Goal: Task Accomplishment & Management: Use online tool/utility

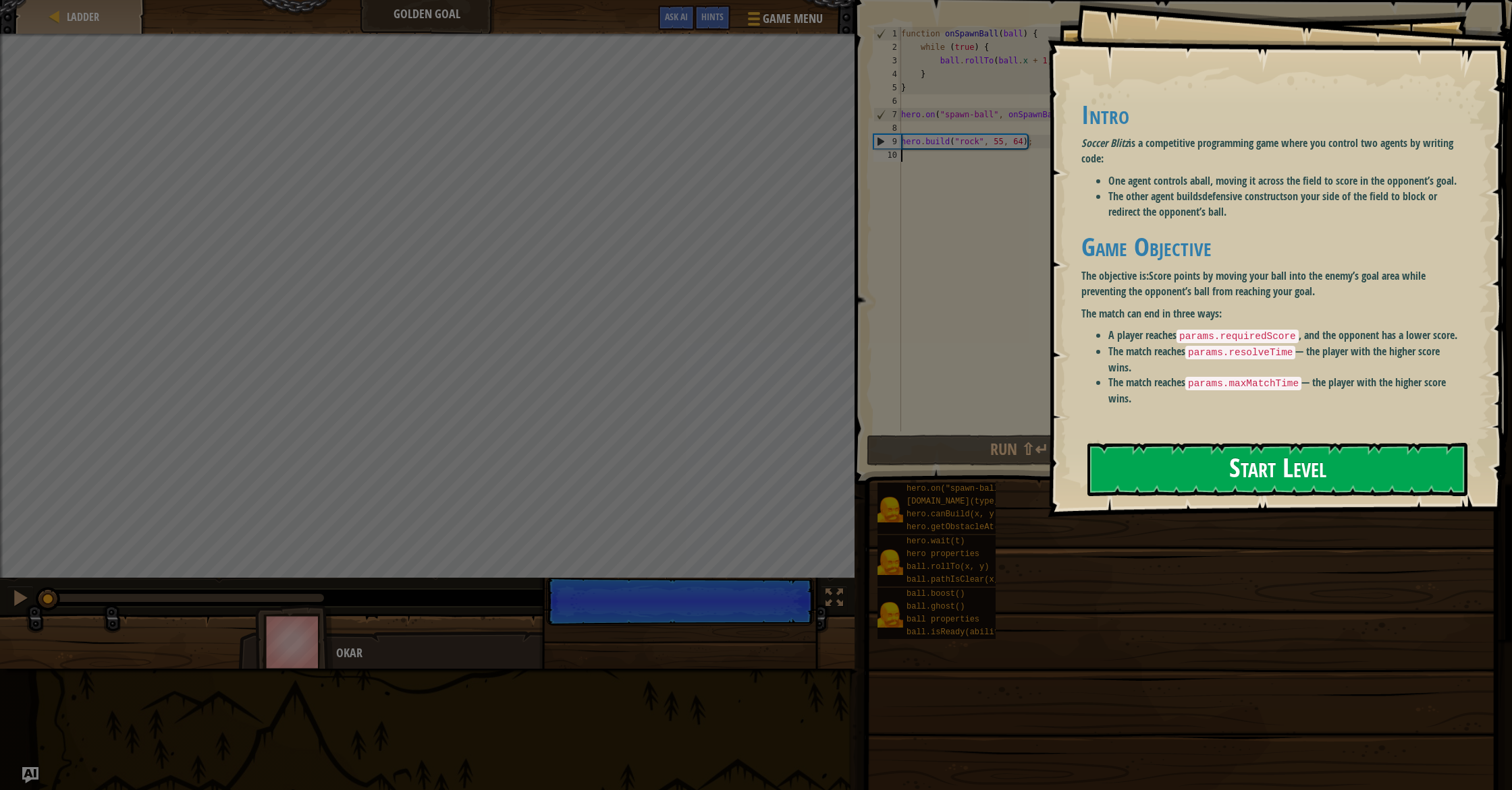
click at [1150, 470] on button "Start Level" at bounding box center [1277, 469] width 380 height 54
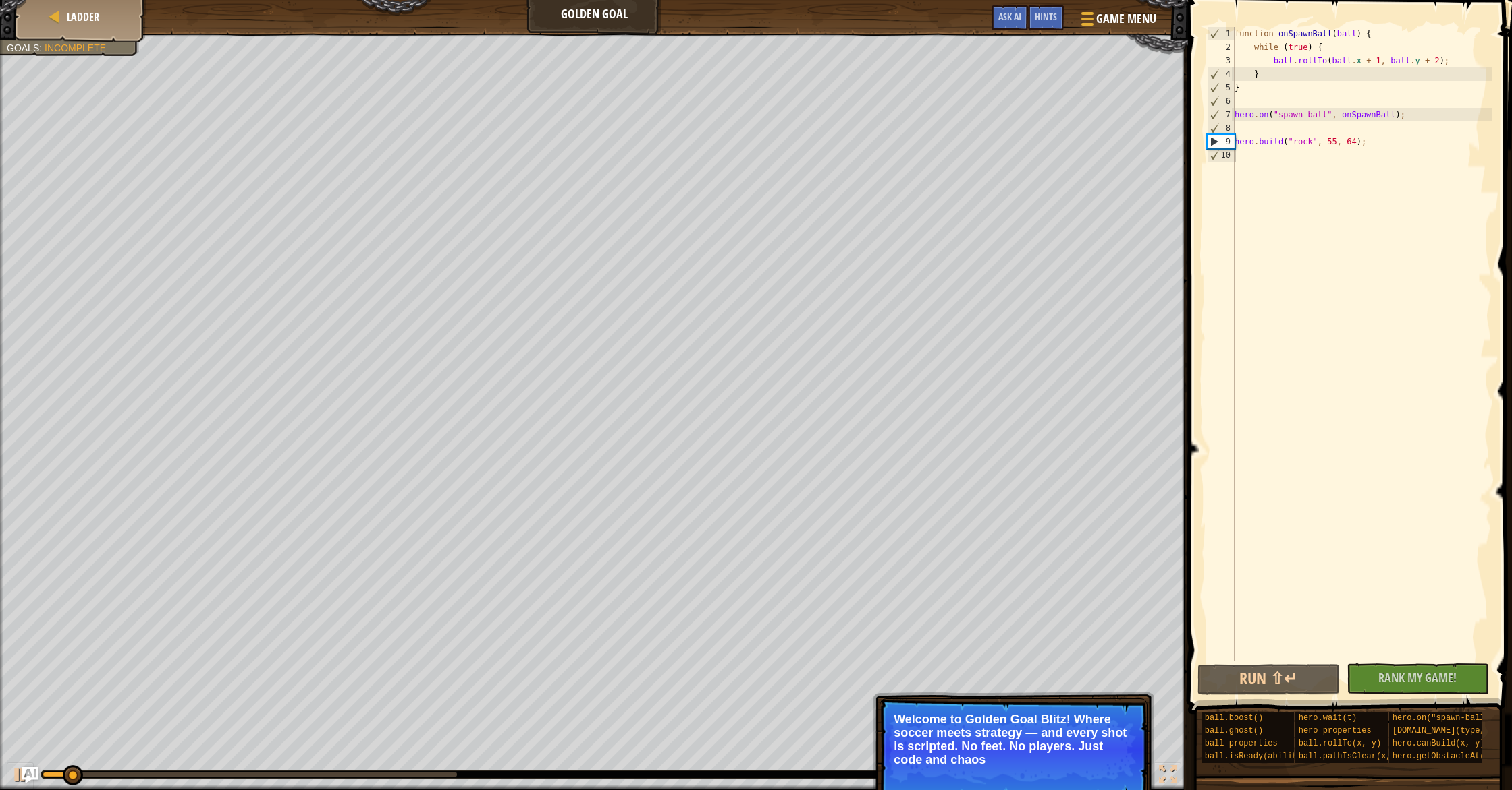
click at [945, 718] on p "Welcome to Golden Goal Blitz! Where soccer meets strategy — and every shot is s…" at bounding box center [1013, 739] width 239 height 54
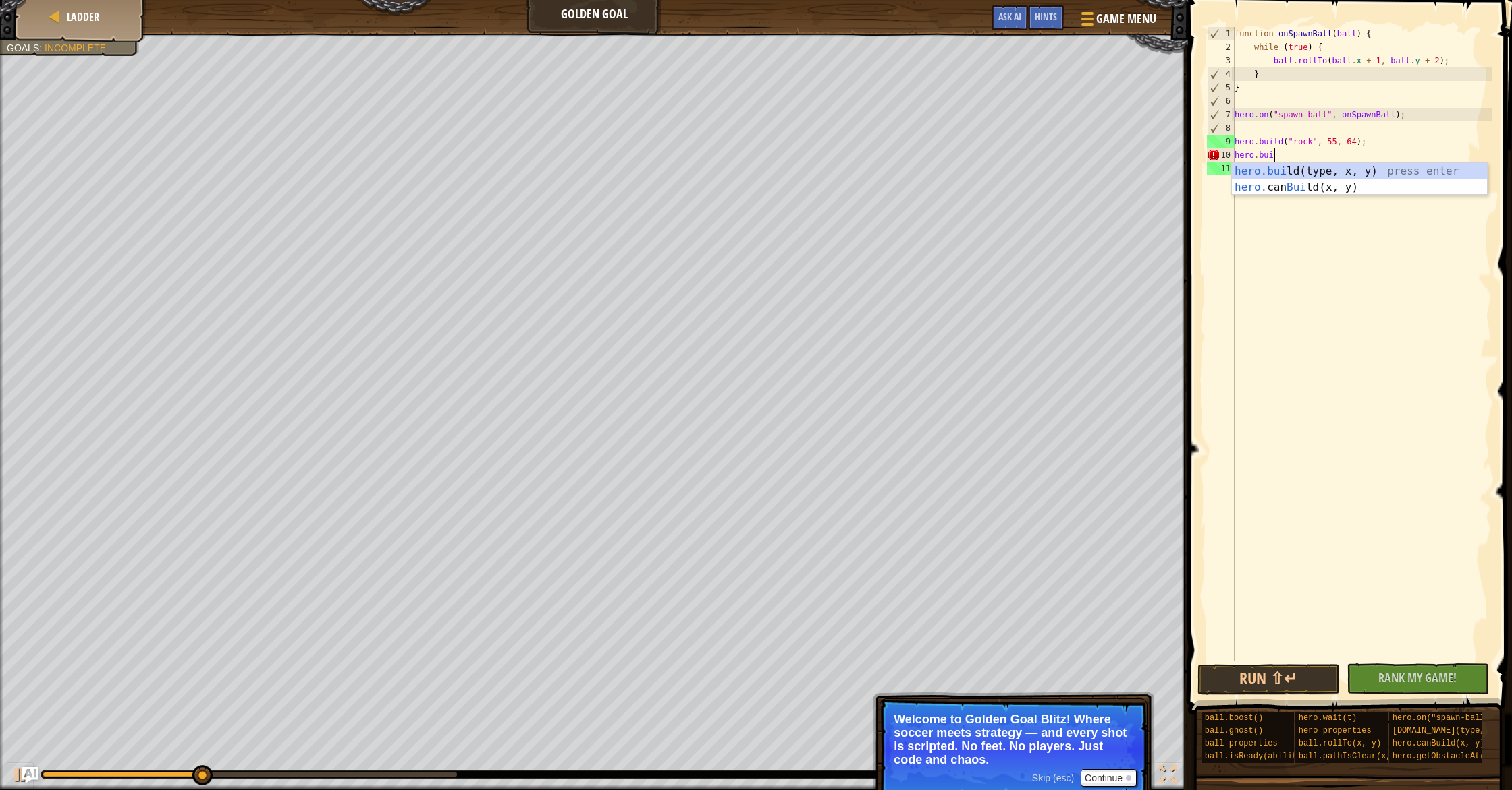
type textarea "hero.buil"
click at [1291, 174] on div "hero.buil d(type, x, y) press enter hero. can Buil d(x, y) press enter" at bounding box center [1359, 196] width 255 height 65
click at [1337, 157] on div "function onSpawnBall ( ball ) { while ( true ) { ball . rollTo ( ball . x + 1 ,…" at bounding box center [1361, 358] width 260 height 661
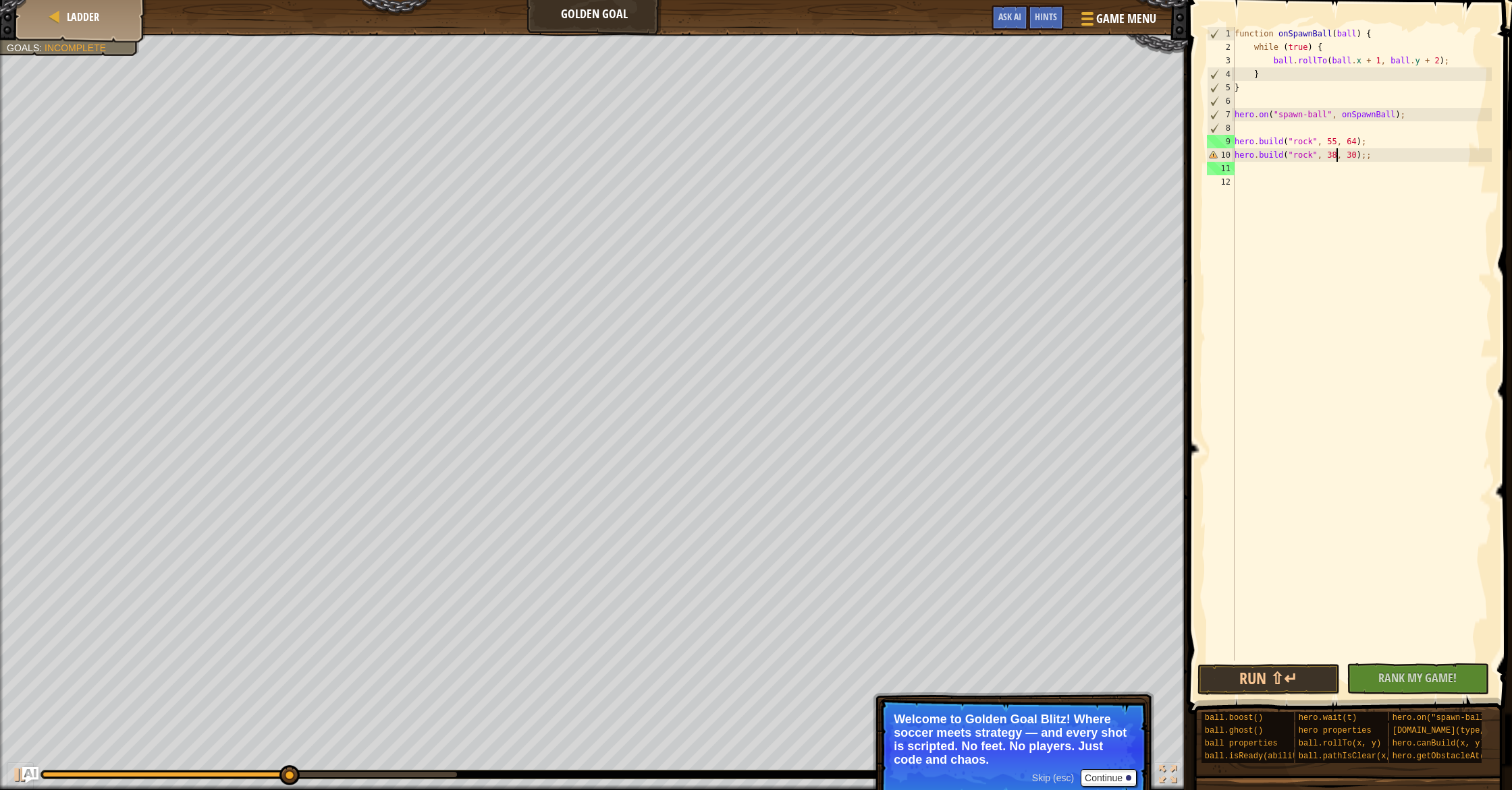
scroll to position [6, 9]
type textarea "hero.build("rock", 38, 48);;"
click at [1371, 654] on div "function onSpawnBall ( ball ) { while ( true ) { ball . rollTo ( ball . x + 1 ,…" at bounding box center [1361, 358] width 260 height 661
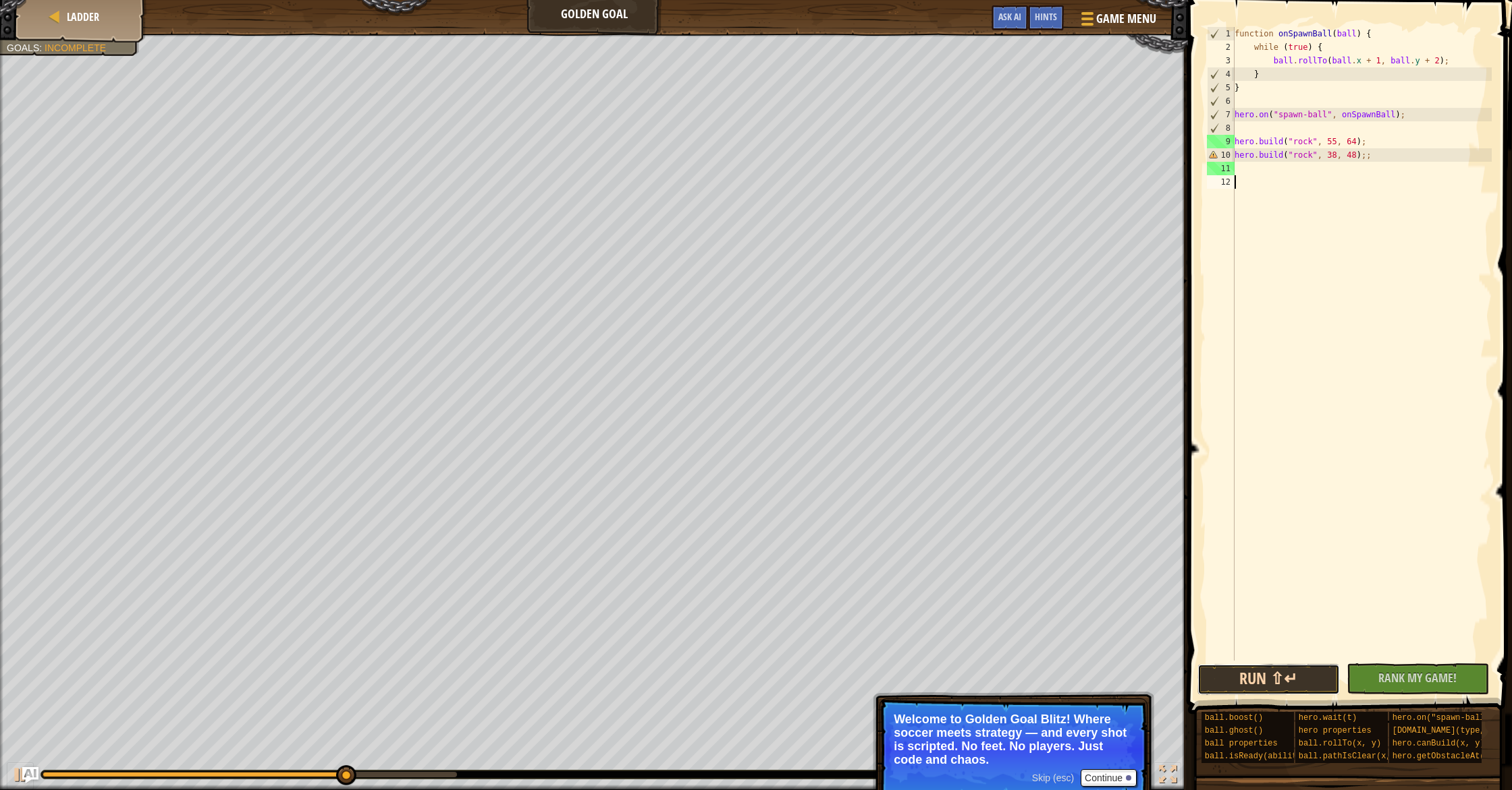
click at [1296, 685] on button "Run ⇧↵" at bounding box center [1268, 679] width 142 height 31
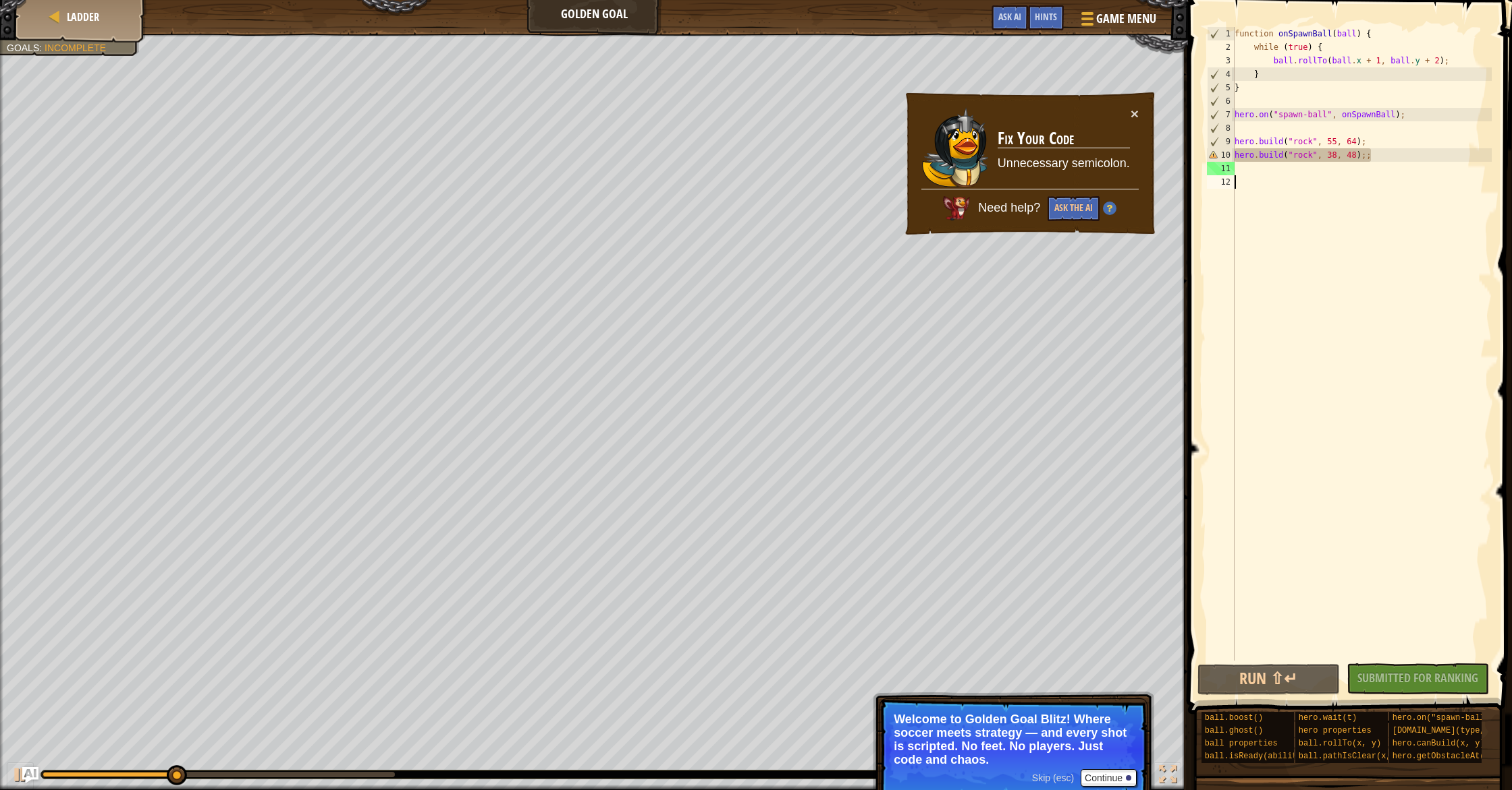
click at [1370, 160] on div "function onSpawnBall ( ball ) { while ( true ) { ball . rollTo ( ball . x + 1 ,…" at bounding box center [1361, 358] width 260 height 661
type textarea "hero.build("rock", 38, 48);"
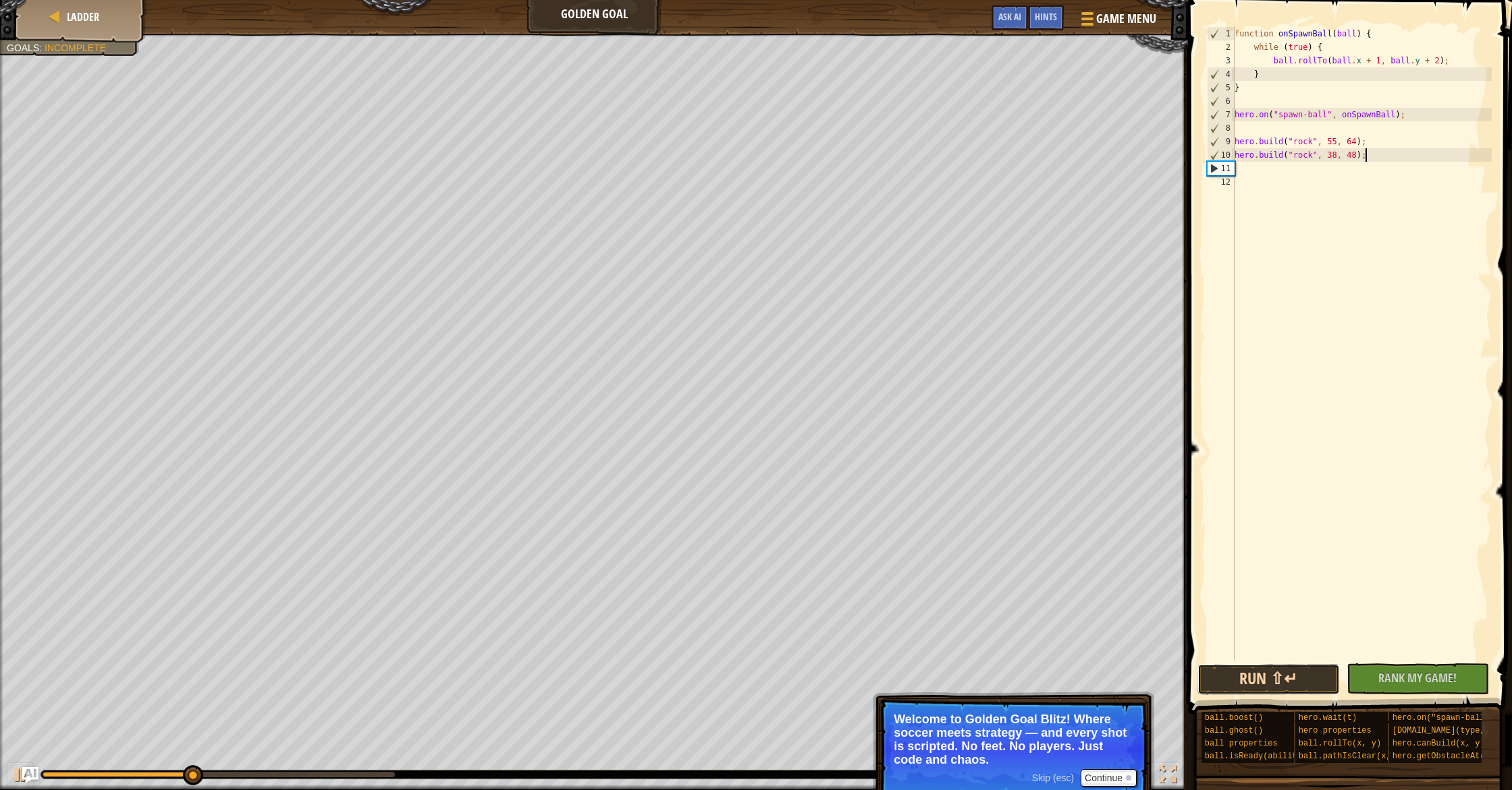
click at [1285, 684] on button "Run ⇧↵" at bounding box center [1268, 679] width 142 height 31
drag, startPoint x: 1236, startPoint y: 157, endPoint x: 1378, endPoint y: 157, distance: 142.0
click at [1378, 157] on div "function onSpawnBall ( ball ) { while ( true ) { ball . rollTo ( ball . x + 1 ,…" at bounding box center [1361, 358] width 260 height 661
click at [1362, 180] on div "function onSpawnBall ( ball ) { while ( true ) { ball . rollTo ( ball . x + 1 ,…" at bounding box center [1361, 358] width 260 height 661
click at [1363, 174] on div "function onSpawnBall ( ball ) { while ( true ) { ball . rollTo ( ball . x + 1 ,…" at bounding box center [1361, 358] width 260 height 661
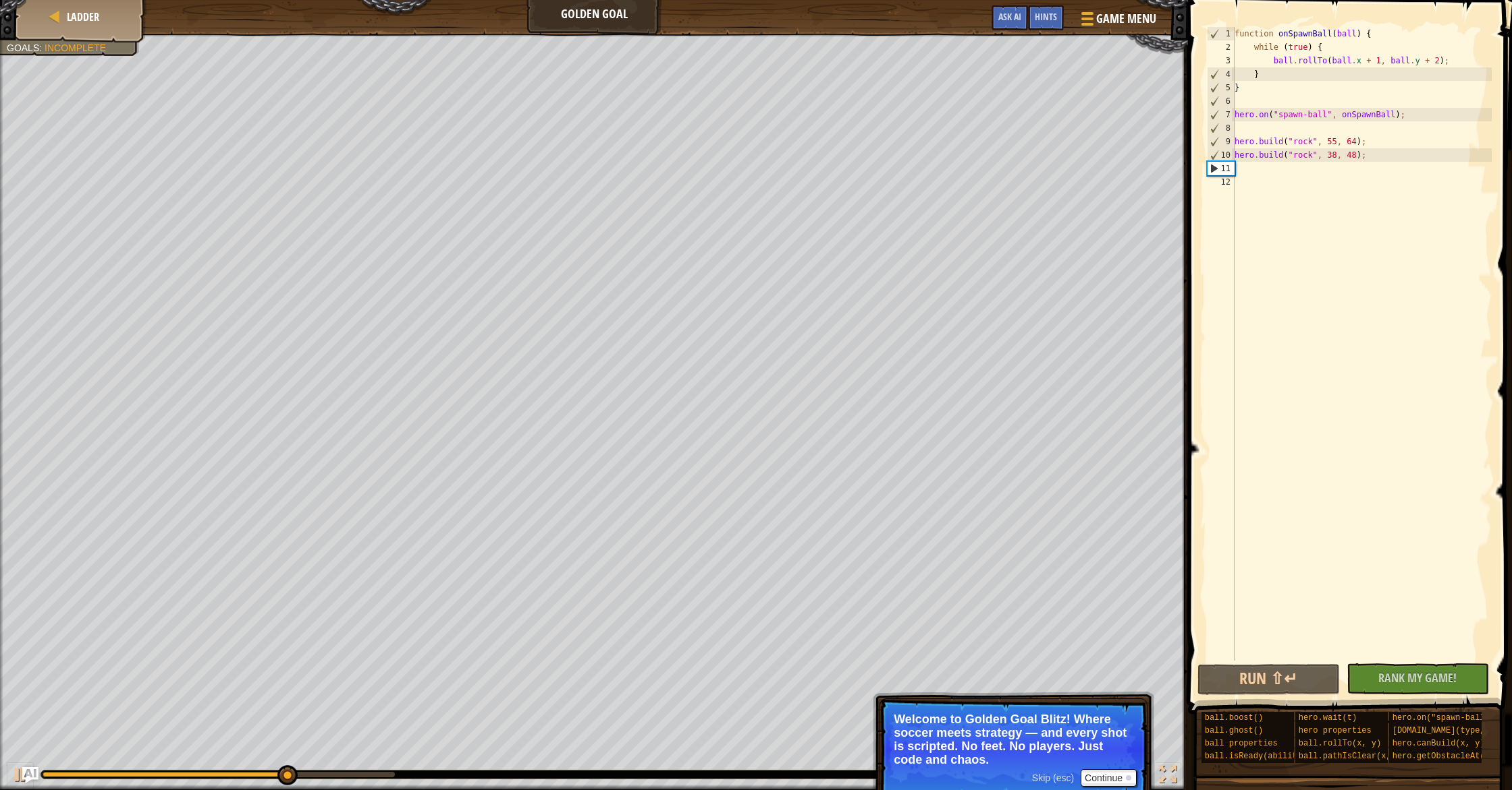
paste textarea "hero.build("rock", 38, 48);"
click at [1356, 171] on div "function onSpawnBall ( ball ) { while ( true ) { ball . rollTo ( ball . x + 1 ,…" at bounding box center [1361, 358] width 260 height 661
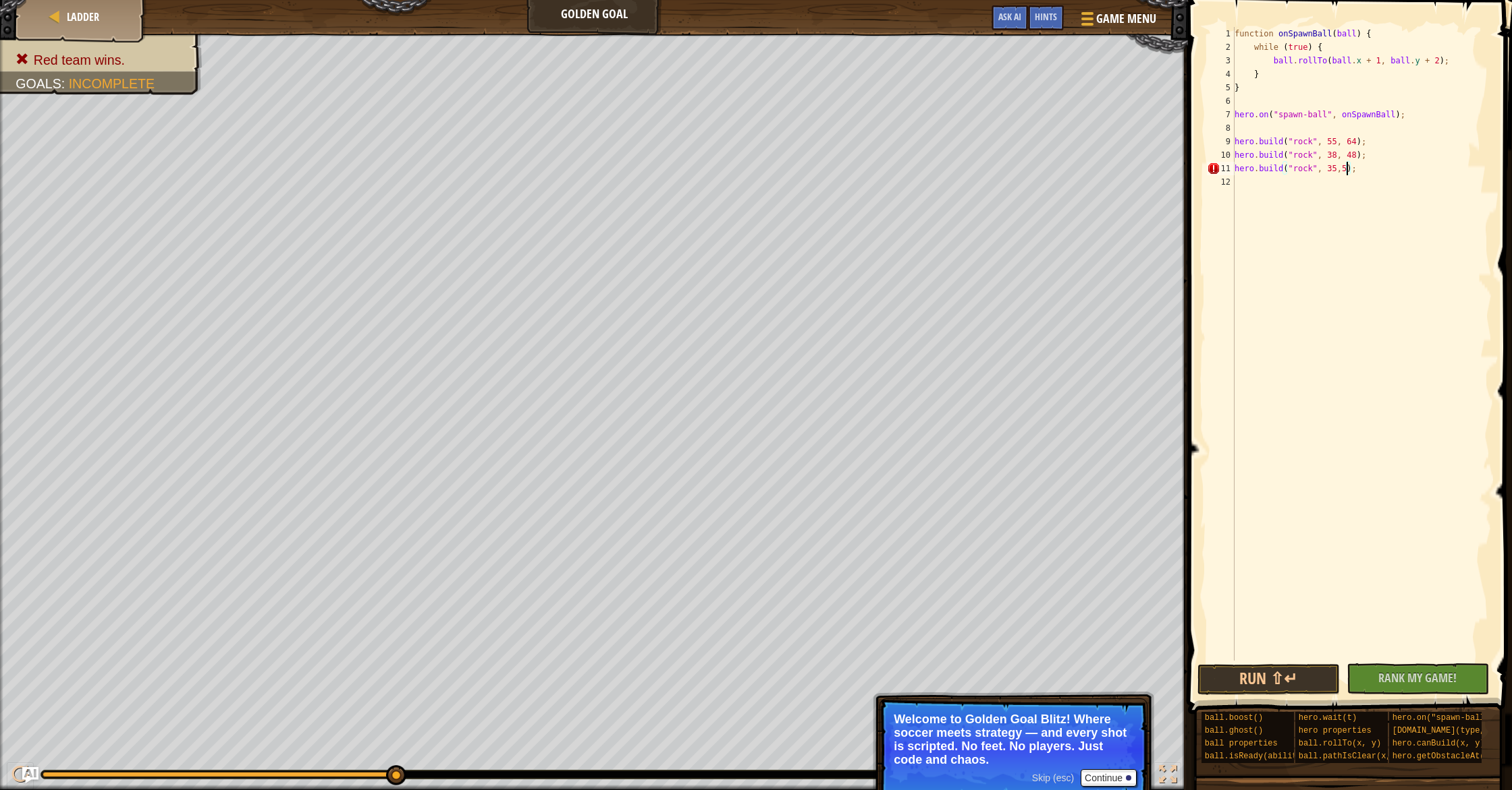
scroll to position [6, 9]
type textarea "hero.build("rock", 35, 55);"
click at [1279, 684] on button "Run ⇧↵" at bounding box center [1268, 679] width 142 height 31
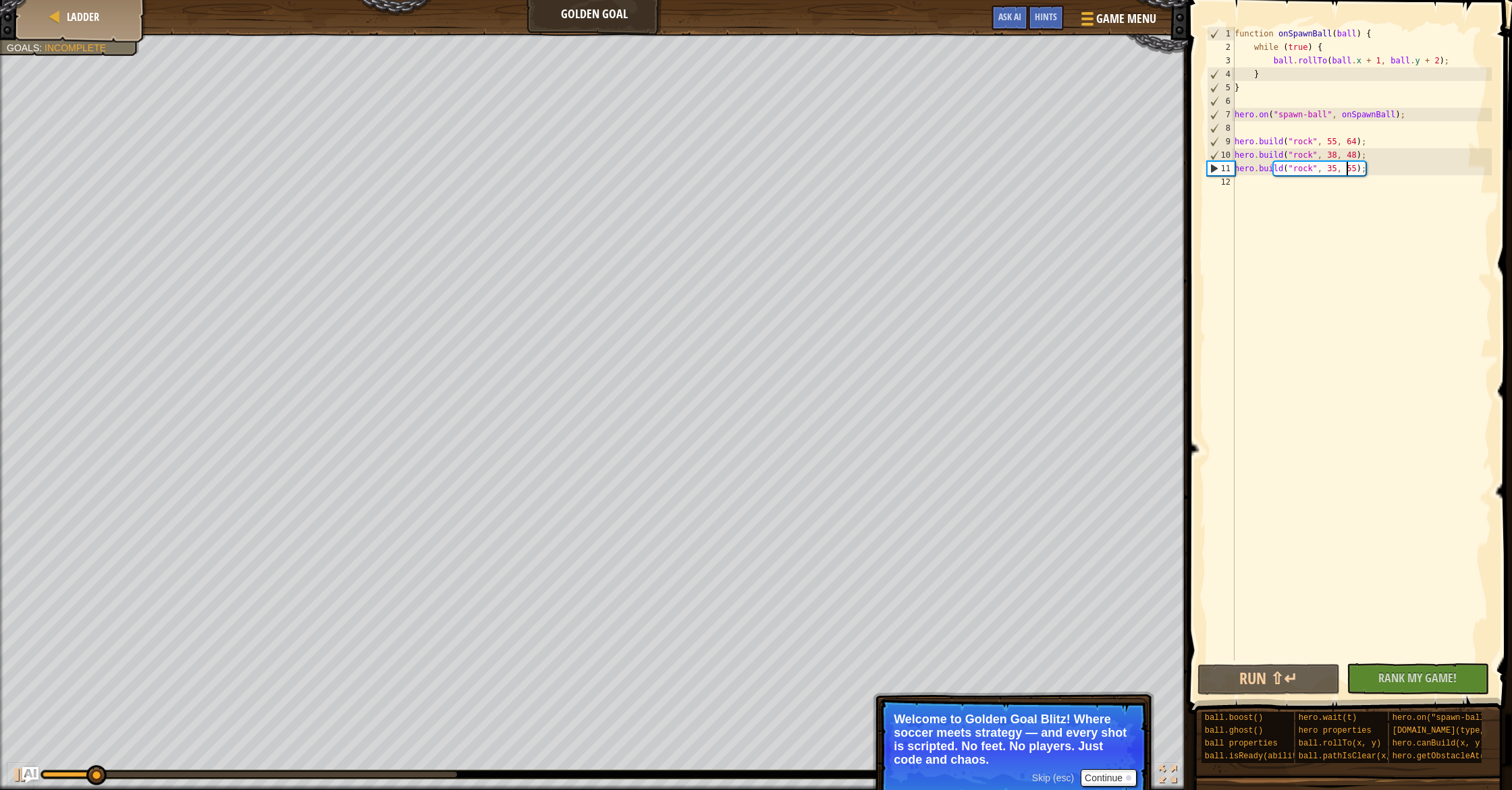
click at [1307, 186] on div "function onSpawnBall ( ball ) { while ( true ) { ball . rollTo ( ball . x + 1 ,…" at bounding box center [1361, 358] width 260 height 661
paste textarea "hero.build("rock", 38, 48);"
click at [1356, 182] on div "function onSpawnBall ( ball ) { while ( true ) { ball . rollTo ( ball . x + 1 ,…" at bounding box center [1361, 358] width 260 height 661
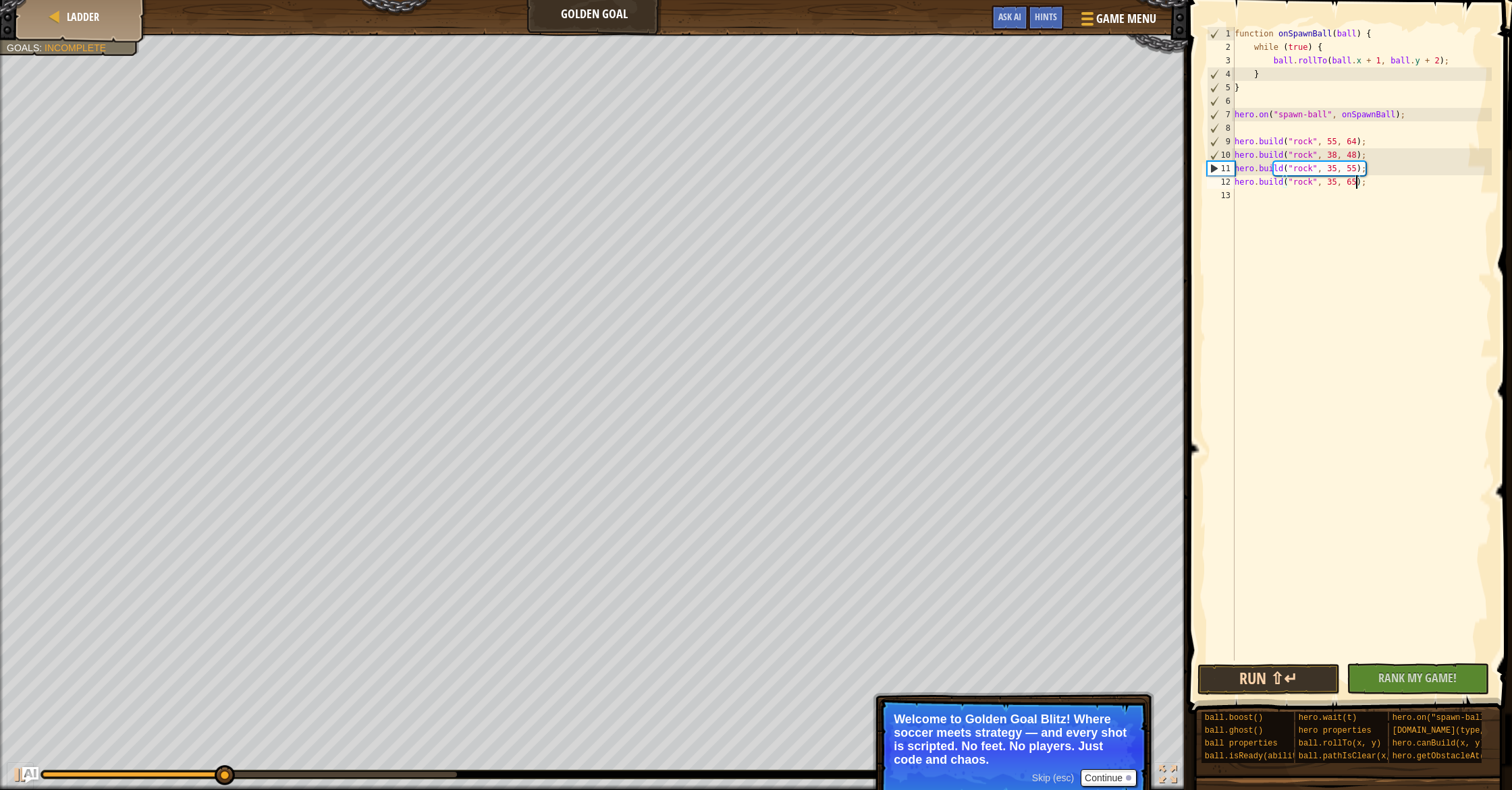
type textarea "hero.build("rock", 35, 65);"
click at [1301, 680] on button "Run ⇧↵" at bounding box center [1268, 679] width 142 height 31
click at [1312, 213] on div "function onSpawnBall ( ball ) { while ( true ) { ball . rollTo ( ball . x + 1 ,…" at bounding box center [1361, 358] width 260 height 661
paste textarea "hero.build("rock", 38, 48);"
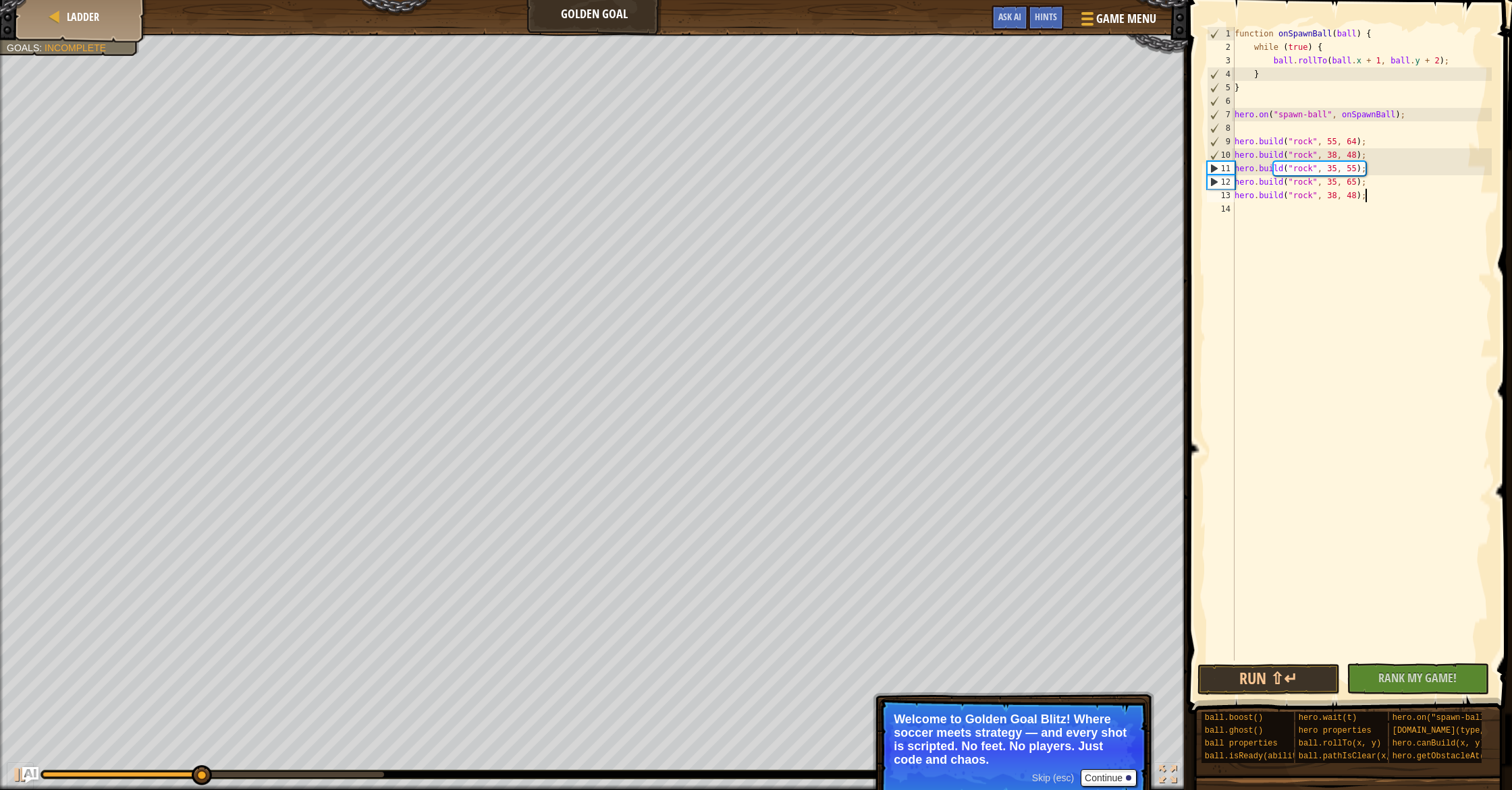
click at [1356, 197] on div "function onSpawnBall ( ball ) { while ( true ) { ball . rollTo ( ball . x + 1 ,…" at bounding box center [1361, 358] width 260 height 661
click at [1231, 676] on button "Run ⇧↵" at bounding box center [1268, 679] width 142 height 31
type textarea "hero.build("rock", 27, 36);"
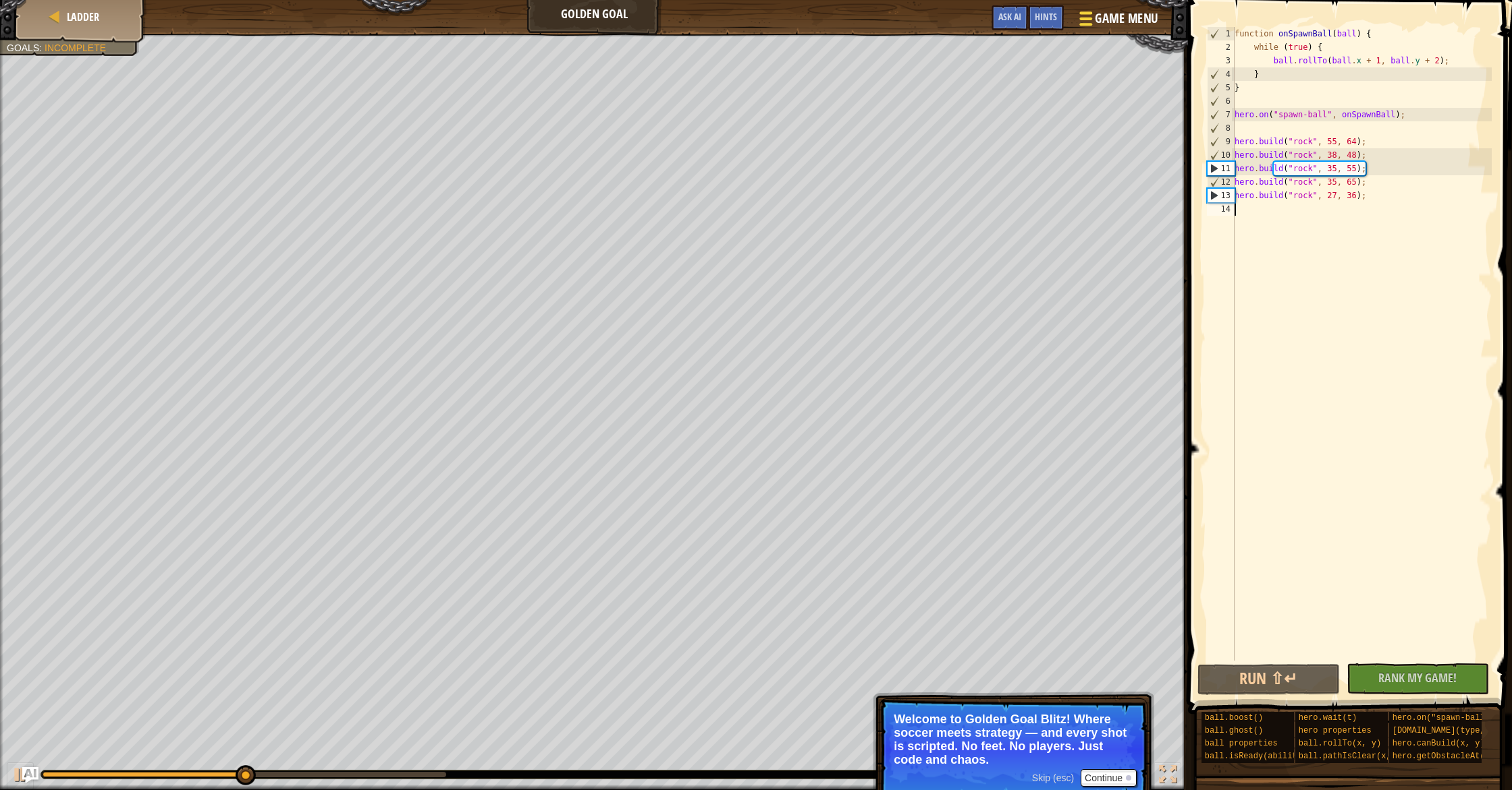
type textarea "hero.build("rock", 27, 36);"
click at [1345, 205] on div "function onSpawnBall ( ball ) { while ( true ) { ball . rollTo ( ball . x + 1 ,…" at bounding box center [1361, 358] width 260 height 661
type textarea "h"
click at [72, 20] on span "Ladder" at bounding box center [83, 16] width 32 height 14
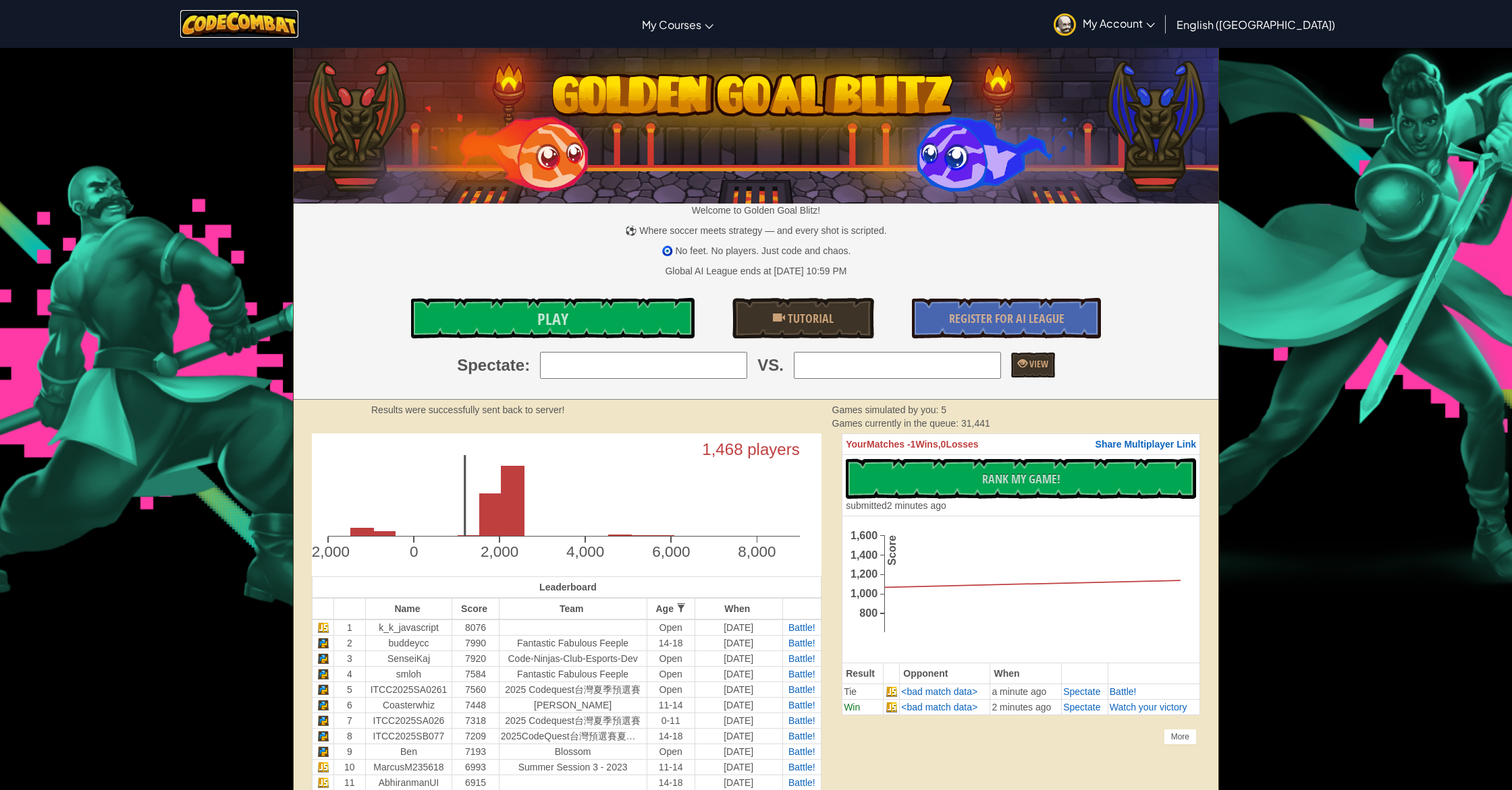
click at [267, 20] on img at bounding box center [239, 24] width 118 height 27
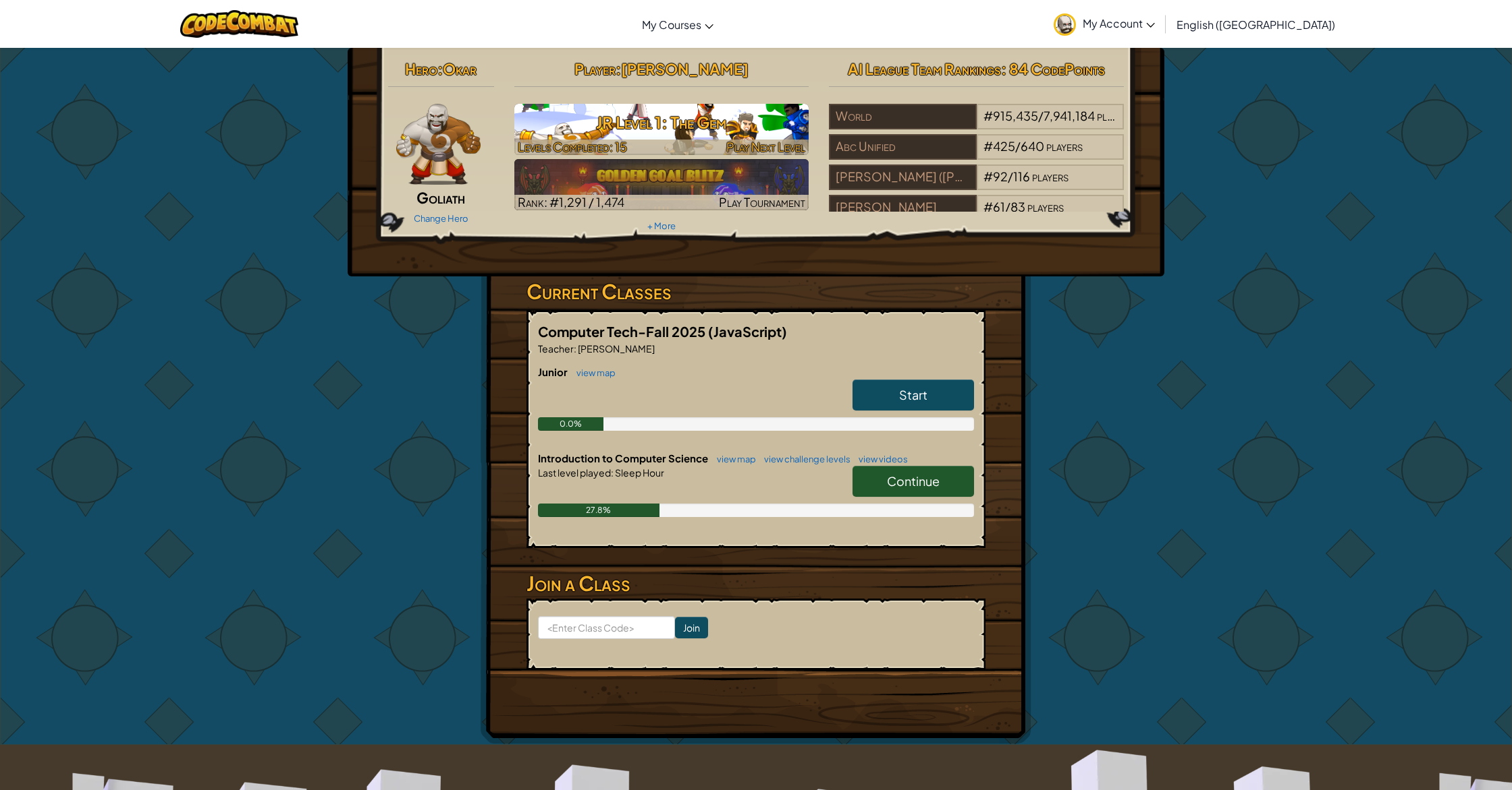
click at [662, 137] on h3 "JR Level 1: The Gem" at bounding box center [662, 123] width 295 height 31
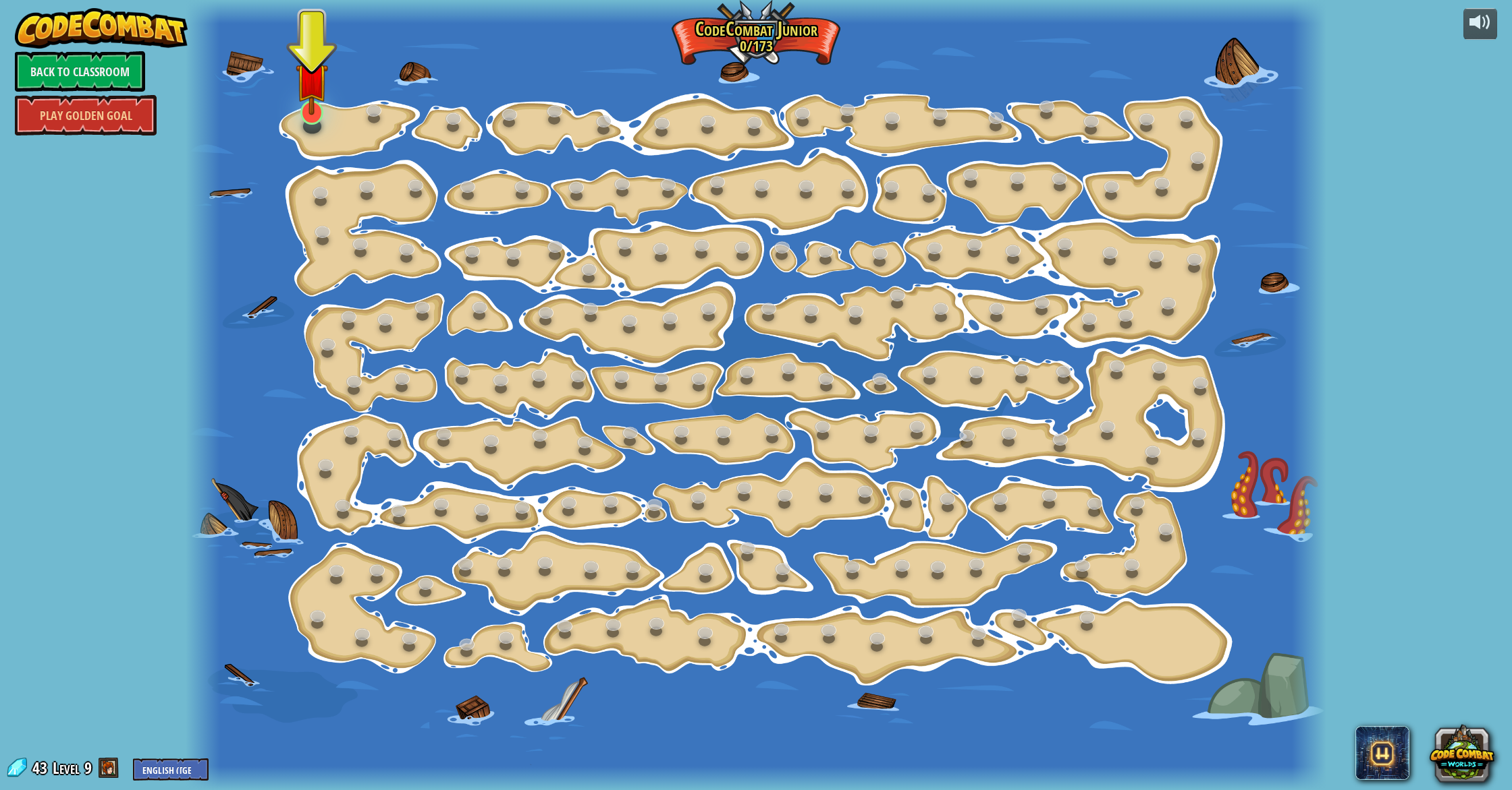
click at [320, 120] on div "15. Step Change (Locked) Change step arguments. 11. Go Smart (Locked) Now we're…" at bounding box center [756, 395] width 1140 height 790
click at [307, 121] on div at bounding box center [312, 112] width 23 height 25
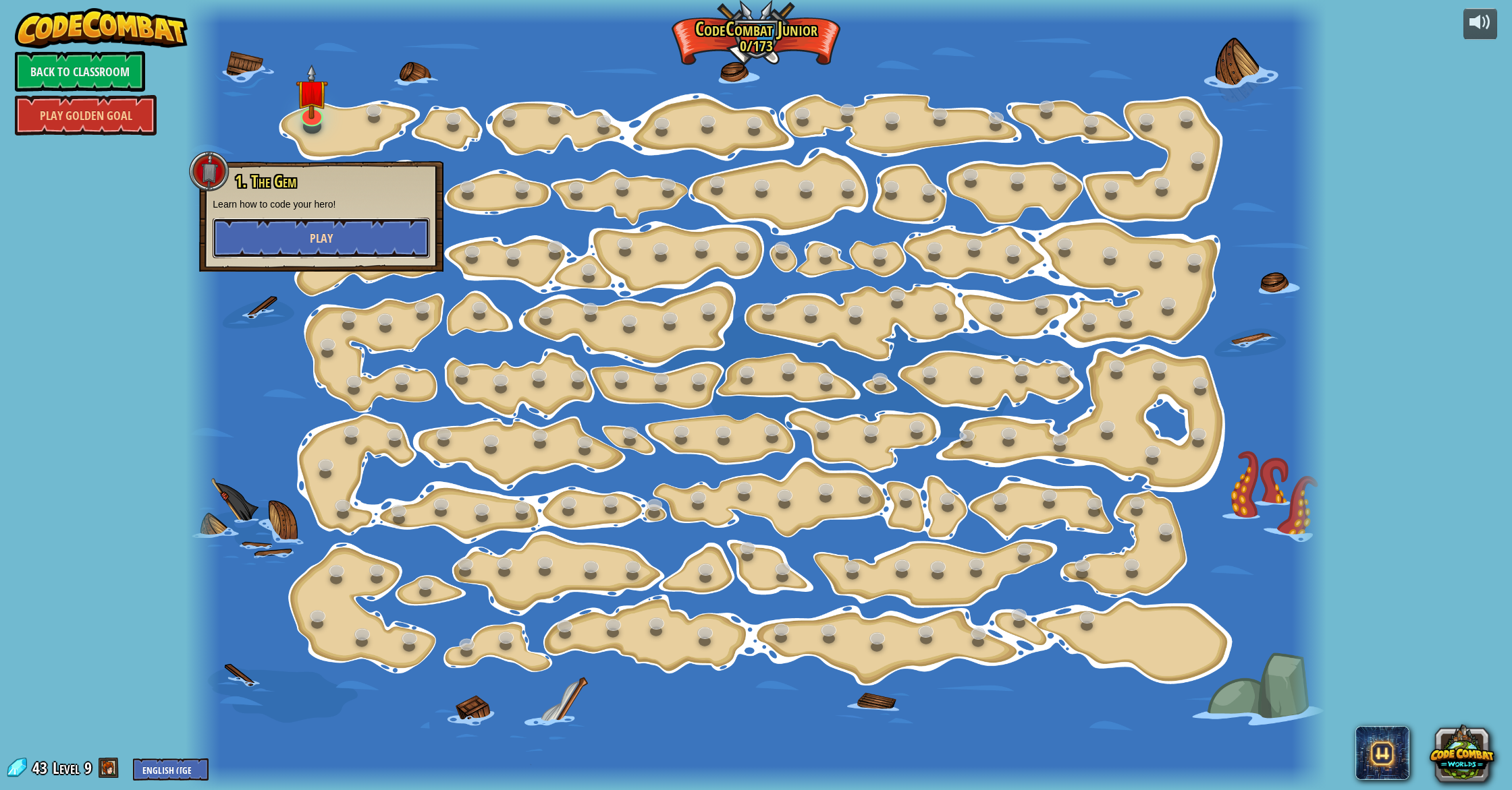
click at [330, 230] on span "Play" at bounding box center [321, 238] width 23 height 17
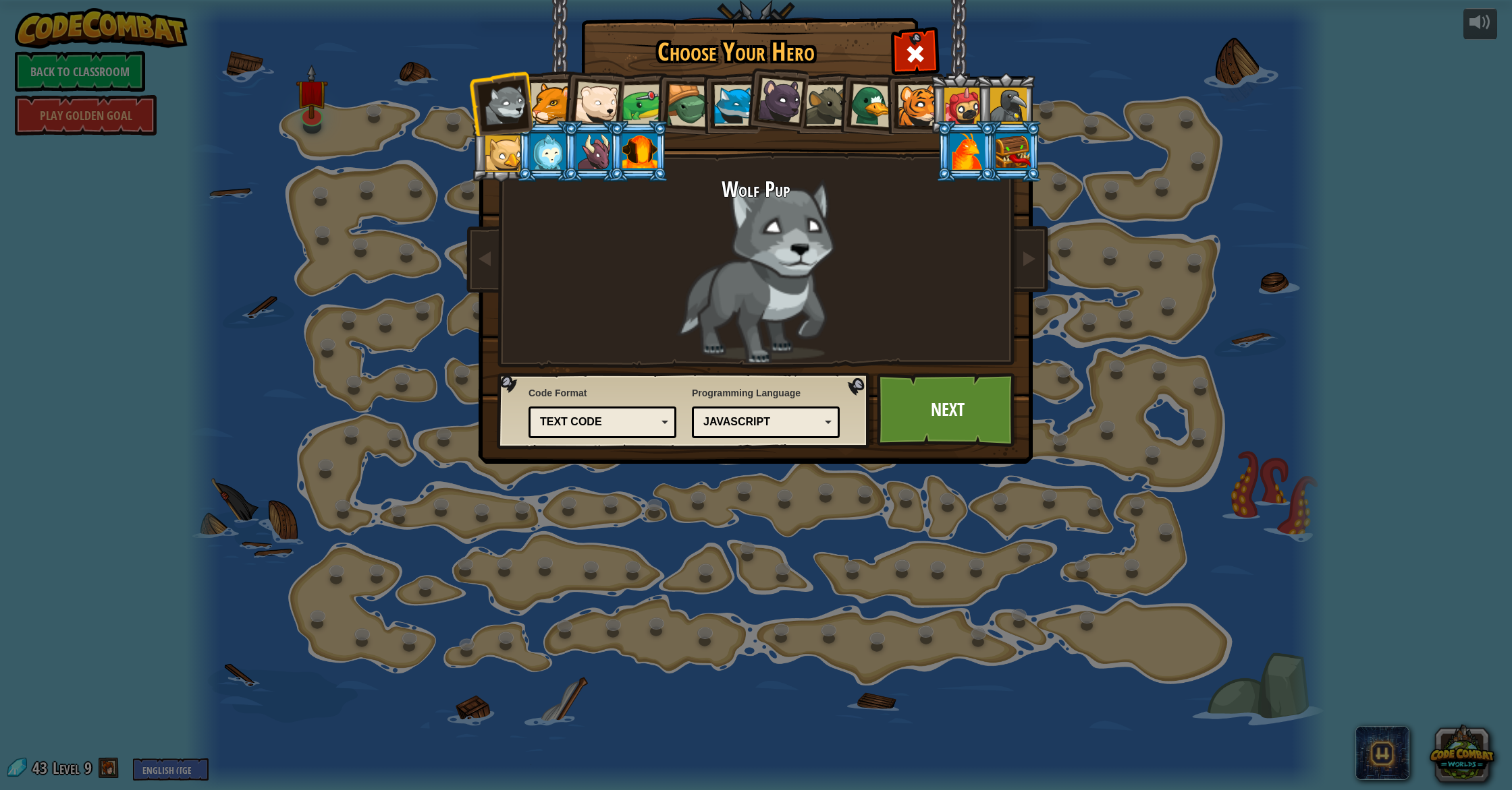
click at [882, 112] on div at bounding box center [871, 105] width 43 height 43
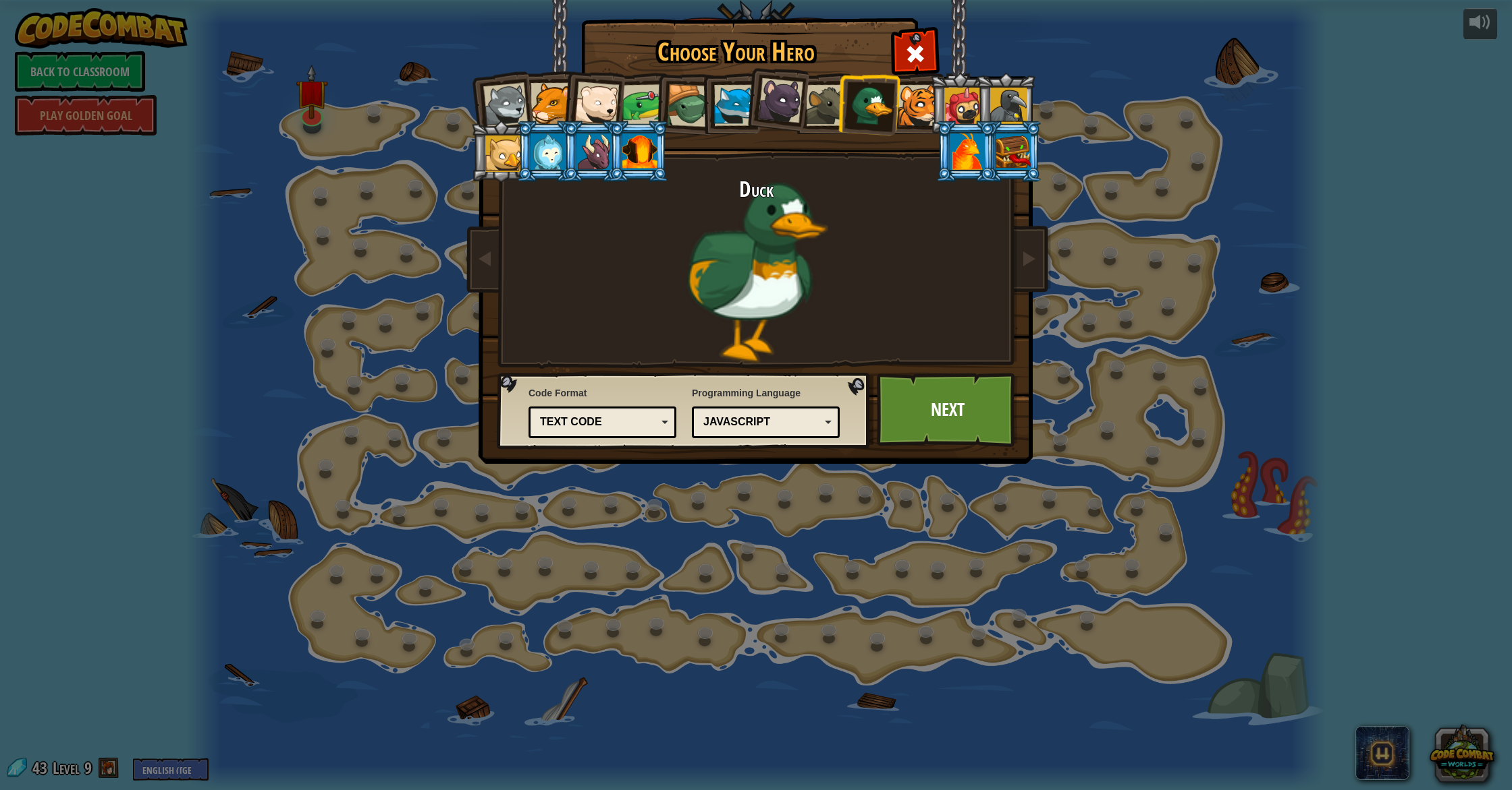
click at [542, 89] on div at bounding box center [551, 103] width 41 height 41
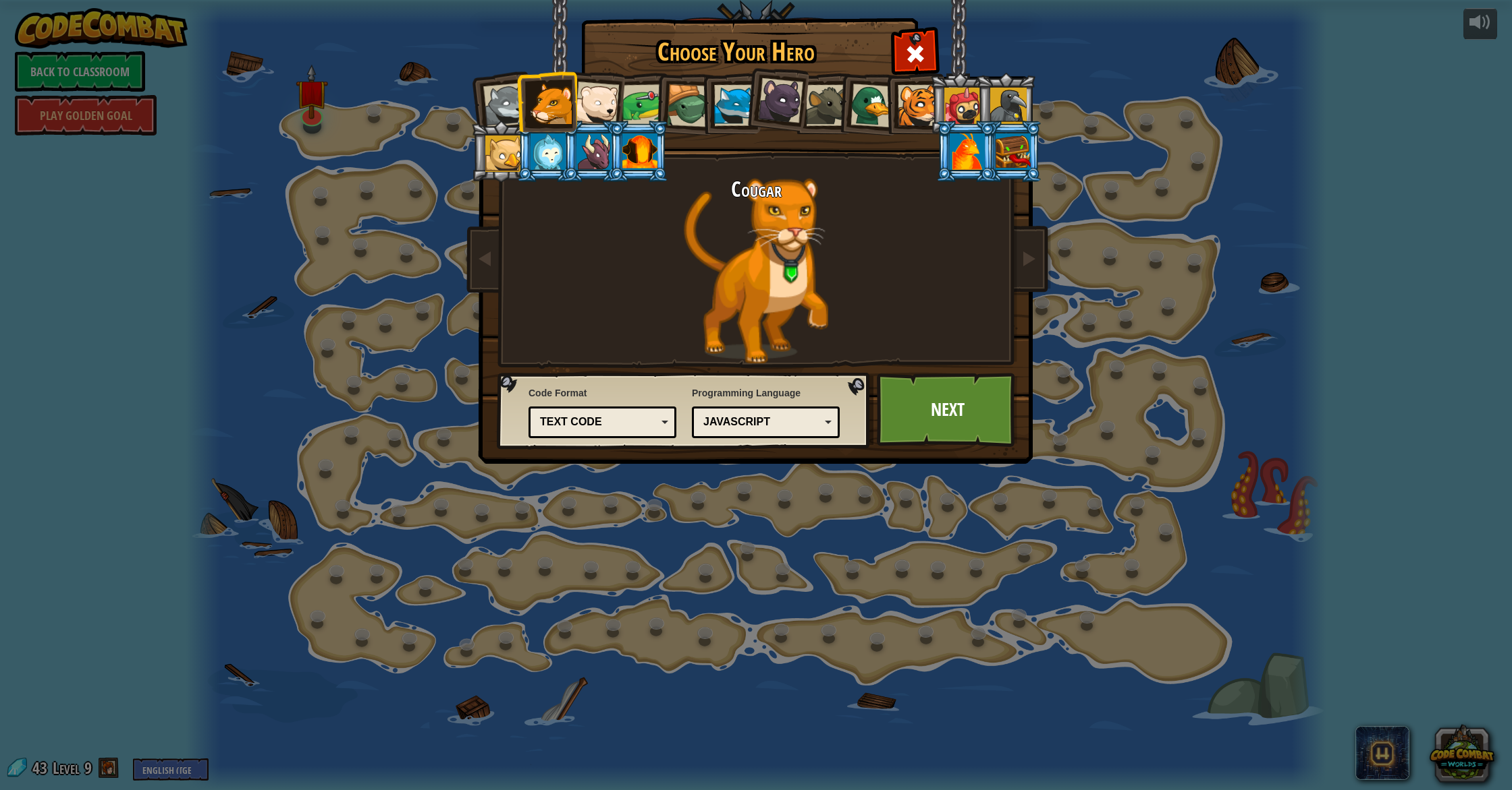
click at [624, 97] on div at bounding box center [642, 105] width 42 height 42
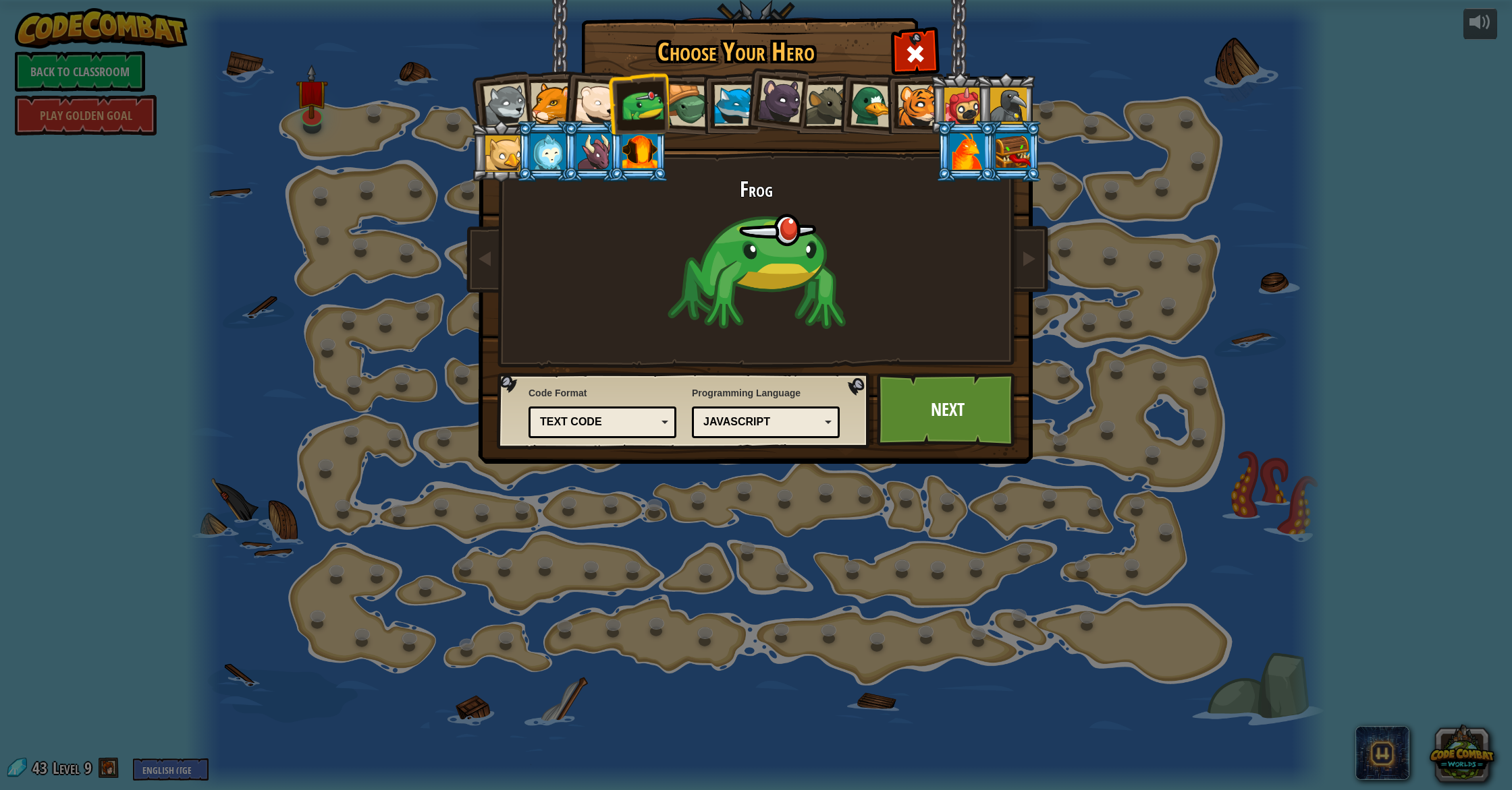
click at [600, 98] on div at bounding box center [596, 104] width 44 height 44
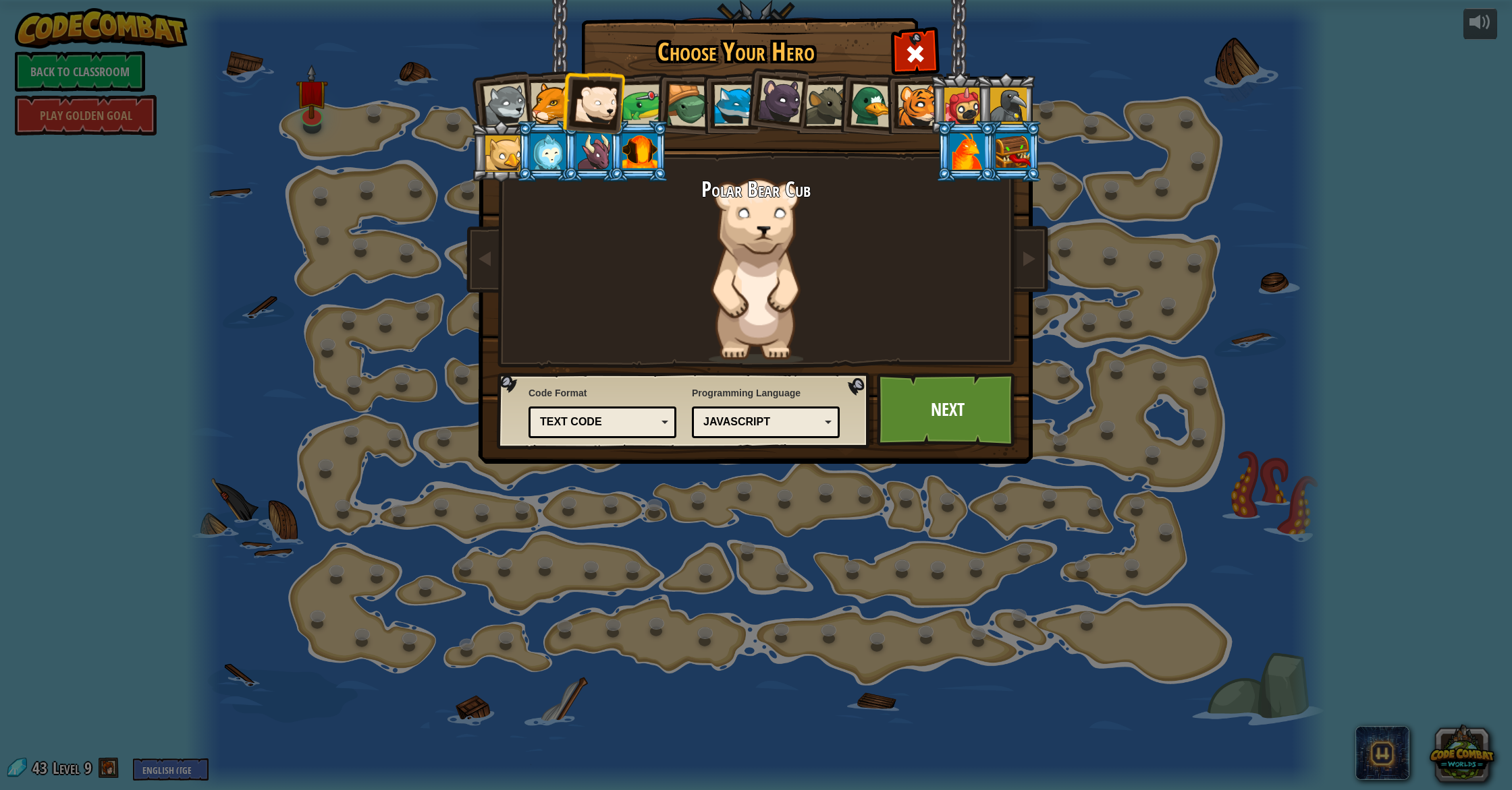
click at [638, 106] on div at bounding box center [642, 105] width 42 height 42
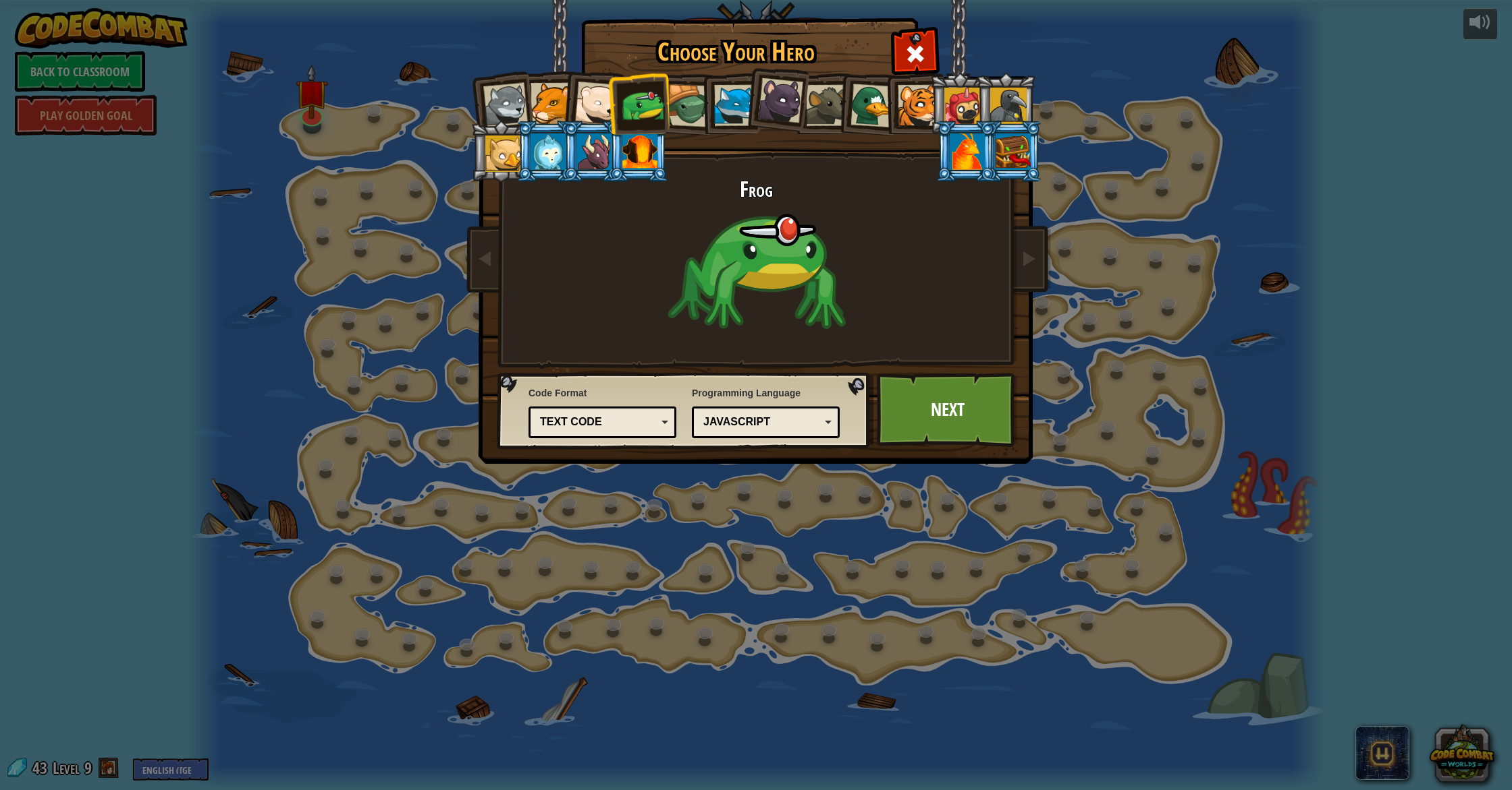
click at [698, 110] on div at bounding box center [688, 106] width 43 height 43
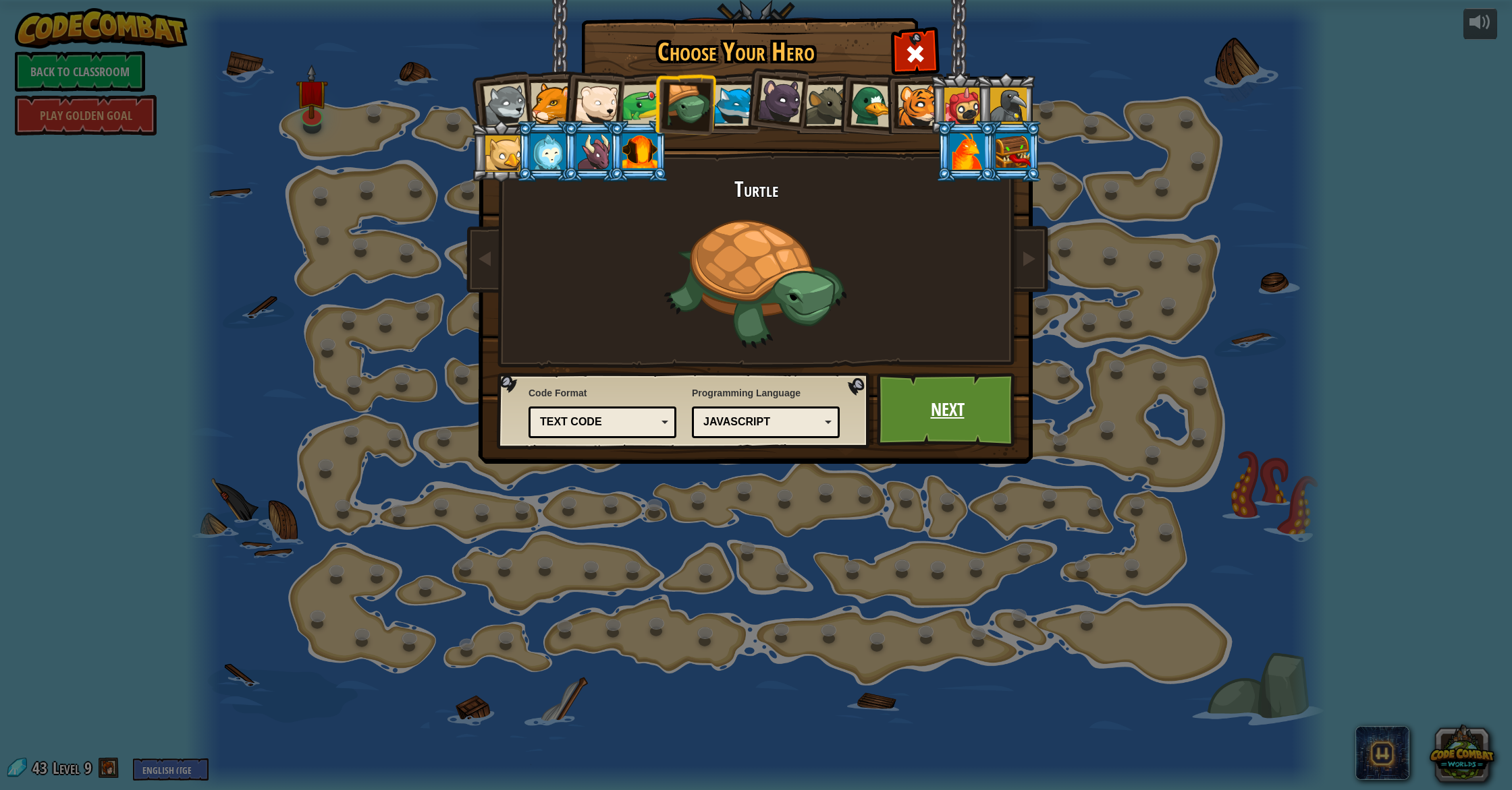
click at [940, 406] on link "Next" at bounding box center [947, 409] width 141 height 74
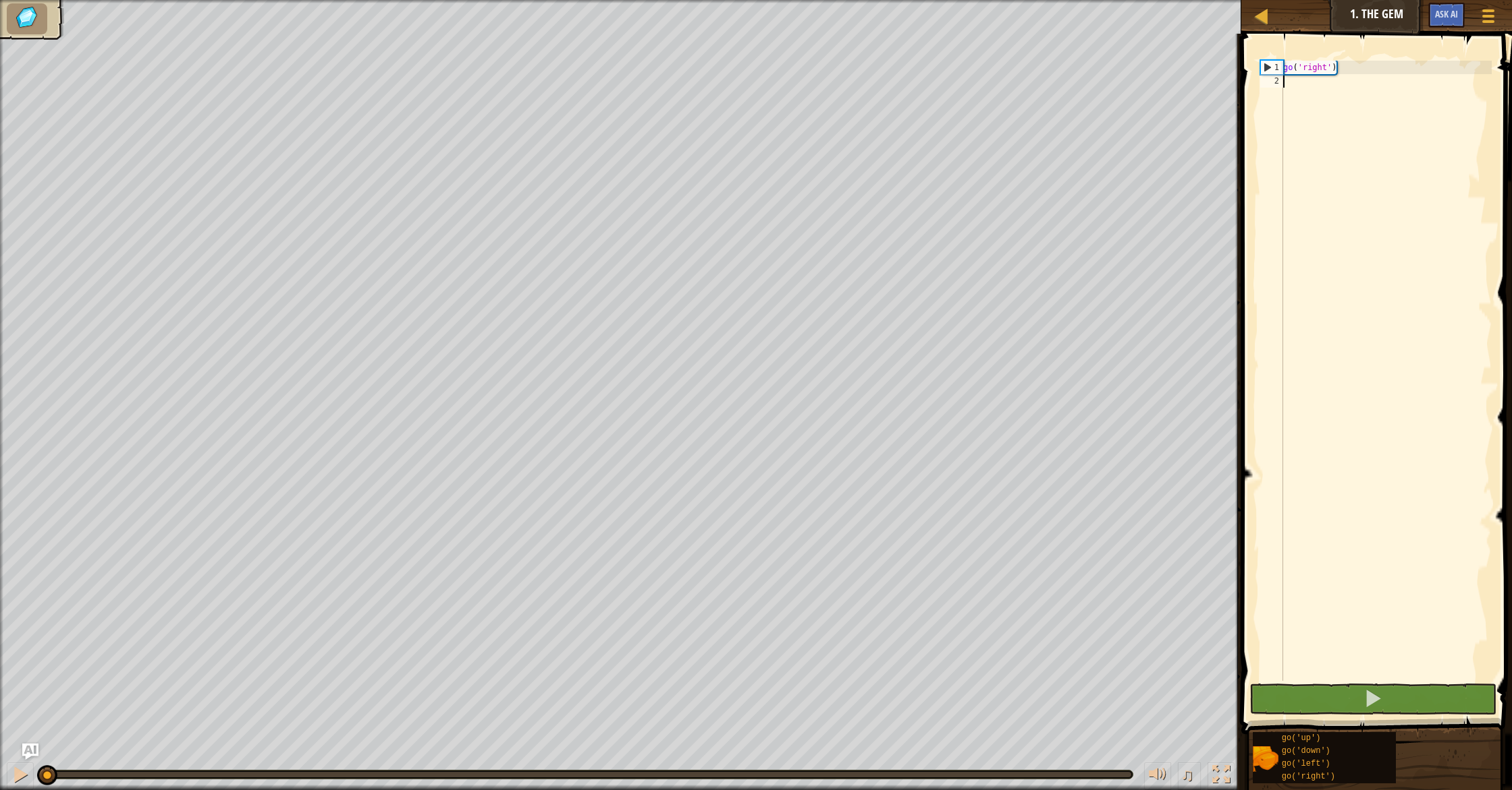
type textarea "go"
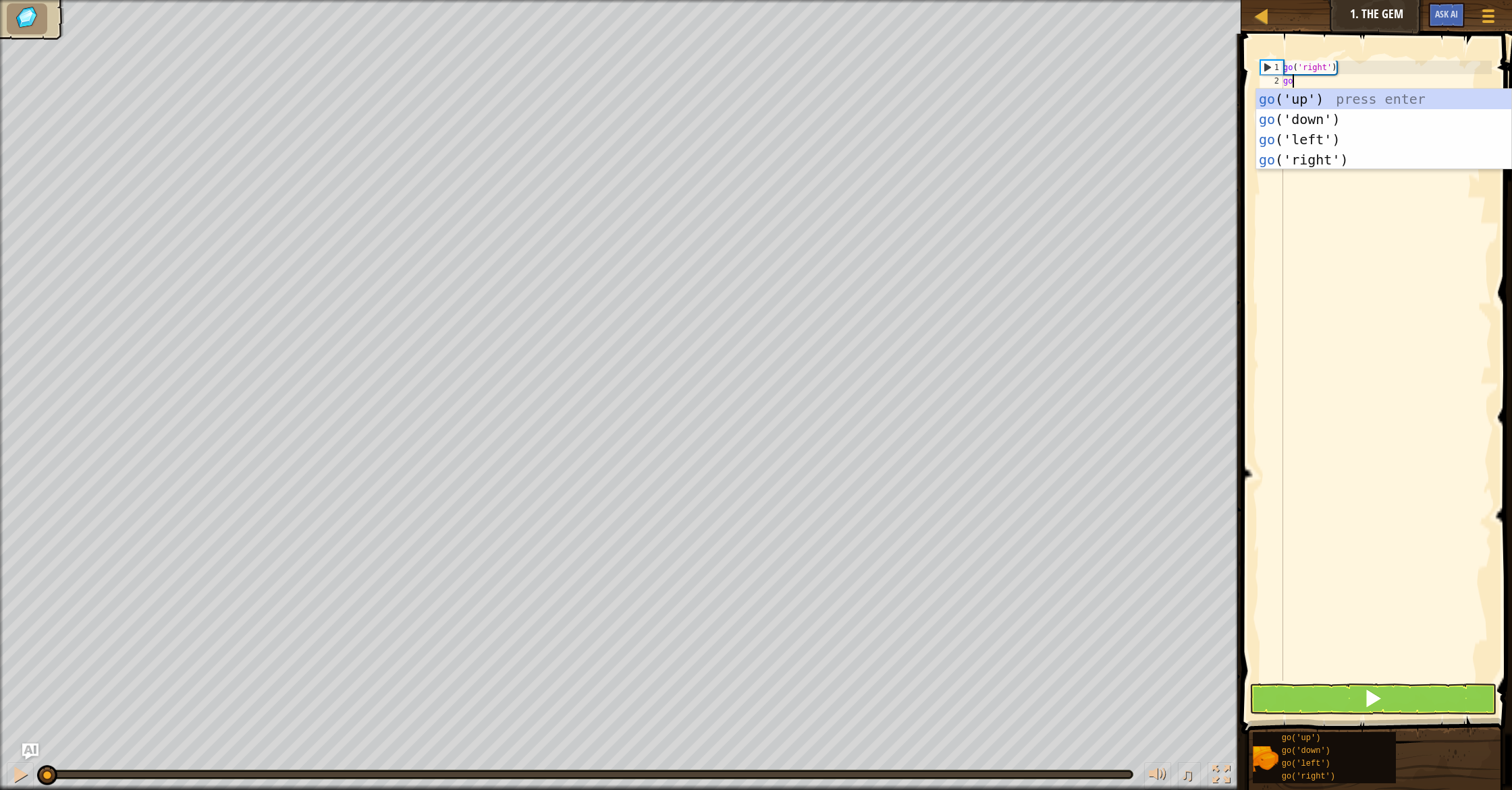
scroll to position [6, 0]
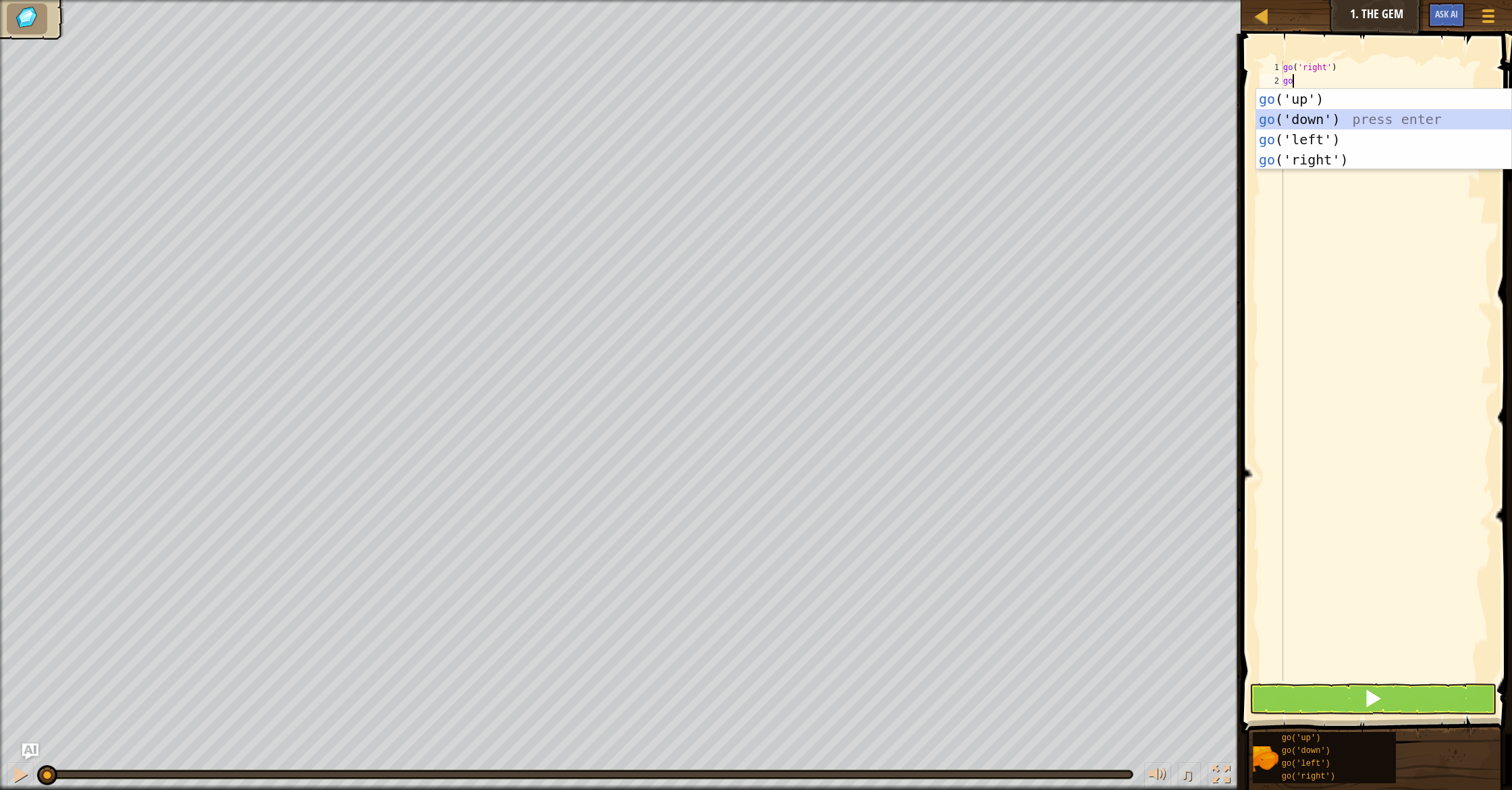
click at [1333, 123] on div "go ('up') press enter go ('down') press enter go ('left') press enter go ('righ…" at bounding box center [1383, 150] width 255 height 122
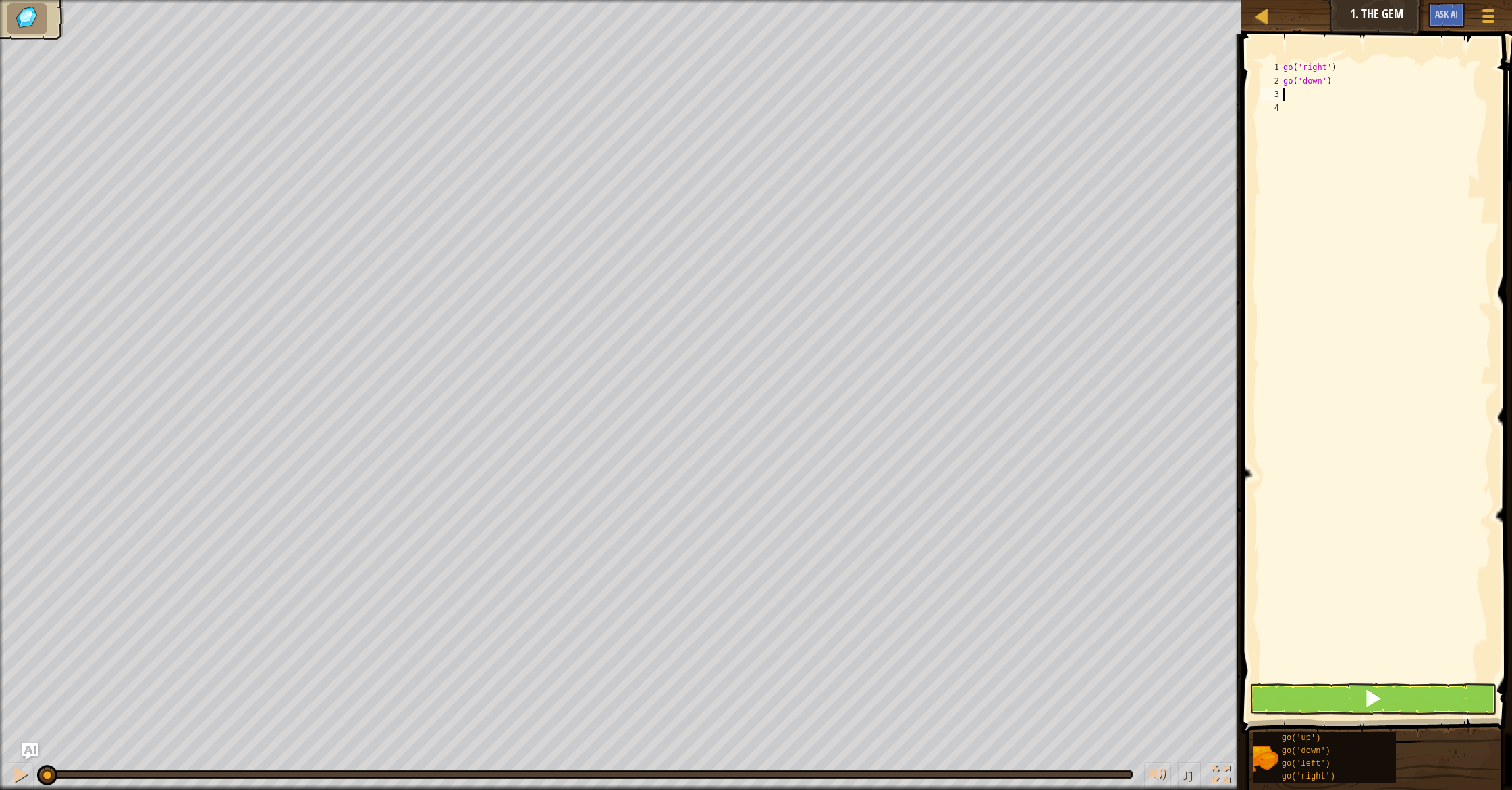
type textarea "g"
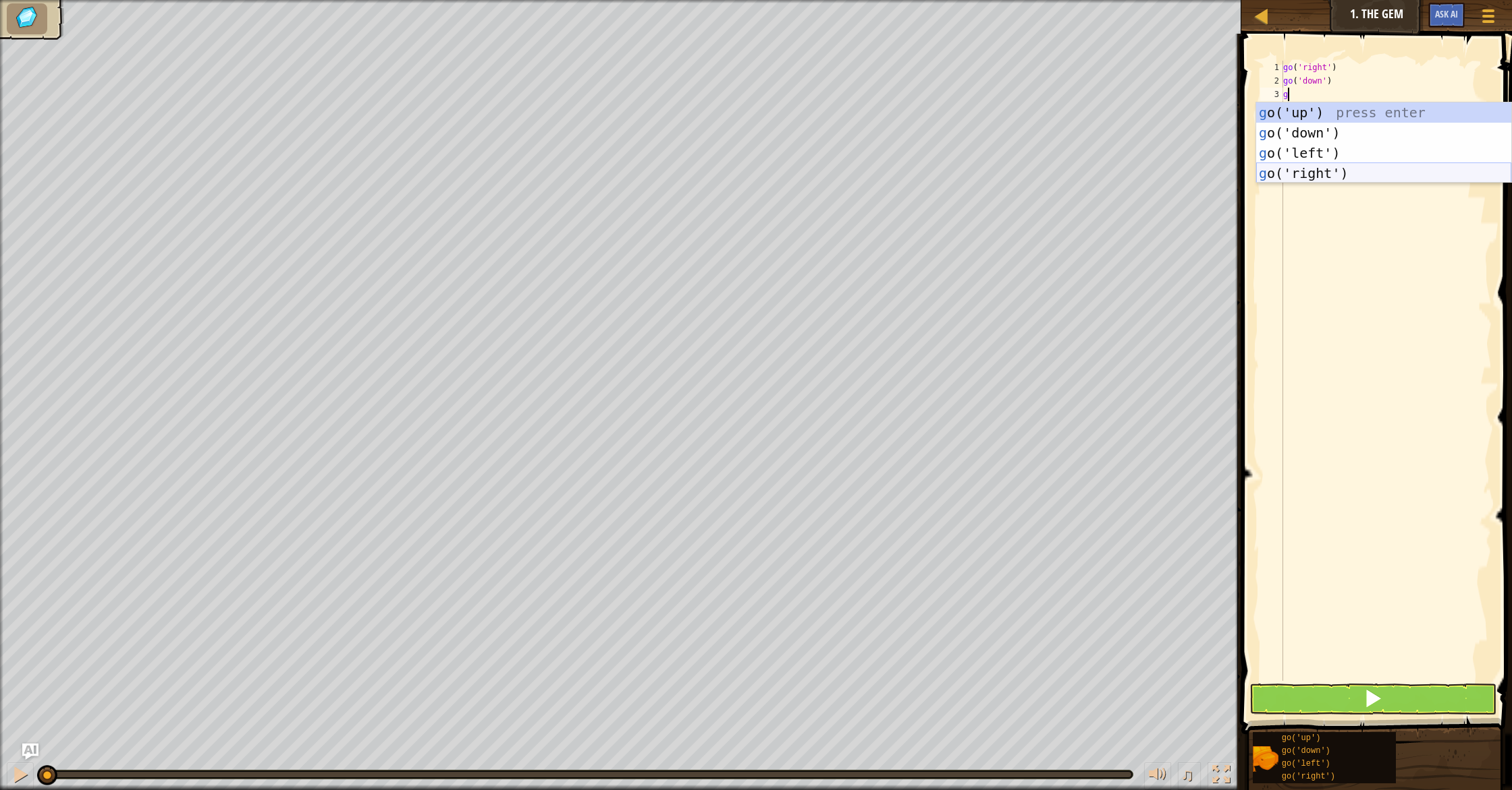
drag, startPoint x: 1315, startPoint y: 176, endPoint x: 1356, endPoint y: 414, distance: 241.5
click at [1315, 177] on div "g o('up') press enter g o('down') press enter g o('left') press enter g o('righ…" at bounding box center [1383, 163] width 255 height 122
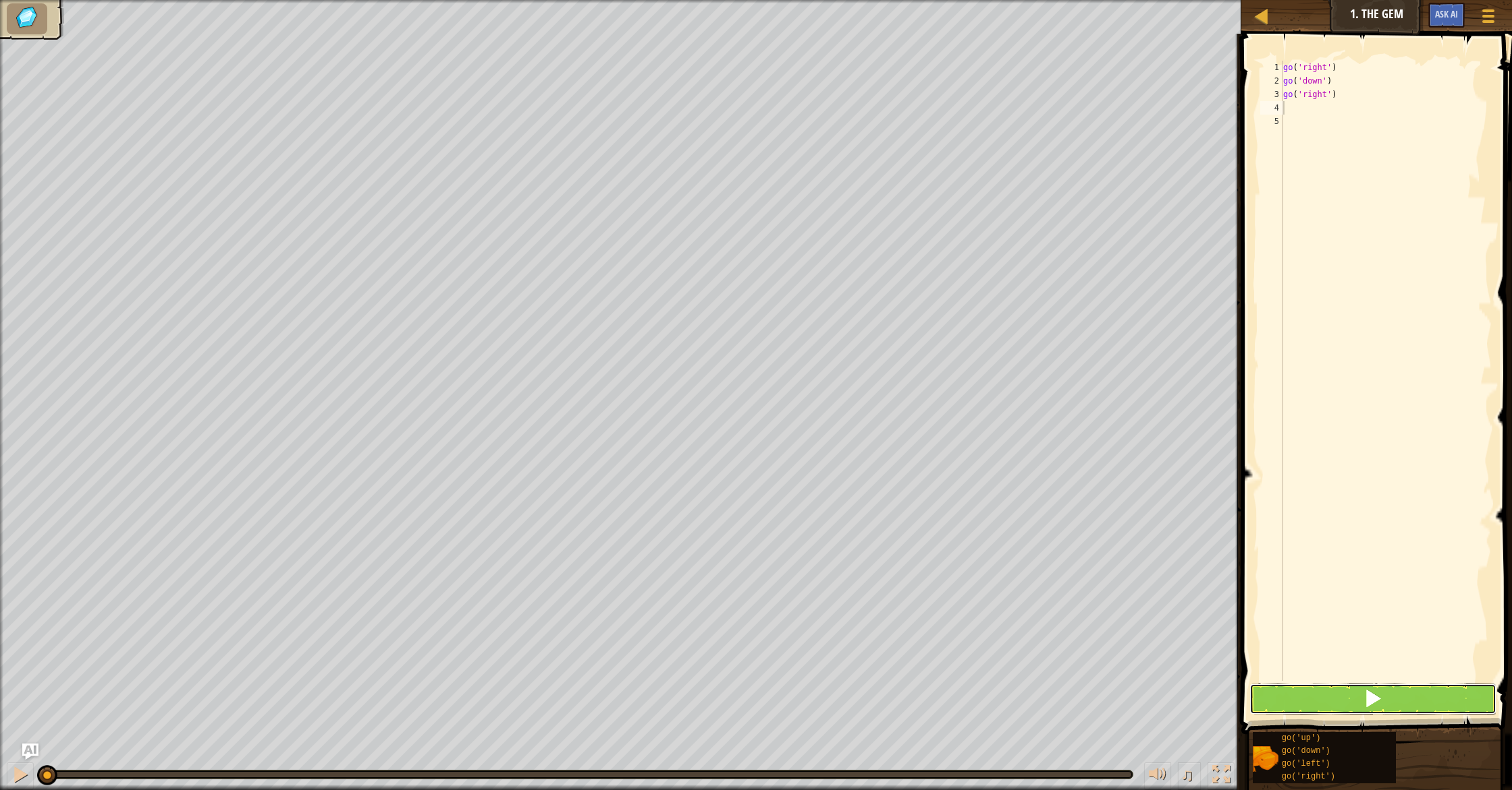
click at [1391, 702] on button at bounding box center [1372, 699] width 247 height 31
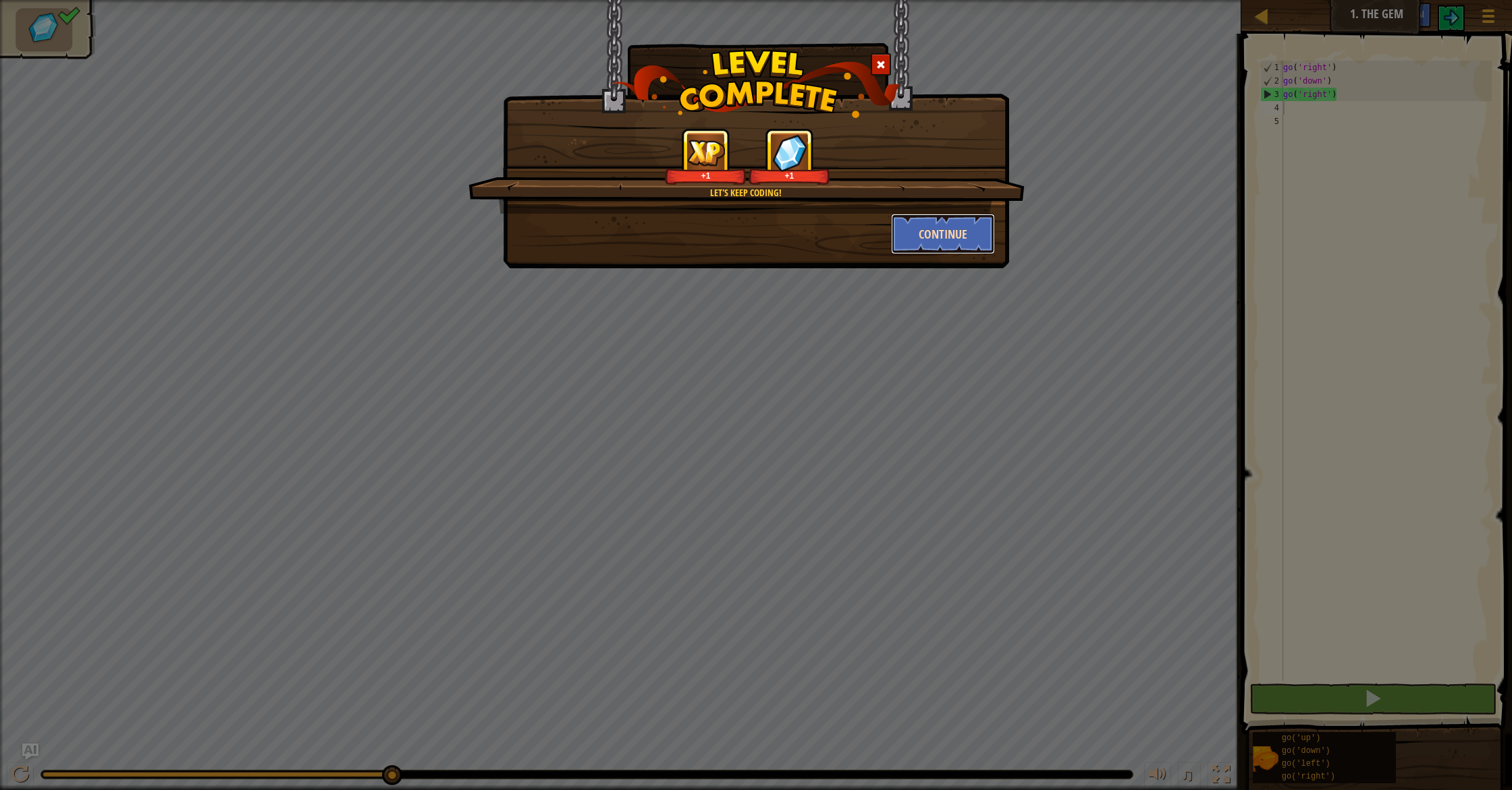
click at [957, 232] on button "Continue" at bounding box center [943, 234] width 105 height 41
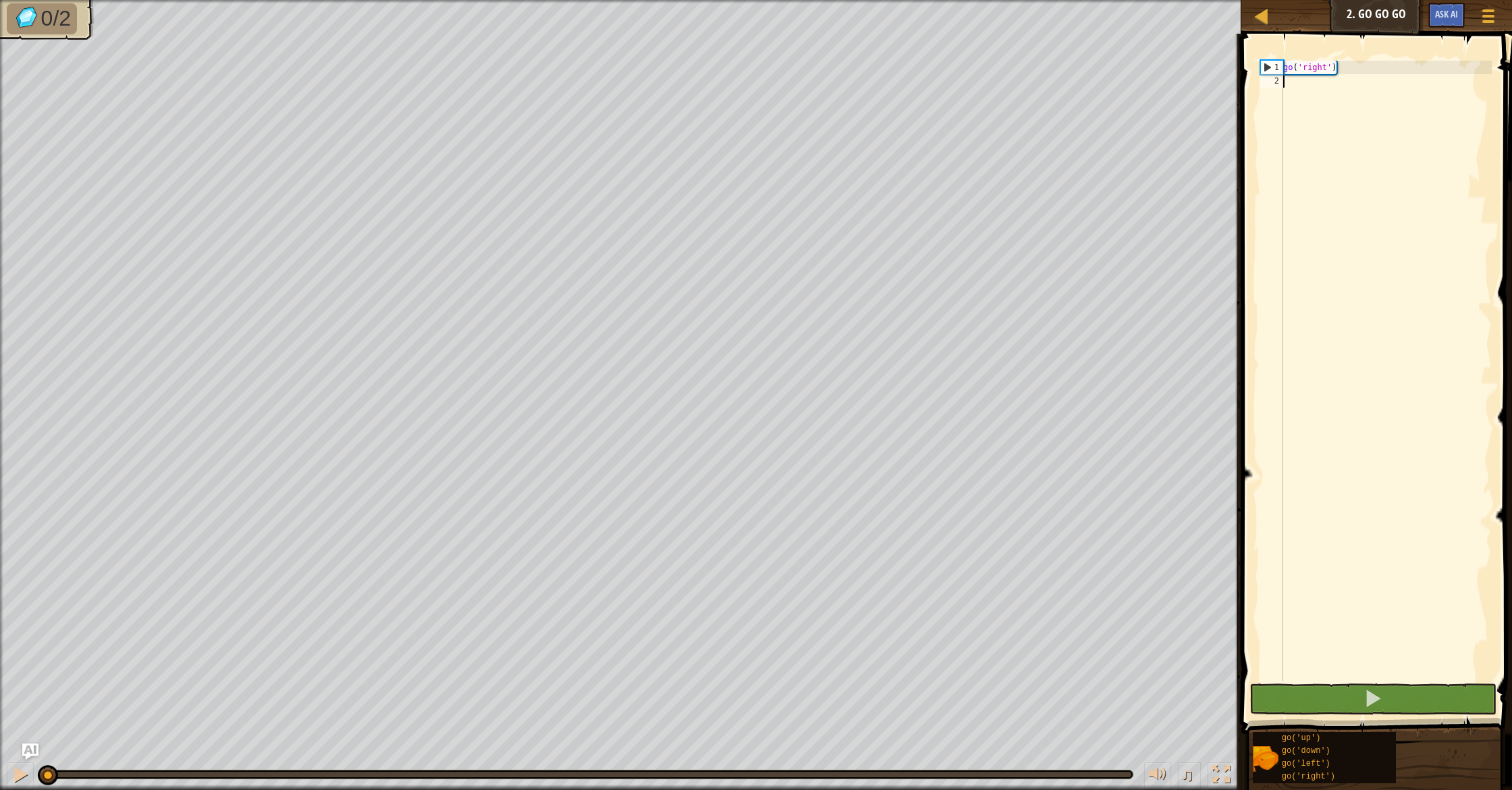
type textarea "g"
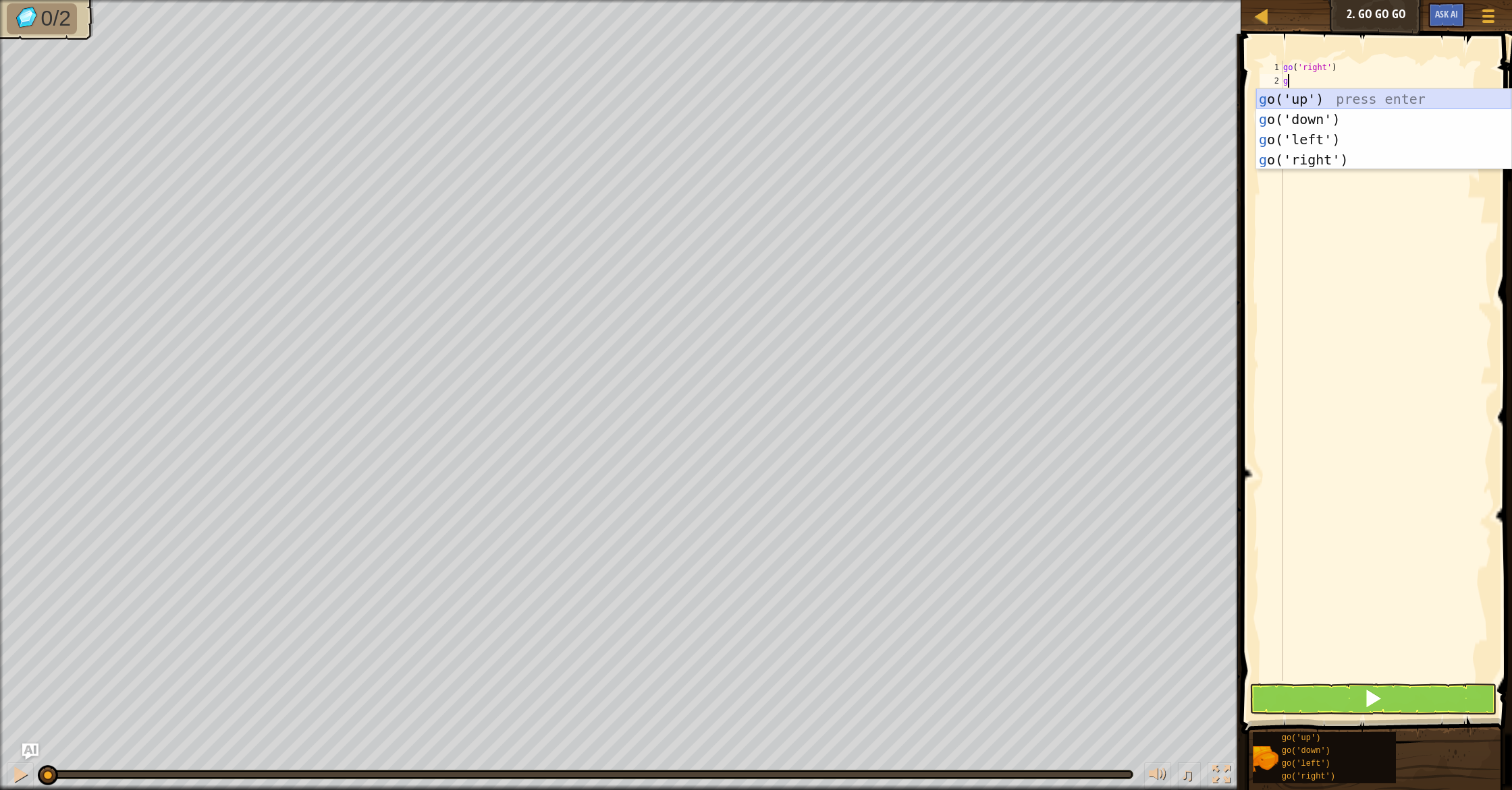
click at [1327, 102] on div "g o('up') press enter g o('down') press enter g o('left') press enter g o('righ…" at bounding box center [1383, 150] width 255 height 122
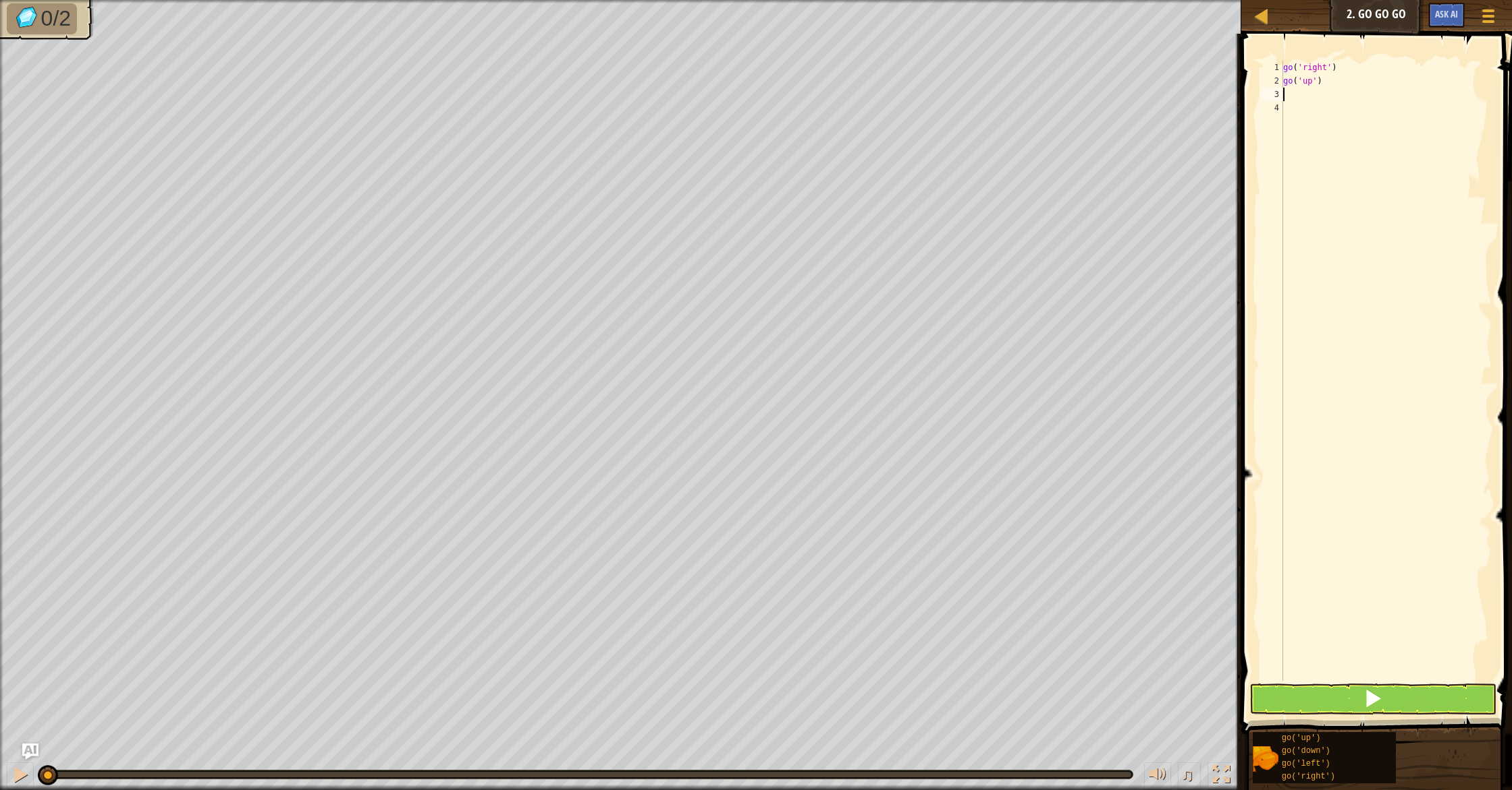
type textarea "g"
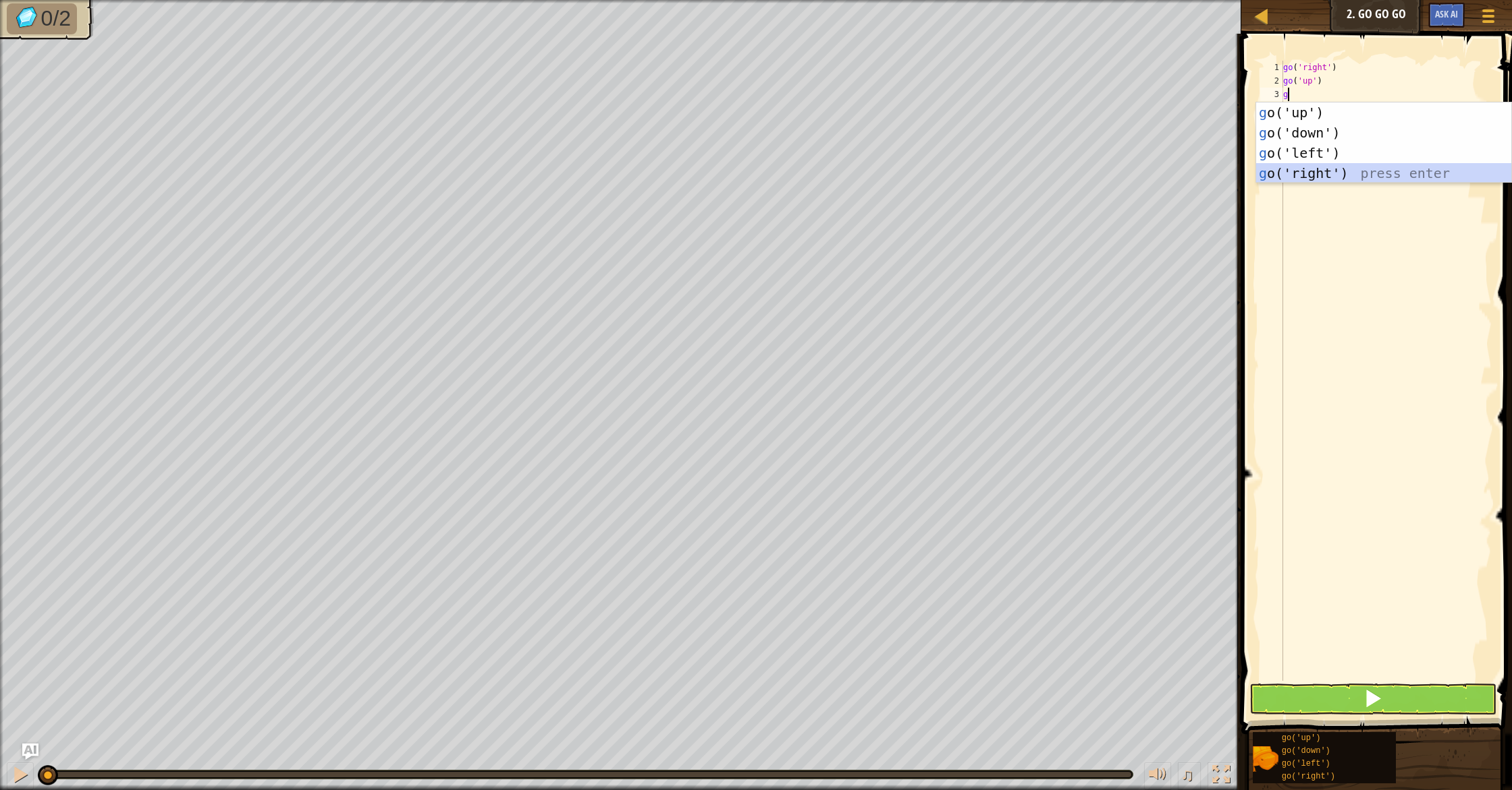
click at [1314, 169] on div "g o('up') press enter g o('down') press enter g o('left') press enter g o('righ…" at bounding box center [1383, 163] width 255 height 122
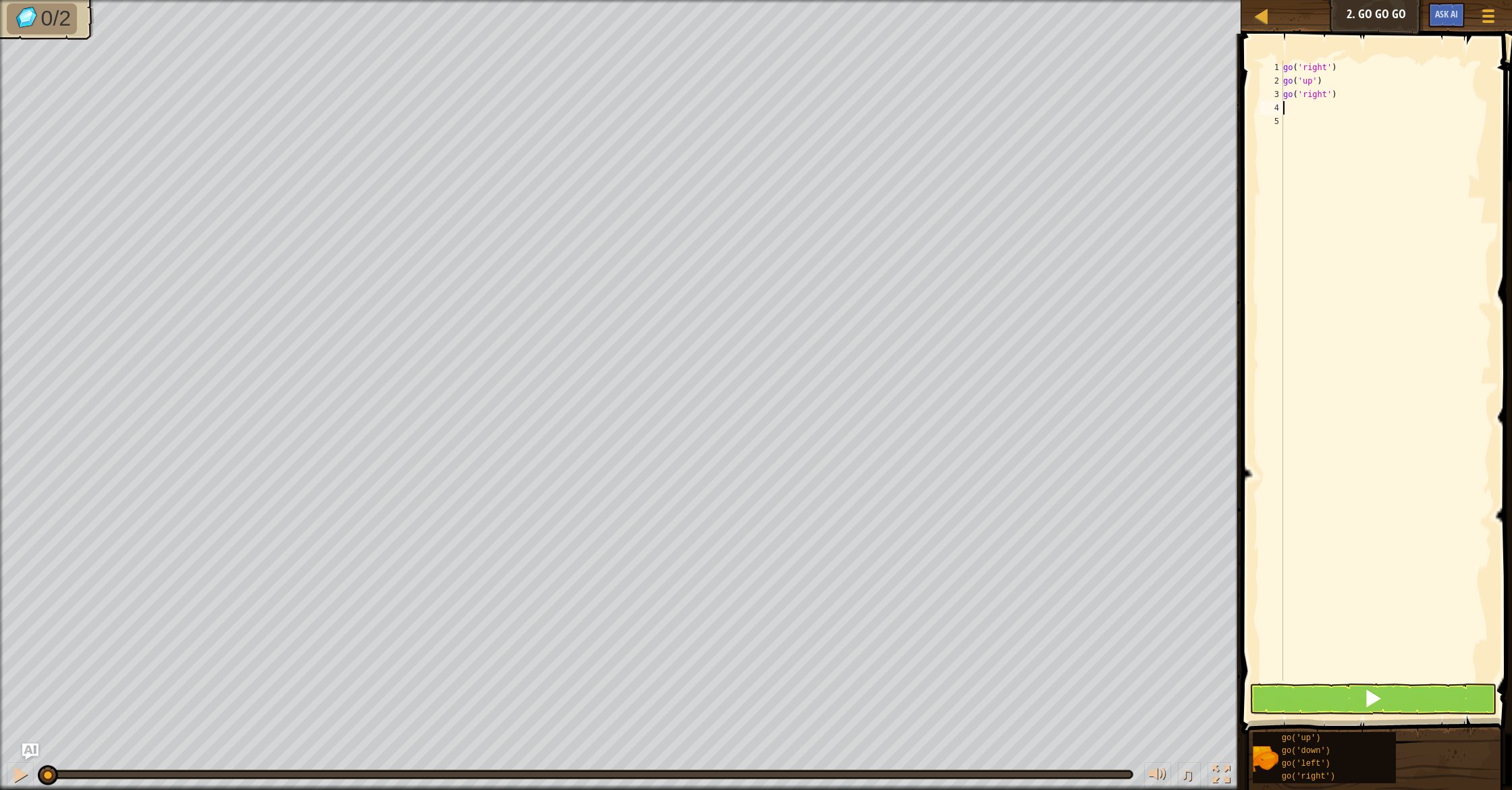
click at [1344, 98] on div "go ( 'right' ) go ( 'up' ) go ( 'right' )" at bounding box center [1386, 384] width 211 height 648
type textarea "go('right')"
click at [1323, 104] on div "go ( 'right' ) go ( 'up' ) go ( 'right' )" at bounding box center [1386, 384] width 211 height 648
type textarea "g"
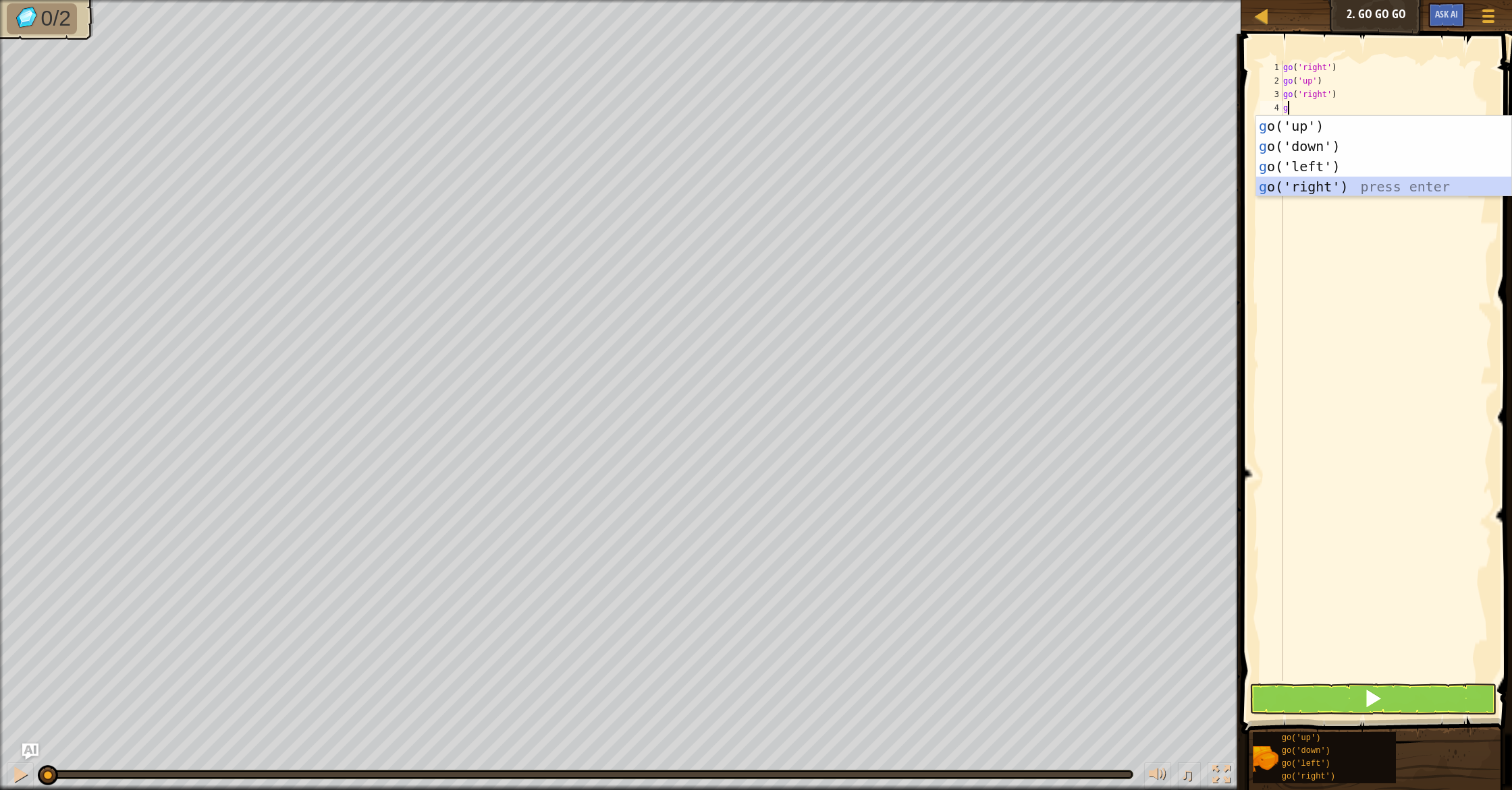
click at [1318, 180] on div "g o('up') press enter g o('down') press enter g o('left') press enter g o('righ…" at bounding box center [1383, 176] width 255 height 122
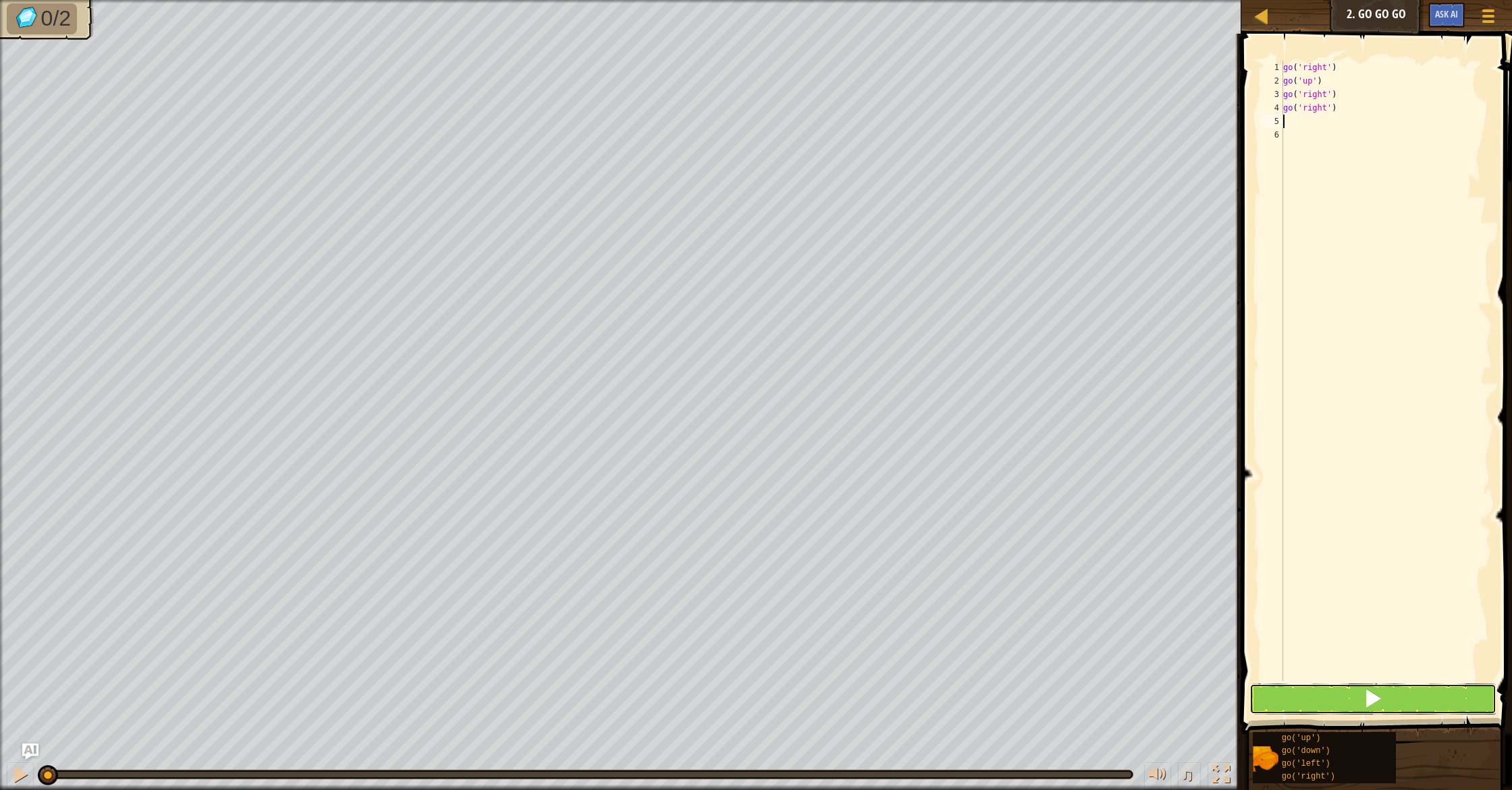
click at [1432, 698] on button at bounding box center [1372, 699] width 247 height 31
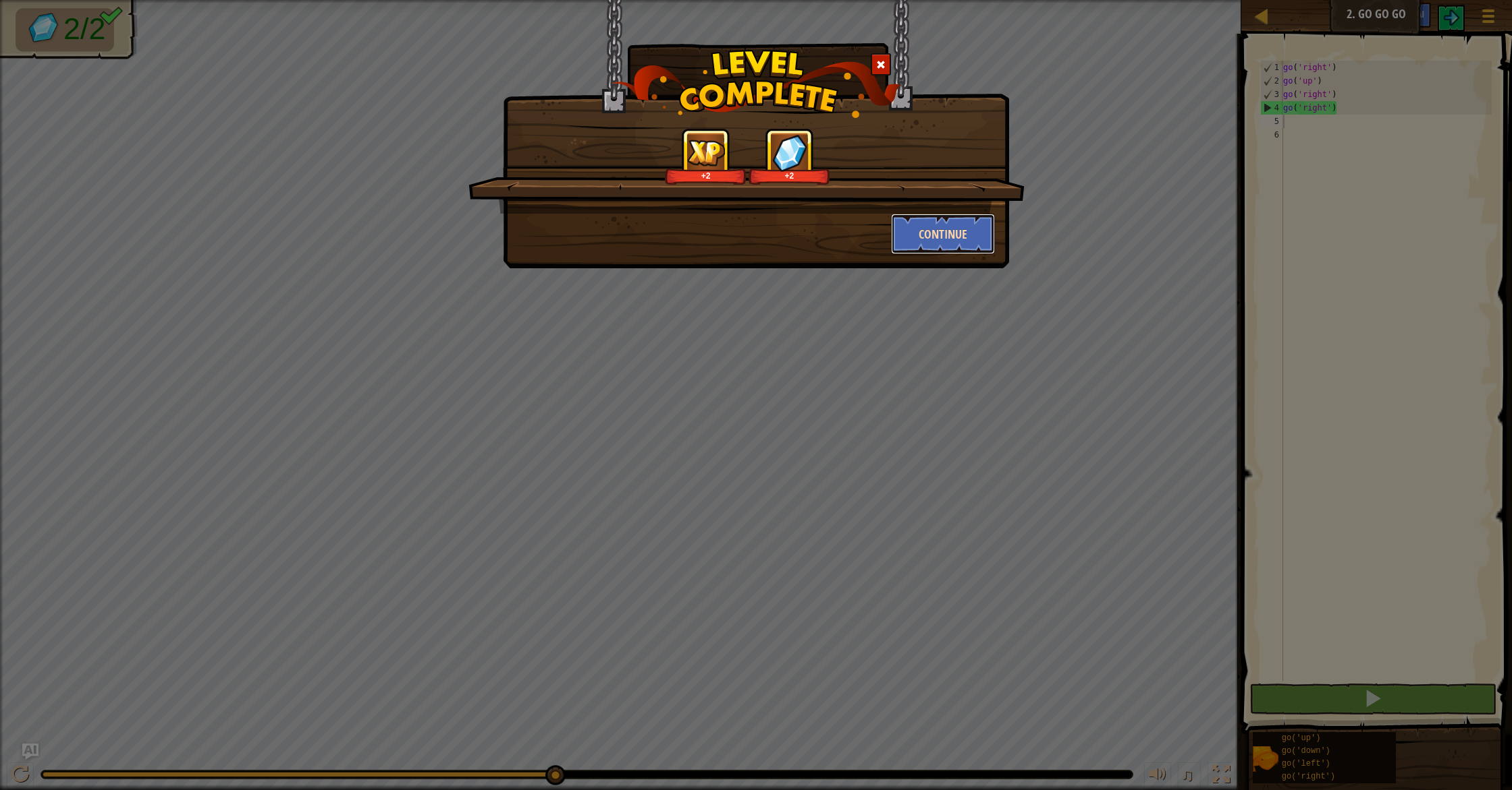
click at [946, 238] on button "Continue" at bounding box center [943, 234] width 105 height 41
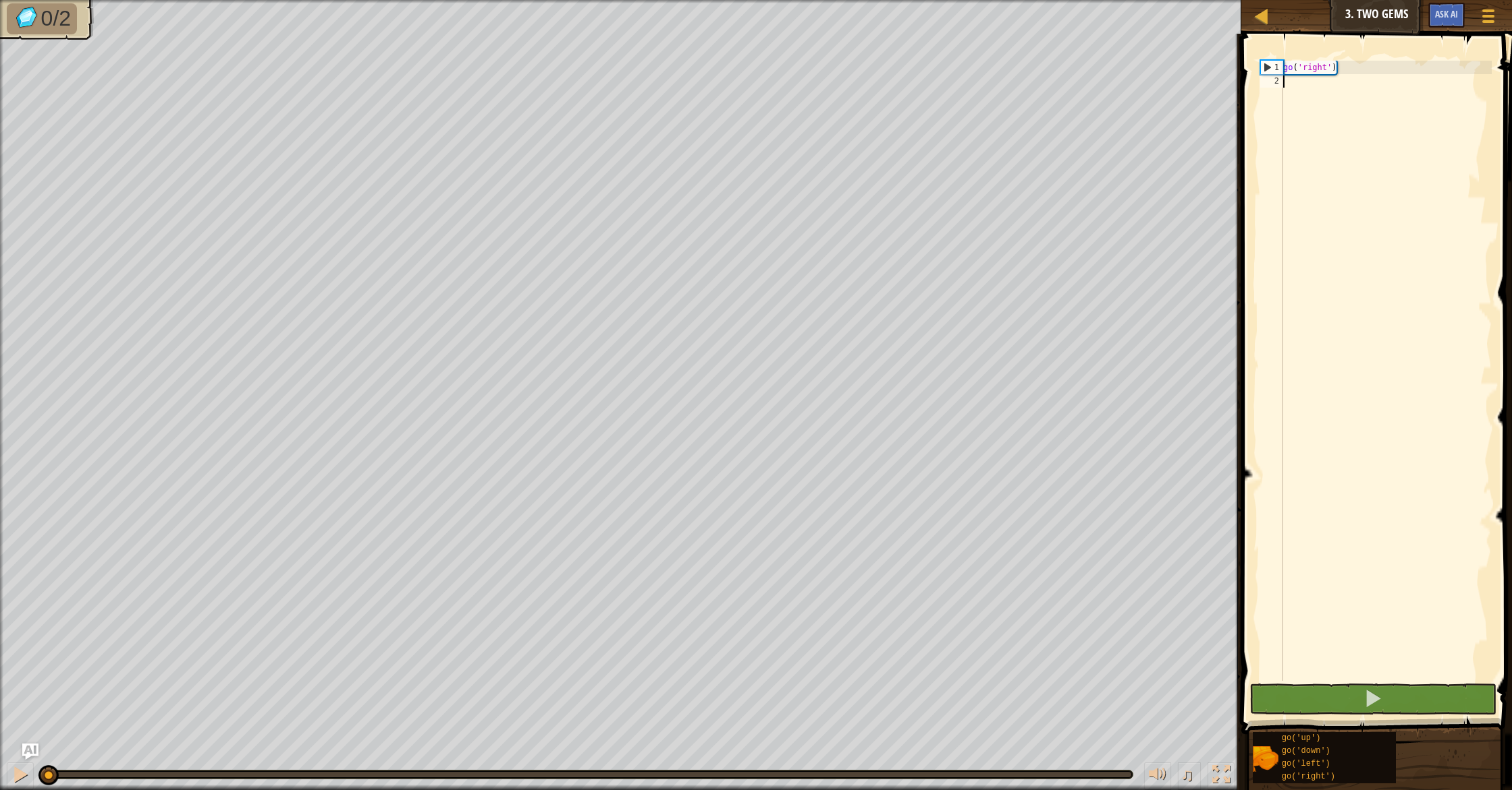
type textarea "g"
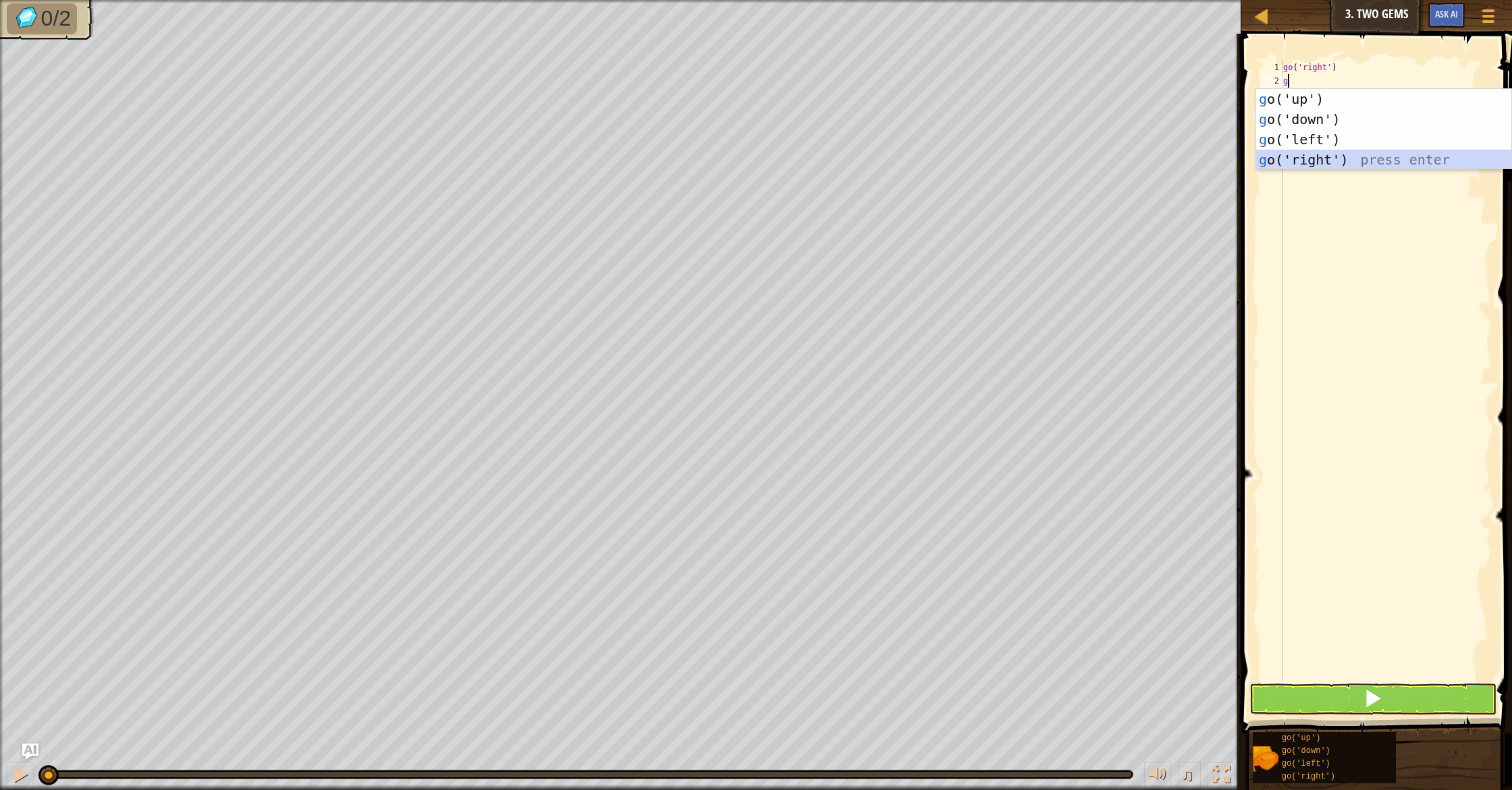
click at [1305, 160] on div "g o('up') press enter g o('down') press enter g o('left') press enter g o('righ…" at bounding box center [1383, 150] width 255 height 122
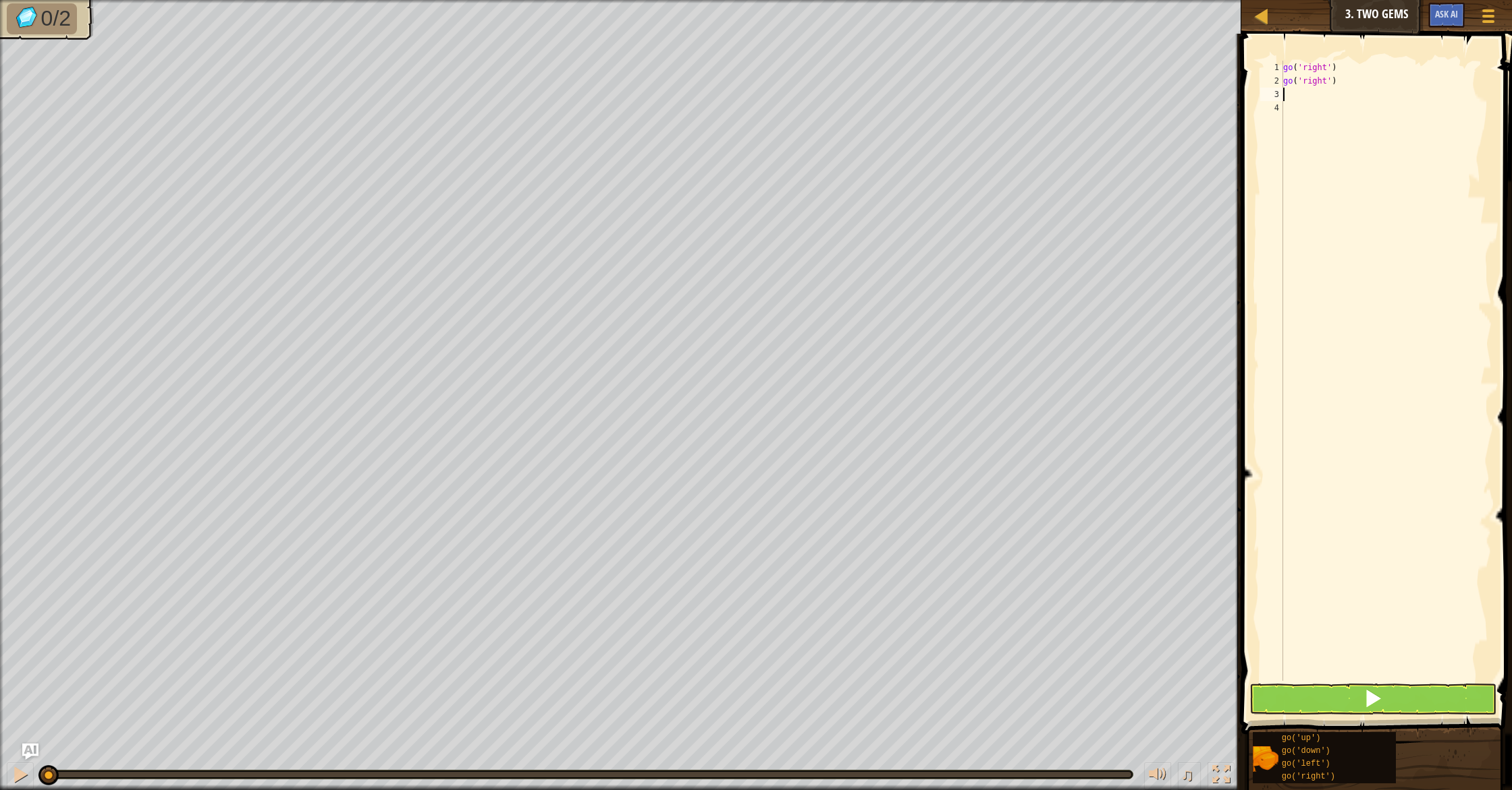
type textarea "g"
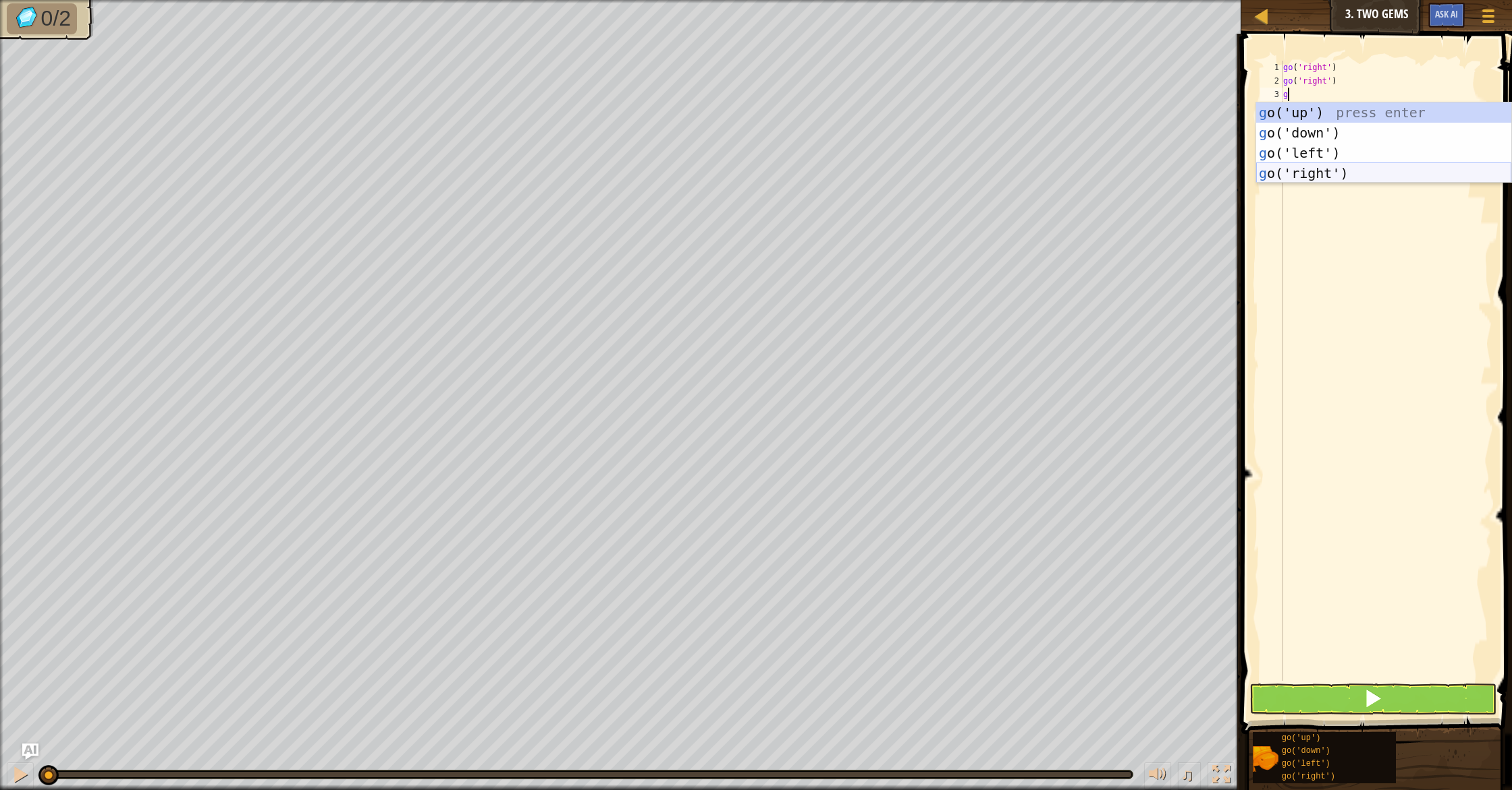
click at [1295, 179] on div "g o('up') press enter g o('down') press enter g o('left') press enter g o('righ…" at bounding box center [1383, 163] width 255 height 122
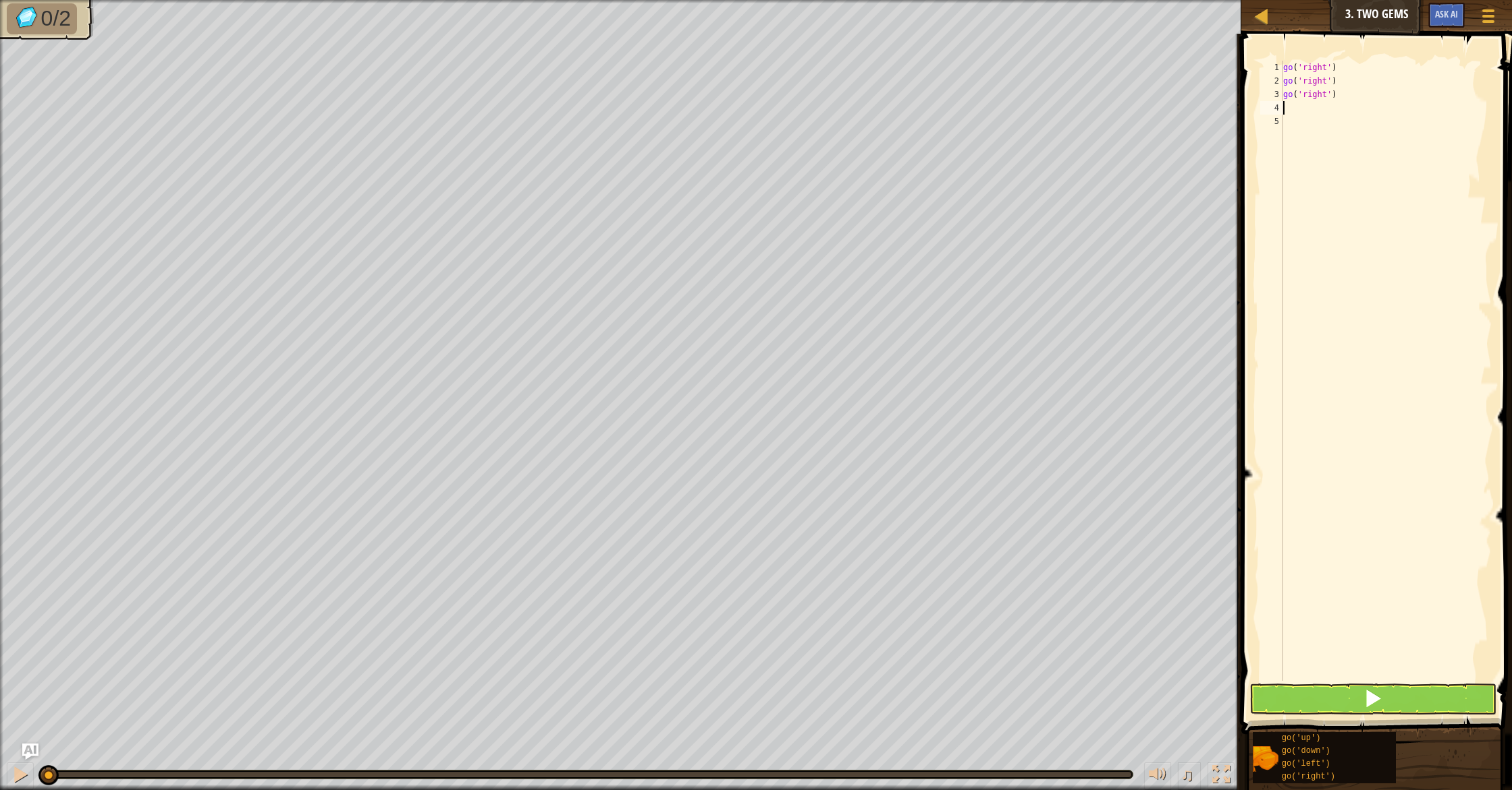
type textarea "g"
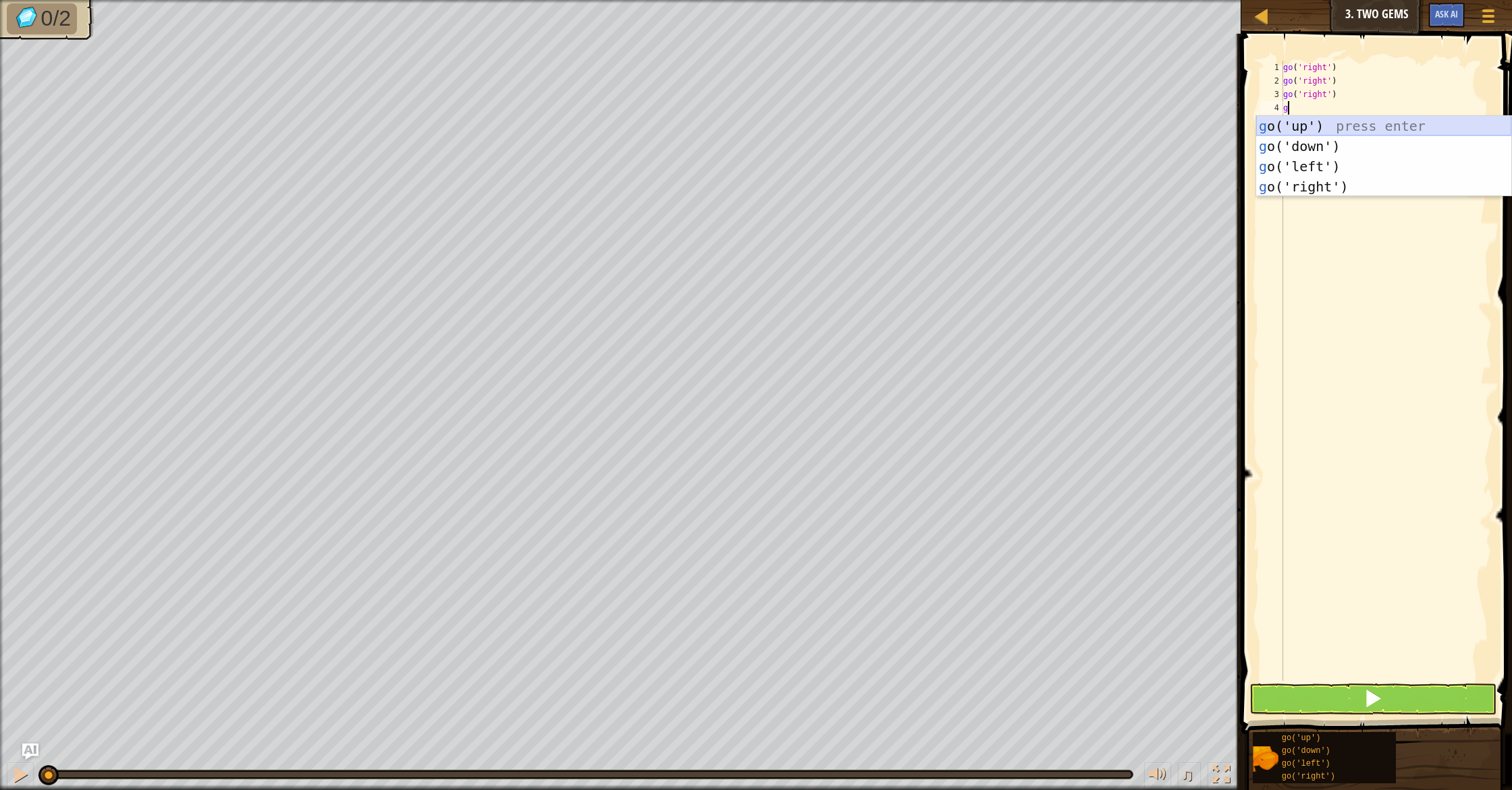
click at [1340, 129] on div "g o('up') press enter g o('down') press enter g o('left') press enter g o('righ…" at bounding box center [1383, 176] width 255 height 122
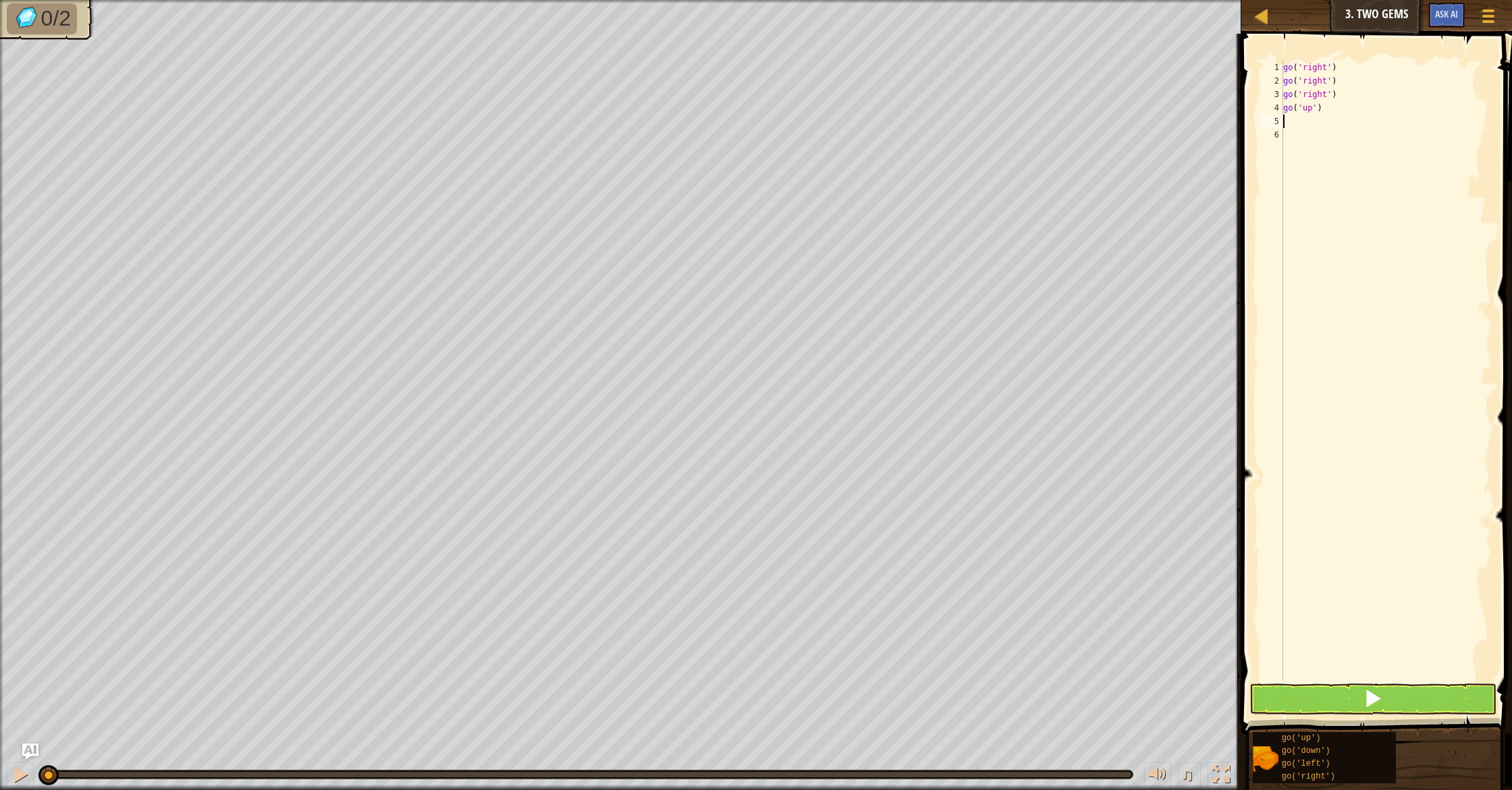
type textarea "g"
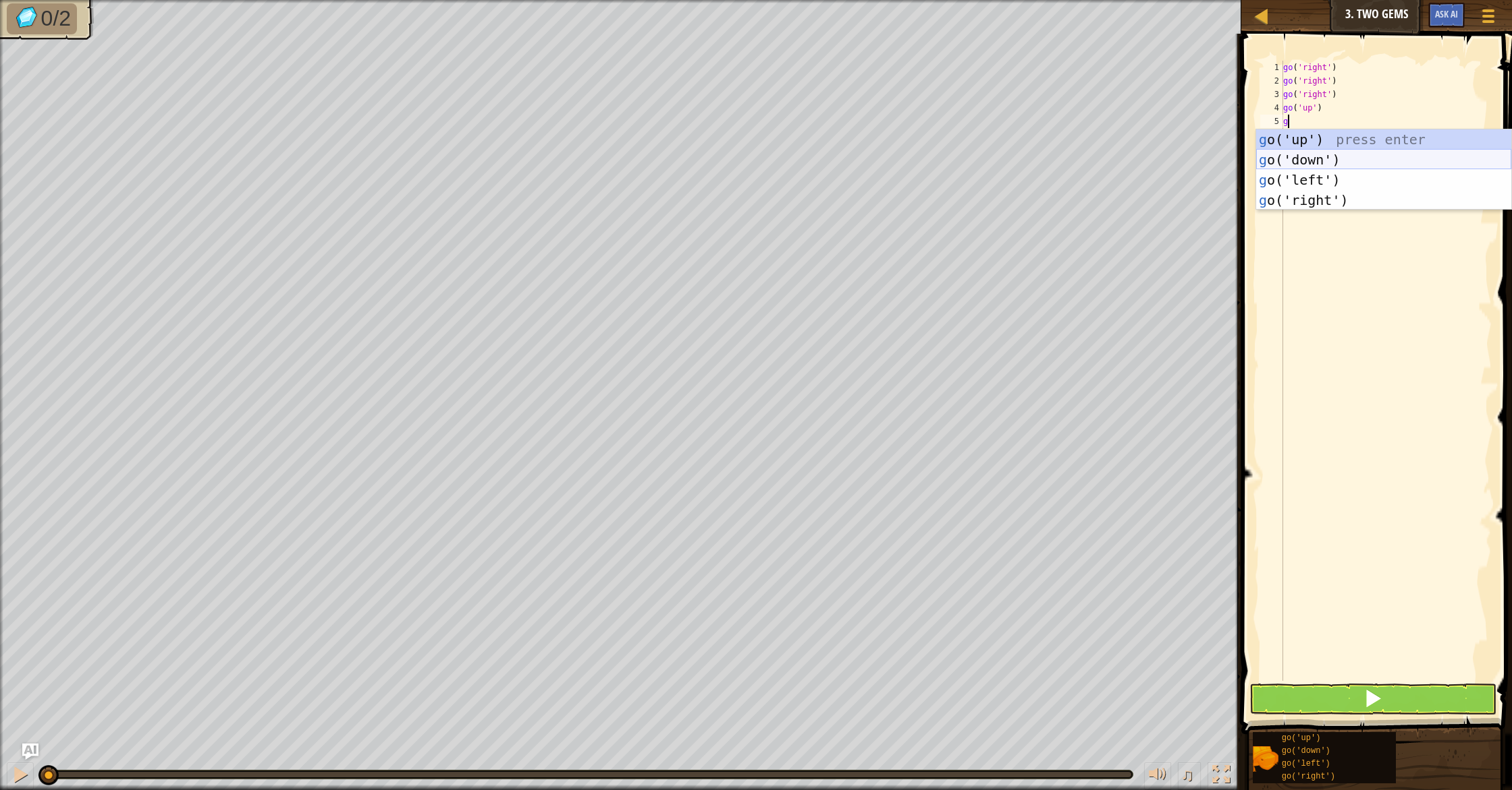
click at [1331, 155] on div "g o('up') press enter g o('down') press enter g o('left') press enter g o('righ…" at bounding box center [1383, 190] width 255 height 122
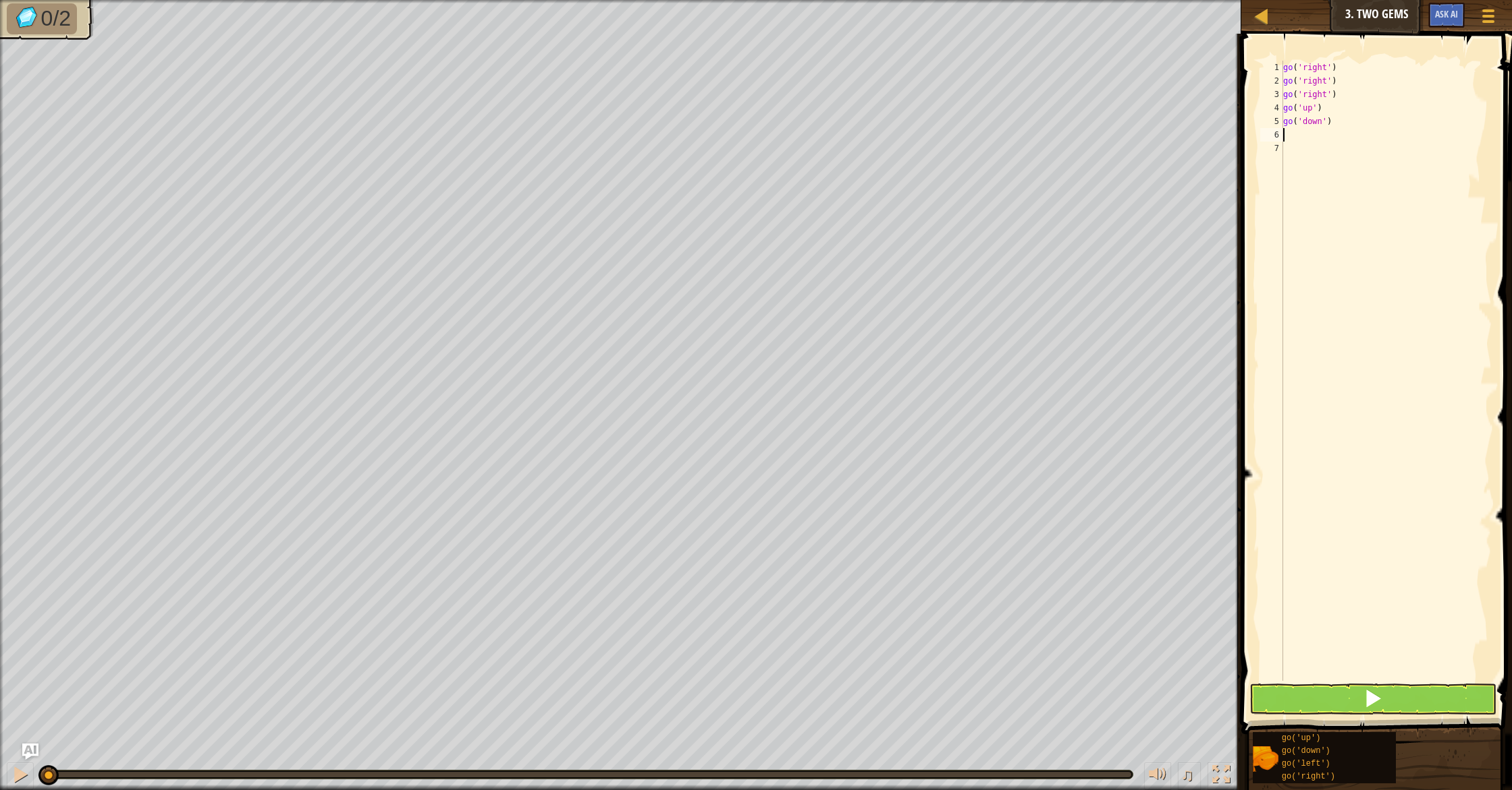
type textarea "g"
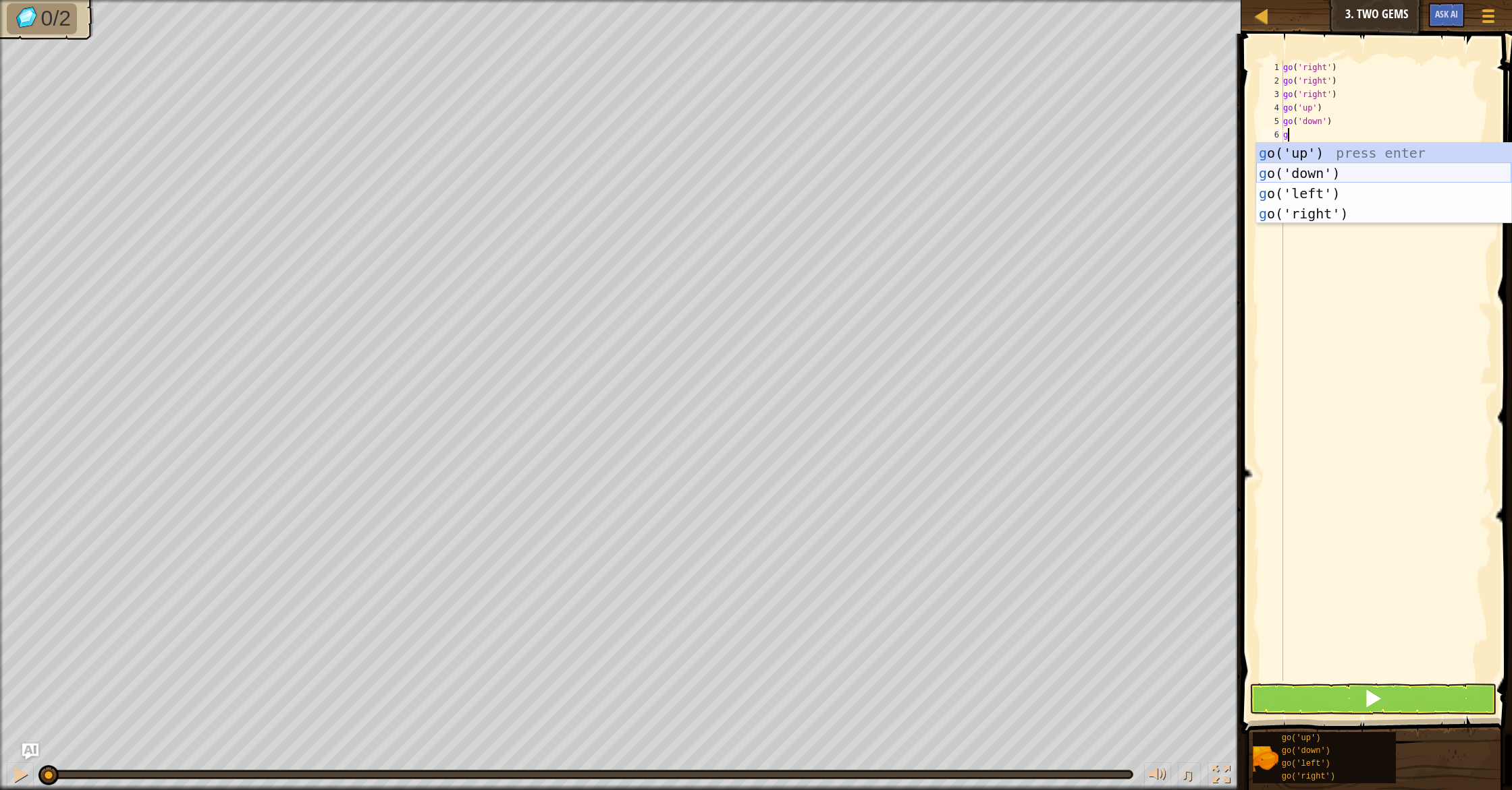
click at [1325, 172] on div "g o('up') press enter g o('down') press enter g o('left') press enter g o('righ…" at bounding box center [1383, 203] width 255 height 122
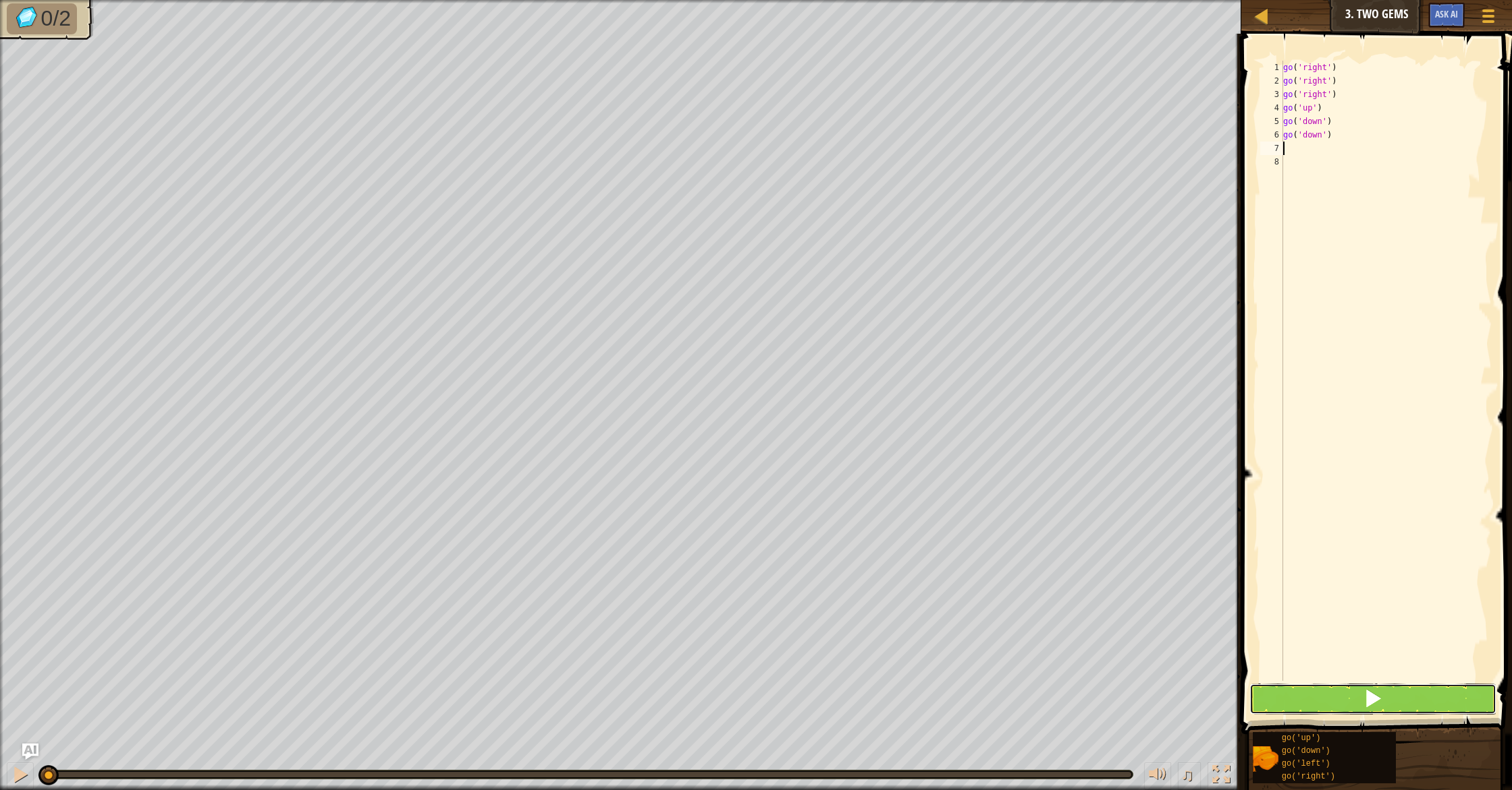
click at [1346, 691] on button at bounding box center [1372, 699] width 247 height 31
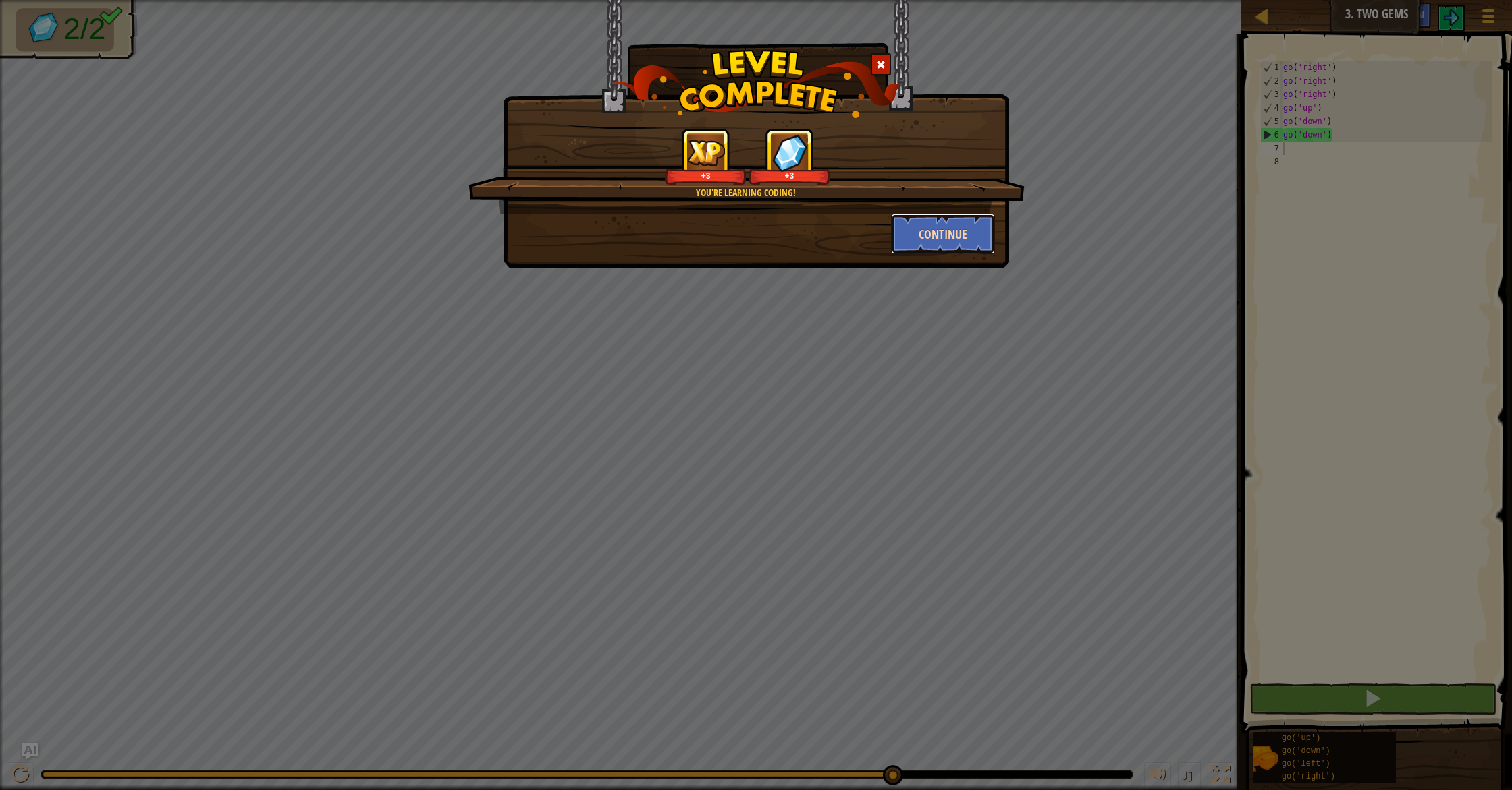
click at [941, 242] on button "Continue" at bounding box center [943, 234] width 105 height 41
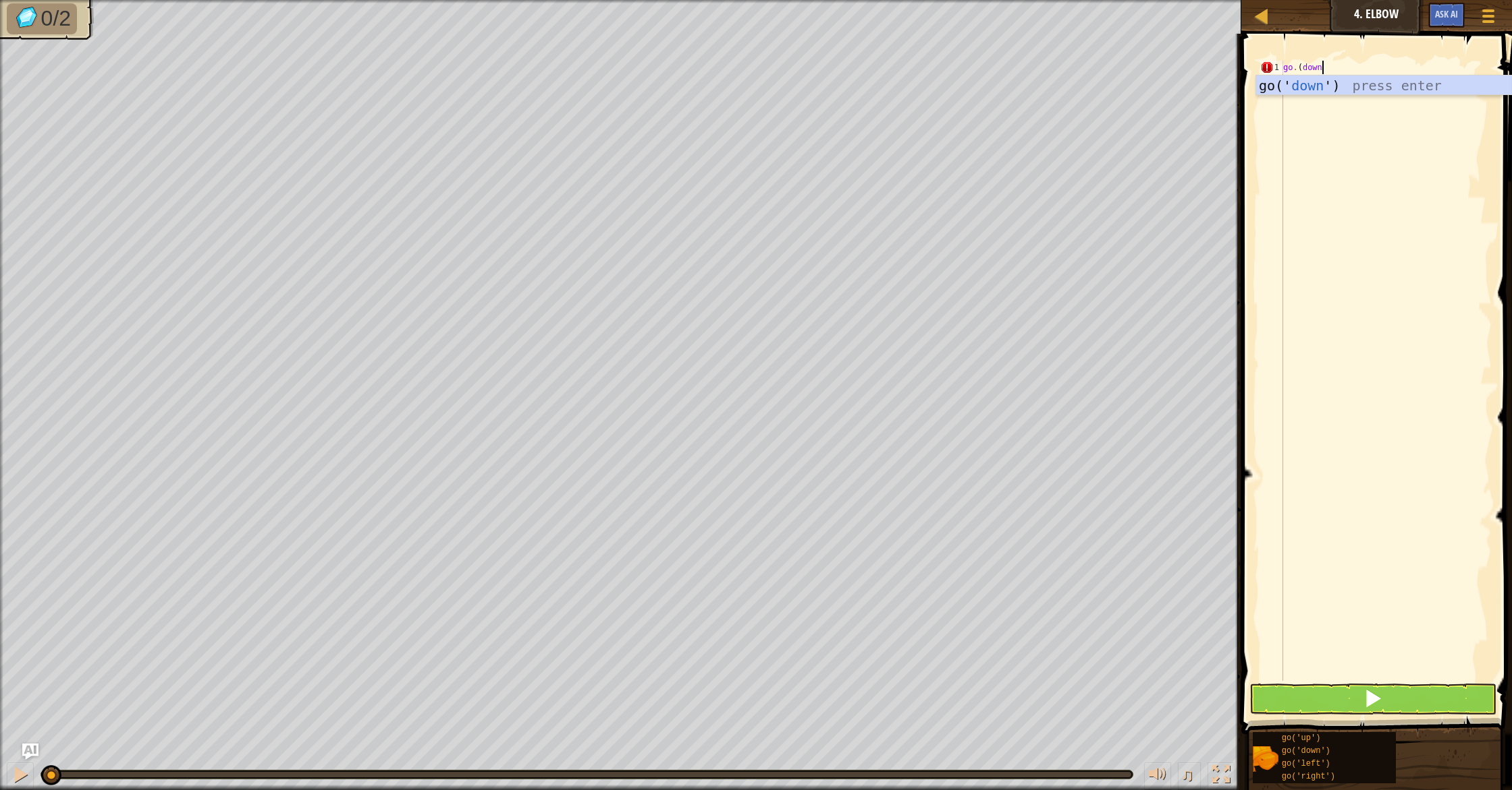
scroll to position [6, 3]
type textarea "go.(down"
click at [1346, 93] on div "go(' down ') press enter" at bounding box center [1383, 106] width 255 height 60
click at [1223, 74] on div "Map Junior 4. Elbow Game Menu Ask AI 1 הההההההההההההההההההההההההההההההההההההההה…" at bounding box center [756, 395] width 1512 height 790
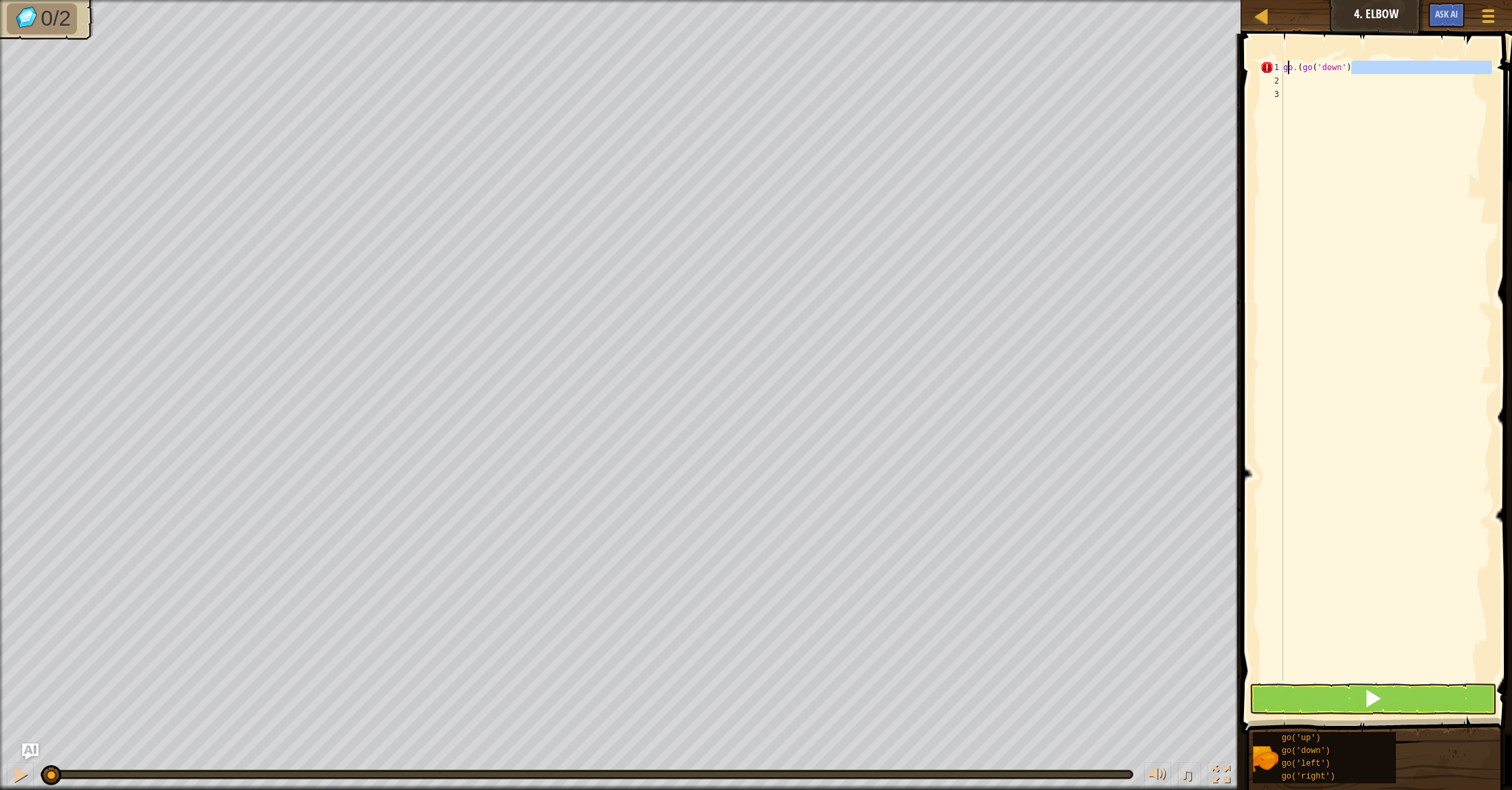
type textarea "g o.(go('down')"
drag, startPoint x: 1356, startPoint y: 82, endPoint x: 1267, endPoint y: 67, distance: 90.3
click at [1267, 67] on div "g o.(go('down') 1 2 3 g o . ( go ( 'down' ) ההההההההההההההההההההההההההההההההההה…" at bounding box center [1374, 370] width 234 height 621
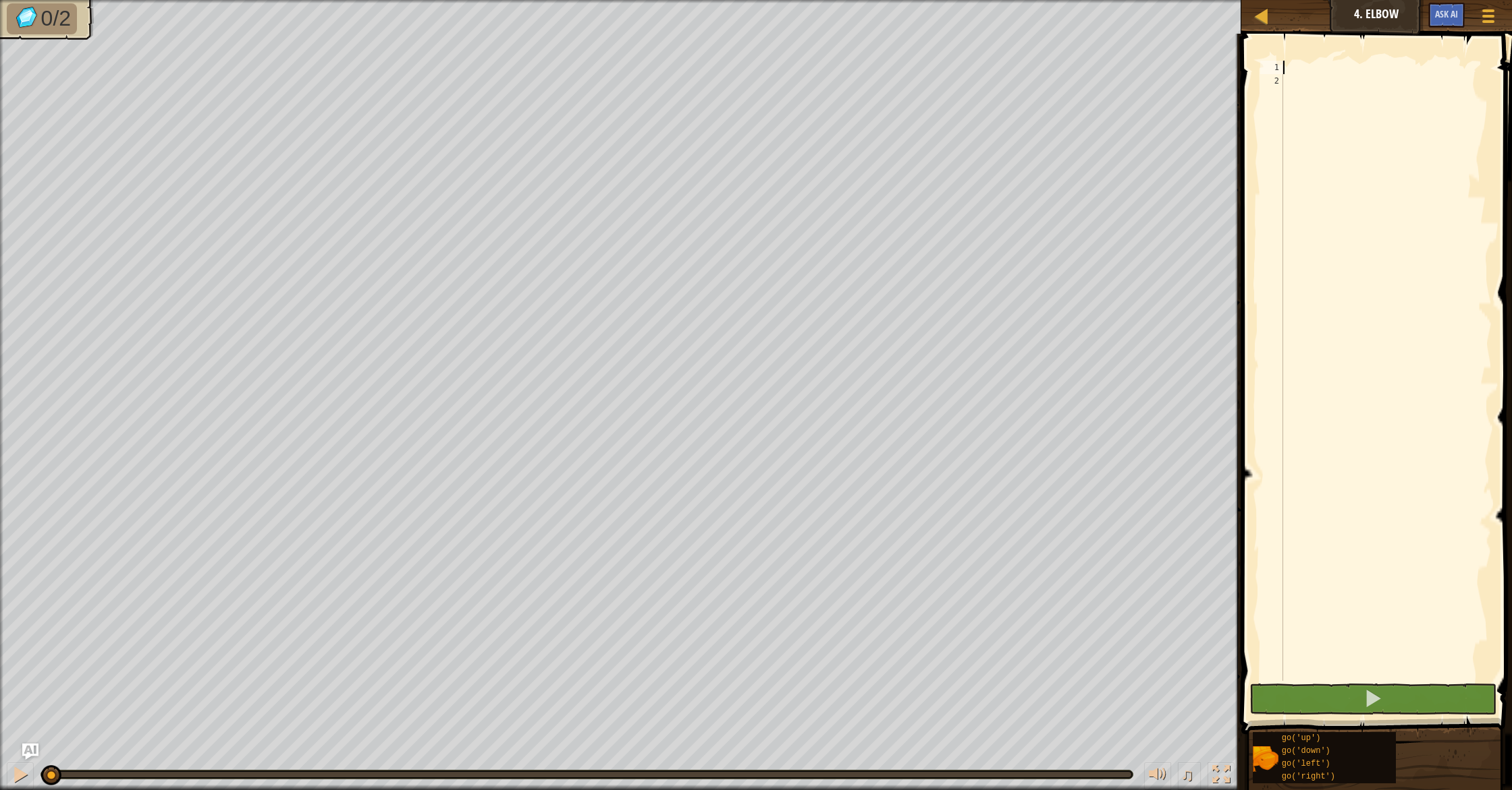
type textarea "g"
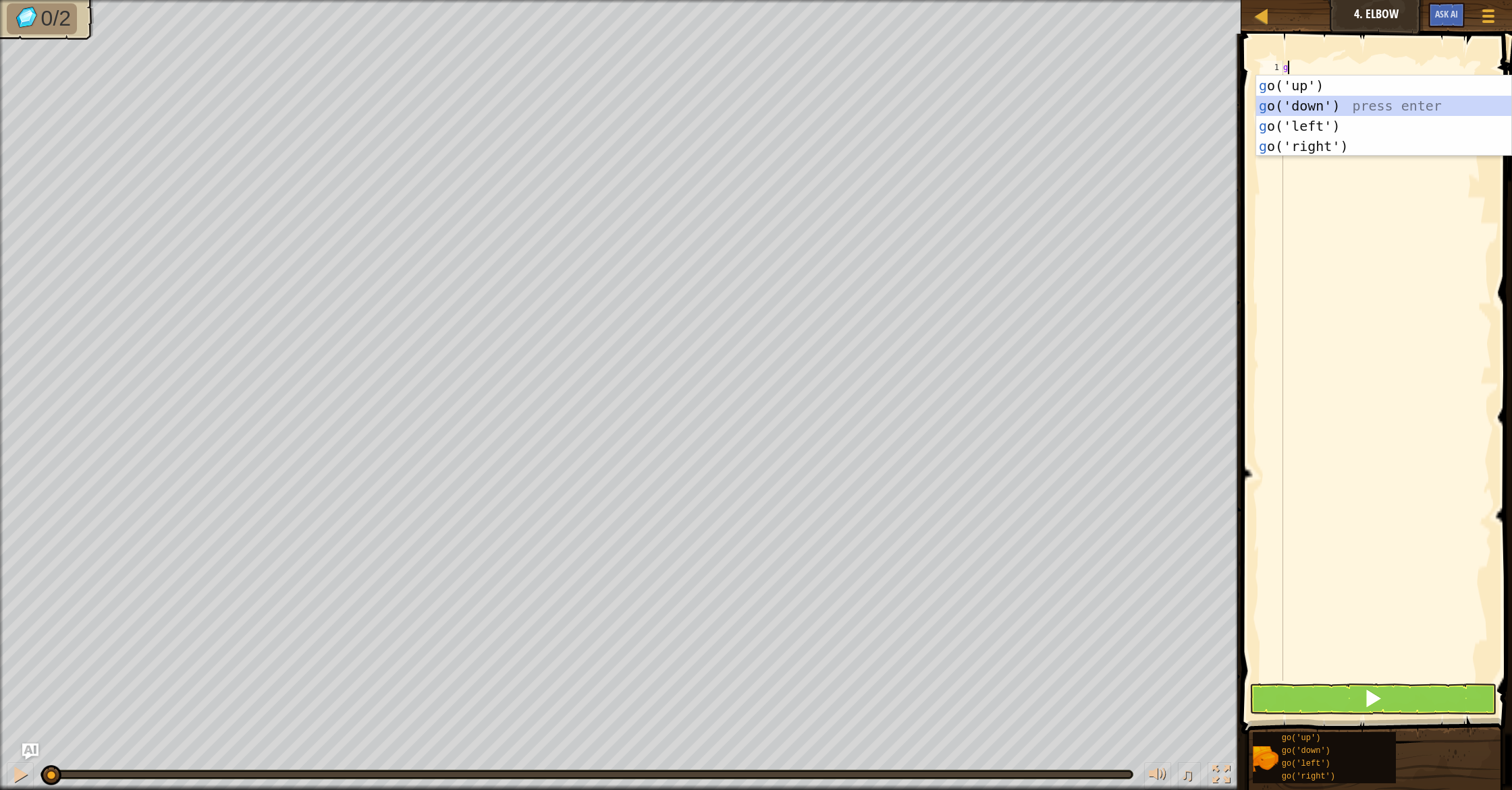
click at [1354, 109] on div "g o('up') press enter g o('down') press enter g o('left') press enter g o('righ…" at bounding box center [1383, 136] width 255 height 122
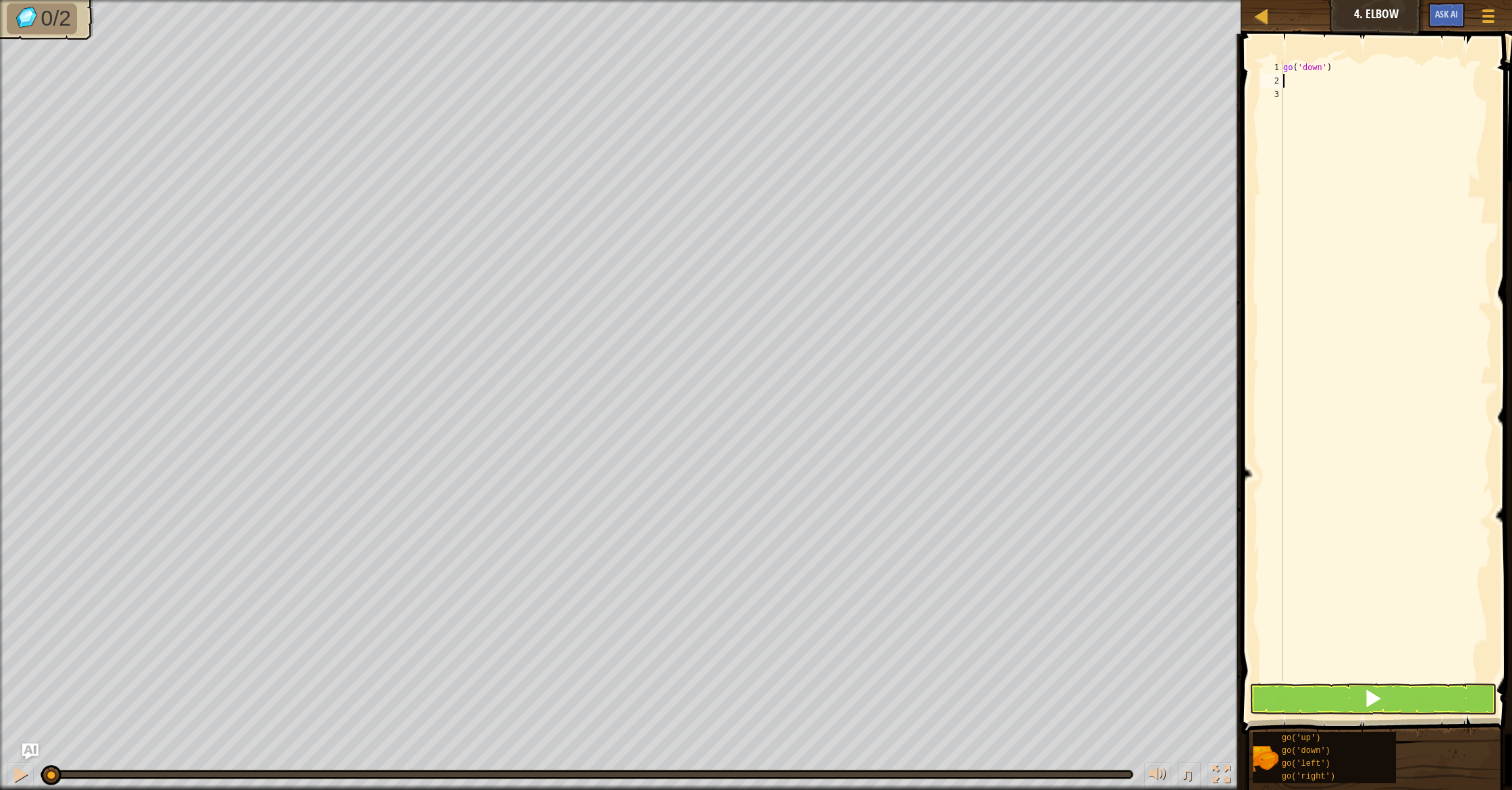
type textarea "g"
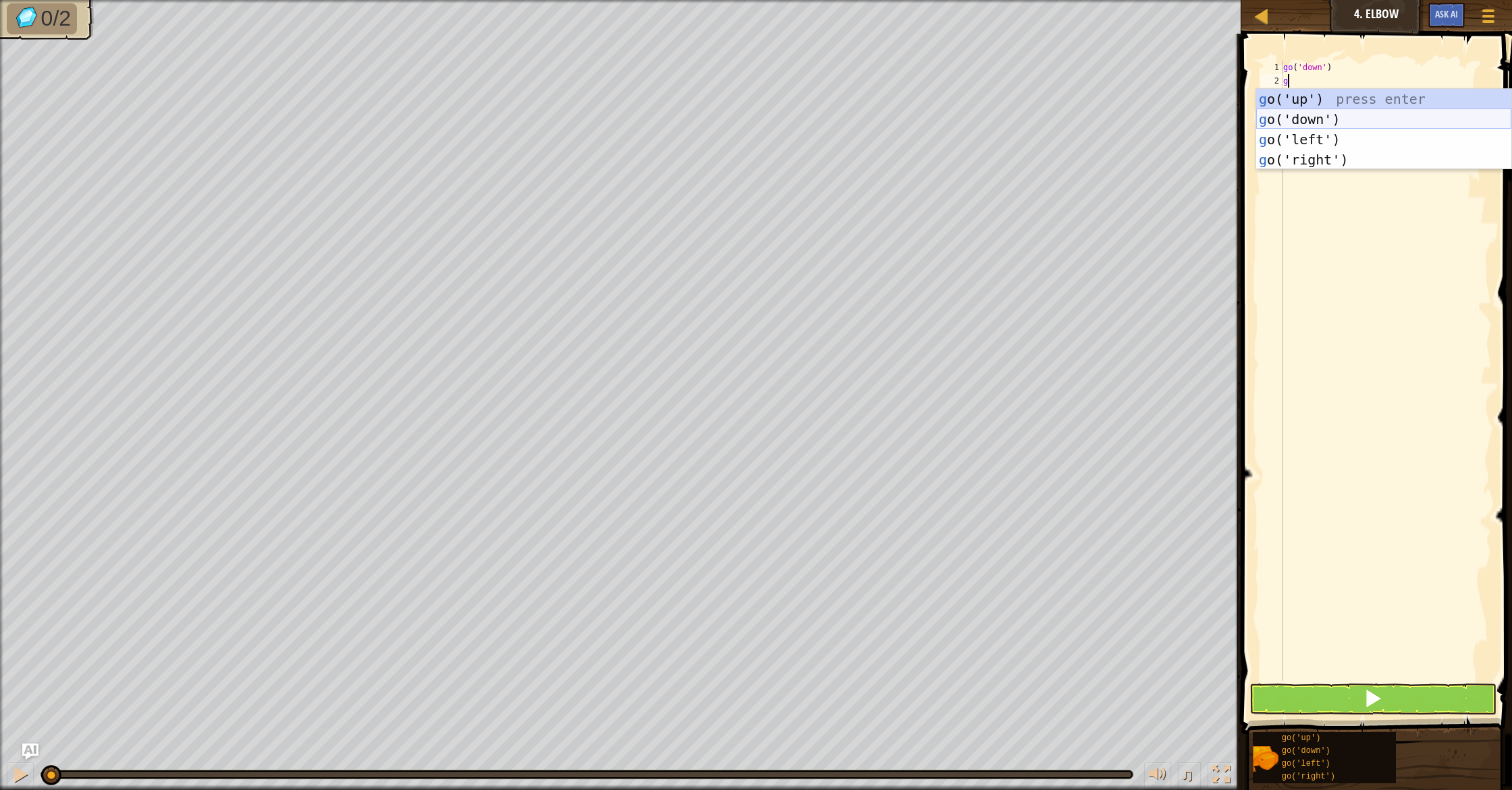
click at [1351, 112] on div "g o('up') press enter g o('down') press enter g o('left') press enter g o('righ…" at bounding box center [1383, 150] width 255 height 122
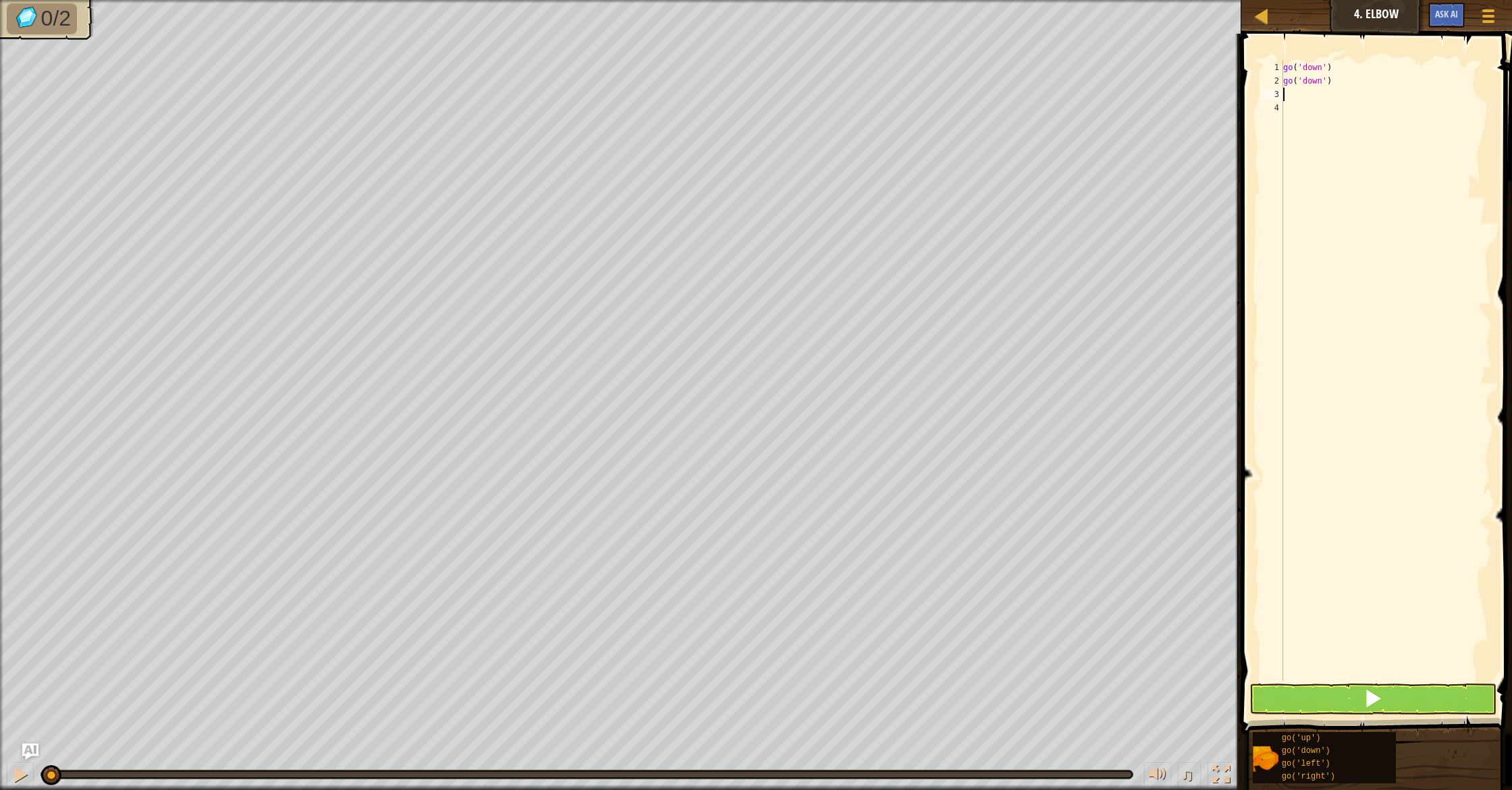
type textarea "g"
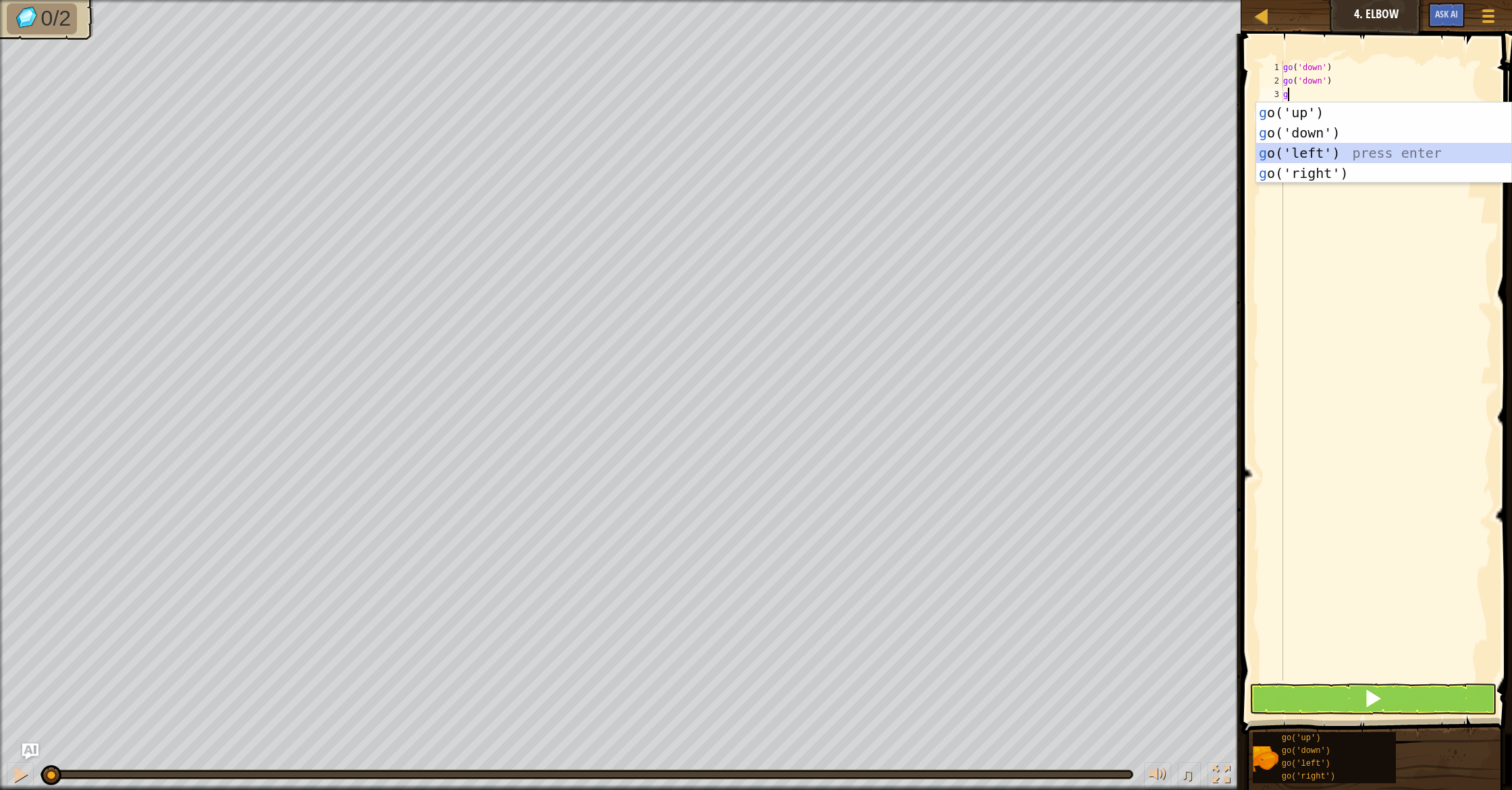
click at [1311, 151] on div "g o('up') press enter g o('down') press enter g o('left') press enter g o('righ…" at bounding box center [1383, 163] width 255 height 122
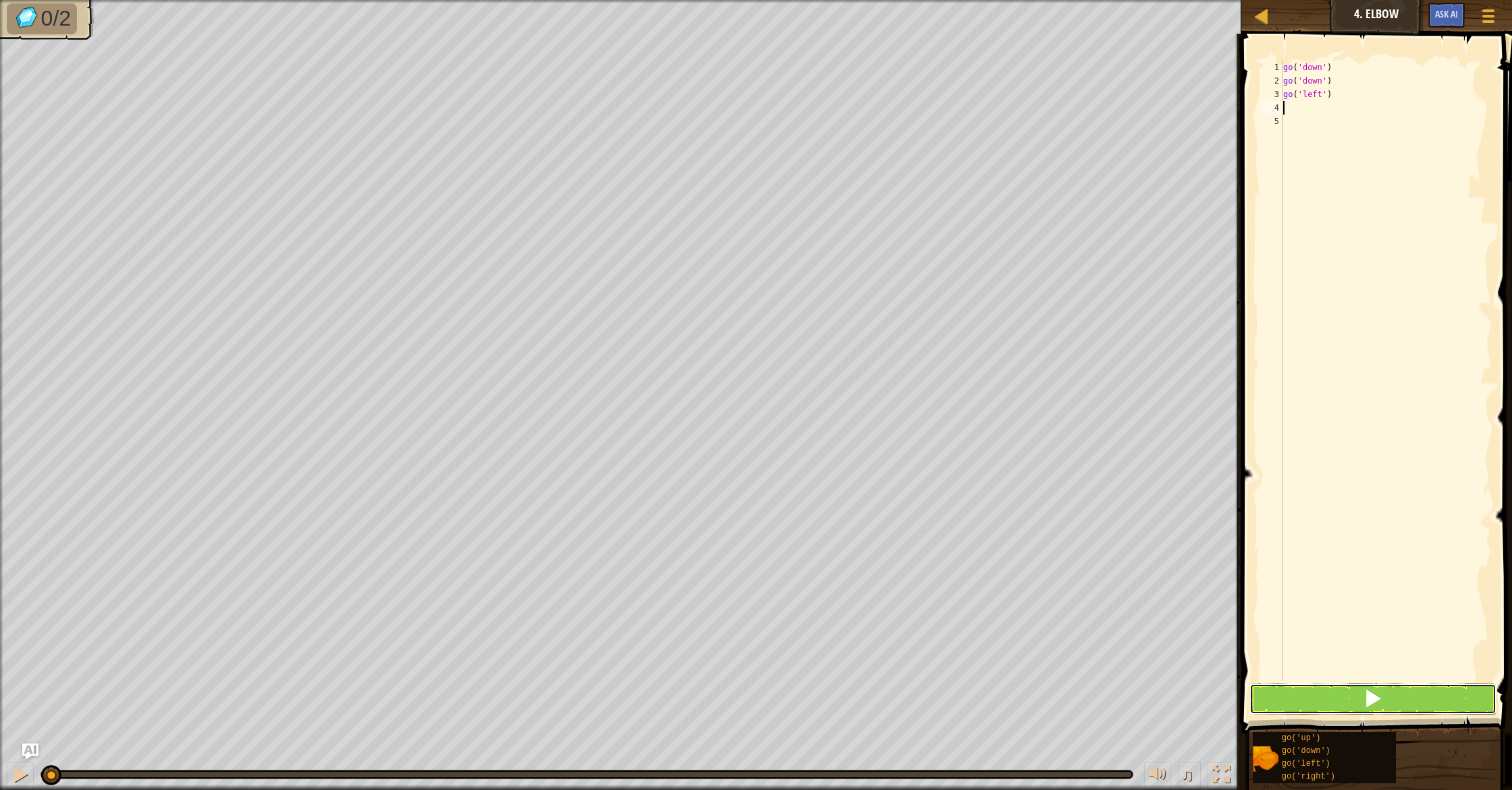
click at [1314, 708] on button at bounding box center [1372, 699] width 247 height 31
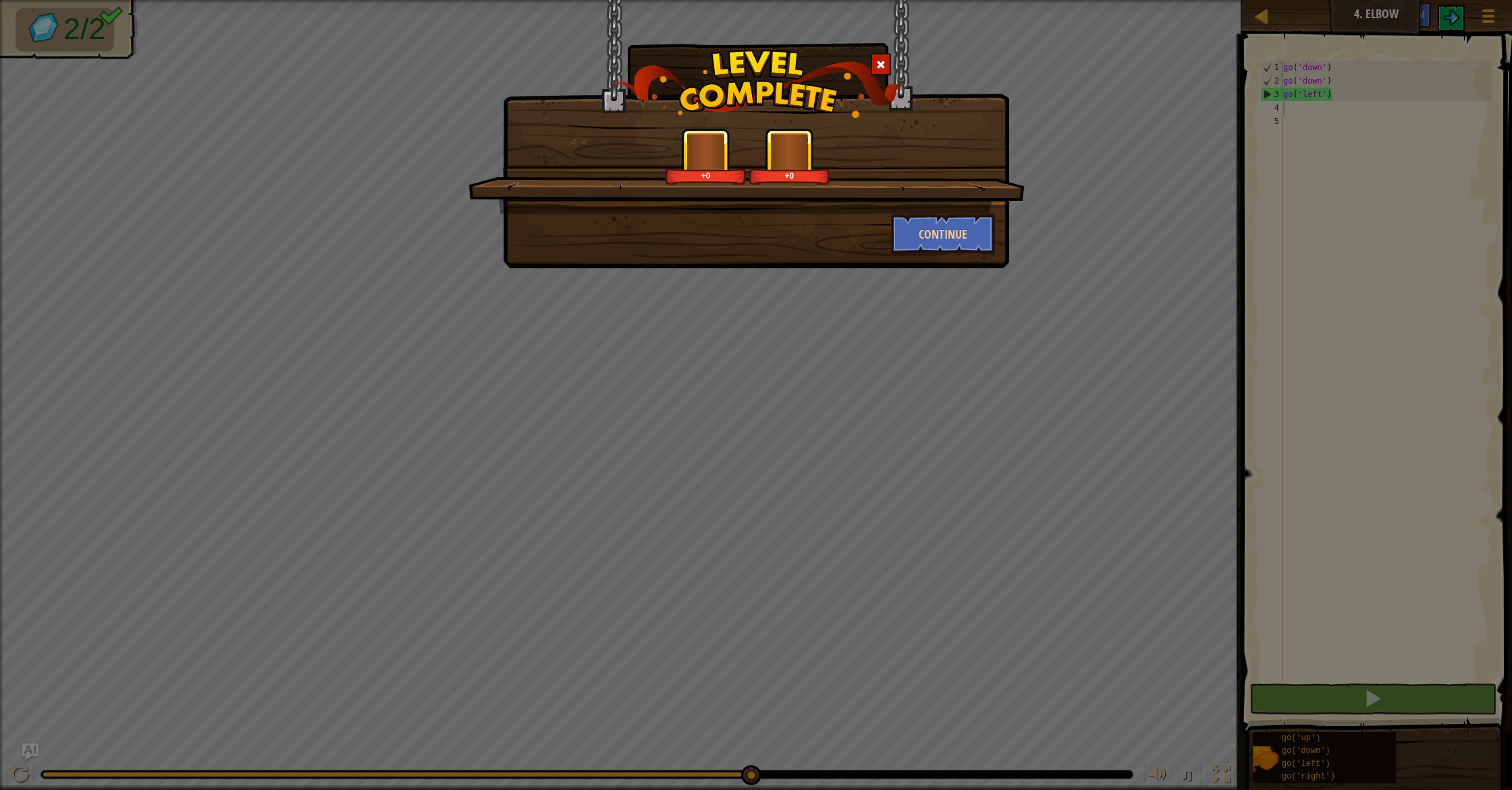
click at [805, 316] on div "+0 +0 Continue" at bounding box center [756, 395] width 1512 height 790
click at [912, 233] on button "Continue" at bounding box center [943, 234] width 105 height 41
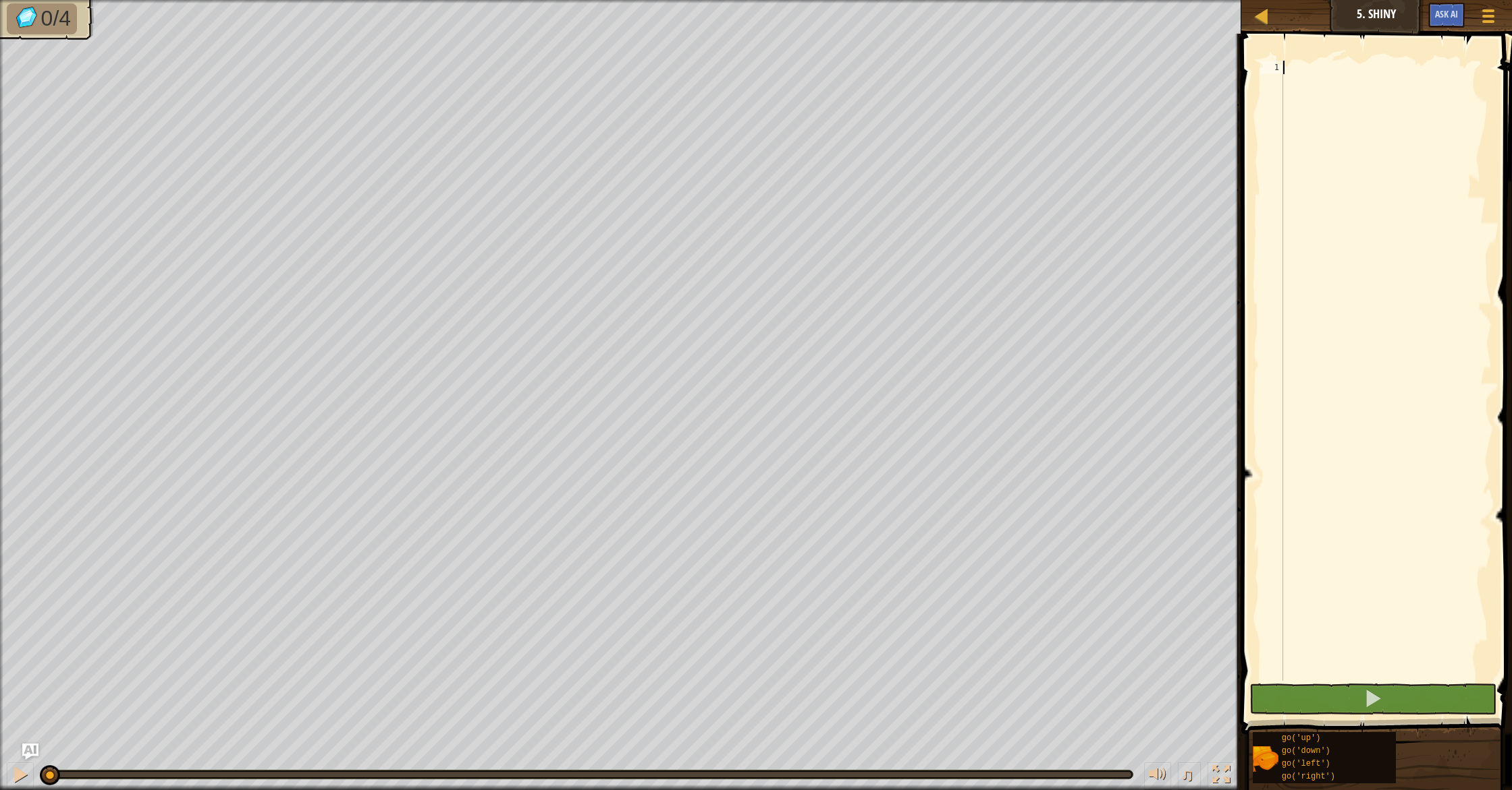
type textarea "g"
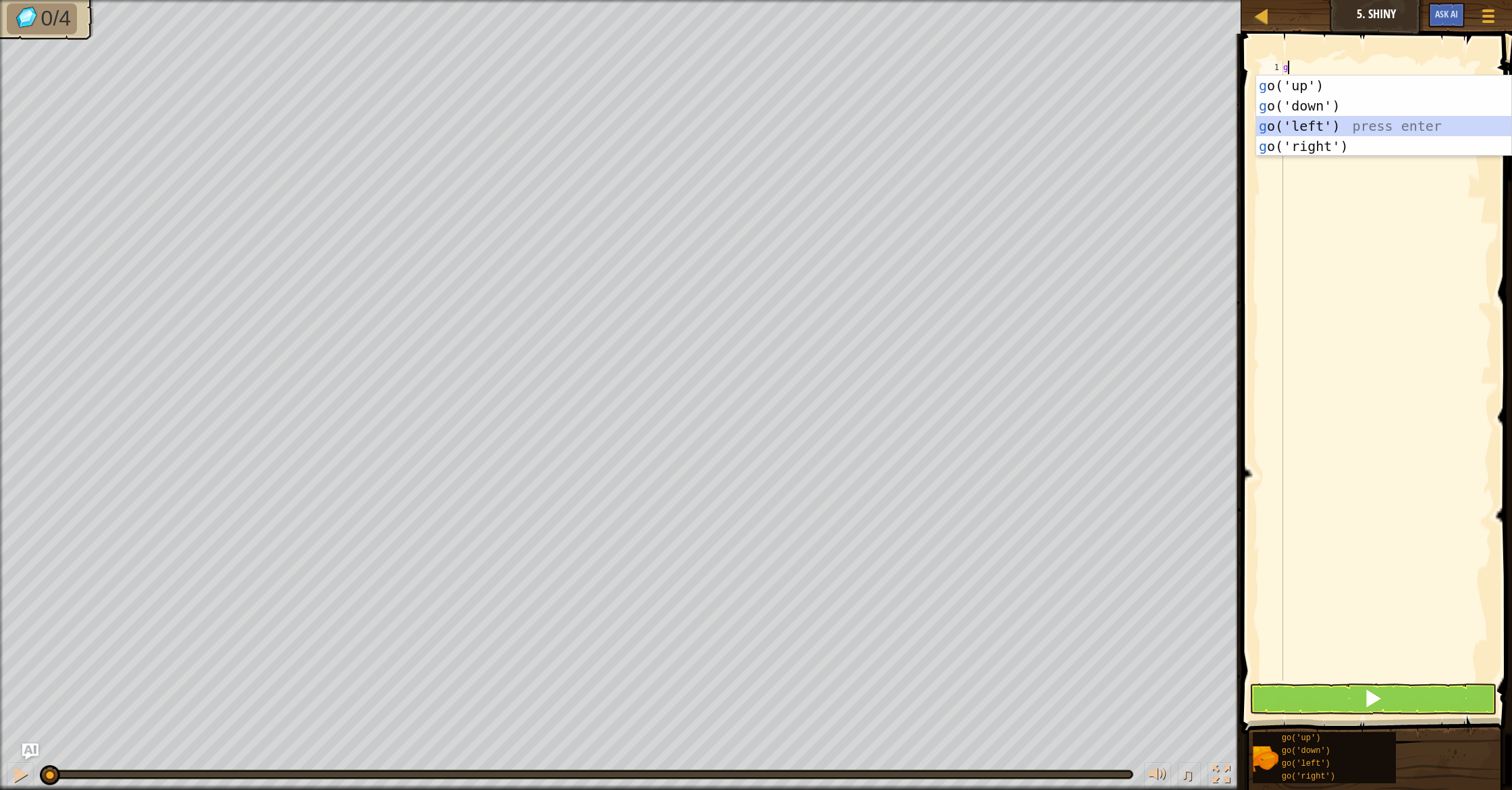
click at [1335, 117] on div "g o('up') press enter g o('down') press enter g o('left') press enter g o('righ…" at bounding box center [1383, 136] width 255 height 122
type textarea "g"
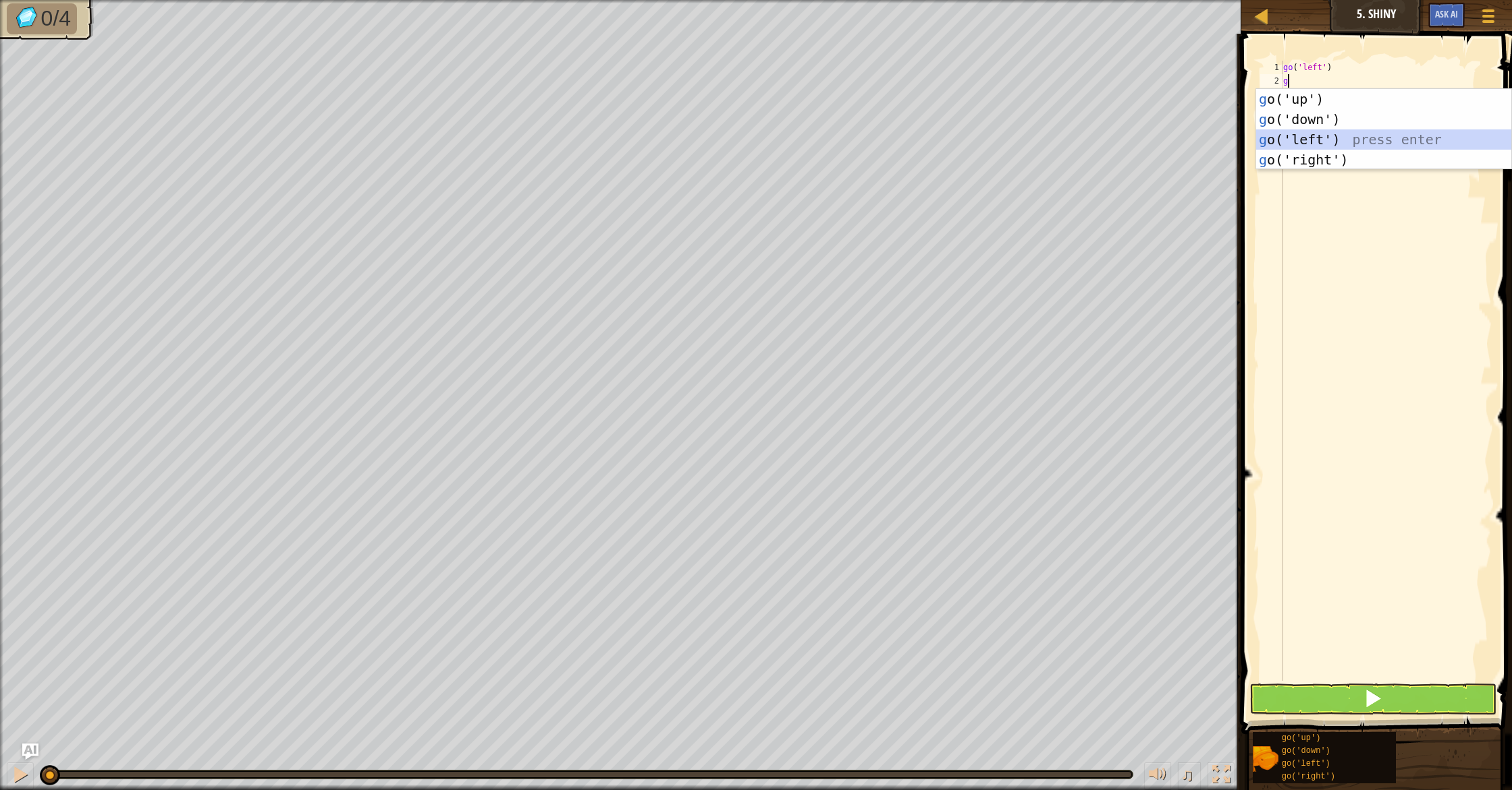
click at [1320, 132] on div "g o('up') press enter g o('down') press enter g o('left') press enter g o('righ…" at bounding box center [1383, 150] width 255 height 122
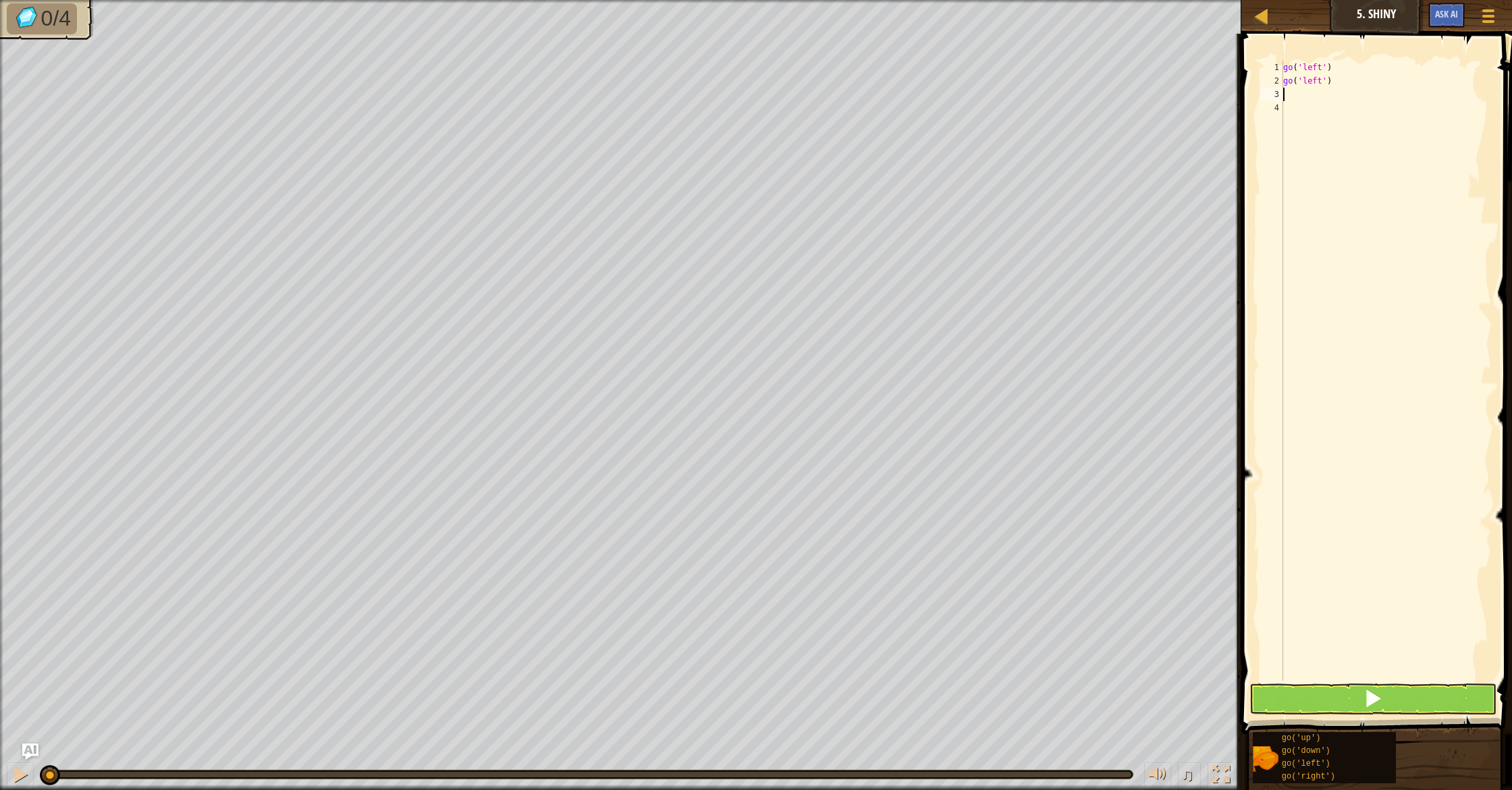
type textarea "g"
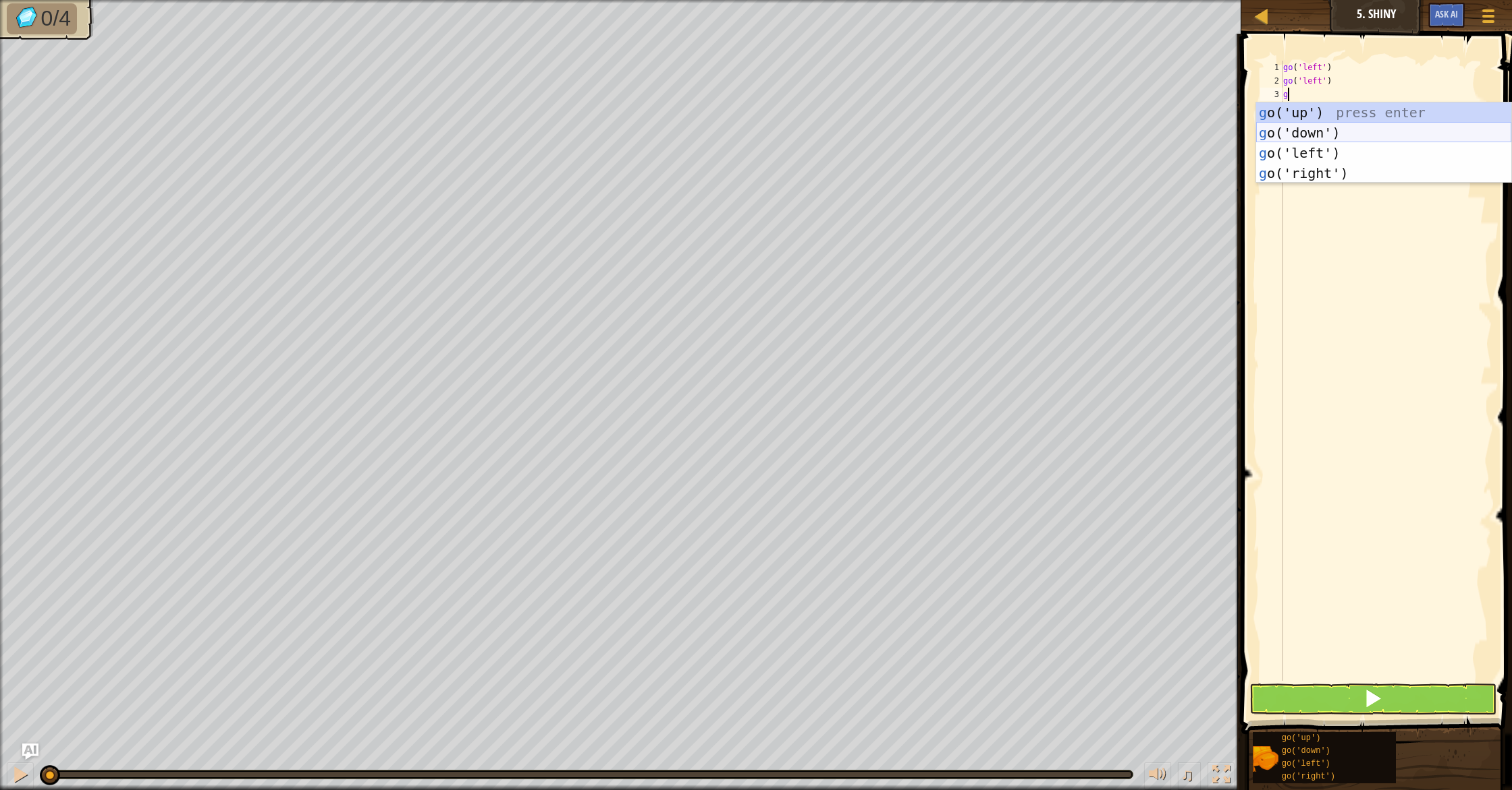
click at [1318, 133] on div "g o('up') press enter g o('down') press enter g o('left') press enter g o('righ…" at bounding box center [1383, 163] width 255 height 122
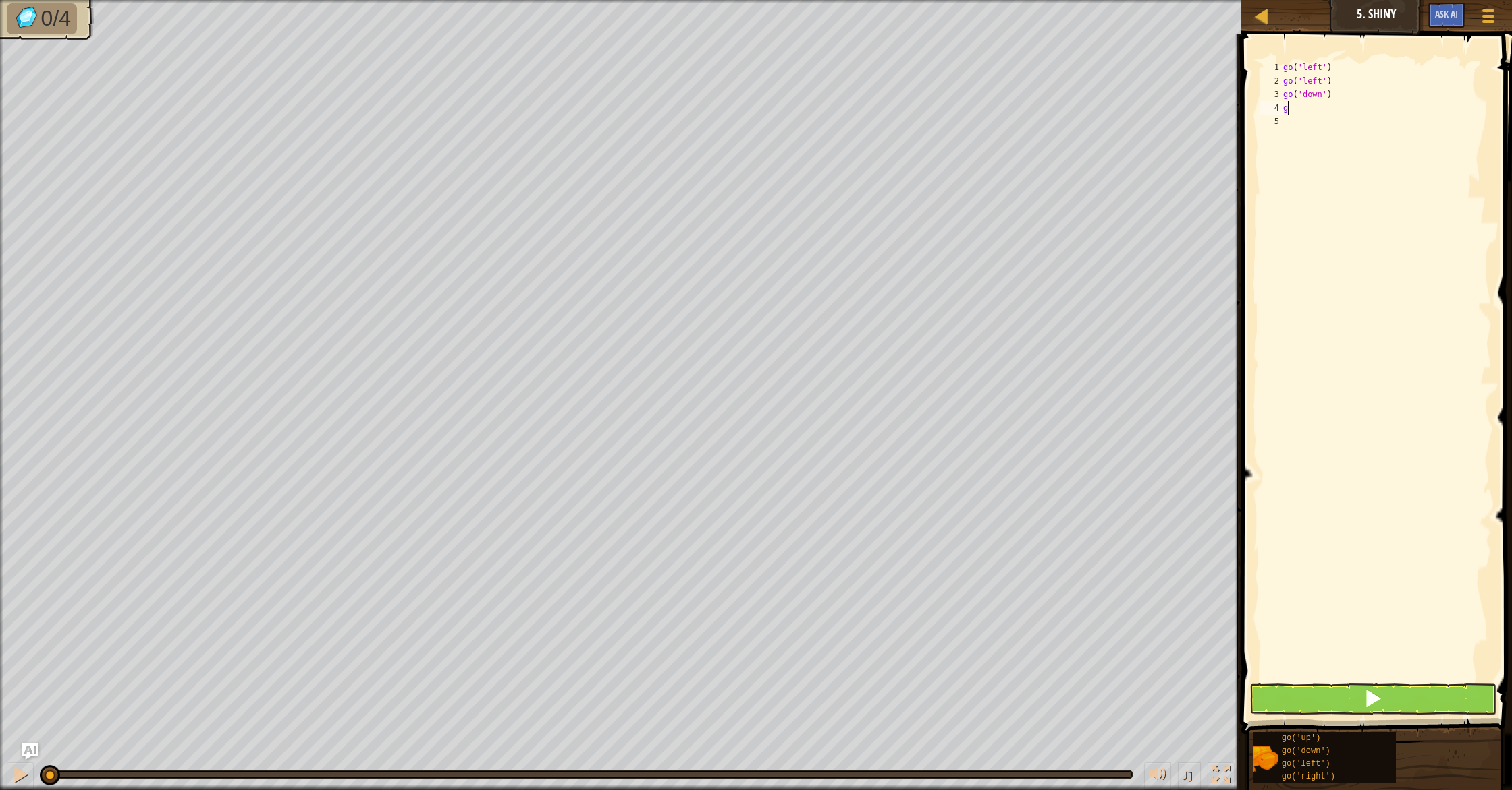
type textarea "go"
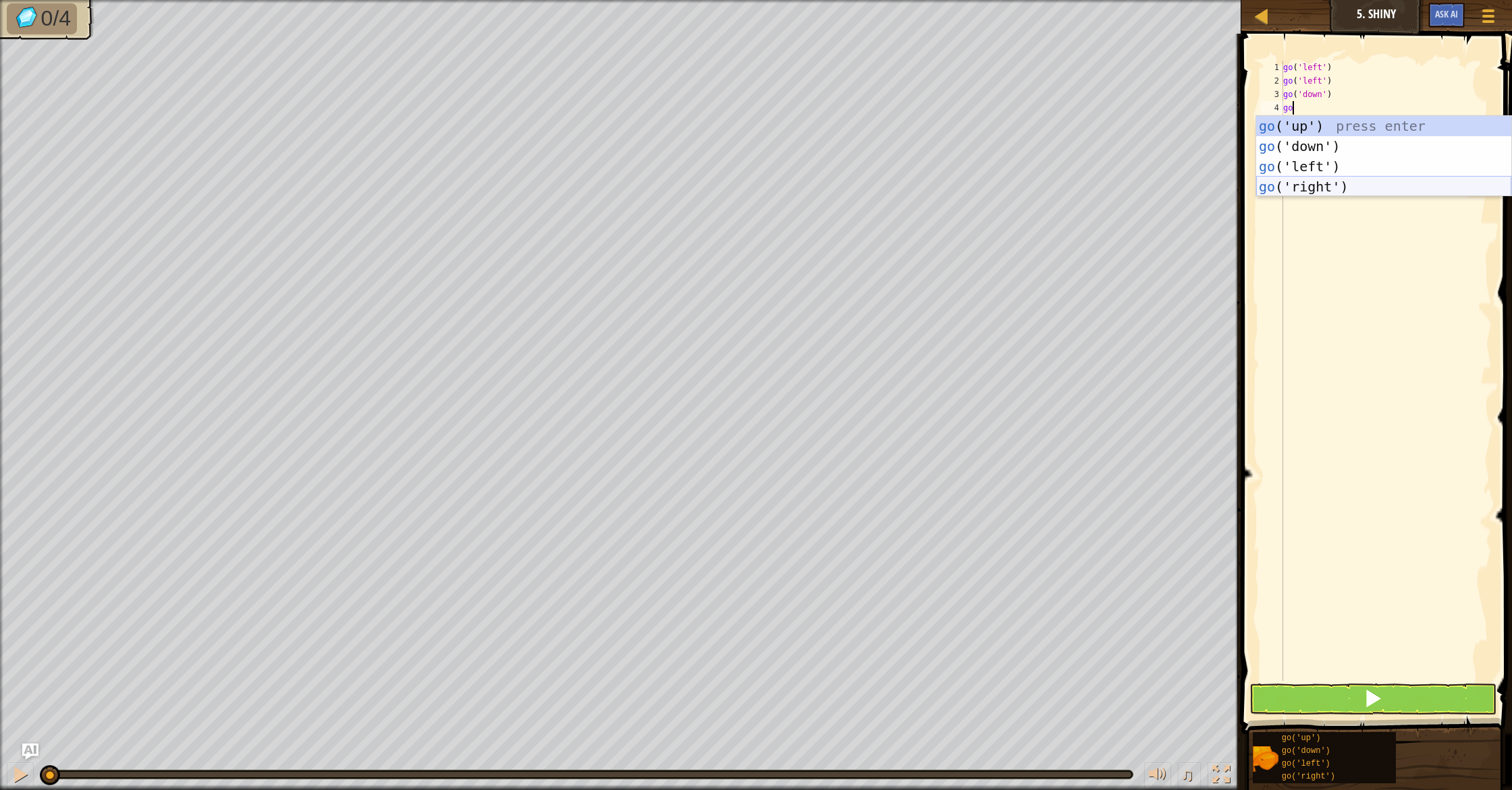
click at [1325, 180] on div "go ( 'left' ) go ( 'left' ) go ( 'down' ) go" at bounding box center [1386, 384] width 211 height 648
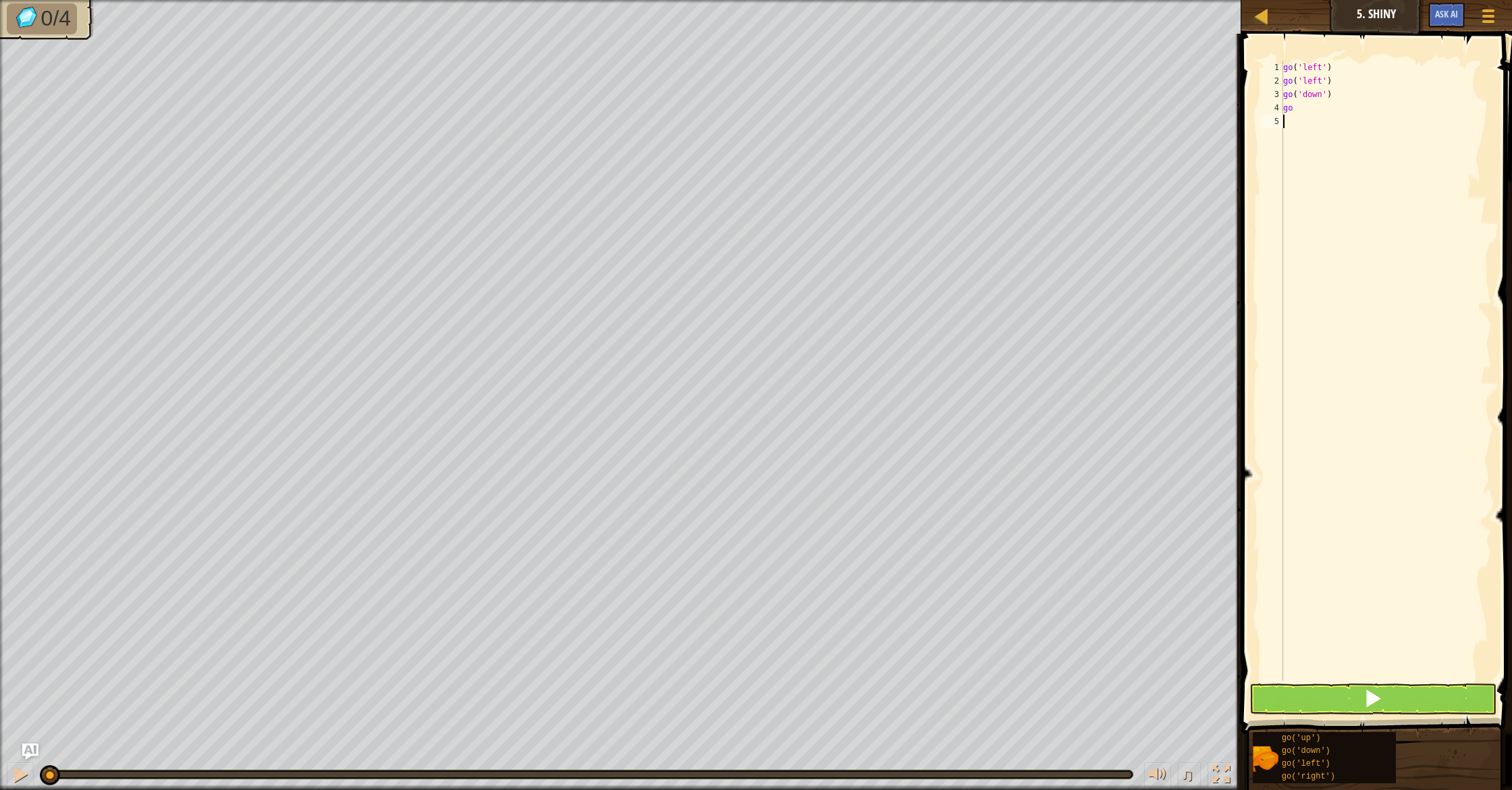
click at [1321, 110] on div "go ( 'left' ) go ( 'left' ) go ( 'down' ) go" at bounding box center [1386, 384] width 211 height 648
type textarea "g"
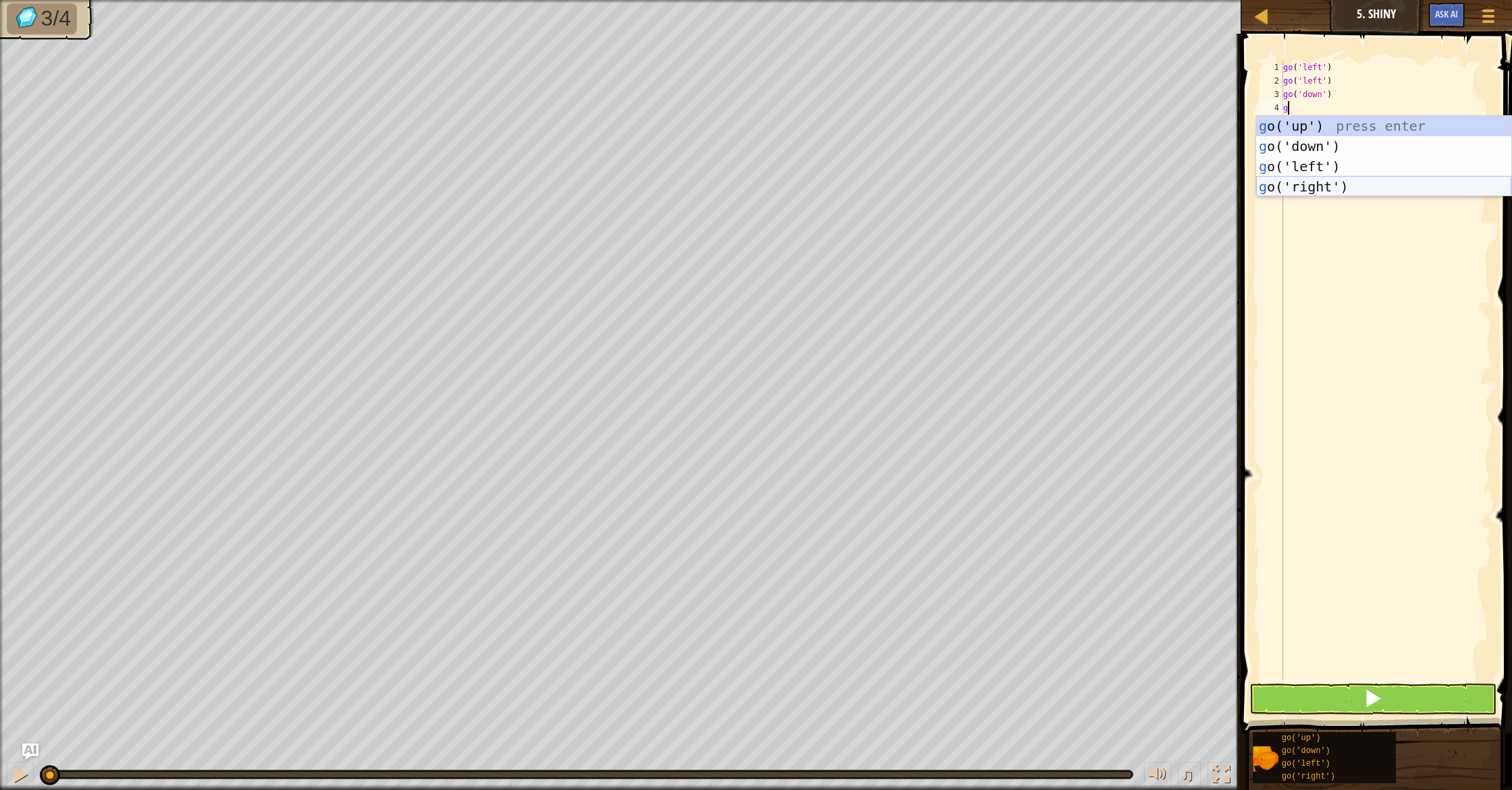
click at [1306, 193] on div "g o('up') press enter g o('down') press enter g o('left') press enter g o('righ…" at bounding box center [1383, 176] width 255 height 122
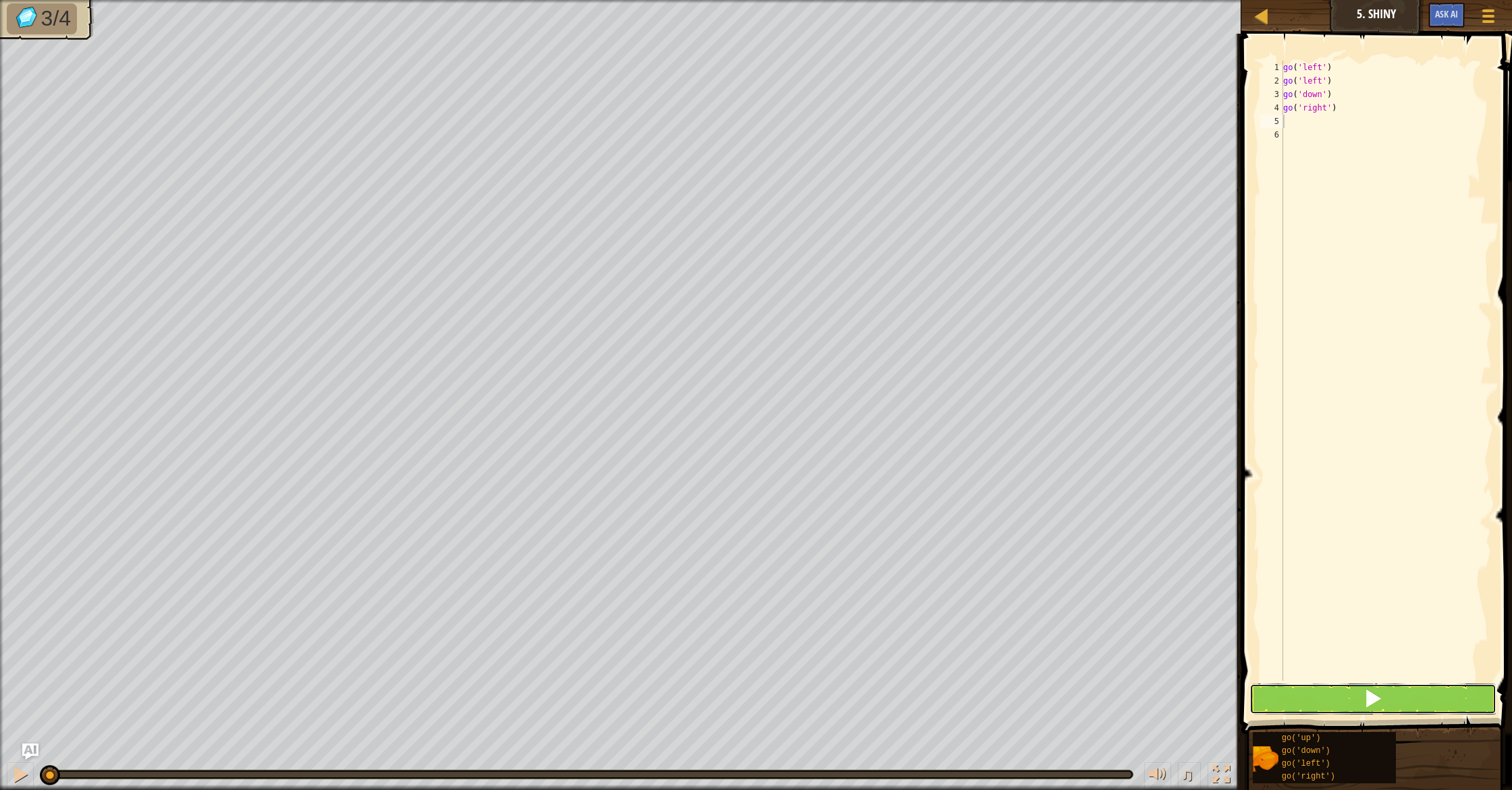
click at [1387, 709] on button at bounding box center [1372, 699] width 247 height 31
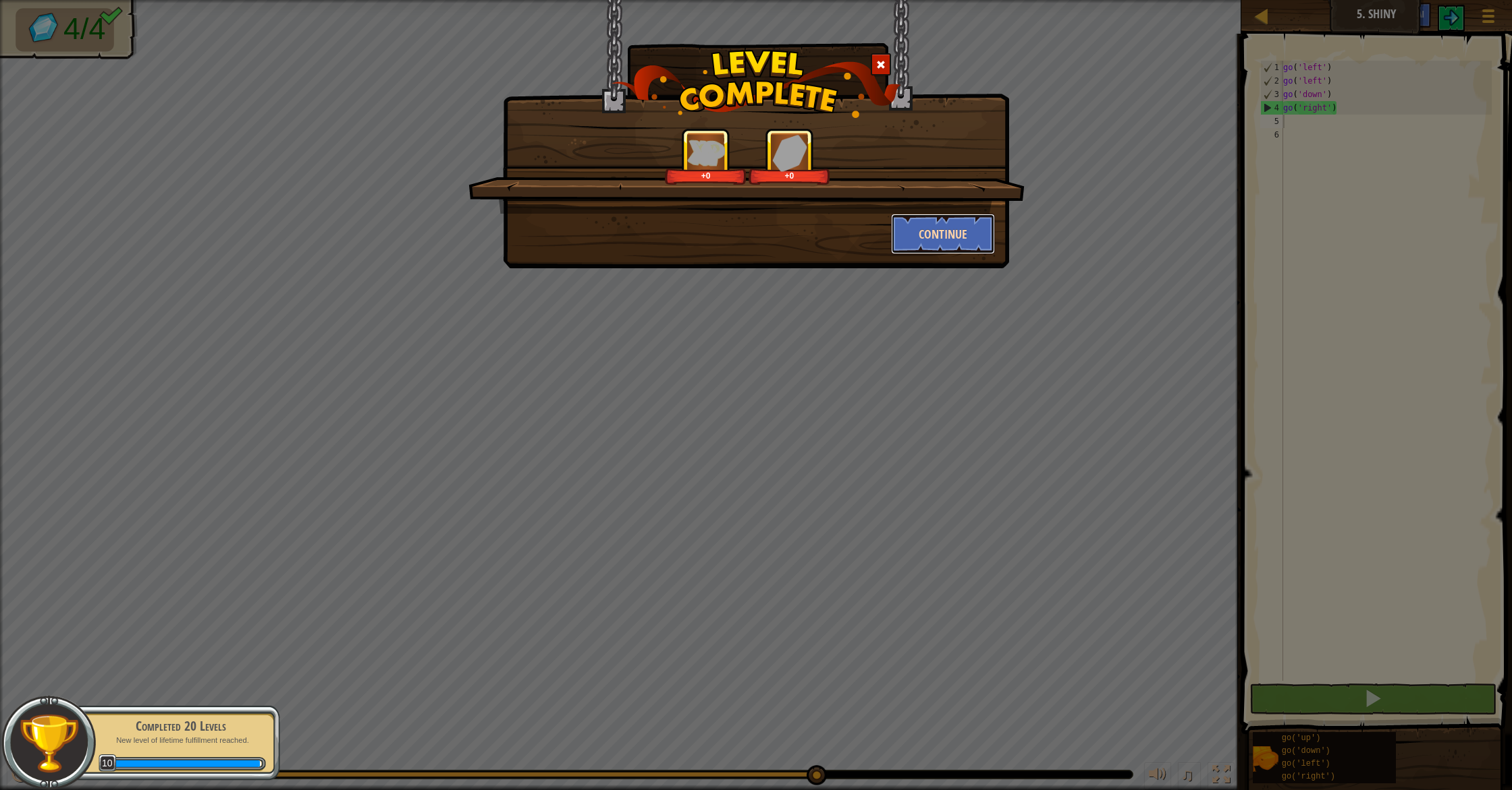
click at [926, 226] on button "Continue" at bounding box center [943, 234] width 105 height 41
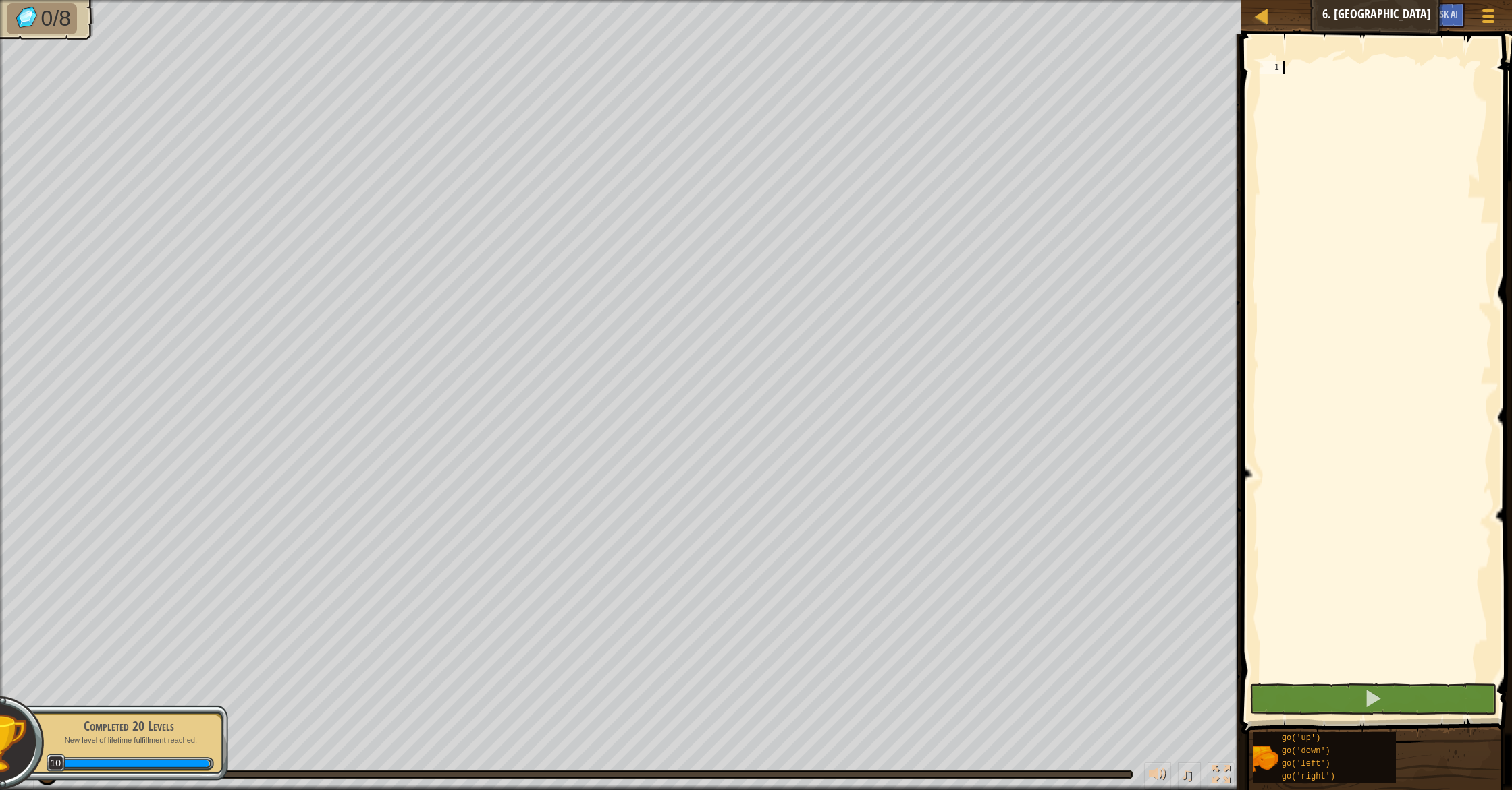
type textarea "g"
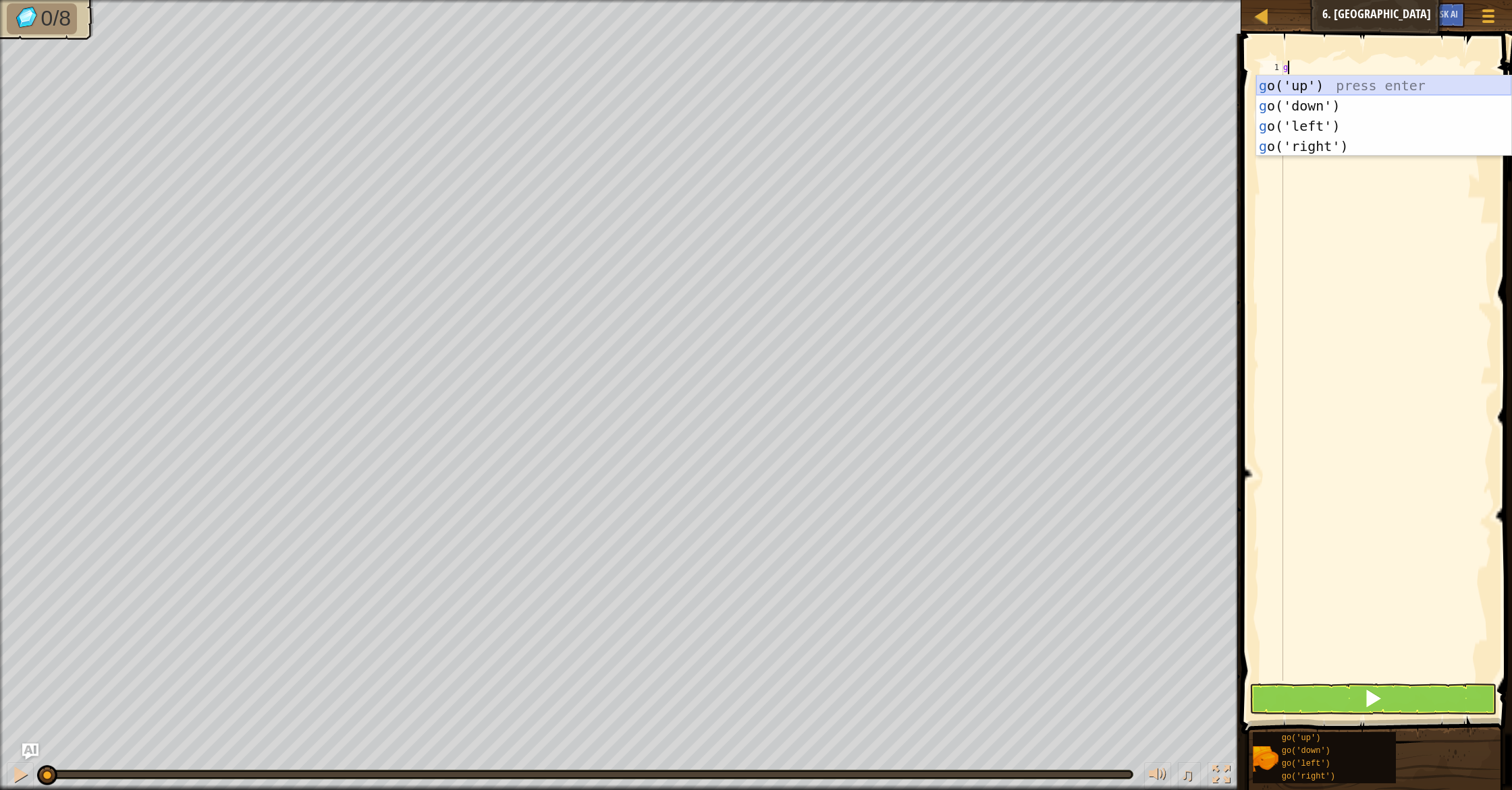
click at [1287, 88] on div "g o('up') press enter g o('down') press enter g o('left') press enter g o('righ…" at bounding box center [1383, 136] width 255 height 122
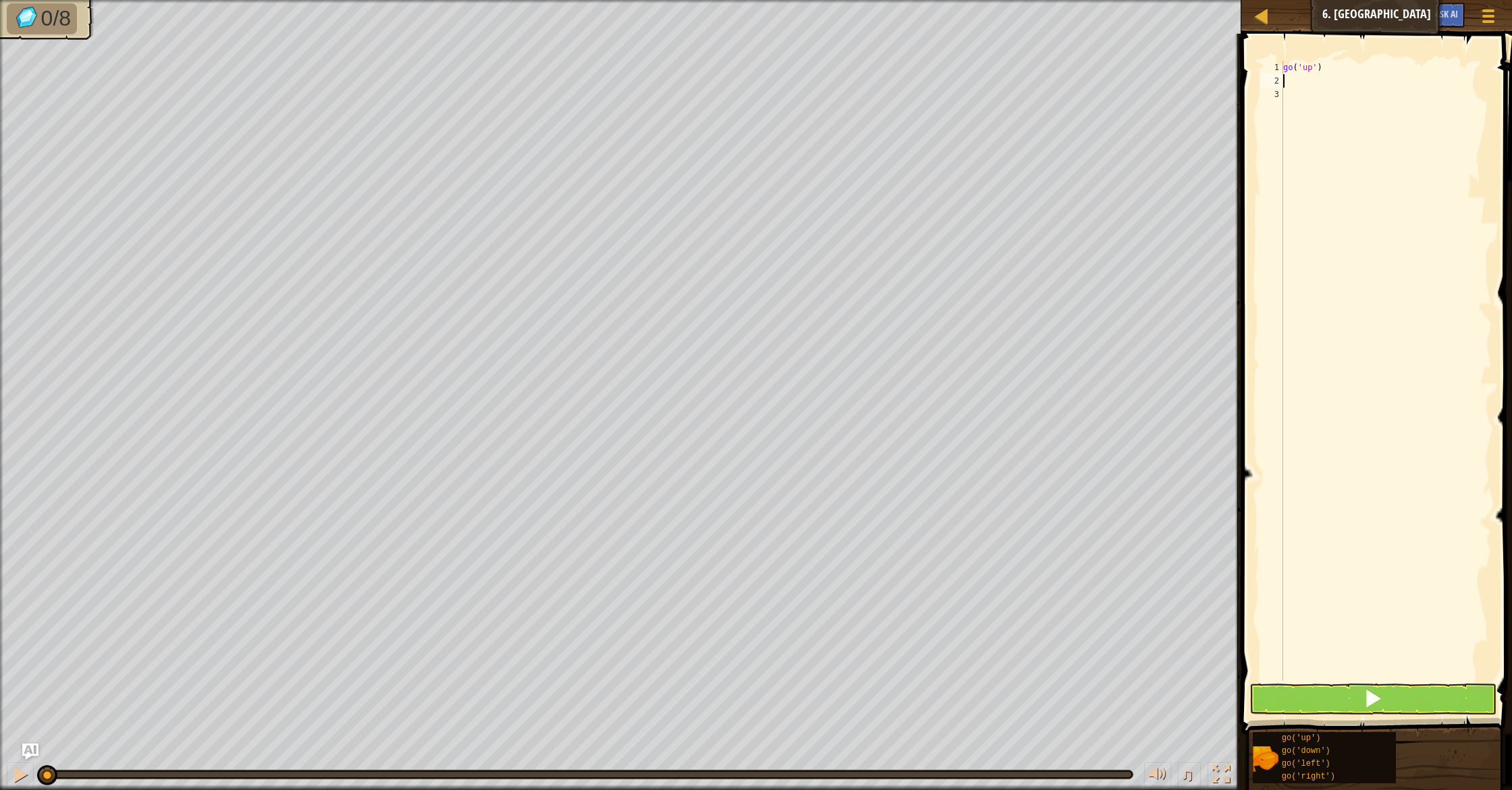
type textarea "g"
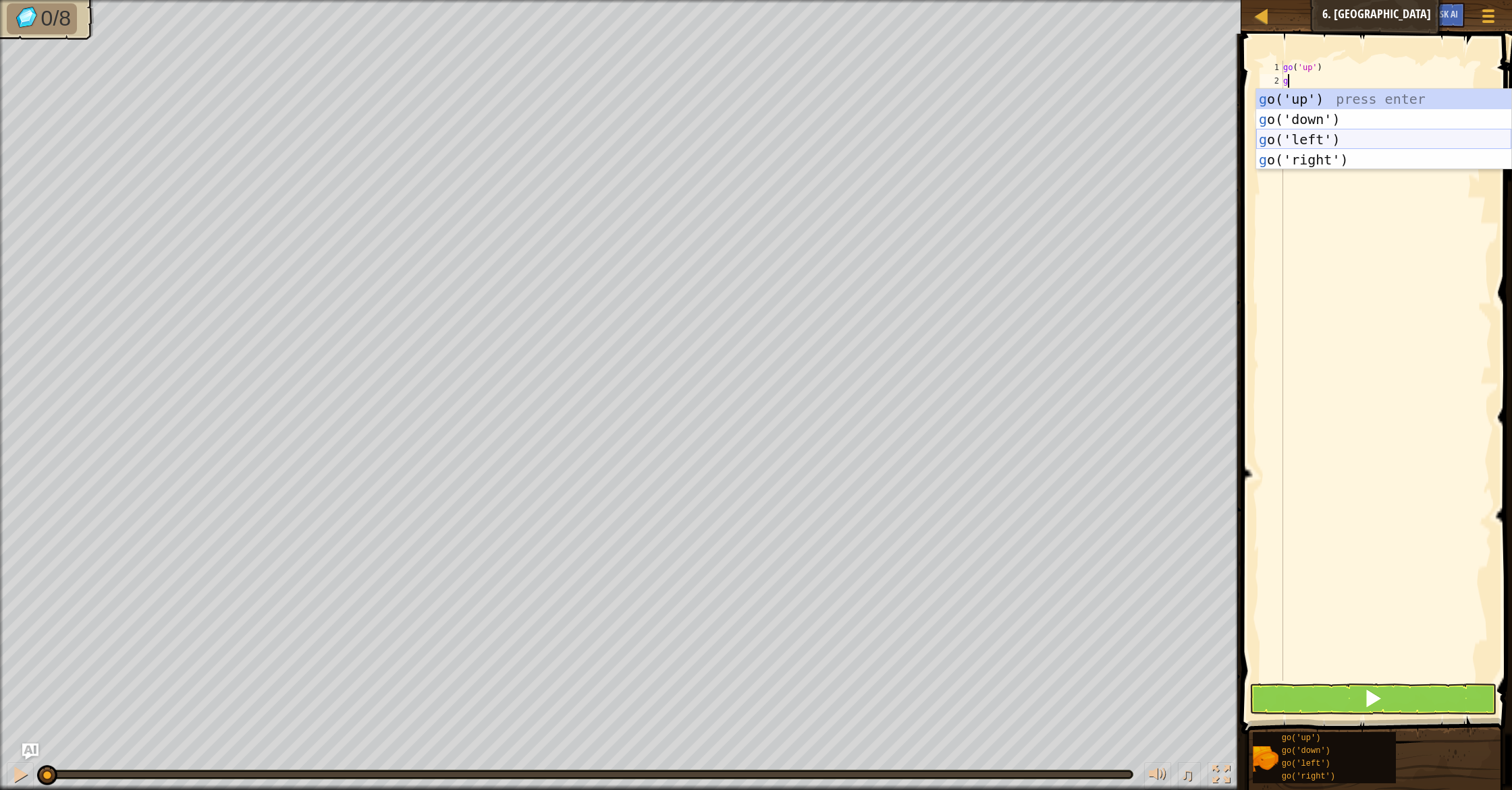
click at [1299, 134] on div "g o('up') press enter g o('down') press enter g o('left') press enter g o('righ…" at bounding box center [1383, 150] width 255 height 122
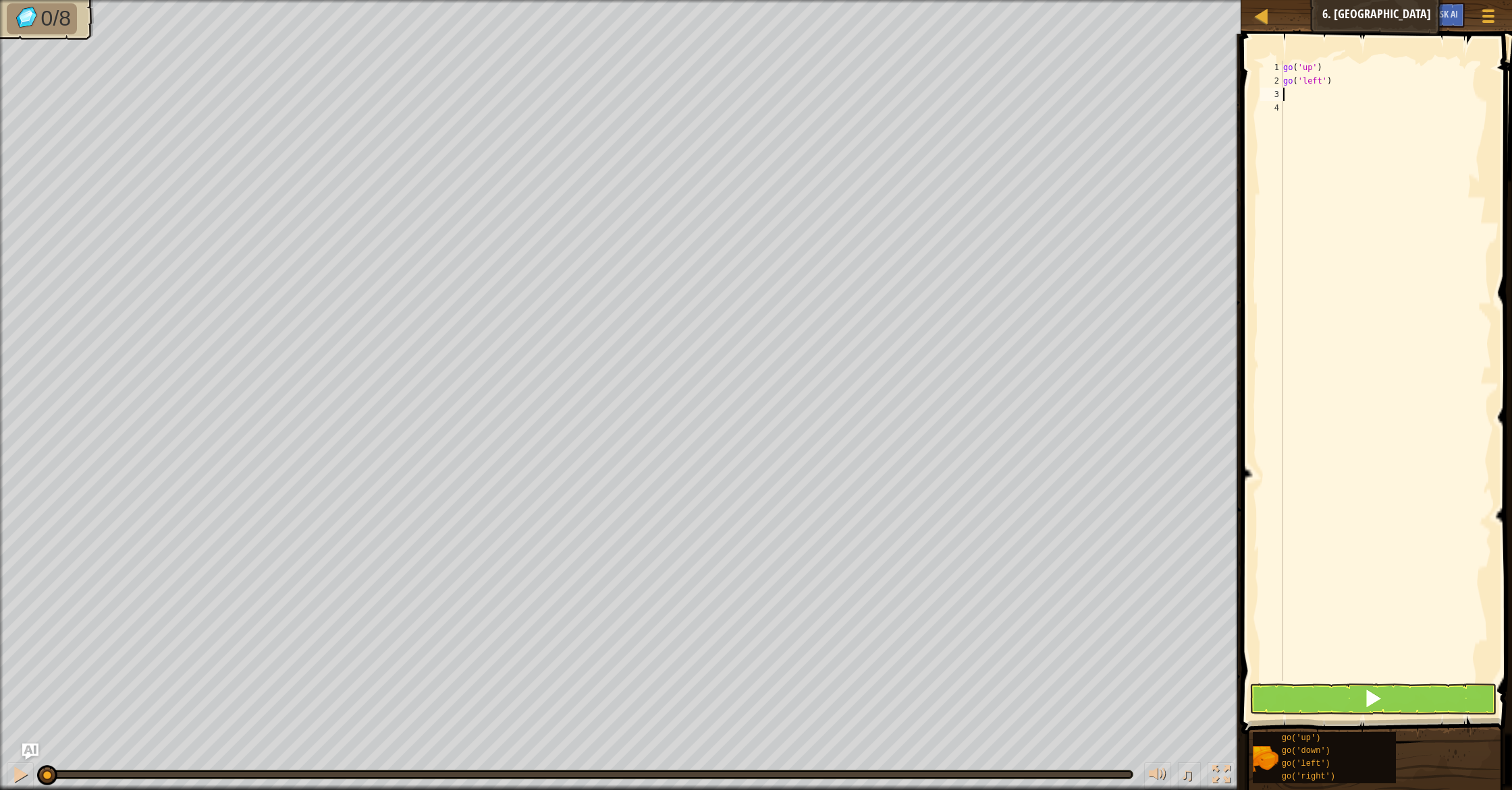
type textarea "g"
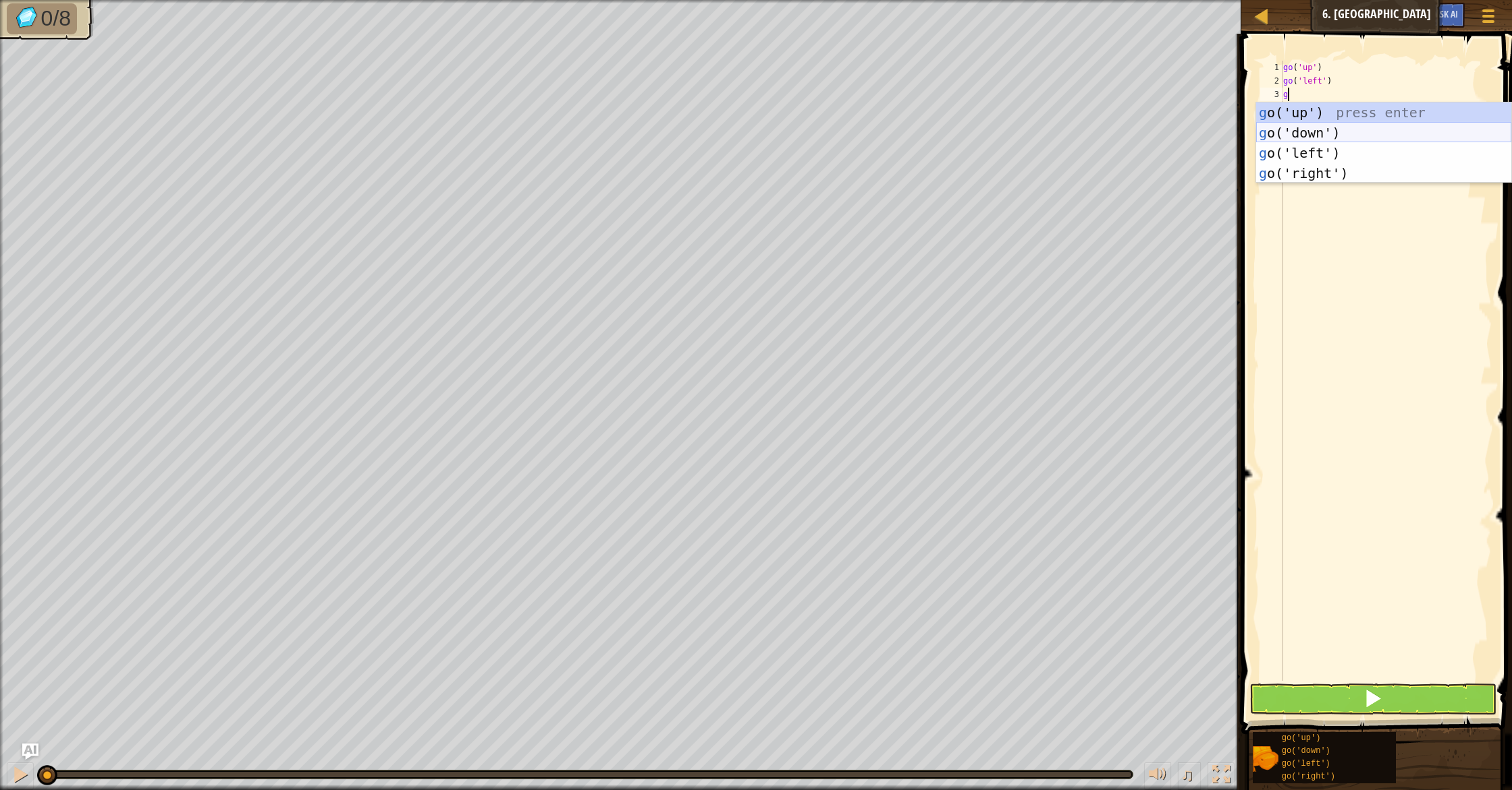
click at [1302, 136] on div "g o('up') press enter g o('down') press enter g o('left') press enter g o('righ…" at bounding box center [1383, 163] width 255 height 122
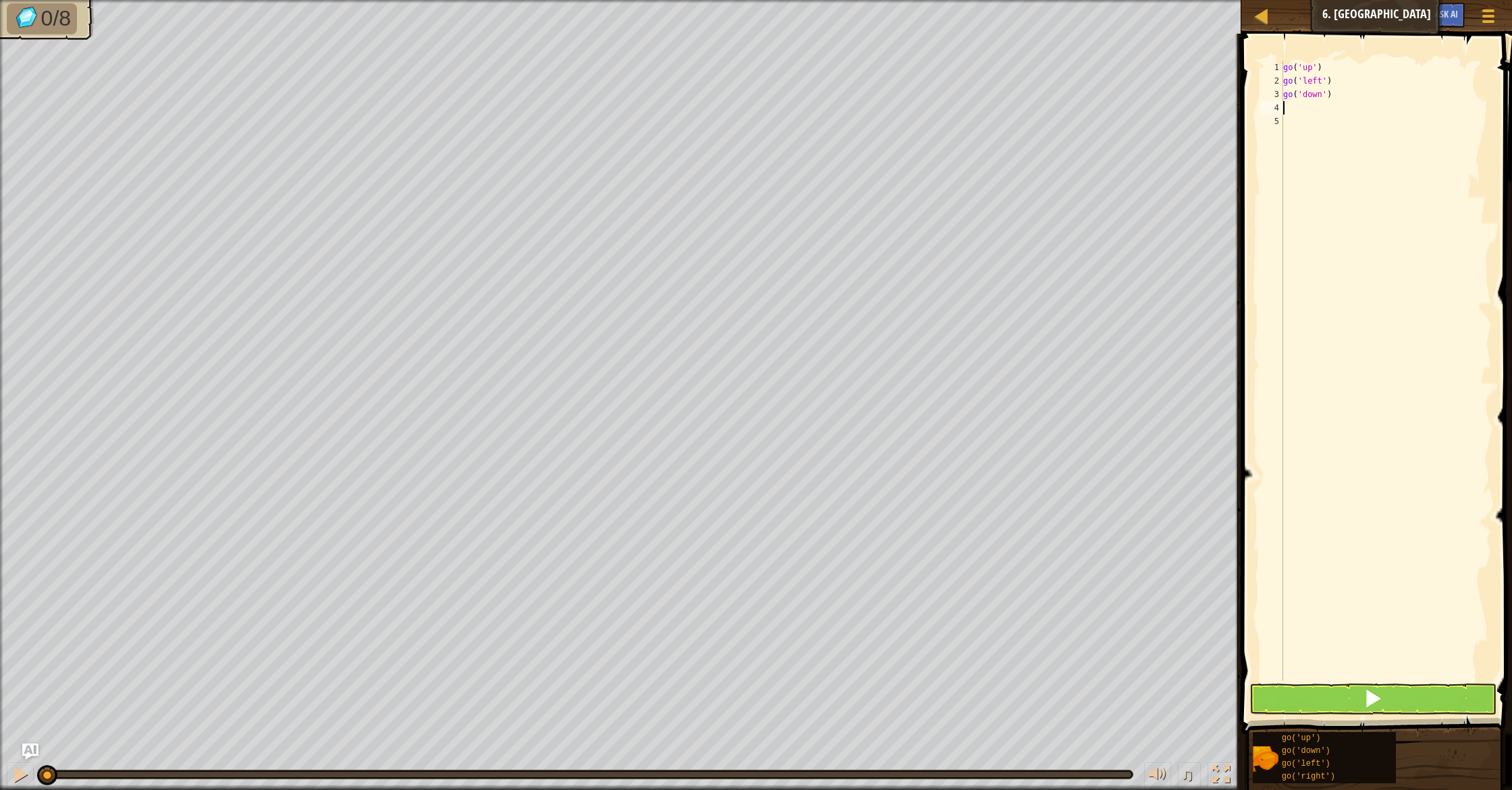
type textarea "g"
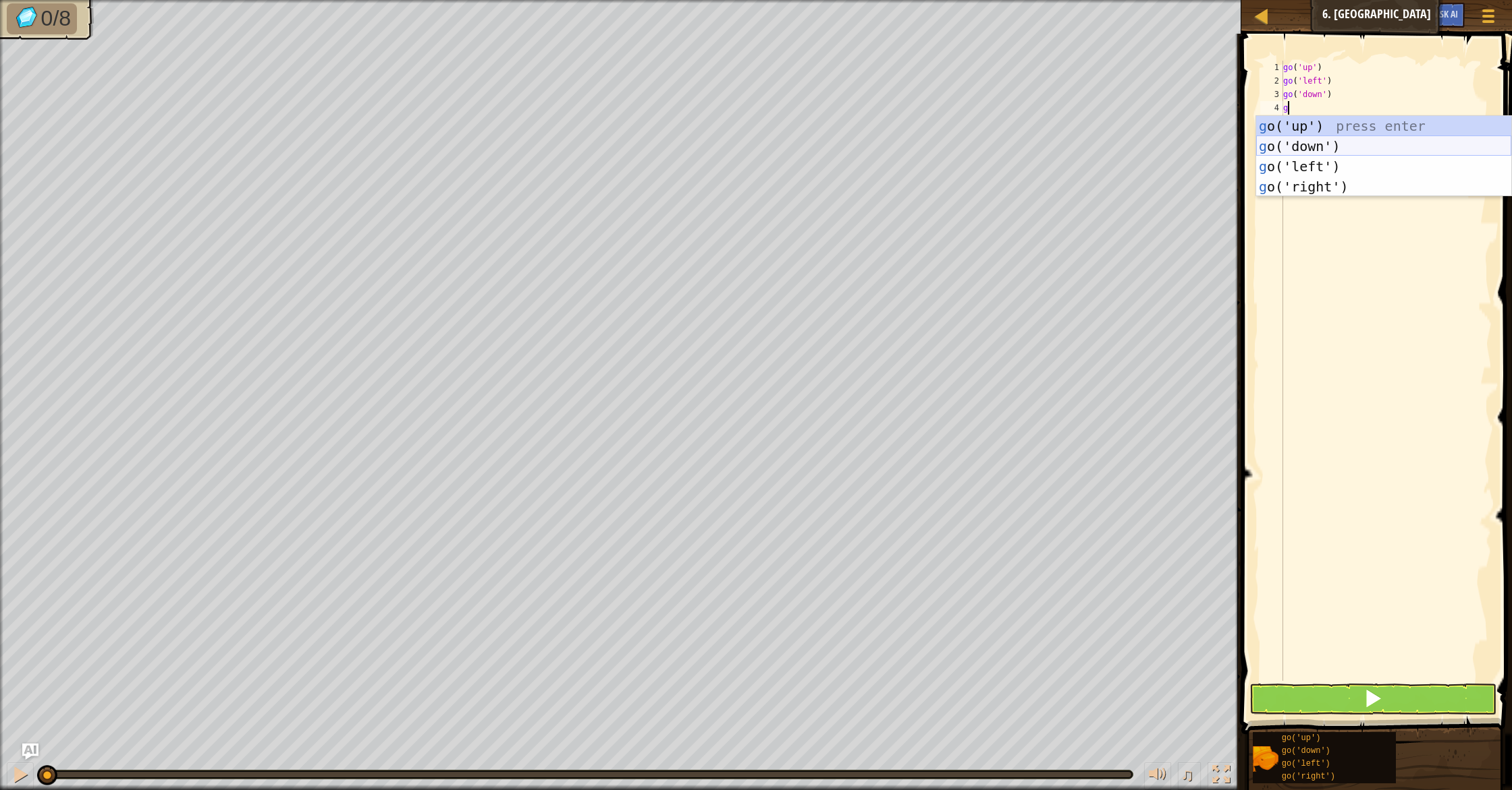
click at [1301, 141] on div "g o('up') press enter g o('down') press enter g o('left') press enter g o('righ…" at bounding box center [1383, 176] width 255 height 122
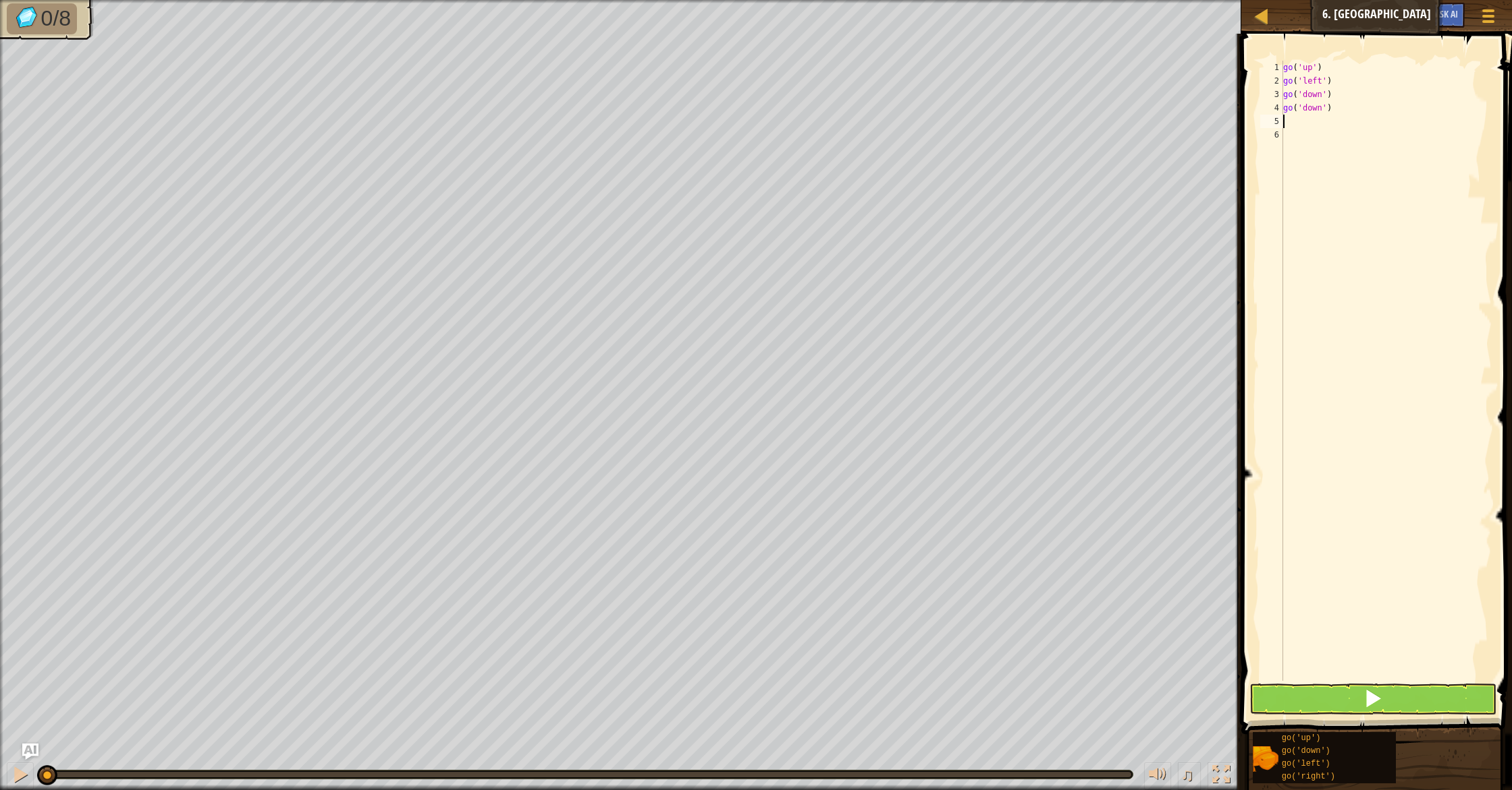
type textarea "g"
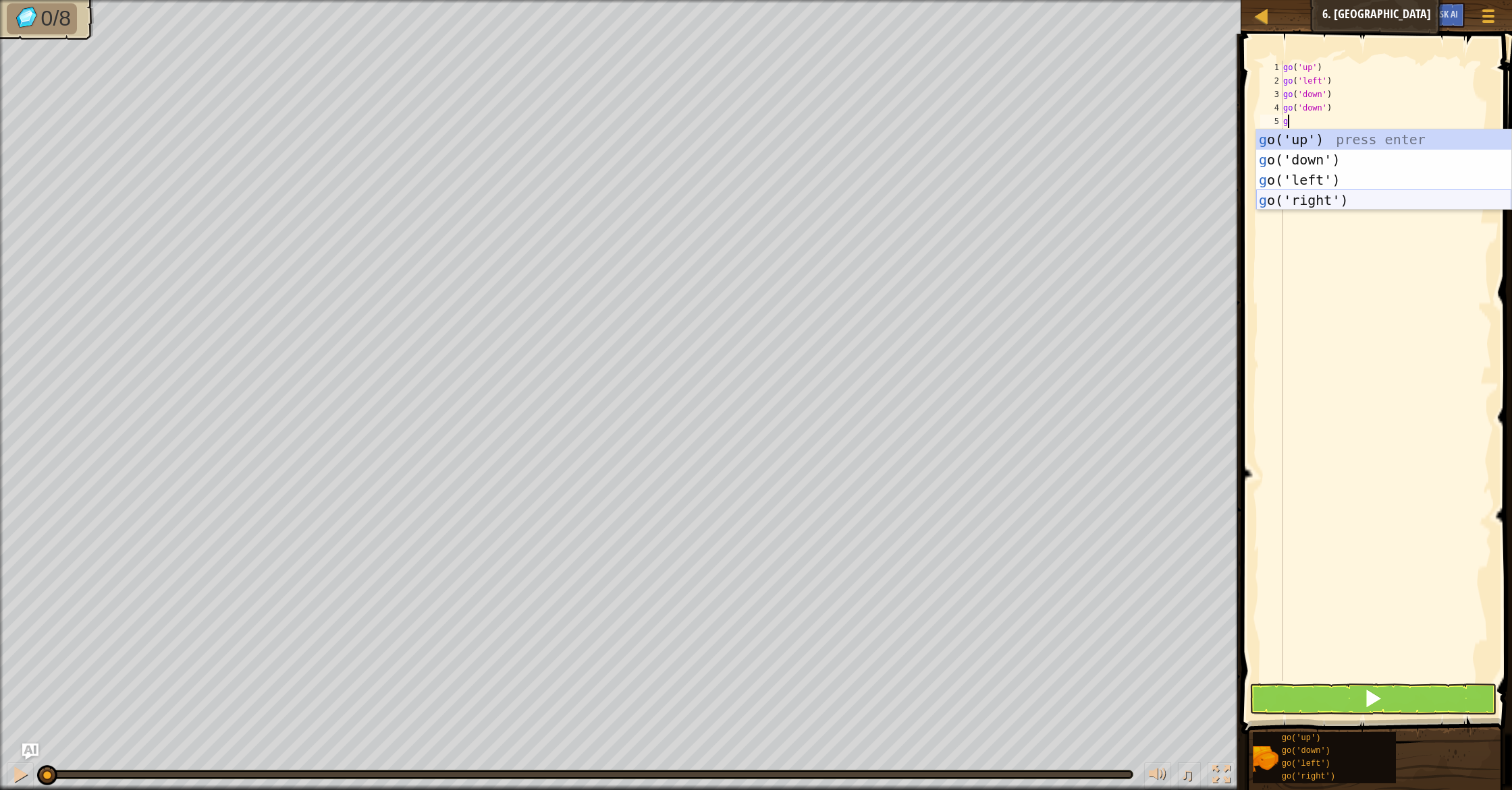
click at [1332, 201] on div "g o('up') press enter g o('down') press enter g o('left') press enter g o('righ…" at bounding box center [1383, 190] width 255 height 122
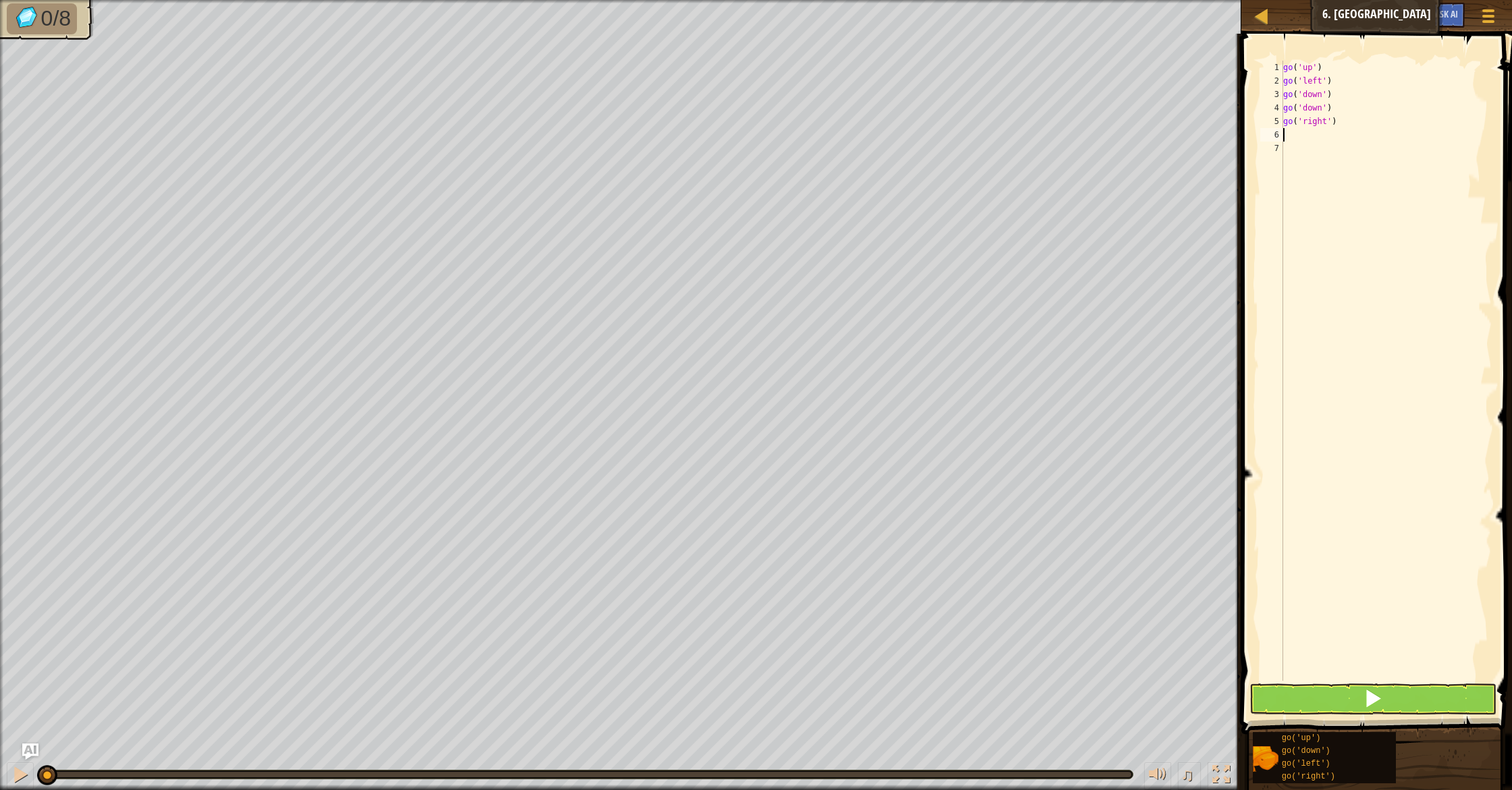
type textarea "g"
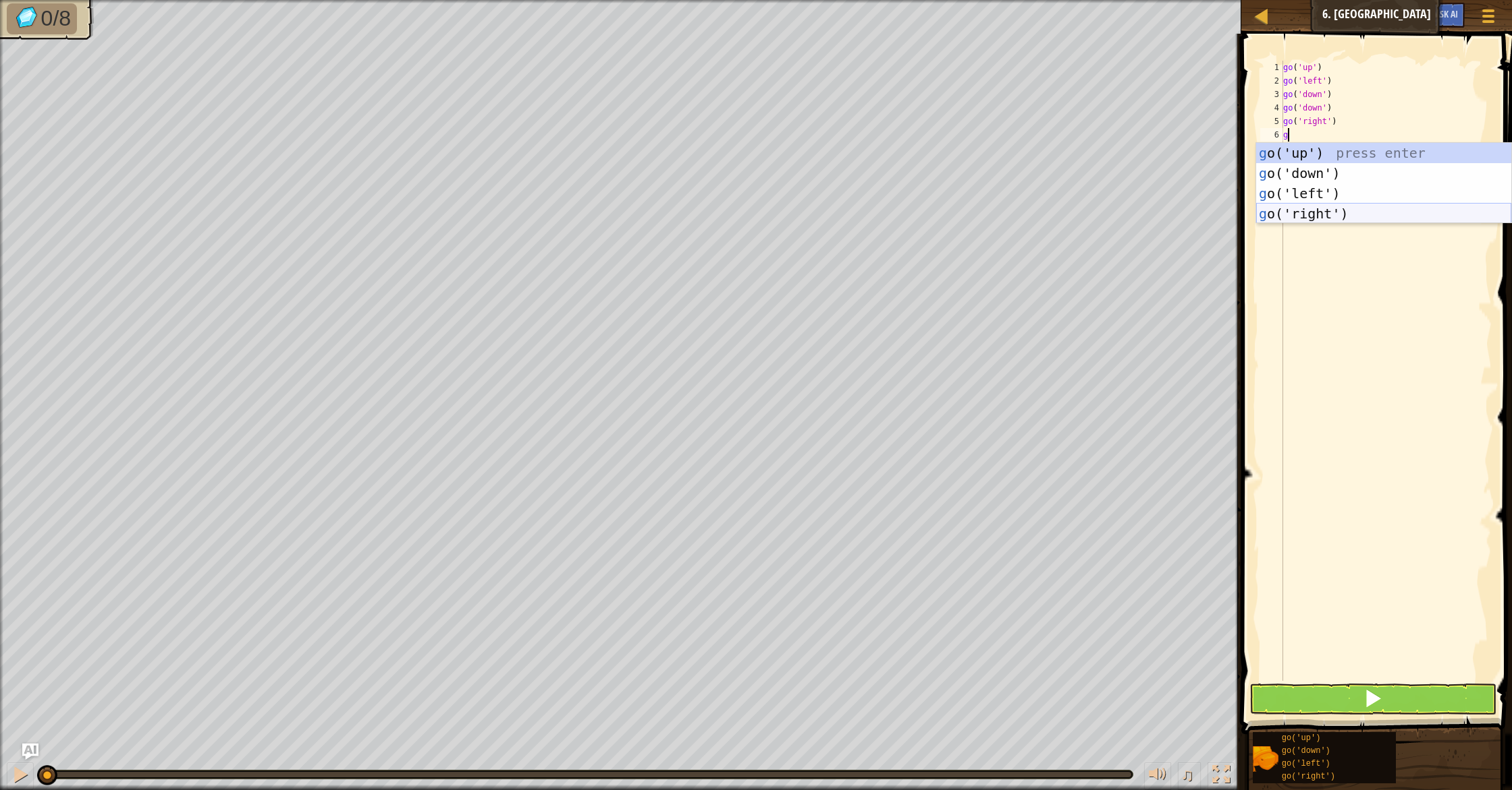
click at [1330, 209] on div "g o('up') press enter g o('down') press enter g o('left') press enter g o('righ…" at bounding box center [1383, 203] width 255 height 122
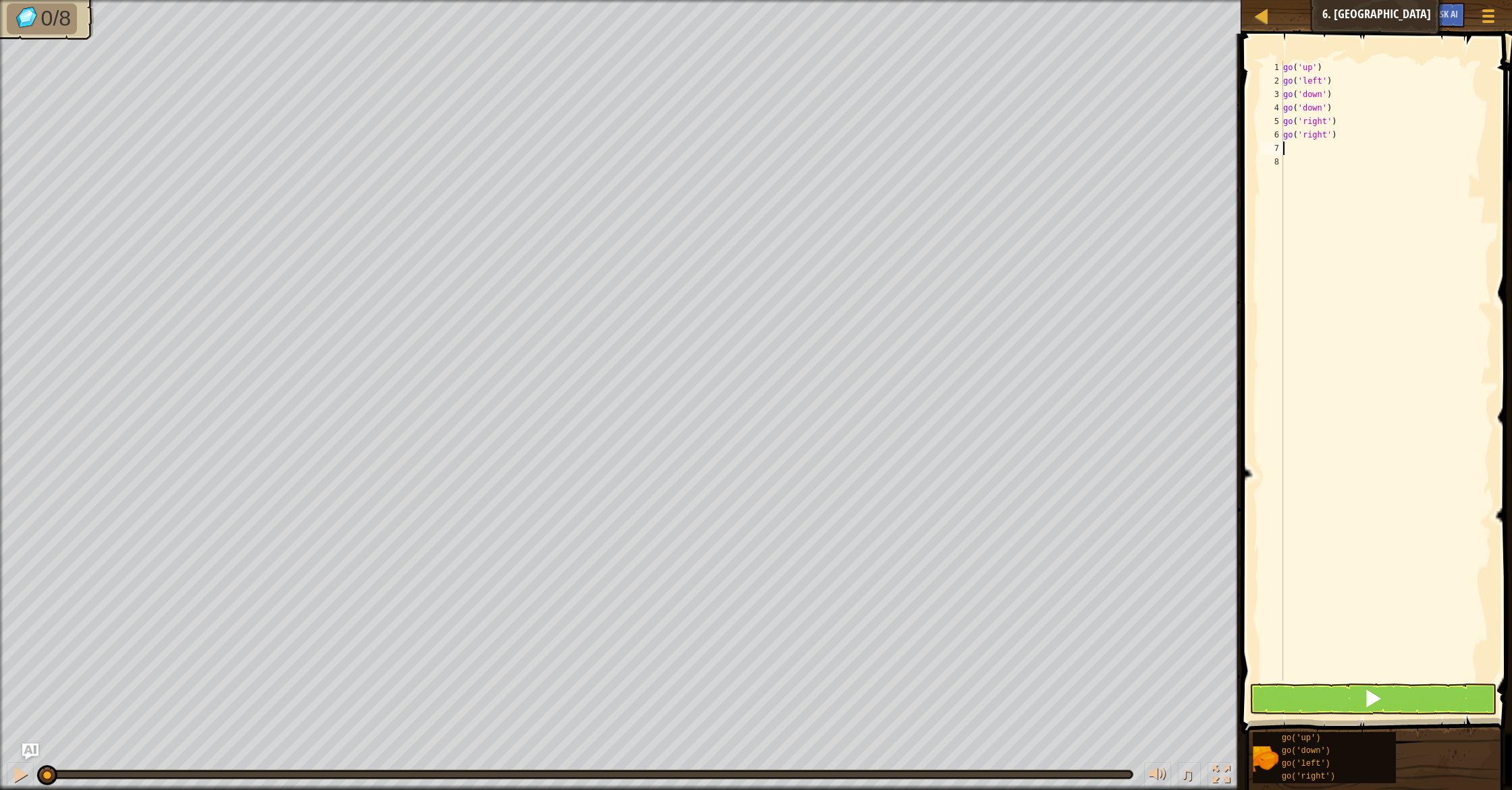
type textarea "g"
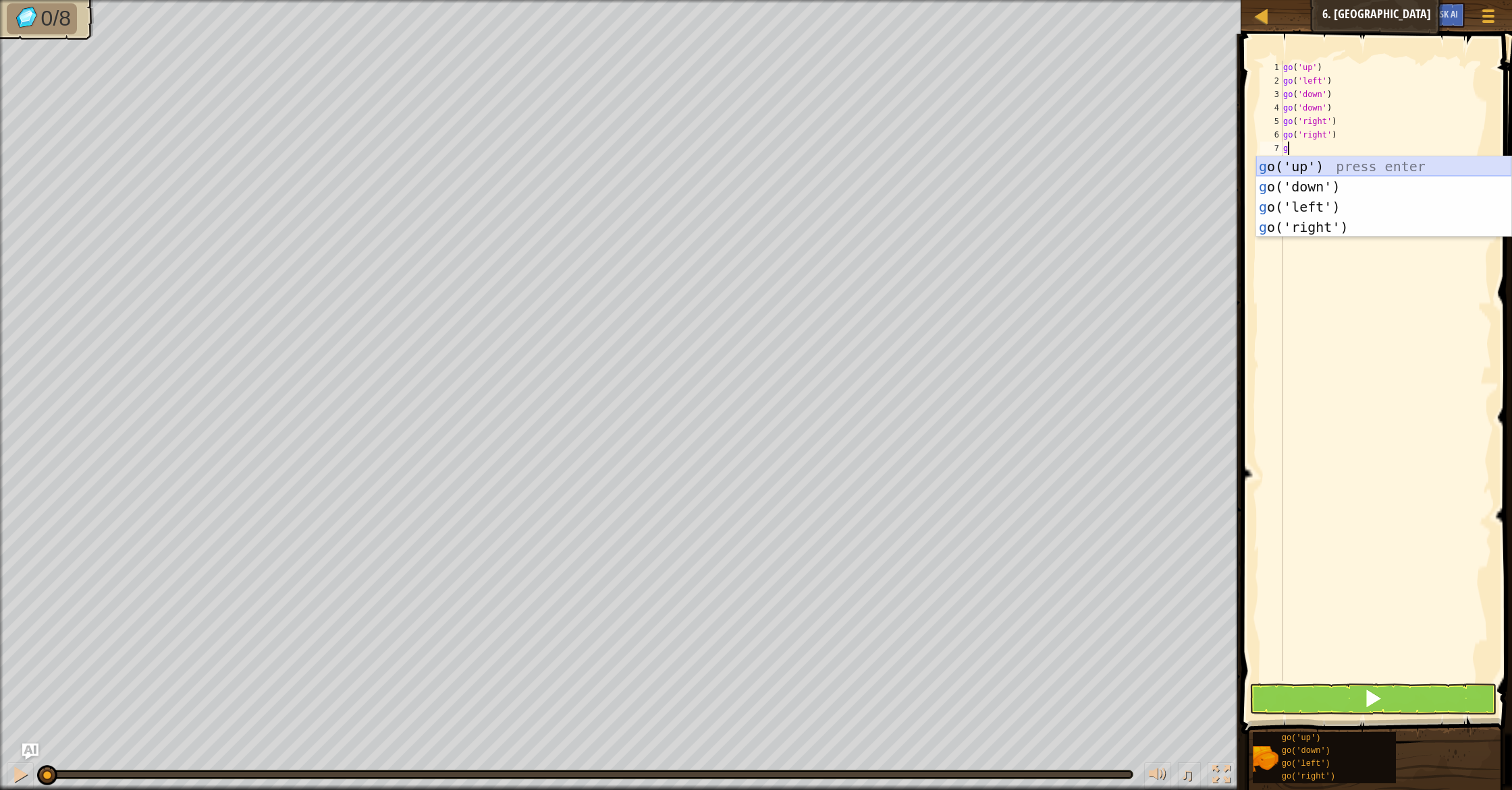
click at [1328, 167] on div "g o('up') press enter g o('down') press enter g o('left') press enter g o('righ…" at bounding box center [1383, 217] width 255 height 122
type textarea "g"
click at [1329, 172] on div "g o('up') press enter g o('down') press enter g o('left') press enter g o('righ…" at bounding box center [1383, 231] width 255 height 122
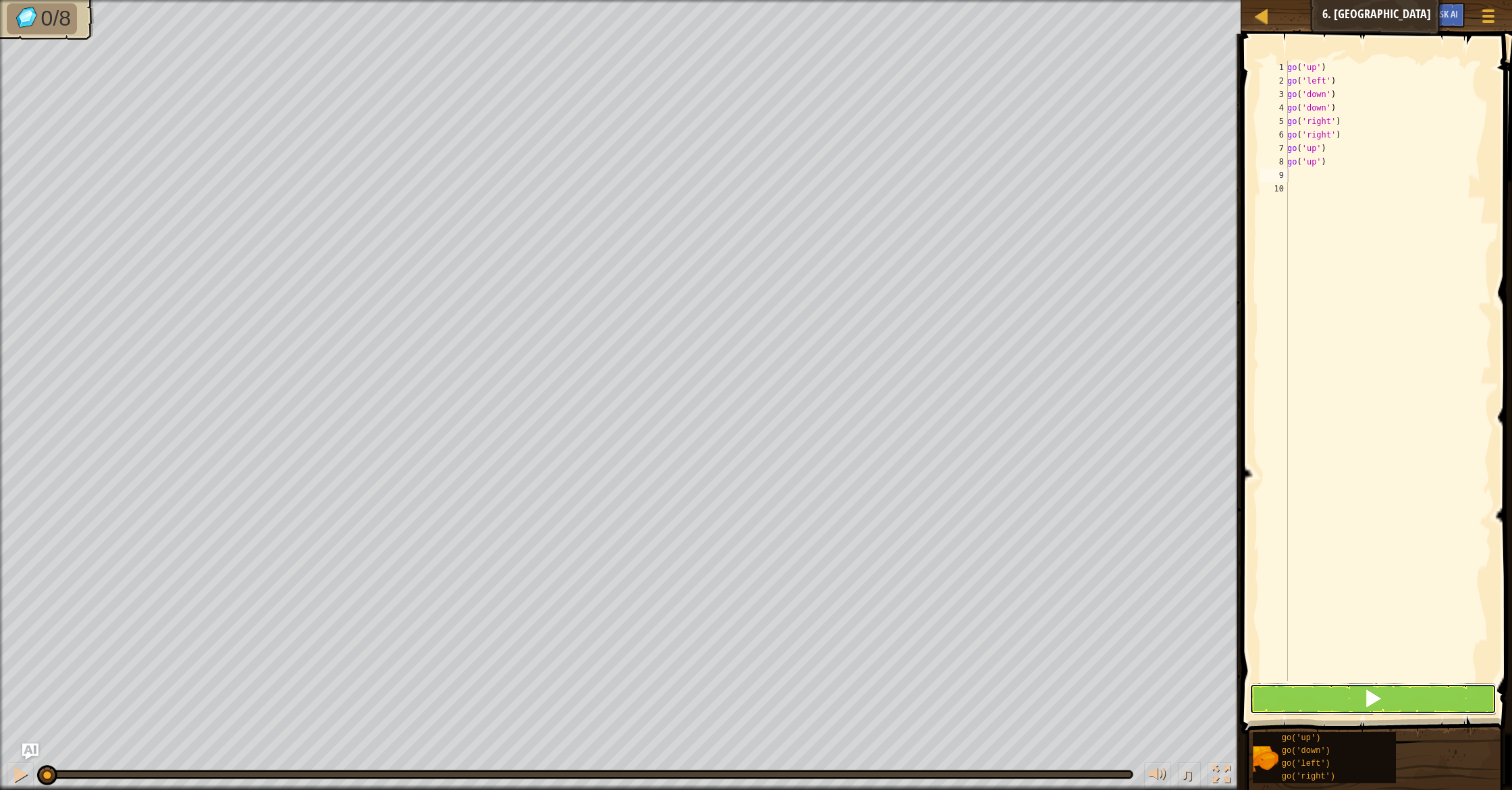
click at [1408, 700] on button at bounding box center [1372, 699] width 247 height 31
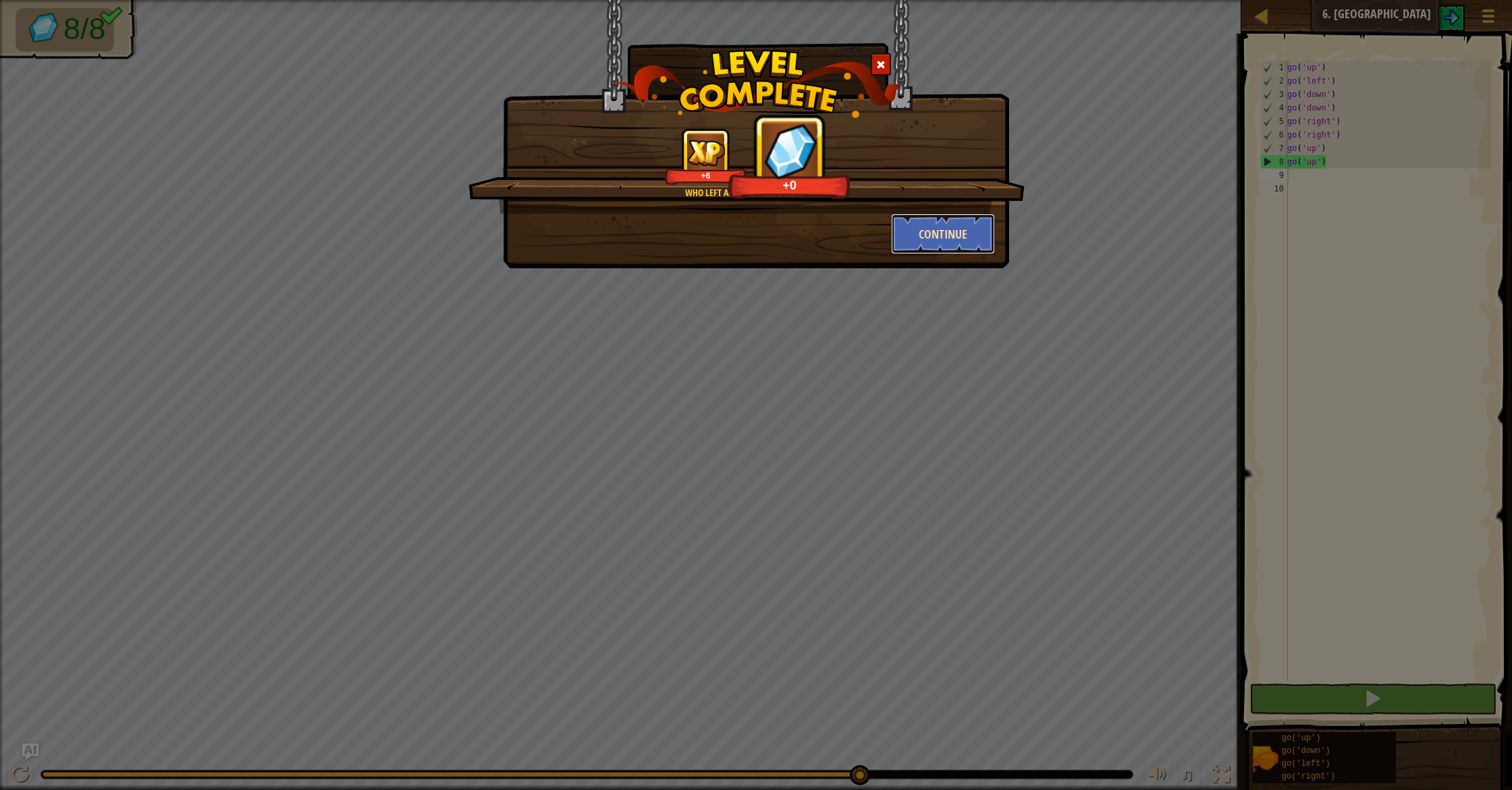
click at [964, 226] on button "Continue" at bounding box center [943, 234] width 105 height 41
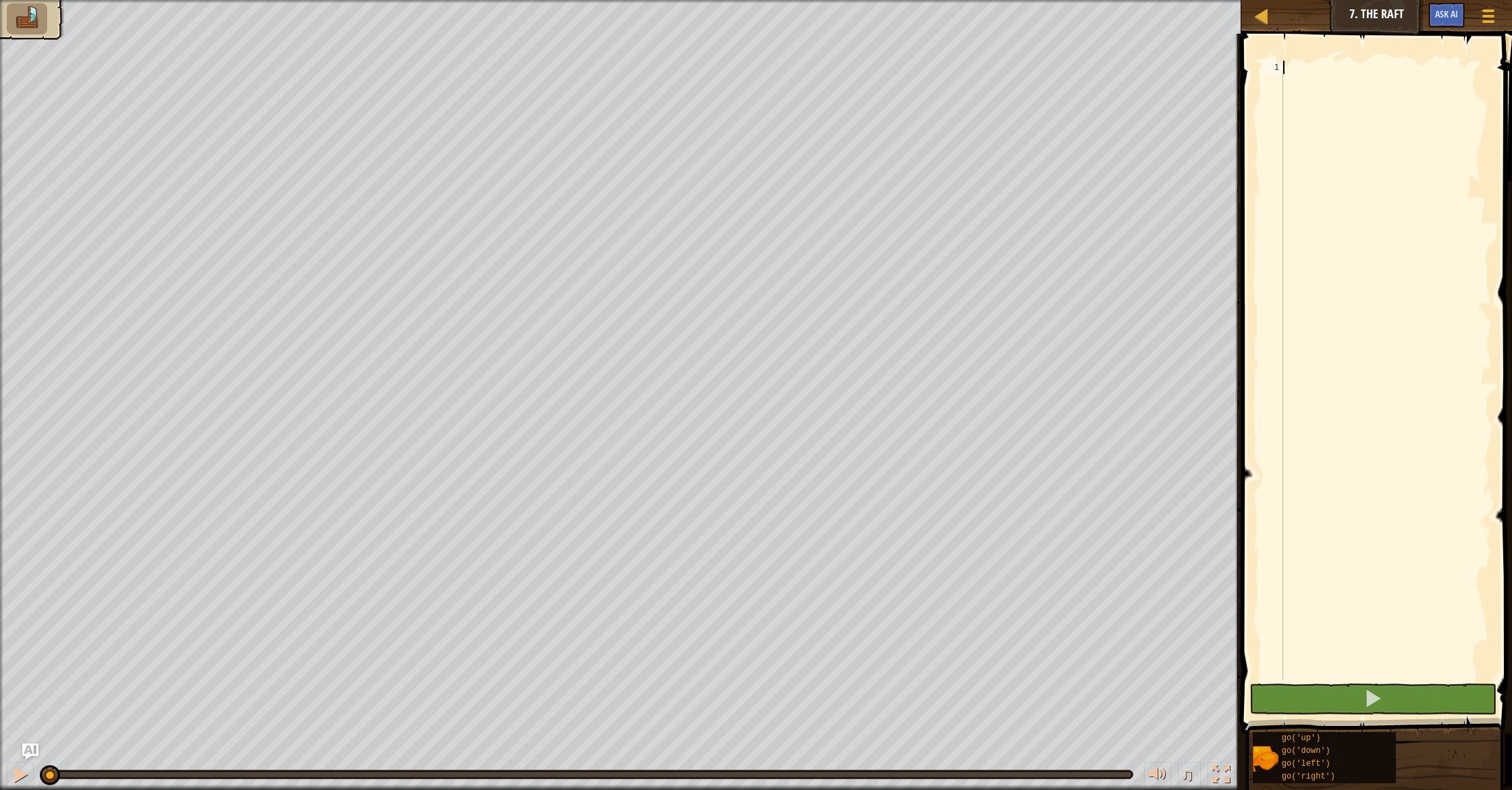
type textarea "g"
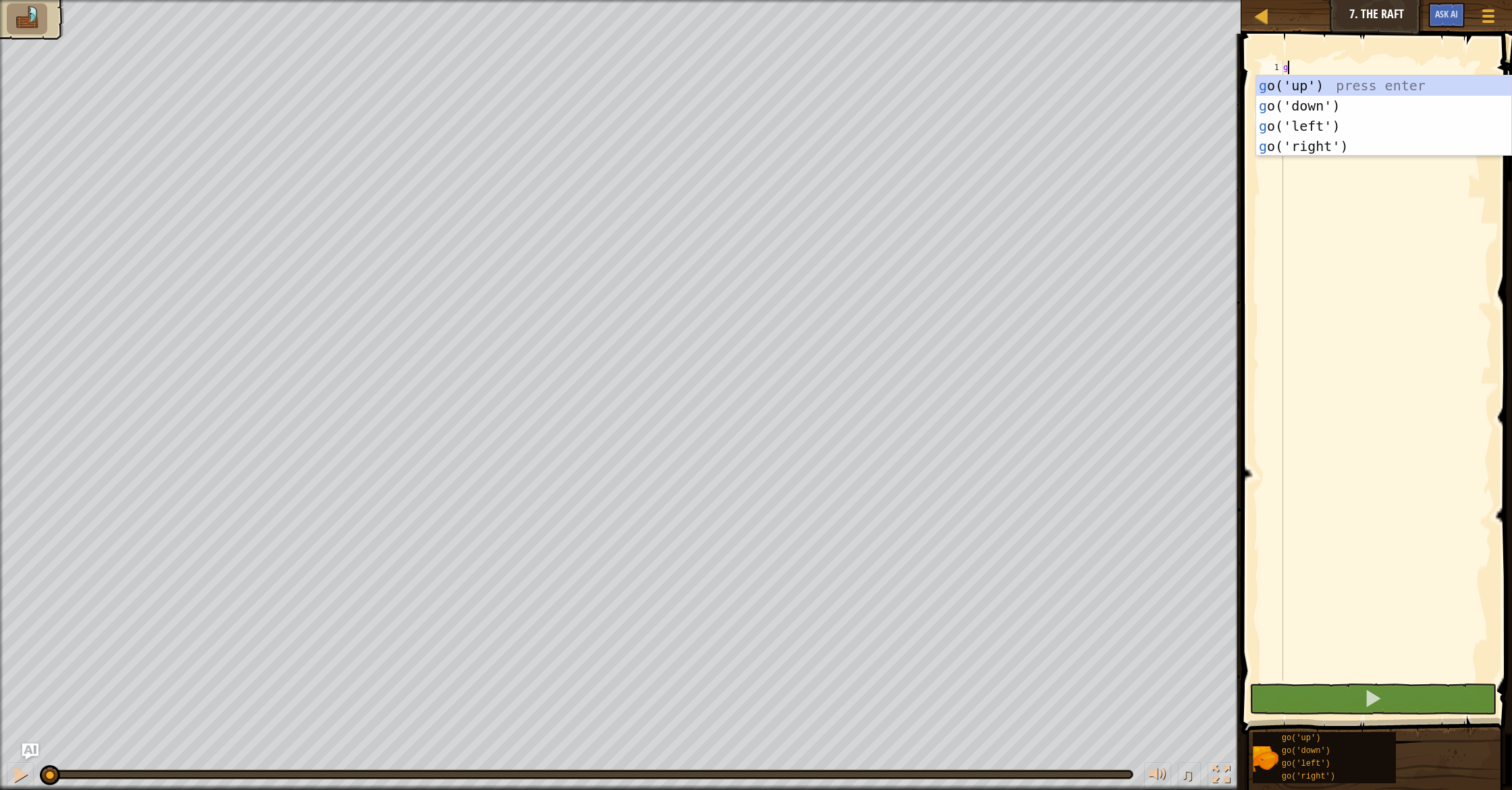
scroll to position [6, 0]
click at [1301, 89] on div "g o('up') press enter g o('down') press enter g o('left') press enter g o('righ…" at bounding box center [1383, 136] width 255 height 122
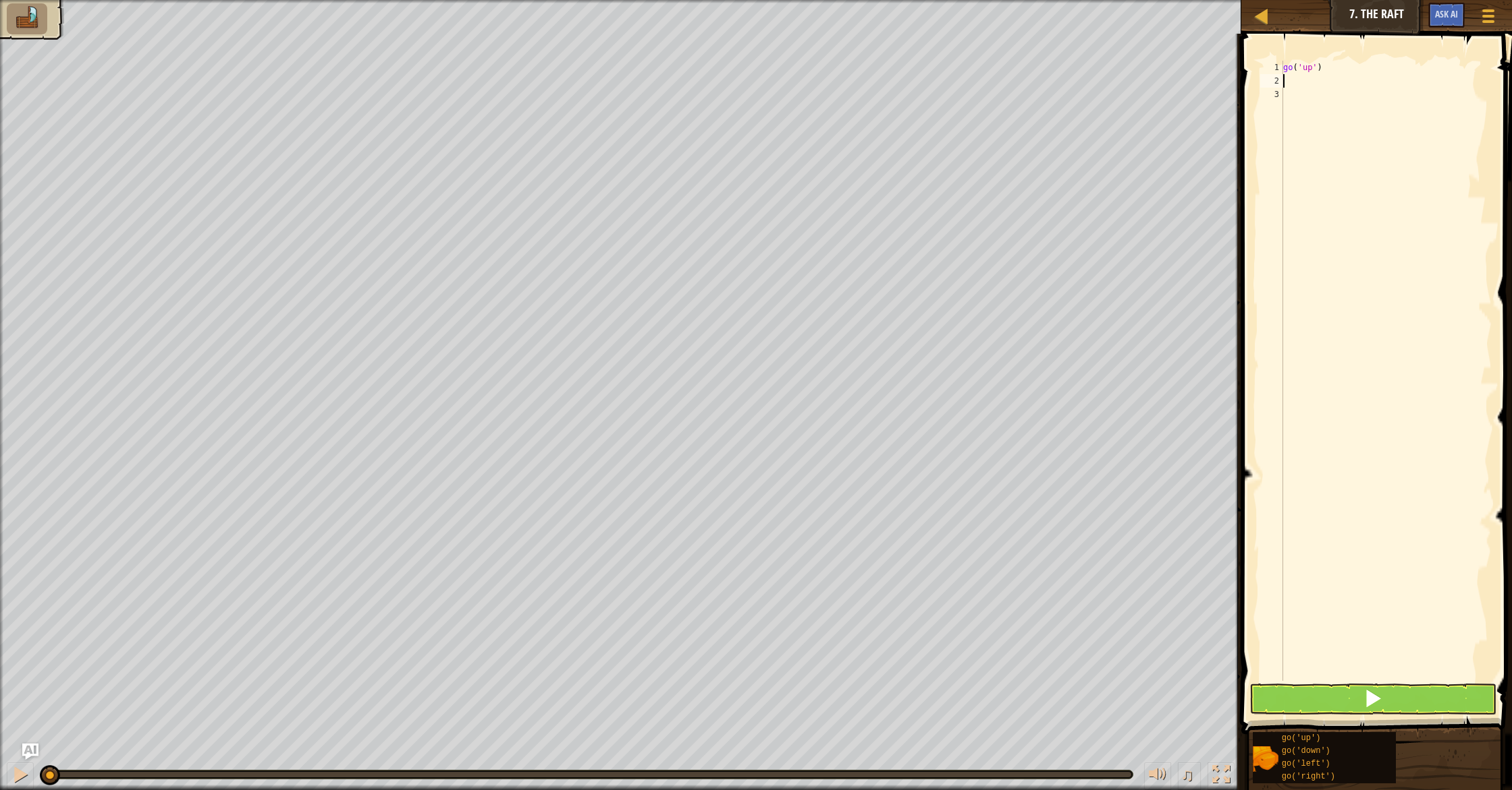
type textarea "g"
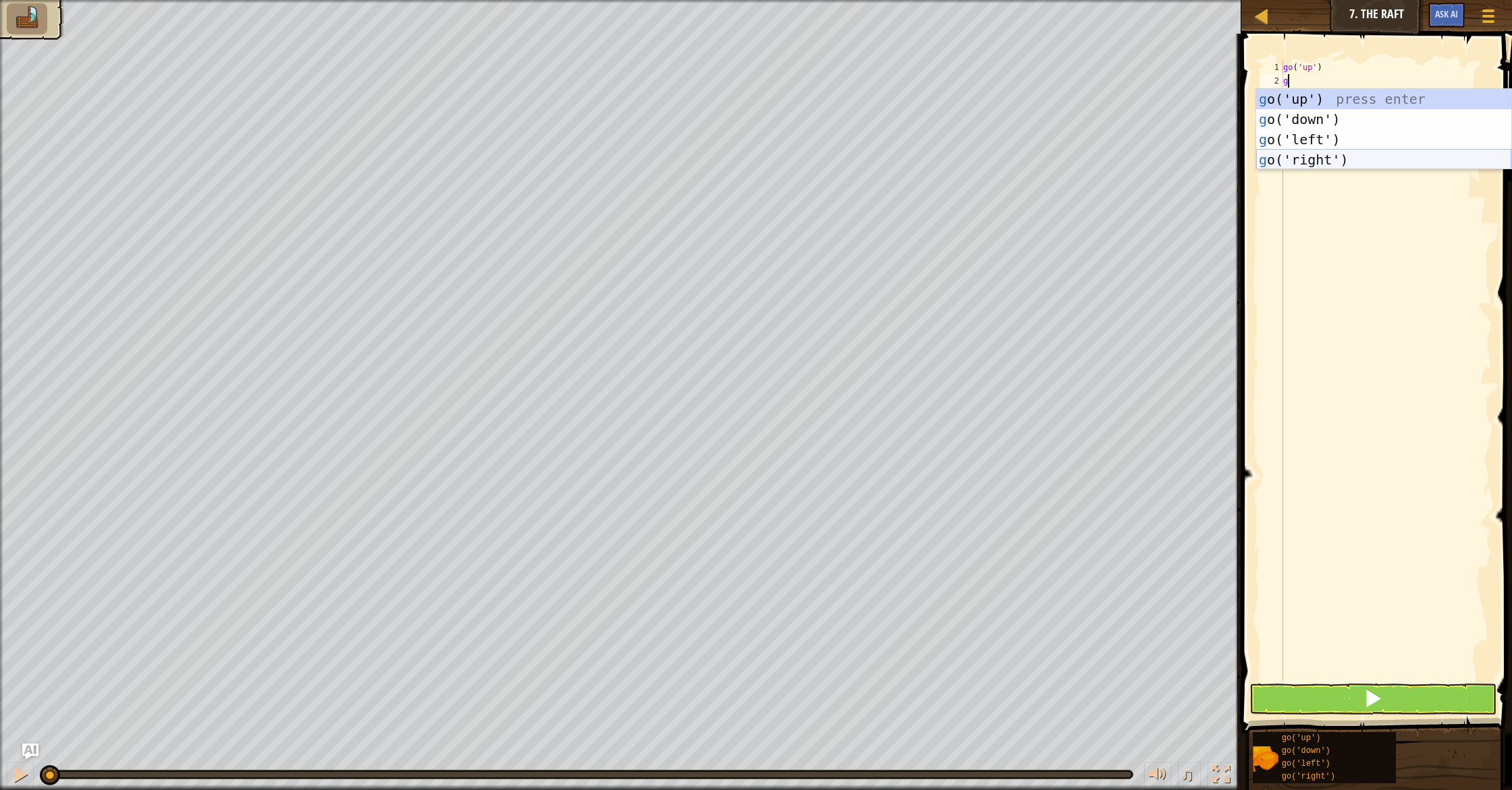
click at [1299, 154] on div "g o('up') press enter g o('down') press enter g o('left') press enter g o('righ…" at bounding box center [1383, 150] width 255 height 122
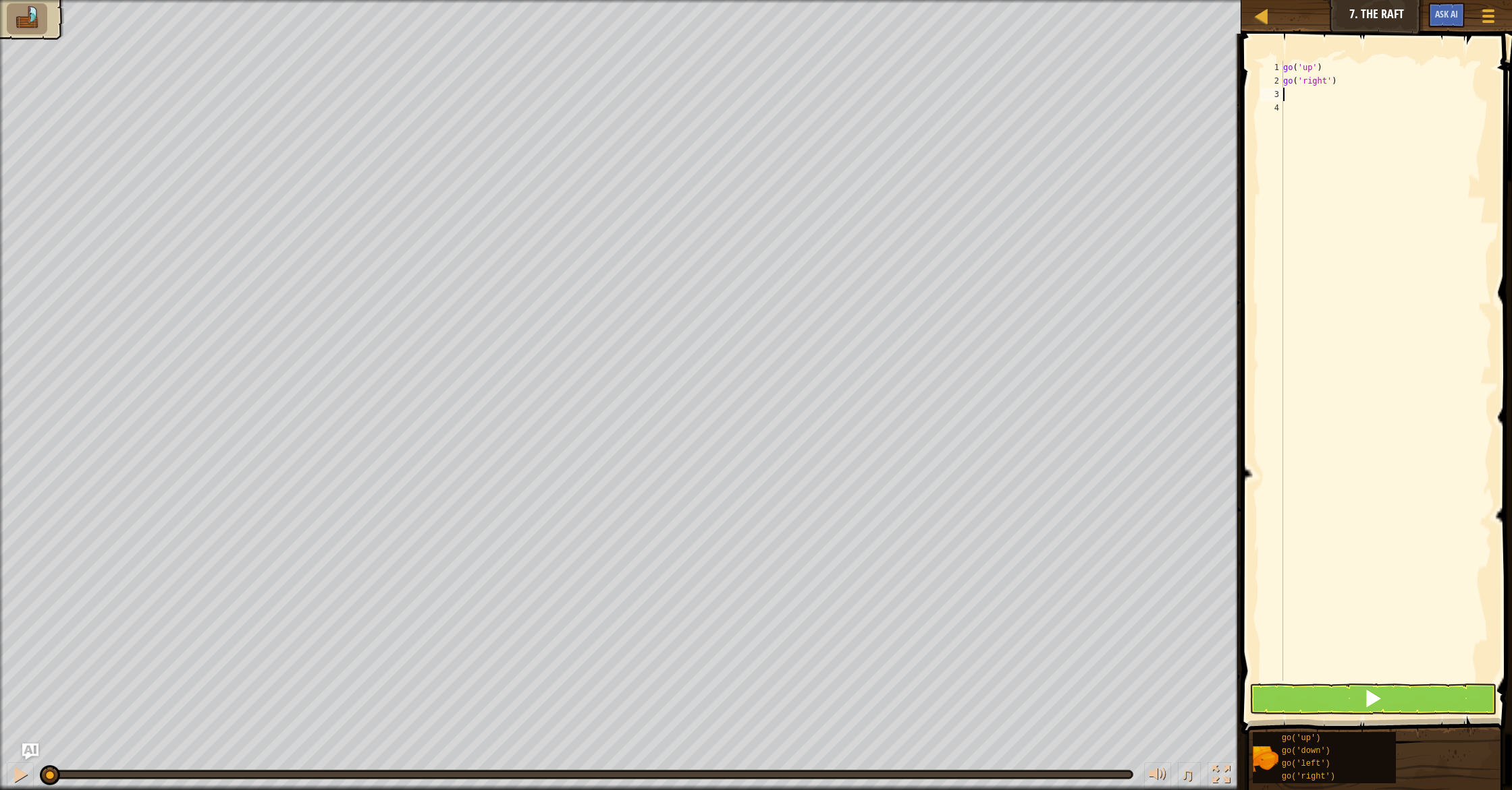
type textarea "g"
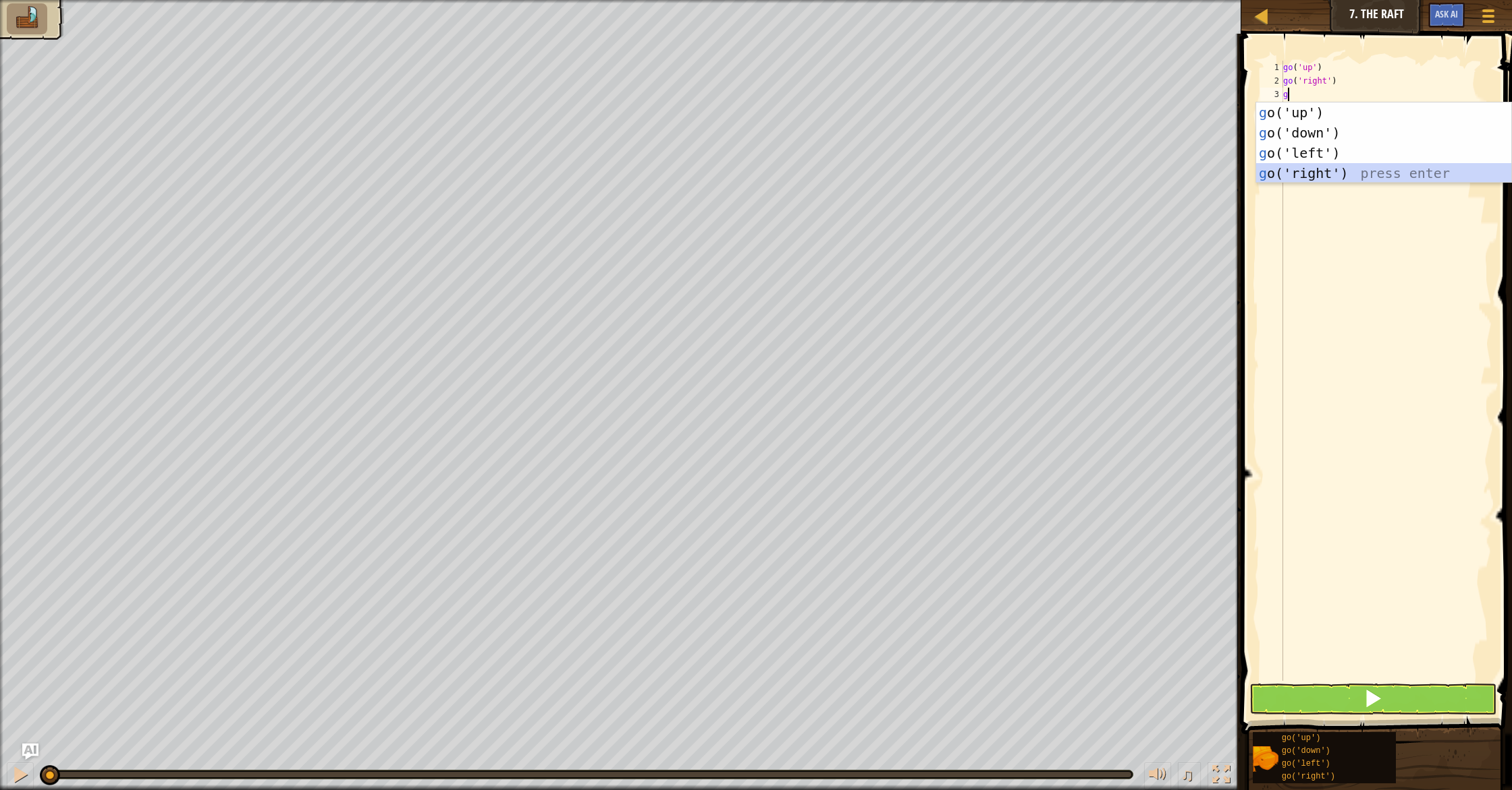
click at [1304, 178] on div "g o('up') press enter g o('down') press enter g o('left') press enter g o('righ…" at bounding box center [1383, 163] width 255 height 122
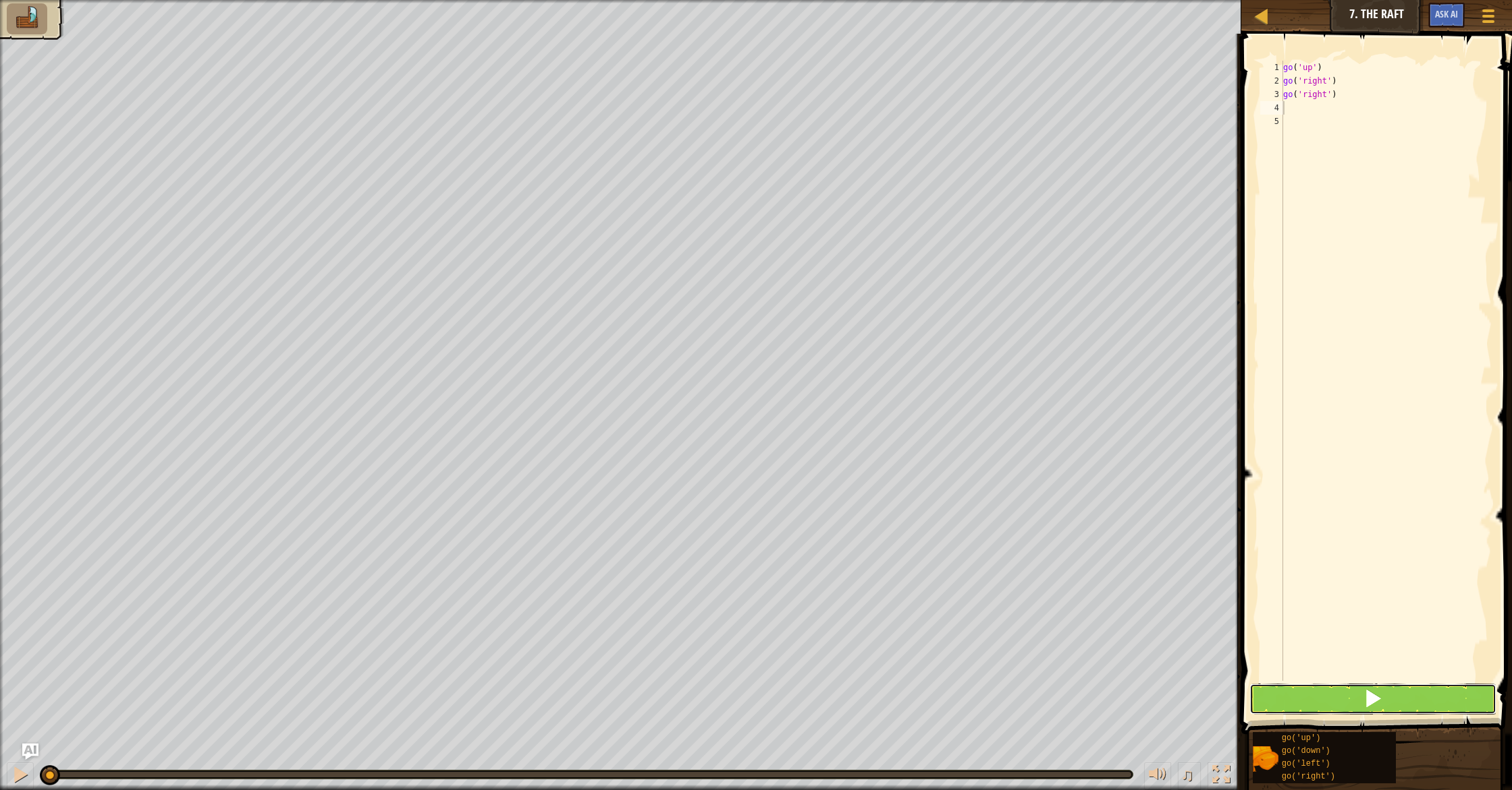
click at [1398, 698] on button at bounding box center [1372, 699] width 247 height 31
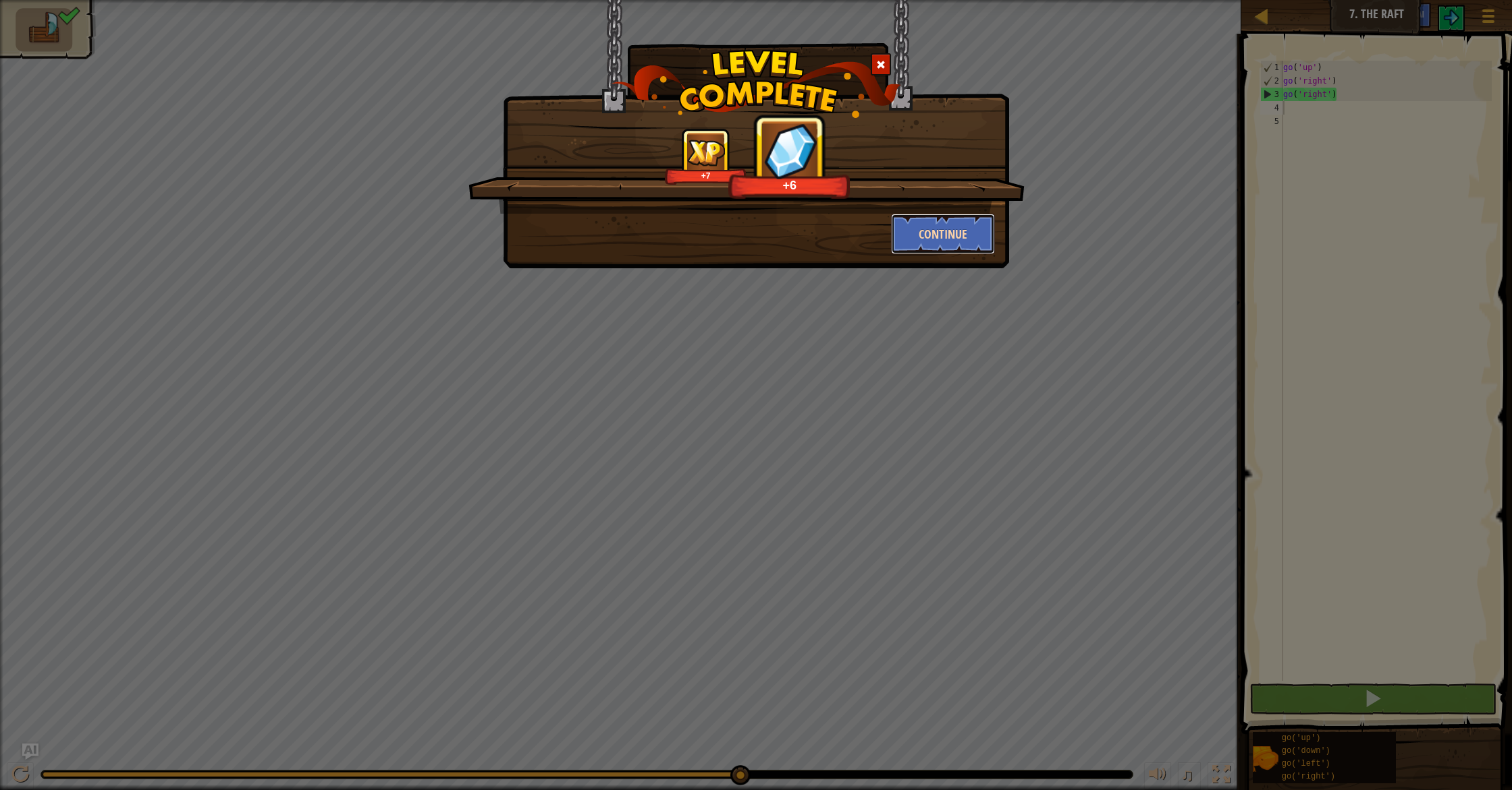
click at [966, 232] on button "Continue" at bounding box center [943, 234] width 105 height 41
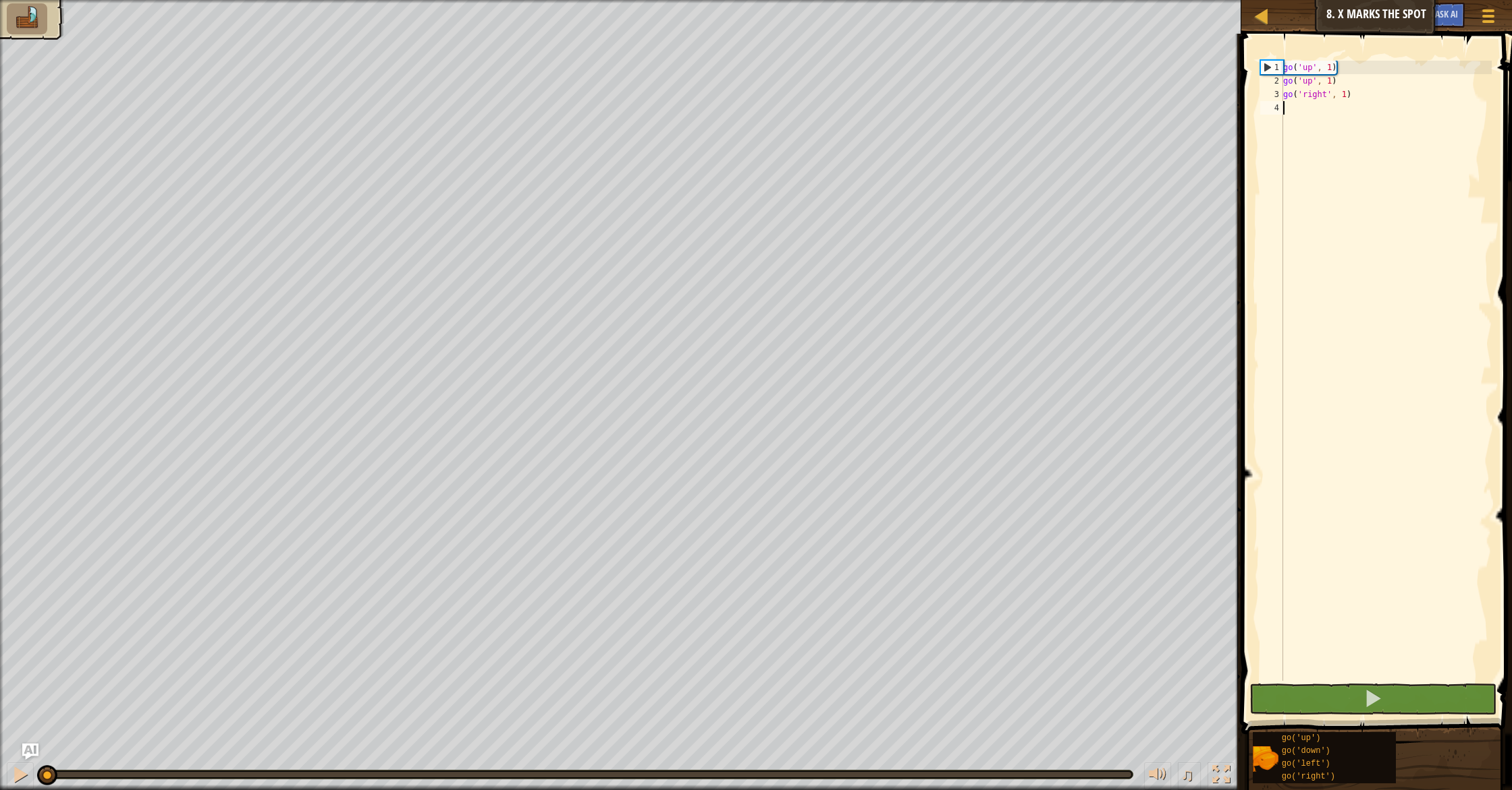
click at [1308, 110] on div "go ( 'up' , 1 ) go ( 'up' , 1 ) go ( 'right' , 1 )" at bounding box center [1386, 384] width 211 height 648
type textarea "g"
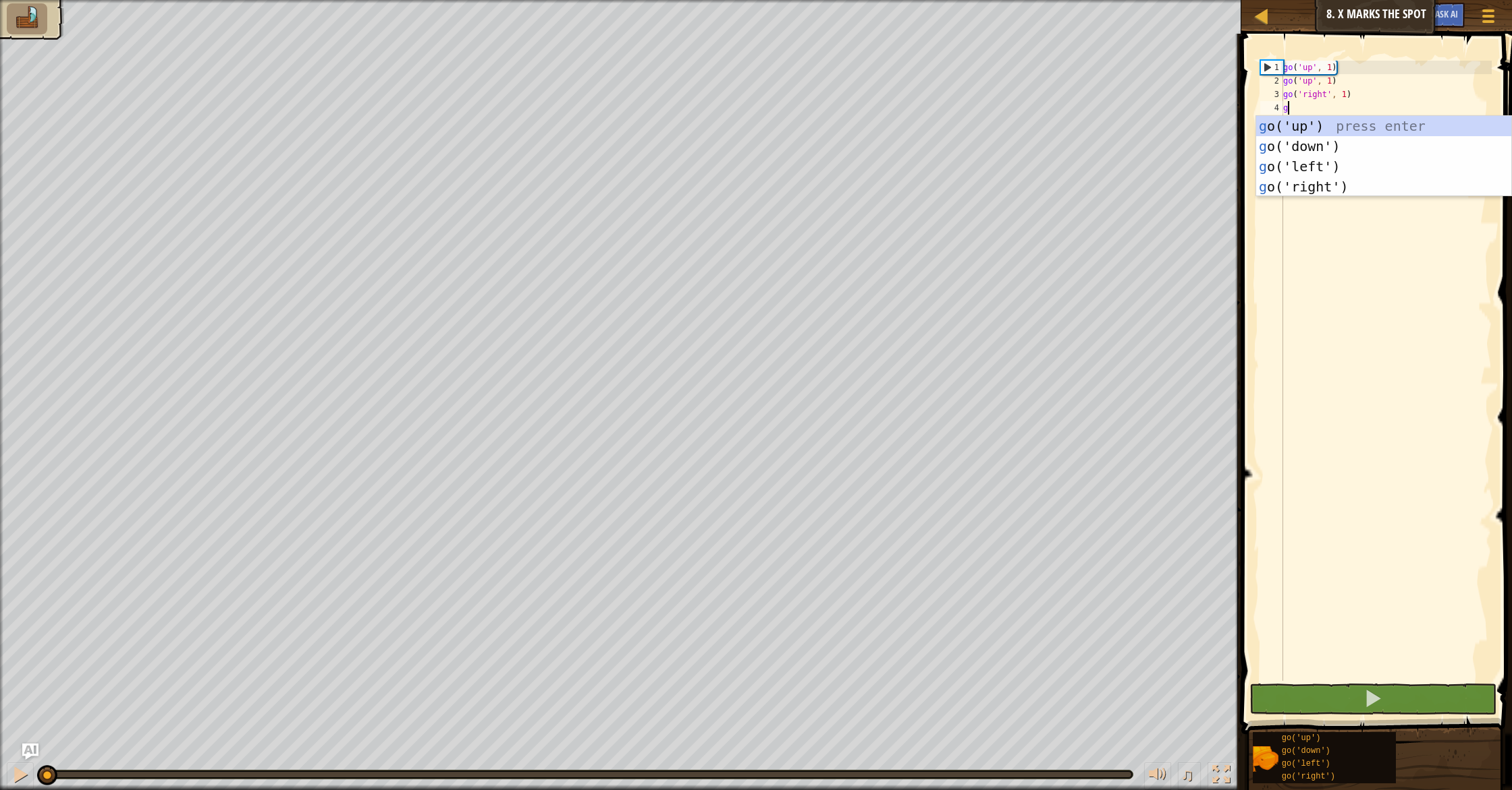
scroll to position [6, 0]
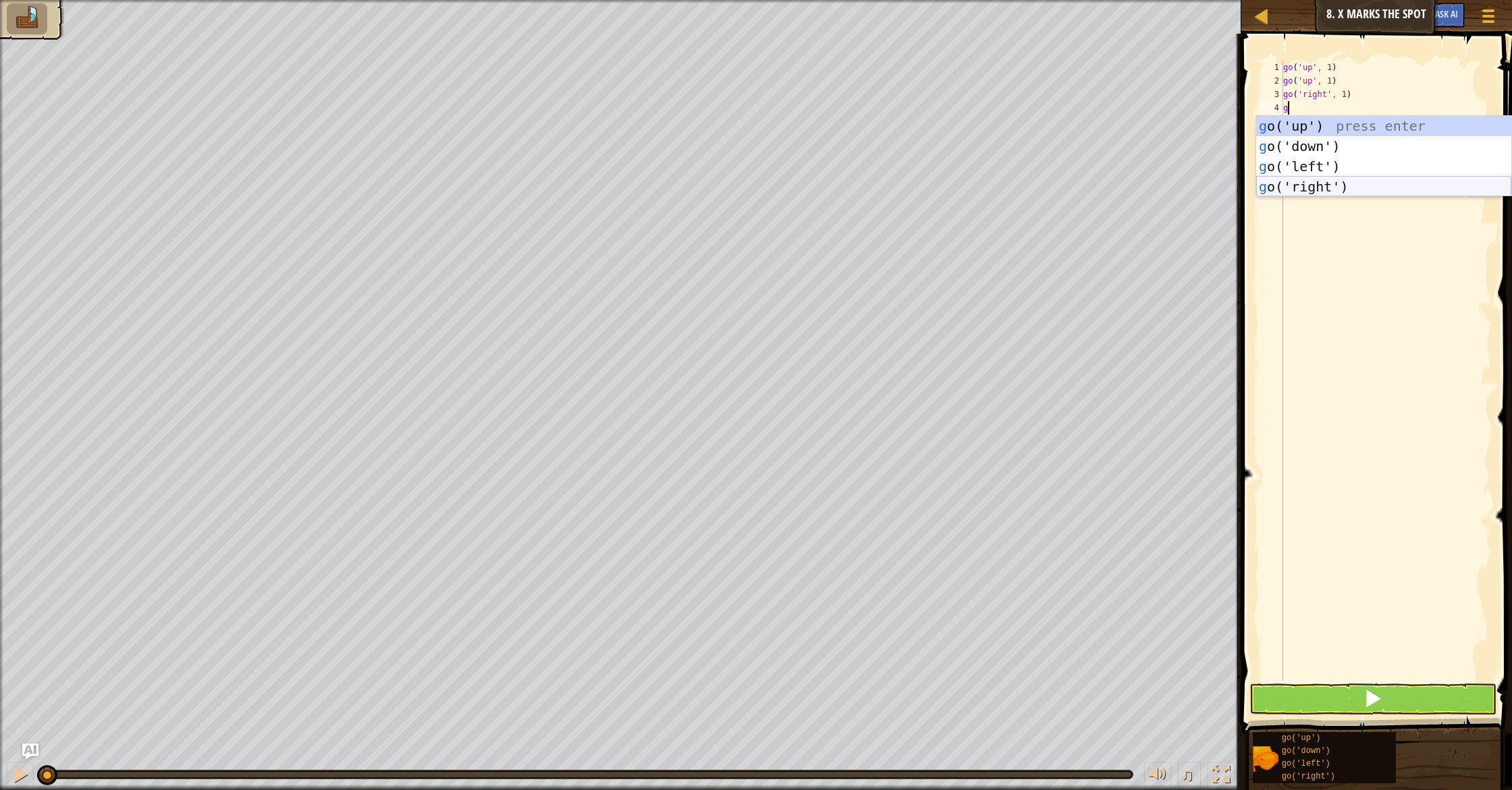
drag, startPoint x: 1316, startPoint y: 183, endPoint x: 1317, endPoint y: 172, distance: 11.0
click at [1316, 183] on div "g o('up') press enter g o('down') press enter g o('left') press enter g o('righ…" at bounding box center [1383, 176] width 255 height 122
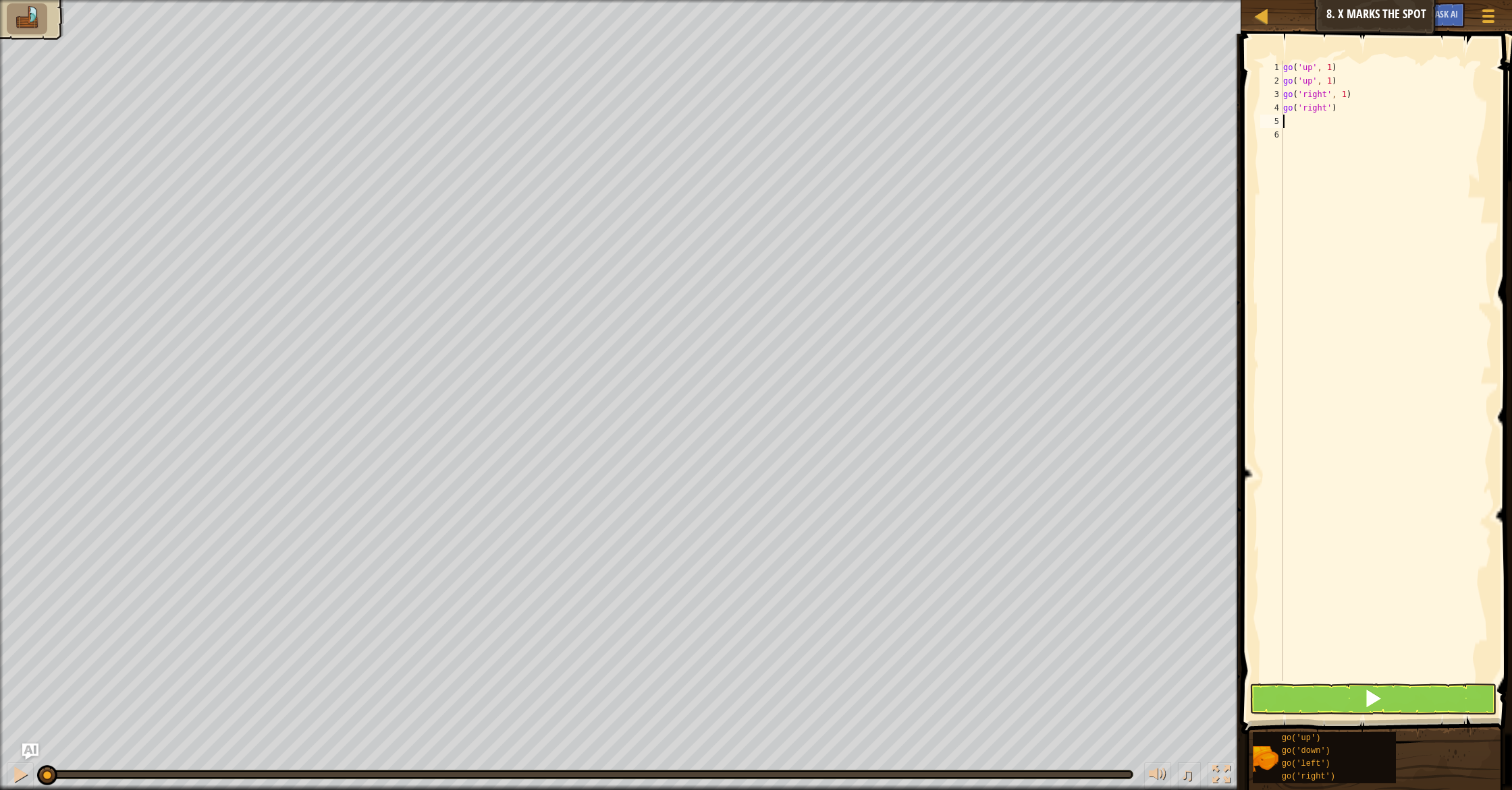
click at [1331, 112] on div "go ( 'up' , 1 ) go ( 'up' , 1 ) go ( 'right' , 1 ) go ( 'right' )" at bounding box center [1386, 384] width 211 height 648
type textarea "go('right' 2)"
click at [1354, 130] on div "go ( 'up' , 1 ) go ( 'up' , 1 ) go ( 'right' , 1 ) go ( 'right' 2 )" at bounding box center [1386, 384] width 211 height 648
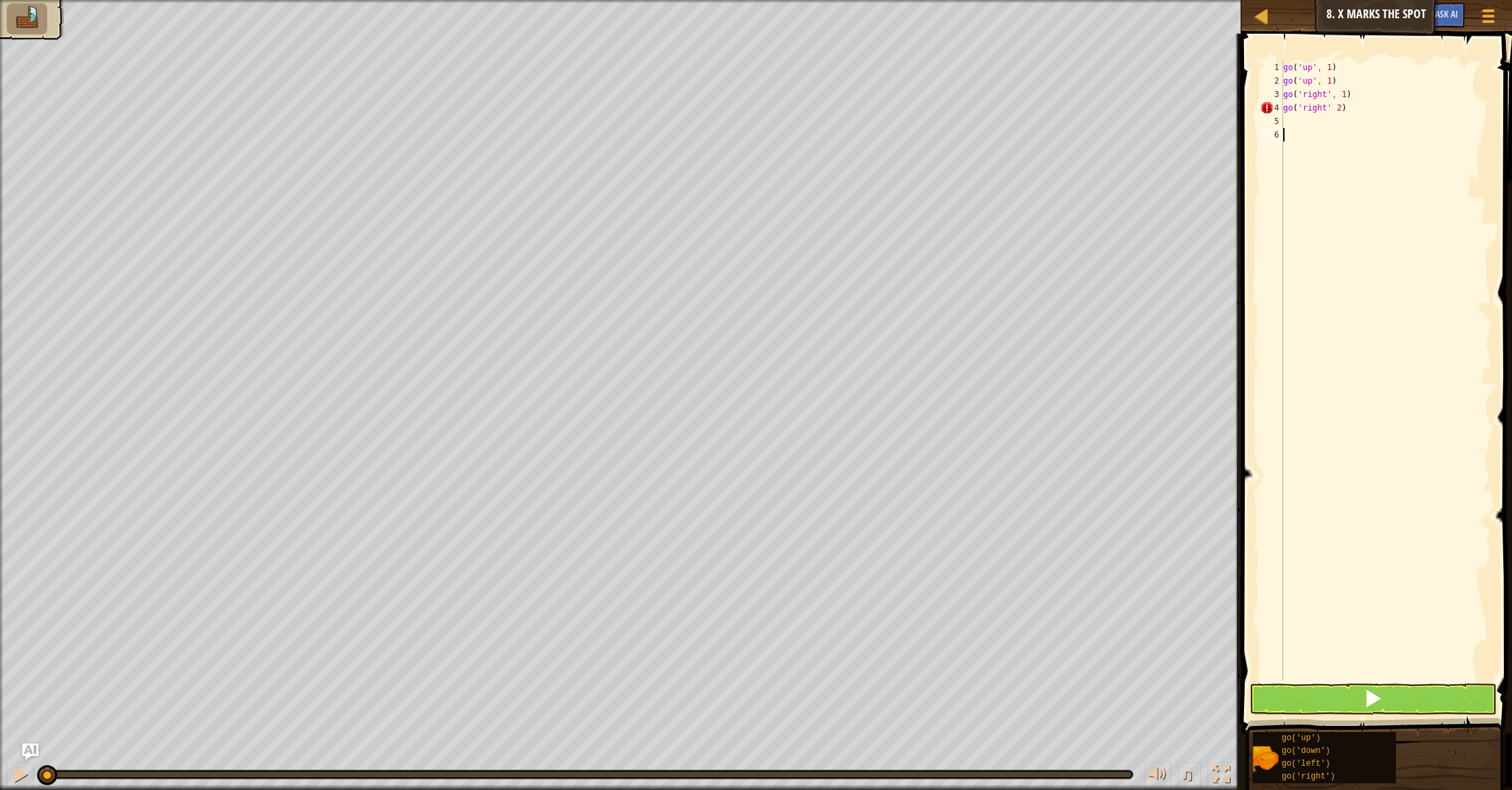
click at [1349, 123] on div "go ( 'up' , 1 ) go ( 'up' , 1 ) go ( 'right' , 1 ) go ( 'right' 2 )" at bounding box center [1386, 384] width 211 height 648
click at [1291, 706] on button at bounding box center [1372, 699] width 247 height 31
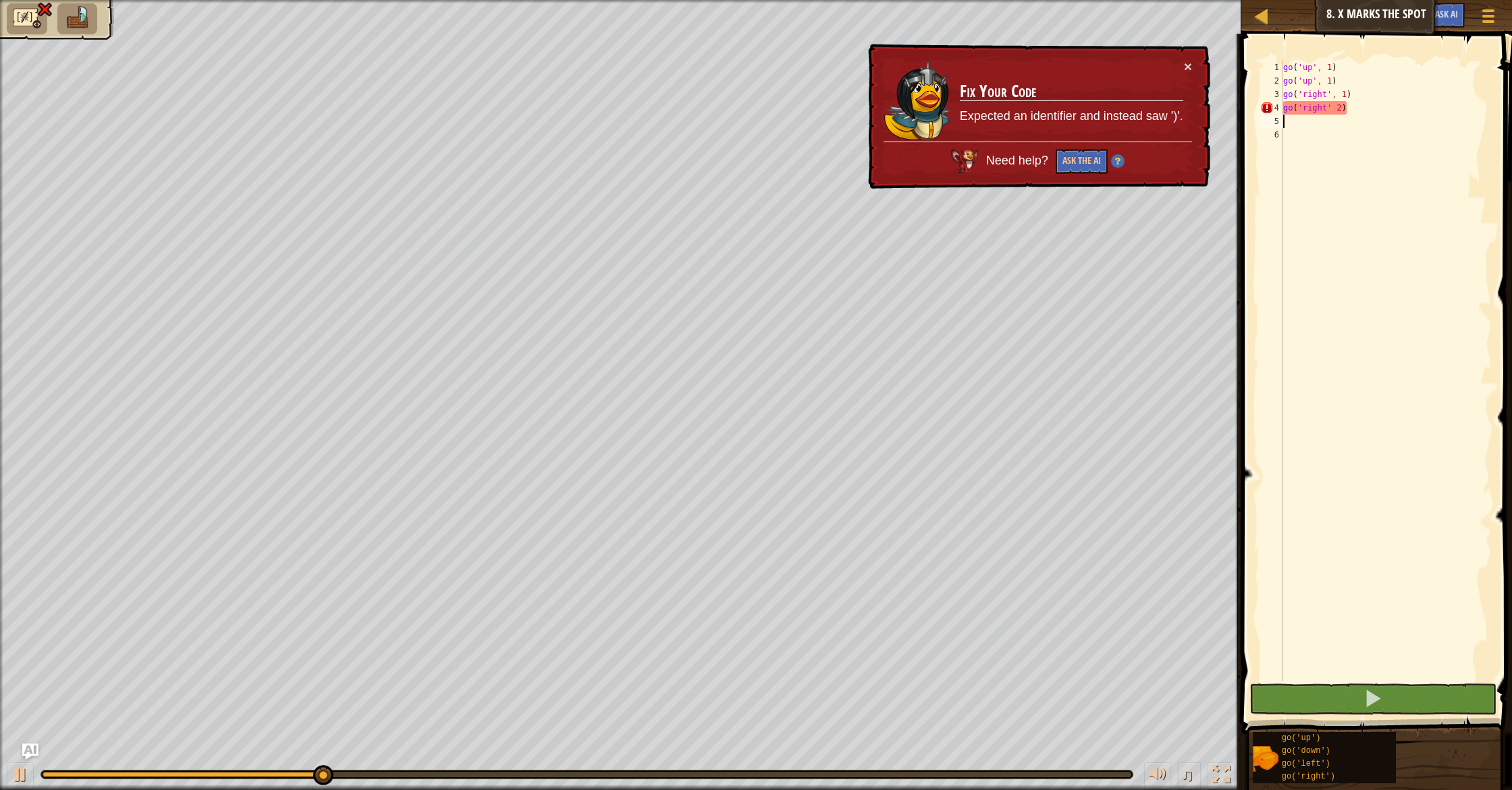
click at [1342, 110] on div "go ( 'up' , 1 ) go ( 'up' , 1 ) go ( 'right' , 1 ) go ( 'right' 2 )" at bounding box center [1386, 384] width 211 height 648
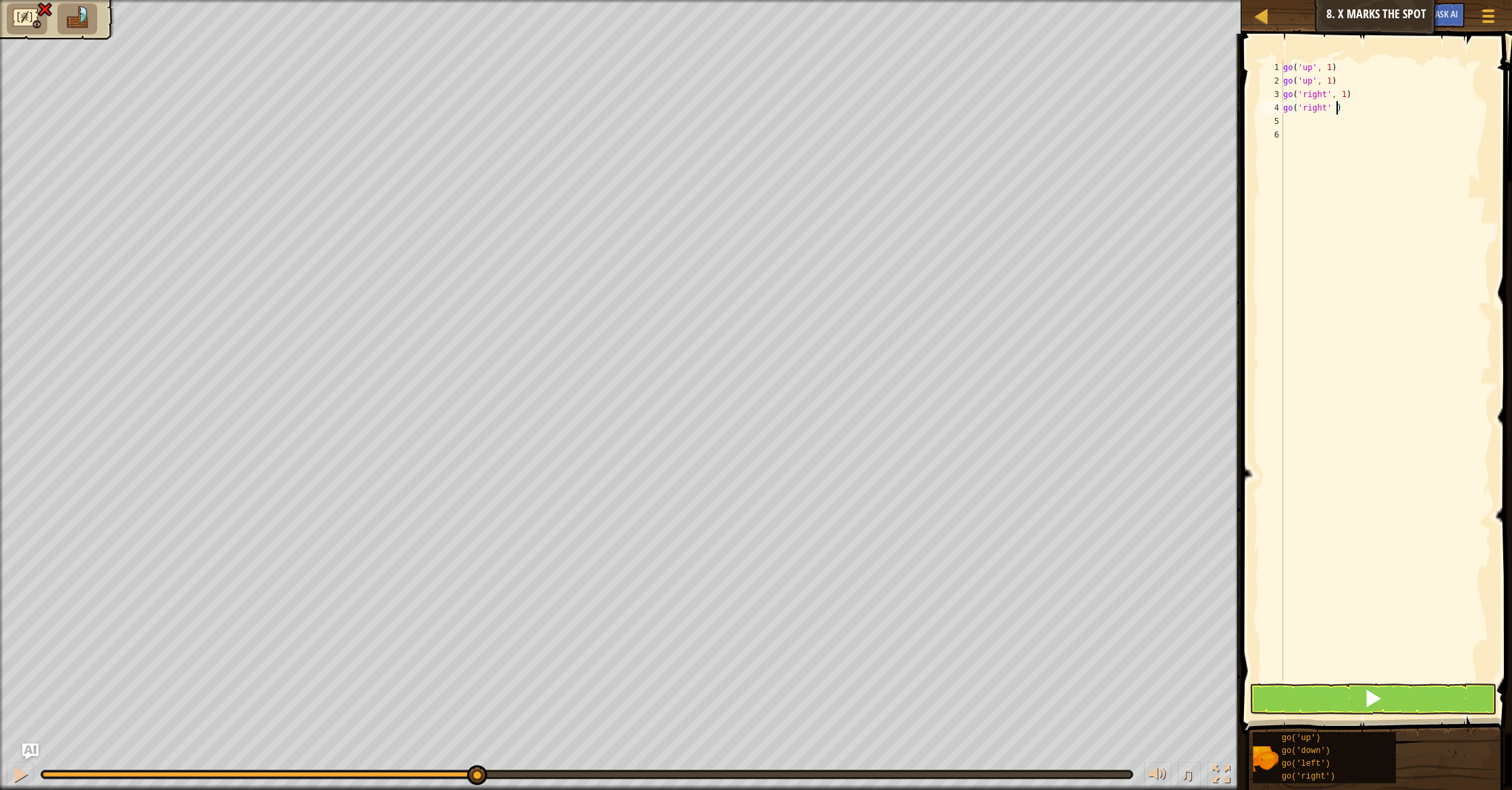
type textarea "go('right')"
click at [1298, 125] on div "go ( 'up' , 1 ) go ( 'up' , 1 ) go ( 'right' , 1 ) go ( 'right' )" at bounding box center [1386, 384] width 211 height 648
type textarea "g"
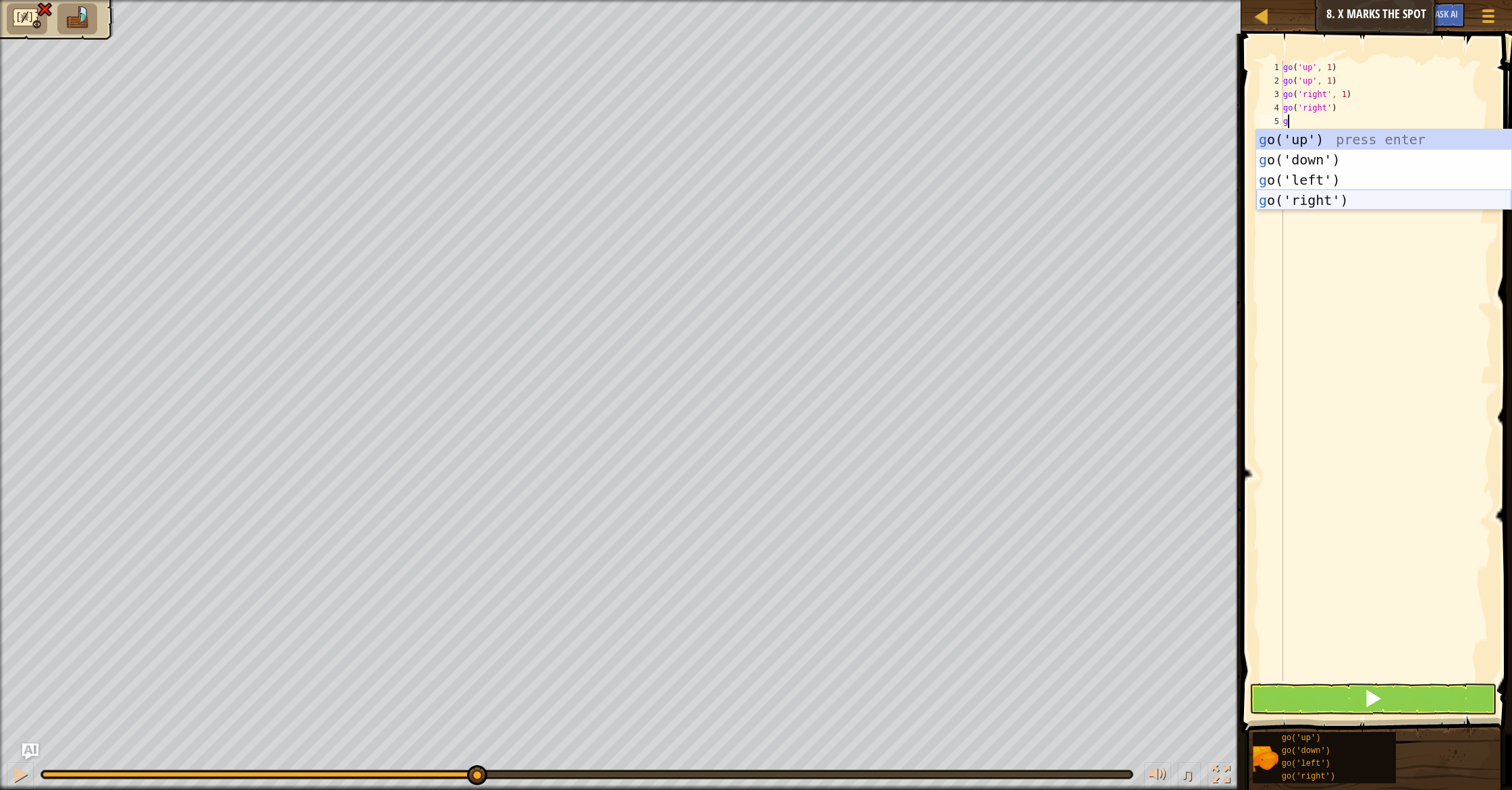
click at [1336, 195] on div "g o('up') press enter g o('down') press enter g o('left') press enter g o('righ…" at bounding box center [1383, 190] width 255 height 122
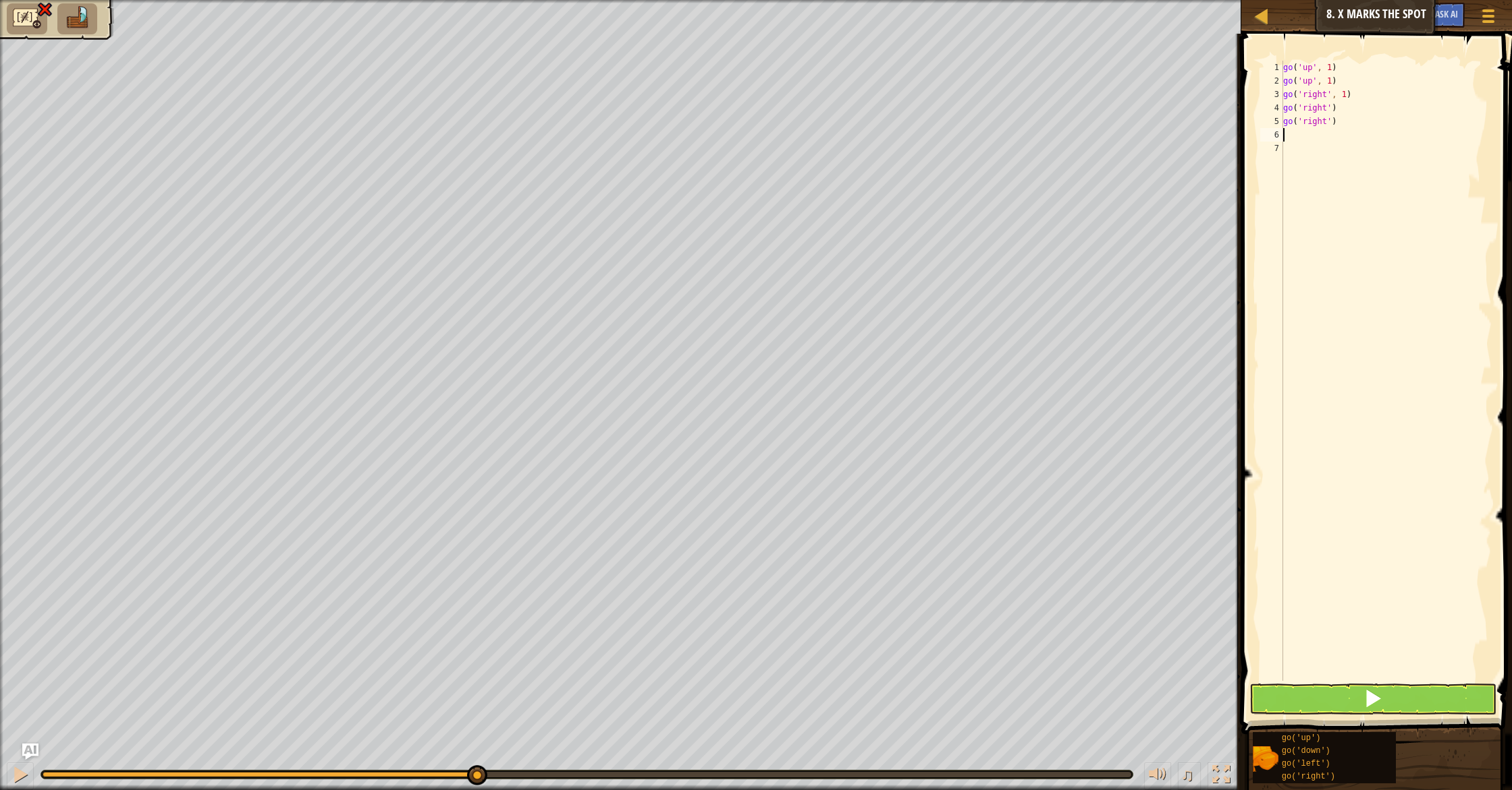
type textarea "g"
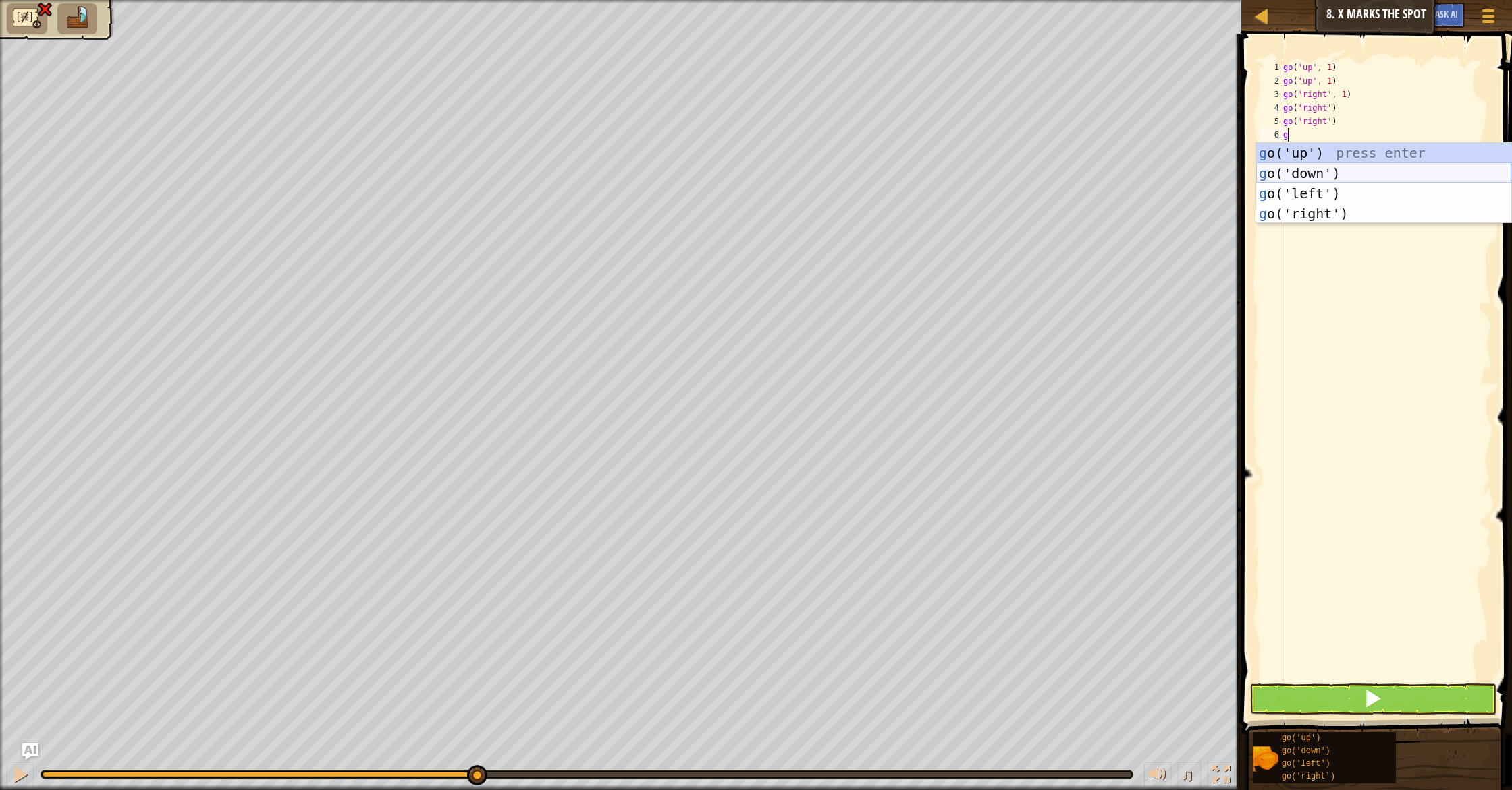
click at [1333, 173] on div "g o('up') press enter g o('down') press enter g o('left') press enter g o('righ…" at bounding box center [1383, 203] width 255 height 122
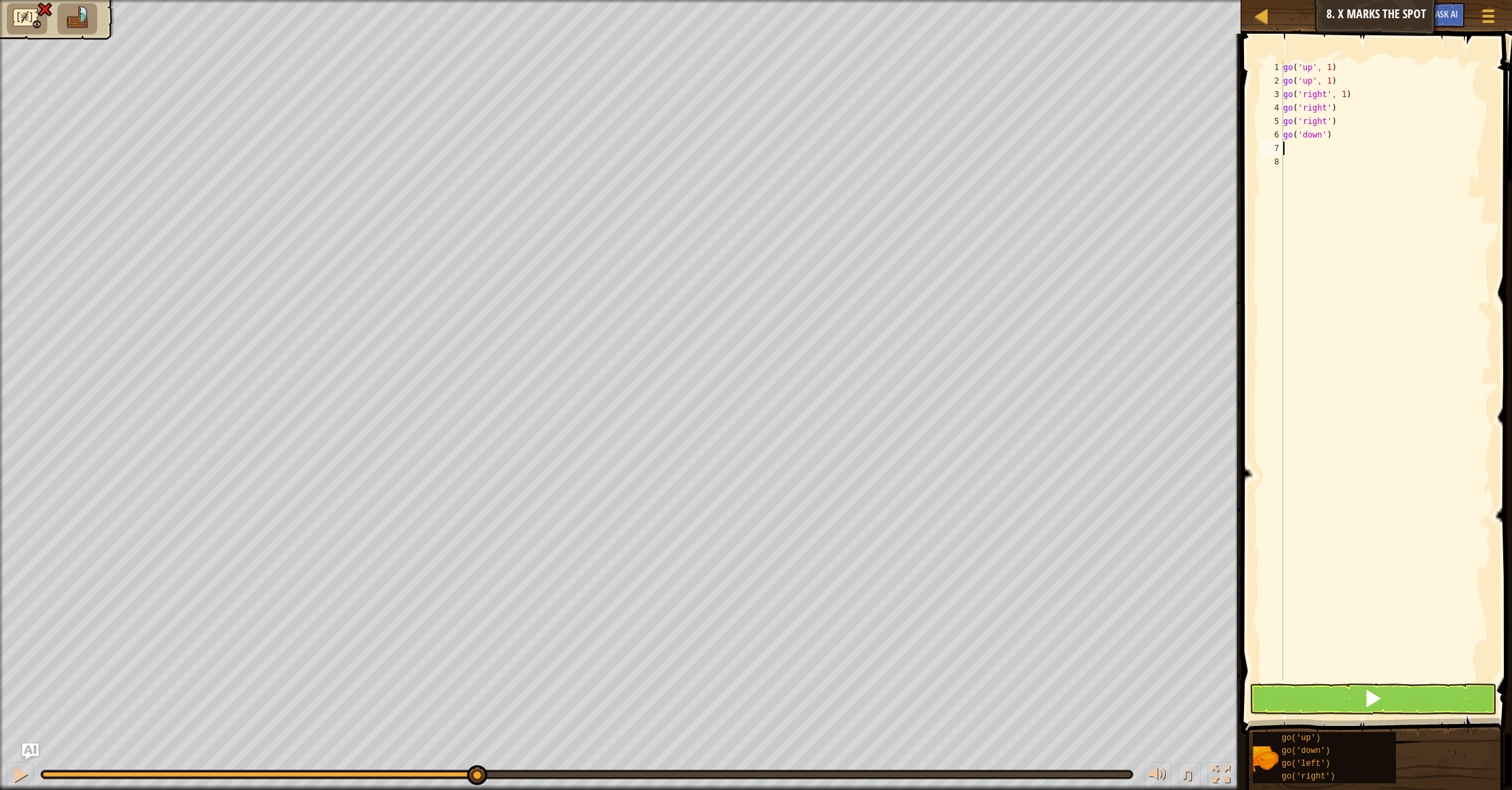
type textarea "g"
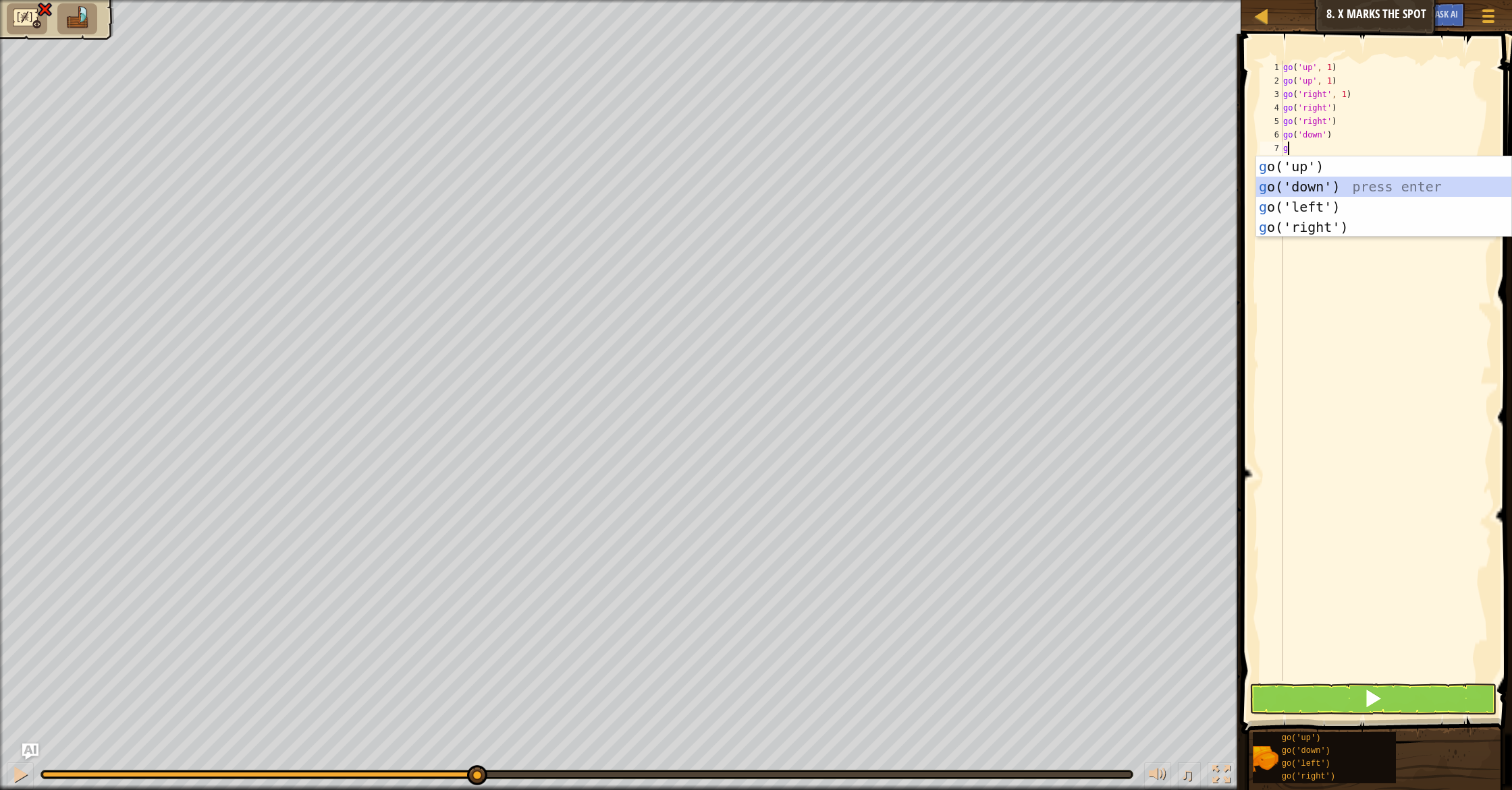
click at [1337, 190] on div "g o('up') press enter g o('down') press enter g o('left') press enter g o('righ…" at bounding box center [1383, 217] width 255 height 122
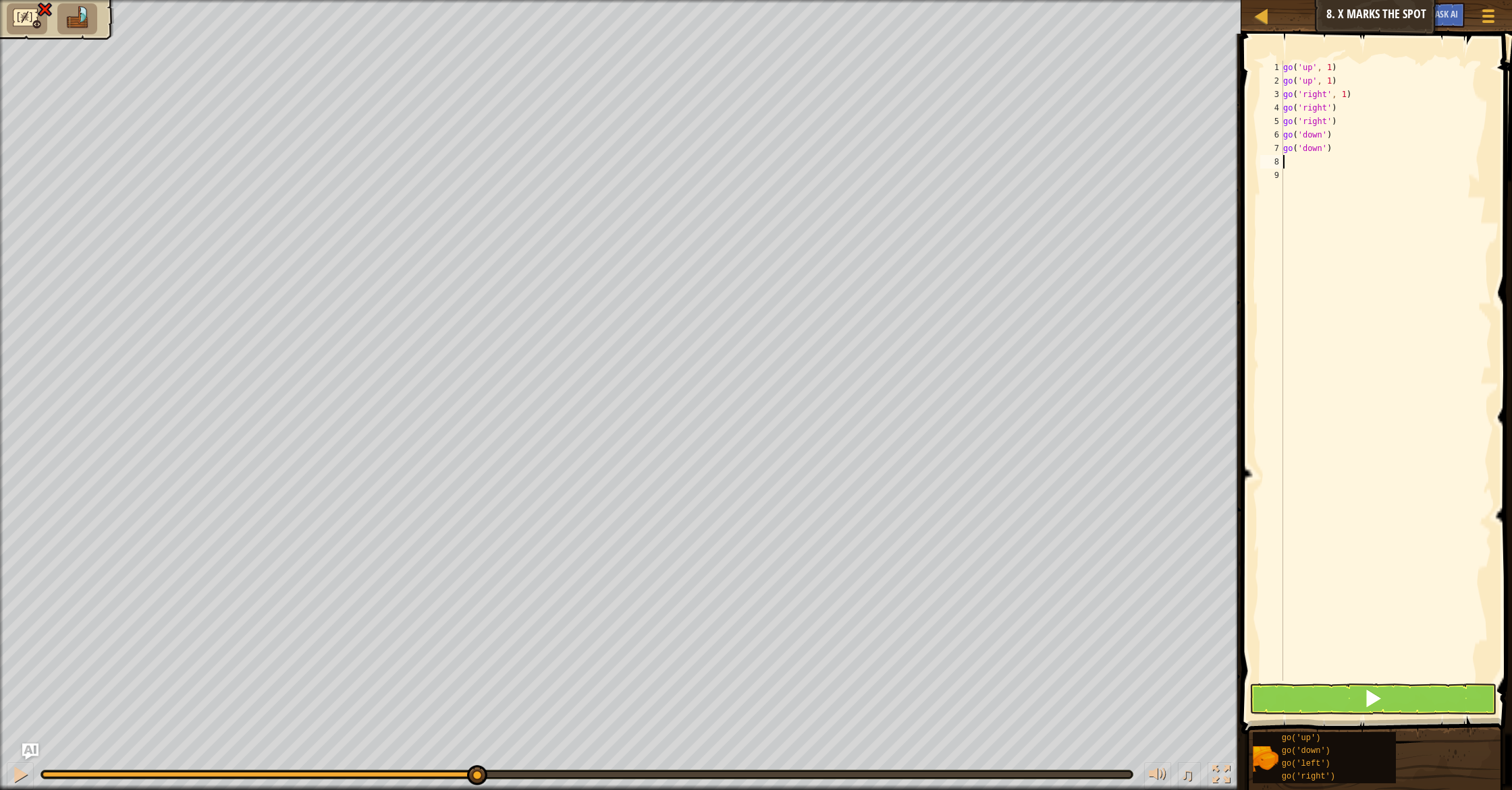
type textarea "g"
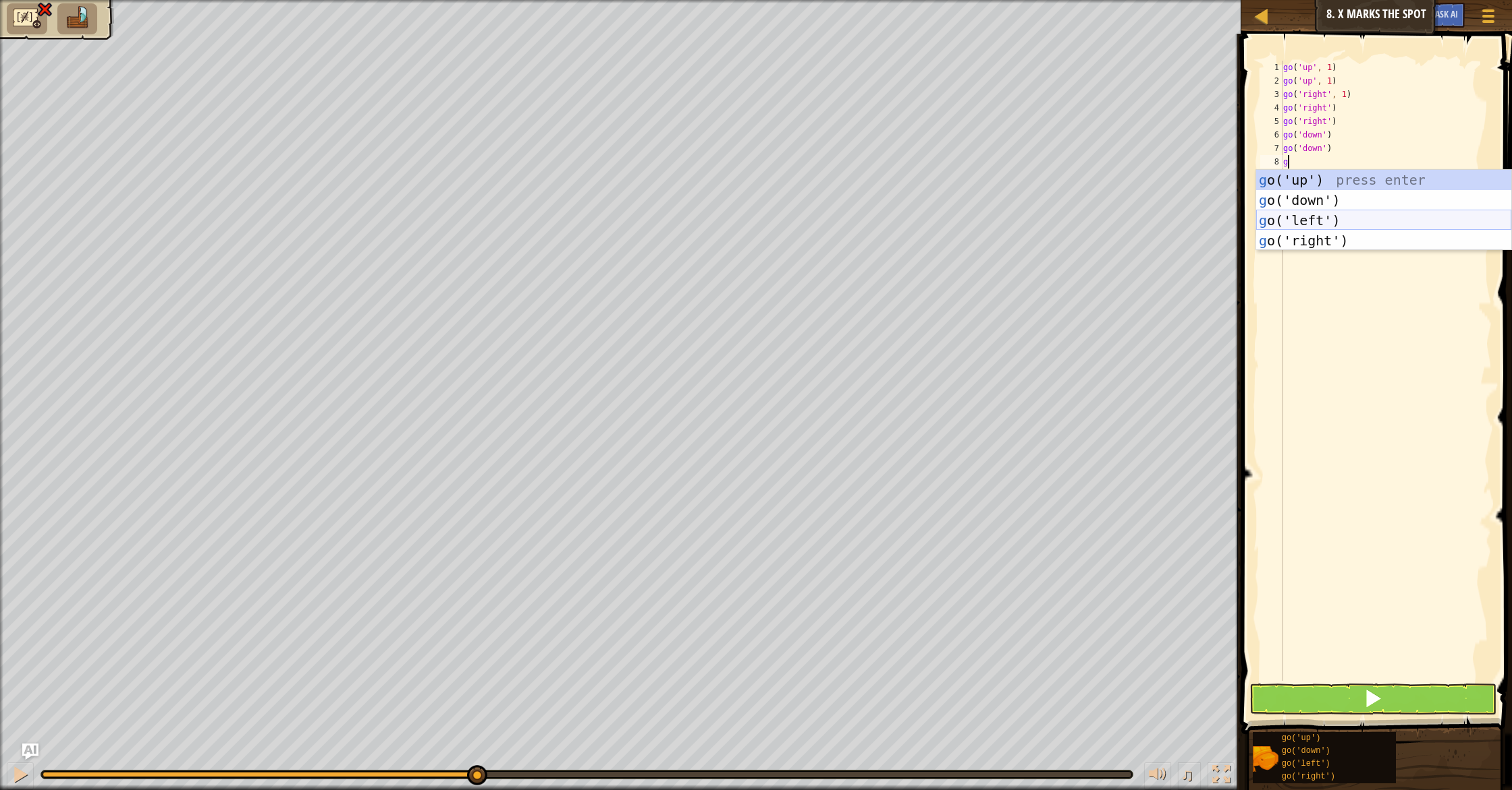
click at [1316, 219] on div "g o('up') press enter g o('down') press enter g o('left') press enter g o('righ…" at bounding box center [1383, 231] width 255 height 122
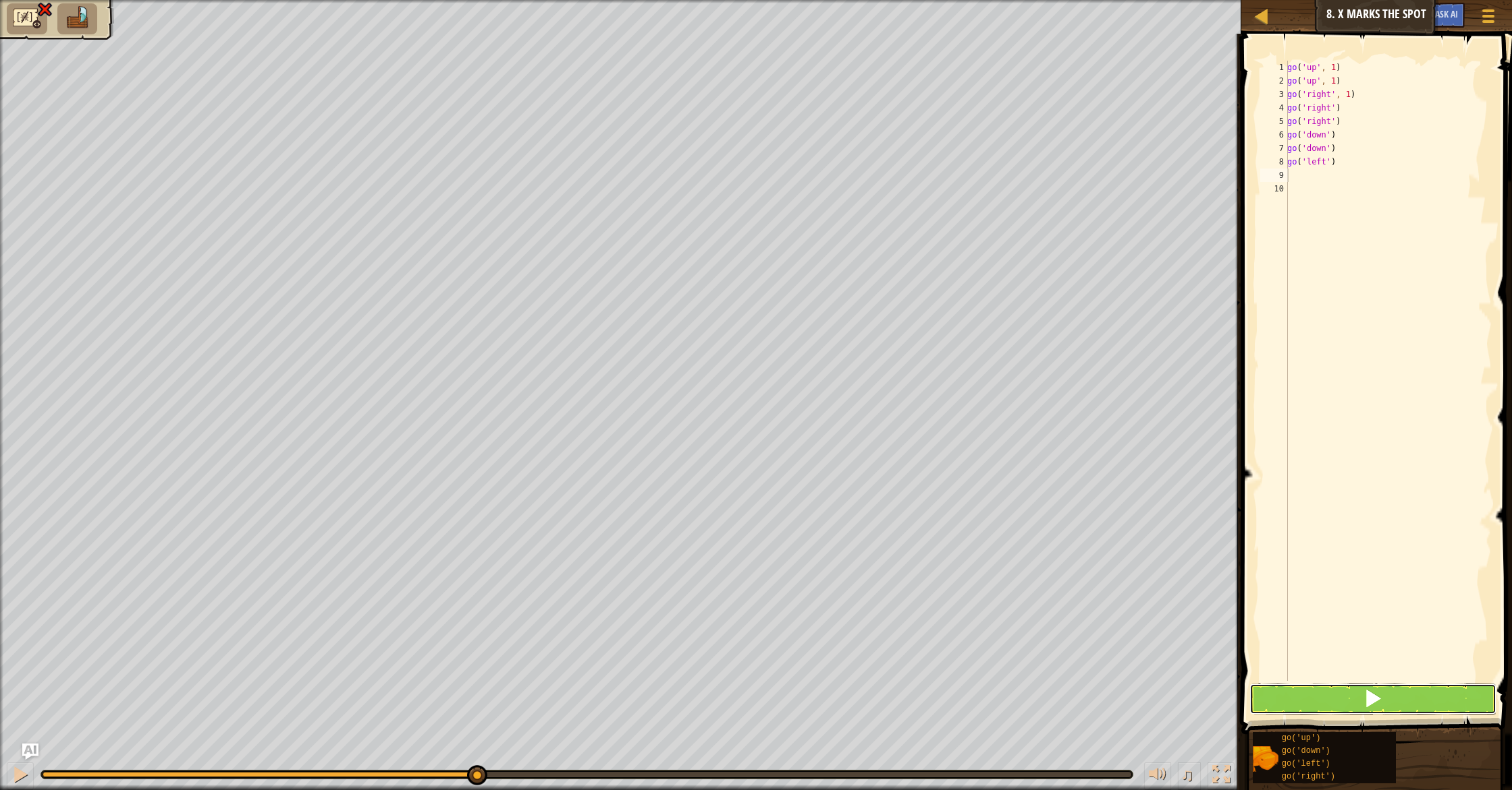
click at [1391, 701] on button at bounding box center [1372, 699] width 247 height 31
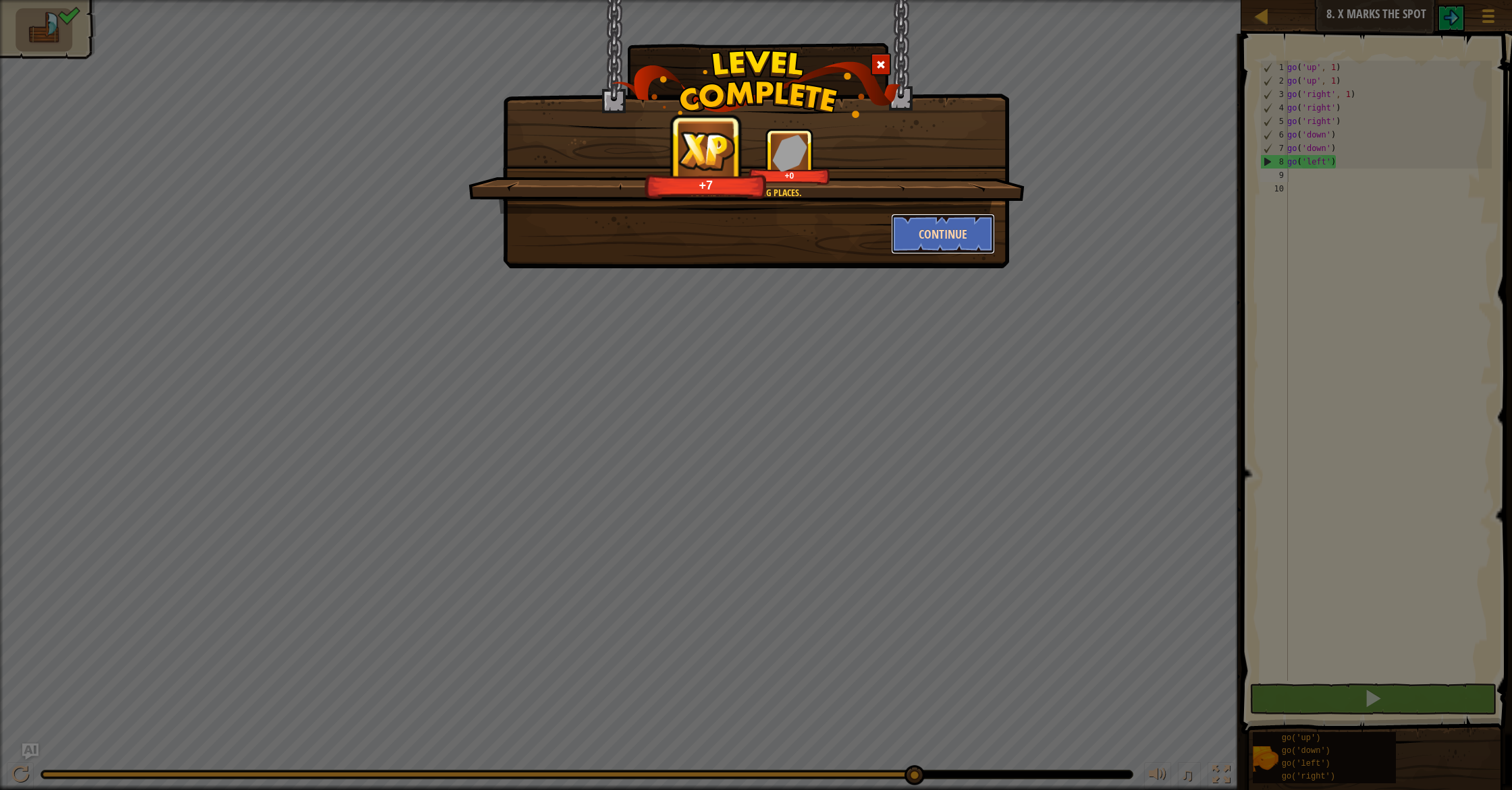
click at [918, 235] on button "Continue" at bounding box center [943, 234] width 105 height 41
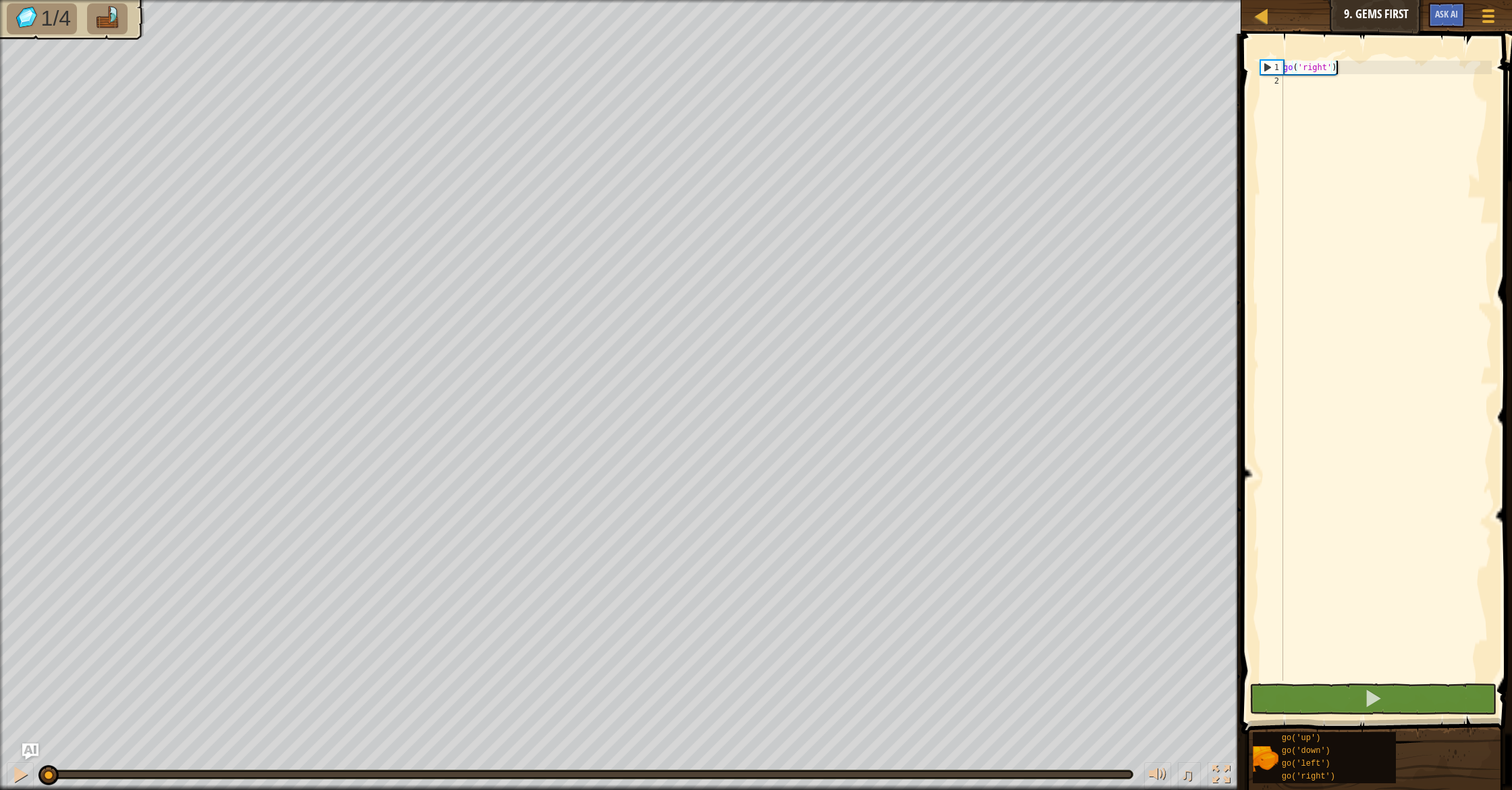
click at [1302, 89] on div "go ( 'right' )" at bounding box center [1386, 384] width 211 height 648
type textarea "g"
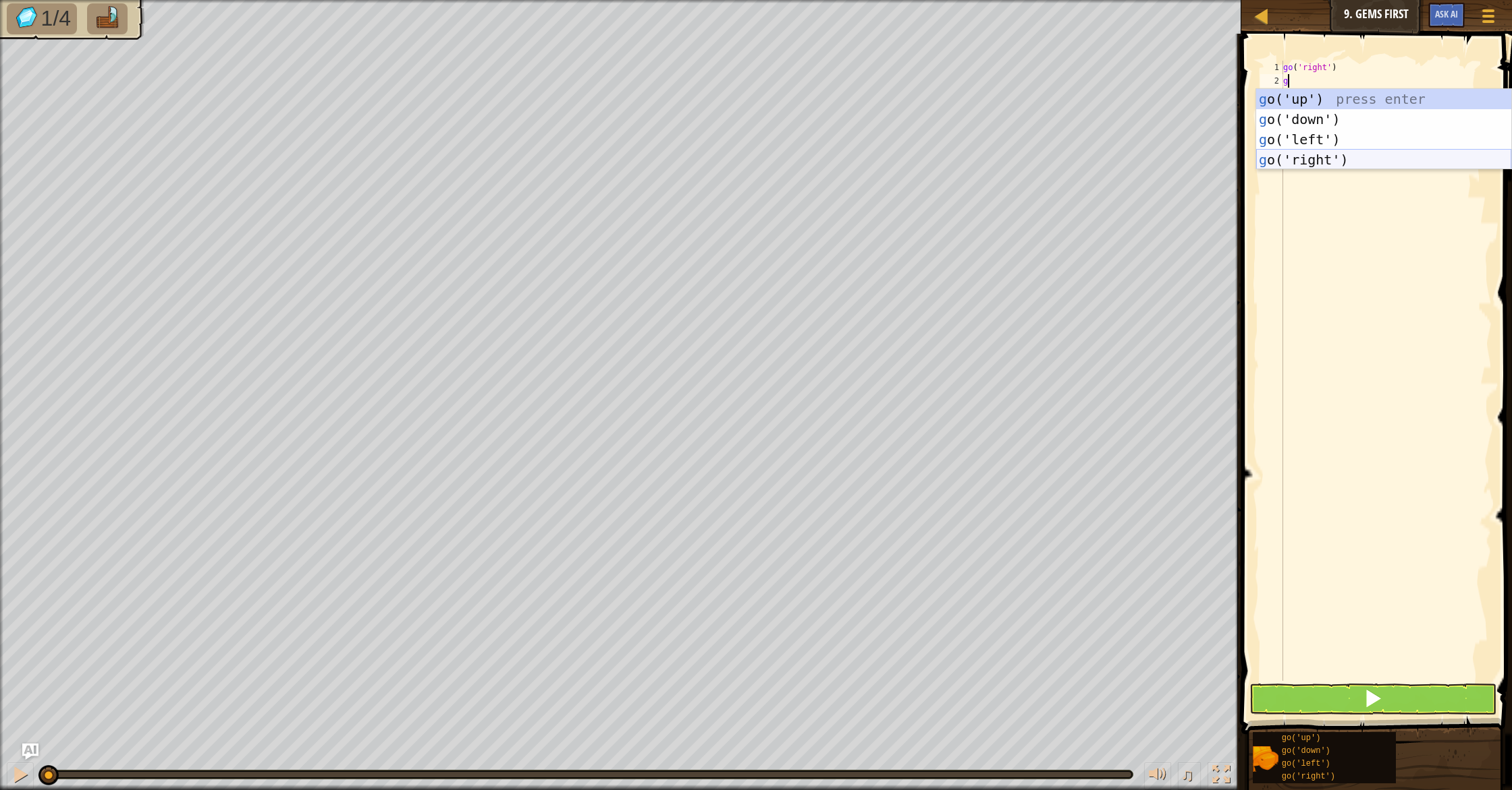
click at [1330, 163] on div "g o('up') press enter g o('down') press enter g o('left') press enter g o('righ…" at bounding box center [1383, 150] width 255 height 122
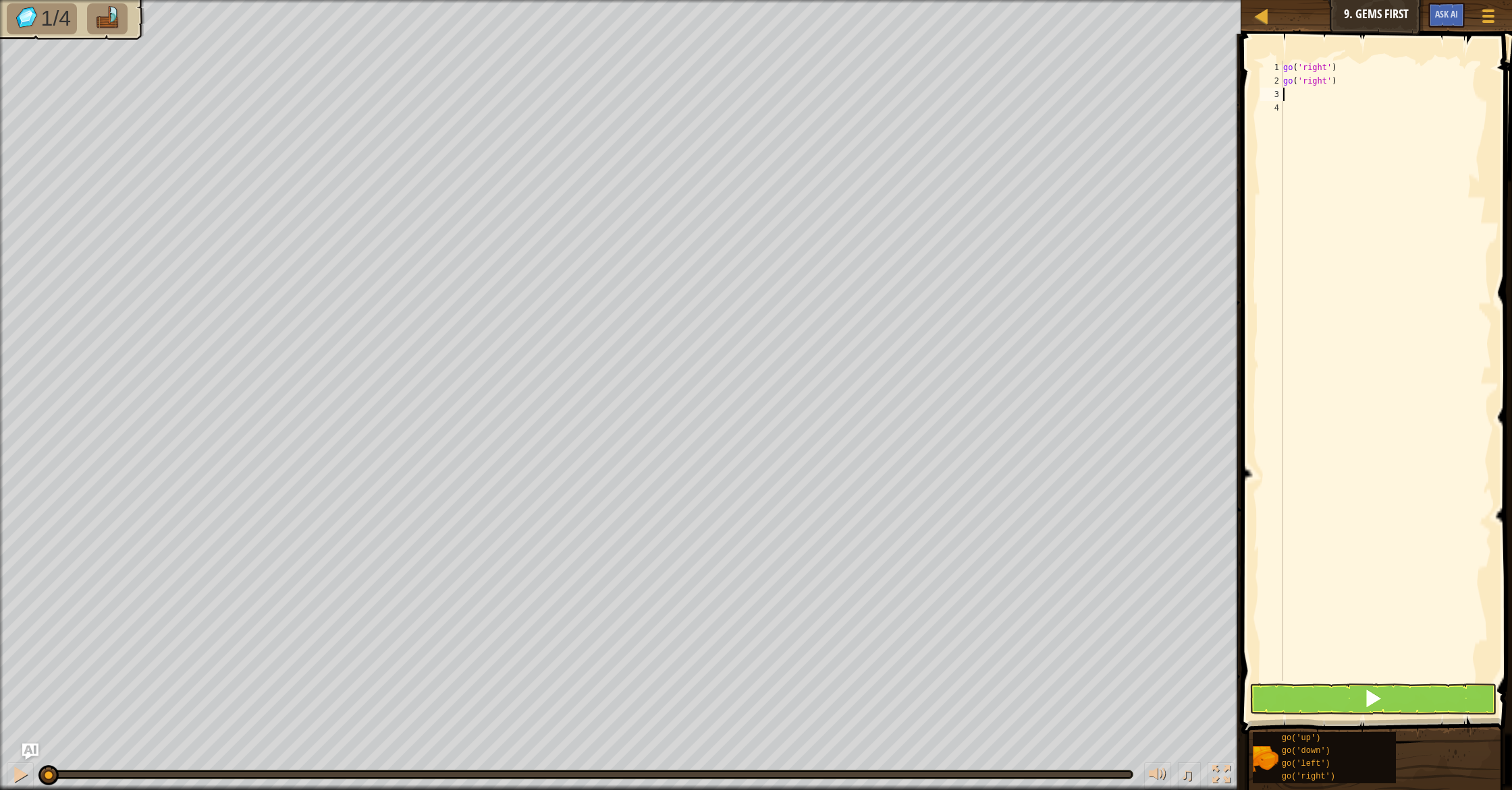
type textarea "g"
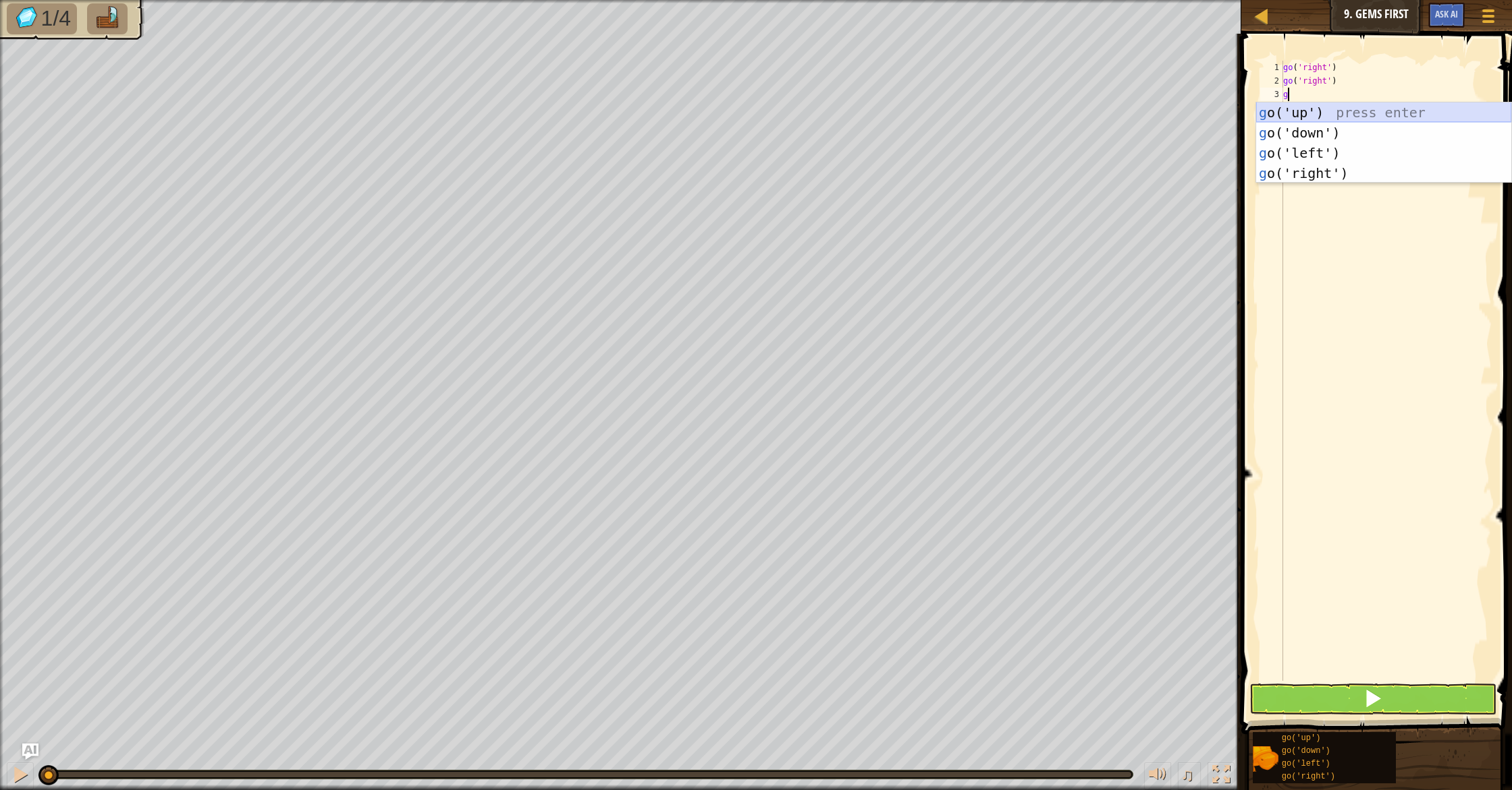
click at [1312, 112] on div "g o('up') press enter g o('down') press enter g o('left') press enter g o('righ…" at bounding box center [1383, 163] width 255 height 122
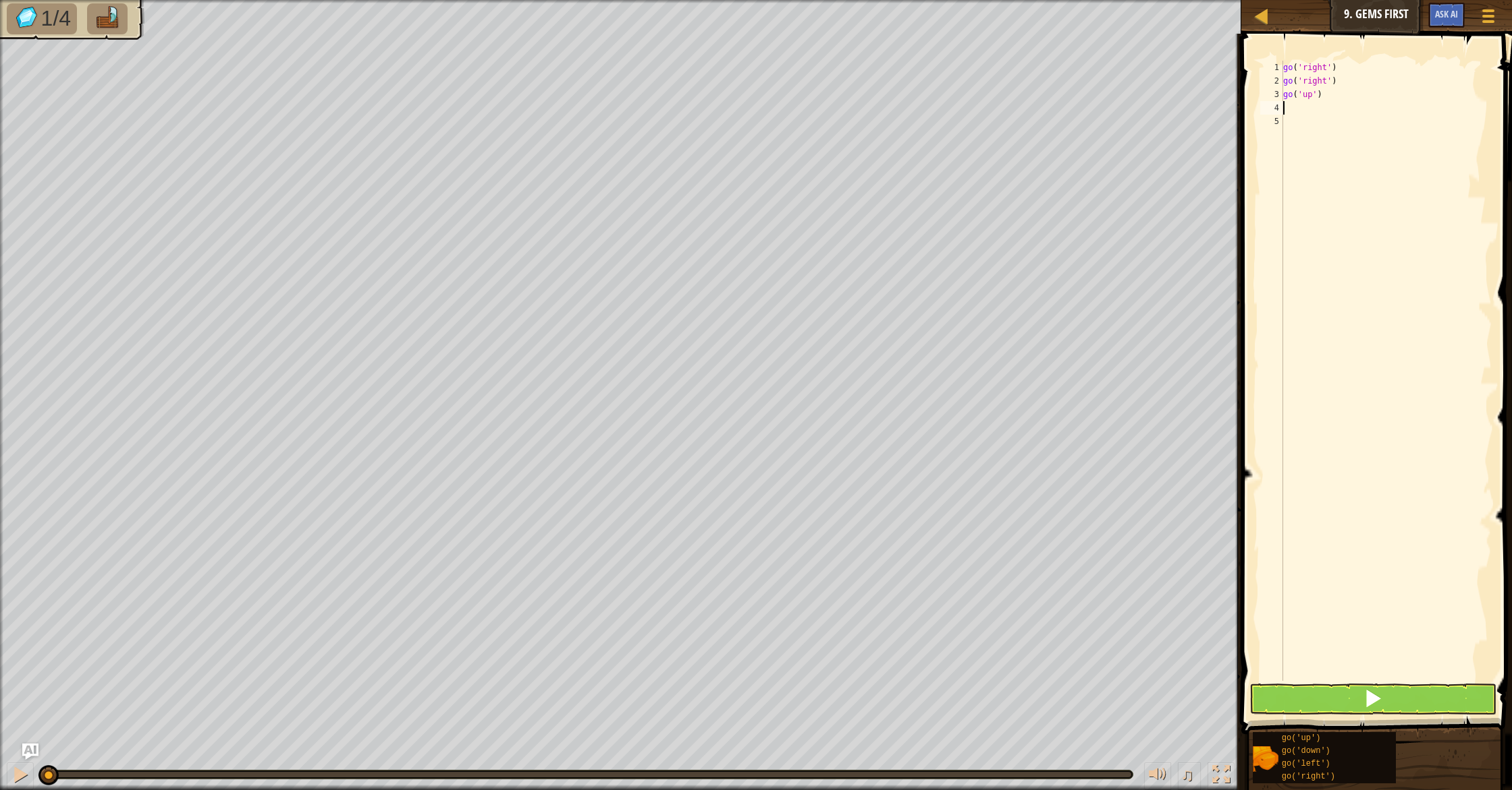
type textarea "g"
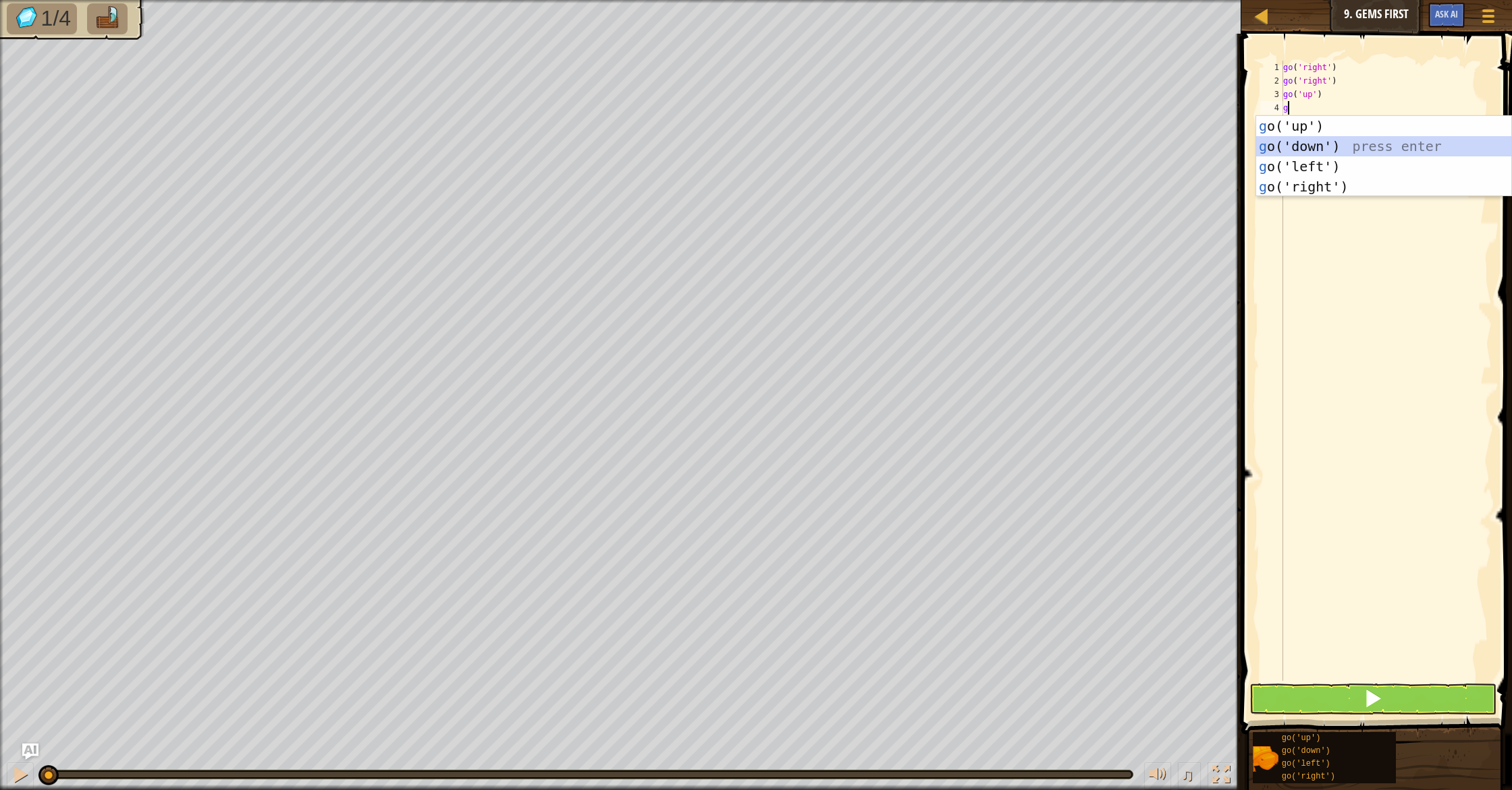
click at [1318, 150] on div "g o('up') press enter g o('down') press enter g o('left') press enter g o('righ…" at bounding box center [1383, 176] width 255 height 122
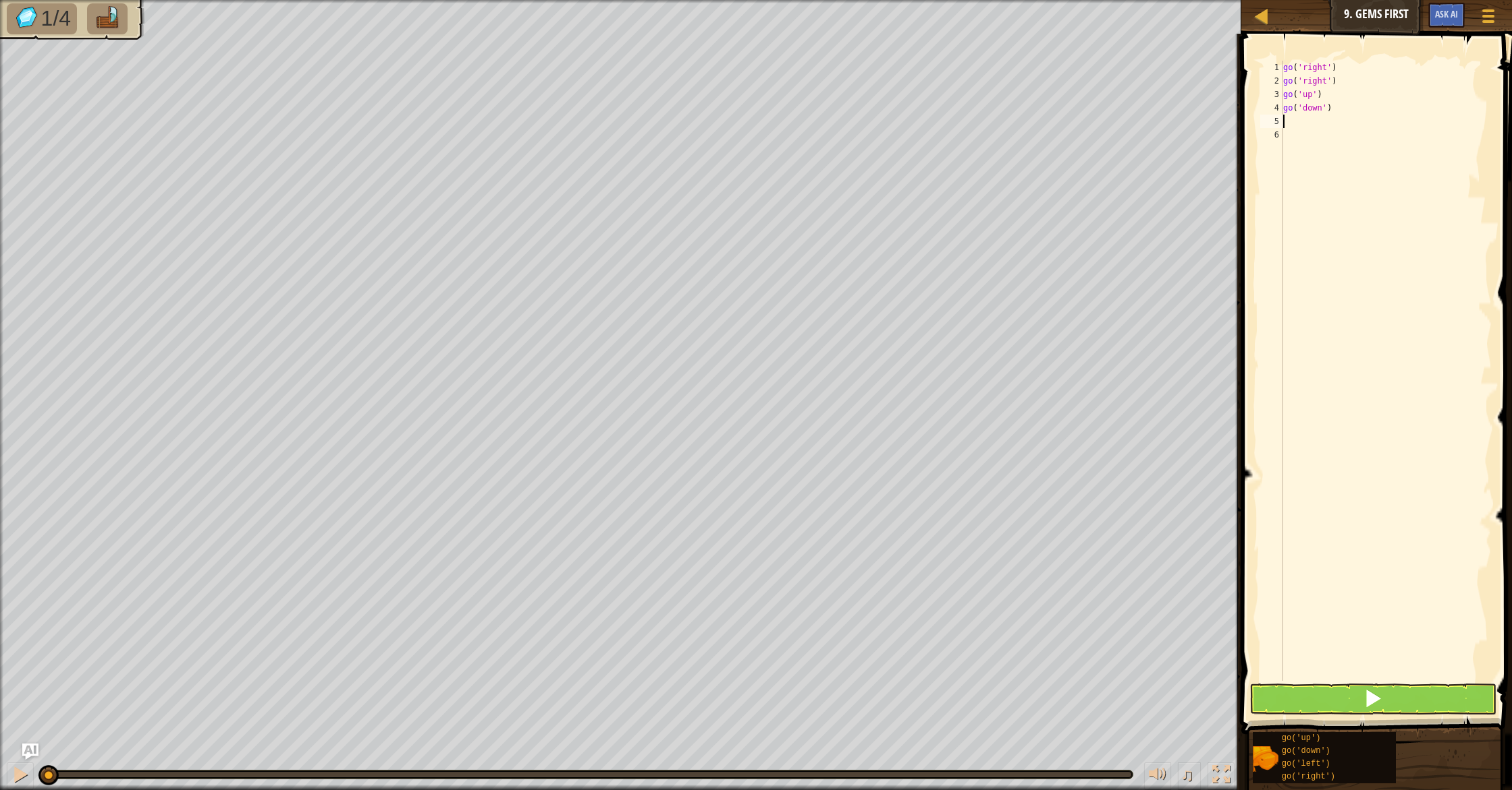
type textarea "g"
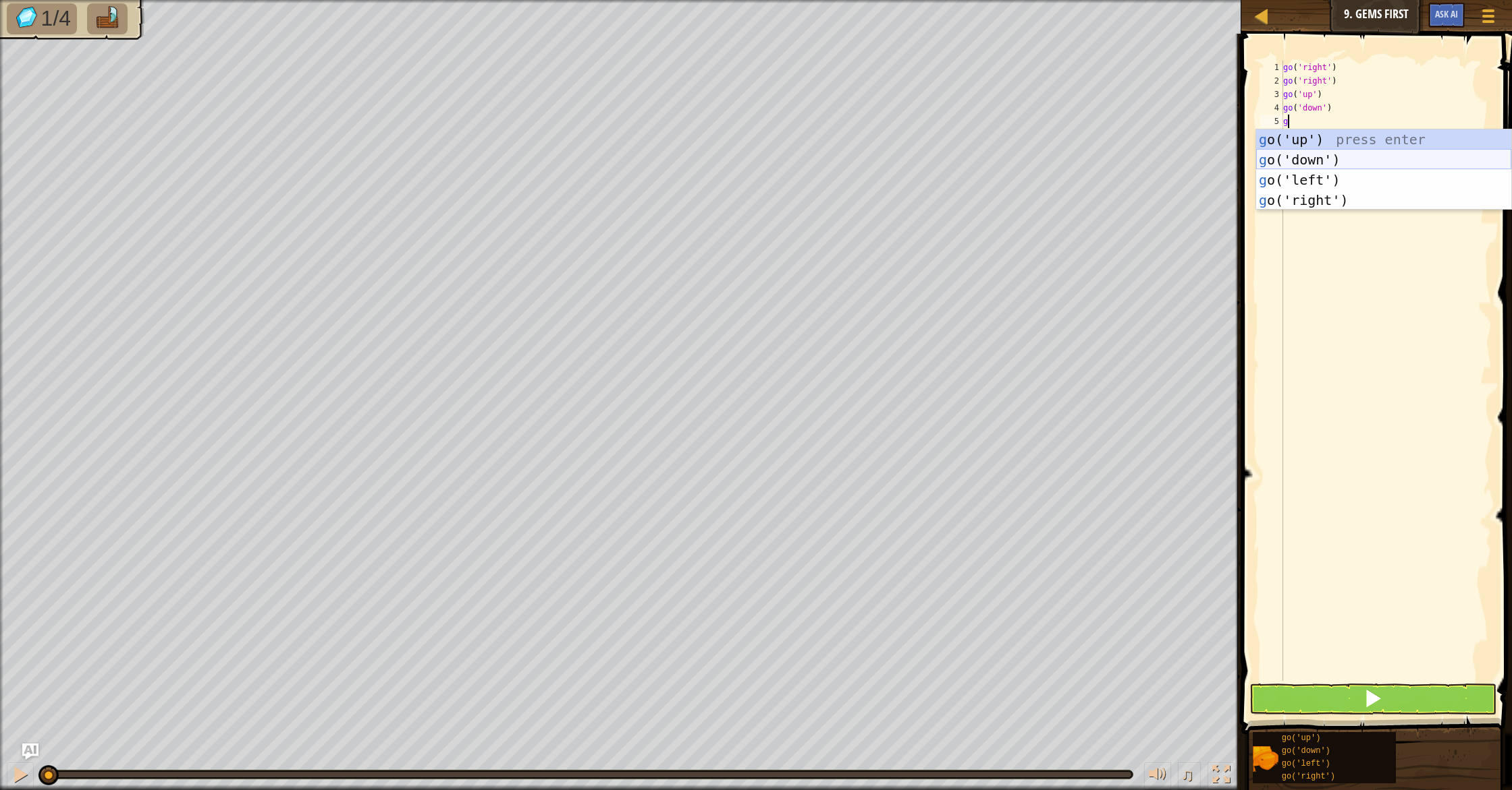
click at [1329, 162] on div "g o('up') press enter g o('down') press enter g o('left') press enter g o('righ…" at bounding box center [1383, 190] width 255 height 122
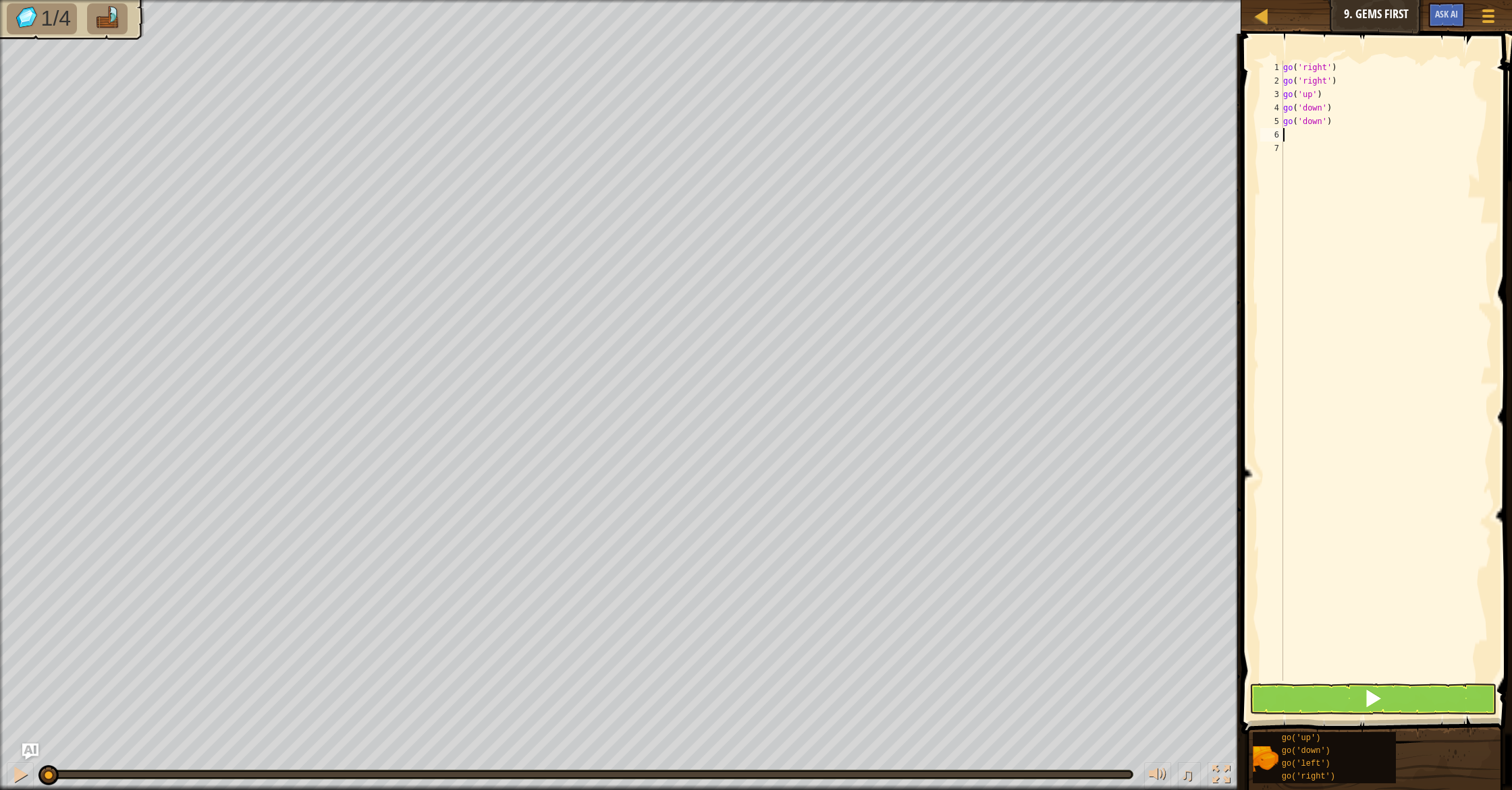
type textarea "g"
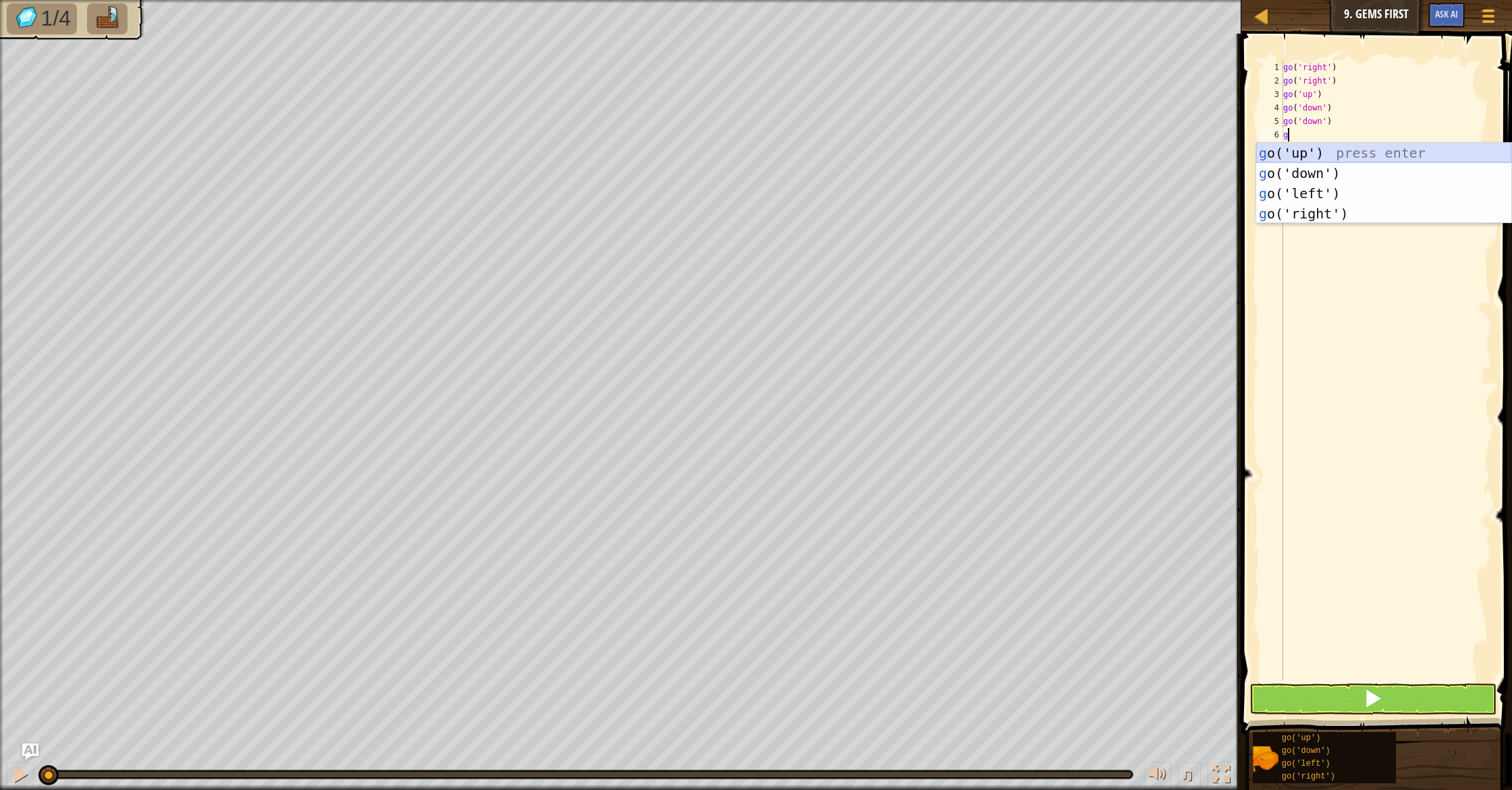
click at [1331, 159] on div "g o('up') press enter g o('down') press enter g o('left') press enter g o('righ…" at bounding box center [1383, 203] width 255 height 122
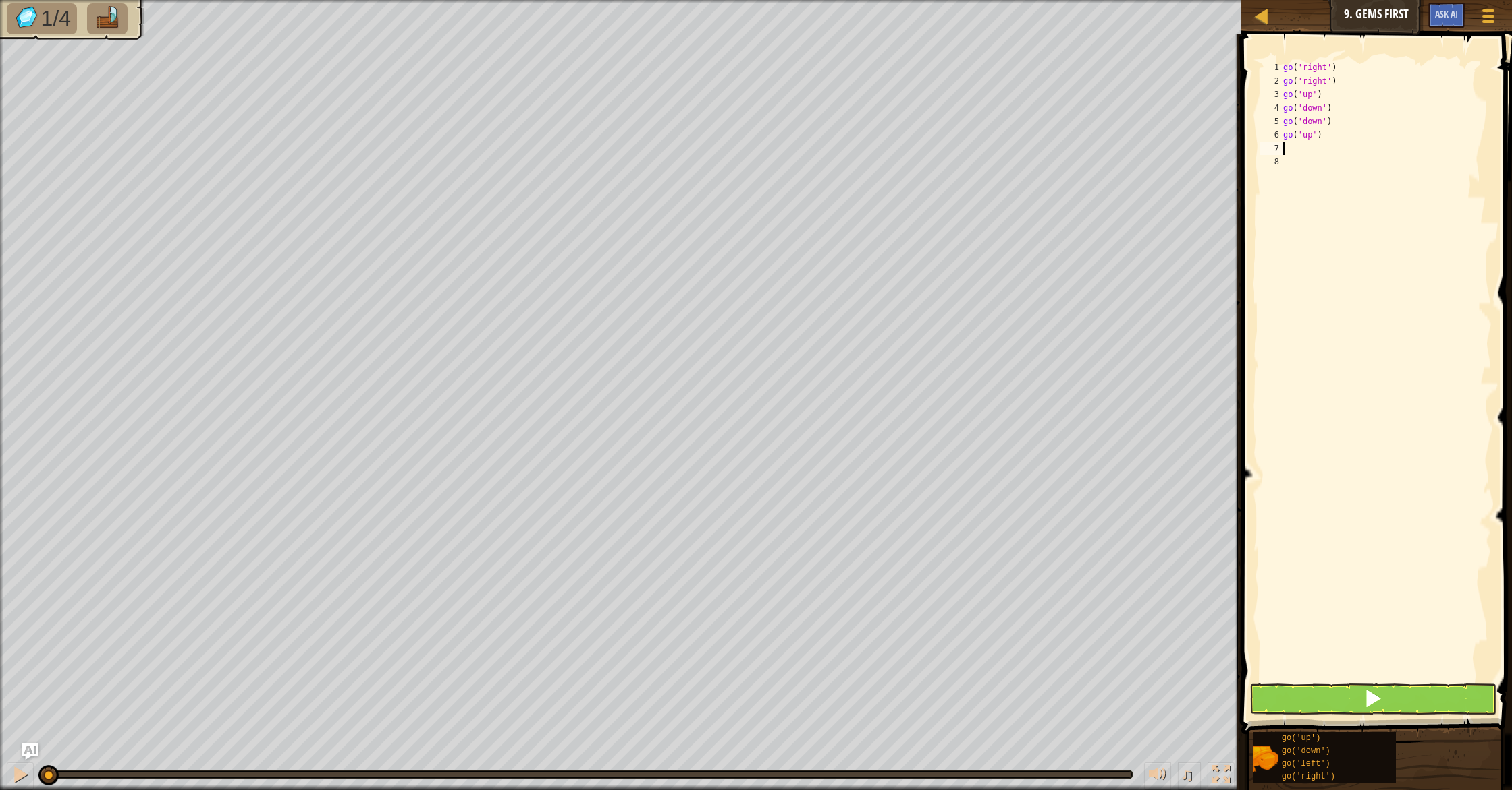
type textarea "g"
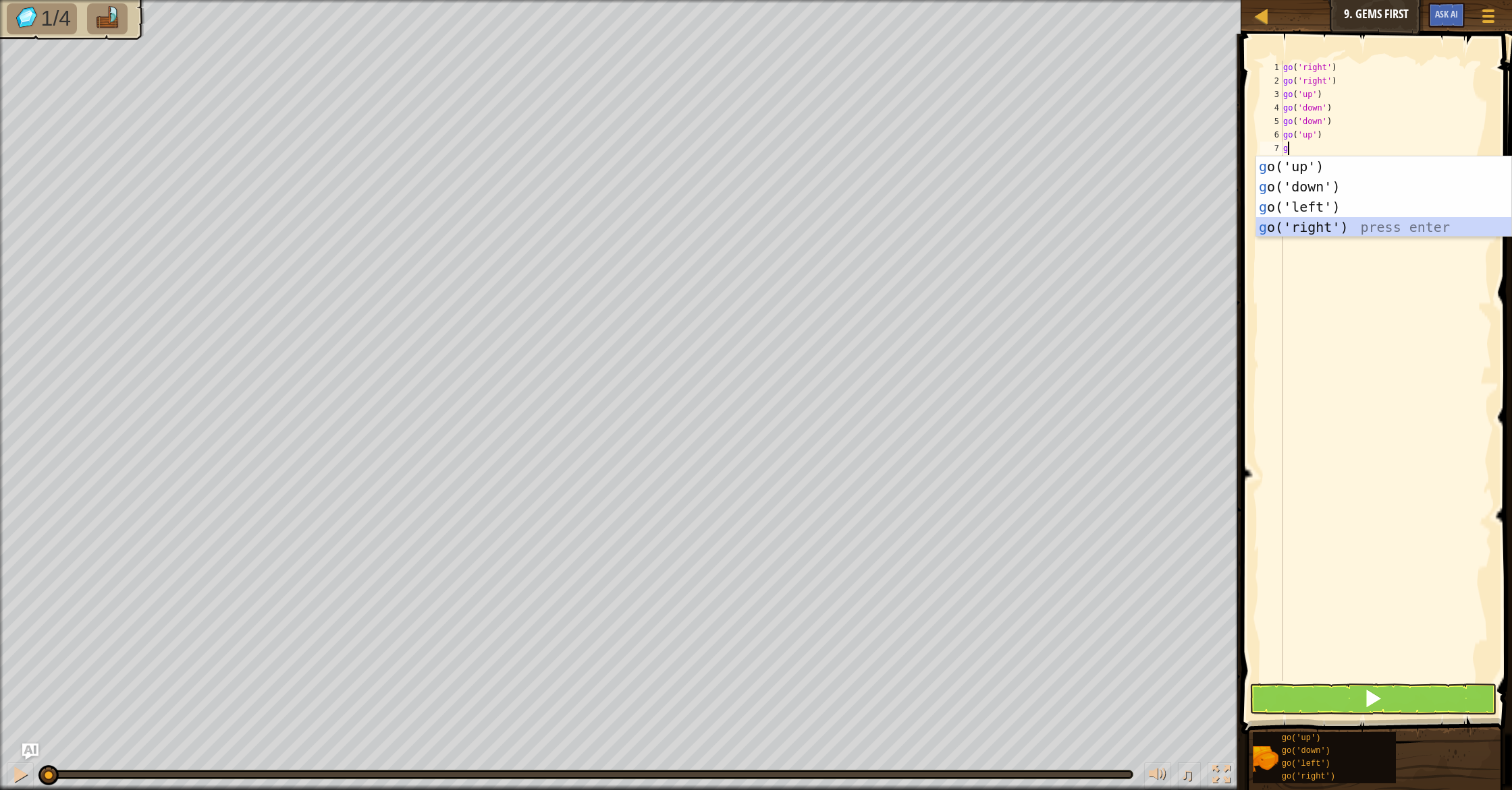
click at [1318, 221] on div "g o('up') press enter g o('down') press enter g o('left') press enter g o('righ…" at bounding box center [1383, 217] width 255 height 122
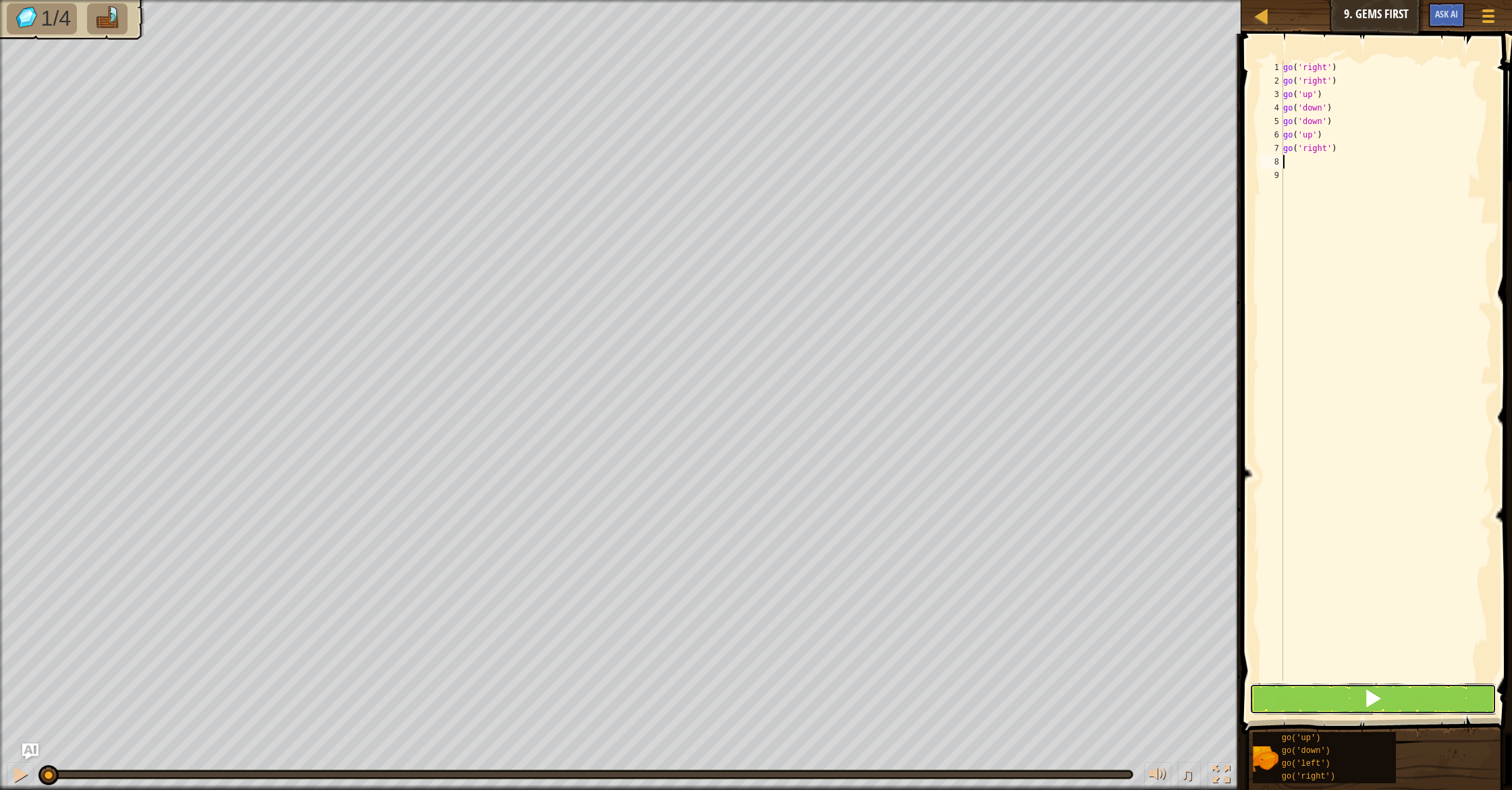
click at [1417, 701] on button at bounding box center [1372, 699] width 247 height 31
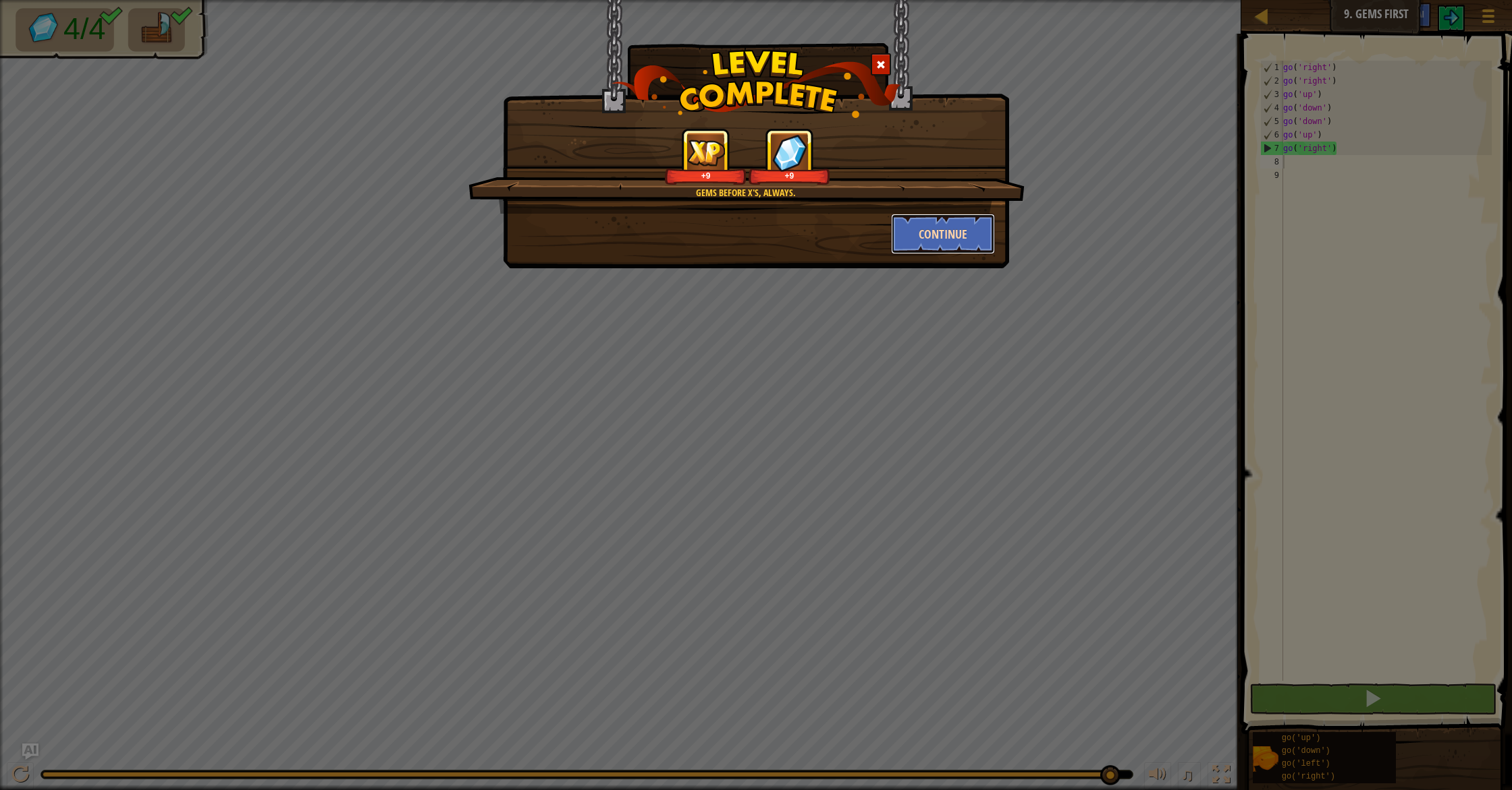
click at [958, 231] on button "Continue" at bounding box center [943, 234] width 105 height 41
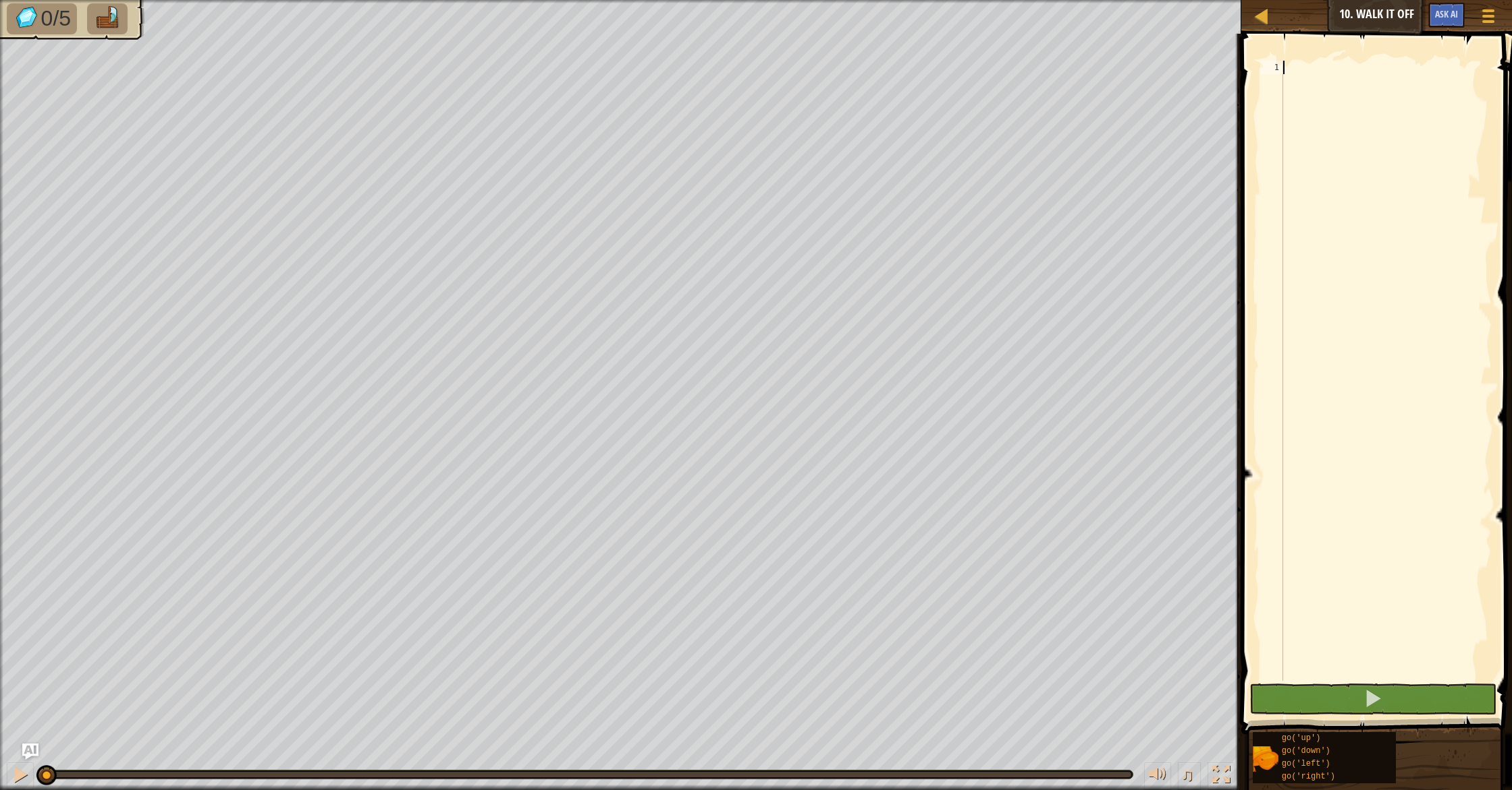
type textarea "g"
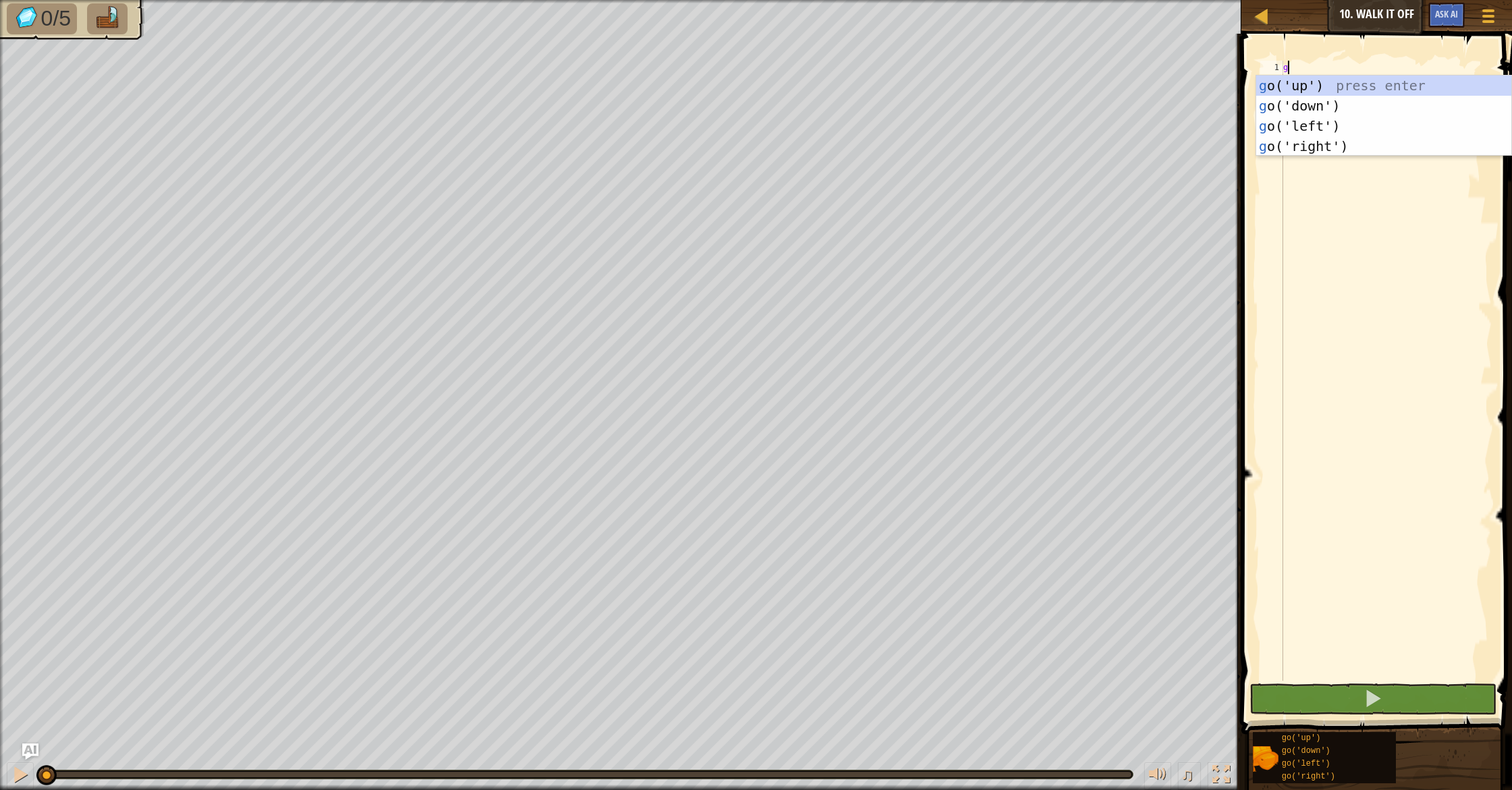
scroll to position [6, 0]
click at [1411, 88] on div "g o('up') press enter g o('down') press enter g o('left') press enter g o('righ…" at bounding box center [1383, 136] width 255 height 122
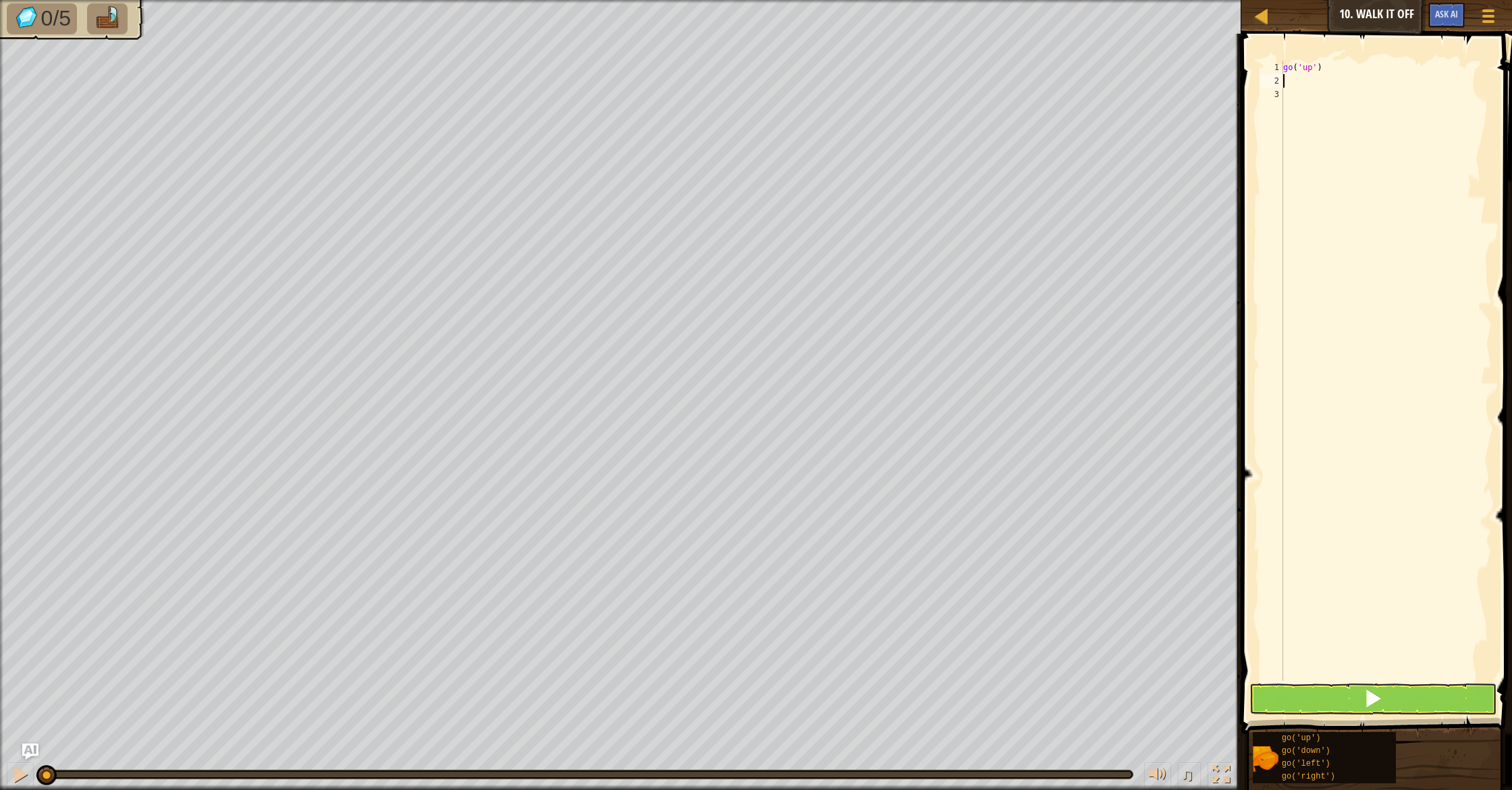
type textarea "g"
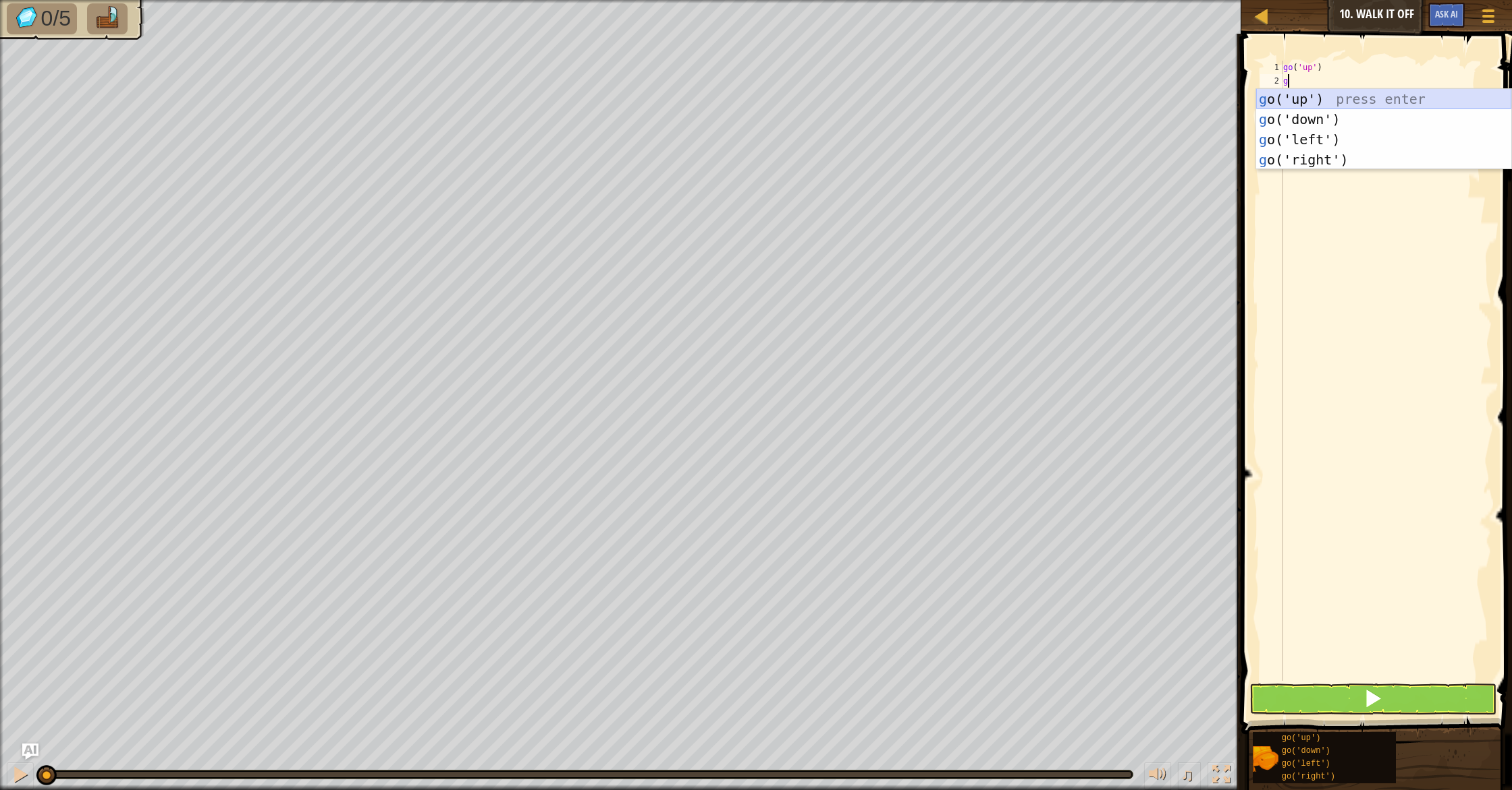
click at [1389, 99] on div "g o('up') press enter g o('down') press enter g o('left') press enter g o('righ…" at bounding box center [1383, 150] width 255 height 122
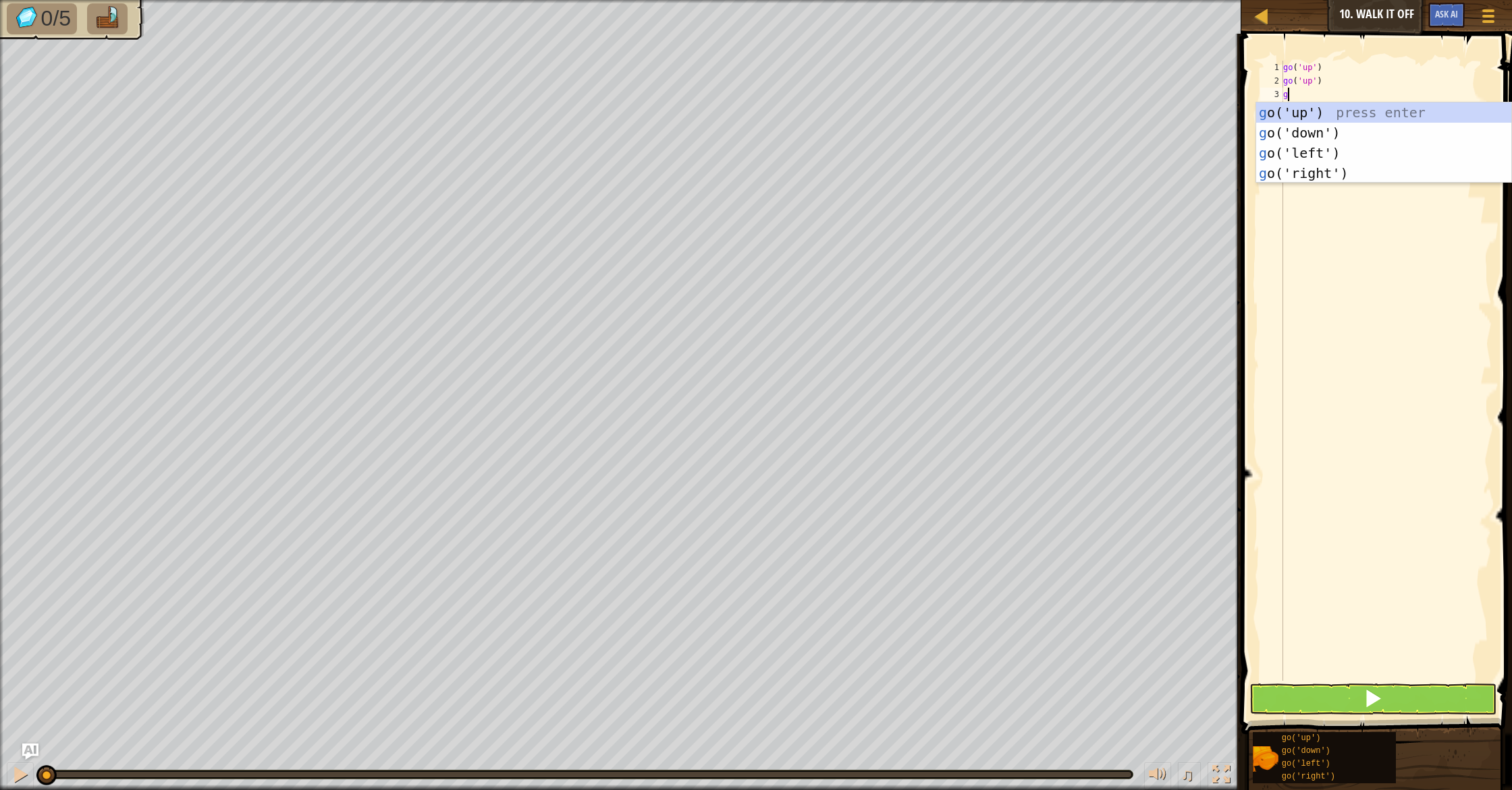
click at [1389, 99] on div "go ( 'up' ) go ( 'up' ) g" at bounding box center [1386, 384] width 211 height 648
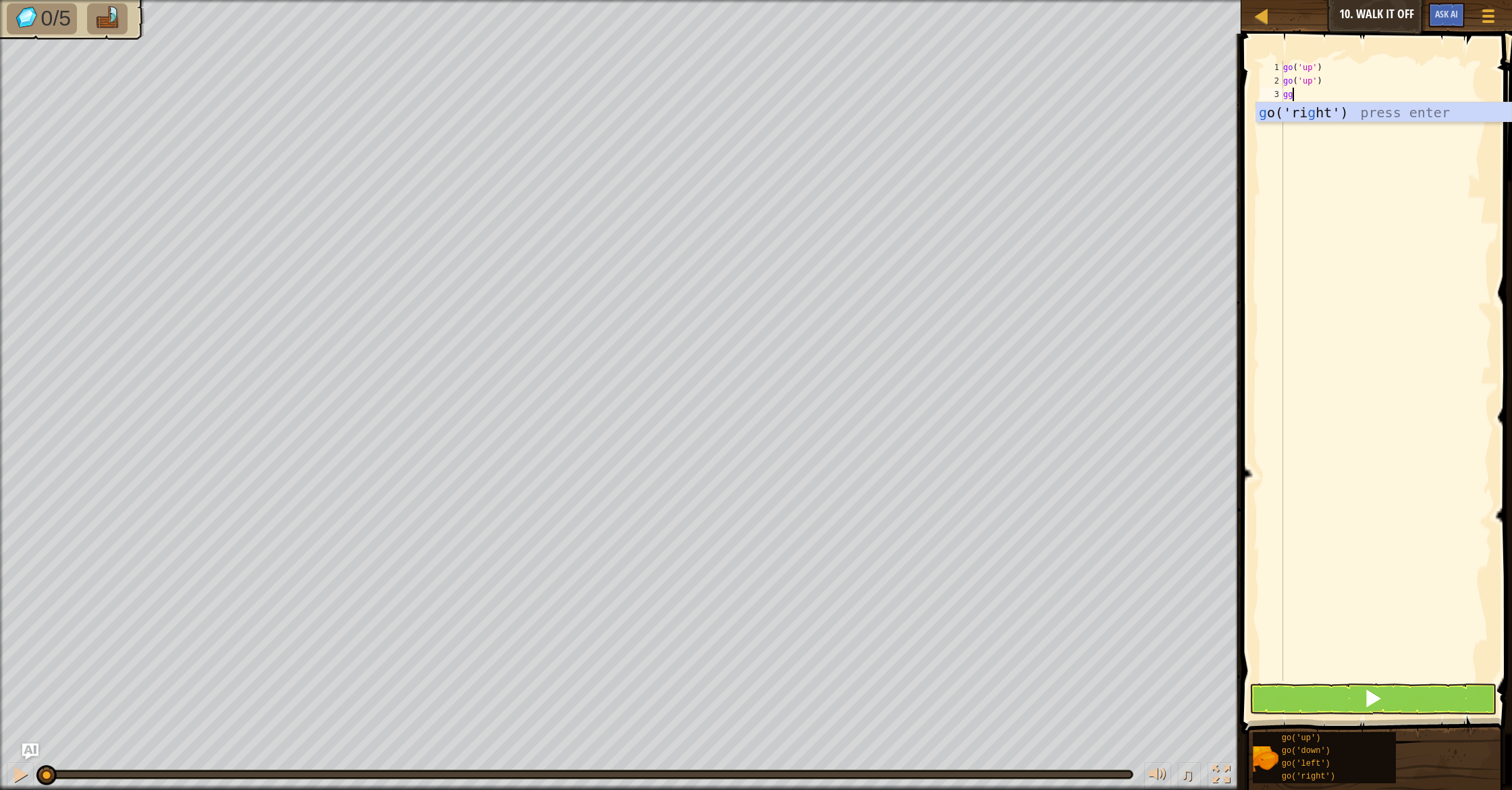
type textarea "g"
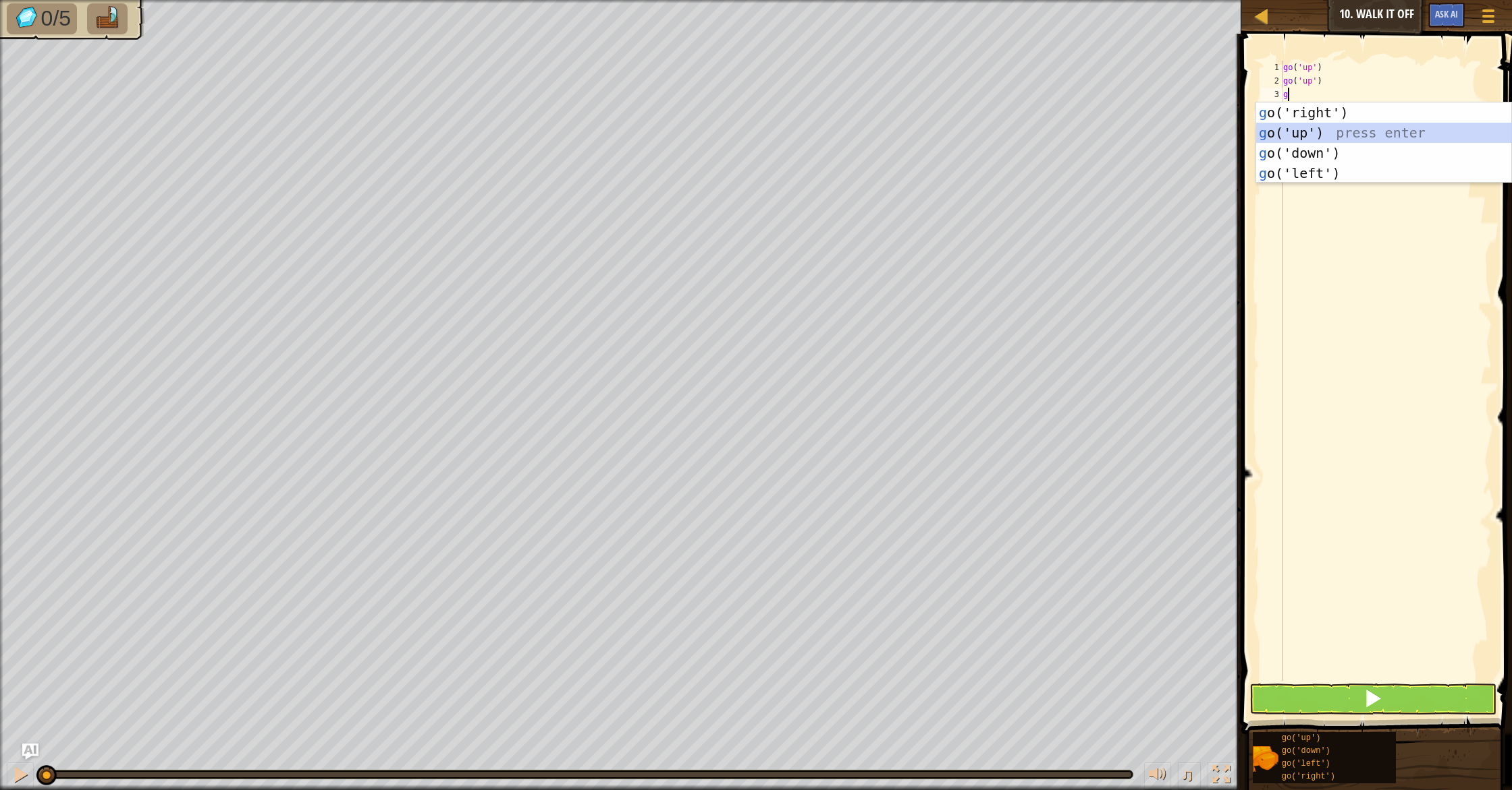
click at [1303, 127] on div "g o('right') press enter g o('up') press enter g o('down') press enter g o('lef…" at bounding box center [1383, 163] width 255 height 122
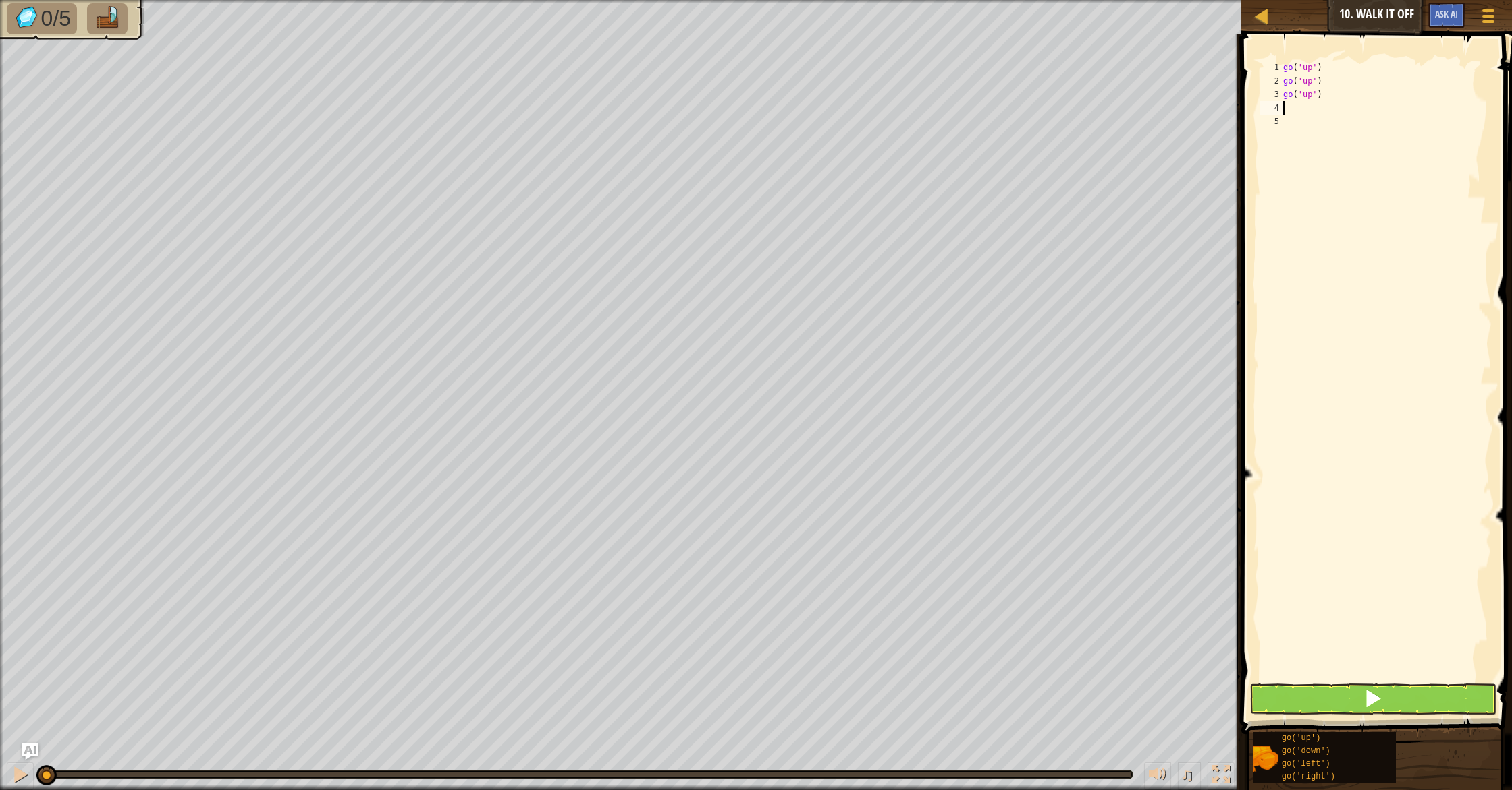
type textarea "g"
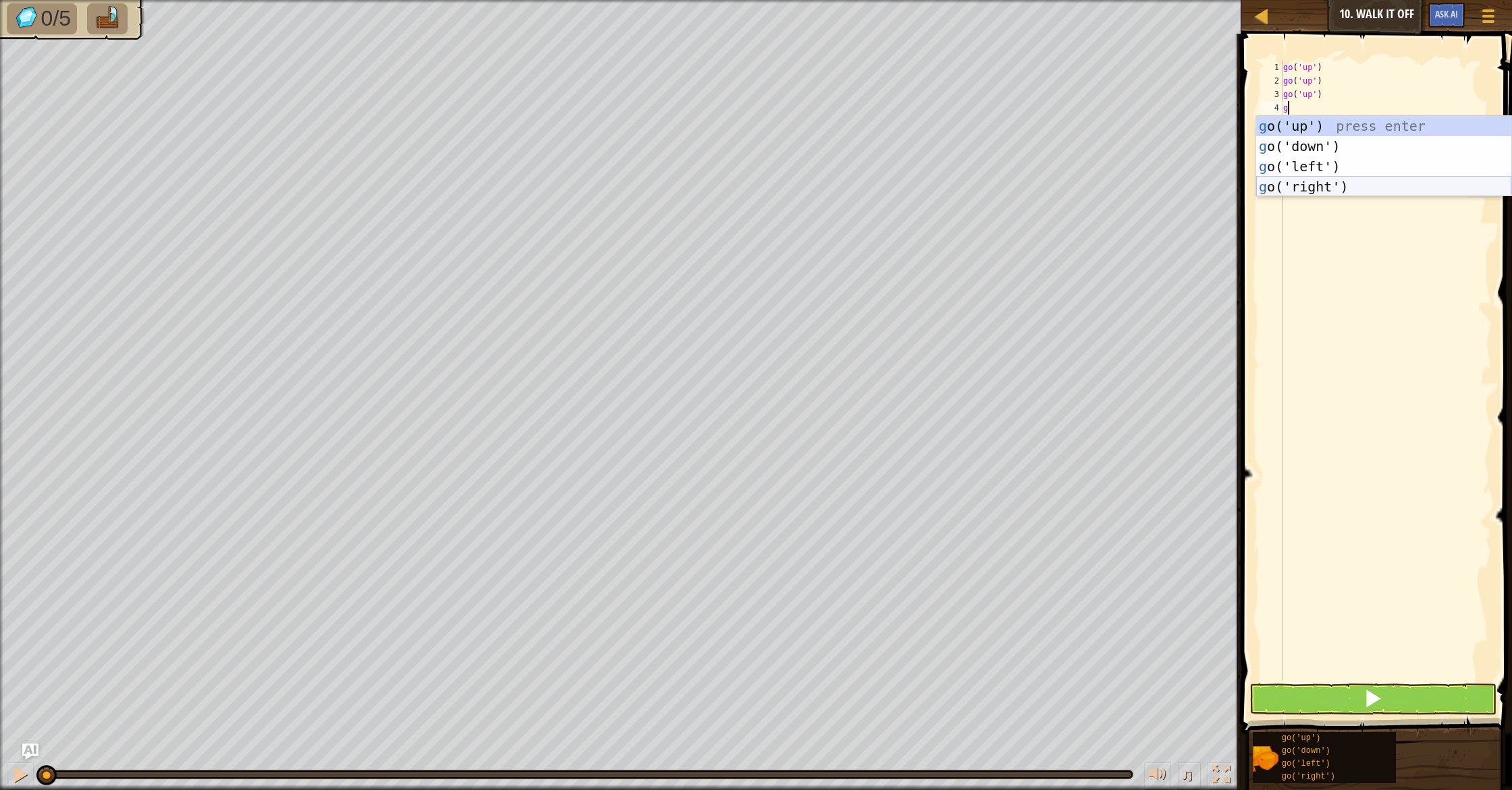
click at [1296, 186] on div "g o('up') press enter g o('down') press enter g o('left') press enter g o('righ…" at bounding box center [1383, 176] width 255 height 122
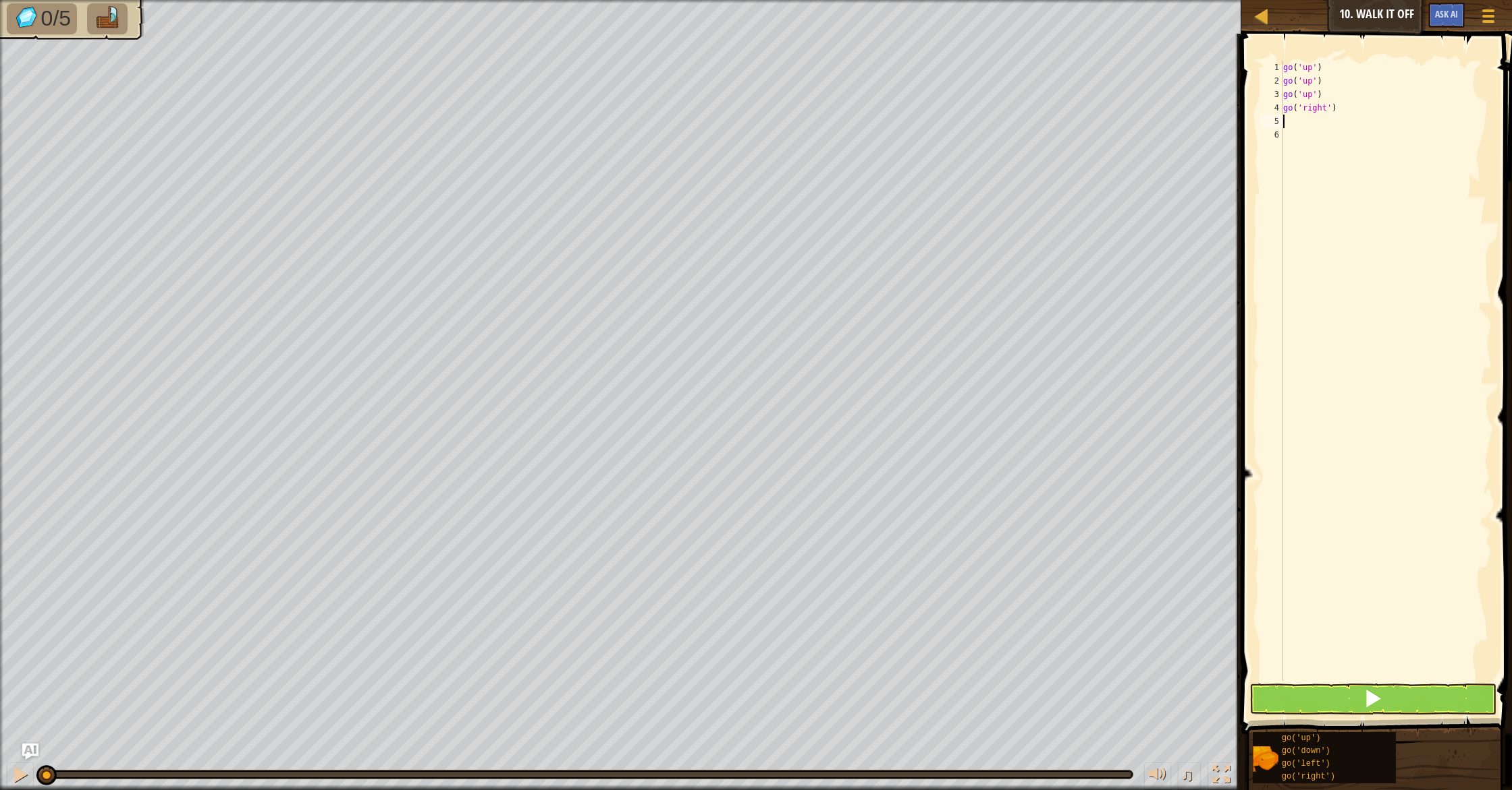
type textarea "g"
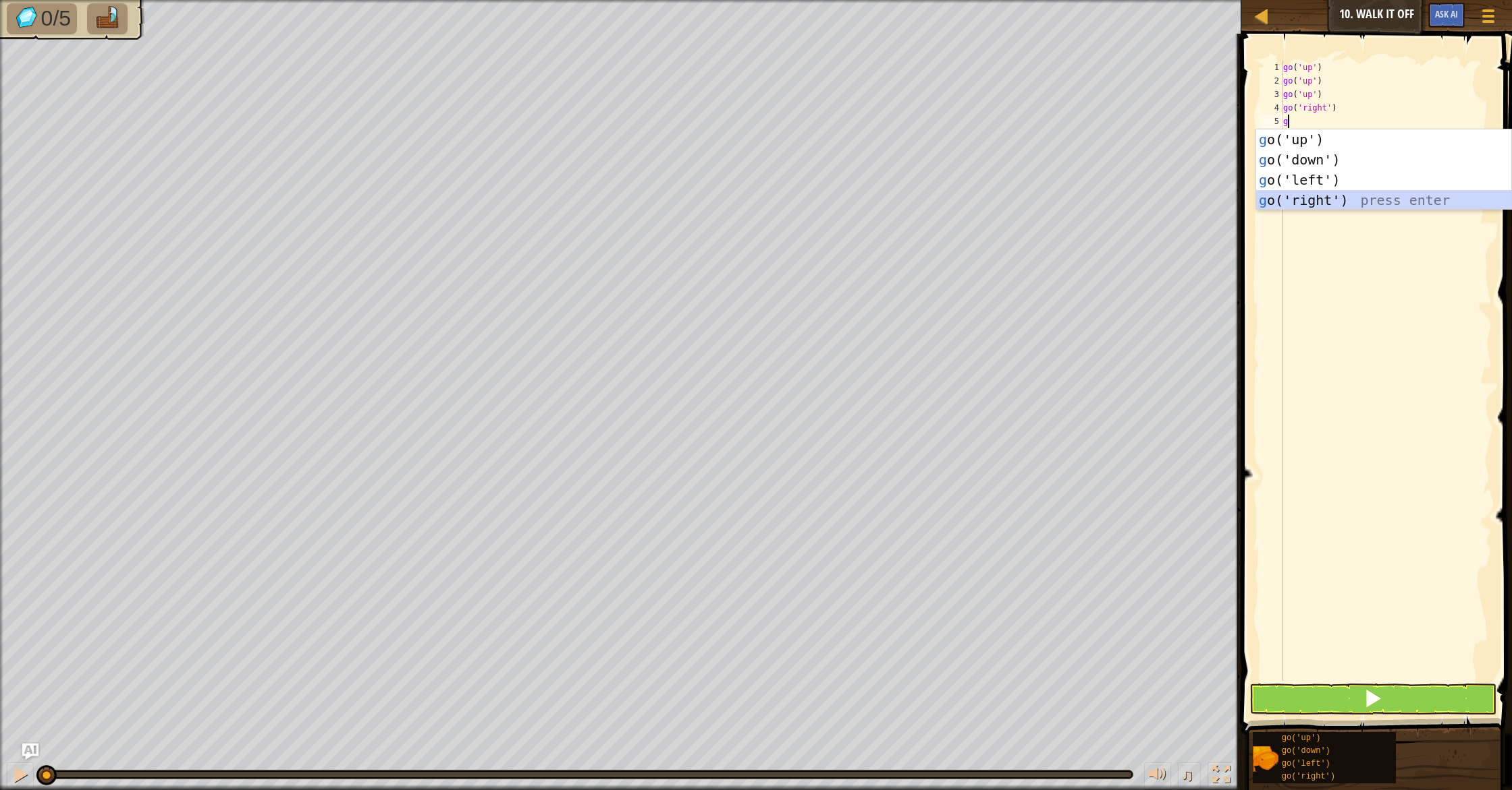
click at [1304, 194] on div "g o('up') press enter g o('down') press enter g o('left') press enter g o('righ…" at bounding box center [1383, 190] width 255 height 122
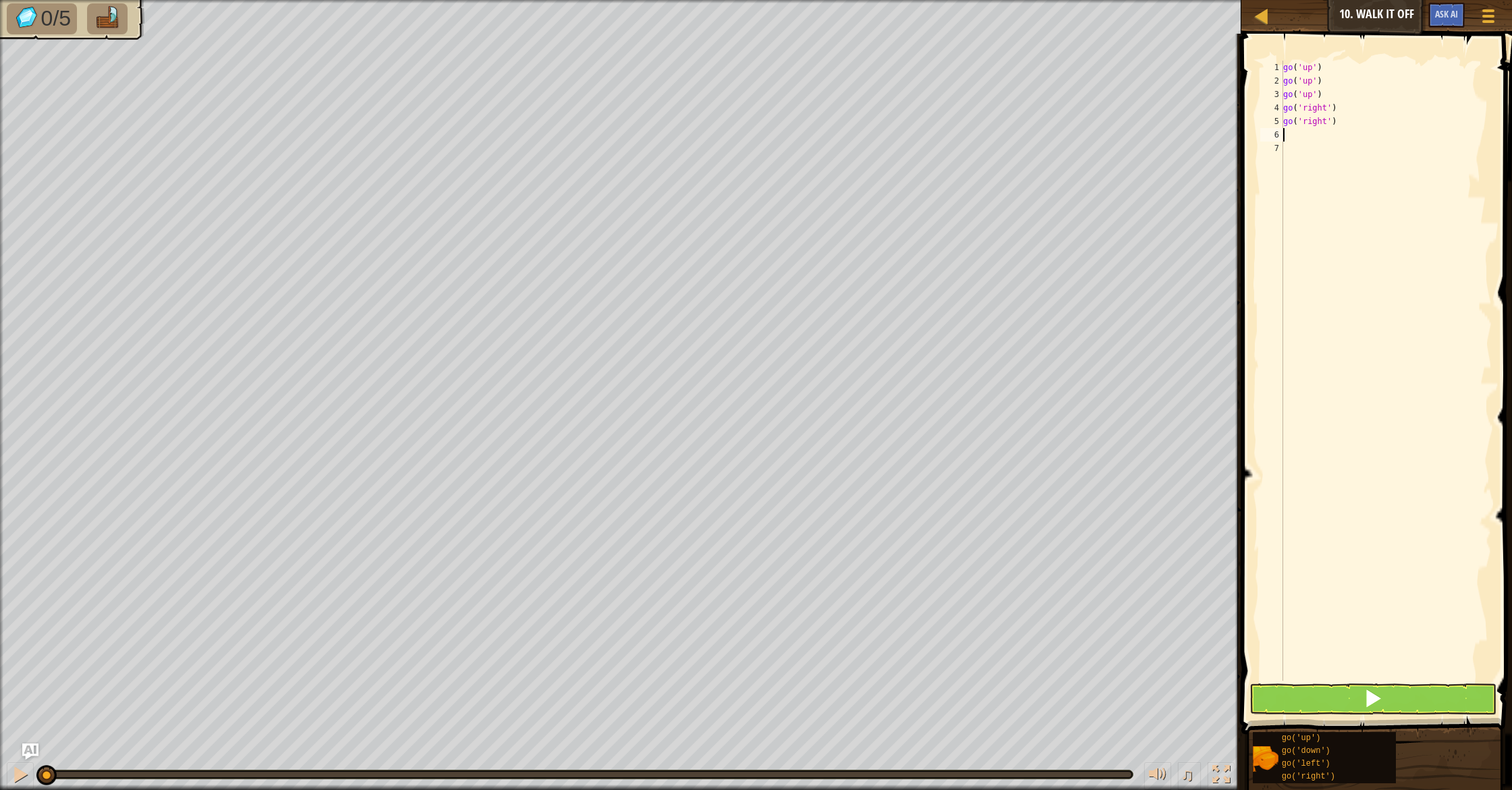
type textarea "g"
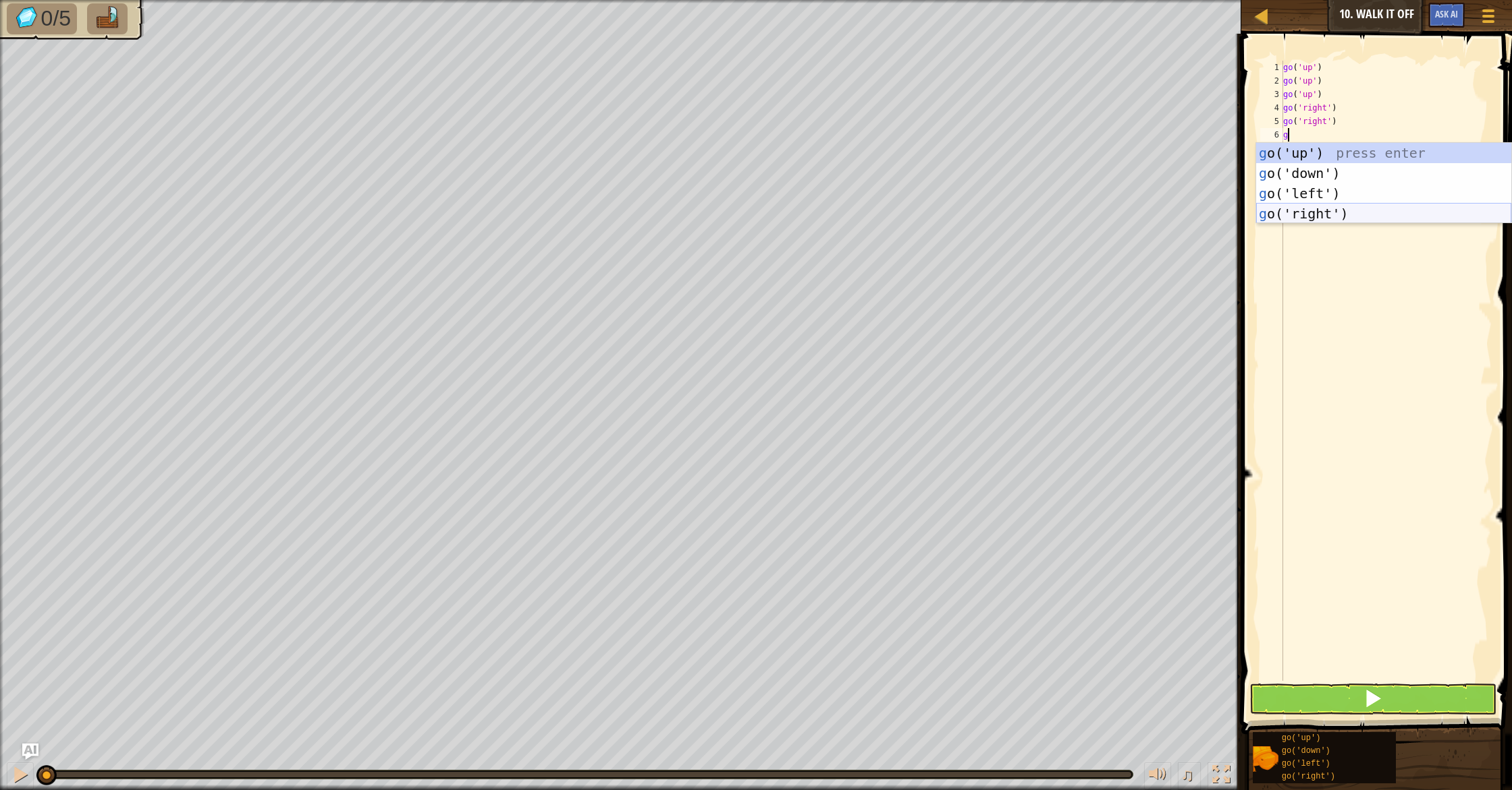
click at [1297, 208] on div "g o('up') press enter g o('down') press enter g o('left') press enter g o('righ…" at bounding box center [1383, 203] width 255 height 122
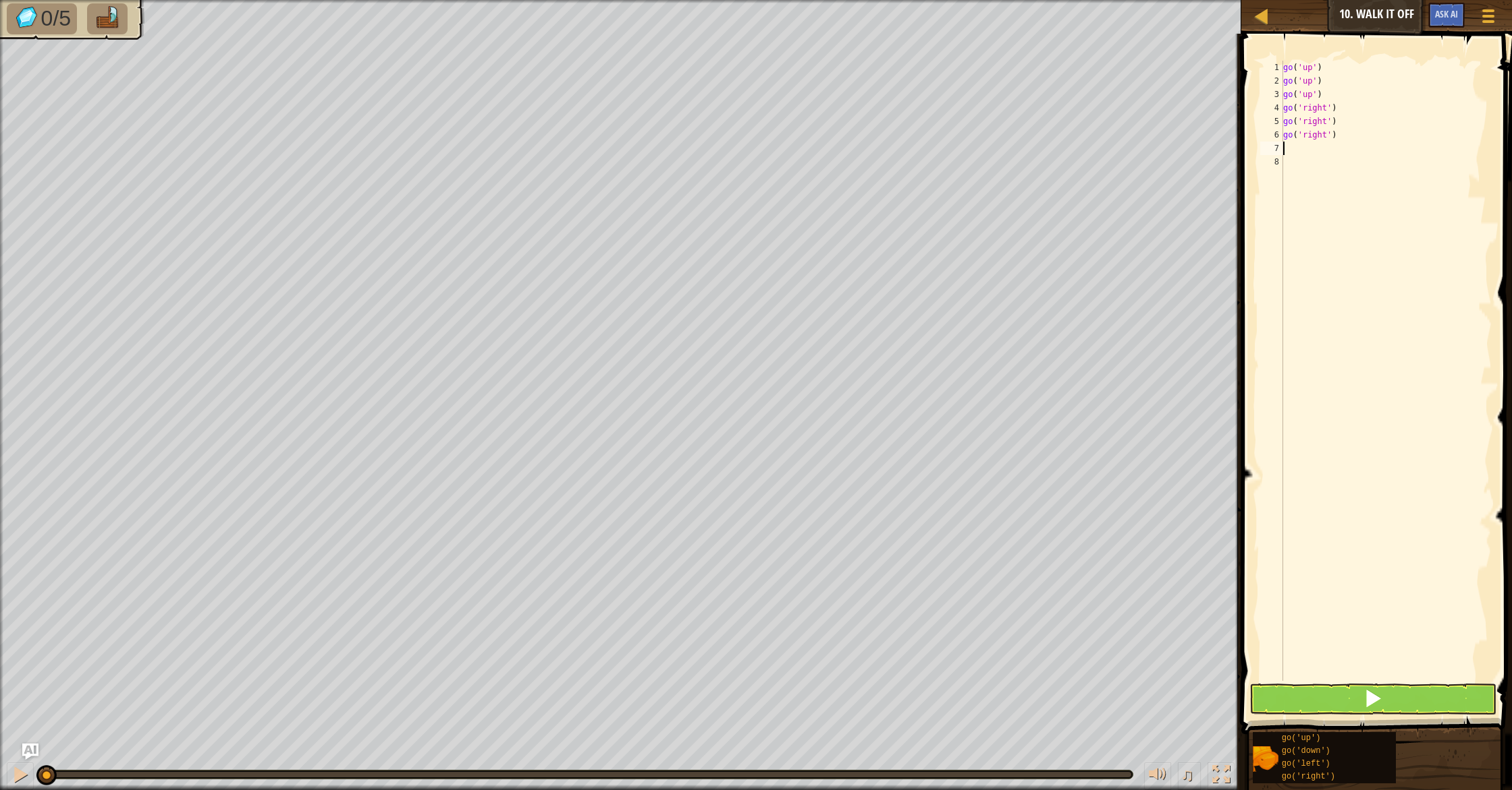
type textarea "g"
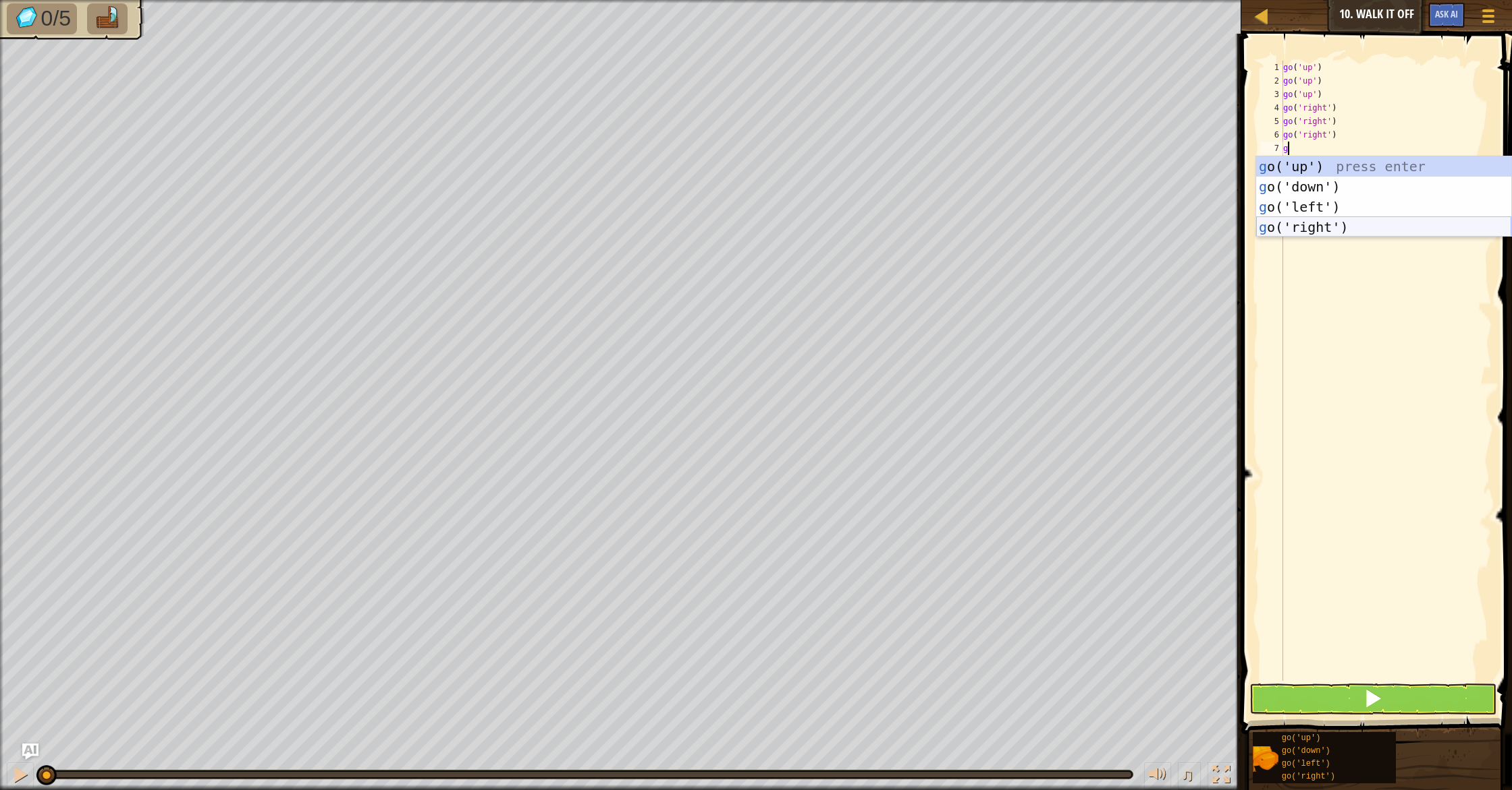
click at [1299, 220] on div "g o('up') press enter g o('down') press enter g o('left') press enter g o('righ…" at bounding box center [1383, 217] width 255 height 122
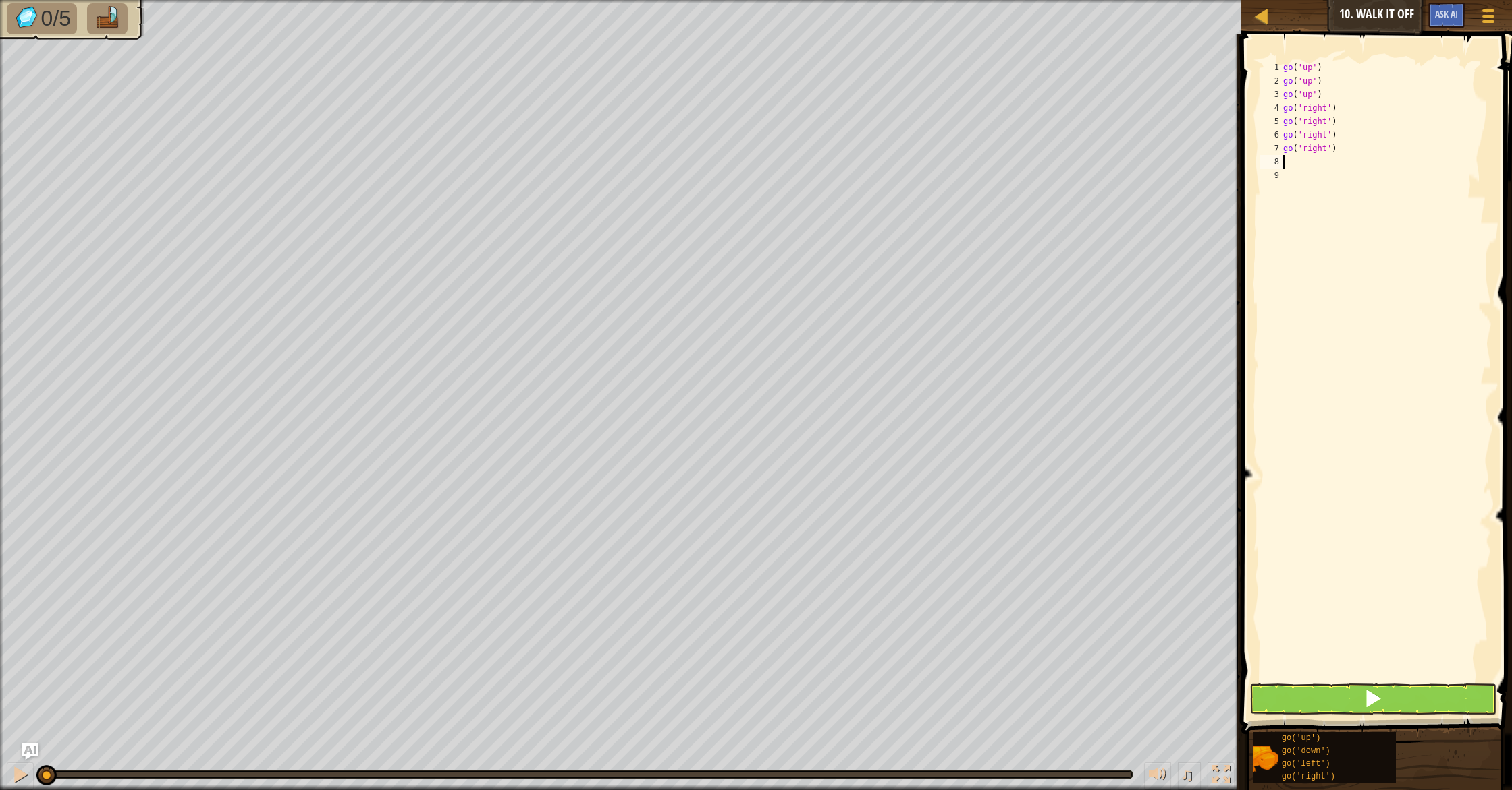
type textarea "g"
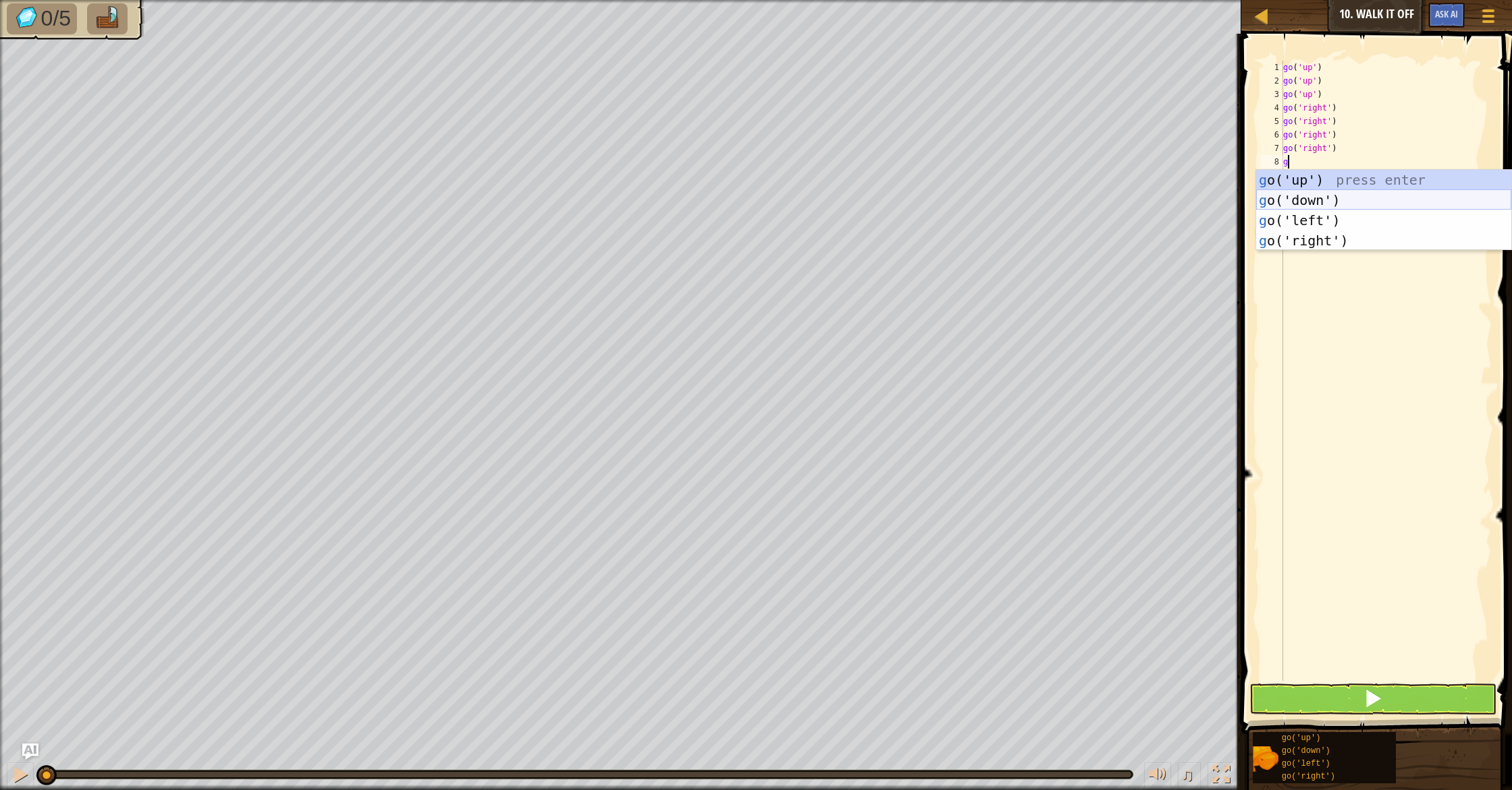
click at [1321, 197] on div "g o('up') press enter g o('down') press enter g o('left') press enter g o('righ…" at bounding box center [1383, 231] width 255 height 122
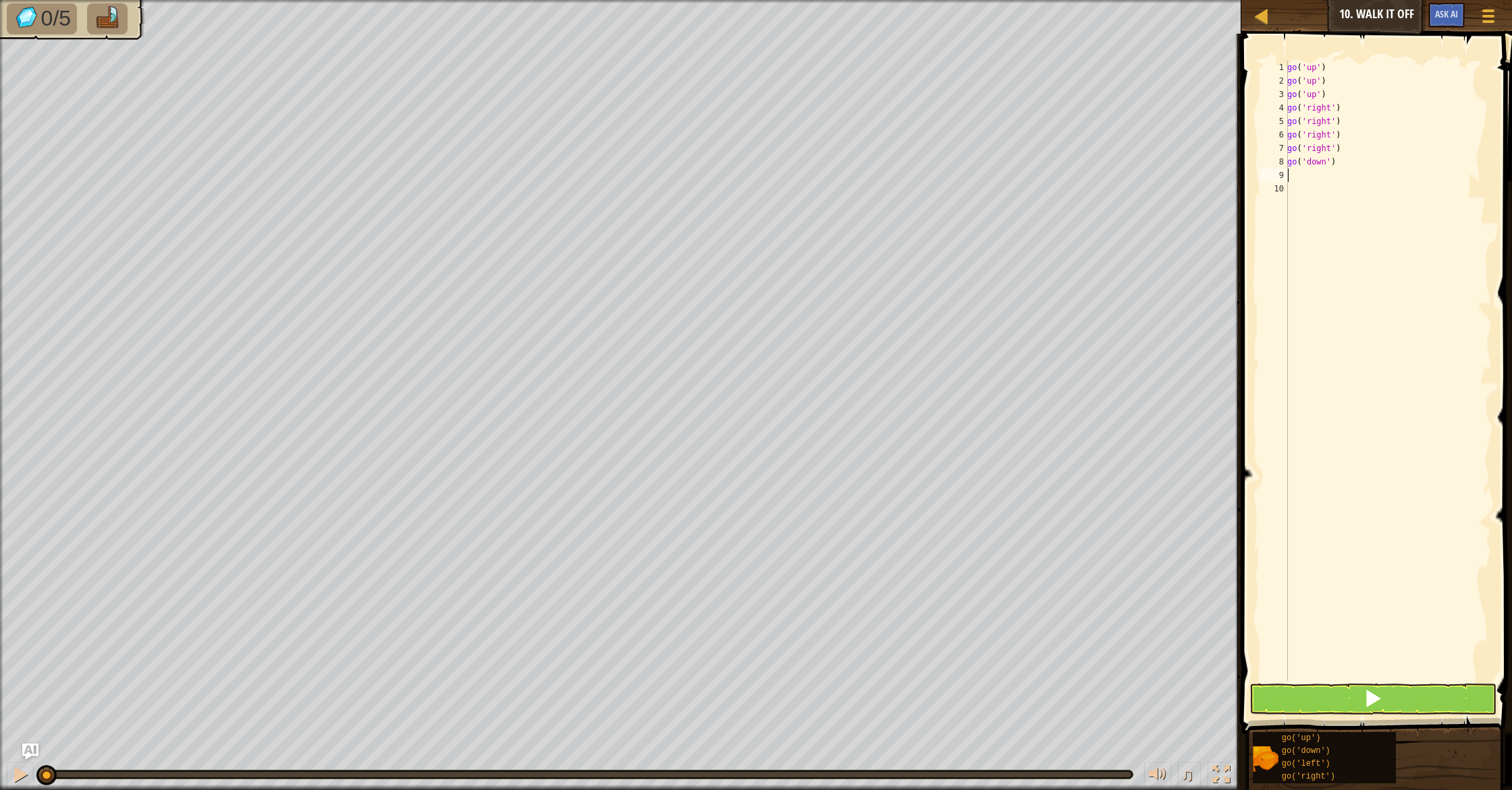
type textarea "g"
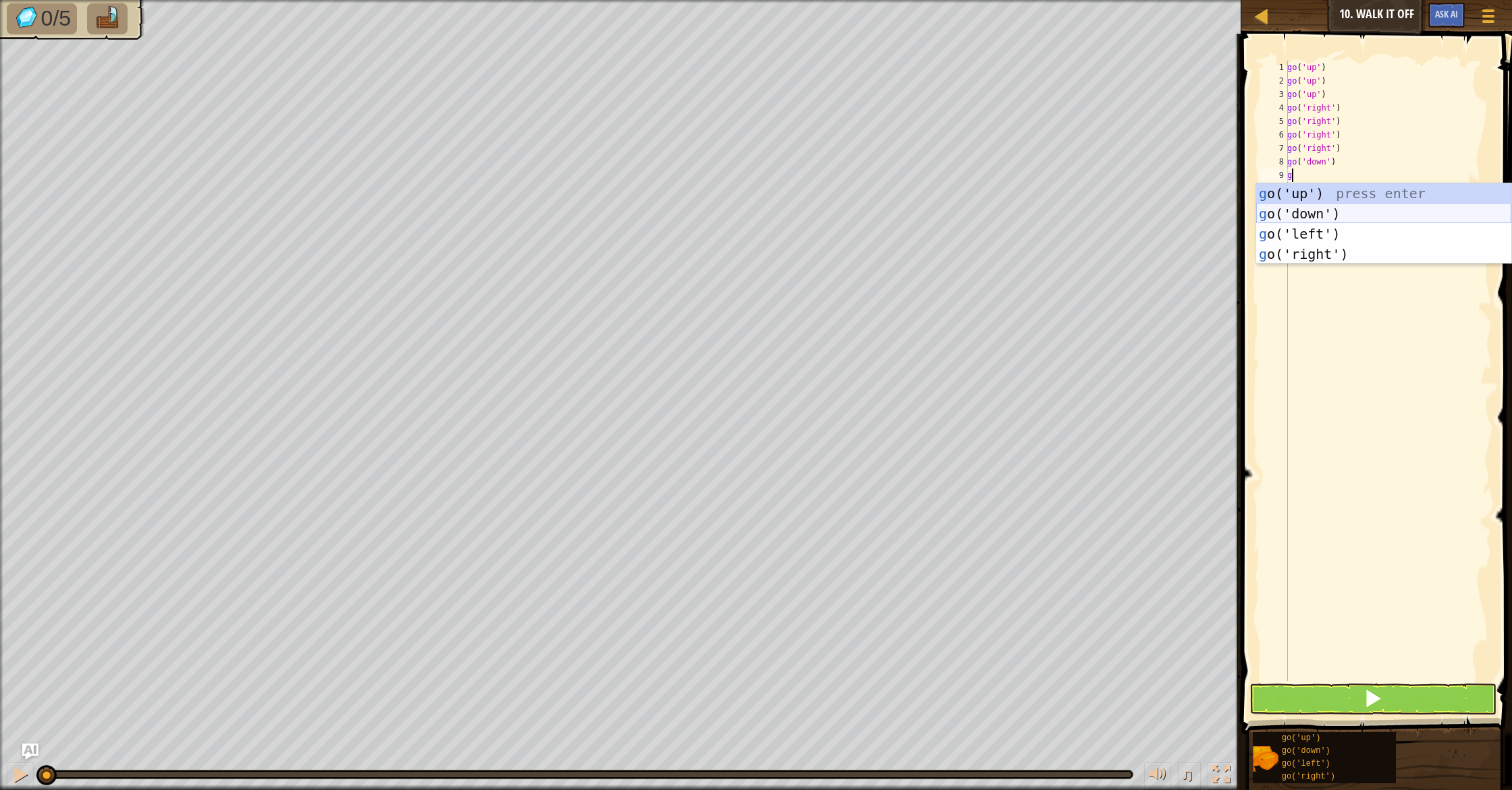
click at [1322, 217] on div "g o('up') press enter g o('down') press enter g o('left') press enter g o('righ…" at bounding box center [1383, 243] width 255 height 122
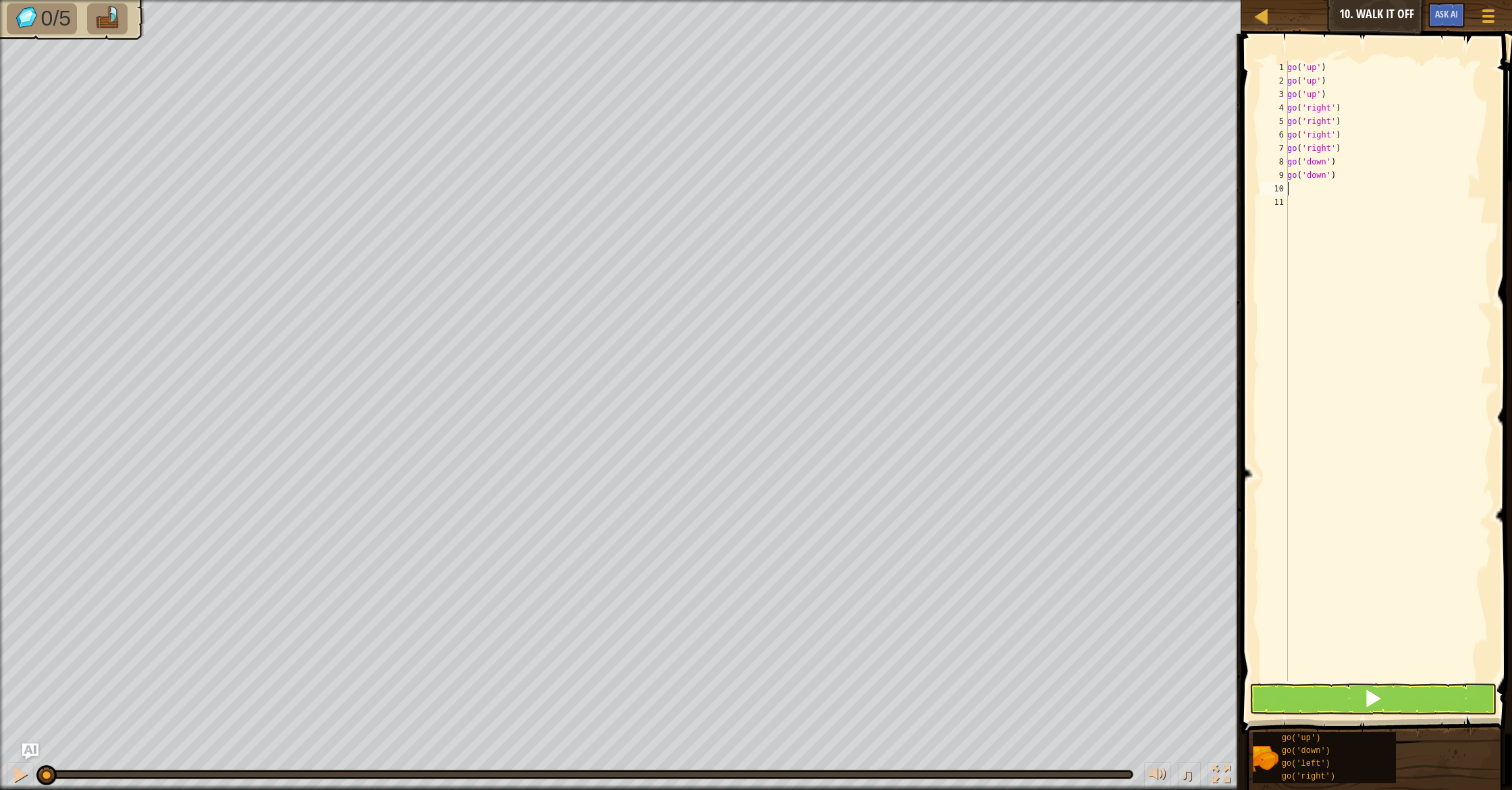
type textarea "g"
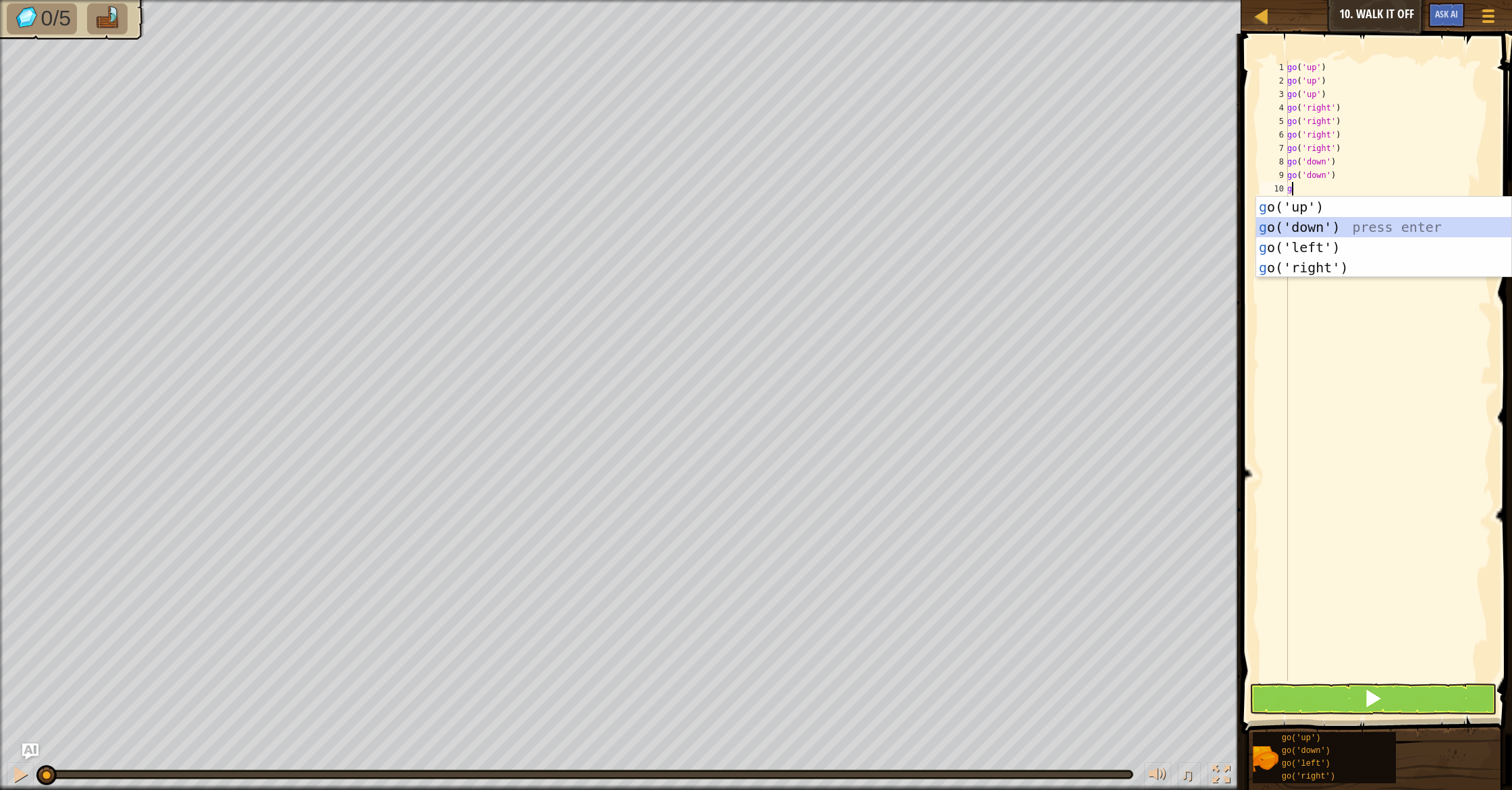
click at [1319, 223] on div "g o('up') press enter g o('down') press enter g o('left') press enter g o('righ…" at bounding box center [1383, 257] width 255 height 122
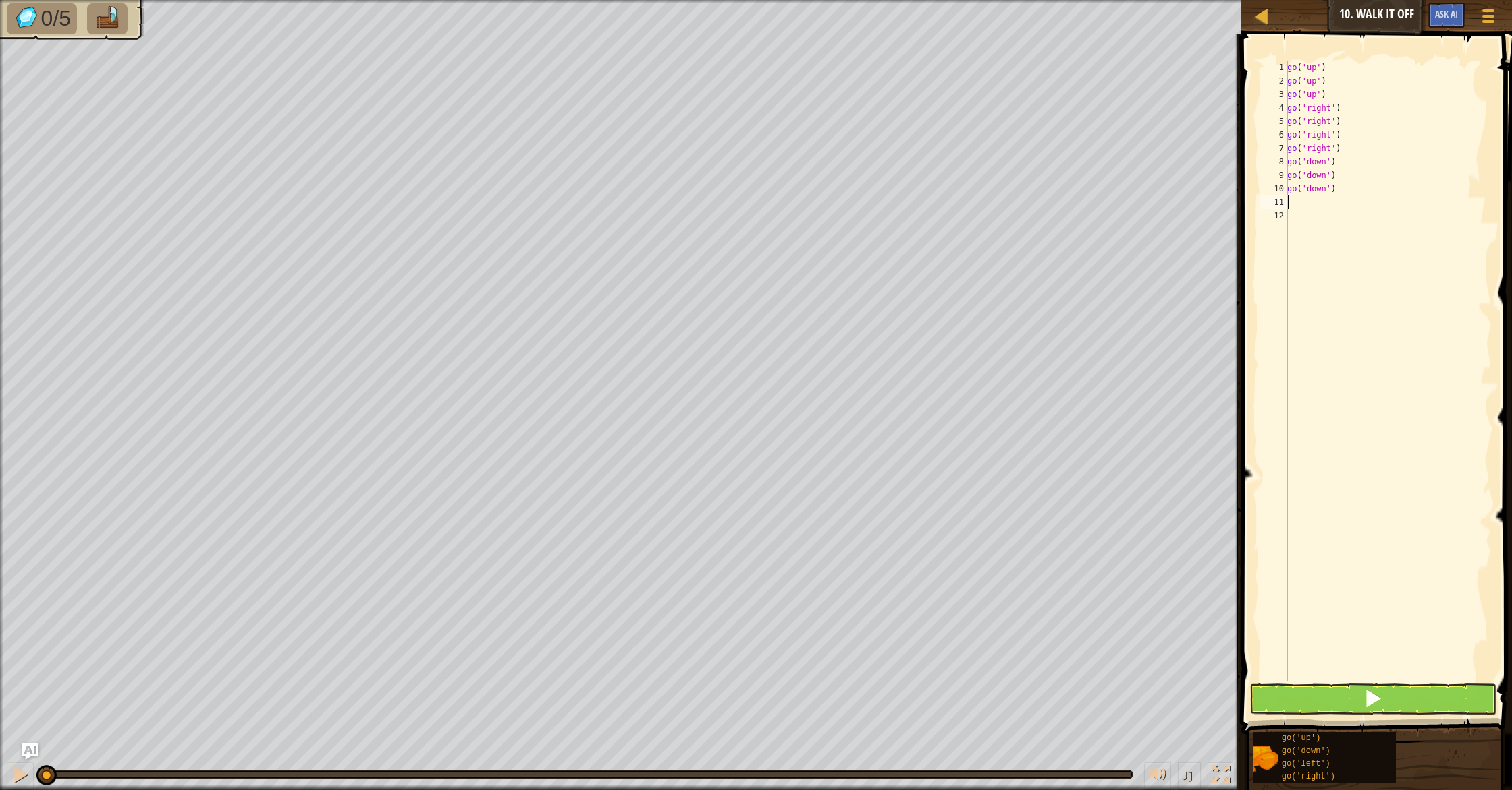
type textarea "g"
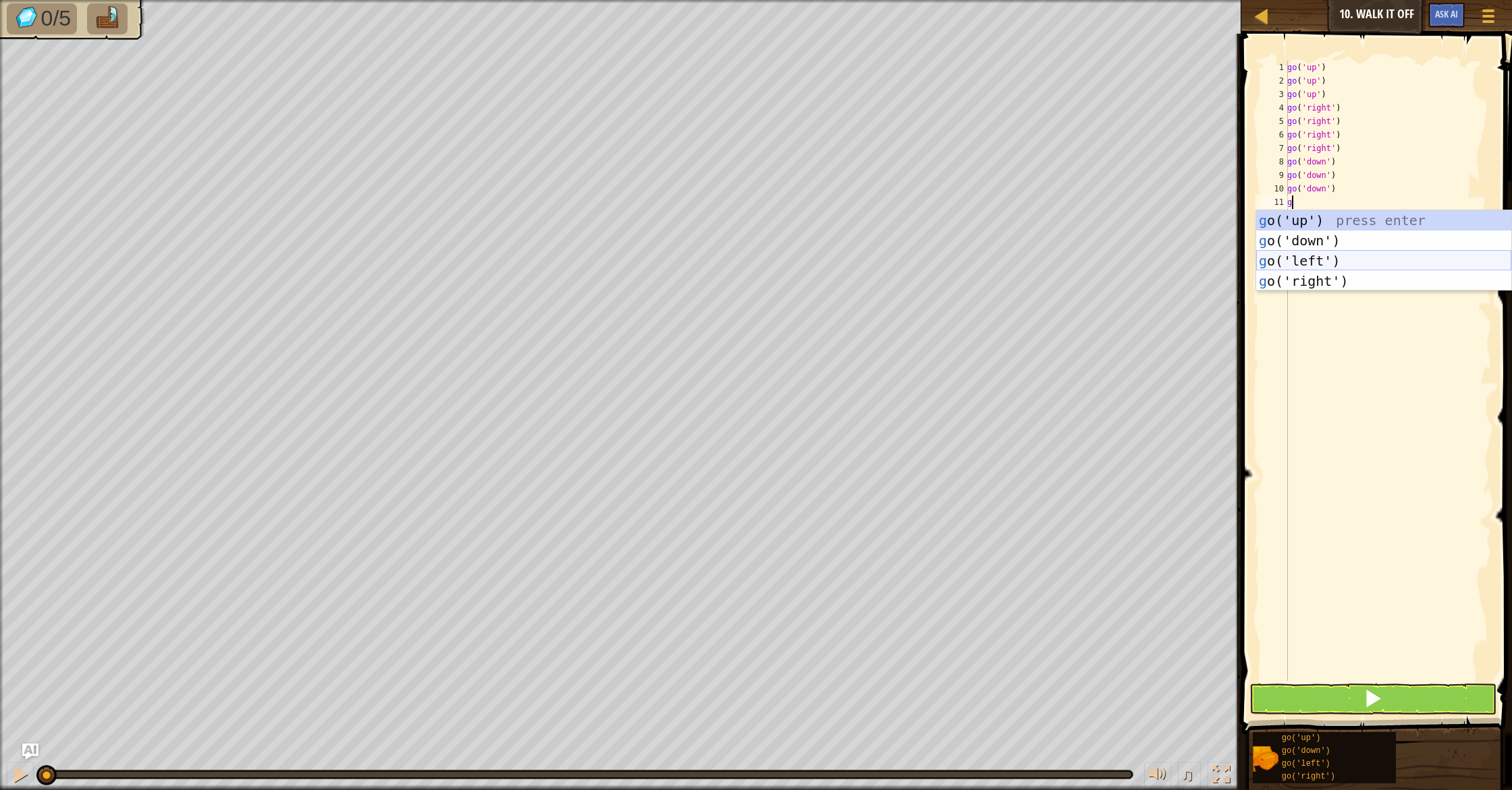
drag, startPoint x: 1318, startPoint y: 262, endPoint x: 1321, endPoint y: 273, distance: 11.4
click at [1318, 263] on div "g o('up') press enter g o('down') press enter g o('left') press enter g o('righ…" at bounding box center [1383, 271] width 255 height 122
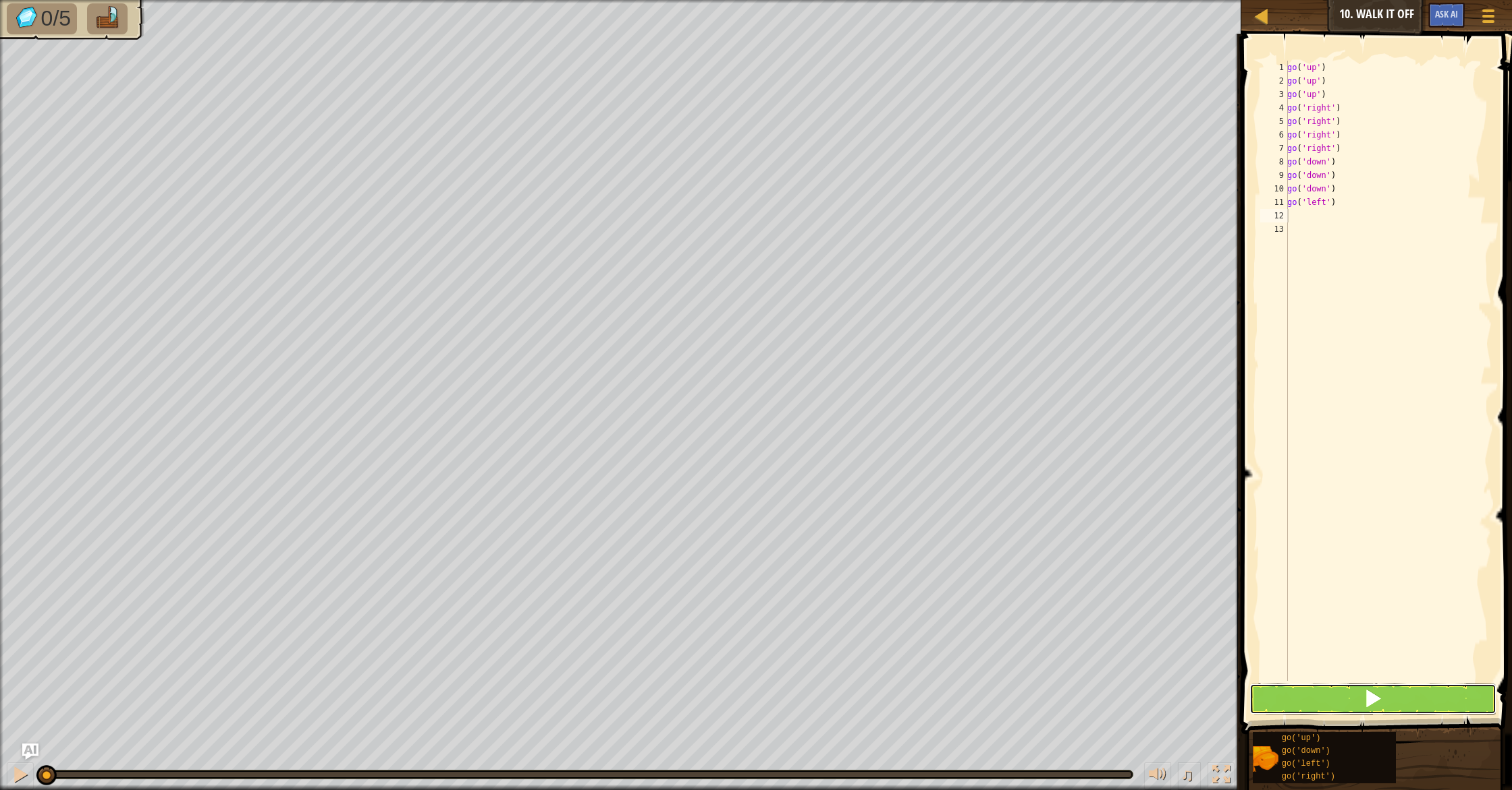
drag, startPoint x: 1385, startPoint y: 693, endPoint x: 1392, endPoint y: 690, distance: 7.6
click at [1388, 691] on button at bounding box center [1372, 699] width 247 height 31
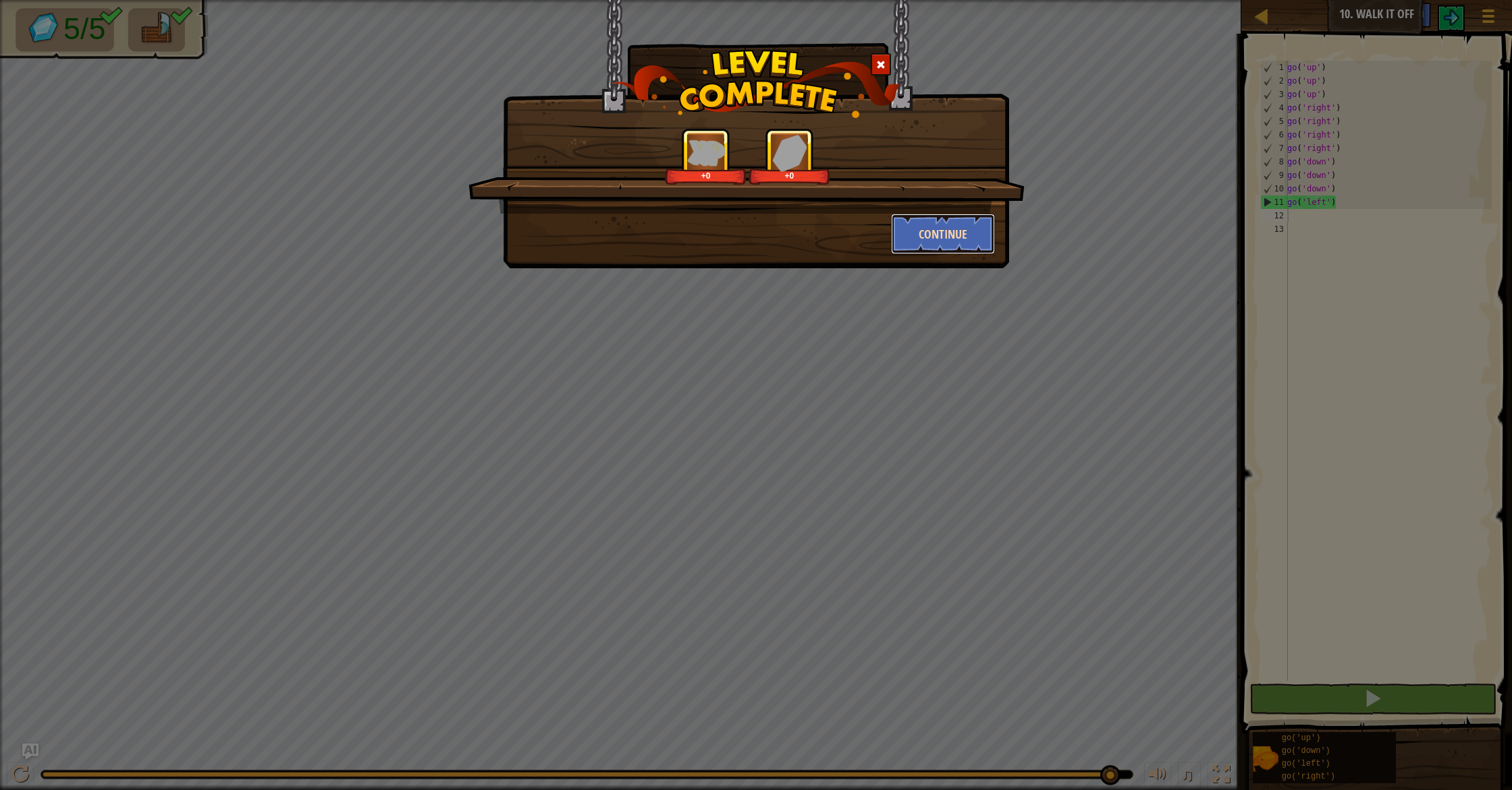
click at [963, 238] on button "Continue" at bounding box center [943, 234] width 105 height 41
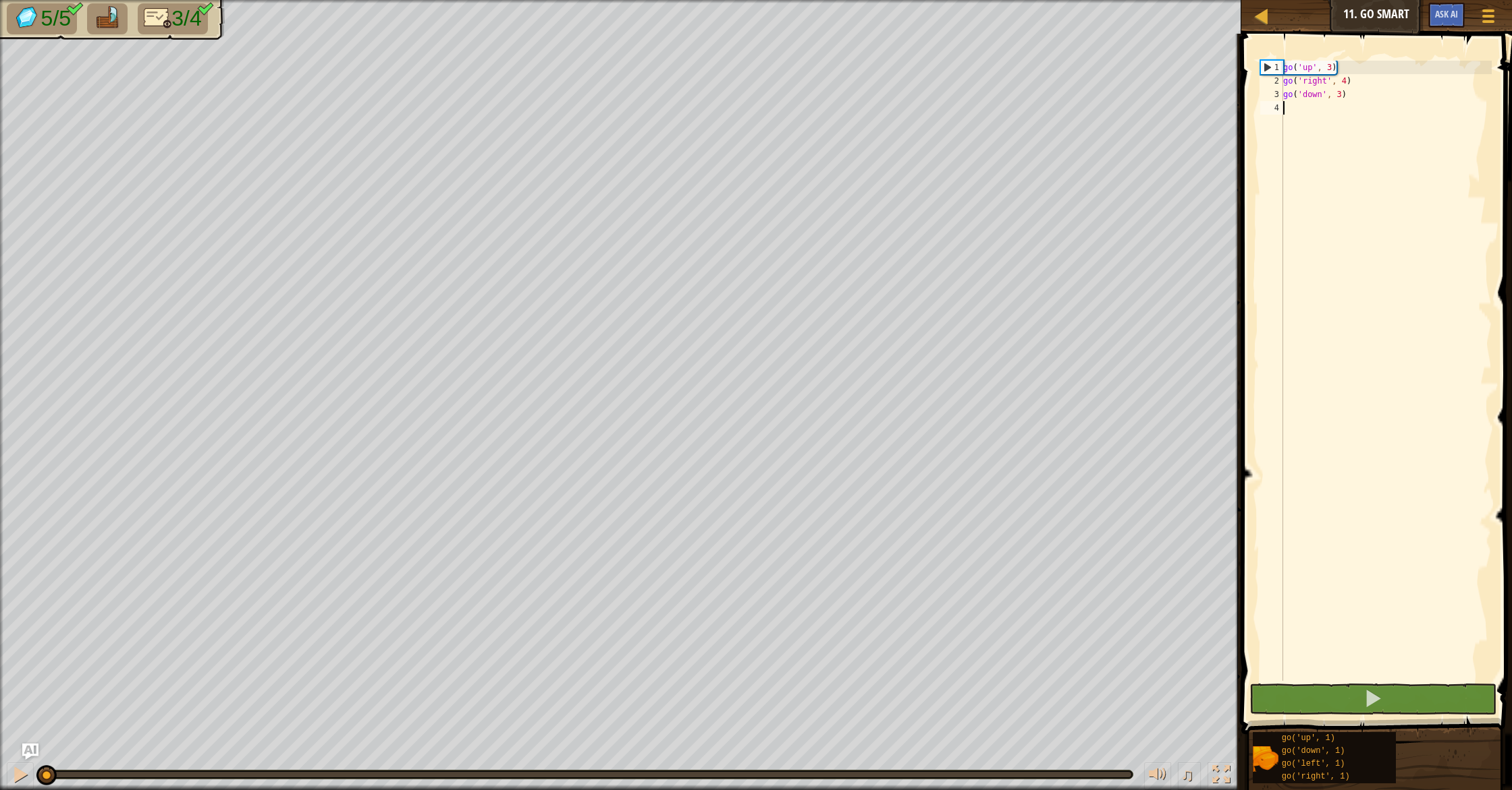
type textarea "g"
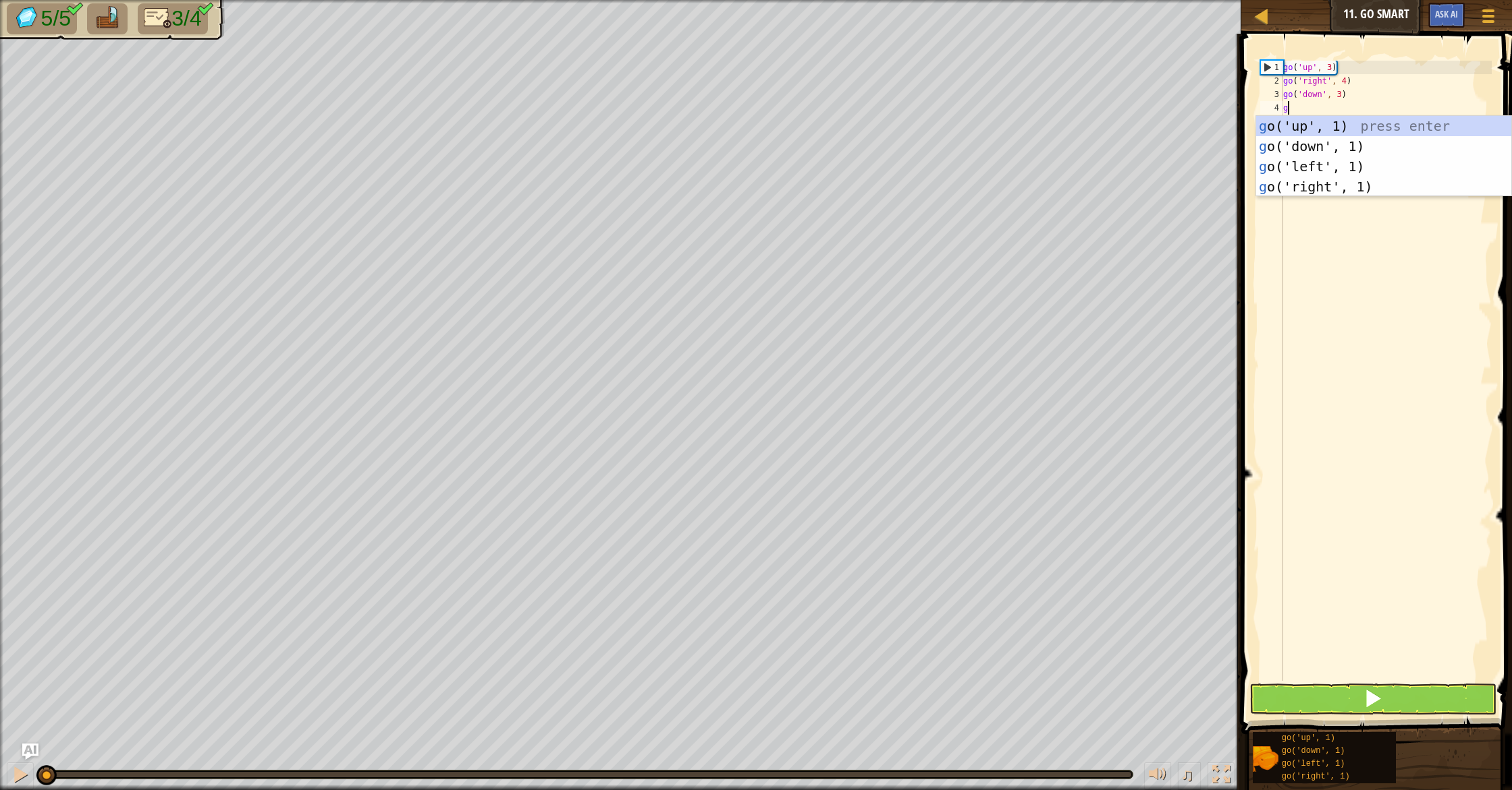
scroll to position [6, 0]
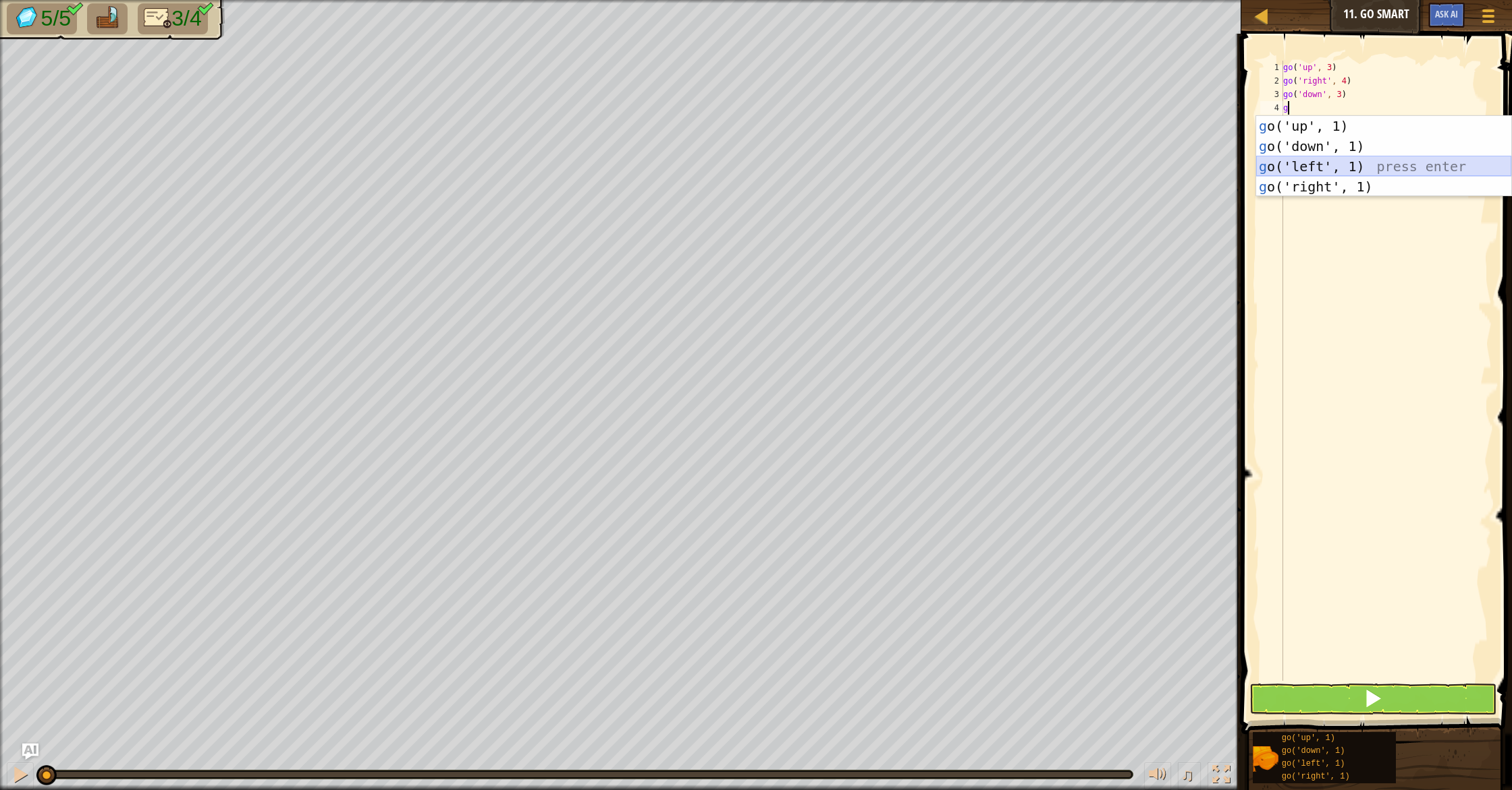
drag, startPoint x: 1348, startPoint y: 170, endPoint x: 1377, endPoint y: 264, distance: 98.4
click at [1349, 173] on div "g o('up', 1) press enter g o('down', 1) press enter g o('left', 1) press enter …" at bounding box center [1383, 176] width 255 height 122
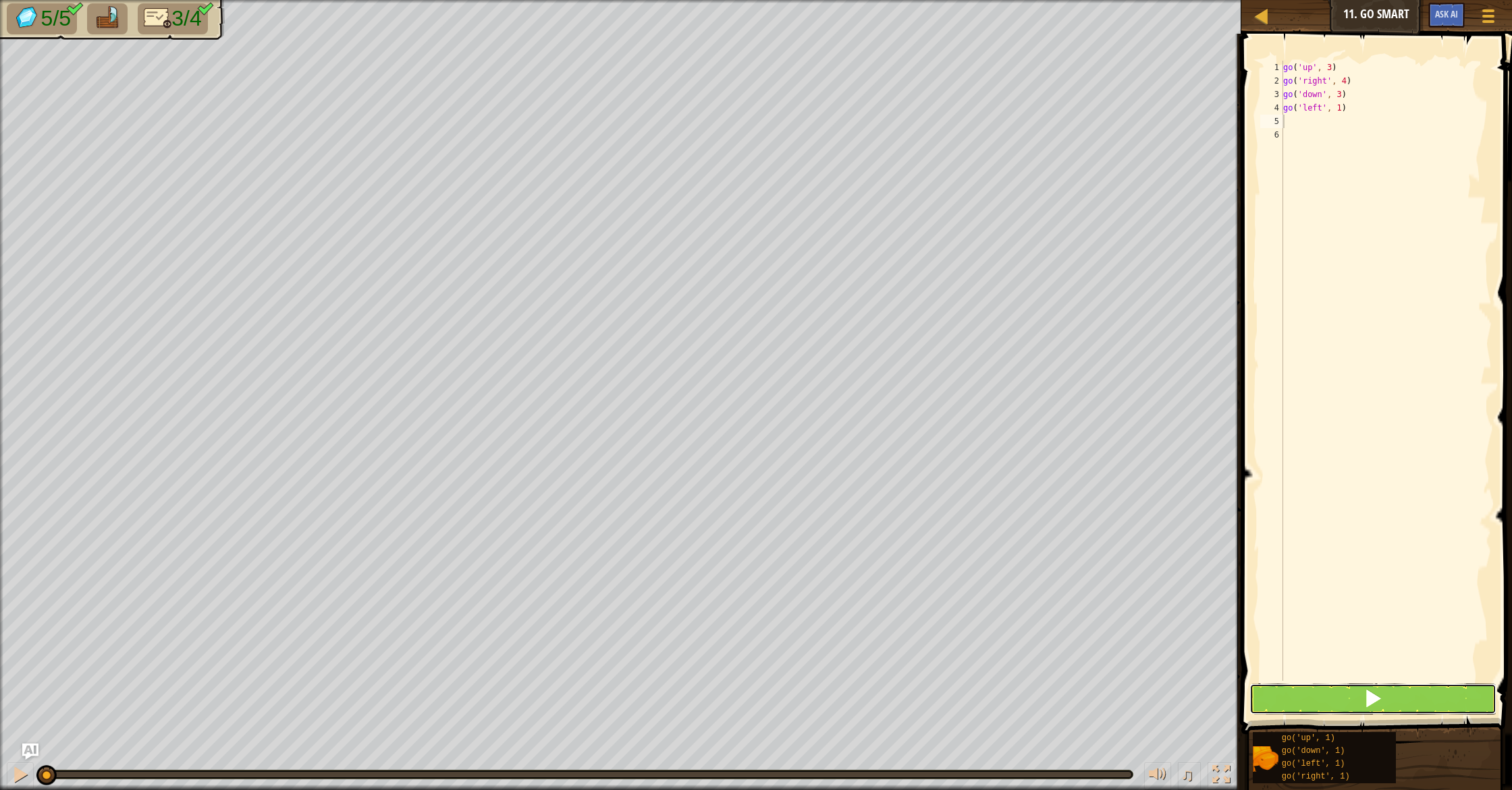
click at [1417, 700] on button at bounding box center [1372, 699] width 247 height 31
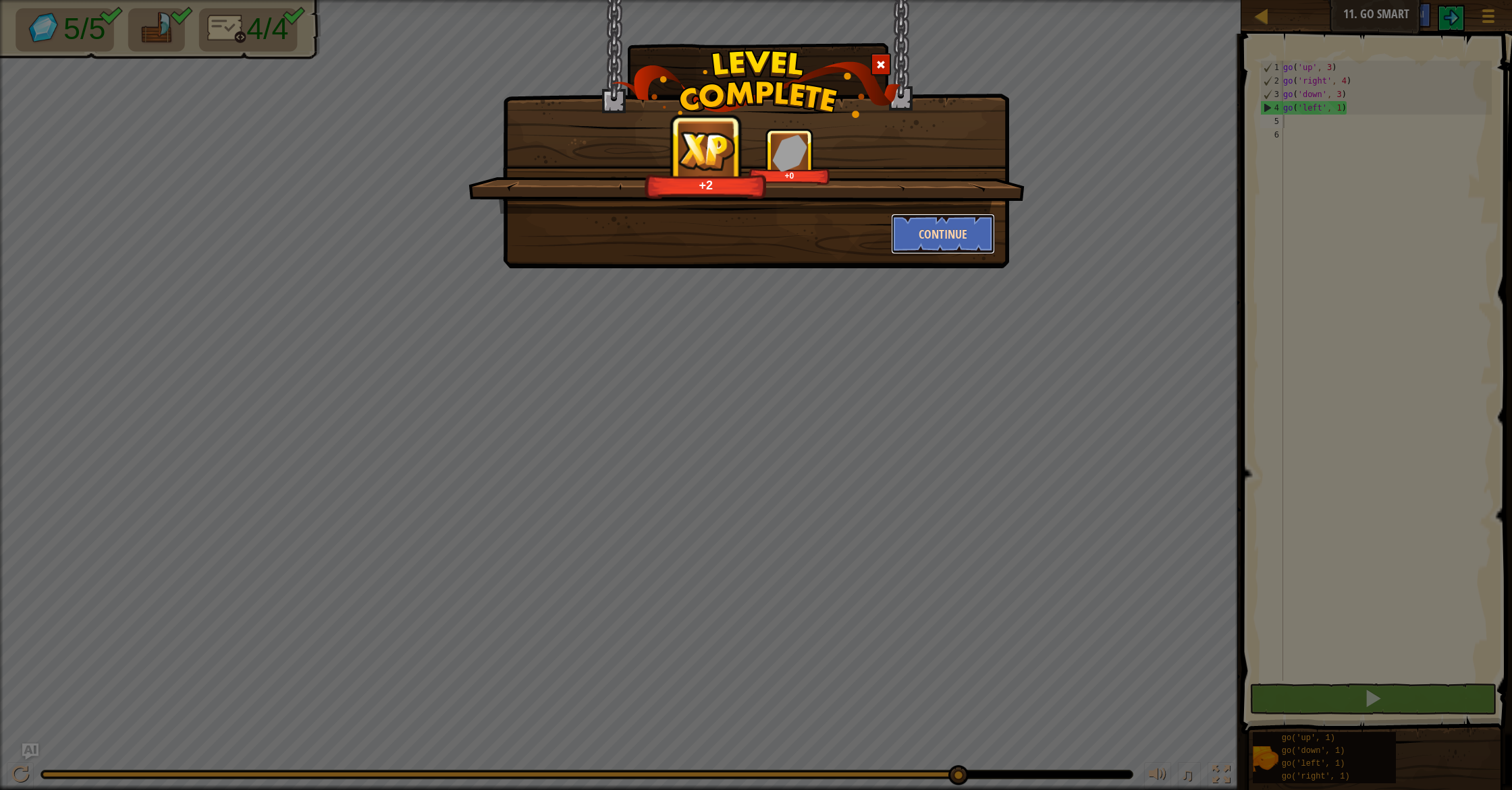
click at [969, 240] on button "Continue" at bounding box center [943, 234] width 105 height 41
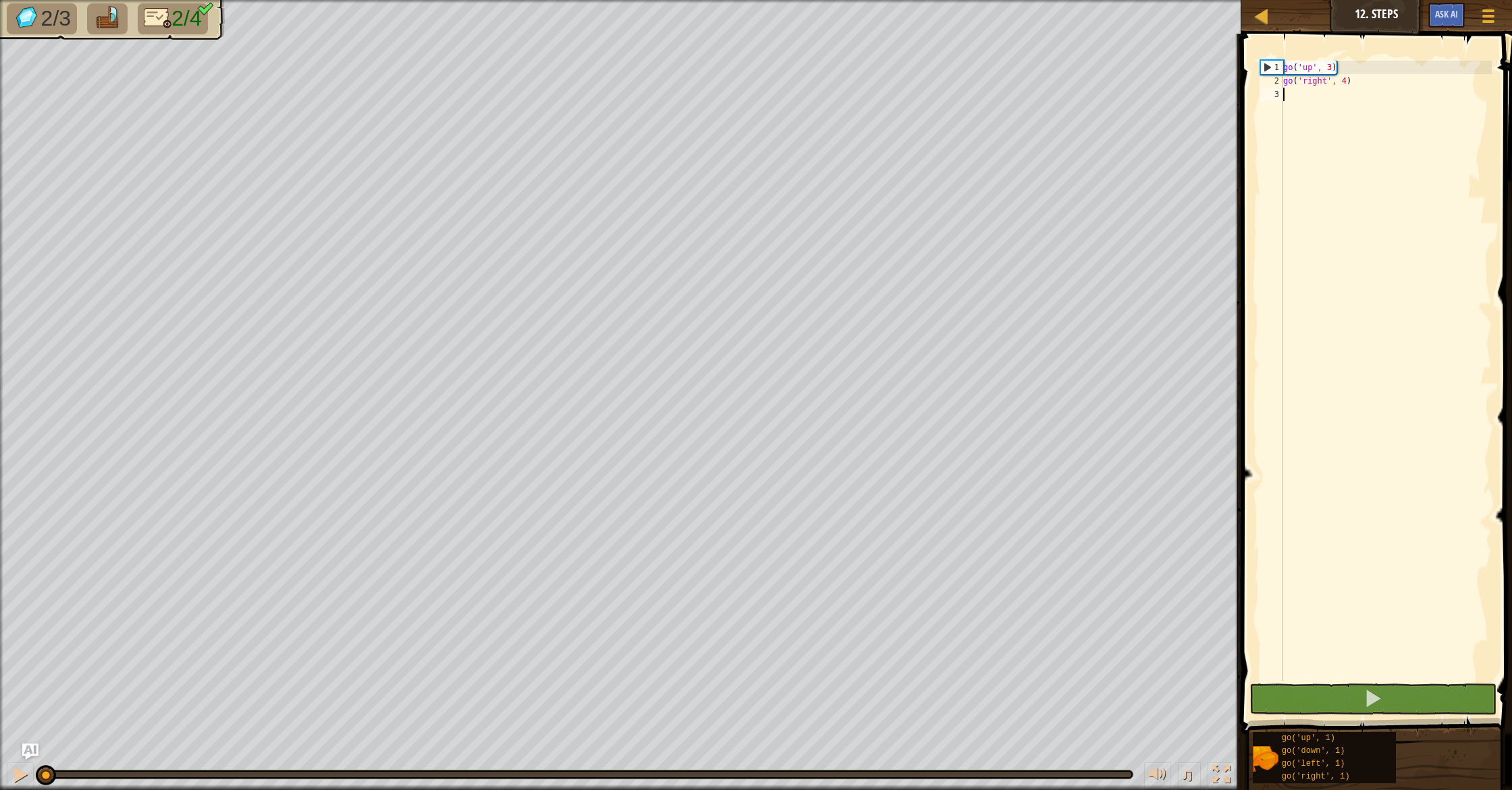
click at [1349, 119] on div "go ( 'up' , 3 ) go ( 'right' , 4 )" at bounding box center [1386, 384] width 211 height 648
type textarea "g"
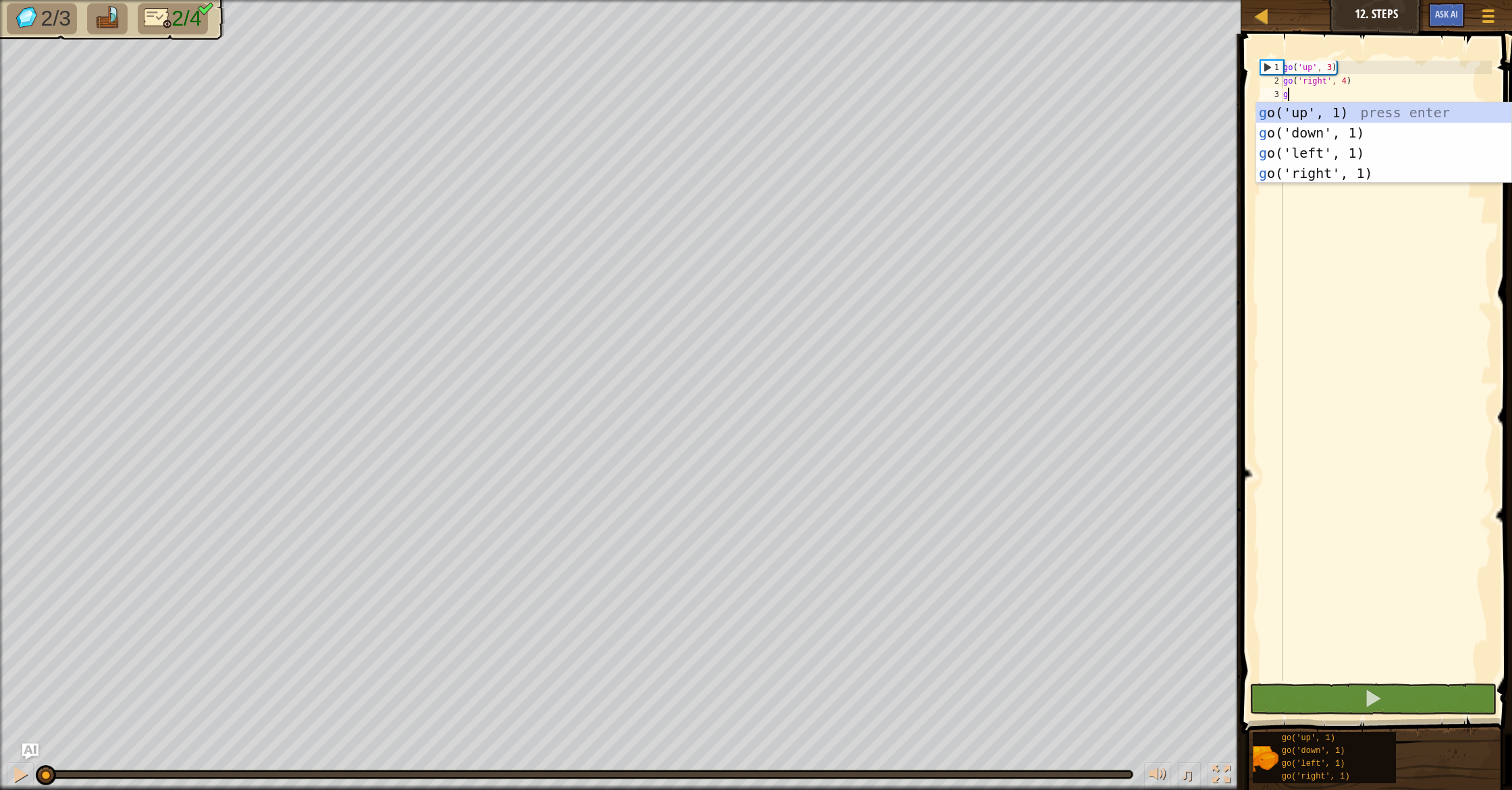
scroll to position [6, 0]
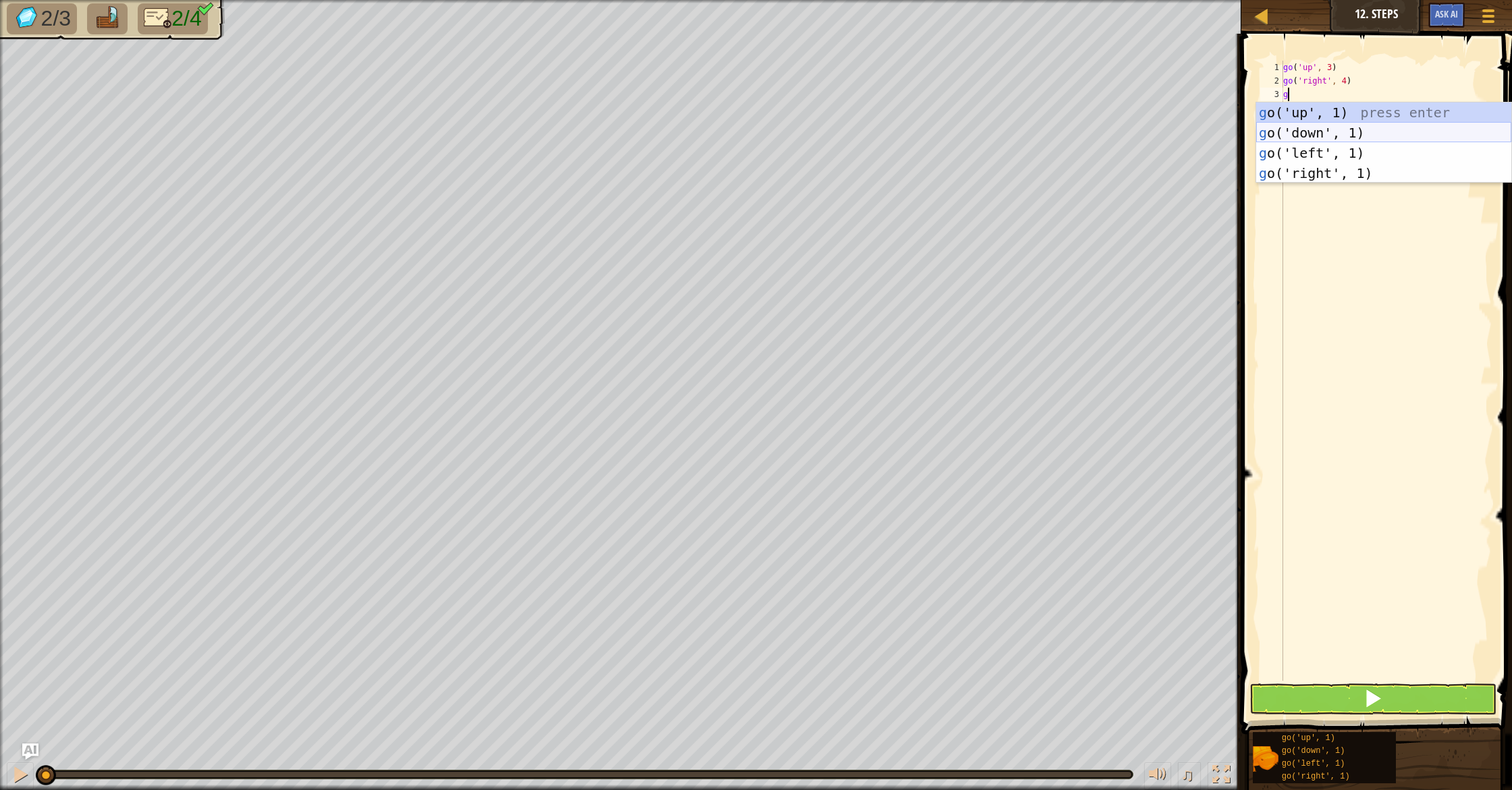
click at [1336, 140] on div "g o('up', 1) press enter g o('down', 1) press enter g o('left', 1) press enter …" at bounding box center [1383, 163] width 255 height 122
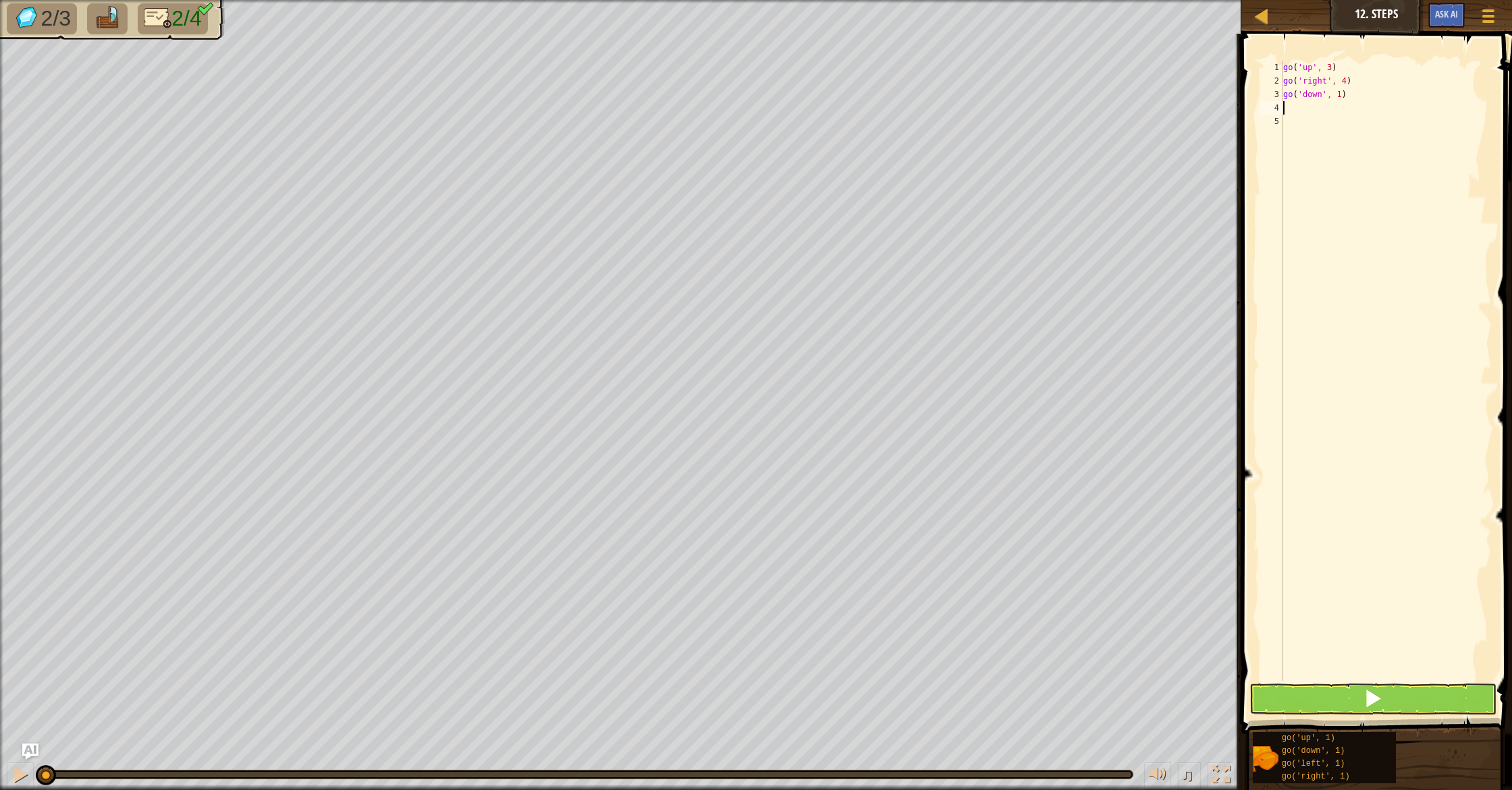
click at [1341, 102] on div "go ( 'up' , 3 ) go ( 'right' , 4 ) go ( 'down' , 1 )" at bounding box center [1386, 384] width 211 height 648
click at [1341, 97] on div "go ( 'up' , 3 ) go ( 'right' , 4 ) go ( 'down' , 1 )" at bounding box center [1386, 384] width 211 height 648
type textarea "go('down', 3)"
click at [1341, 106] on div "go ( 'up' , 3 ) go ( 'right' , 4 ) go ( 'down' , 3 )" at bounding box center [1386, 384] width 211 height 648
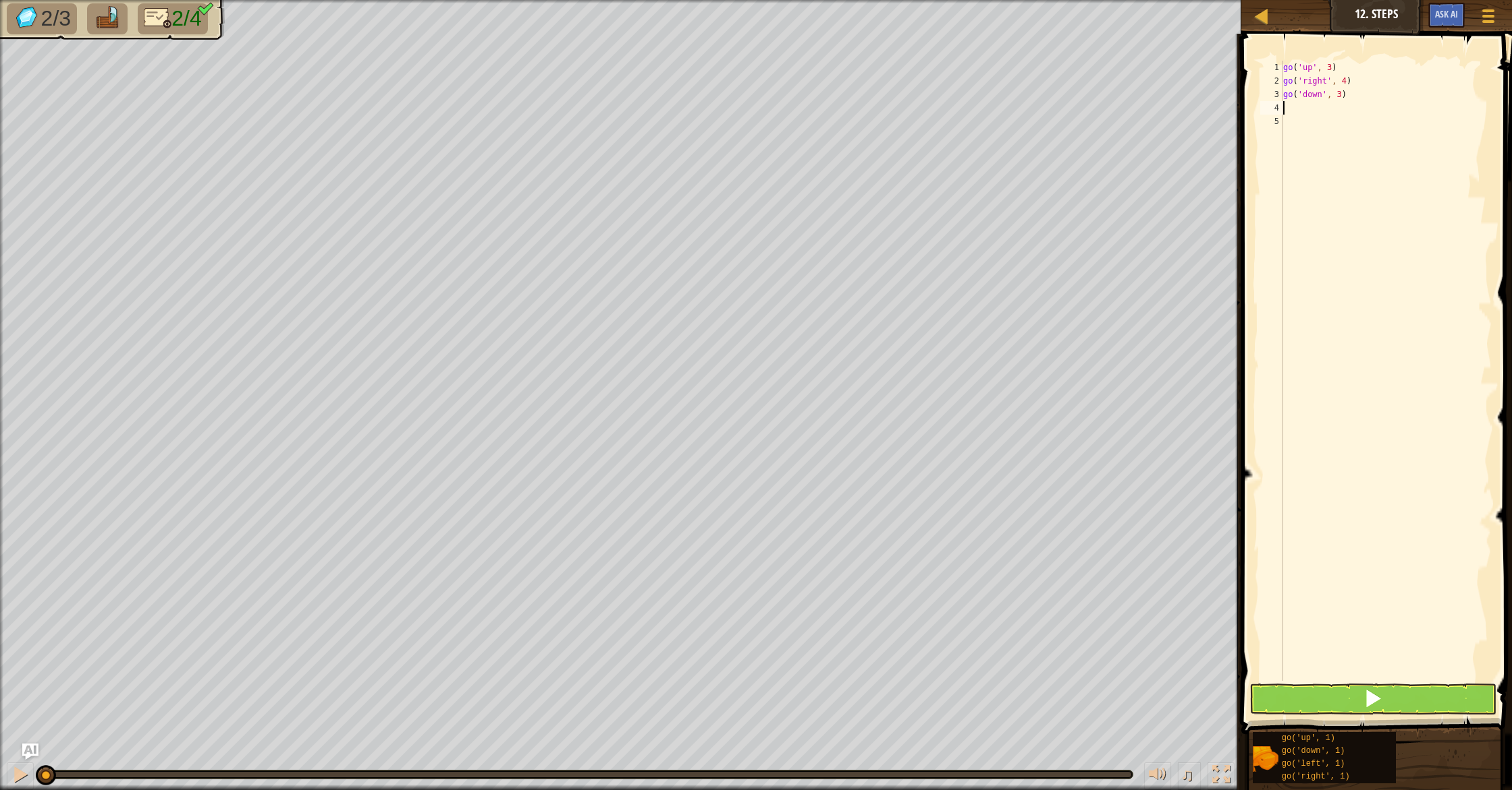
scroll to position [6, 0]
type textarea "g"
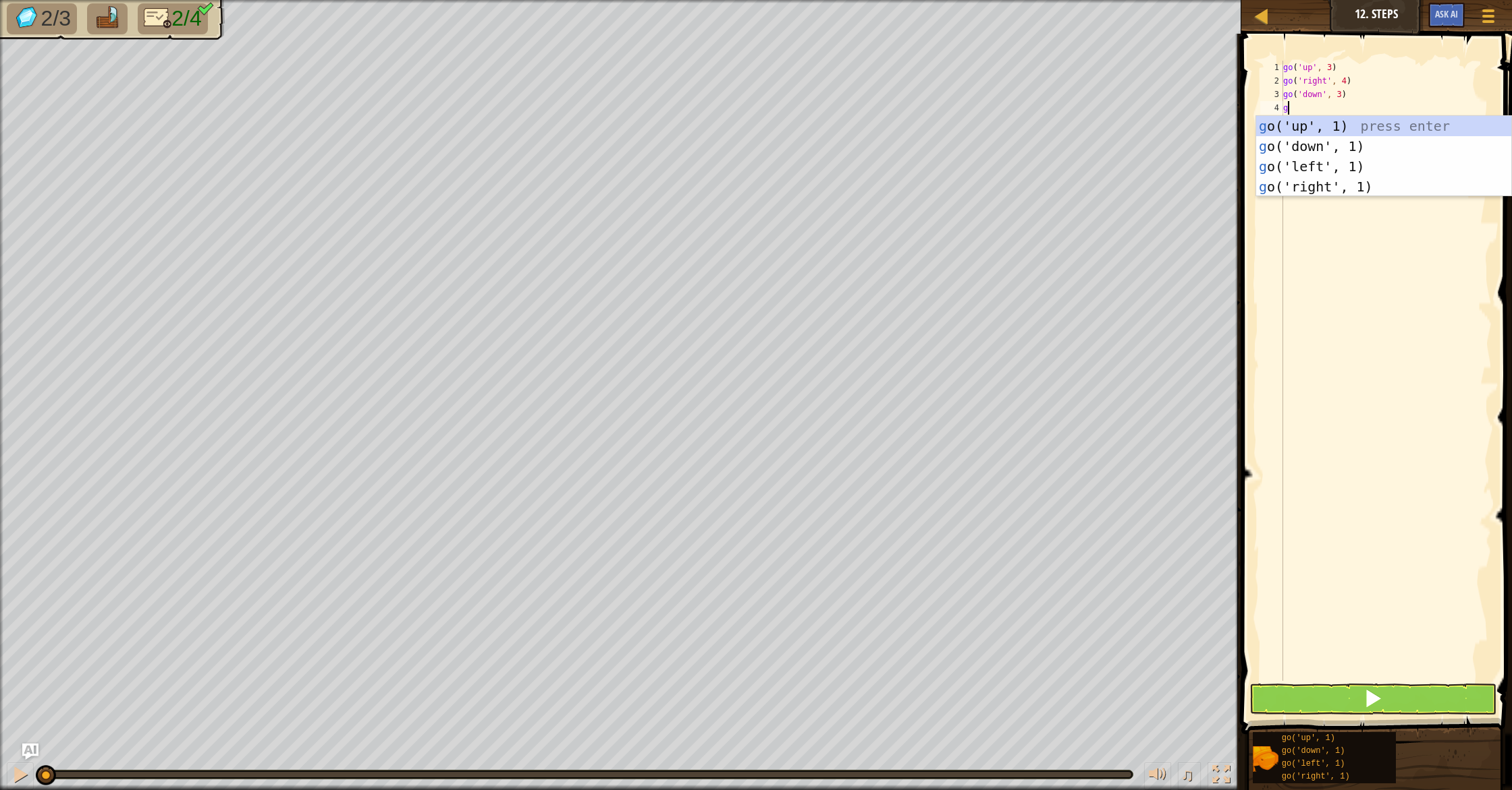
type textarea "go"
click at [1346, 167] on div "go ('up', 1) press enter go ('down', 1) press enter go ('left', 1) press enter …" at bounding box center [1383, 176] width 255 height 122
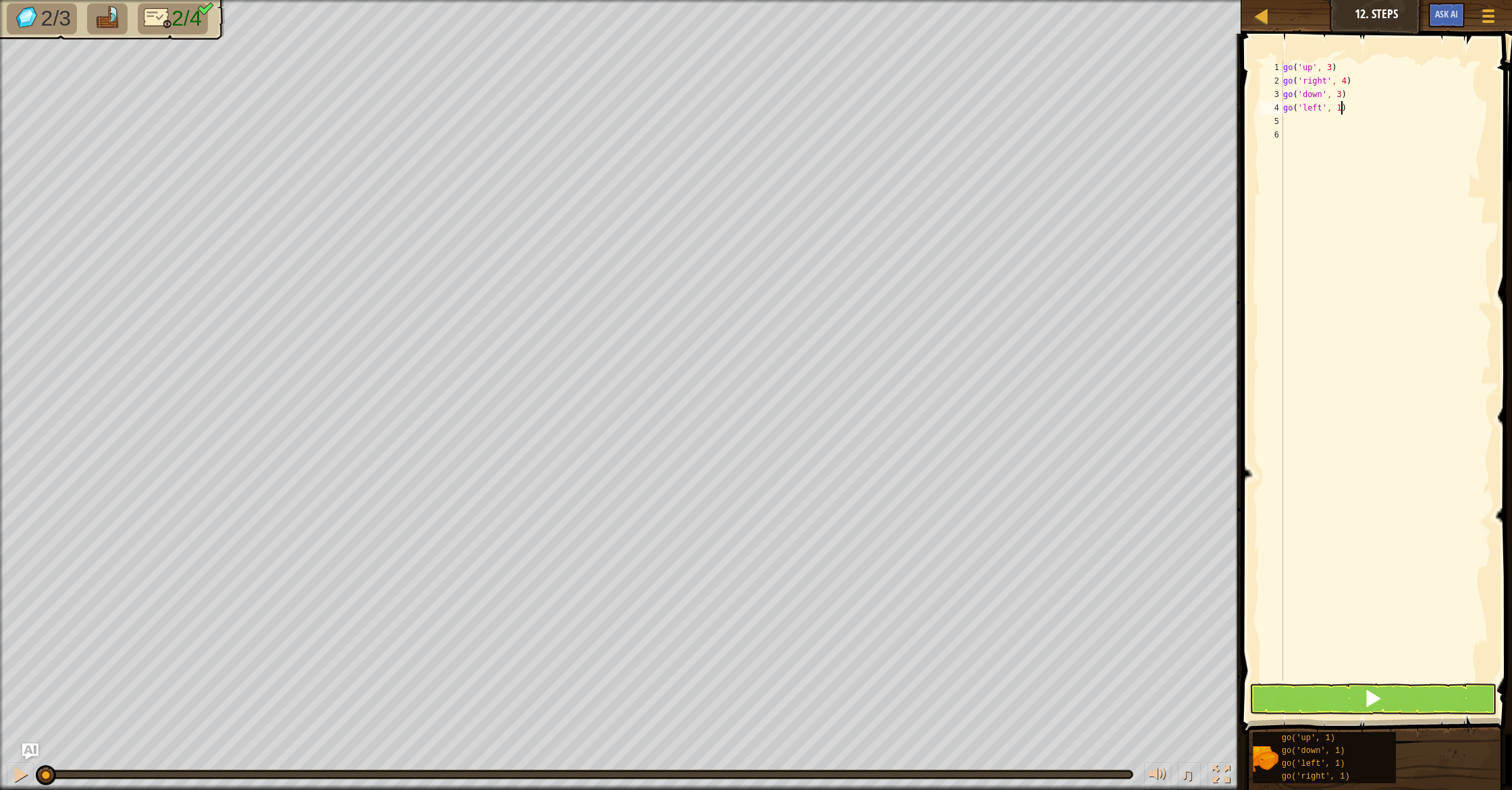
click at [1342, 106] on div "go ( 'up' , 3 ) go ( 'right' , 4 ) go ( 'down' , 3 ) go ( 'left' , 1 )" at bounding box center [1386, 384] width 211 height 648
type textarea "go('left', 2)"
click at [1429, 708] on button at bounding box center [1372, 699] width 247 height 31
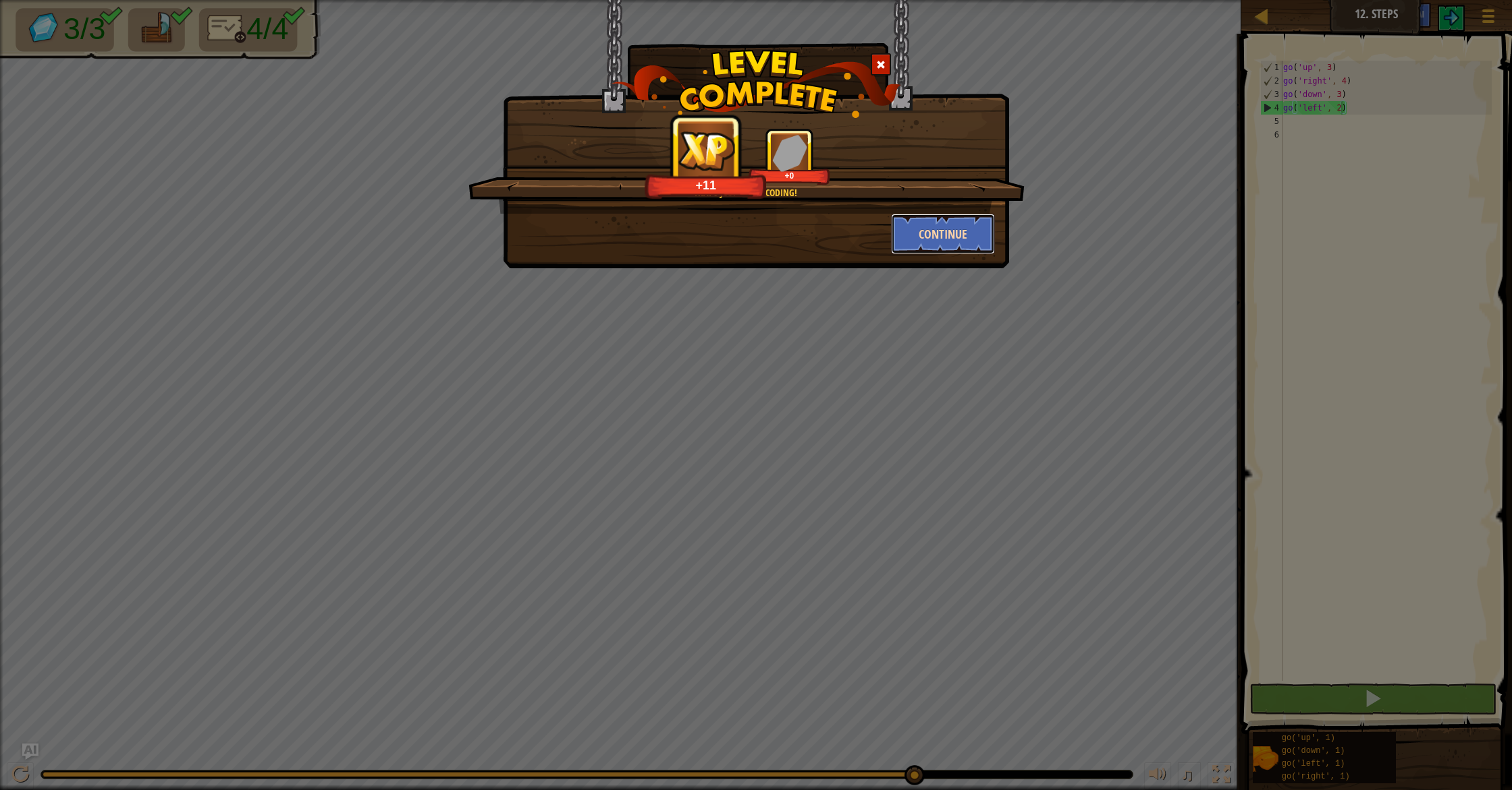
click at [985, 233] on button "Continue" at bounding box center [943, 234] width 105 height 41
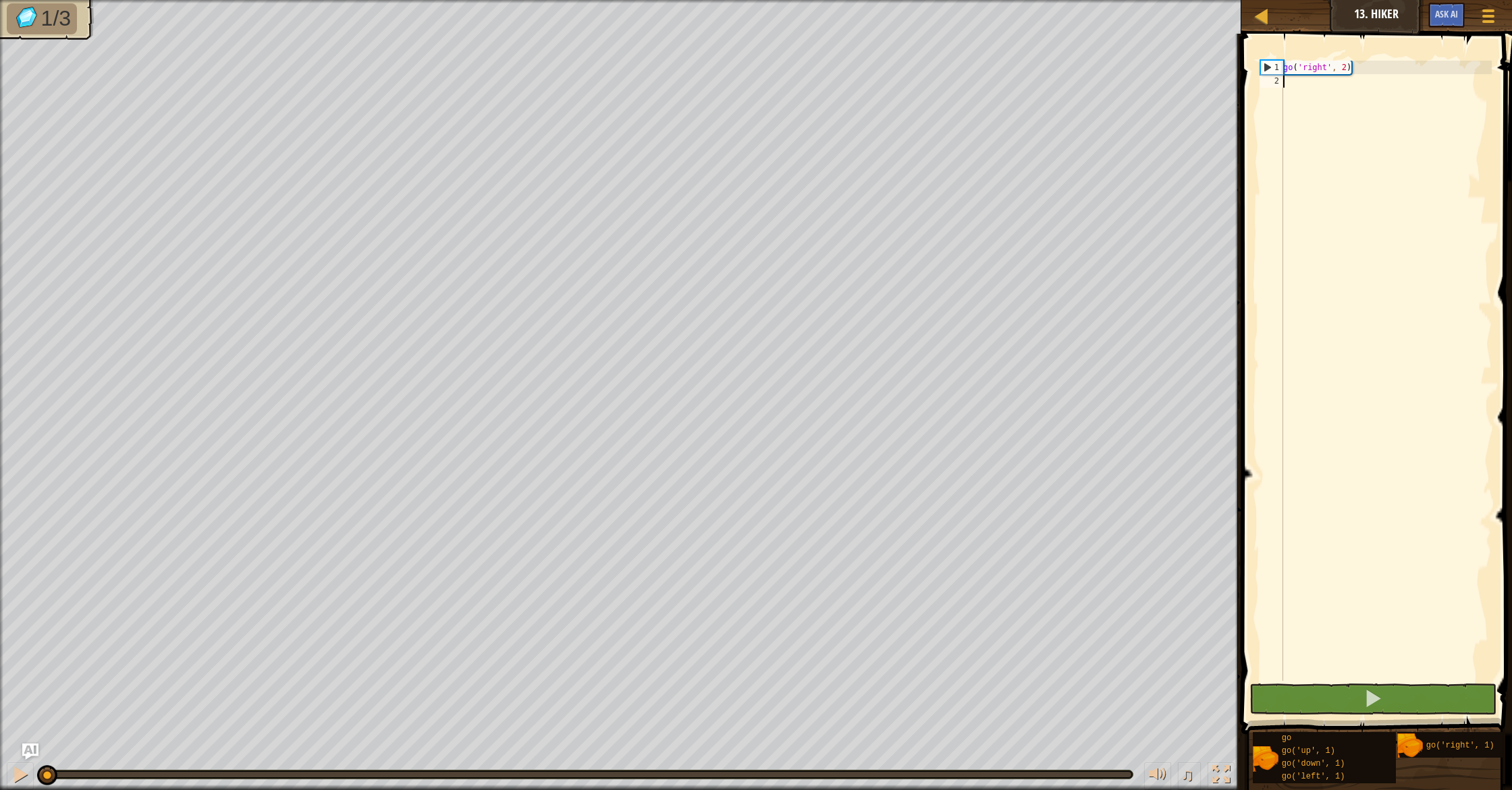
type textarea "g"
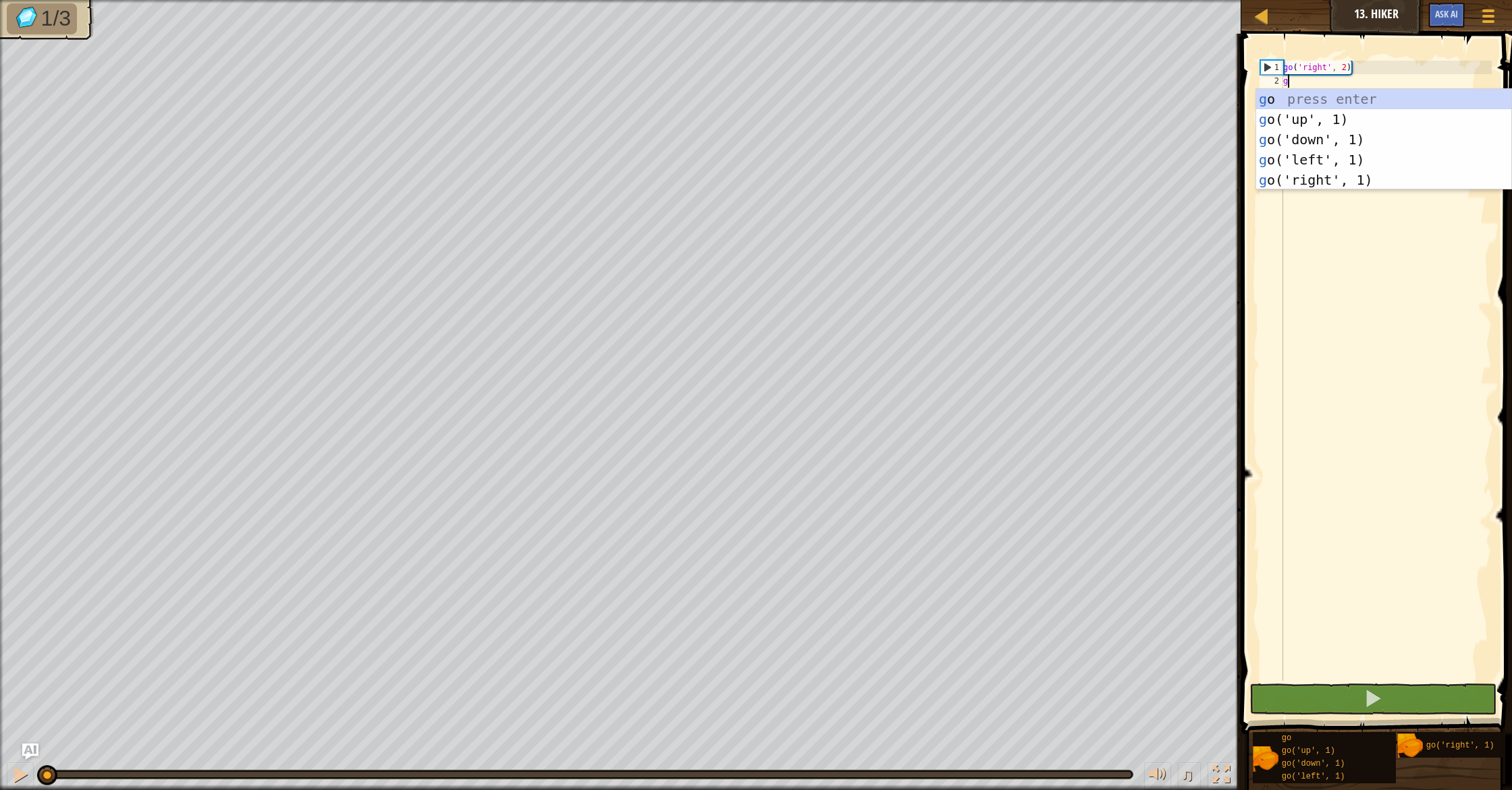
scroll to position [6, 0]
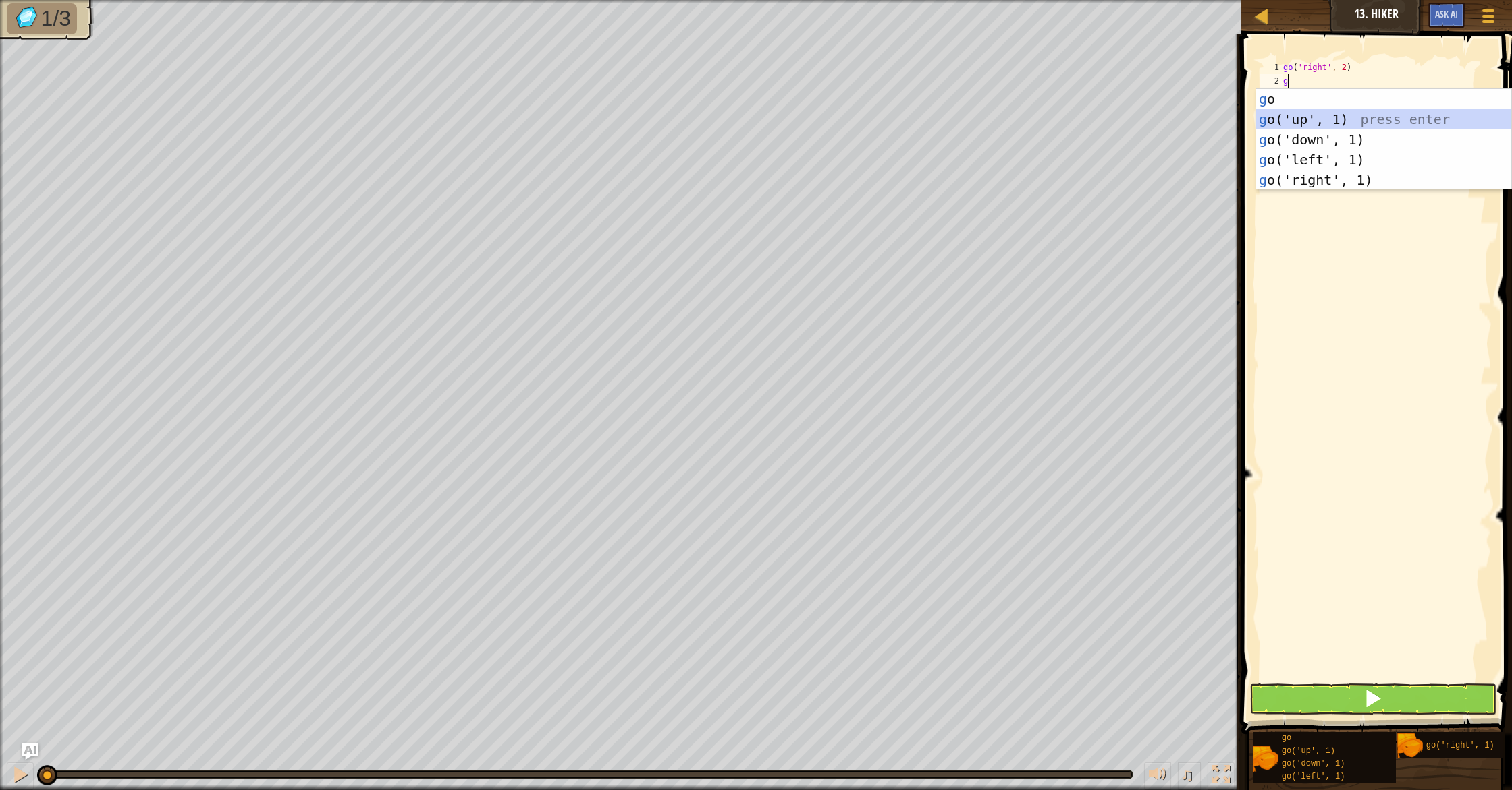
click at [1358, 114] on div "g o press enter g o('up', 1) press enter g o('down', 1) press enter g o('left',…" at bounding box center [1383, 160] width 255 height 141
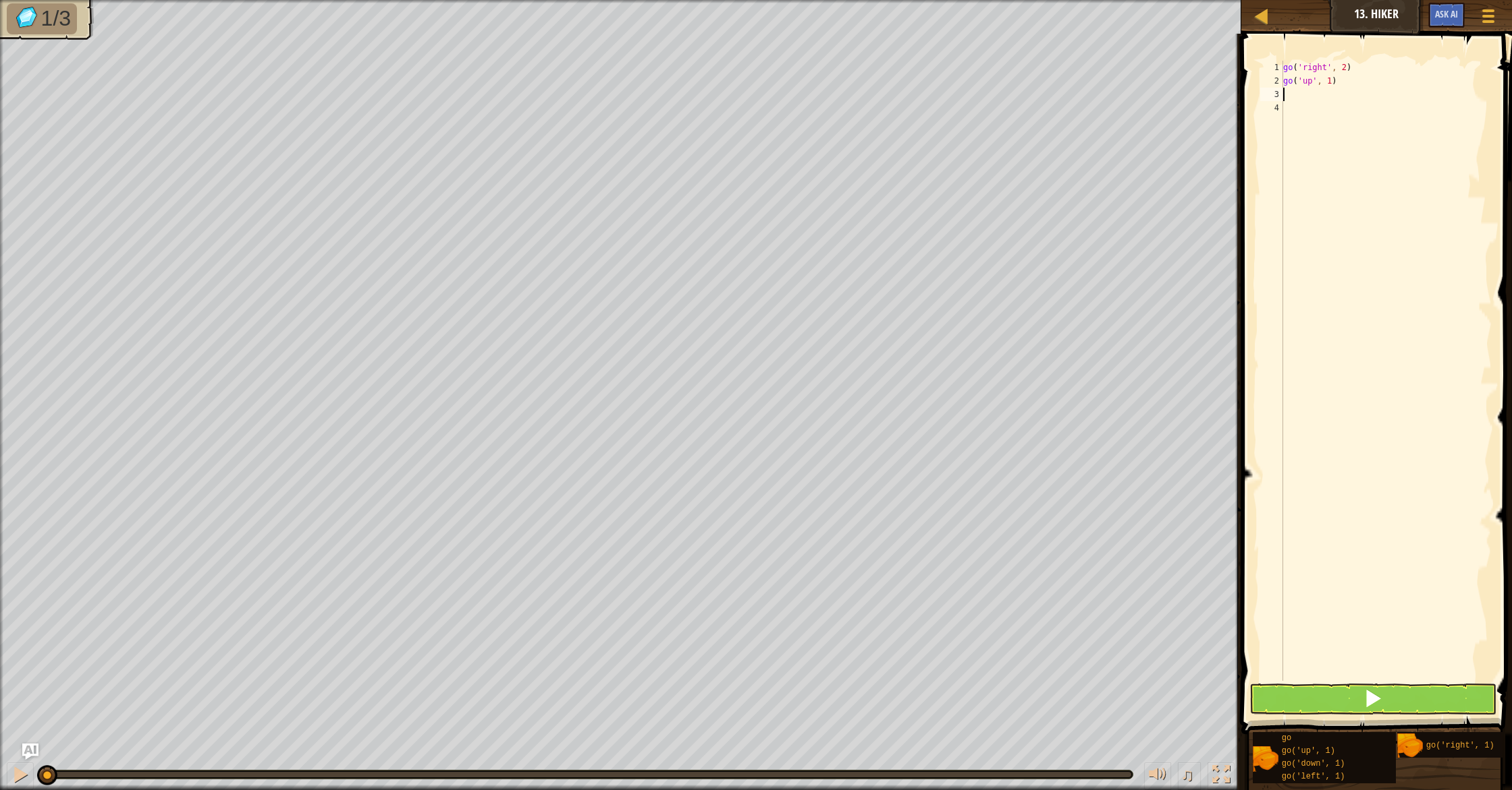
click at [1332, 88] on div "go ( 'right' , 2 ) go ( 'up' , 1 )" at bounding box center [1386, 384] width 211 height 648
click at [1333, 82] on div "go ( 'right' , 2 ) go ( 'up' , 1 )" at bounding box center [1386, 384] width 211 height 648
type textarea "go('up', 3)"
click at [1378, 109] on div "go ( 'right' , 2 ) go ( 'up' , 3 )" at bounding box center [1386, 384] width 211 height 648
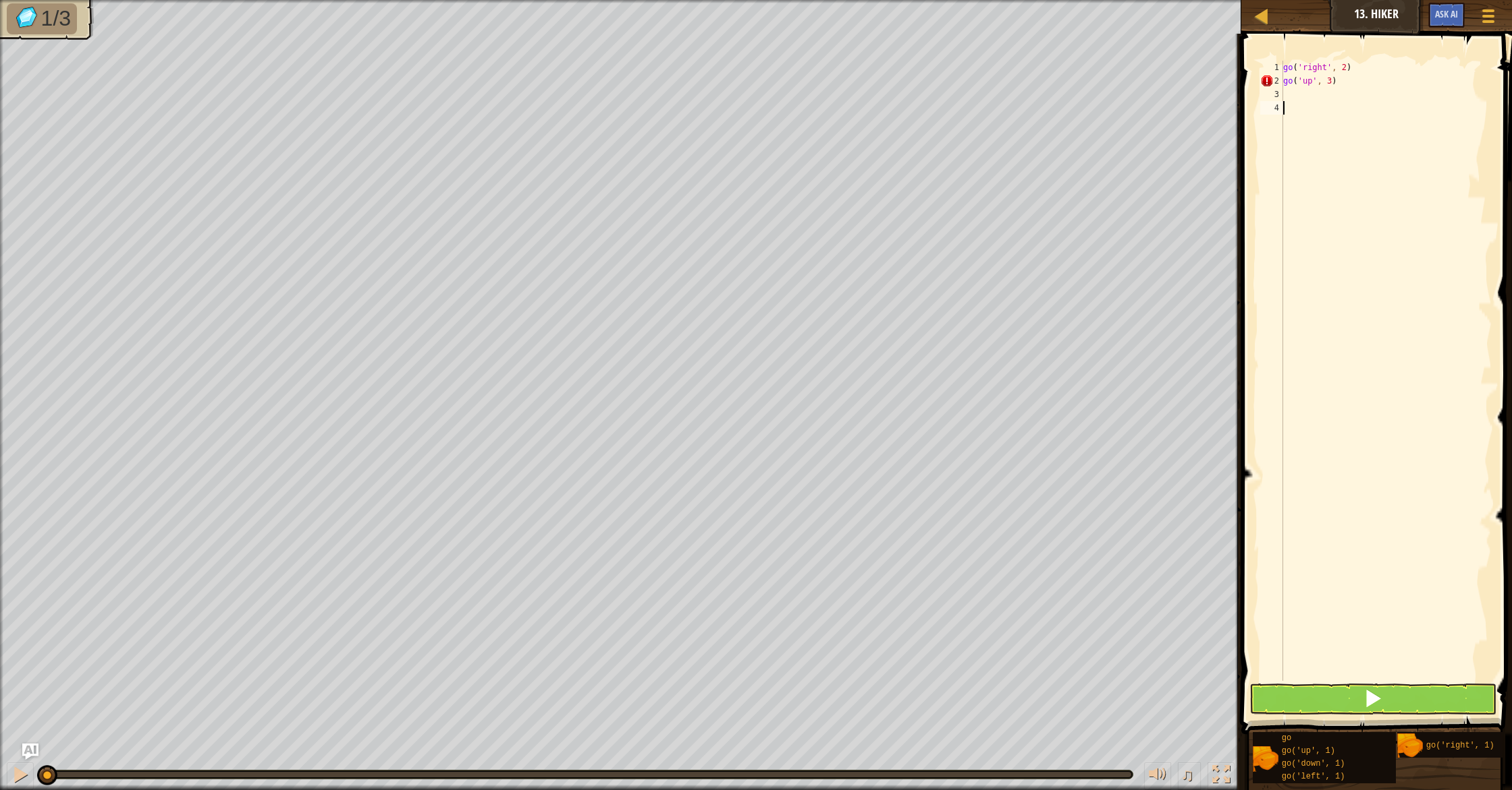
scroll to position [6, 0]
click at [1376, 95] on div "go ( 'right' , 2 ) go ( 'up' , 3 )" at bounding box center [1386, 384] width 211 height 648
type textarea "g"
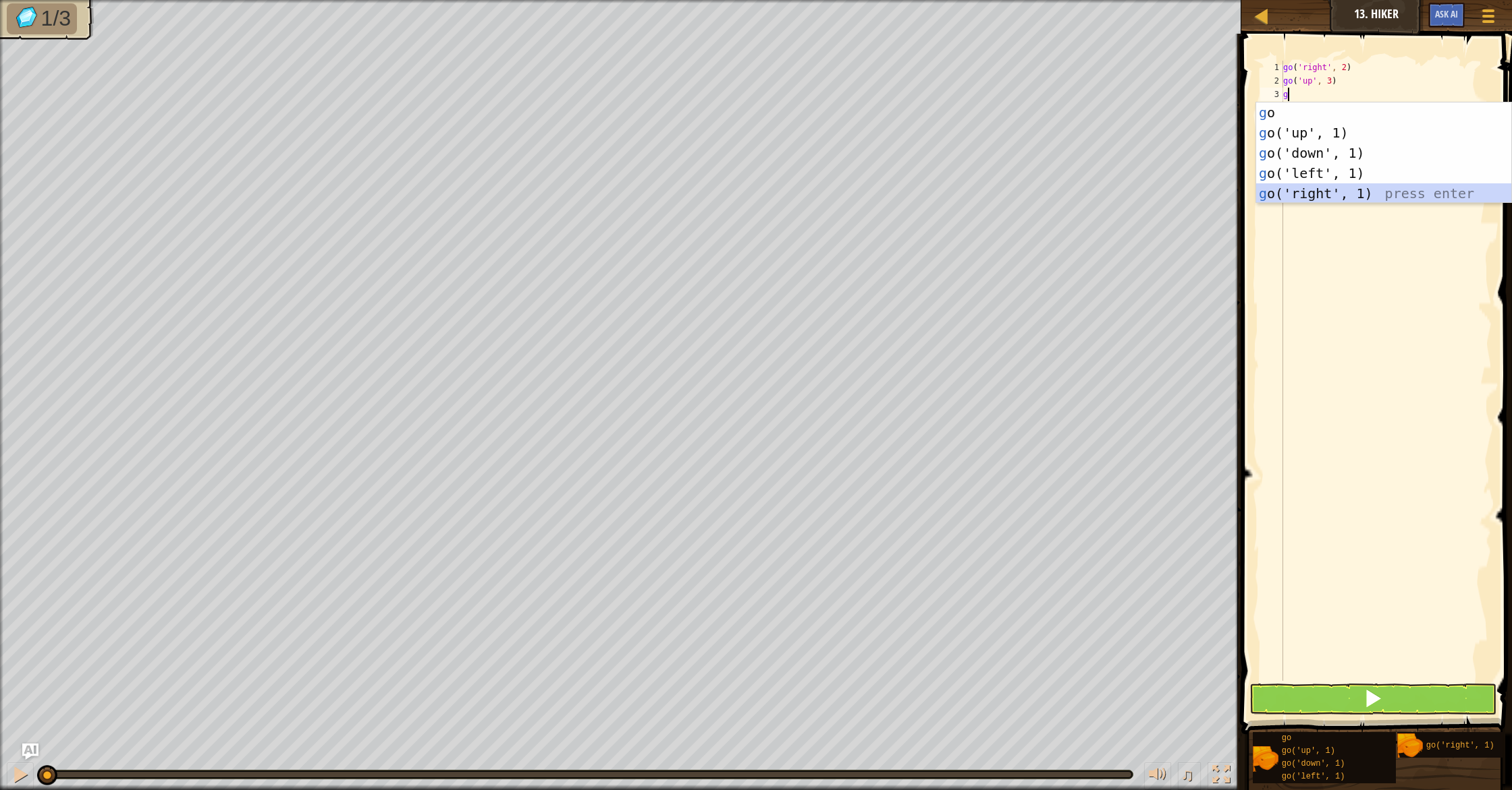
click at [1339, 188] on div "g o press enter g o('up', 1) press enter g o('down', 1) press enter g o('left',…" at bounding box center [1383, 173] width 255 height 141
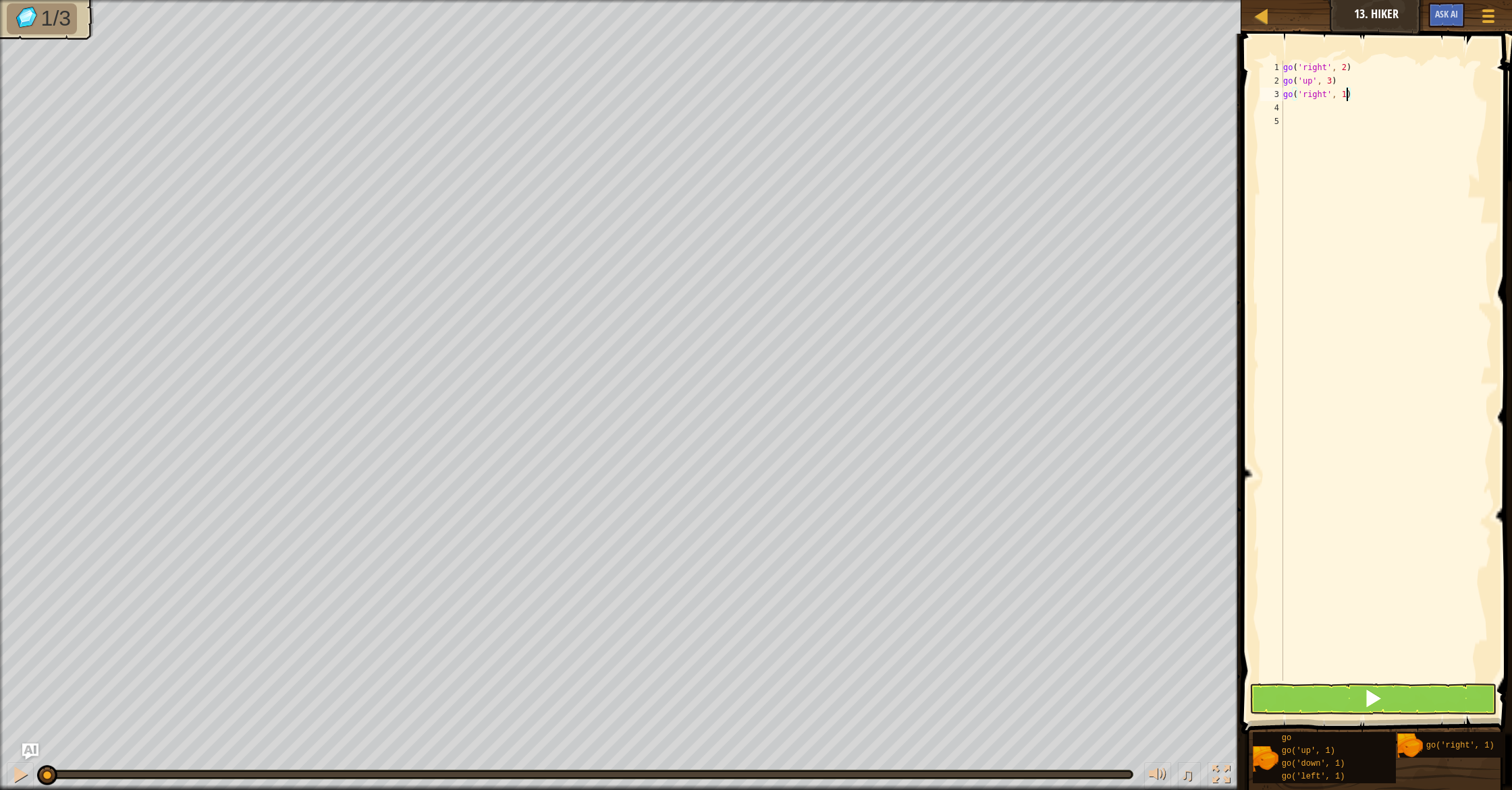
click at [1345, 93] on div "go ( 'right' , 2 ) go ( 'up' , 3 ) go ( 'right' , 1 )" at bounding box center [1386, 384] width 211 height 648
type textarea "go('right', 2)"
click at [1399, 690] on button at bounding box center [1372, 699] width 247 height 31
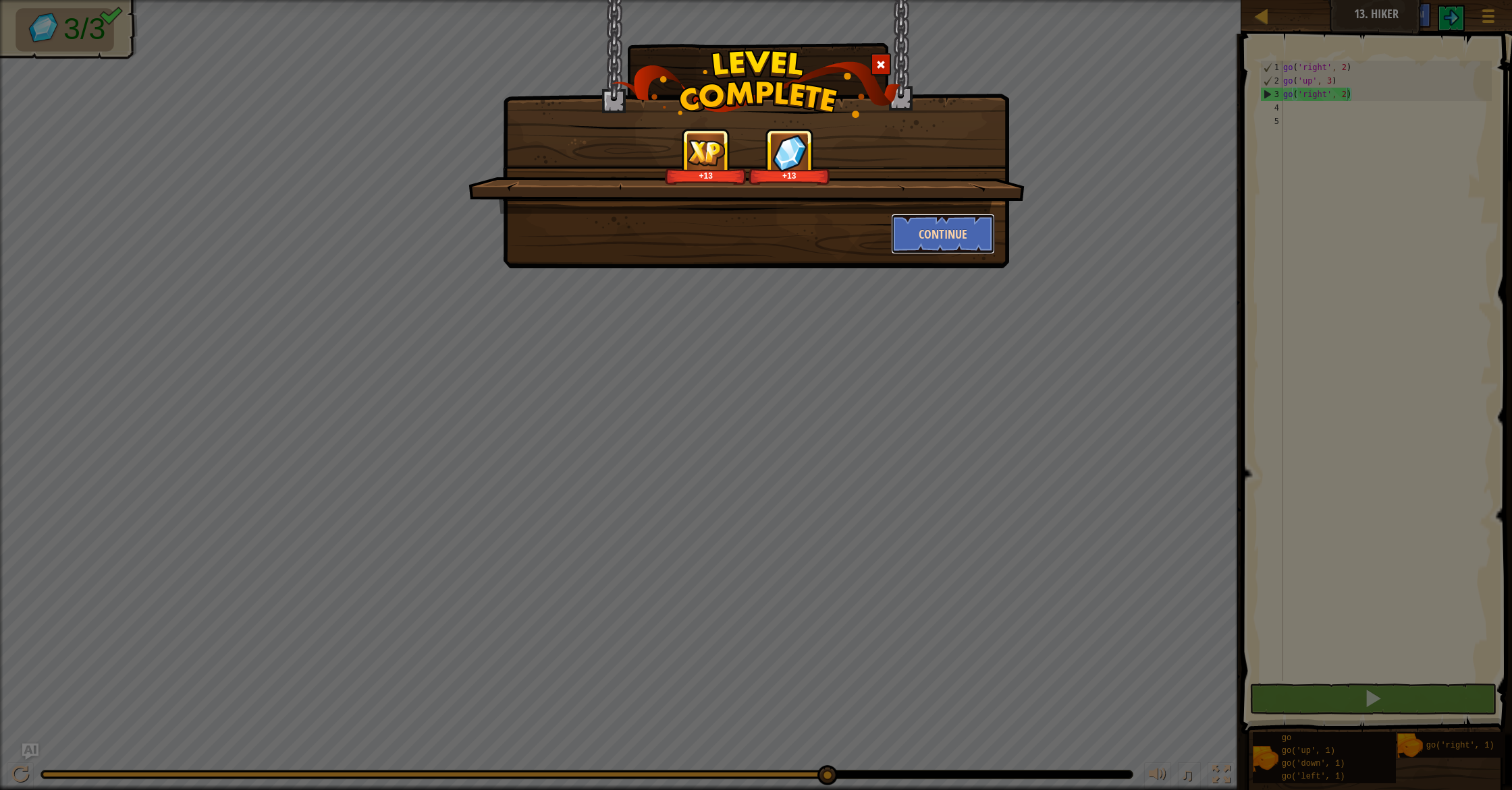
click at [922, 237] on button "Continue" at bounding box center [943, 234] width 105 height 41
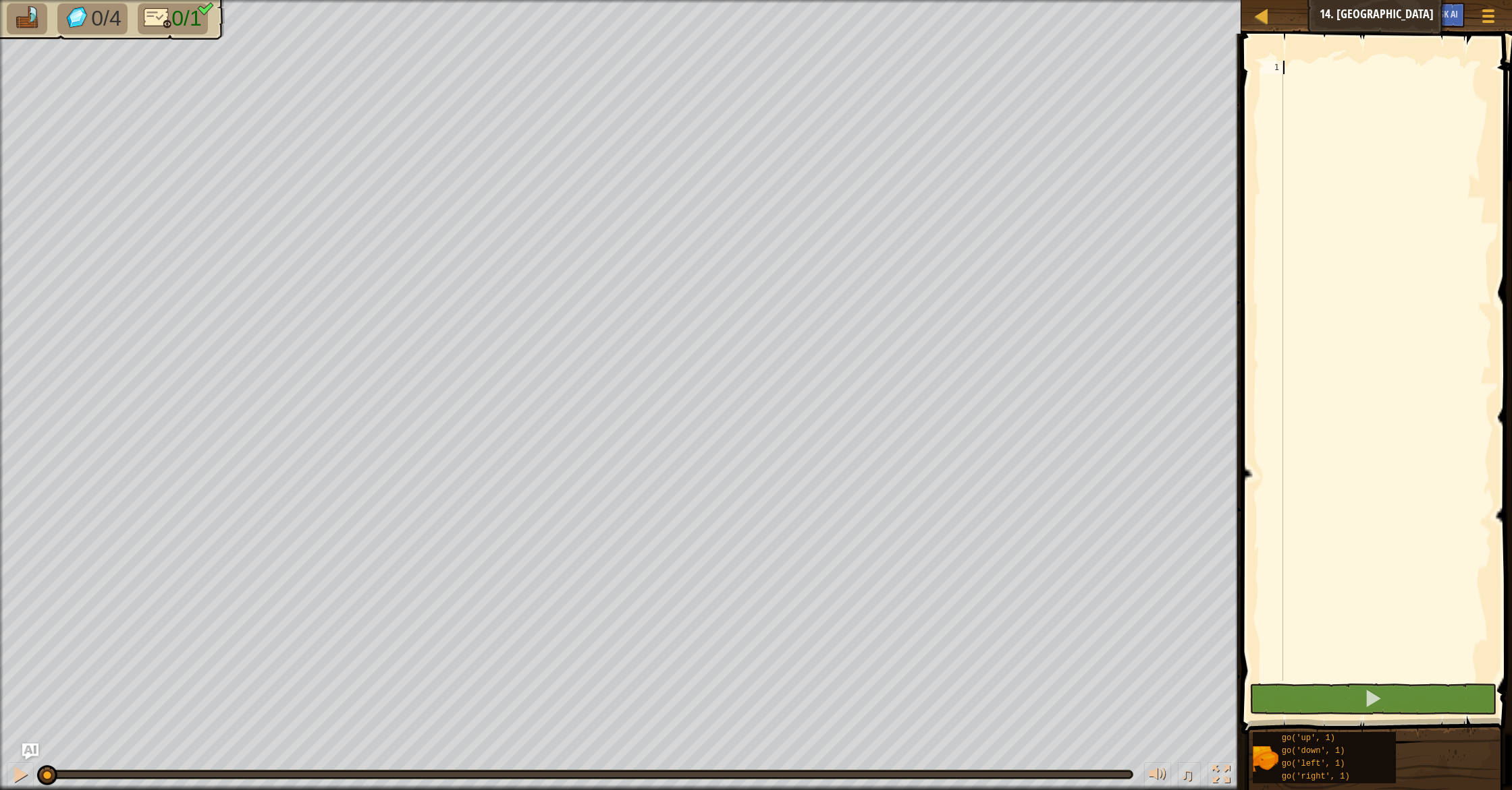
type textarea "g"
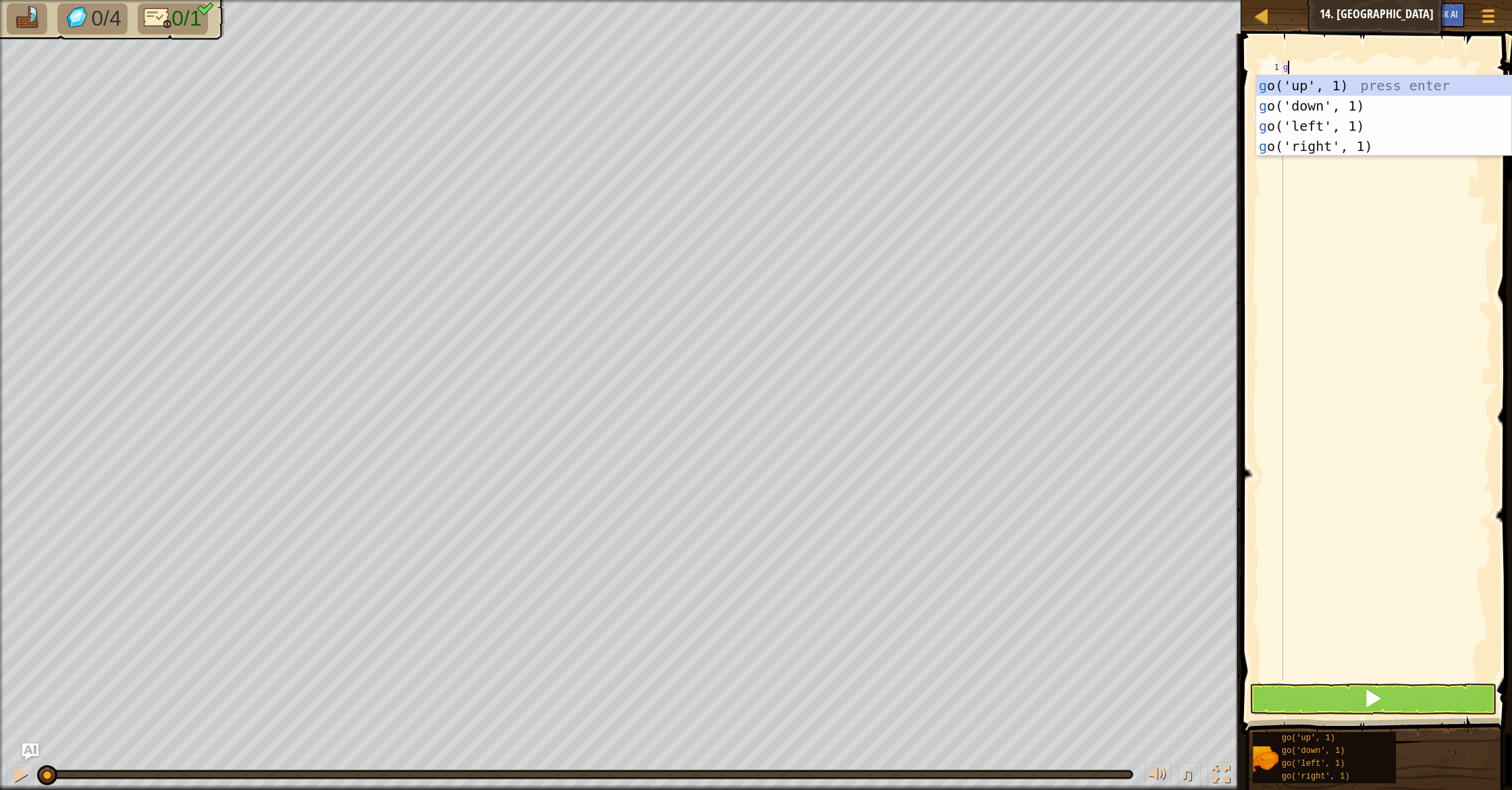
scroll to position [6, 0]
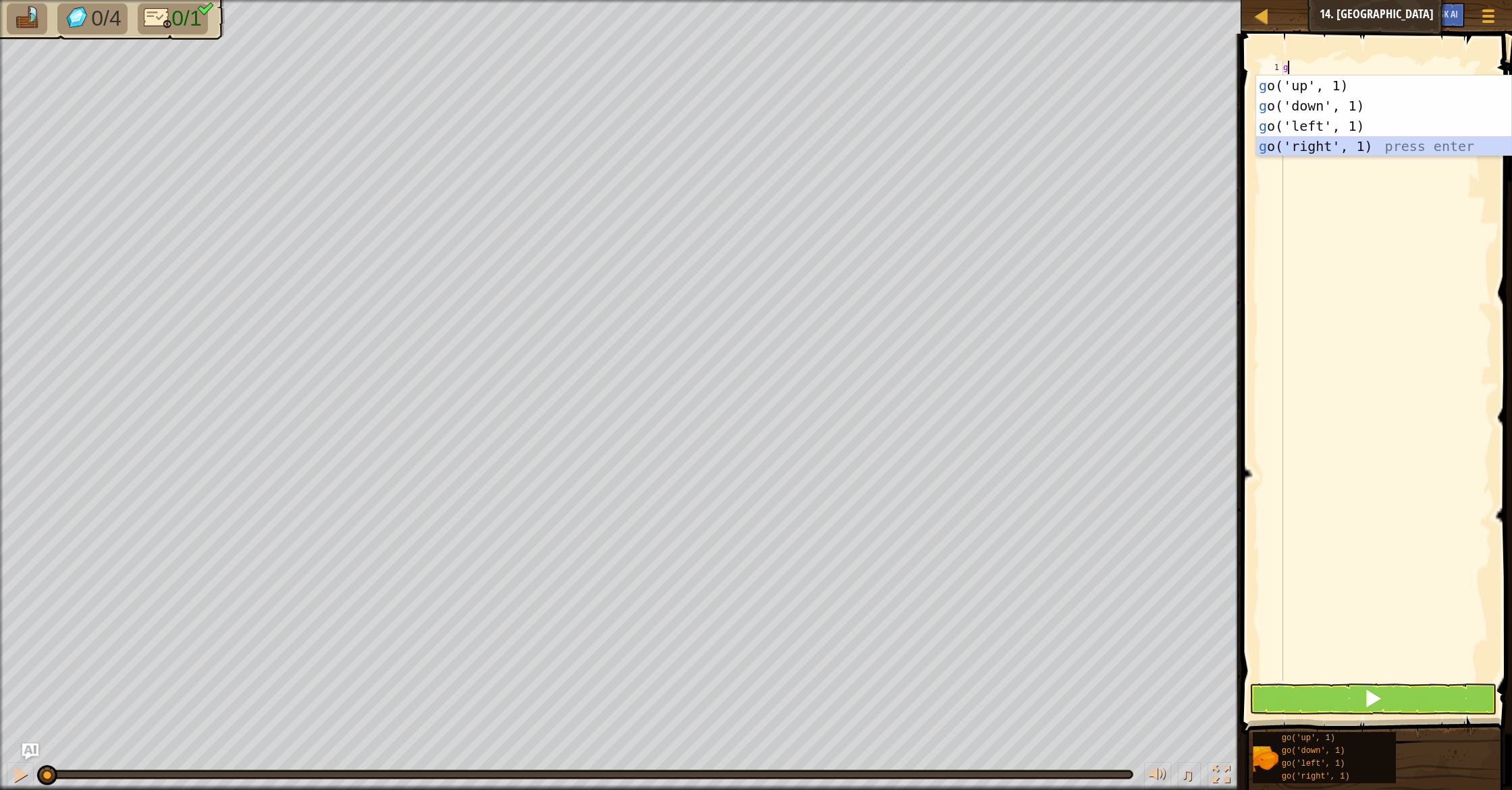
click at [1356, 141] on div "g o('up', 1) press enter g o('down', 1) press enter g o('left', 1) press enter …" at bounding box center [1383, 136] width 255 height 122
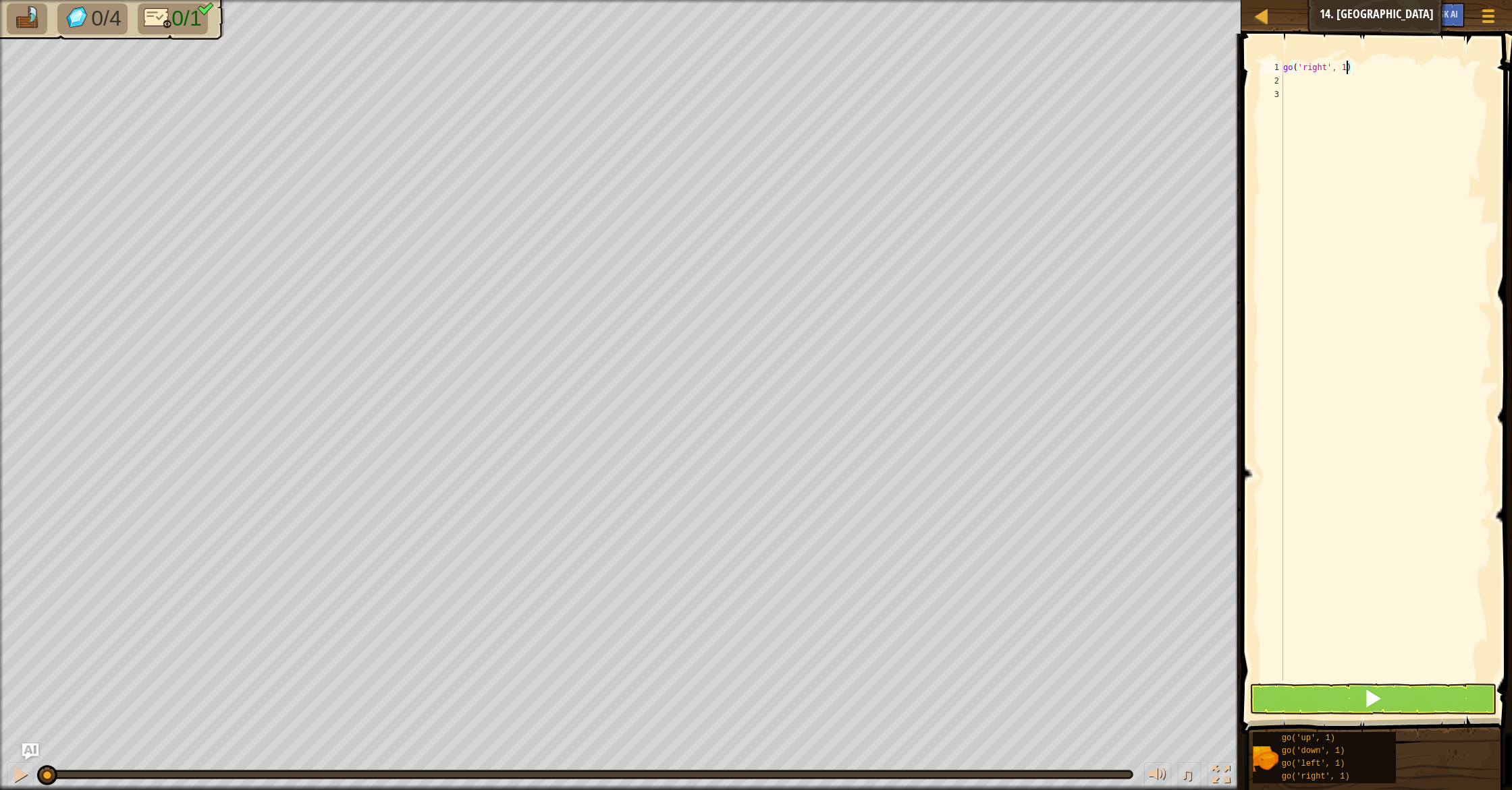
click at [1347, 71] on div "go ( 'right' , 1 )" at bounding box center [1386, 384] width 211 height 648
type textarea "go('right', 5)"
click at [1443, 708] on button at bounding box center [1372, 699] width 247 height 31
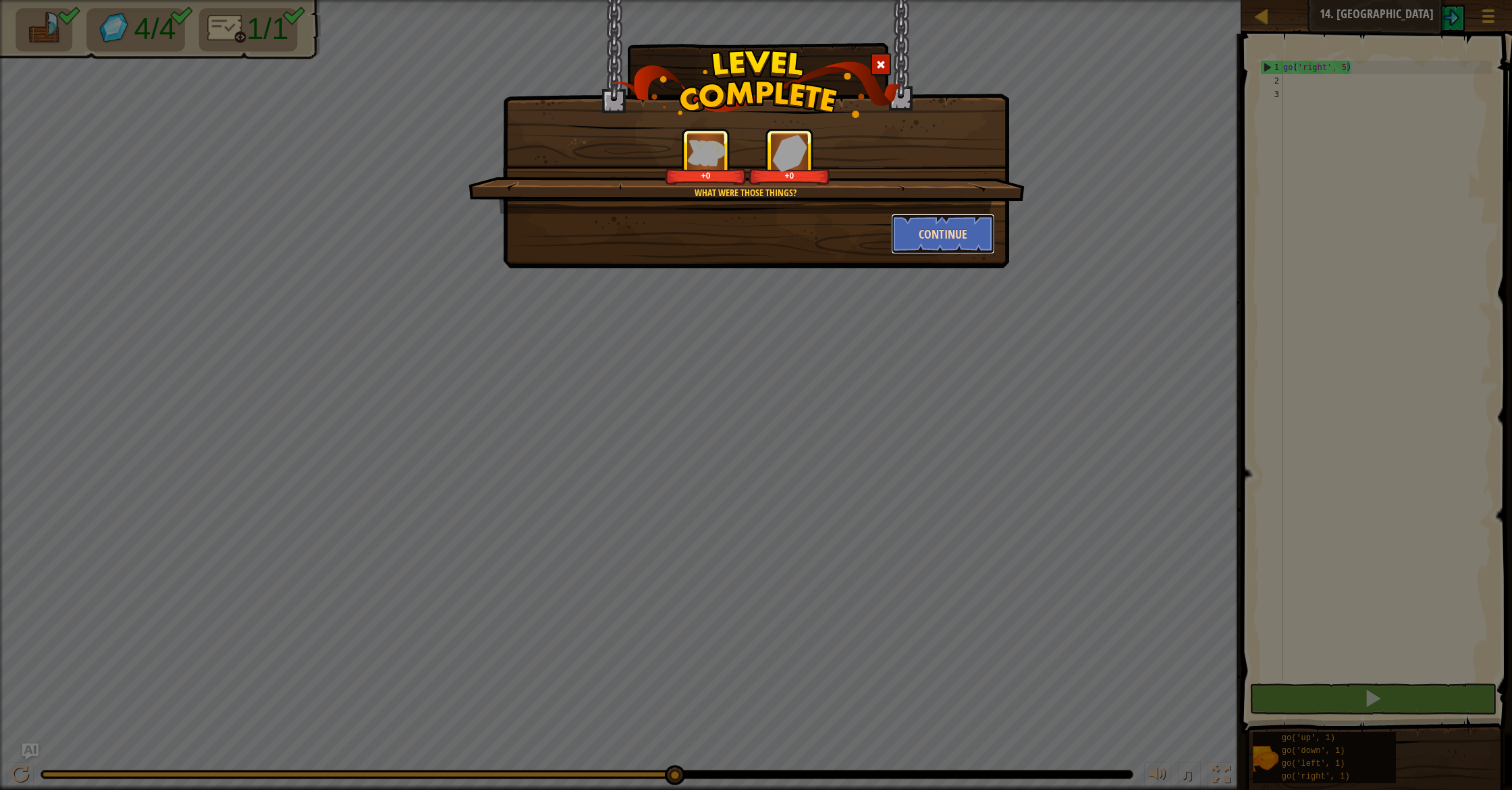
click at [903, 237] on button "Continue" at bounding box center [943, 234] width 105 height 41
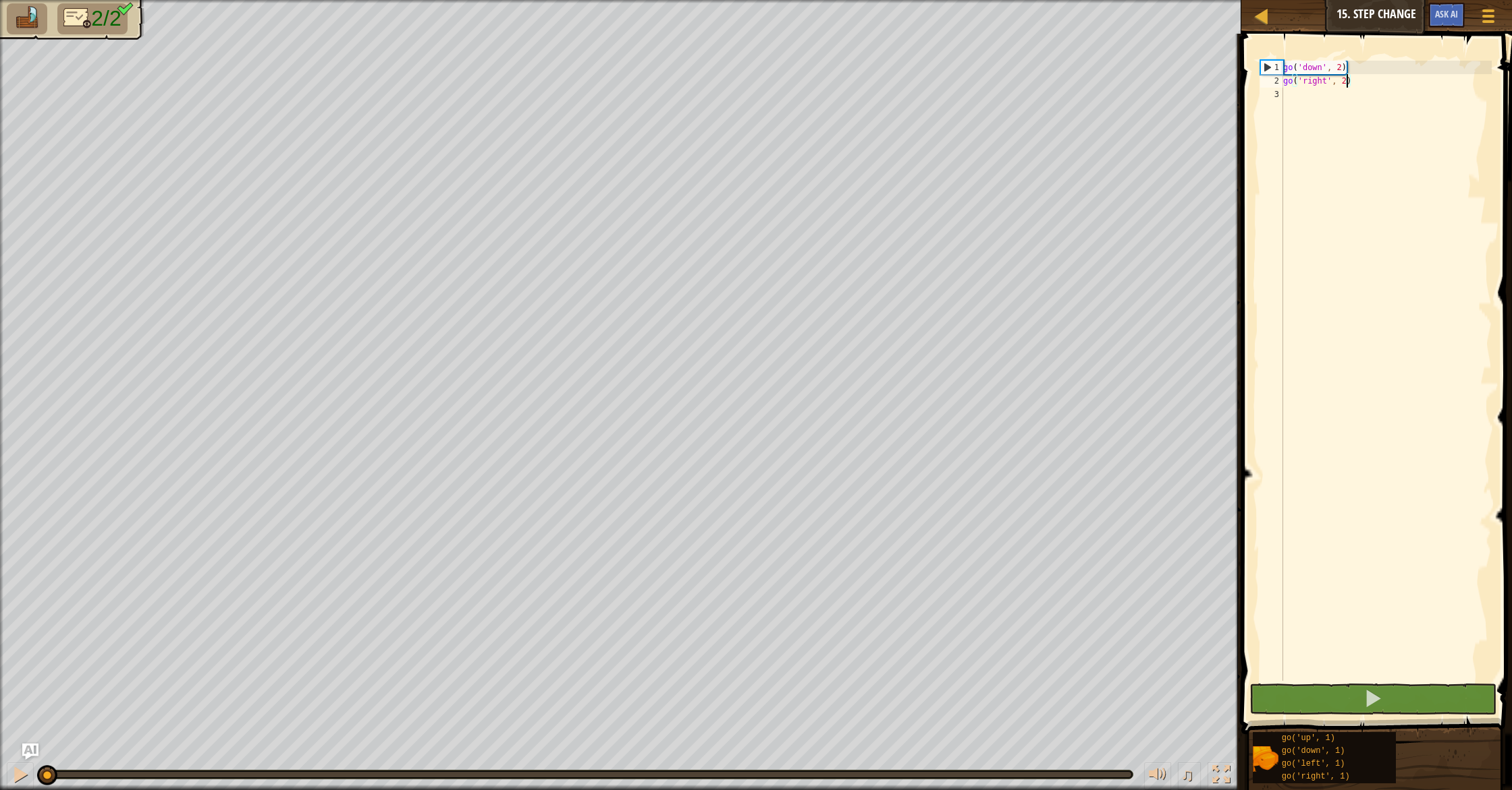
click at [1347, 83] on div "go ( 'down' , 2 ) go ( 'right' , 2 )" at bounding box center [1386, 384] width 211 height 648
type textarea "go('right', 5)"
click at [1353, 700] on button at bounding box center [1372, 699] width 247 height 31
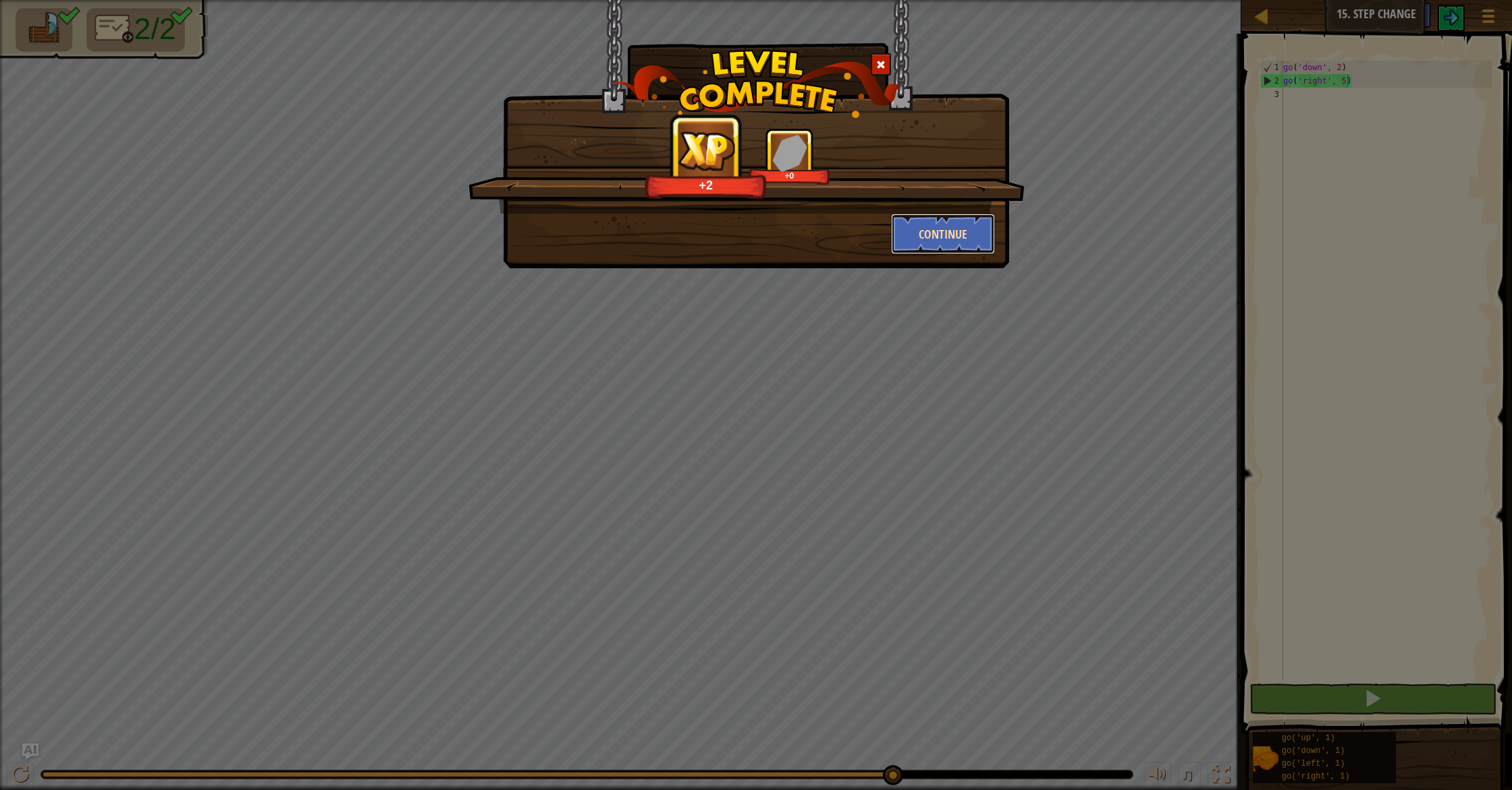
click at [911, 225] on button "Continue" at bounding box center [943, 234] width 105 height 41
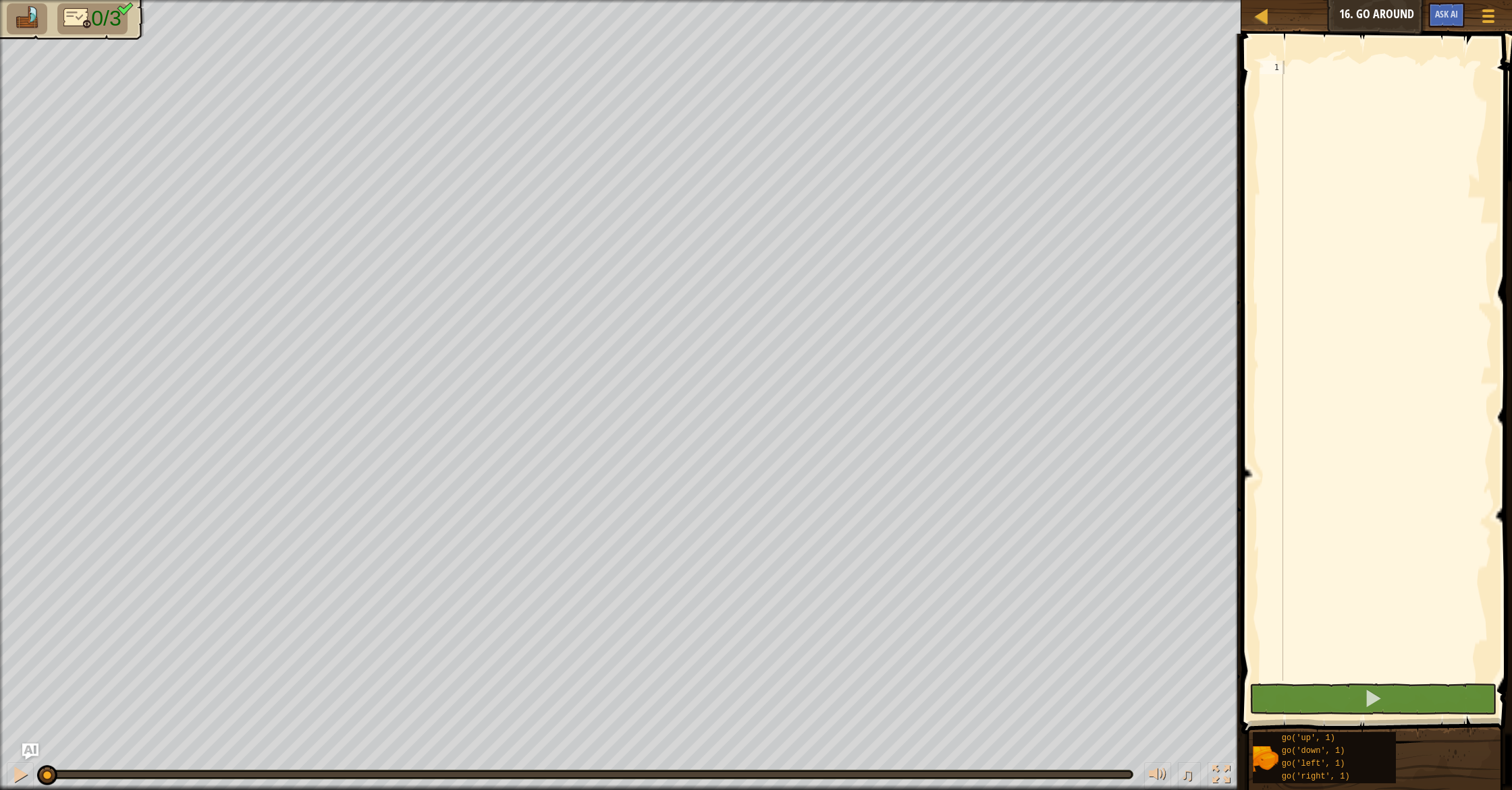
click at [103, 25] on span "0/3" at bounding box center [106, 18] width 30 height 25
click at [53, 22] on ul "0/3" at bounding box center [72, 19] width 131 height 31
click at [42, 24] on li at bounding box center [27, 19] width 41 height 31
type textarea "g"
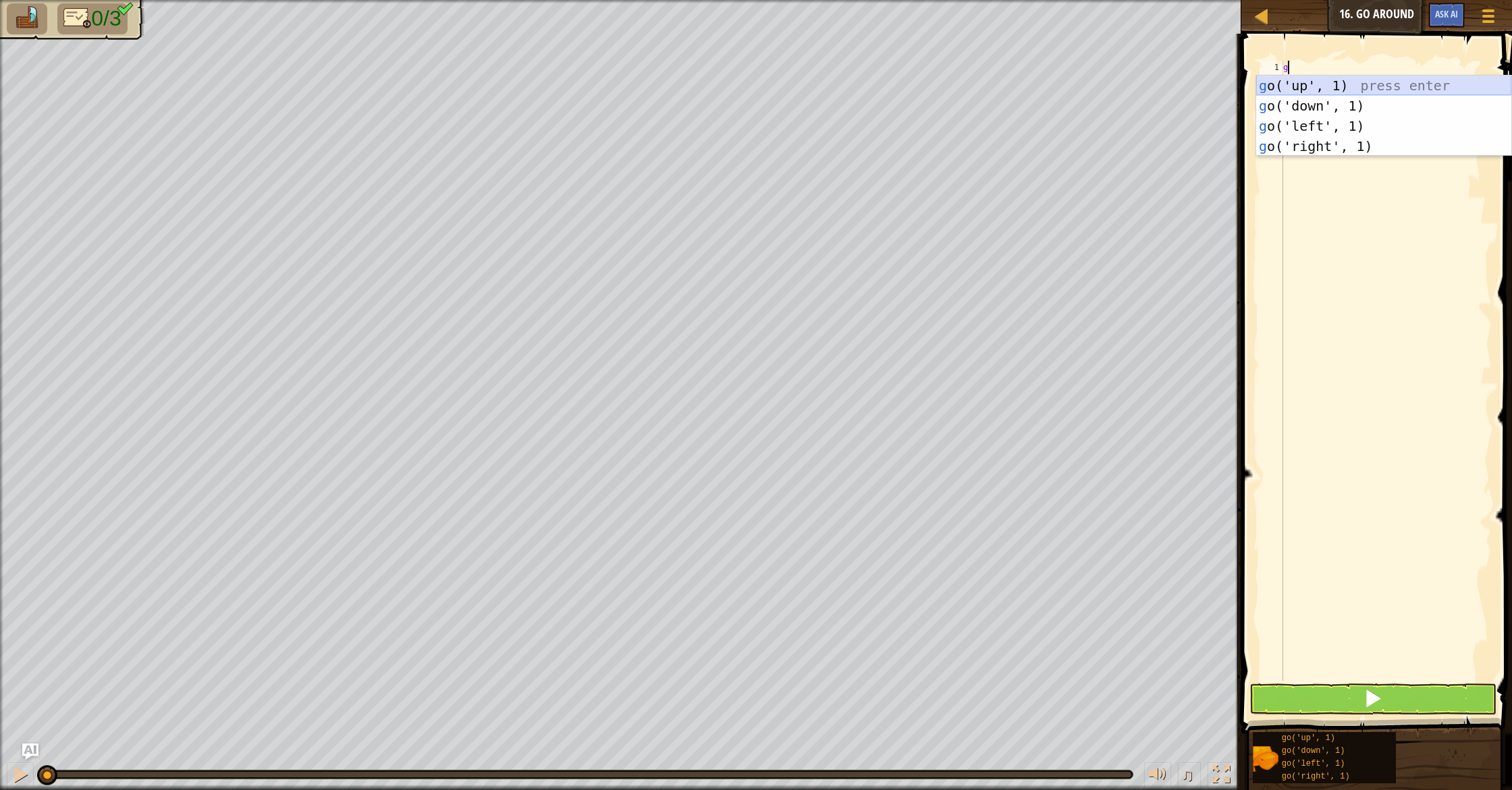
scroll to position [6, 0]
click at [1364, 76] on div "g o('up', 1) press enter g o('down', 1) press enter g o('left', 1) press enter …" at bounding box center [1383, 136] width 255 height 122
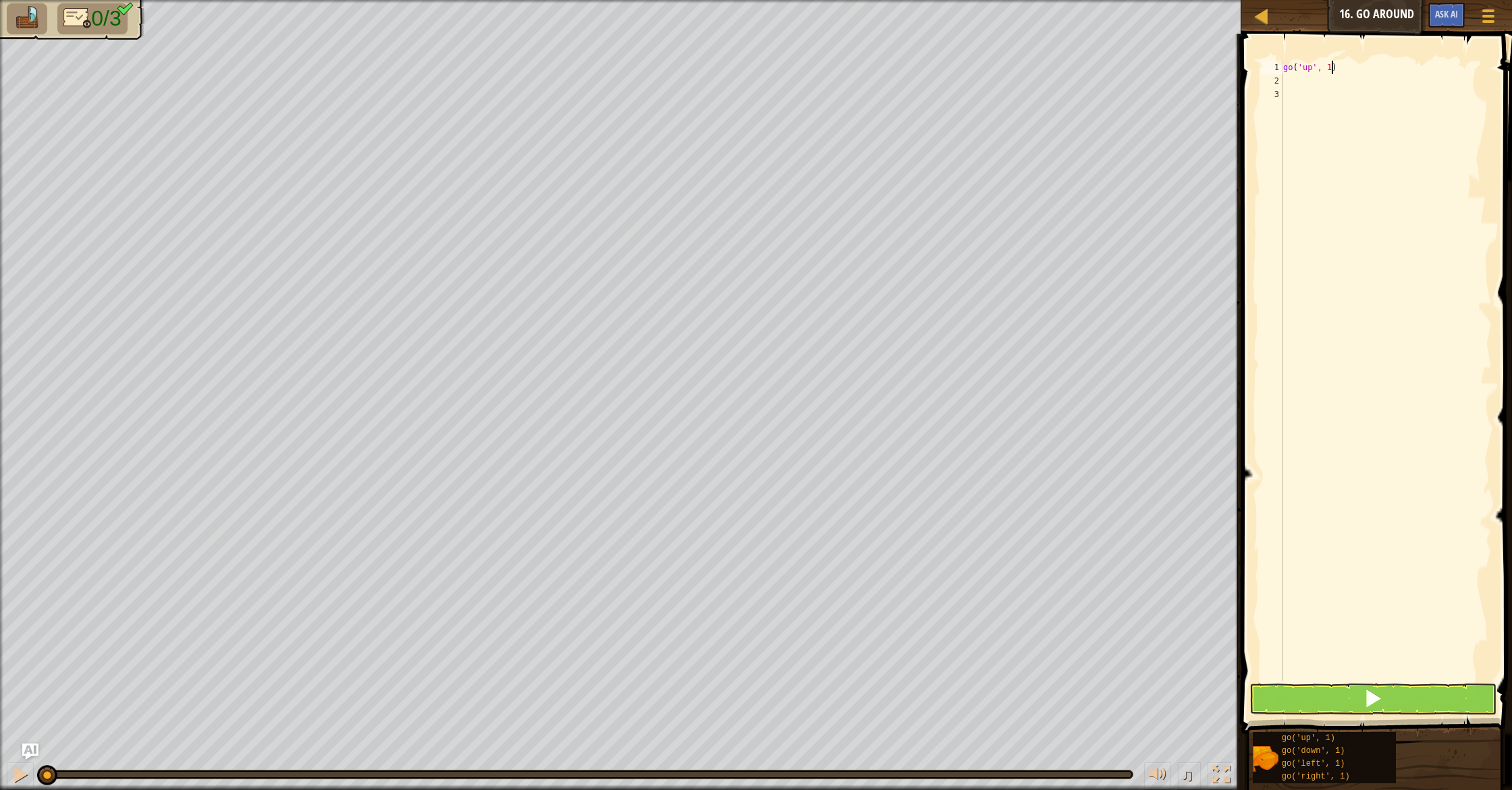
click at [1331, 66] on div "go ( 'up' , 1 )" at bounding box center [1386, 384] width 211 height 648
type textarea "go('up', 2)"
click at [1362, 89] on div "go ( 'up' , 2 )" at bounding box center [1386, 384] width 211 height 648
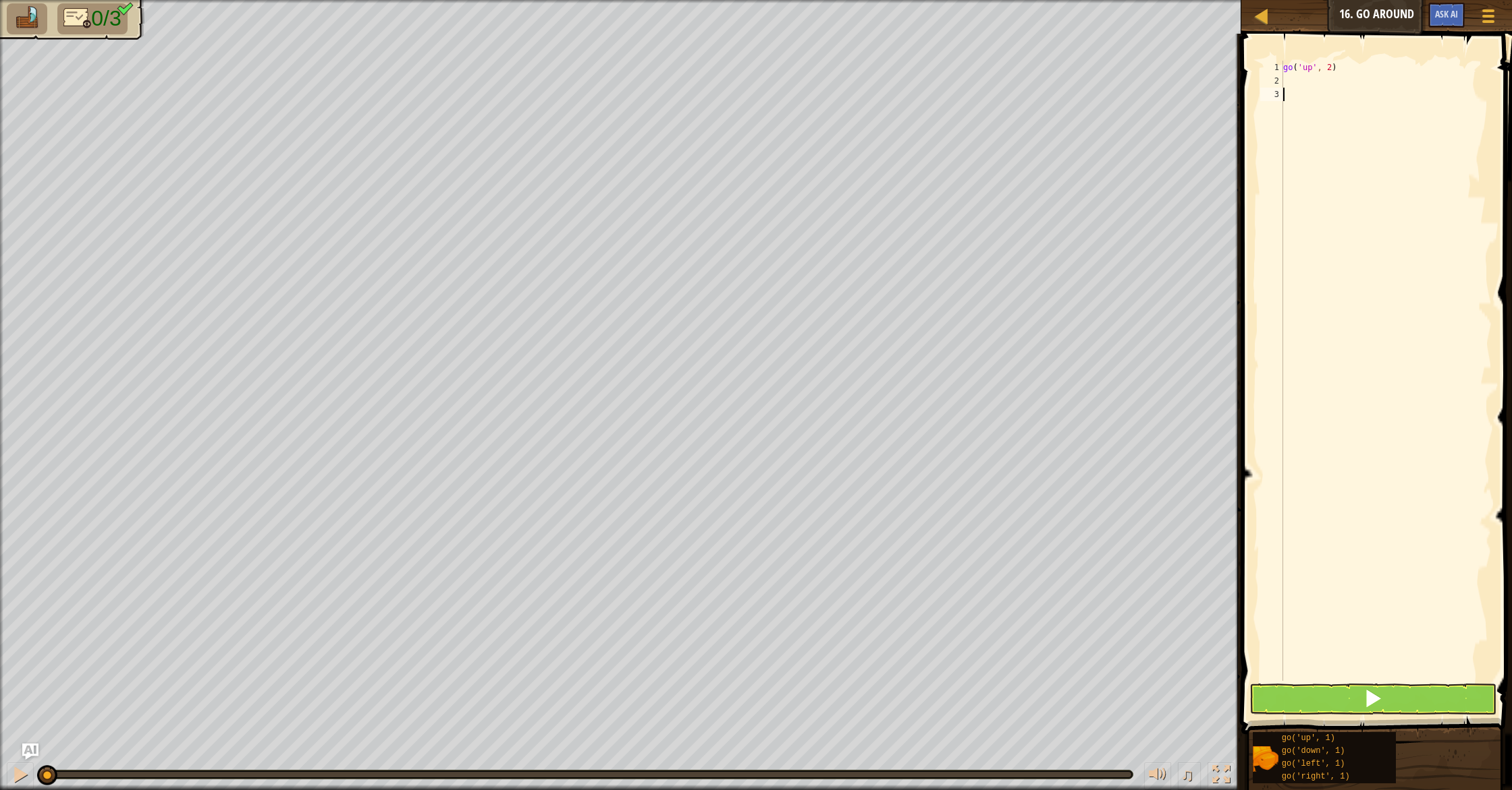
click at [1362, 84] on div "go ( 'up' , 2 )" at bounding box center [1386, 384] width 211 height 648
type textarea "g"
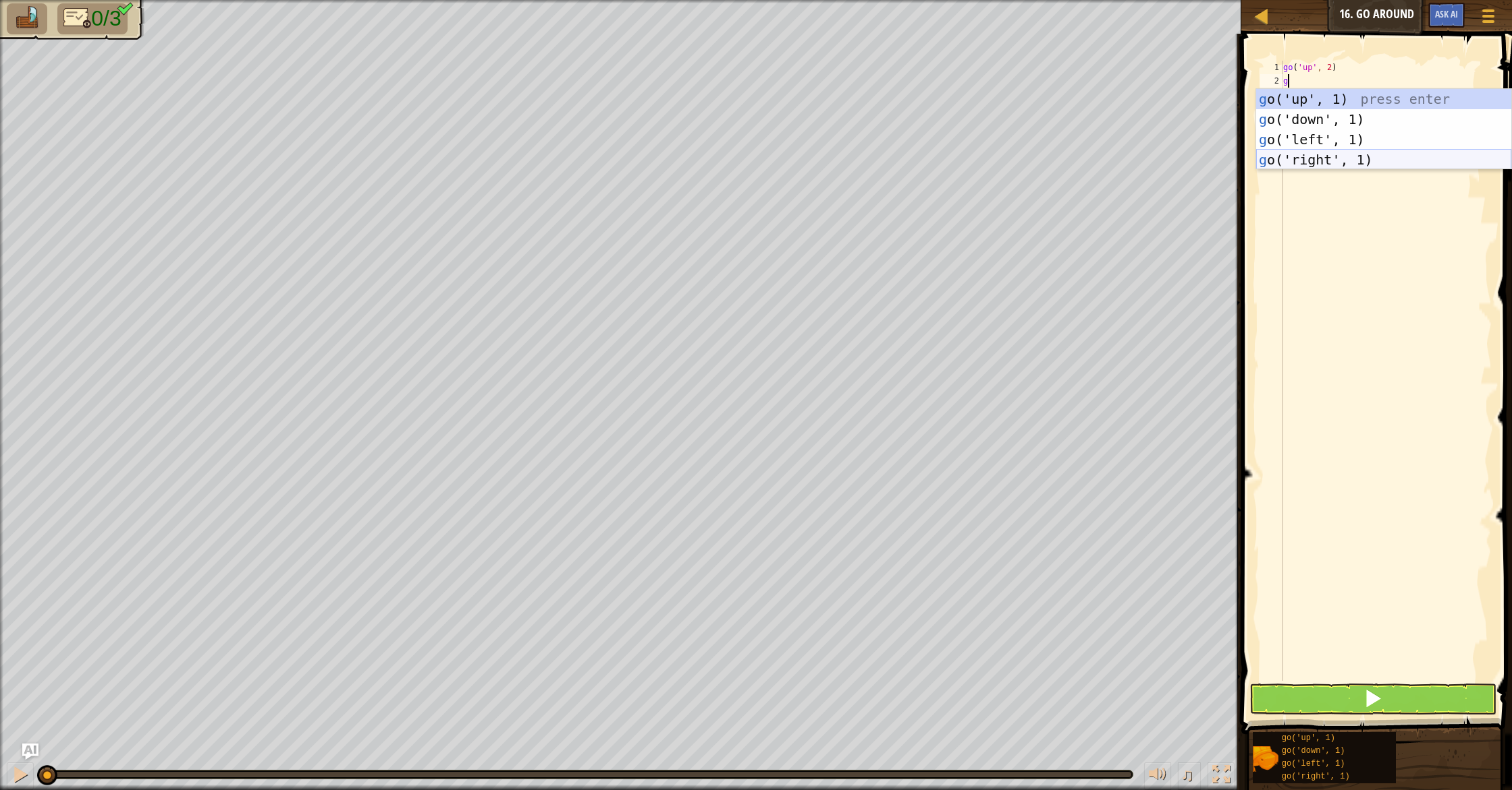
click at [1348, 152] on div "g o('up', 1) press enter g o('down', 1) press enter g o('left', 1) press enter …" at bounding box center [1383, 150] width 255 height 122
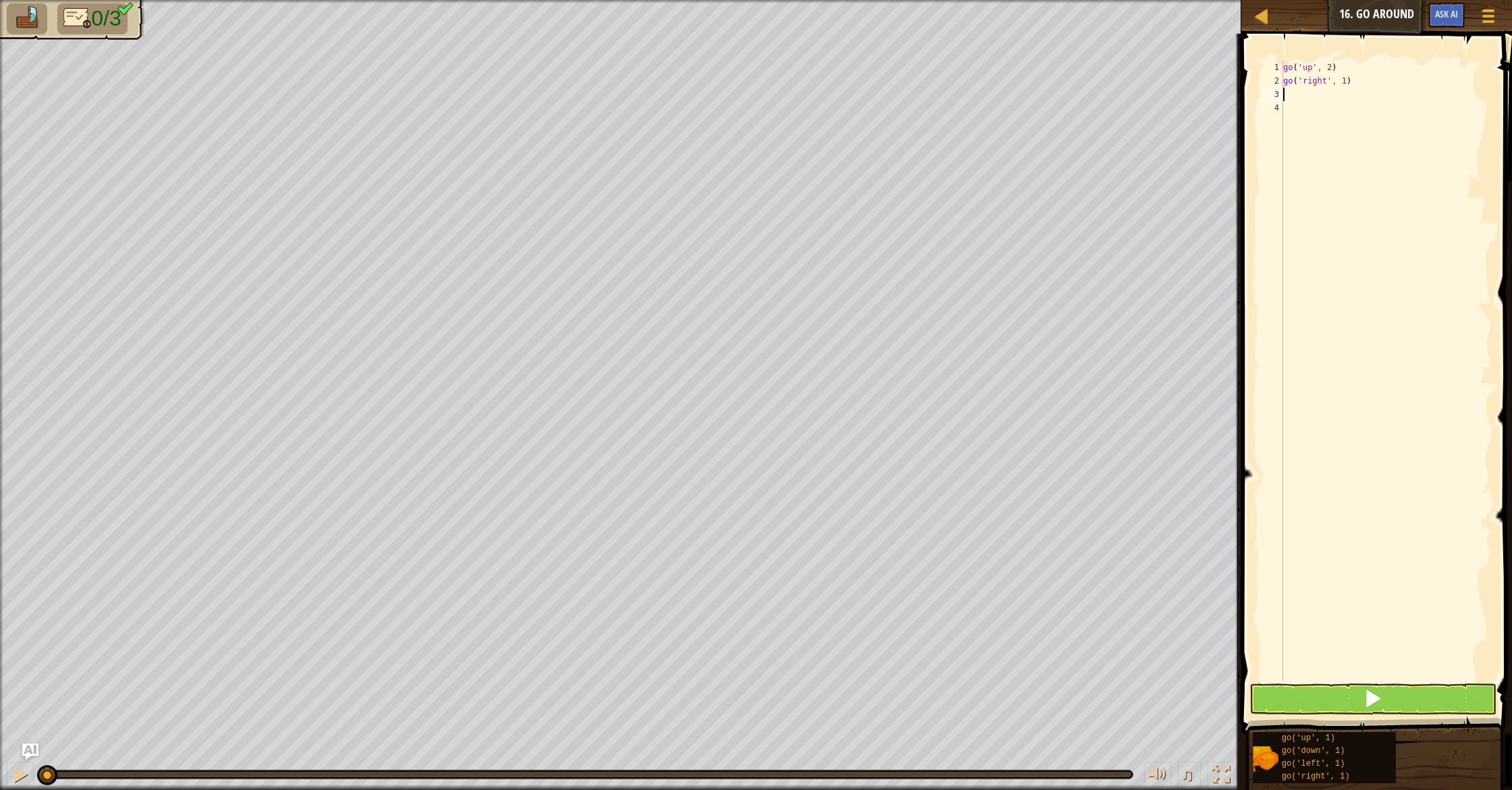
click at [1346, 84] on div "go ( 'up' , 2 ) go ( 'right' , 1 )" at bounding box center [1386, 384] width 211 height 648
type textarea "go('right', 3)"
click at [1352, 94] on div "go ( 'up' , 2 ) go ( 'right' , 3 )" at bounding box center [1386, 384] width 211 height 648
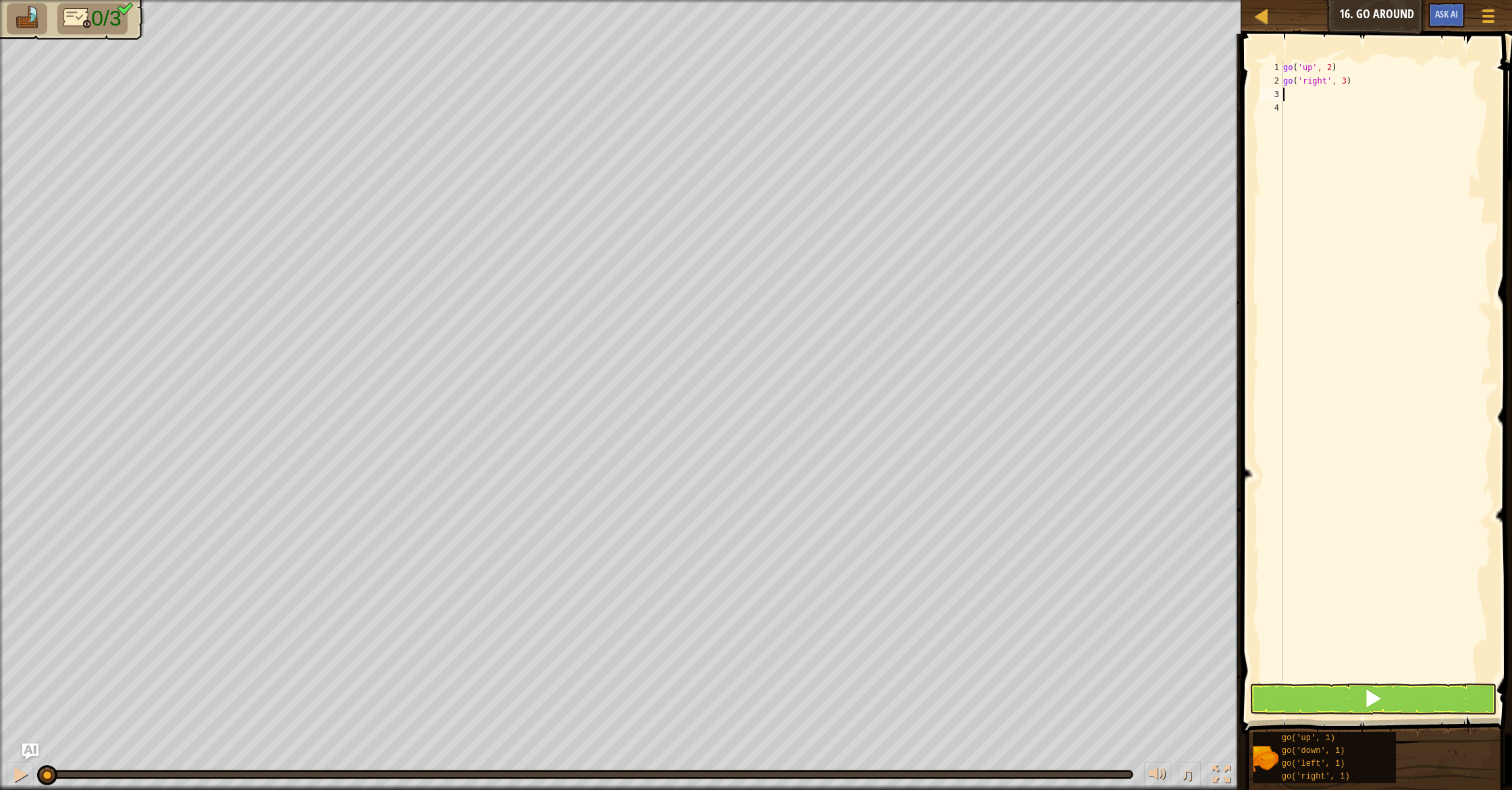
type textarea "g"
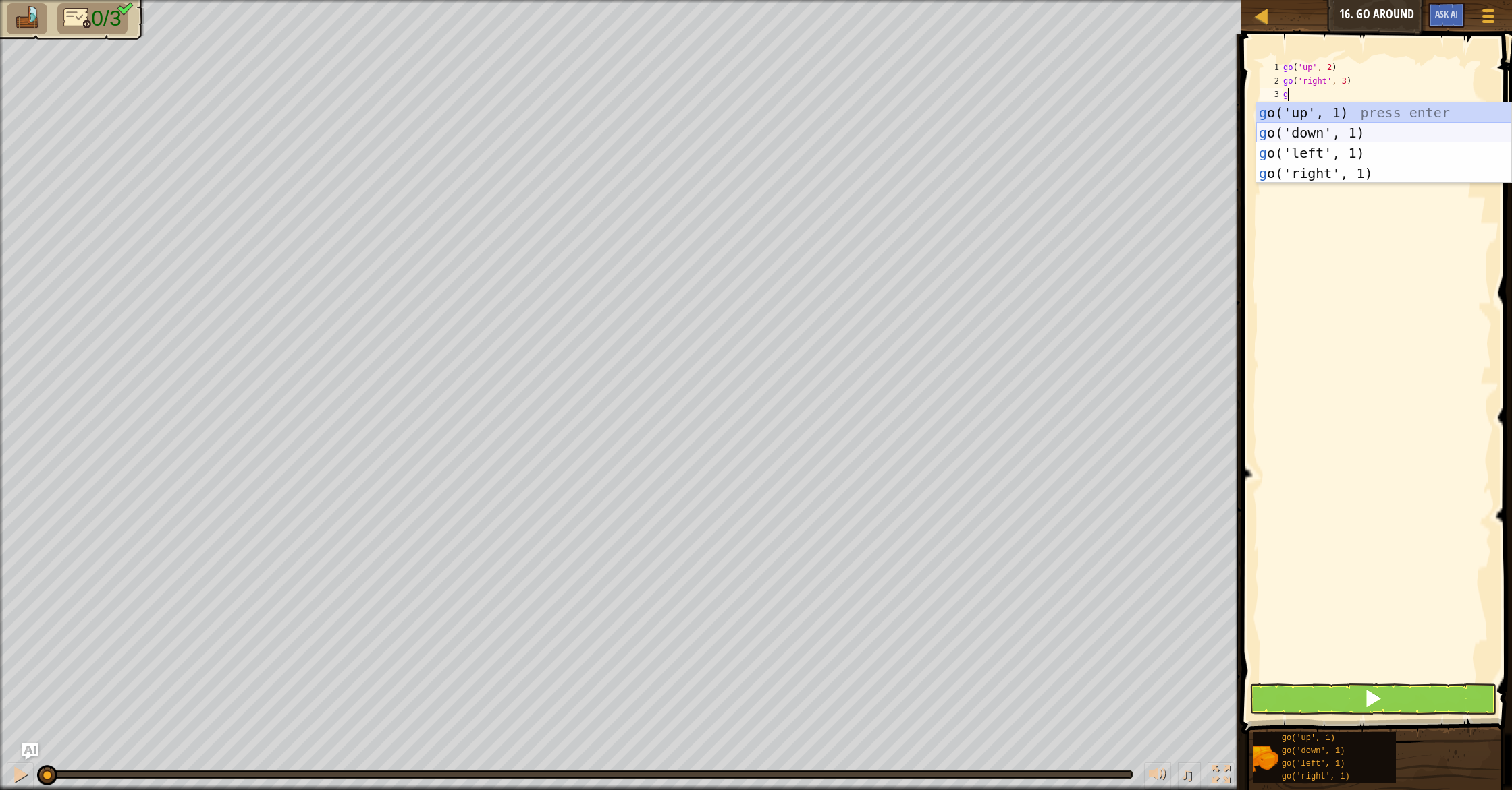
click at [1348, 136] on div "g o('up', 1) press enter g o('down', 1) press enter g o('left', 1) press enter …" at bounding box center [1383, 163] width 255 height 122
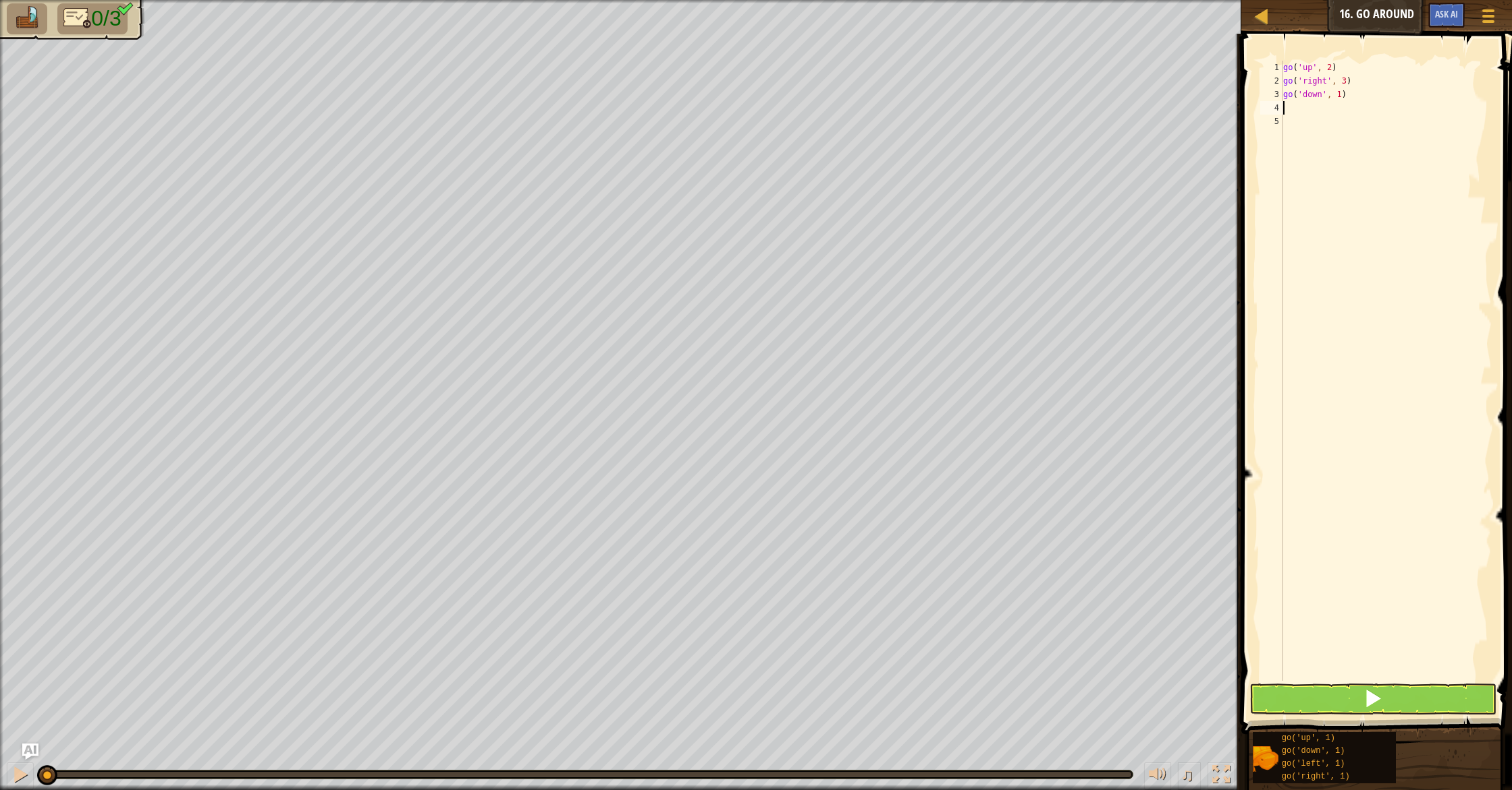
click at [1341, 93] on div "go ( 'up' , 2 ) go ( 'right' , 3 ) go ( 'down' , 1 )" at bounding box center [1386, 384] width 211 height 648
type textarea "go('down', 2)"
click at [1404, 713] on button at bounding box center [1372, 699] width 247 height 31
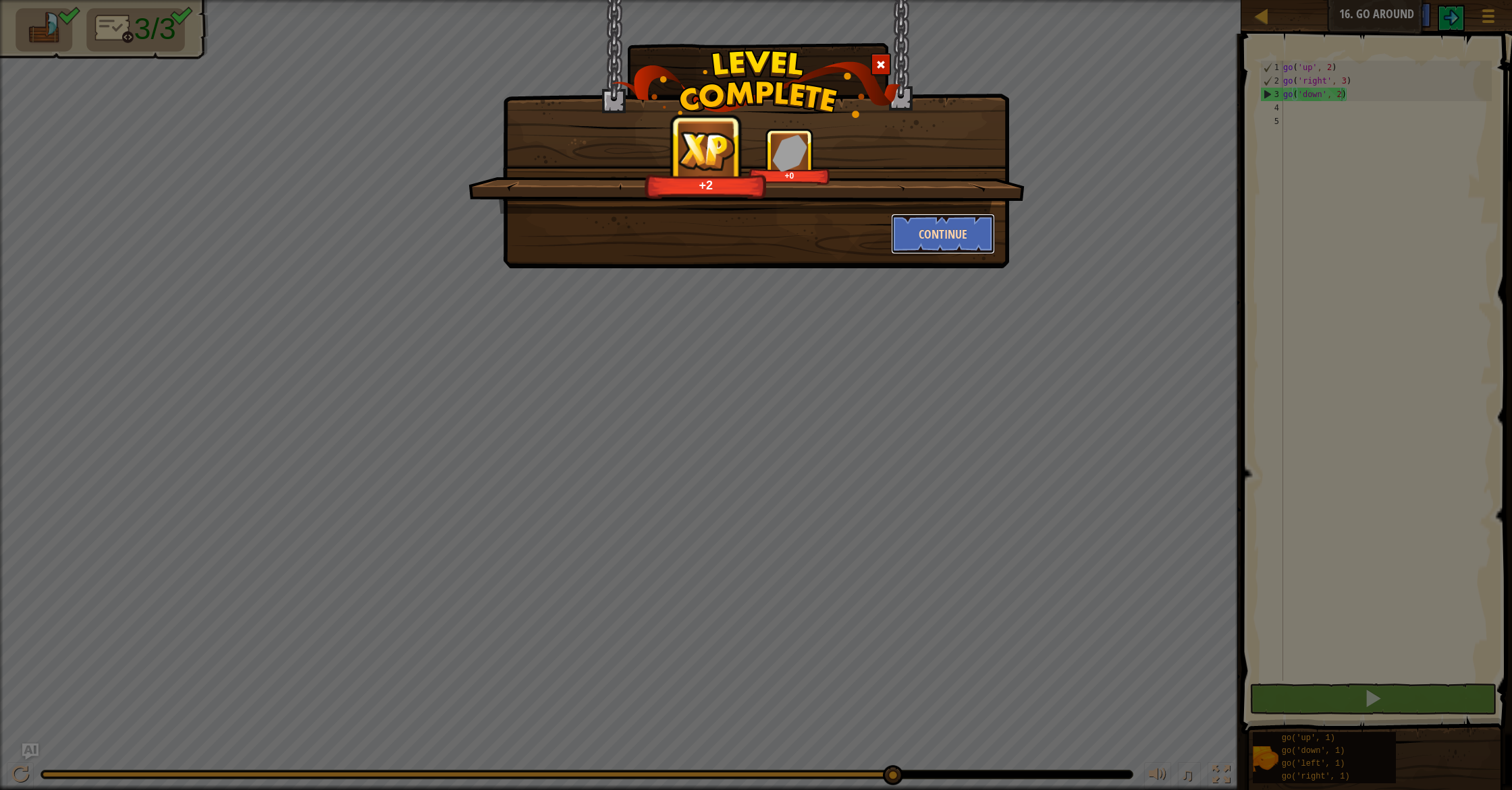
click at [949, 243] on button "Continue" at bounding box center [943, 234] width 105 height 41
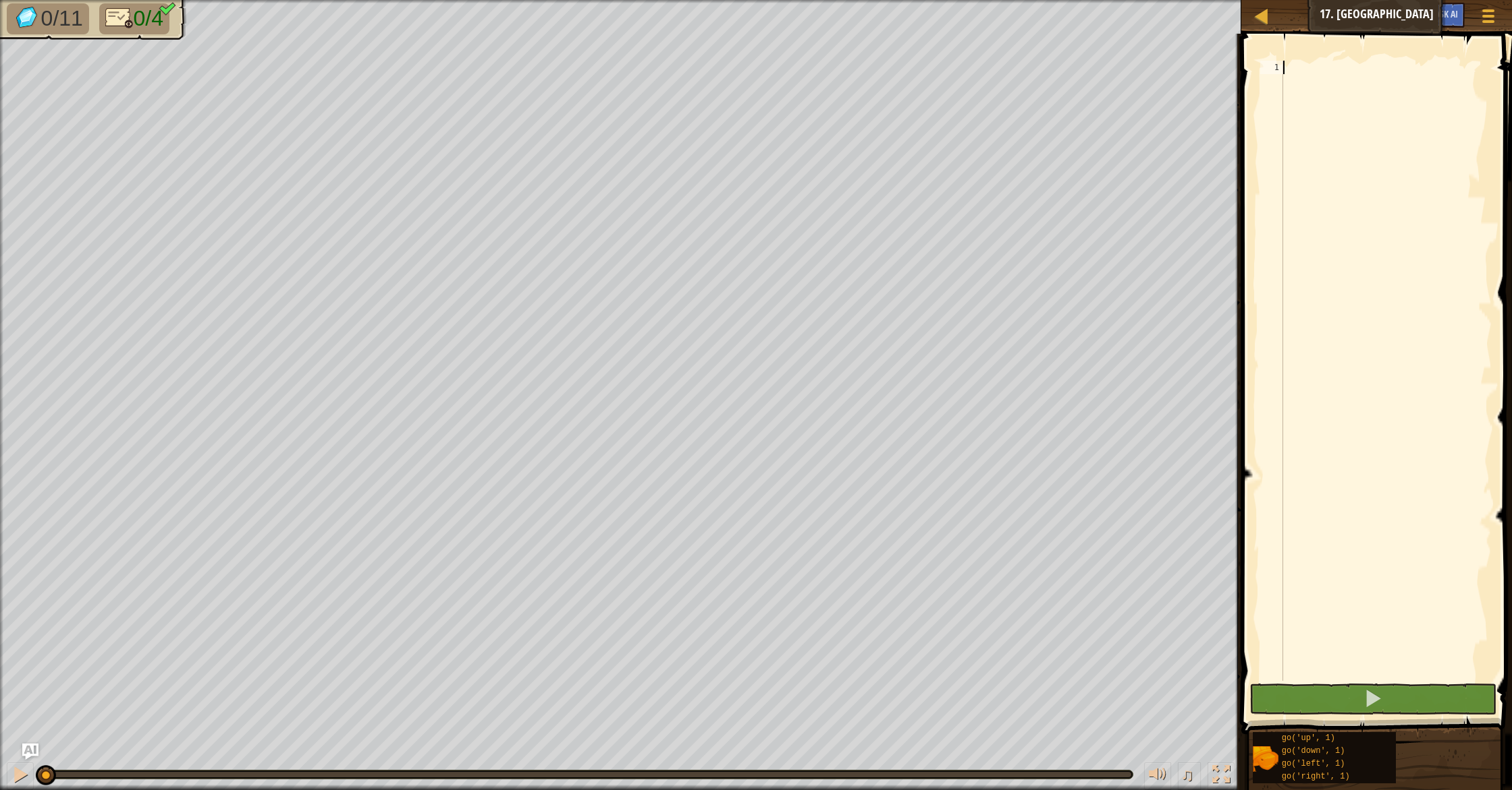
type textarea "g"
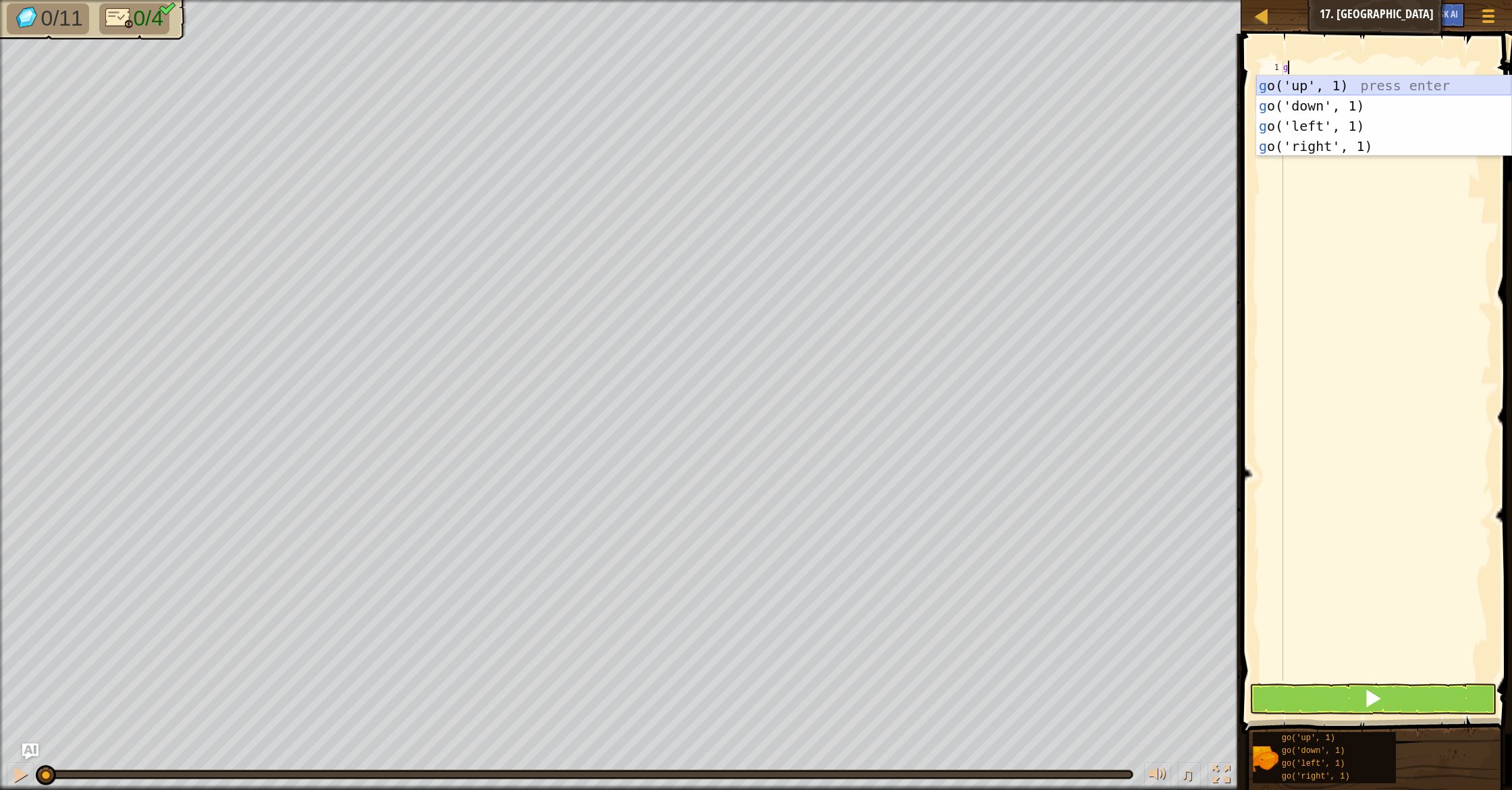
click at [1317, 89] on div "g o('up', 1) press enter g o('down', 1) press enter g o('left', 1) press enter …" at bounding box center [1383, 136] width 255 height 122
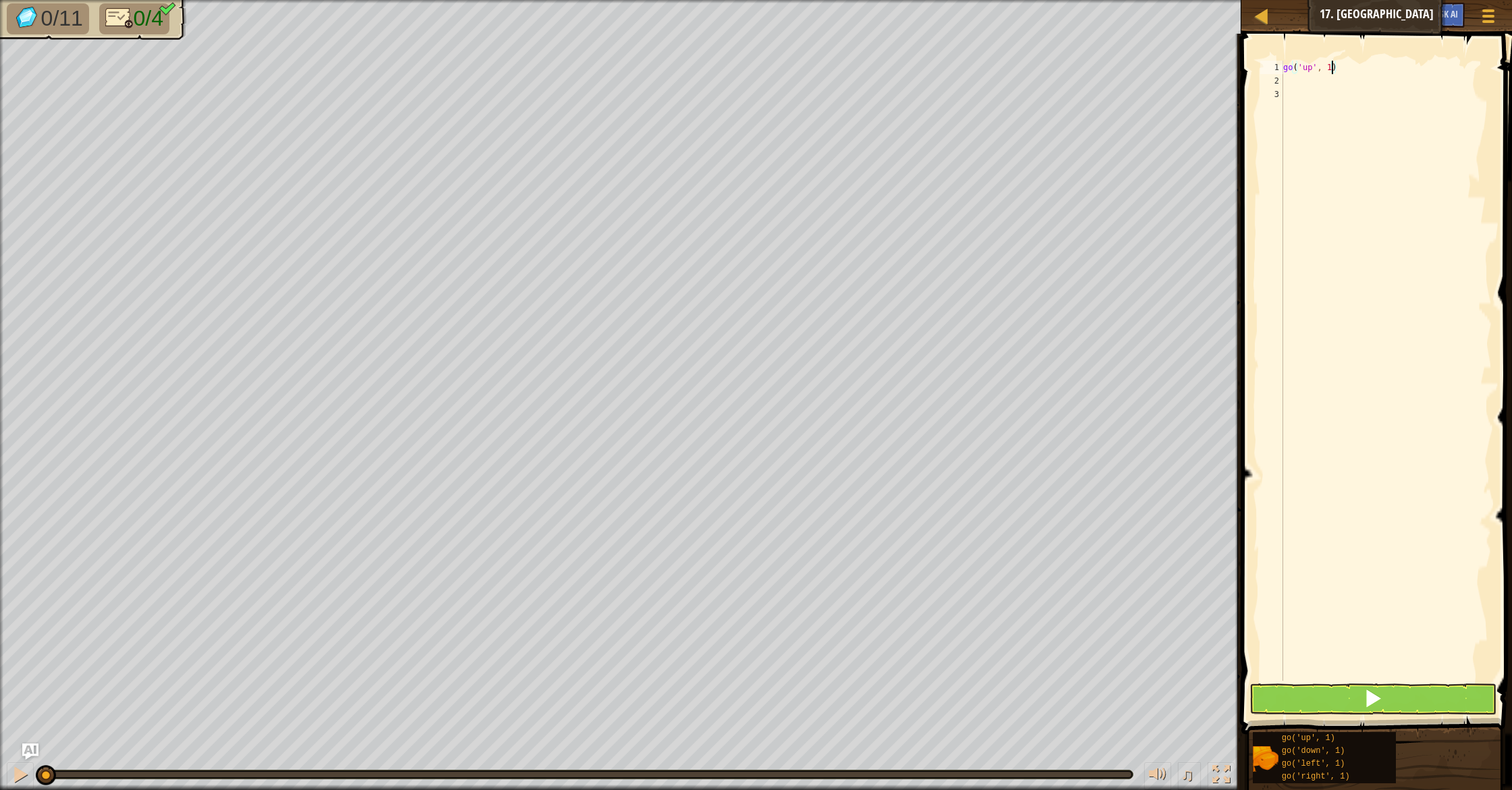
click at [1333, 66] on div "go ( 'up' , 1 )" at bounding box center [1386, 384] width 211 height 648
type textarea "go('up', 3)"
click at [1394, 79] on div "go ( 'up' , 3 )" at bounding box center [1386, 384] width 211 height 648
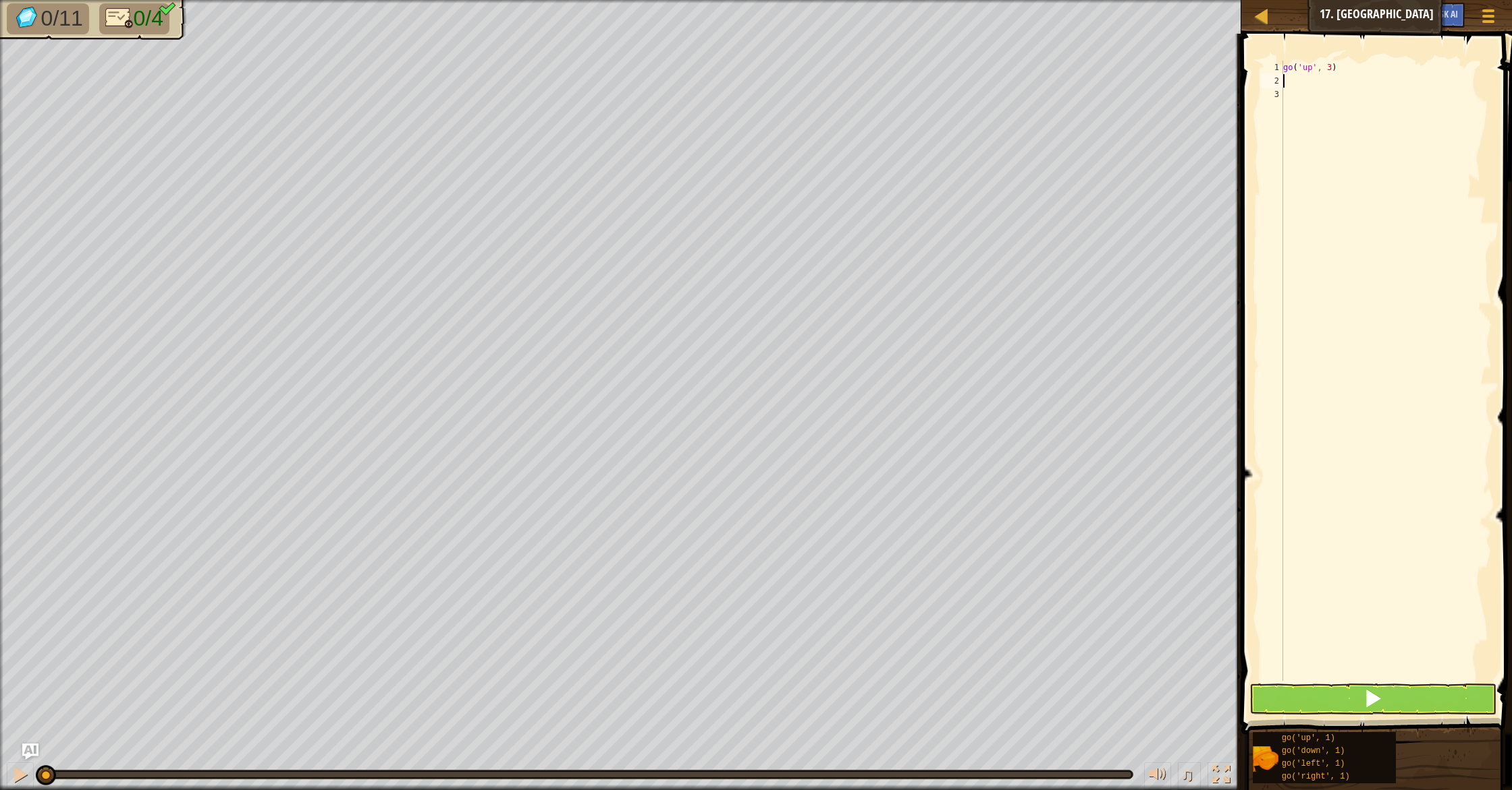
type textarea "g"
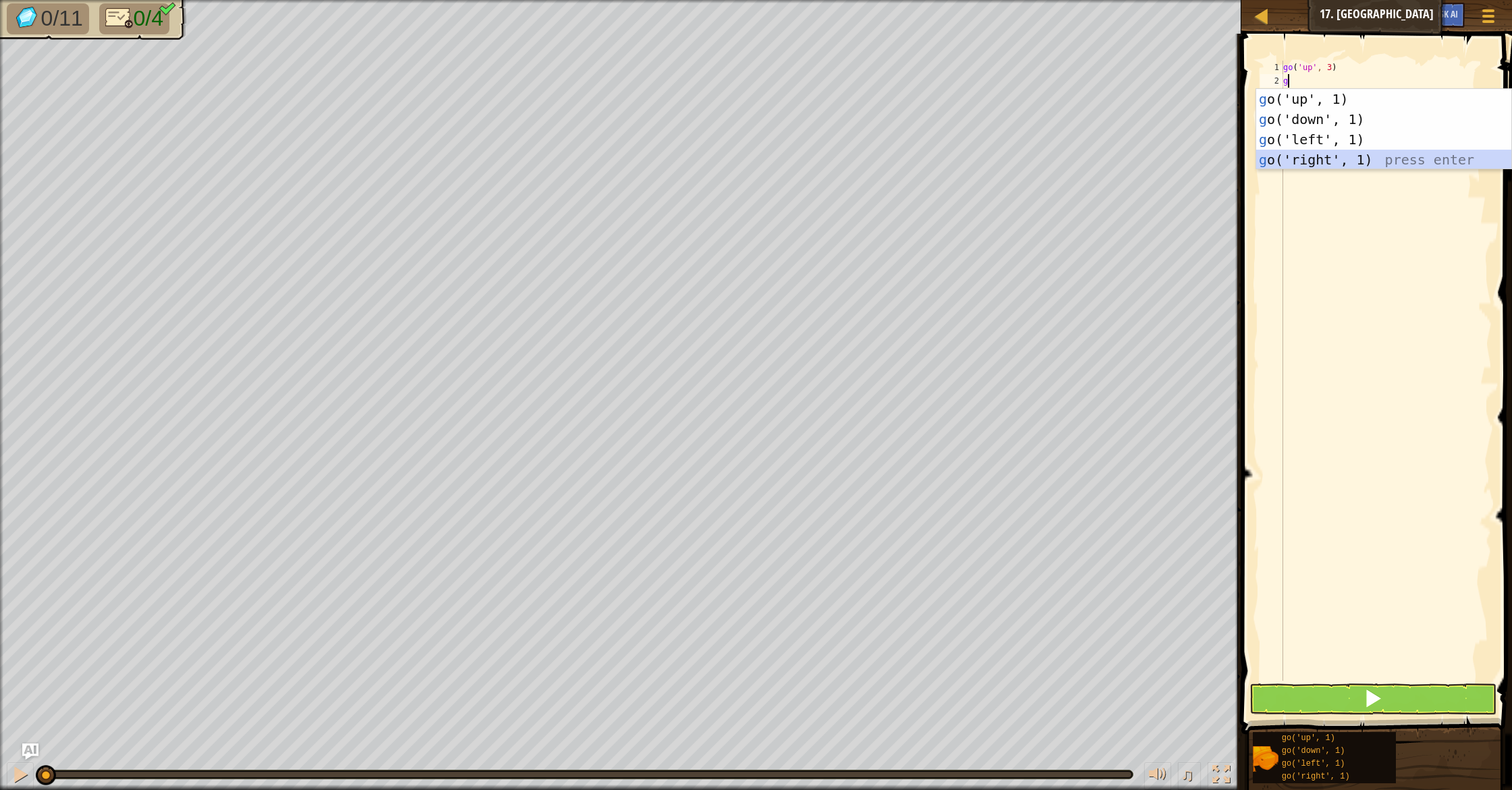
click at [1330, 157] on div "g o('up', 1) press enter g o('down', 1) press enter g o('left', 1) press enter …" at bounding box center [1383, 150] width 255 height 122
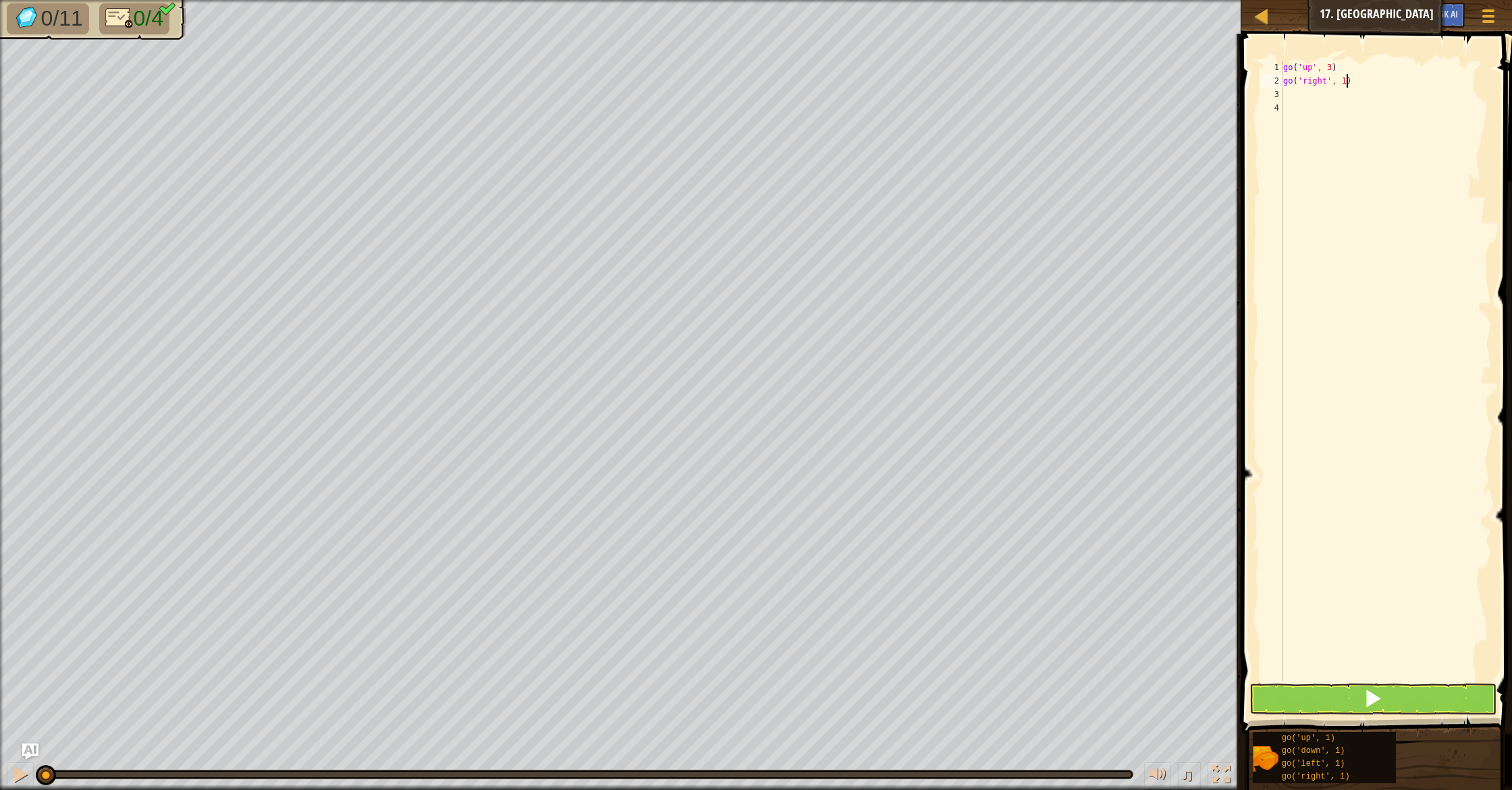
click at [1347, 79] on div "go ( 'up' , 3 ) go ( 'right' , 1 )" at bounding box center [1386, 384] width 211 height 648
type textarea "go('right', 3)"
click at [1359, 92] on div "go ( 'up' , 3 ) go ( 'right' , 3 )" at bounding box center [1386, 384] width 211 height 648
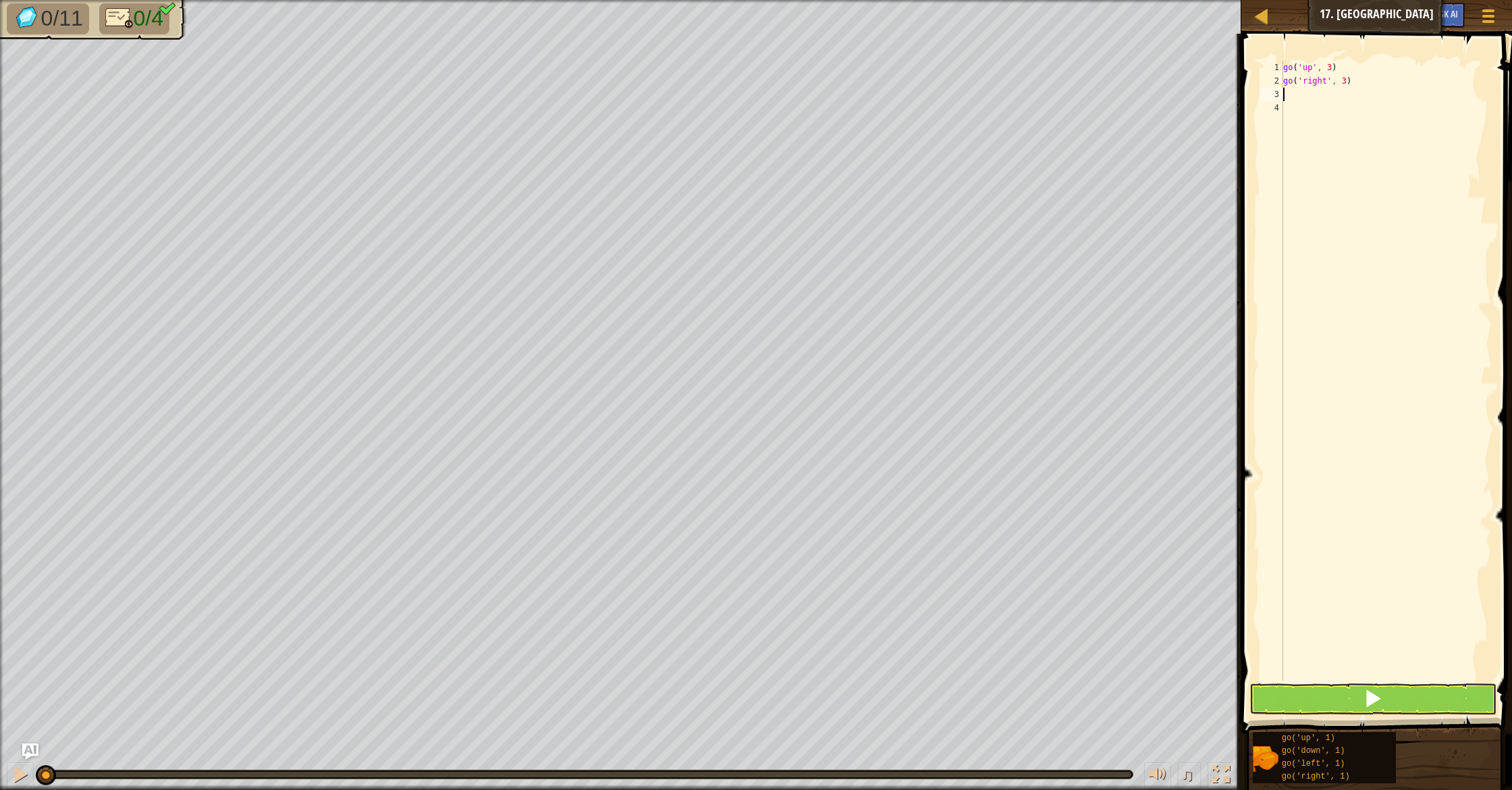
type textarea "g"
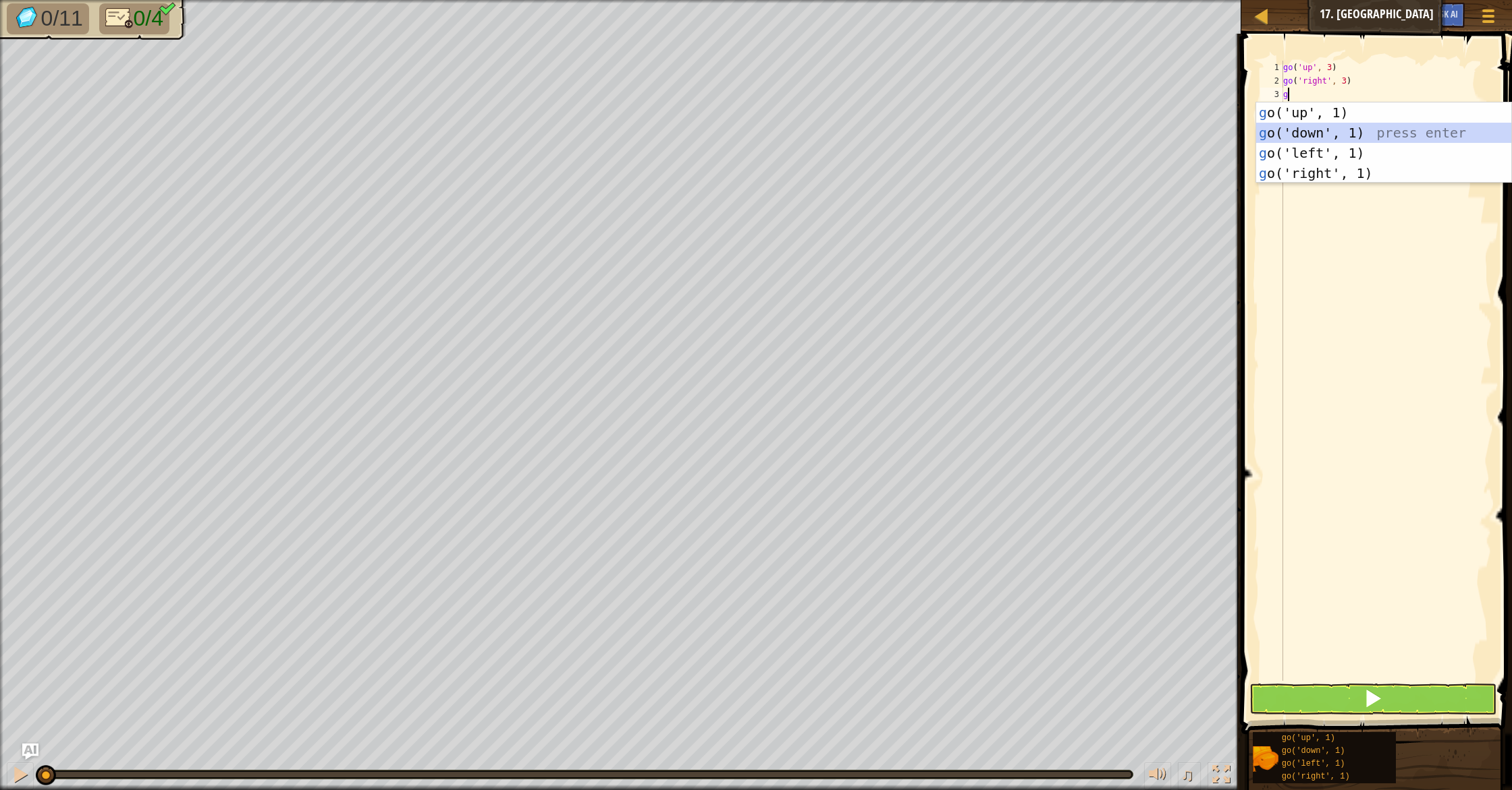
click at [1360, 135] on div "g o('up', 1) press enter g o('down', 1) press enter g o('left', 1) press enter …" at bounding box center [1383, 163] width 255 height 122
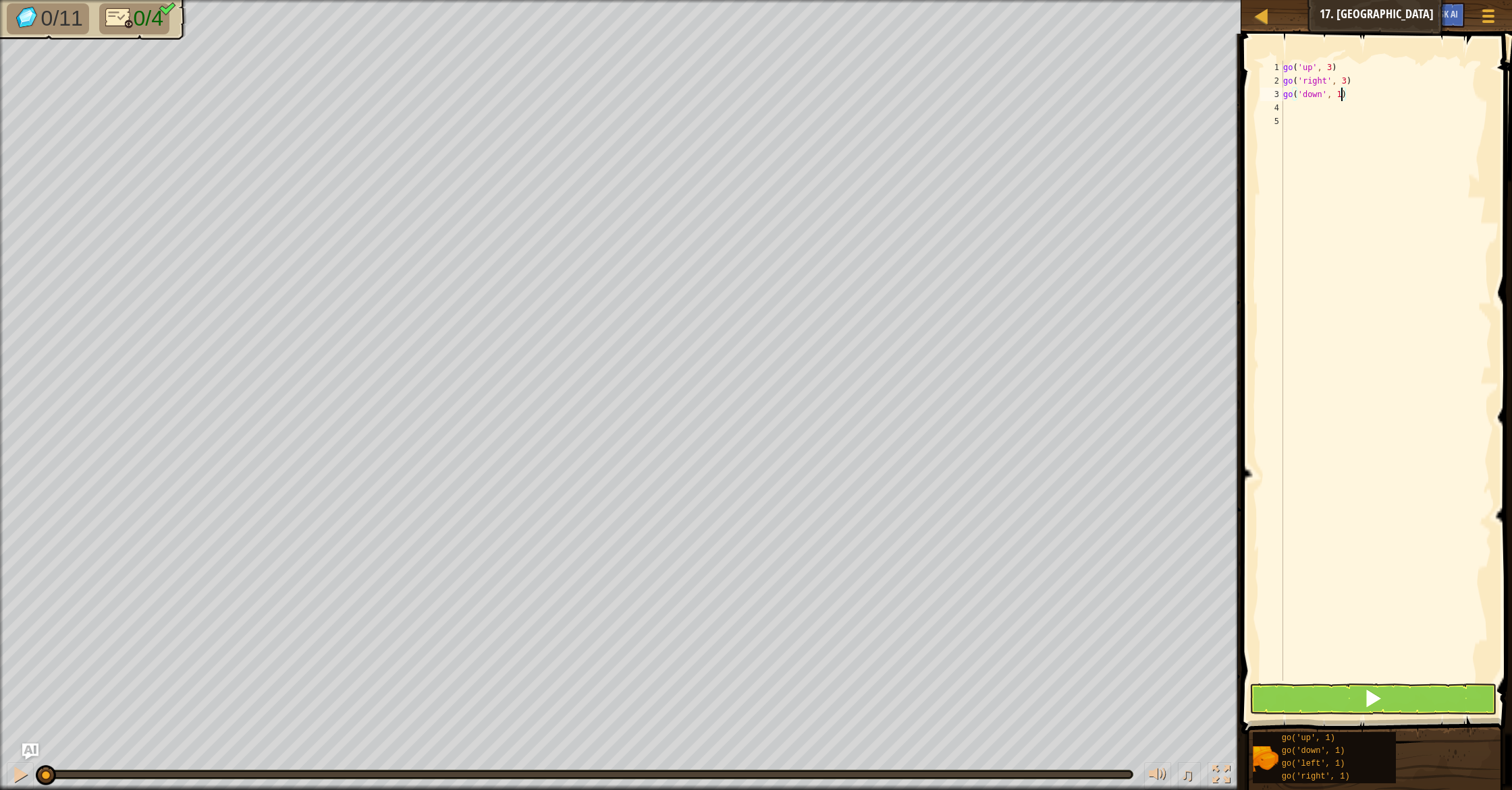
click at [1342, 93] on div "go ( 'up' , 3 ) go ( 'right' , 3 ) go ( 'down' , 1 )" at bounding box center [1386, 384] width 211 height 648
type textarea "go('down', 3)"
click at [1363, 110] on div "go ( 'up' , 3 ) go ( 'right' , 3 ) go ( 'down' , 3 )" at bounding box center [1386, 384] width 211 height 648
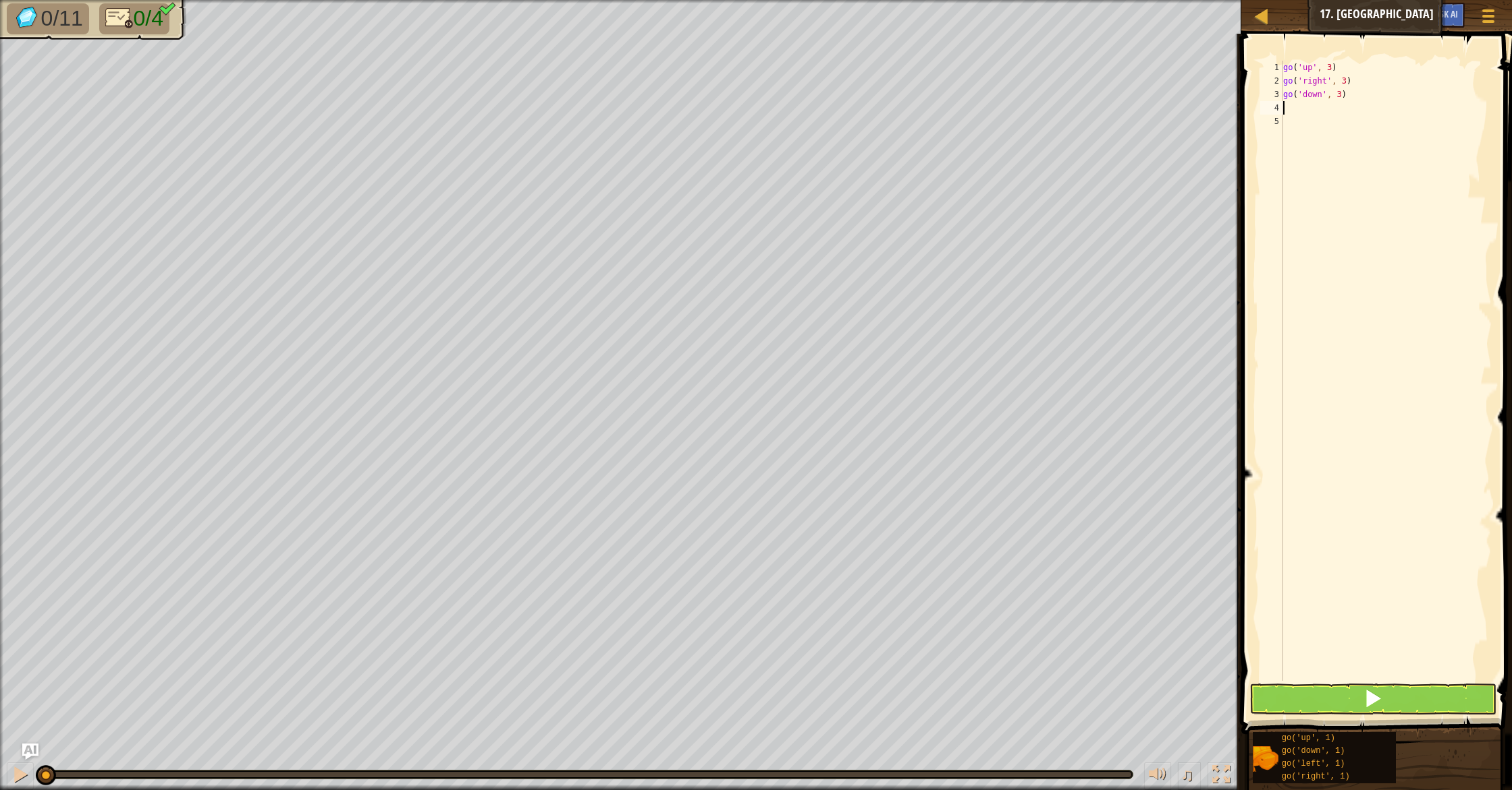
type textarea "g"
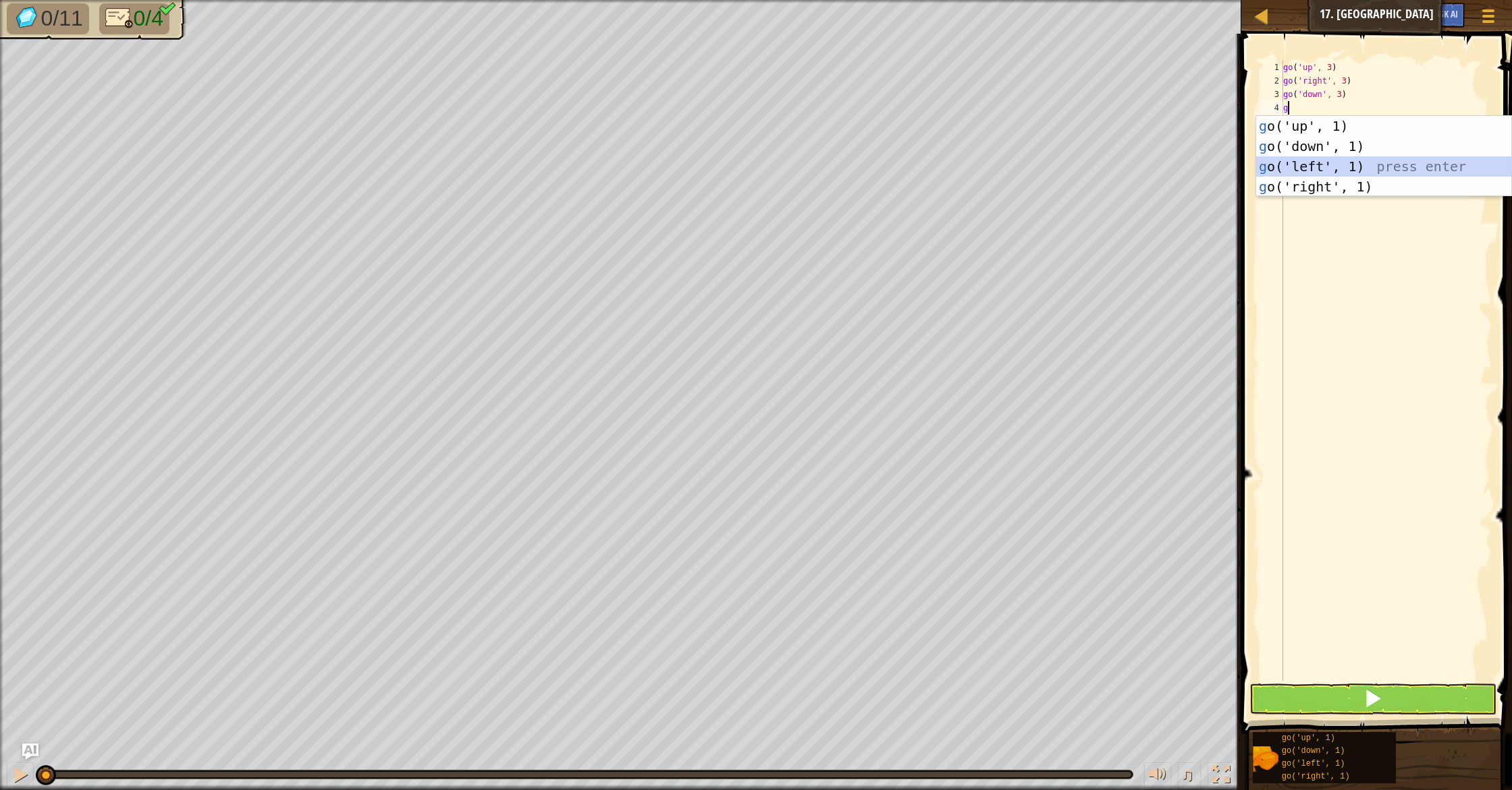
click at [1325, 169] on div "g o('up', 1) press enter g o('down', 1) press enter g o('left', 1) press enter …" at bounding box center [1383, 176] width 255 height 122
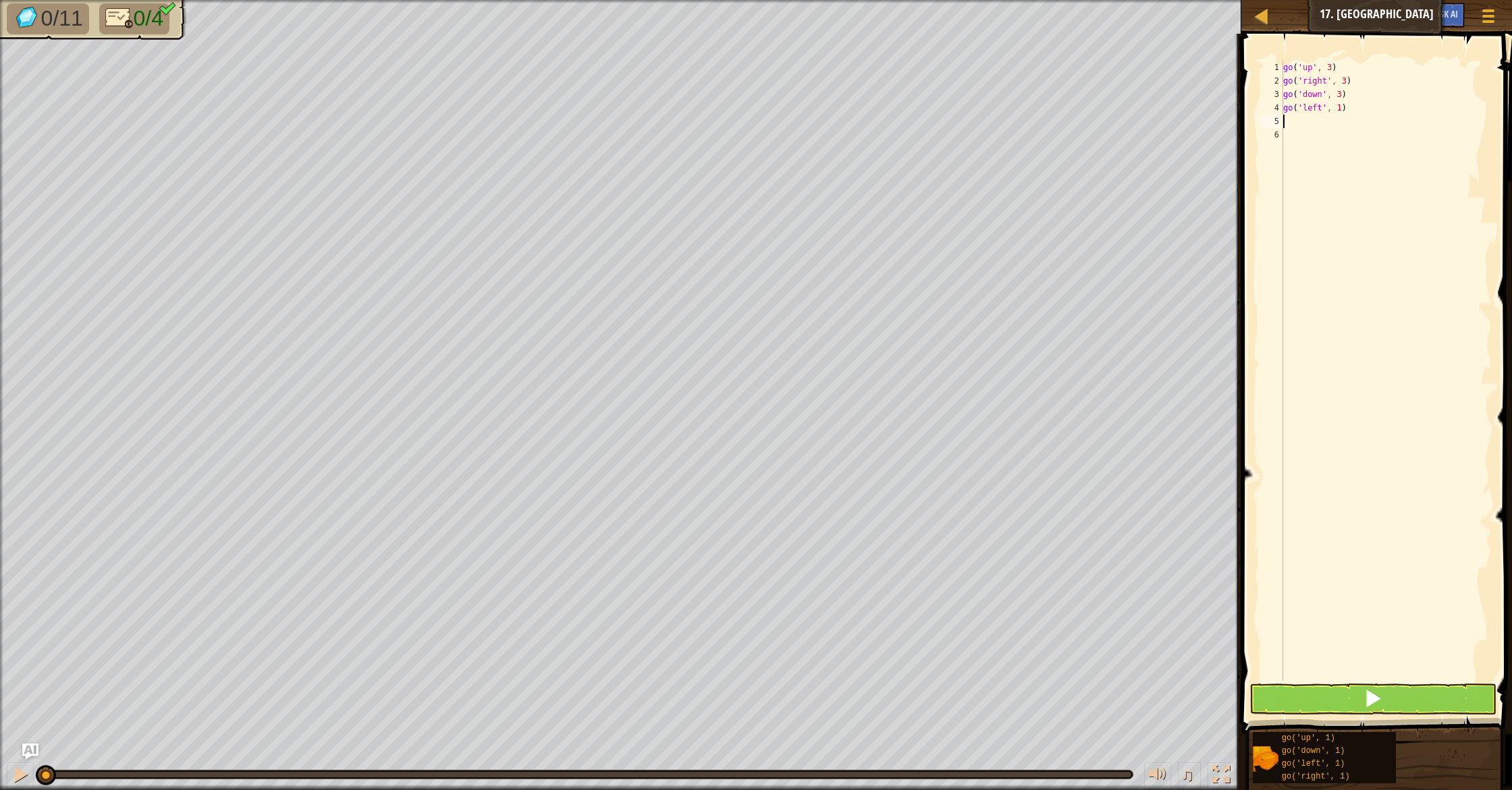
click at [1342, 109] on div "go ( 'up' , 3 ) go ( 'right' , 3 ) go ( 'down' , 3 ) go ( 'left' , 1 )" at bounding box center [1386, 384] width 211 height 648
type textarea "go('left', 2)"
click at [1335, 699] on button at bounding box center [1372, 699] width 247 height 31
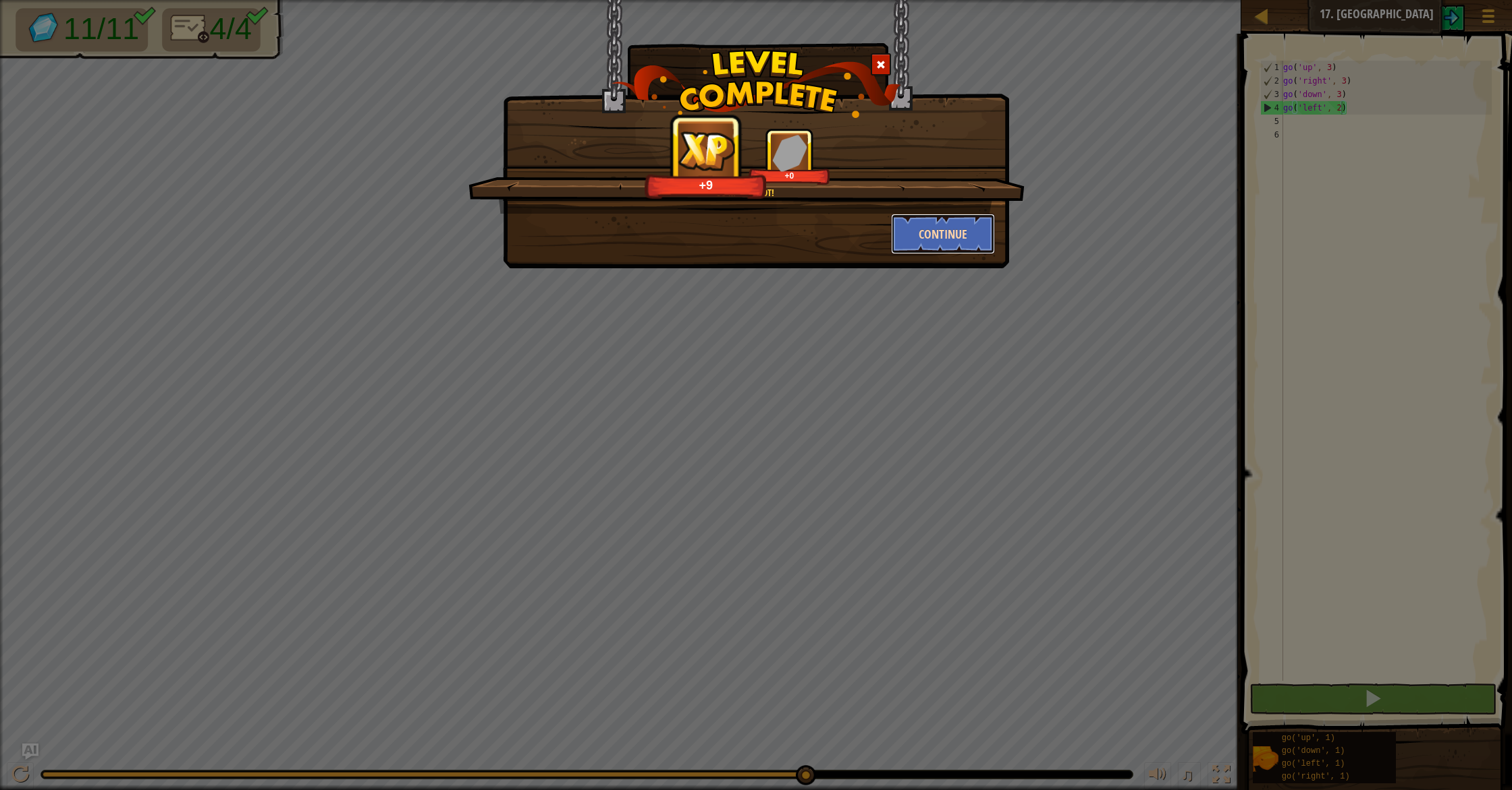
click at [974, 250] on button "Continue" at bounding box center [943, 234] width 105 height 41
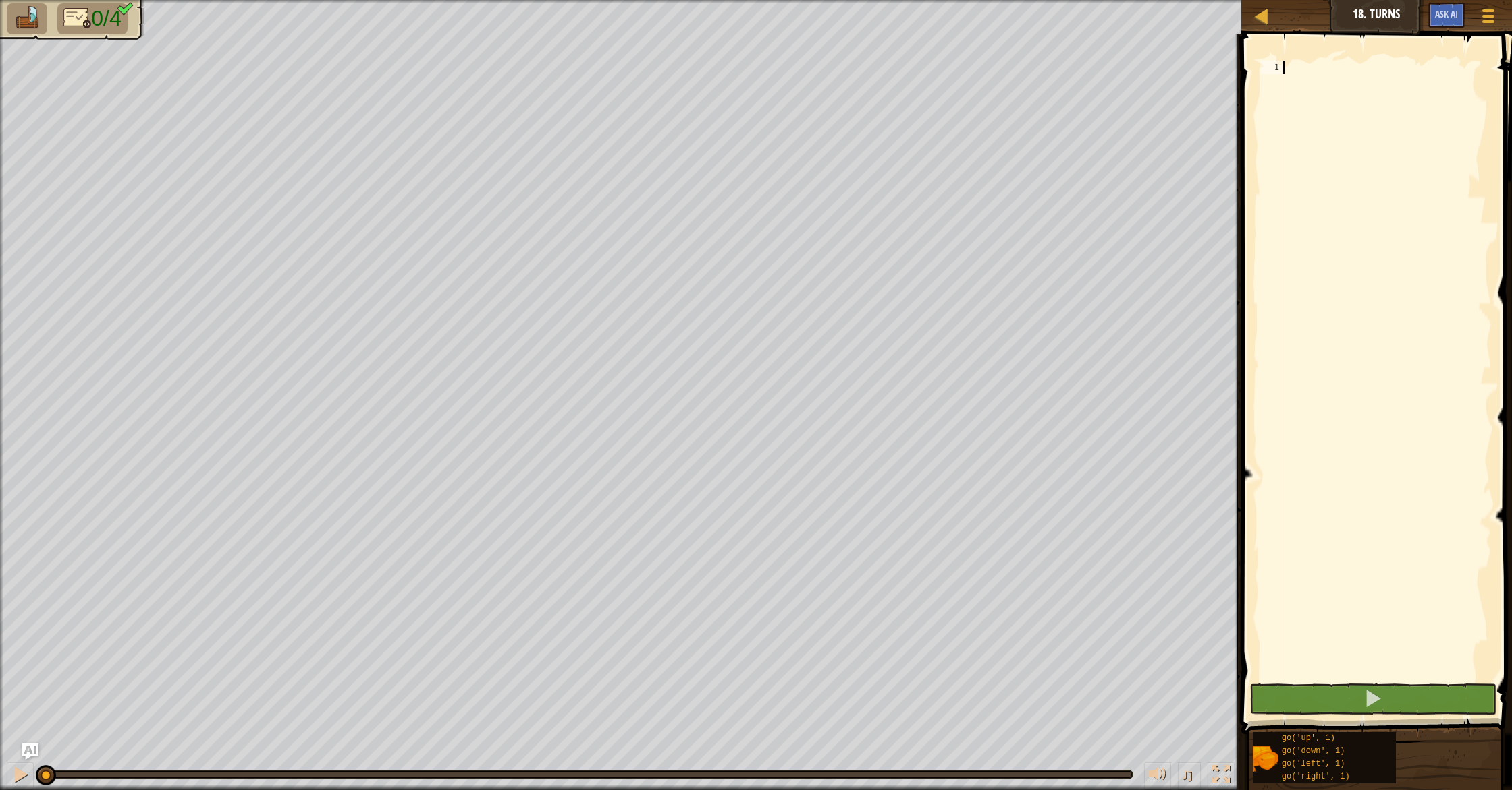
type textarea "g"
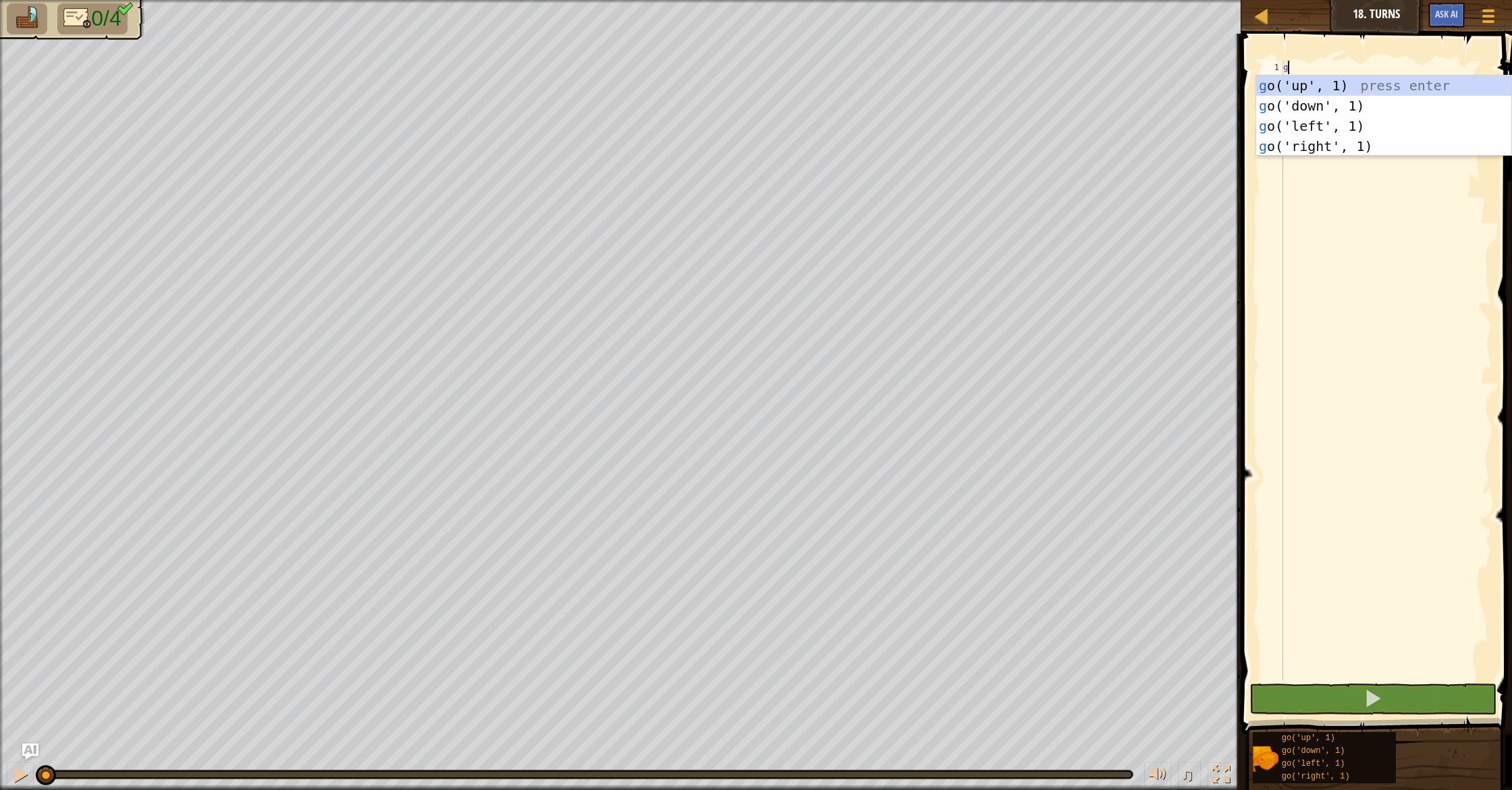
scroll to position [6, 0]
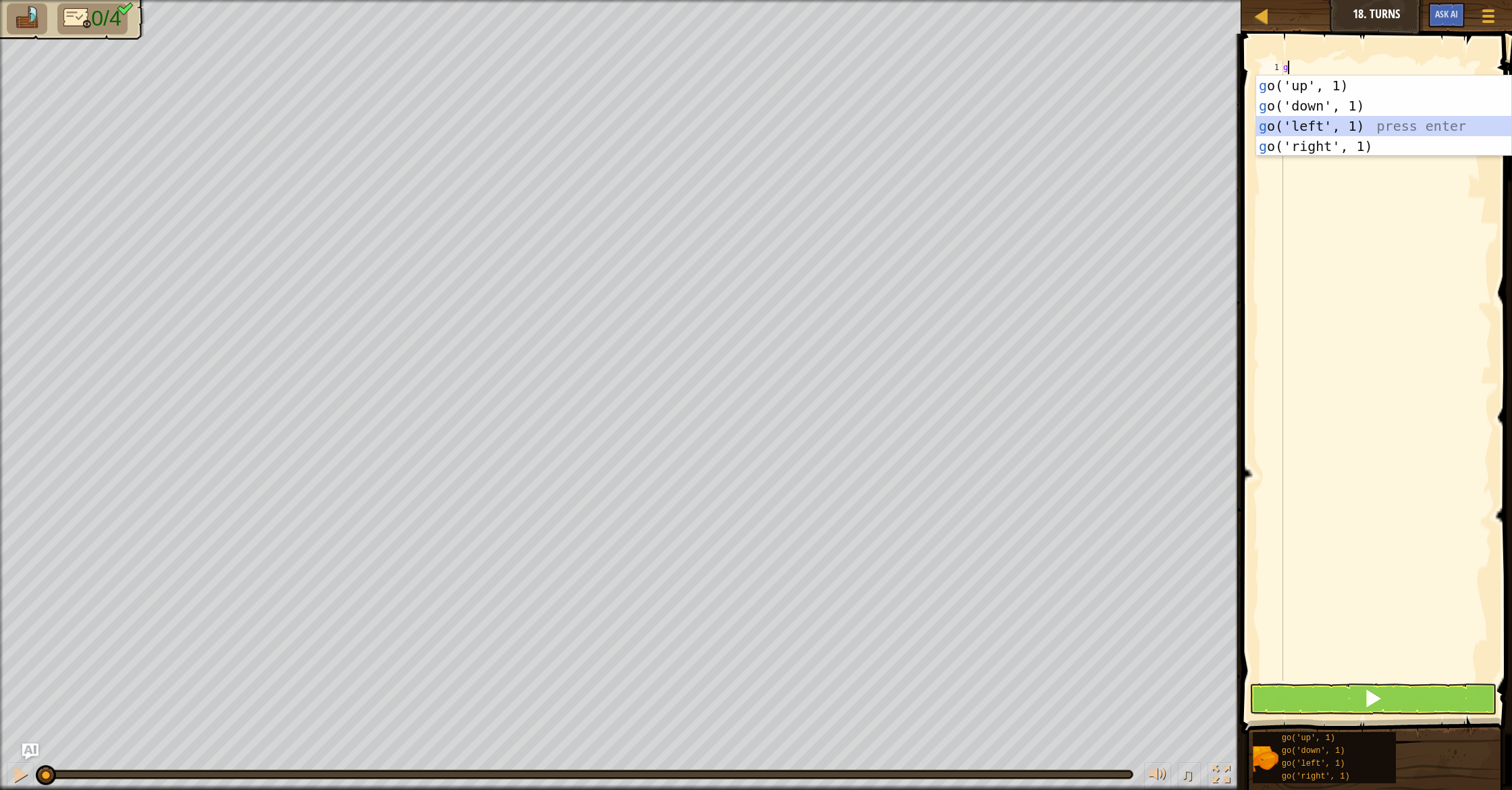
drag, startPoint x: 1323, startPoint y: 128, endPoint x: 1312, endPoint y: 103, distance: 27.3
click at [1323, 125] on div "g o('up', 1) press enter g o('down', 1) press enter g o('left', 1) press enter …" at bounding box center [1383, 136] width 255 height 122
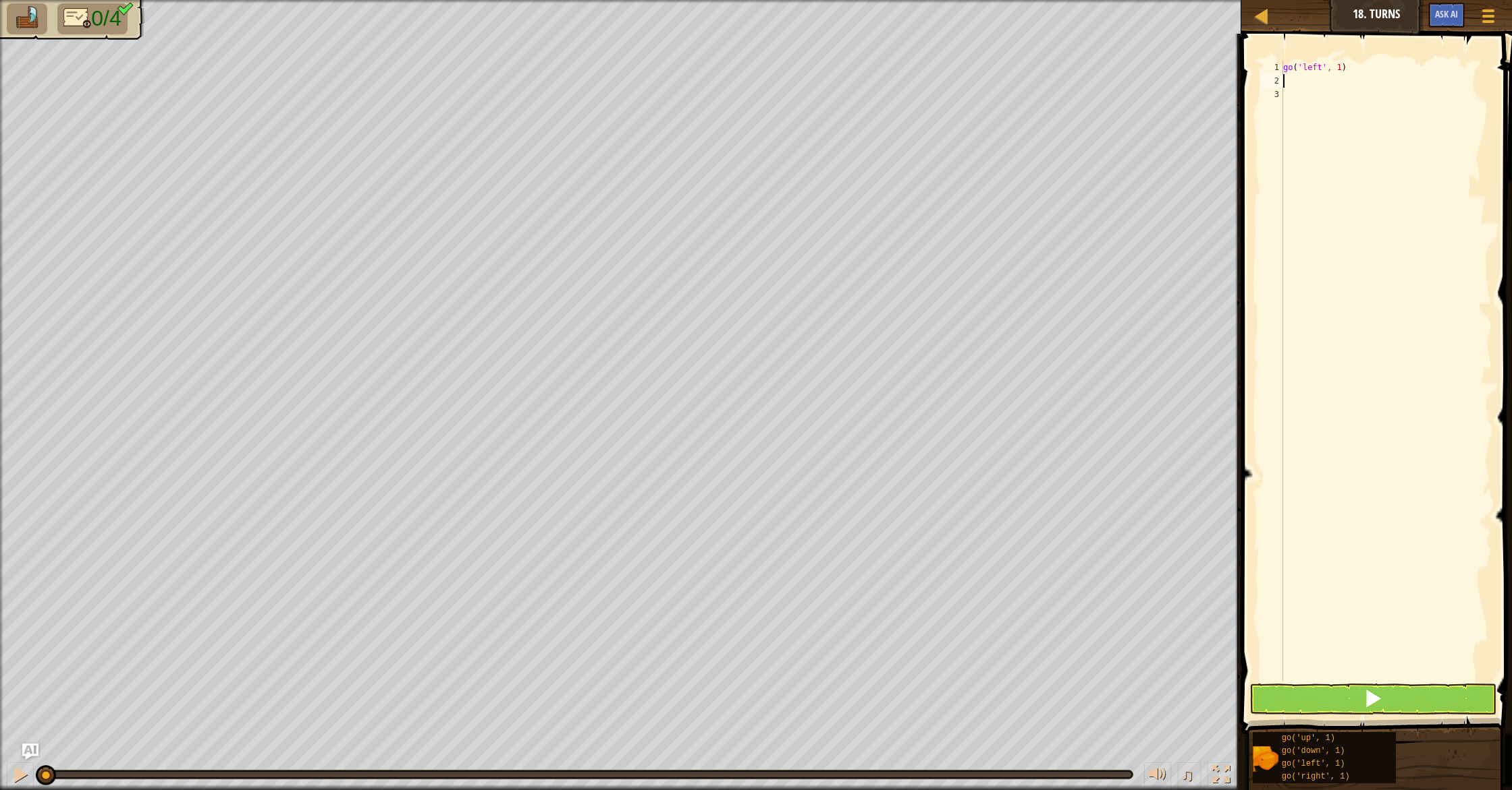
click at [1342, 72] on div "go ( 'left' , 1 )" at bounding box center [1386, 384] width 211 height 648
type textarea "go('left', 2)"
click at [1353, 88] on div "go ( 'left' , 2 )" at bounding box center [1386, 384] width 211 height 648
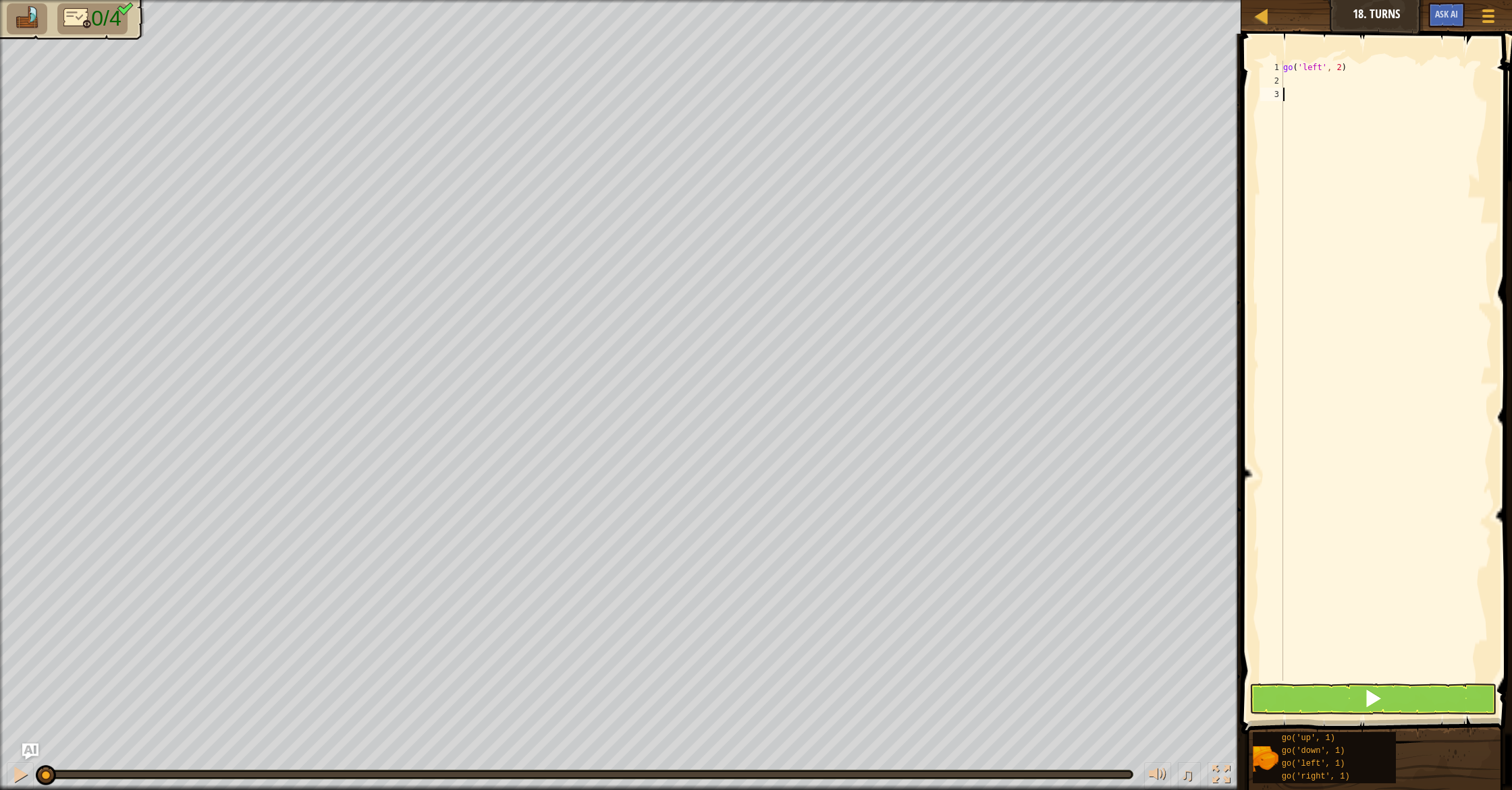
click at [1381, 77] on div "go ( 'left' , 2 )" at bounding box center [1386, 384] width 211 height 648
type textarea "g"
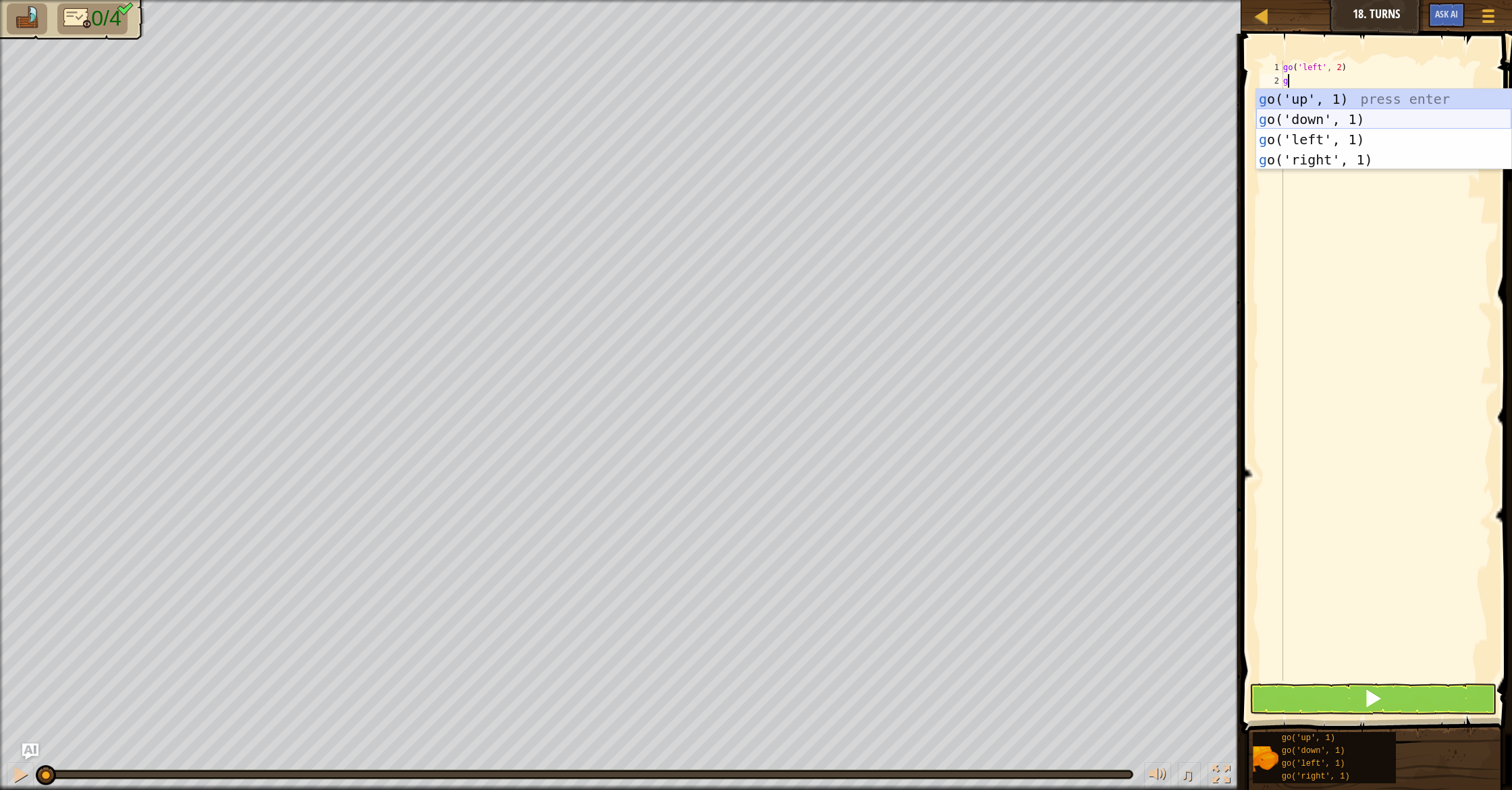
click at [1368, 125] on div "g o('up', 1) press enter g o('down', 1) press enter g o('left', 1) press enter …" at bounding box center [1383, 150] width 255 height 122
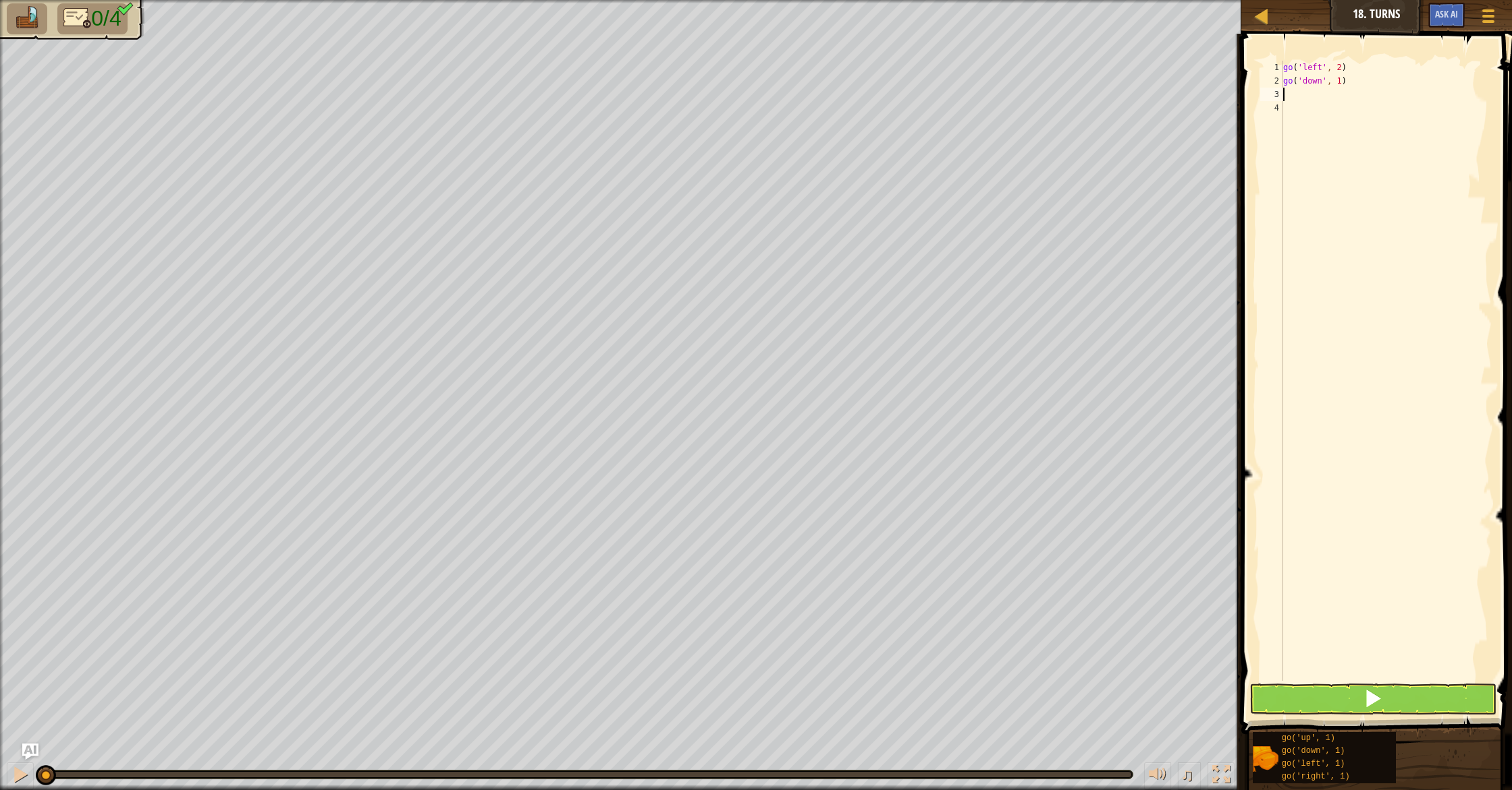
click at [1341, 83] on div "go ( 'left' , 2 ) go ( 'down' , 1 )" at bounding box center [1386, 384] width 211 height 648
type textarea "go('down', 2)"
click at [1331, 94] on div "go ( 'left' , 2 ) go ( 'down' , 2 )" at bounding box center [1386, 384] width 211 height 648
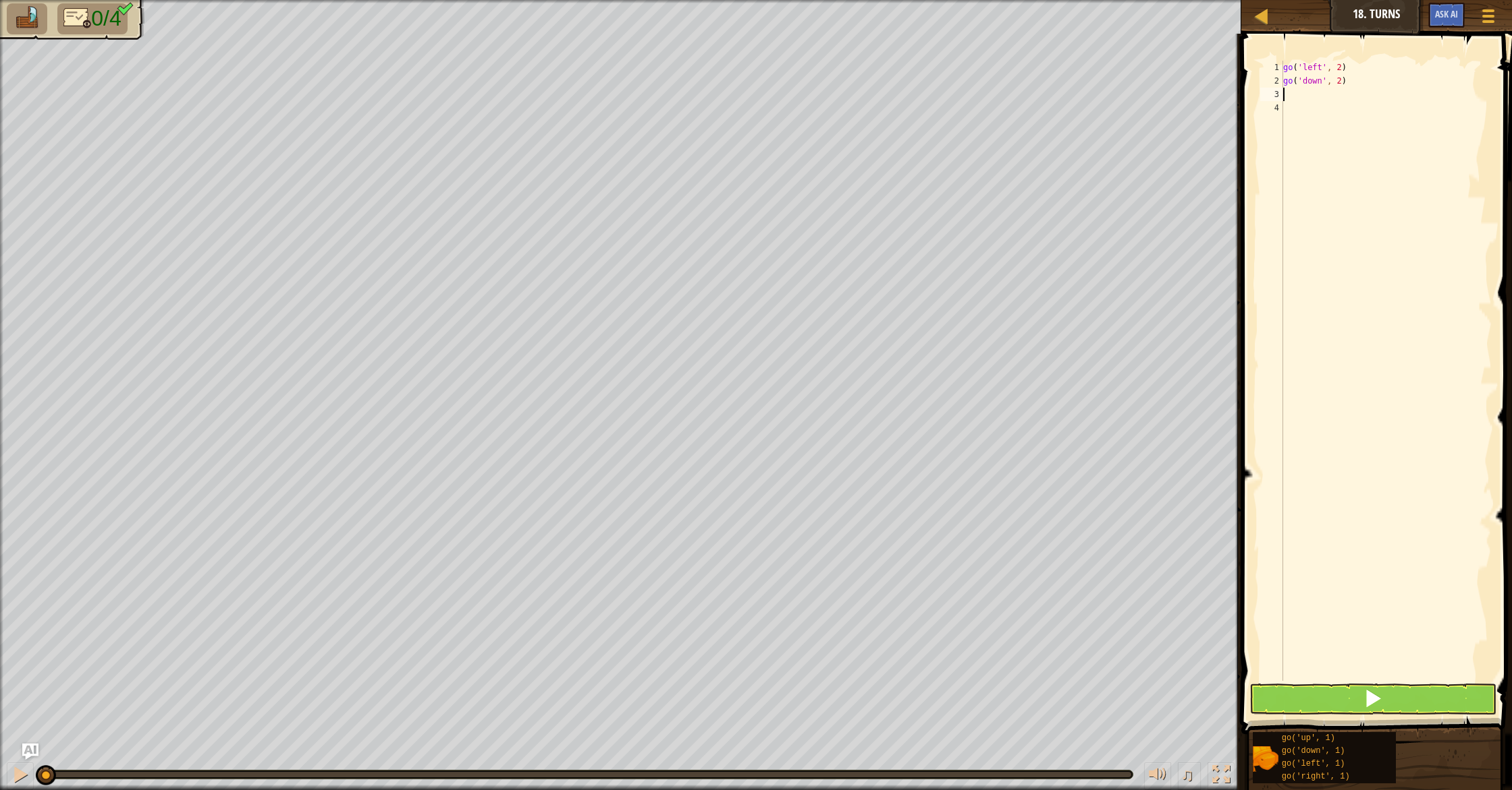
type textarea "g"
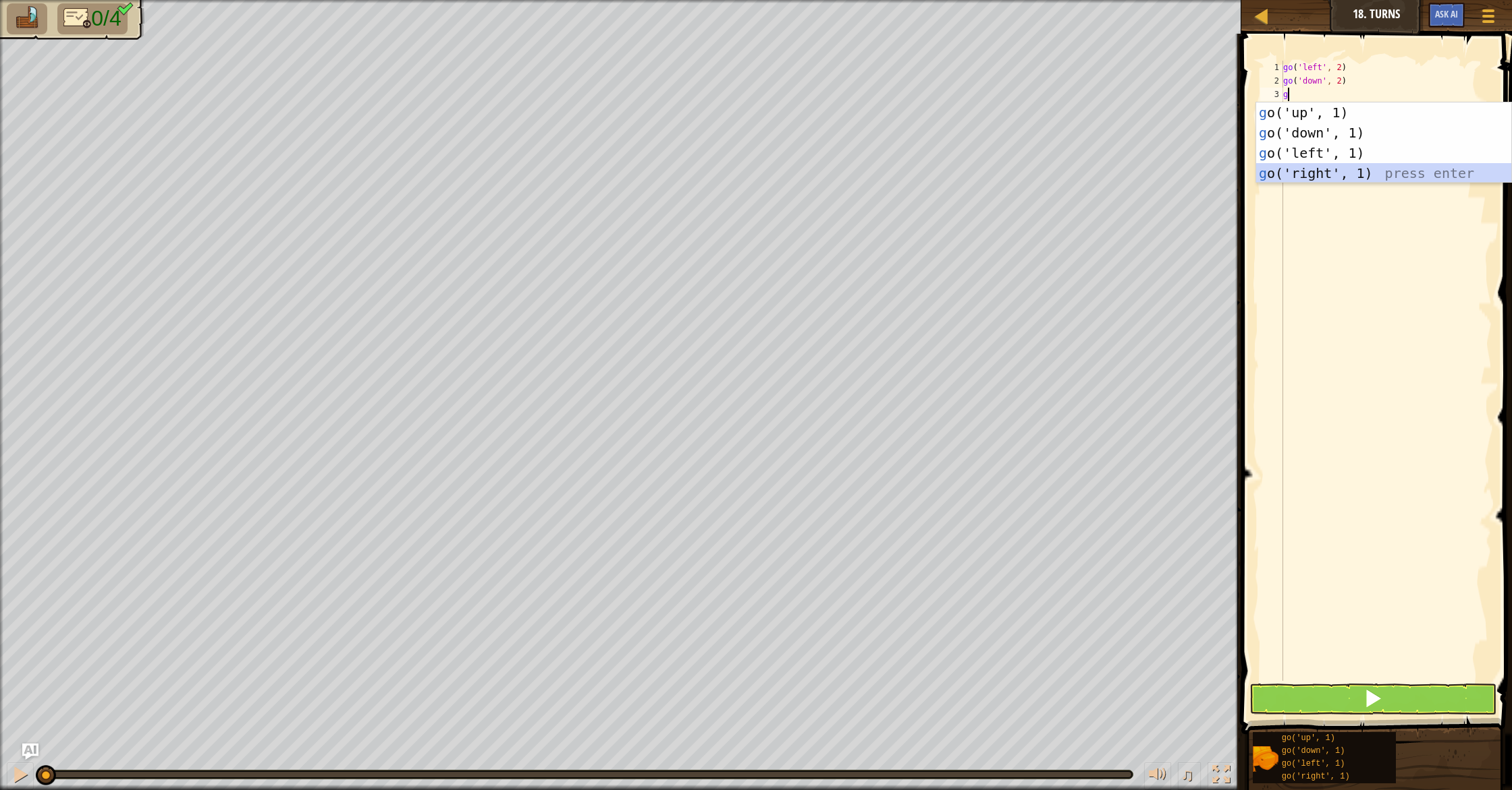
click at [1335, 175] on div "g o('up', 1) press enter g o('down', 1) press enter g o('left', 1) press enter …" at bounding box center [1383, 163] width 255 height 122
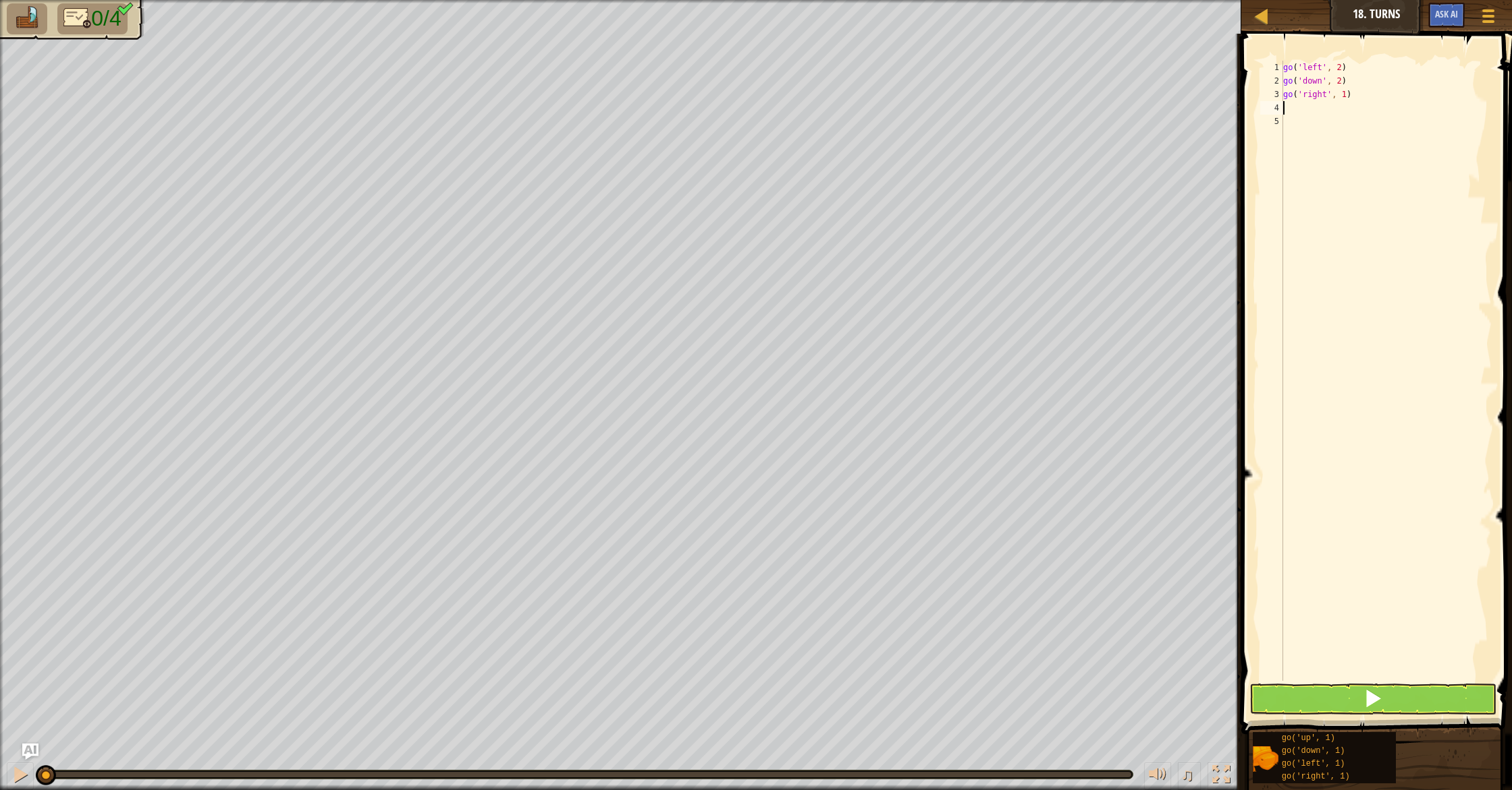
click at [1348, 96] on div "go ( 'left' , 2 ) go ( 'down' , 2 ) go ( 'right' , 1 )" at bounding box center [1386, 384] width 211 height 648
type textarea "go('right', 4)"
click at [1348, 106] on div "go ( 'left' , 2 ) go ( 'down' , 2 ) go ( 'right' , 4 )" at bounding box center [1386, 384] width 211 height 648
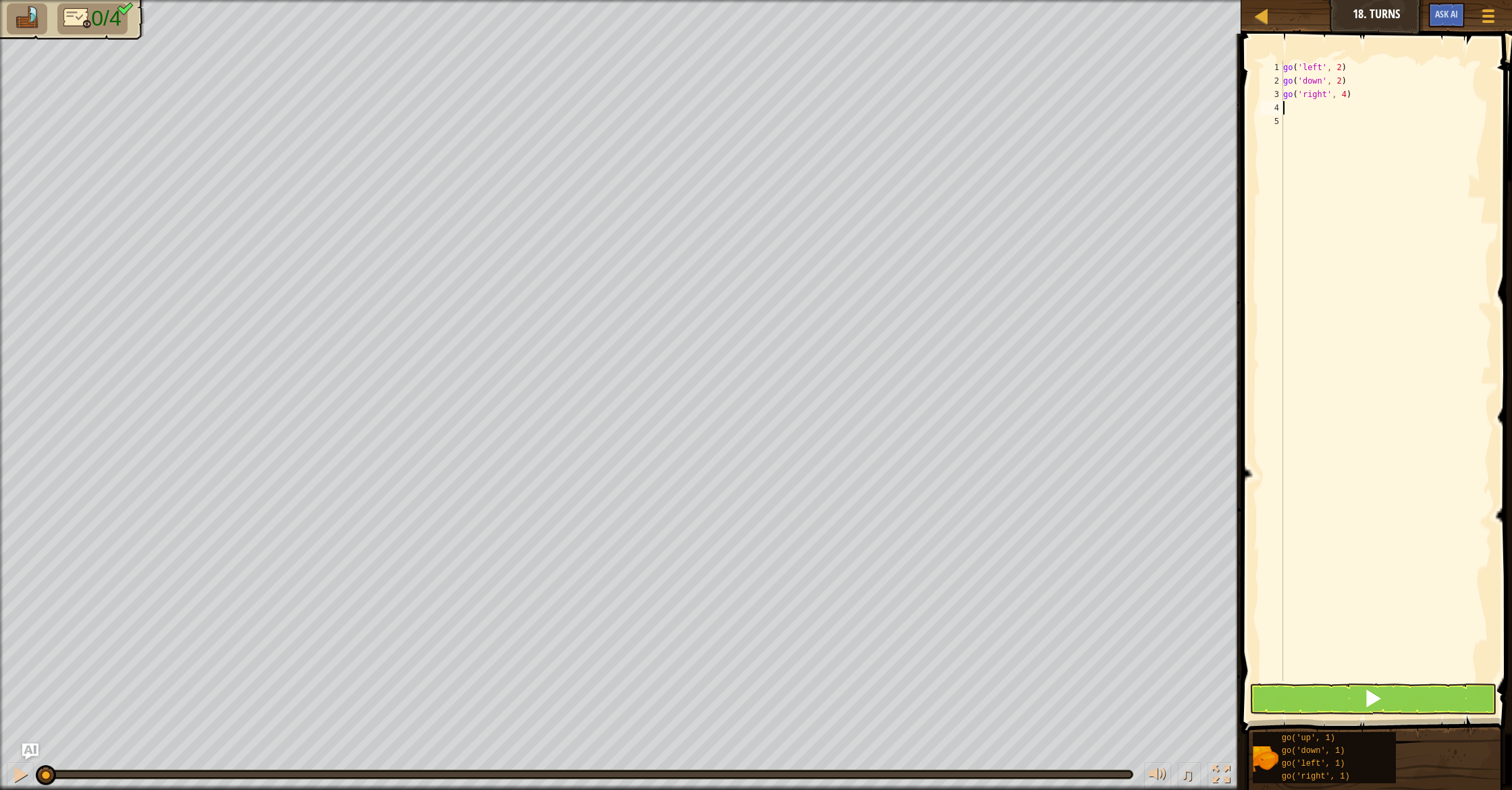
type textarea "g"
type textarea "h"
type textarea "g"
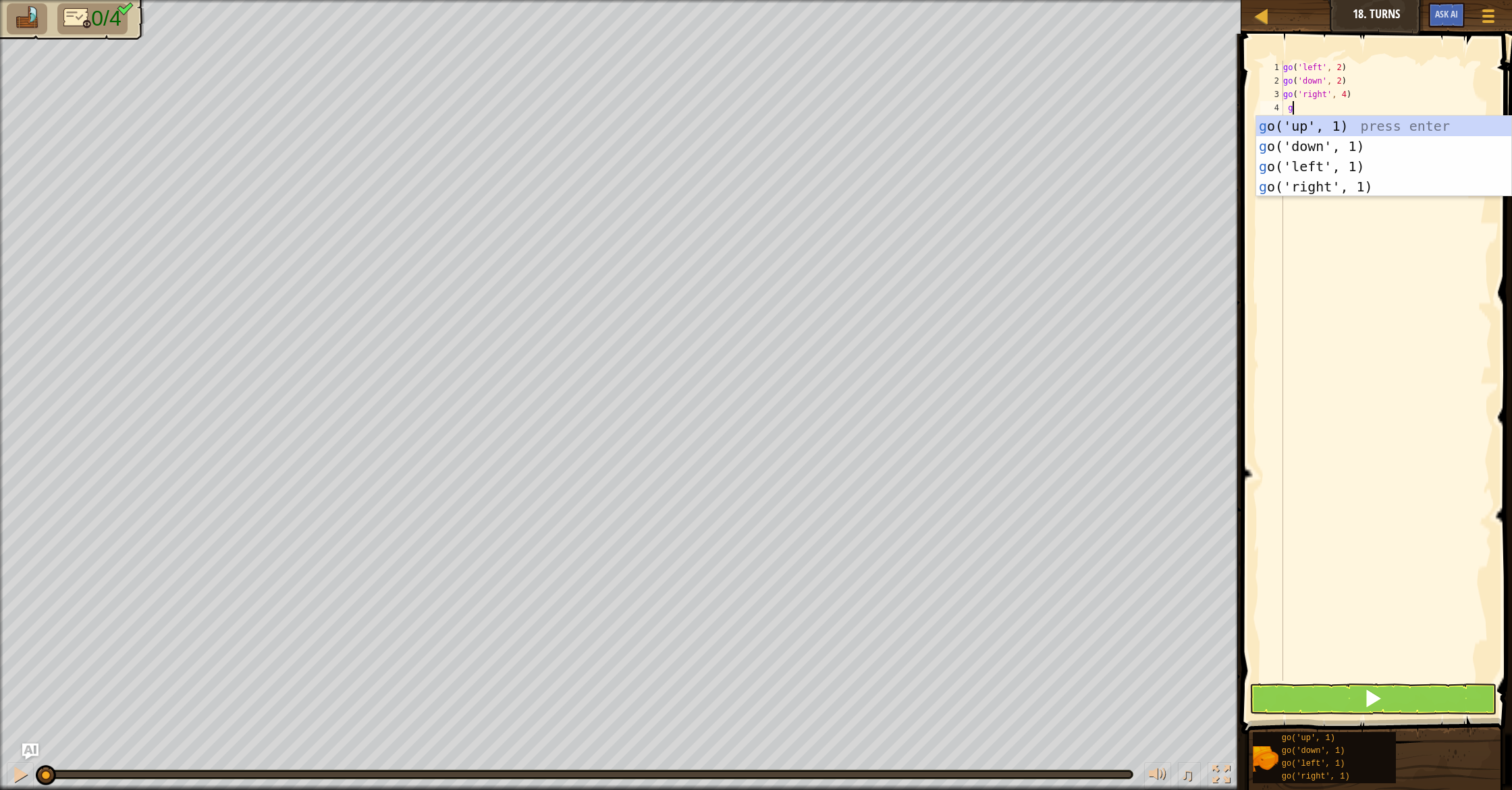
click at [1342, 120] on div "g o('up', 1) press enter g o('down', 1) press enter g o('left', 1) press enter …" at bounding box center [1383, 176] width 255 height 122
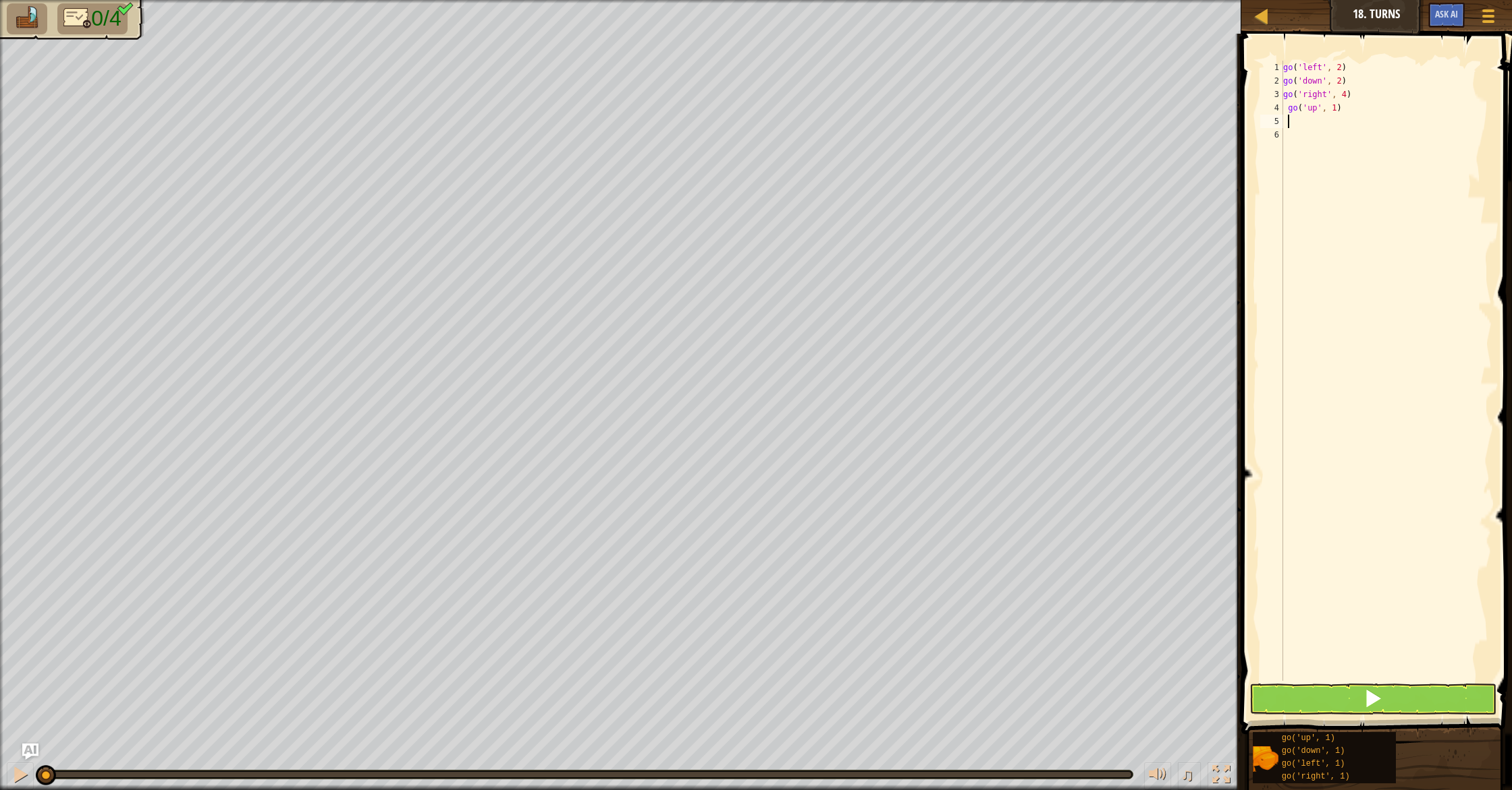
click at [1337, 106] on div "go ( 'left' , 2 ) go ( 'down' , 2 ) go ( 'right' , 4 ) go ( 'up' , 1 )" at bounding box center [1386, 384] width 211 height 648
type textarea "go('up', 3)"
click at [1472, 696] on button at bounding box center [1372, 699] width 247 height 31
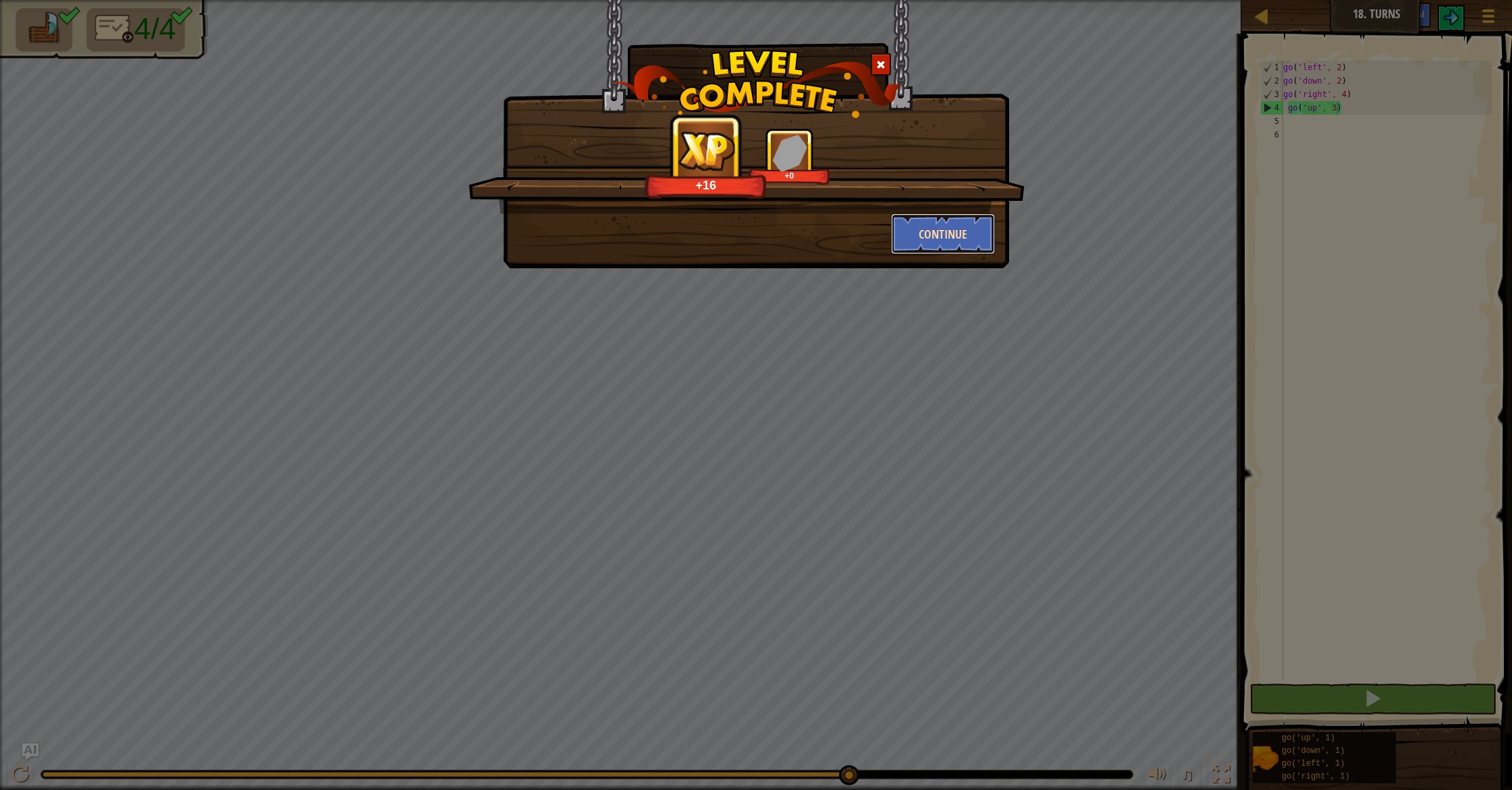
click at [960, 226] on button "Continue" at bounding box center [943, 234] width 105 height 41
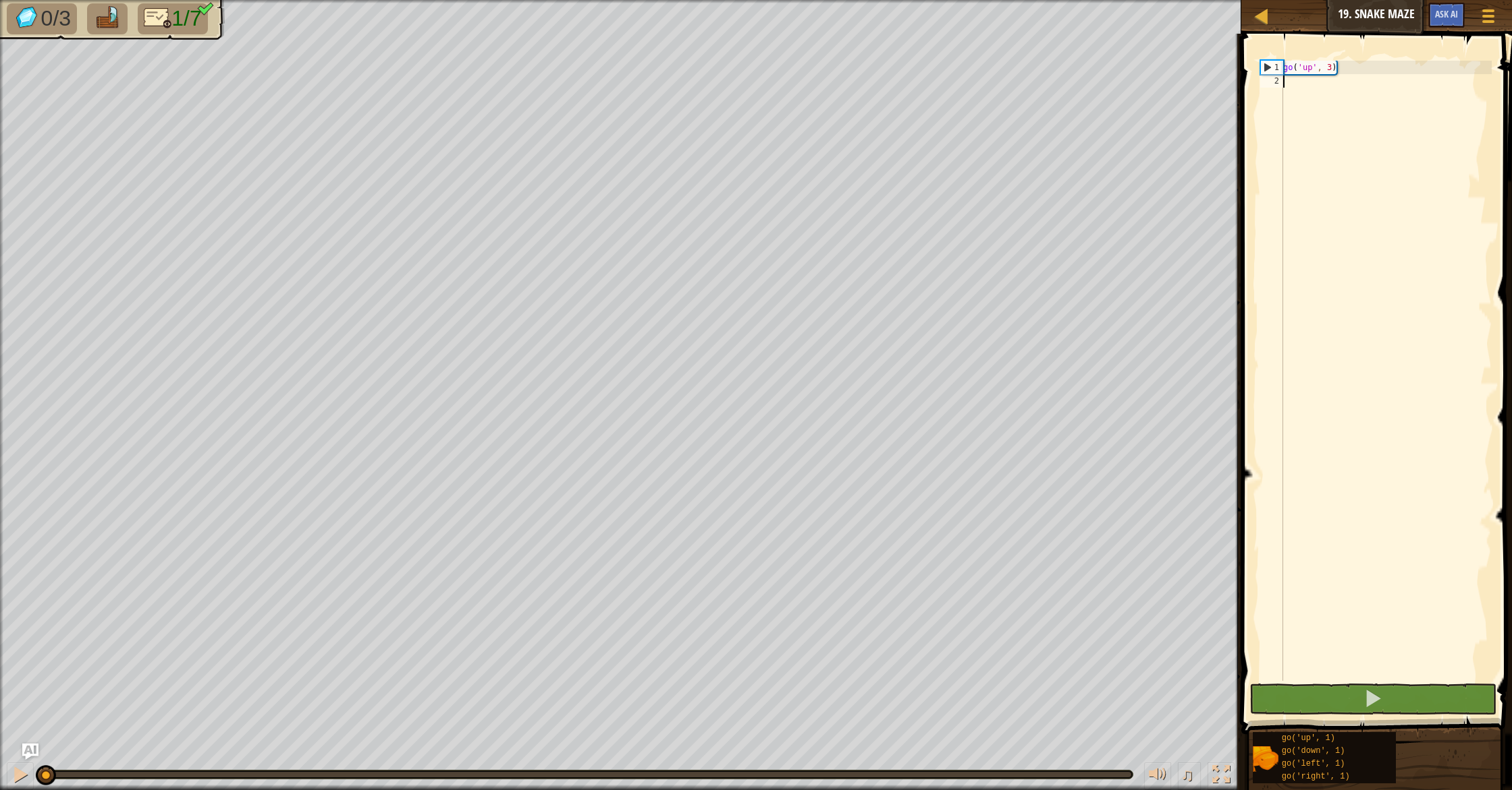
type textarea "g"
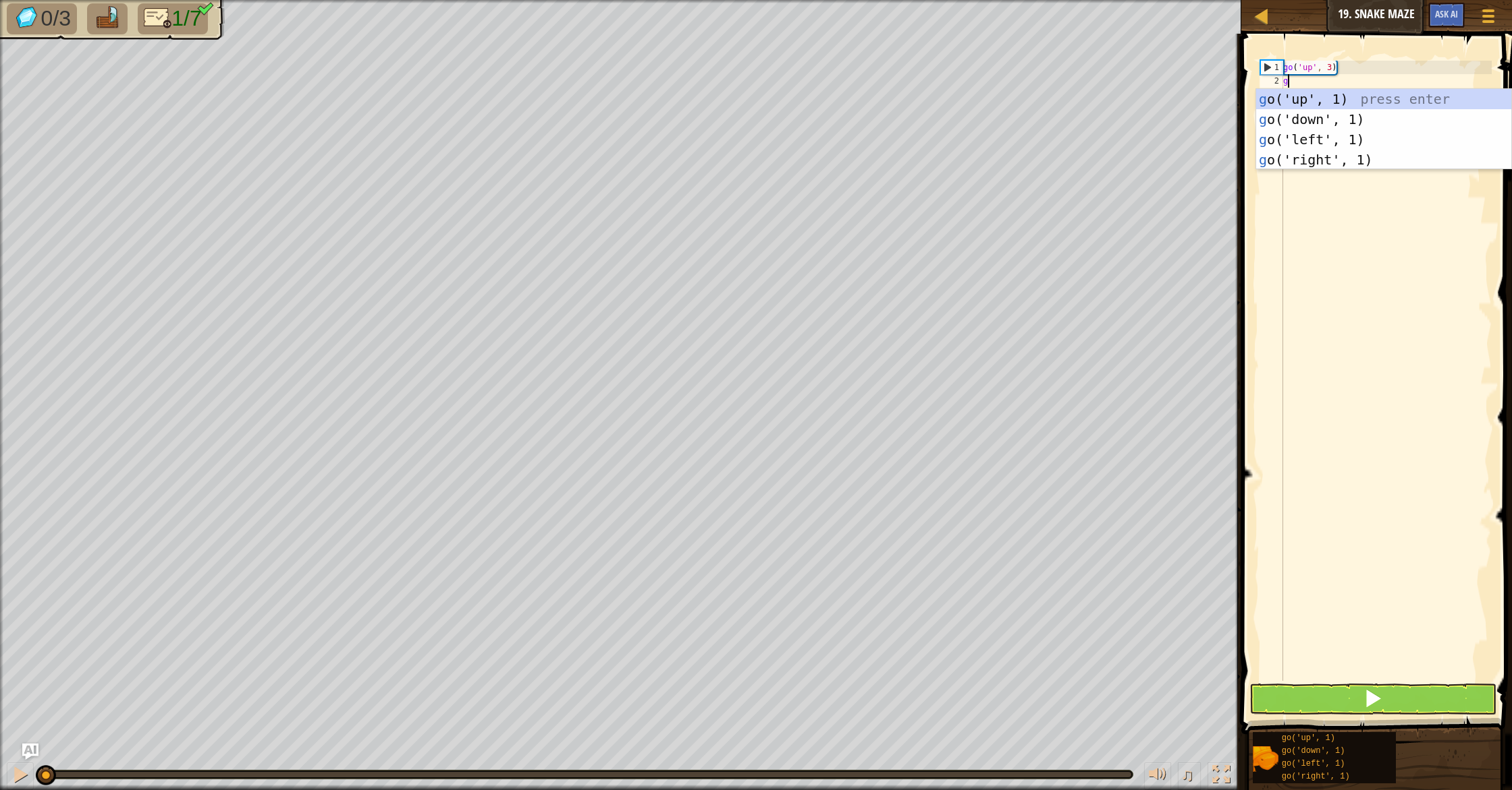
scroll to position [6, 0]
click at [1309, 157] on div "g o('up', 1) press enter g o('down', 1) press enter g o('left', 1) press enter …" at bounding box center [1383, 150] width 255 height 122
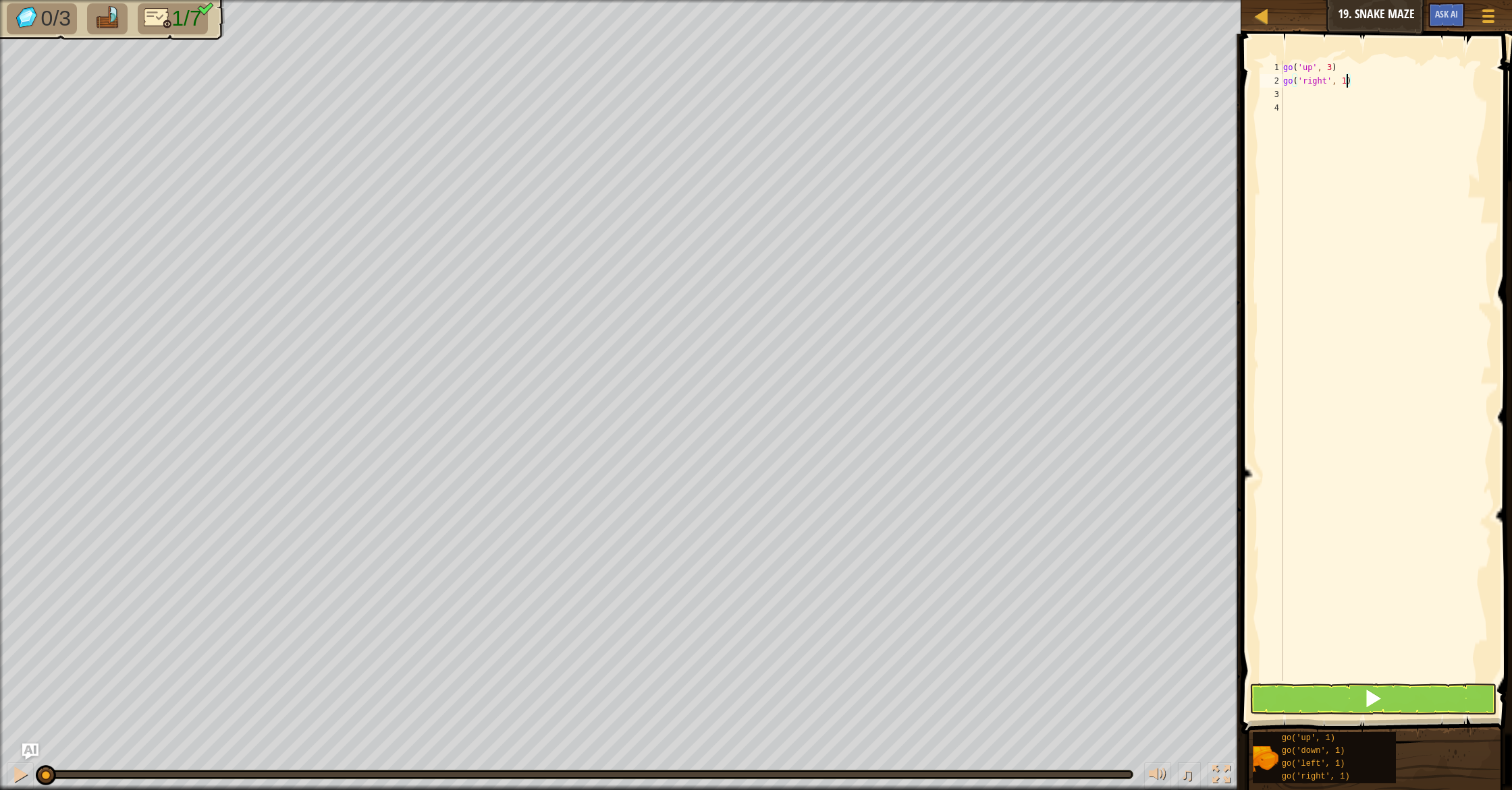
click at [1347, 80] on div "go ( 'up' , 3 ) go ( 'right' , 1 )" at bounding box center [1386, 384] width 211 height 648
type textarea "go('right', 2)"
click at [1361, 91] on div "go ( 'up' , 3 ) go ( 'right' , 2 )" at bounding box center [1386, 384] width 211 height 648
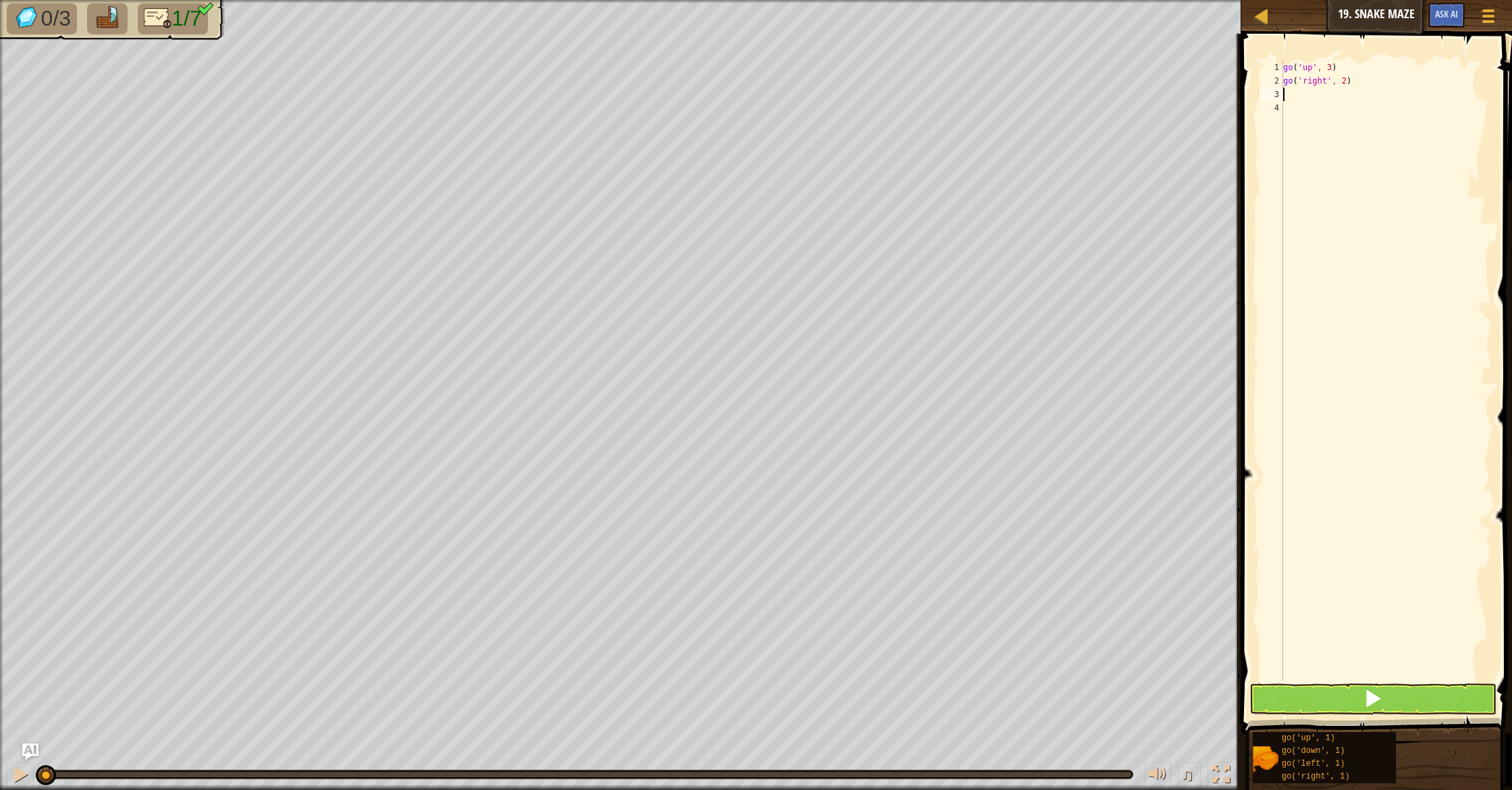
type textarea "g"
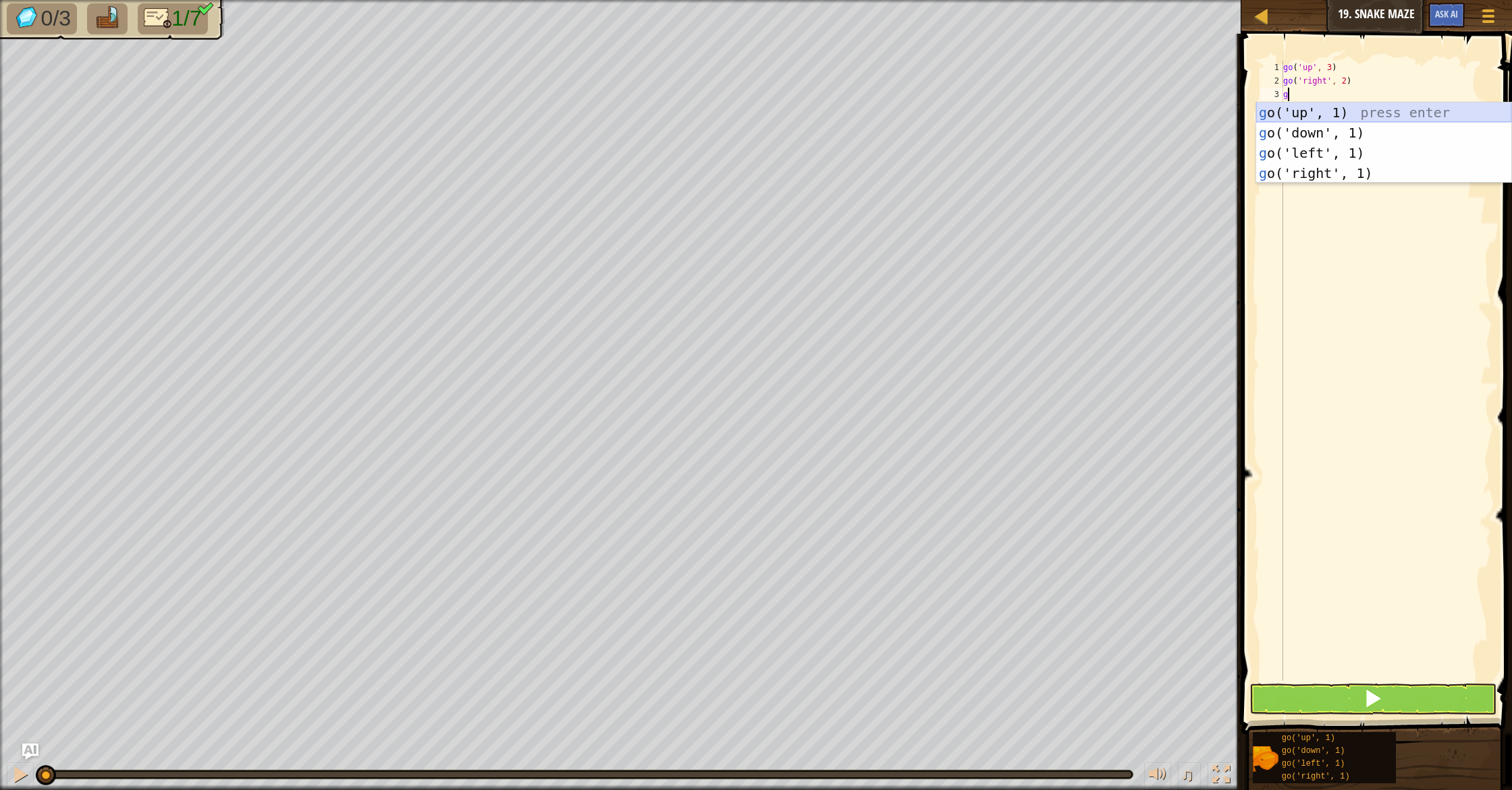
click at [1366, 106] on div "g o('up', 1) press enter g o('down', 1) press enter g o('left', 1) press enter …" at bounding box center [1383, 163] width 255 height 122
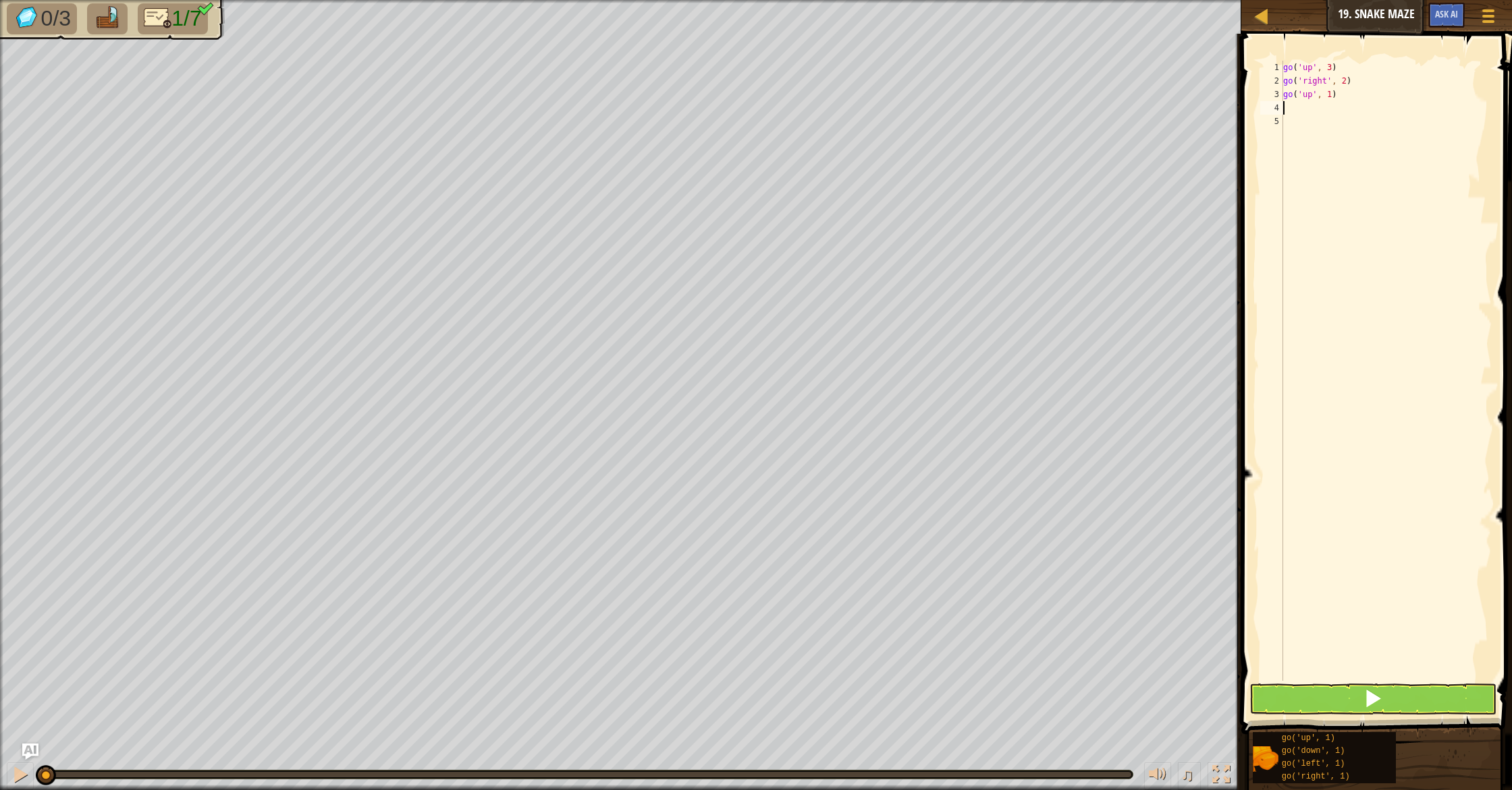
type textarea "g"
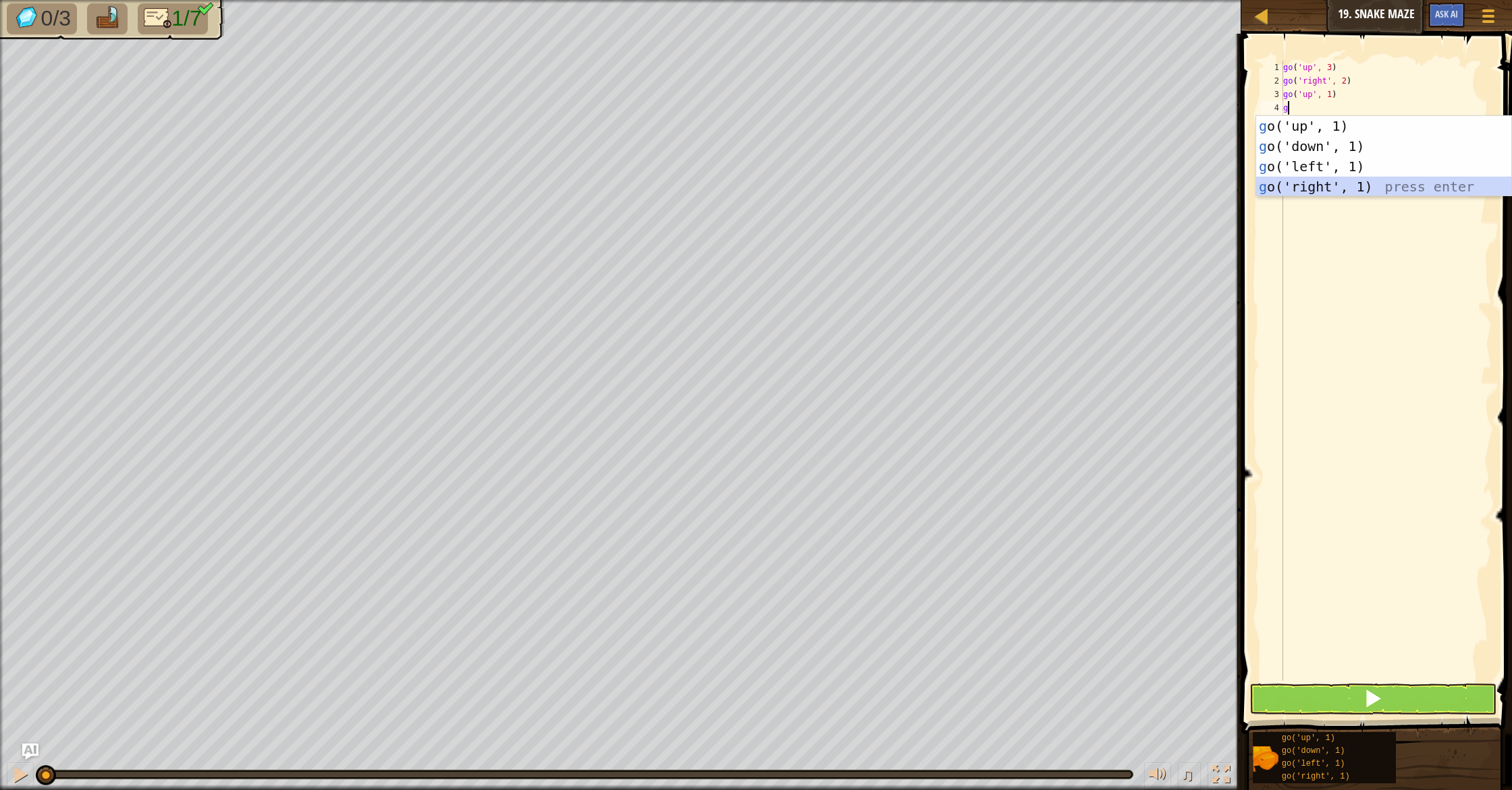
click at [1364, 189] on div "g o('up', 1) press enter g o('down', 1) press enter g o('left', 1) press enter …" at bounding box center [1383, 176] width 255 height 122
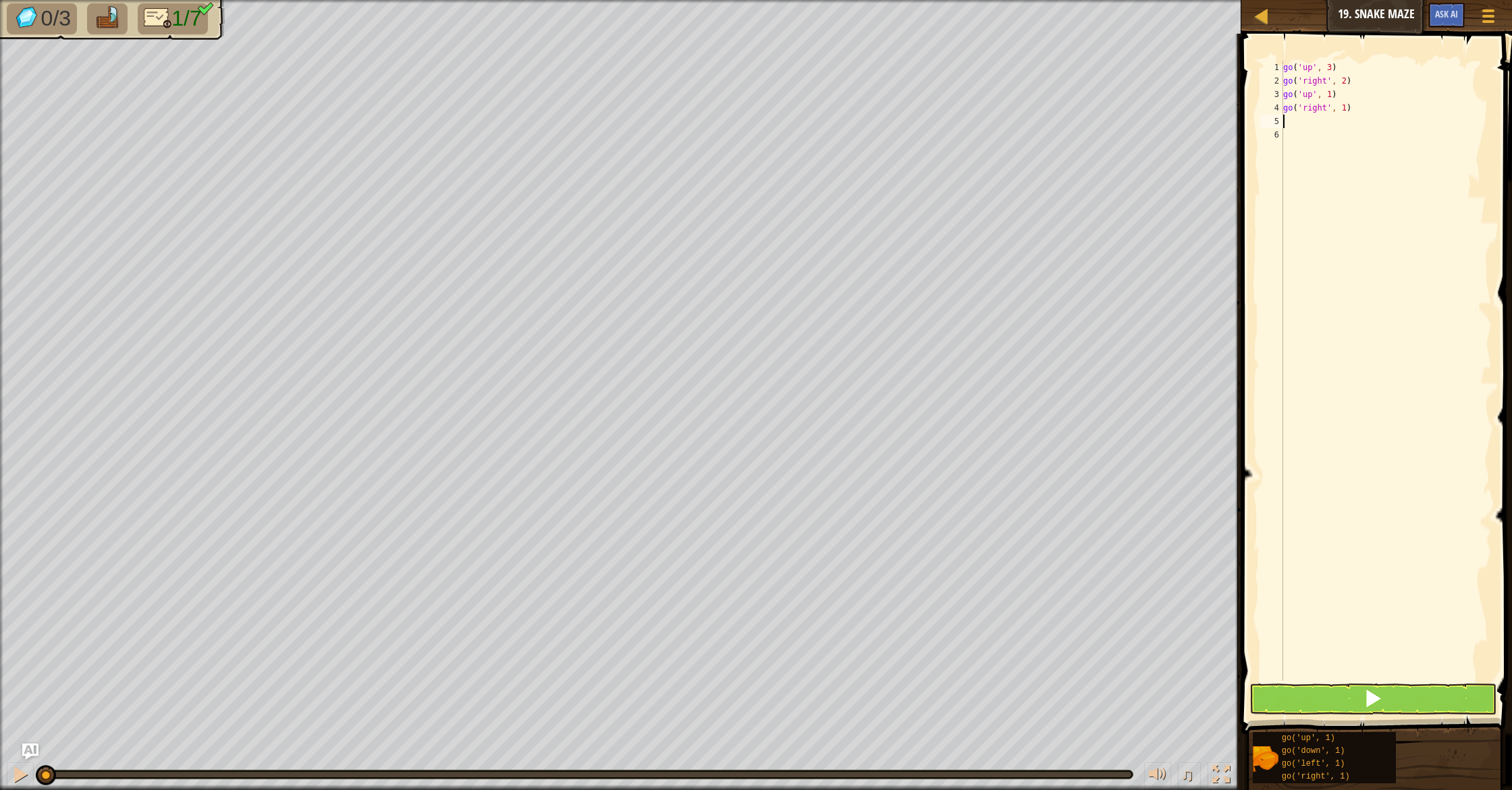
click at [1346, 110] on div "go ( 'up' , 3 ) go ( 'right' , 2 ) go ( 'up' , 1 ) go ( 'right' , 1 )" at bounding box center [1386, 384] width 211 height 648
type textarea "go('right', 2)"
click at [1337, 120] on div "go ( 'up' , 3 ) go ( 'right' , 2 ) go ( 'up' , 1 ) go ( 'right' , 2 )" at bounding box center [1386, 384] width 211 height 648
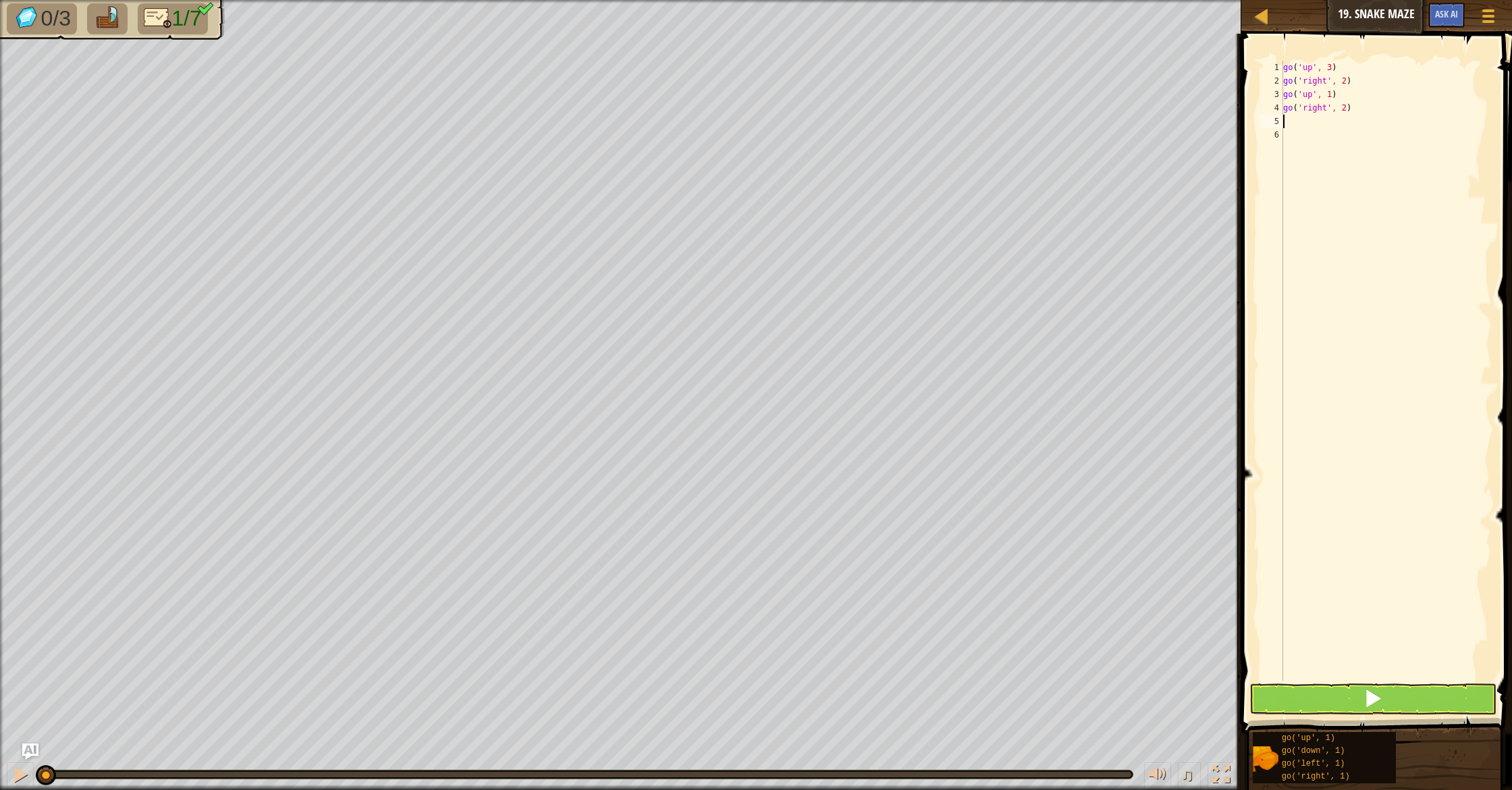
type textarea "g"
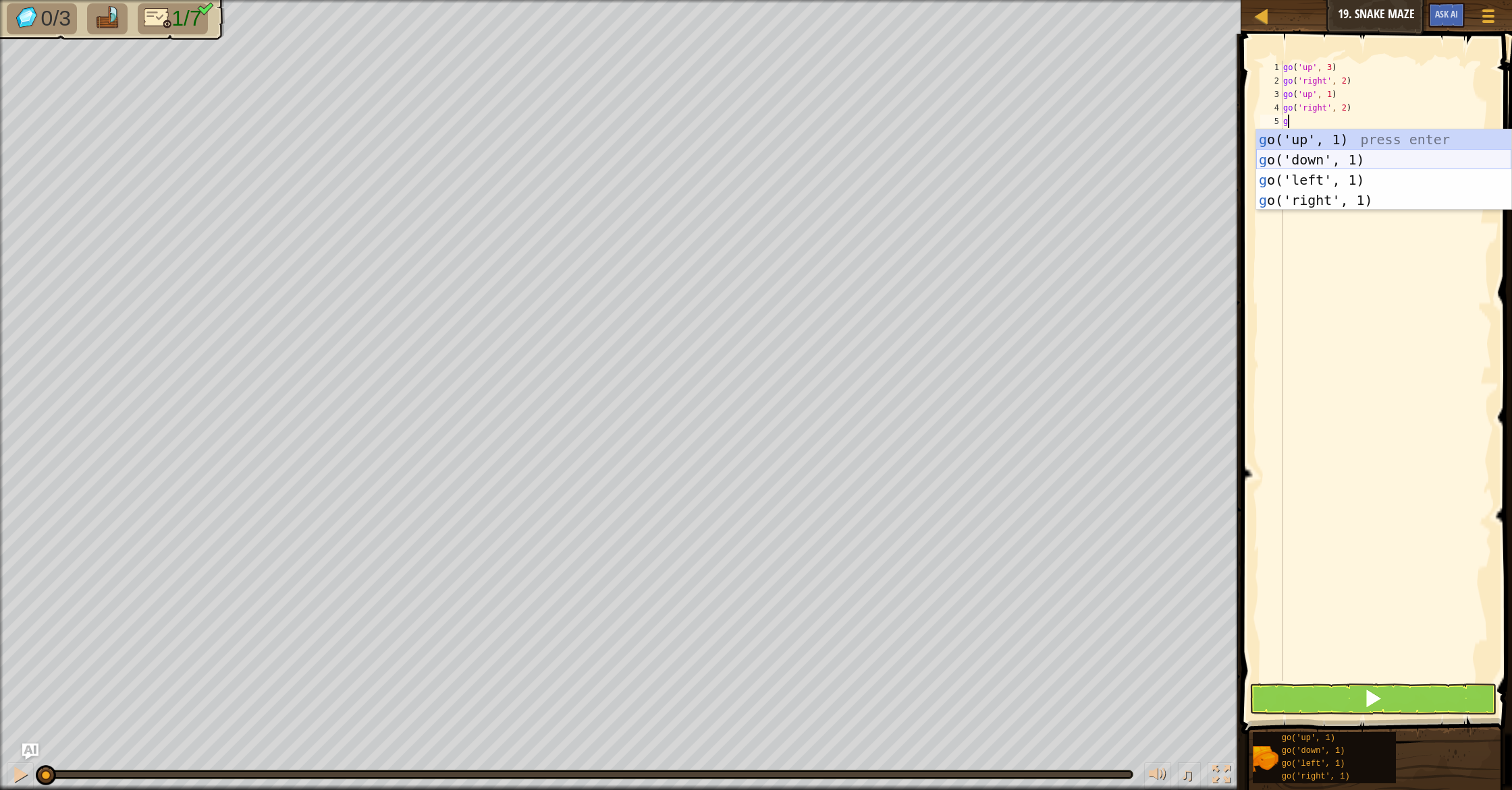
click at [1338, 161] on div "g o('up', 1) press enter g o('down', 1) press enter g o('left', 1) press enter …" at bounding box center [1383, 190] width 255 height 122
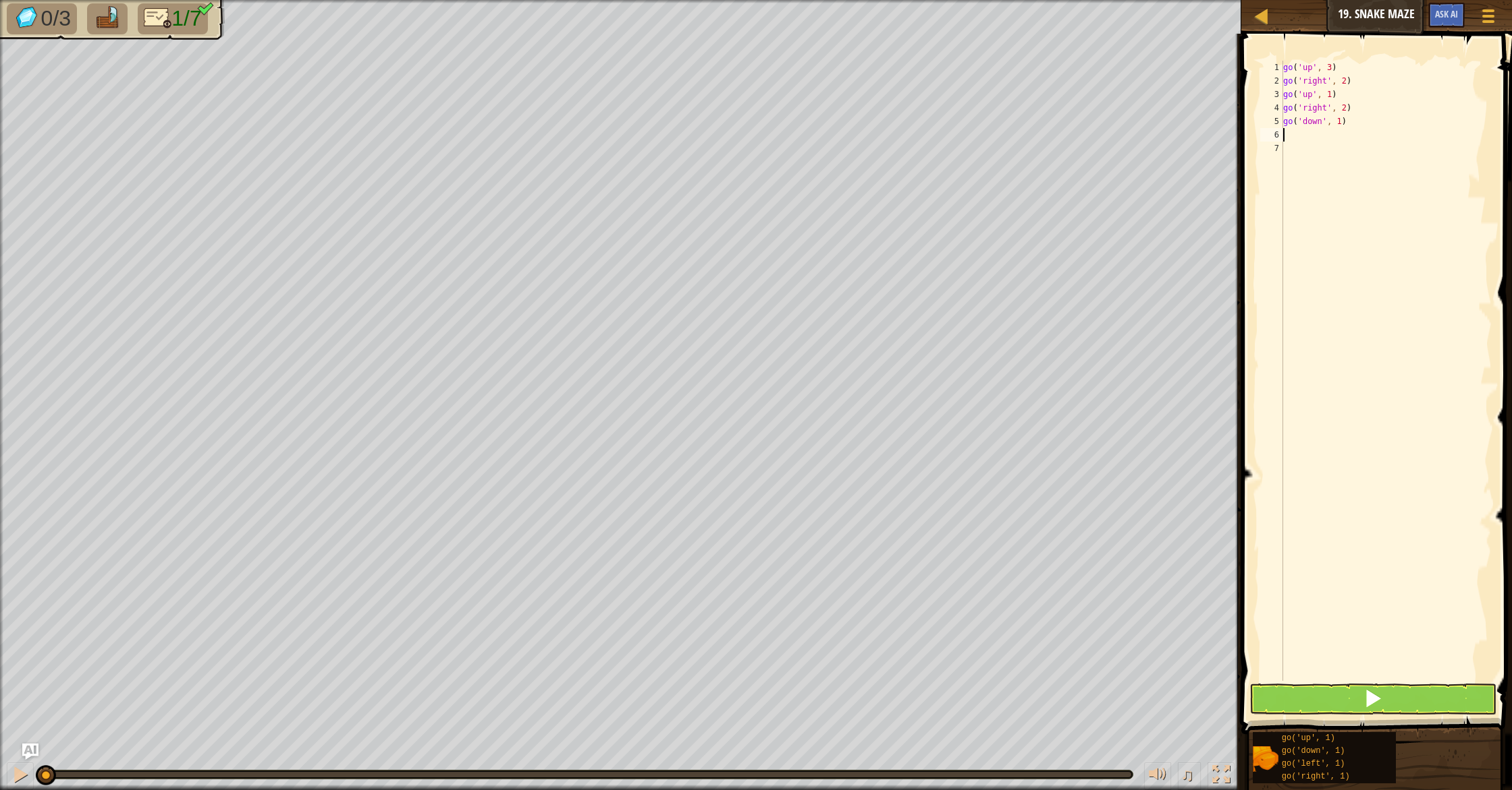
click at [1340, 121] on div "go ( 'up' , 3 ) go ( 'right' , 2 ) go ( 'up' , 1 ) go ( 'right' , 2 ) go ( 'dow…" at bounding box center [1386, 384] width 211 height 648
type textarea "go('down', 2)"
click at [1339, 131] on div "go ( 'up' , 3 ) go ( 'right' , 2 ) go ( 'up' , 1 ) go ( 'right' , 2 ) go ( 'dow…" at bounding box center [1386, 384] width 211 height 648
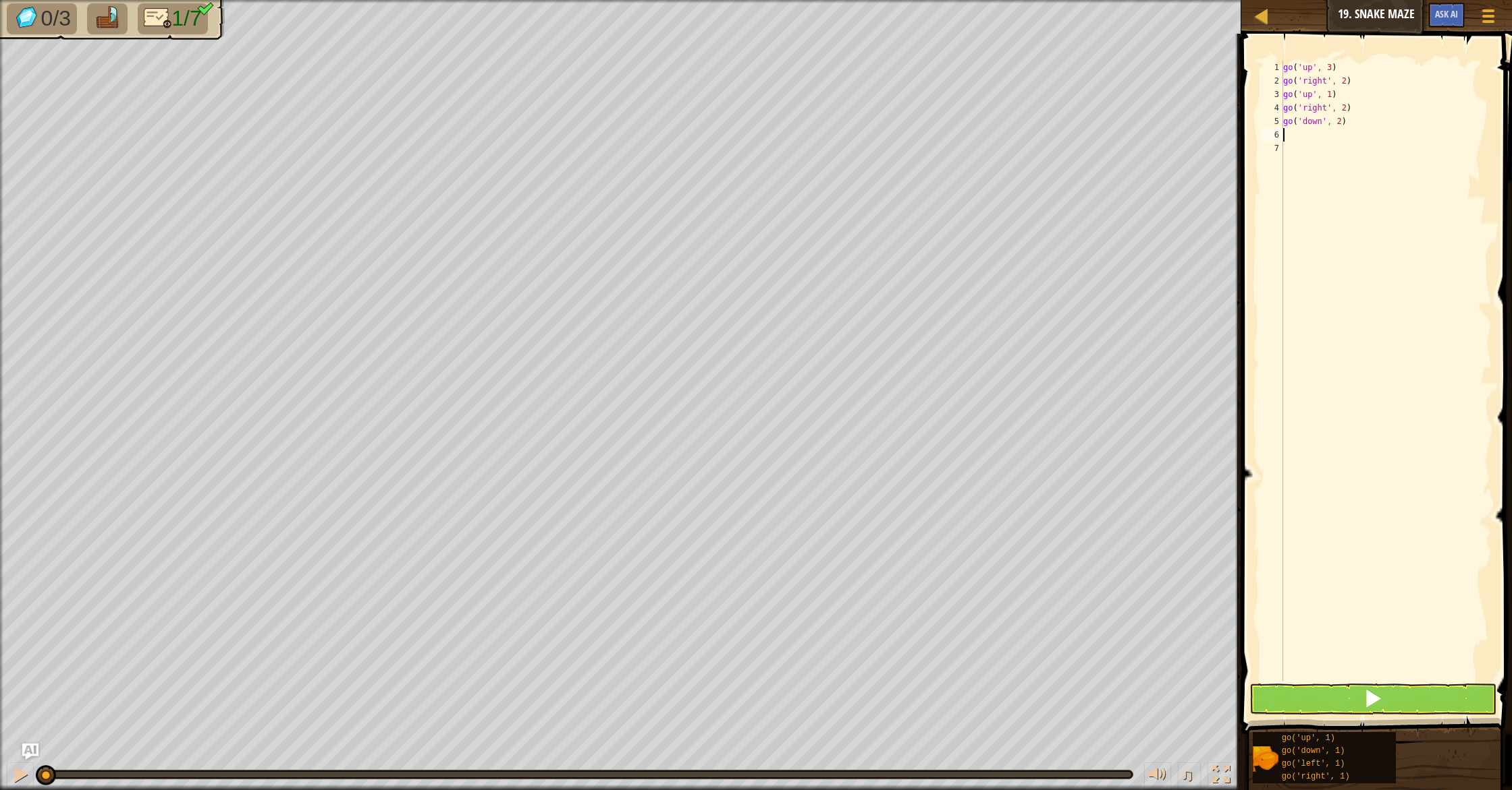
type textarea "g"
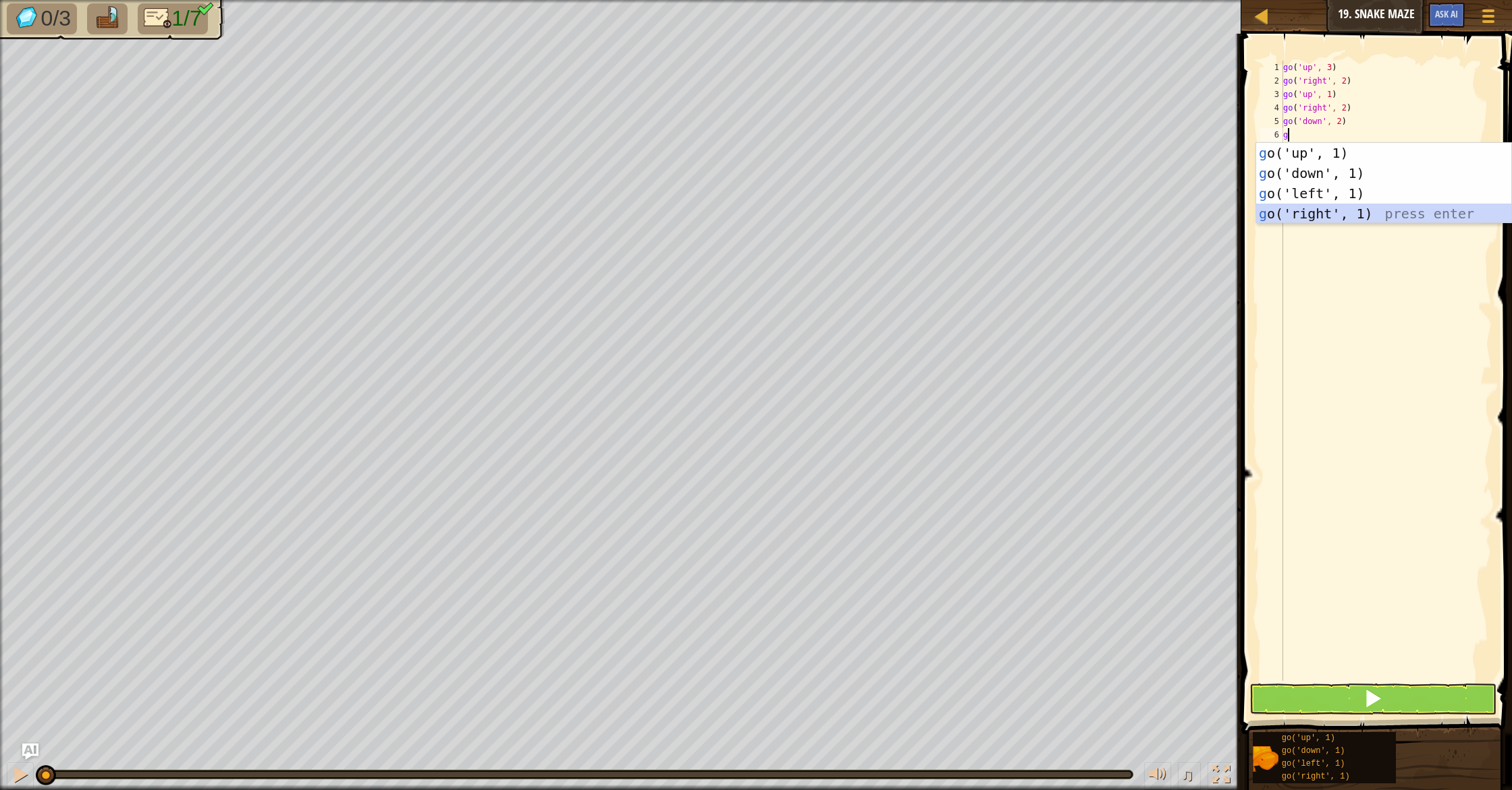
click at [1375, 213] on div "g o('up', 1) press enter g o('down', 1) press enter g o('left', 1) press enter …" at bounding box center [1383, 203] width 255 height 122
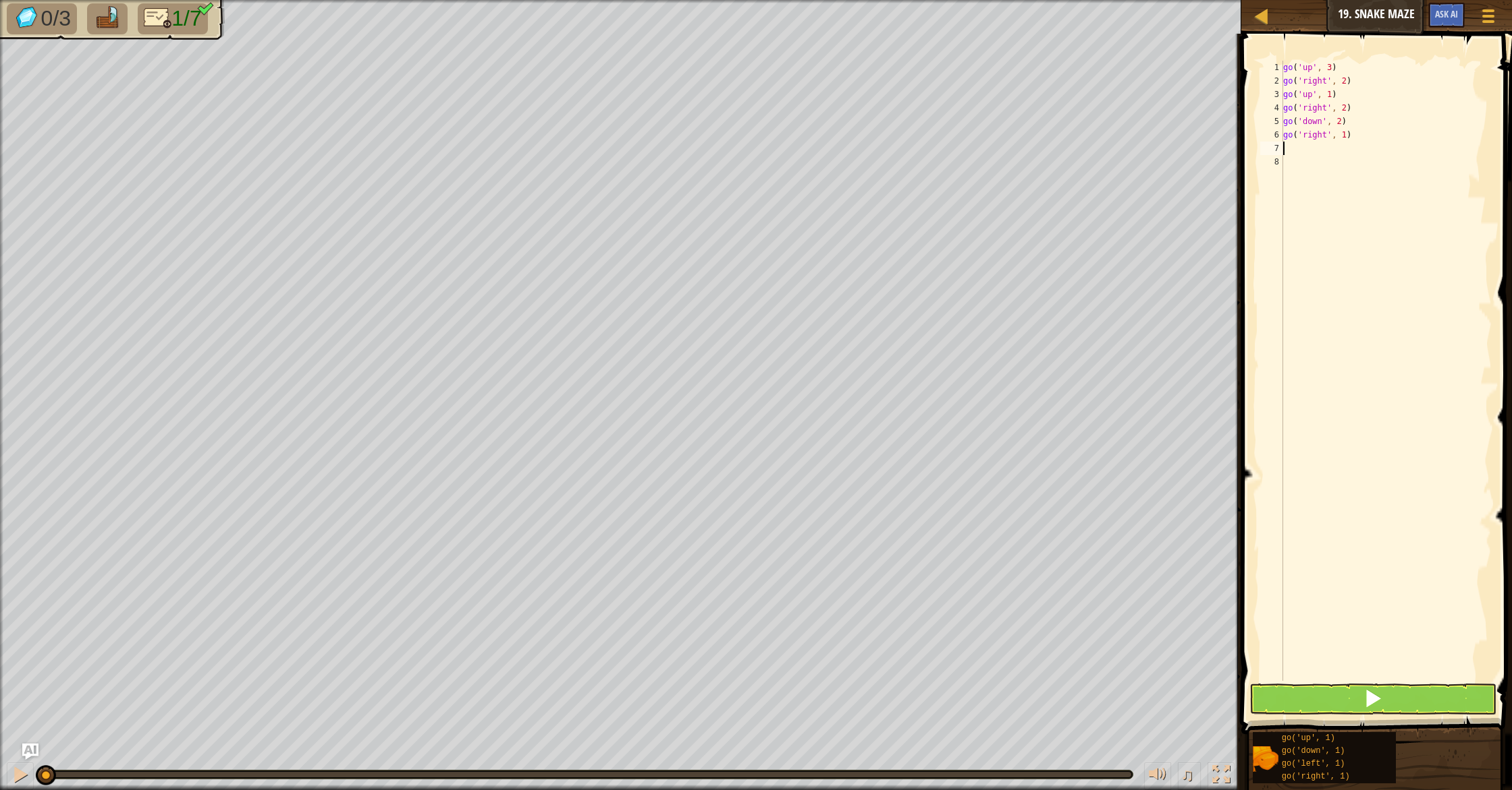
click at [1346, 133] on div "go ( 'up' , 3 ) go ( 'right' , 2 ) go ( 'up' , 1 ) go ( 'right' , 2 ) go ( 'dow…" at bounding box center [1386, 384] width 211 height 648
type textarea "go('right', 2)"
click at [1335, 149] on div "go ( 'up' , 3 ) go ( 'right' , 2 ) go ( 'up' , 1 ) go ( 'right' , 2 ) go ( 'dow…" at bounding box center [1386, 384] width 211 height 648
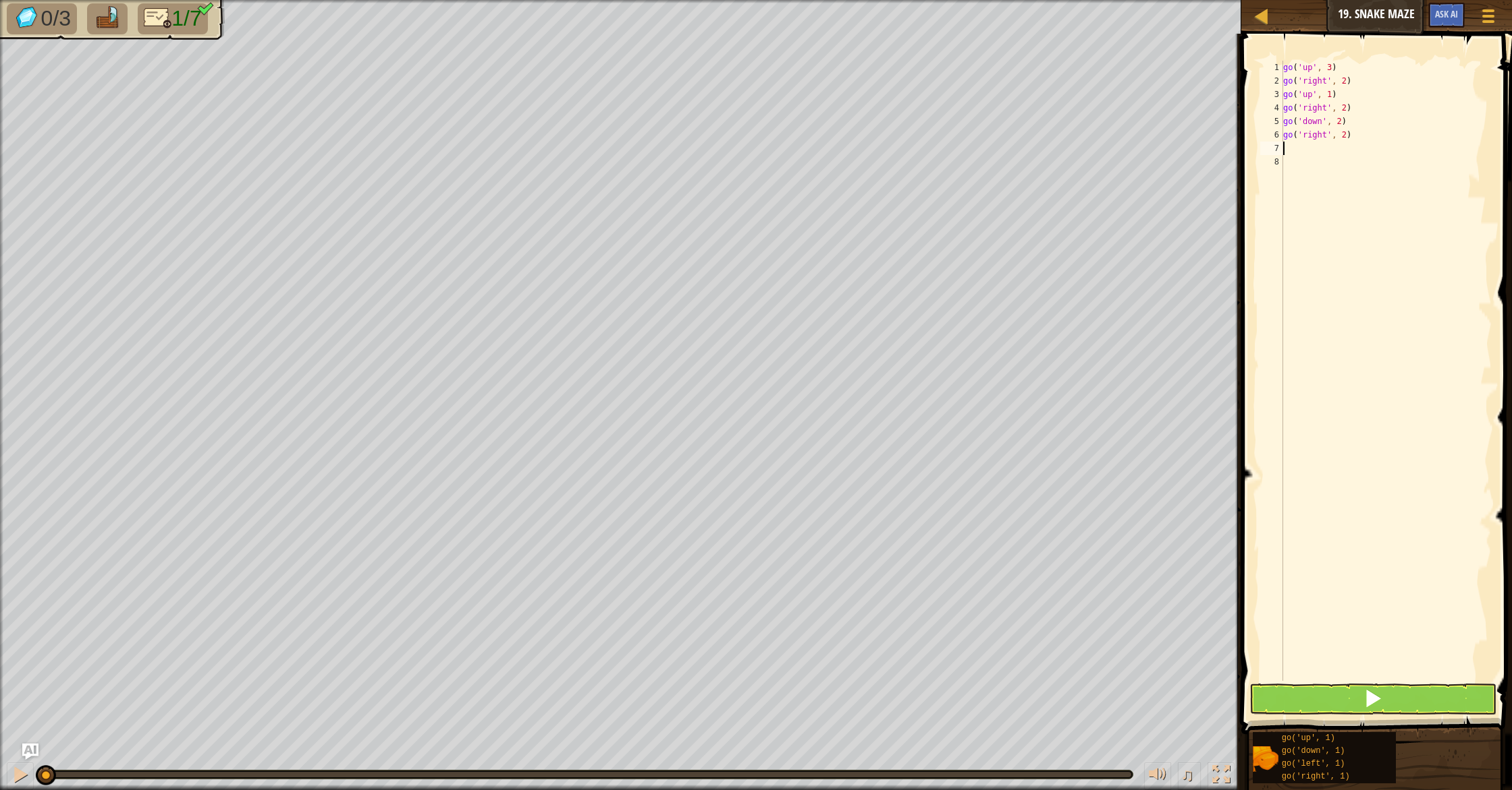
type textarea "g"
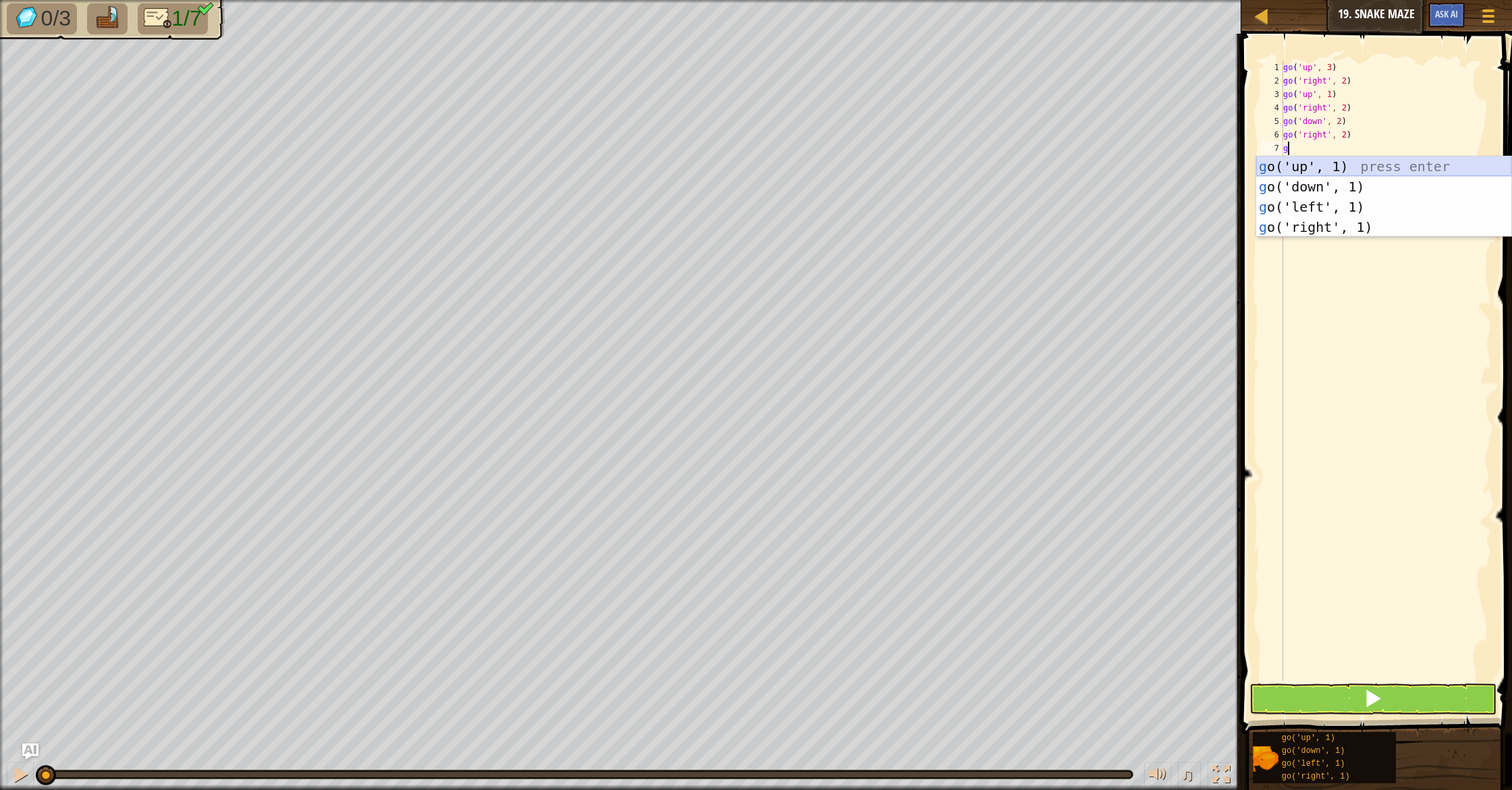
click at [1326, 164] on div "g o('up', 1) press enter g o('down', 1) press enter g o('left', 1) press enter …" at bounding box center [1383, 217] width 255 height 122
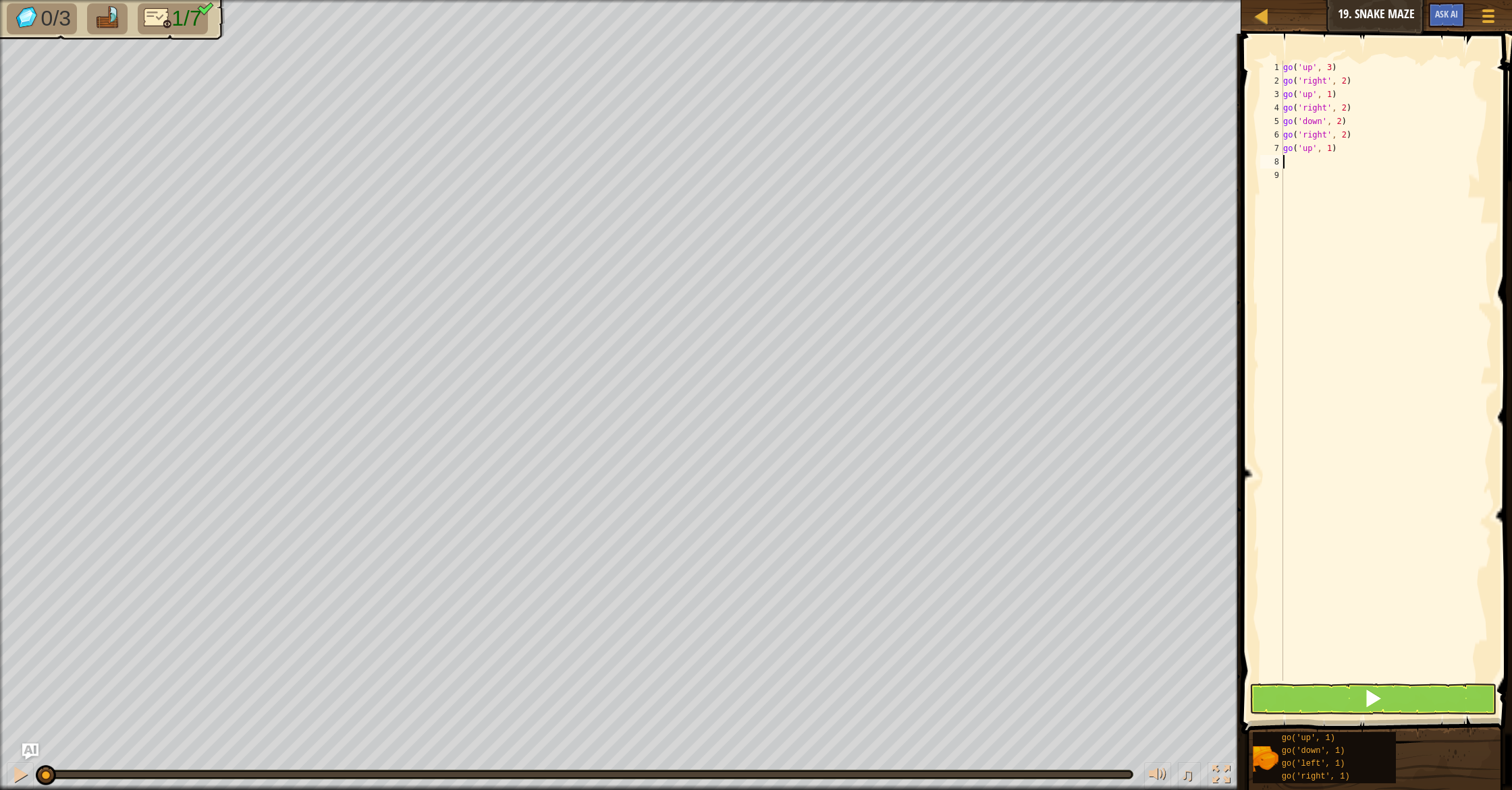
click at [1333, 151] on div "go ( 'up' , 3 ) go ( 'right' , 2 ) go ( 'up' , 1 ) go ( 'right' , 2 ) go ( 'dow…" at bounding box center [1386, 384] width 211 height 648
type textarea "go('up', 3)"
click at [1361, 701] on button at bounding box center [1372, 699] width 247 height 31
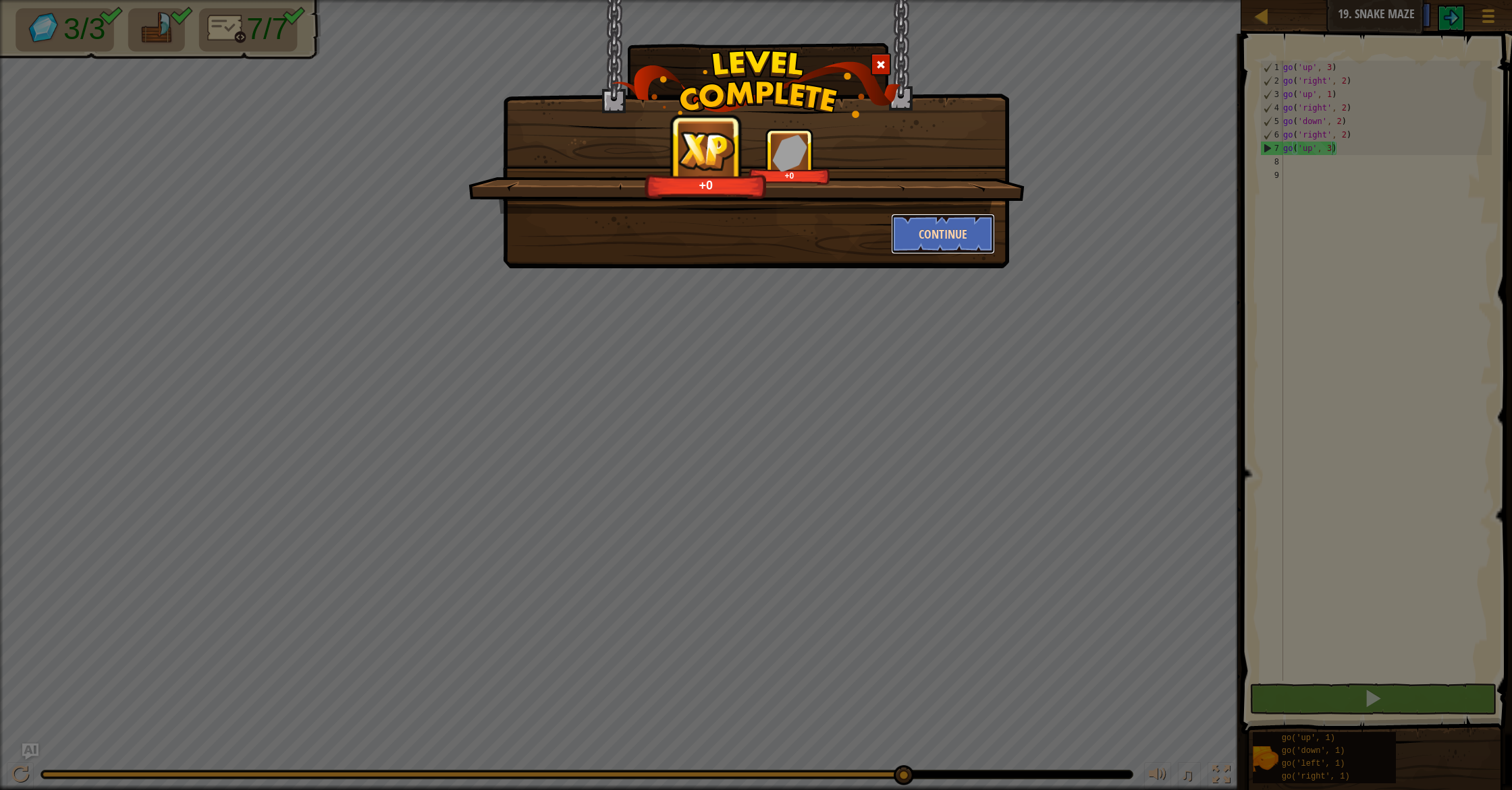
click at [954, 222] on button "Continue" at bounding box center [943, 234] width 105 height 41
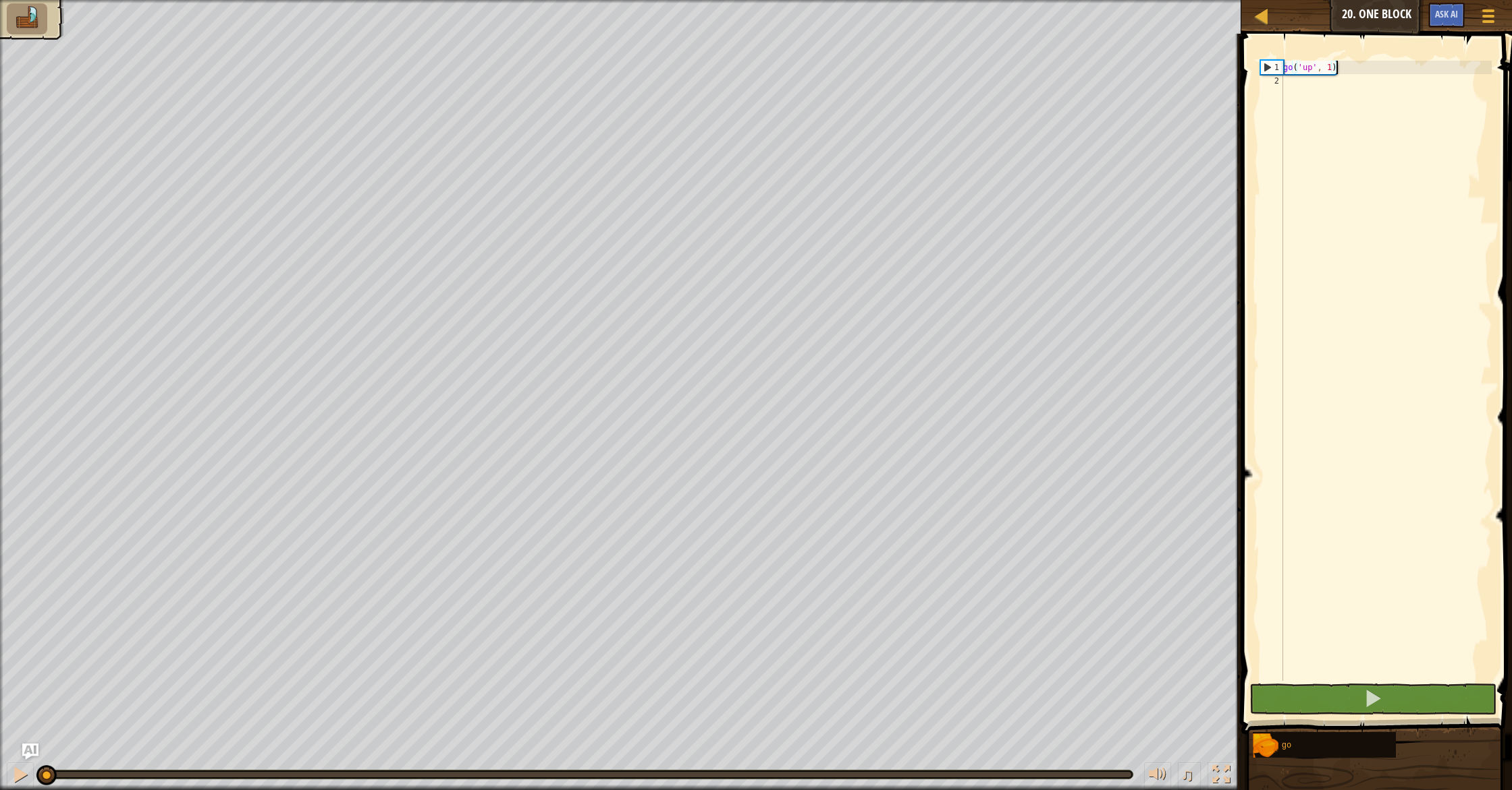
click at [25, 25] on img at bounding box center [26, 18] width 28 height 24
click at [1331, 72] on div "go ( 'up' , 1 )" at bounding box center [1386, 384] width 211 height 648
type textarea "go('up', 2)"
click at [1482, 109] on div "go ( 'up' , 2 )" at bounding box center [1386, 384] width 211 height 648
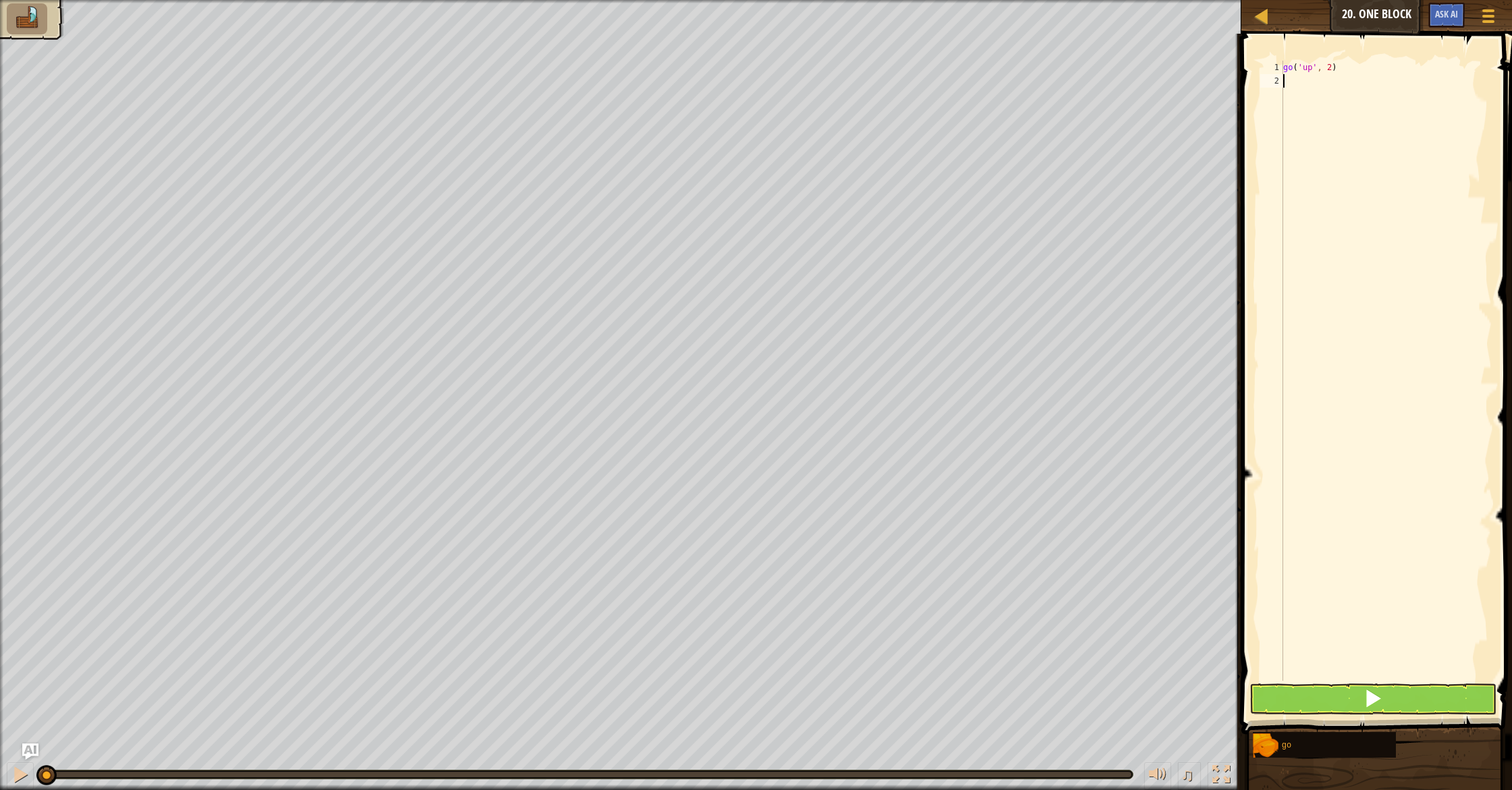
scroll to position [6, 0]
type textarea "g"
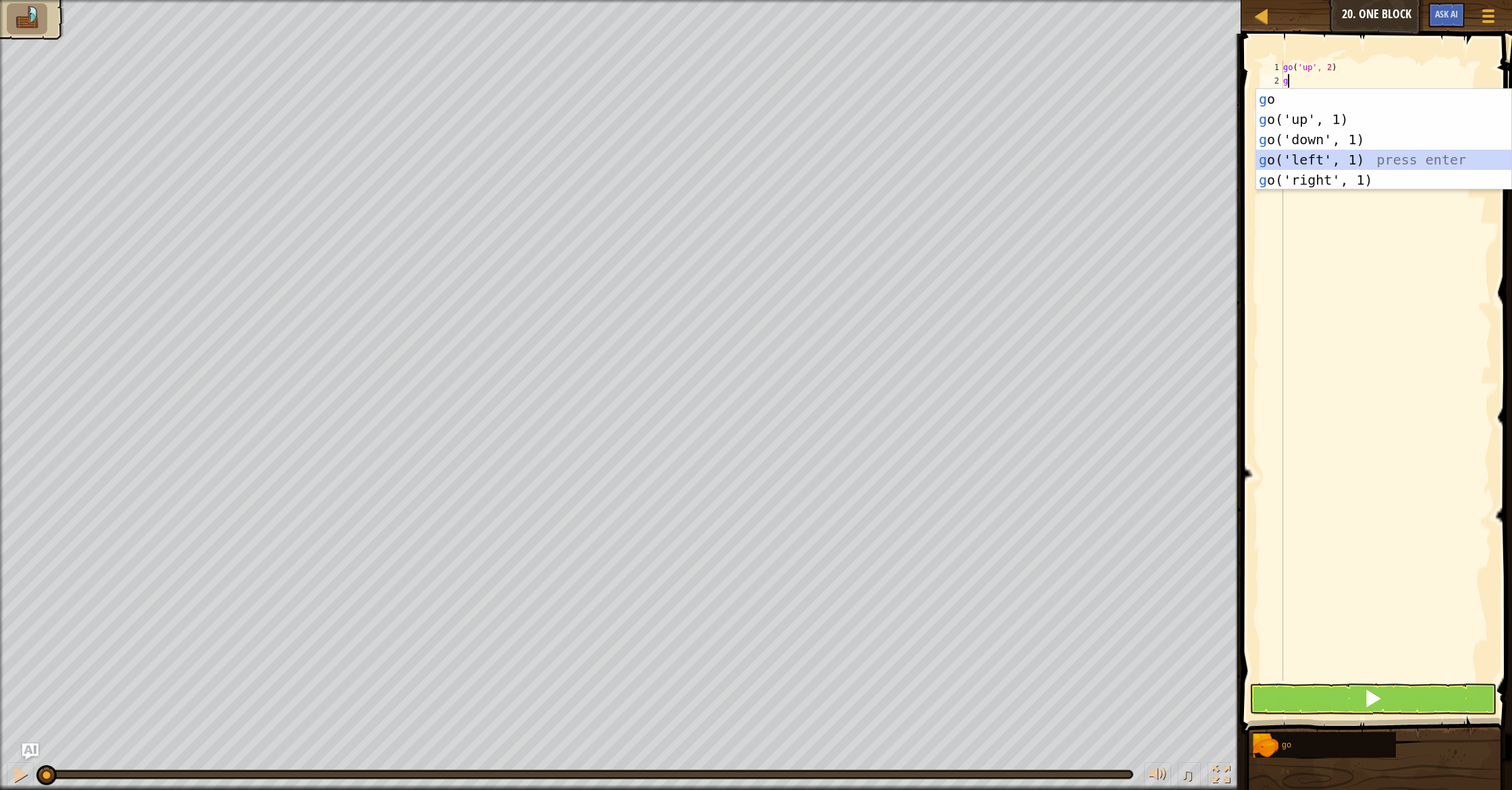
drag, startPoint x: 1386, startPoint y: 157, endPoint x: 1372, endPoint y: 130, distance: 30.4
click at [1386, 157] on div "g o press enter g o('up', 1) press enter g o('down', 1) press enter g o('left',…" at bounding box center [1383, 160] width 255 height 141
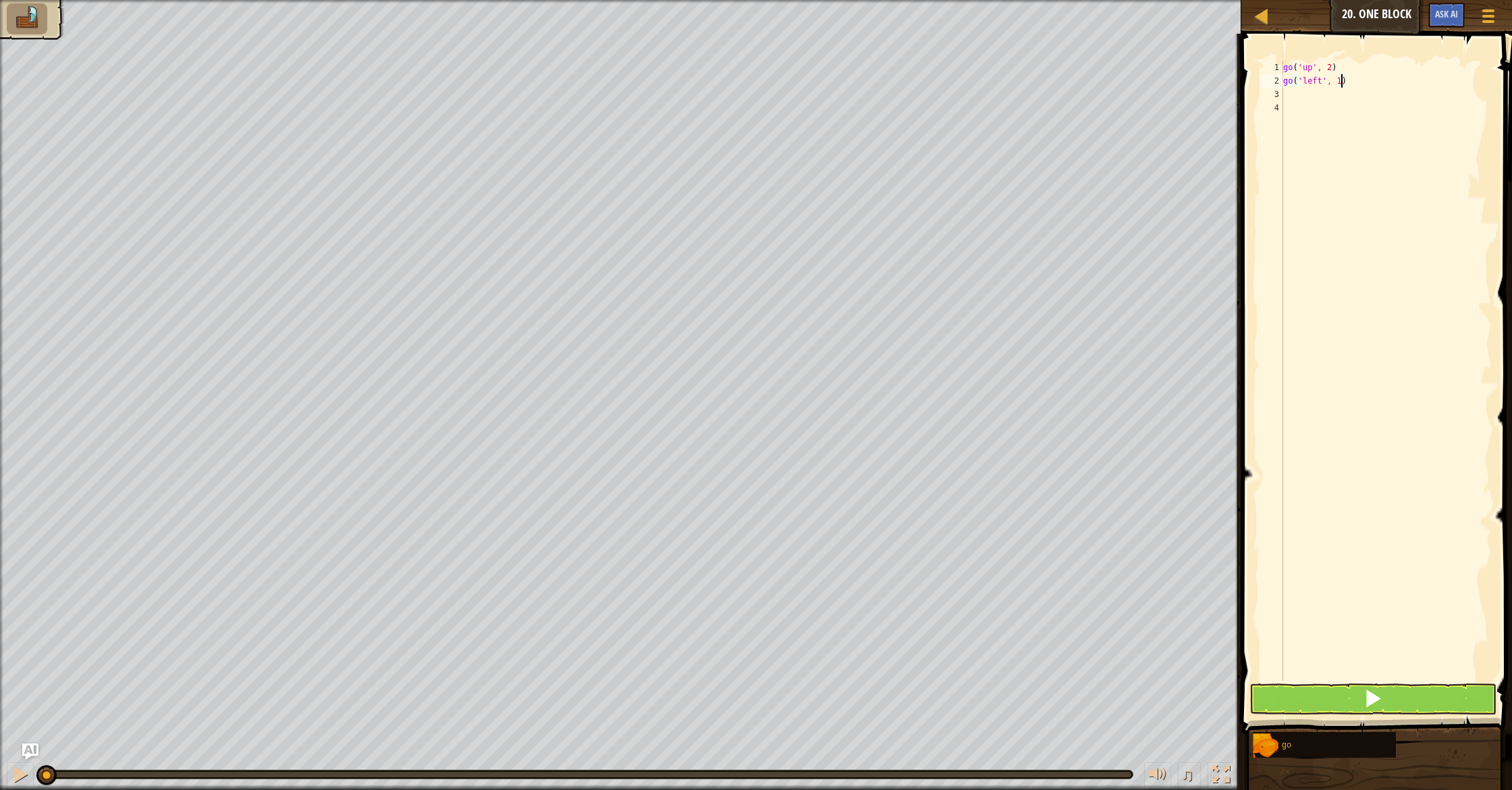
click at [1340, 84] on div "go ( 'up' , 2 ) go ( 'left' , 1 )" at bounding box center [1386, 384] width 211 height 648
type textarea "go('left', 3)"
click at [1354, 104] on div "go ( 'up' , 2 ) go ( 'left' , 3 )" at bounding box center [1386, 384] width 211 height 648
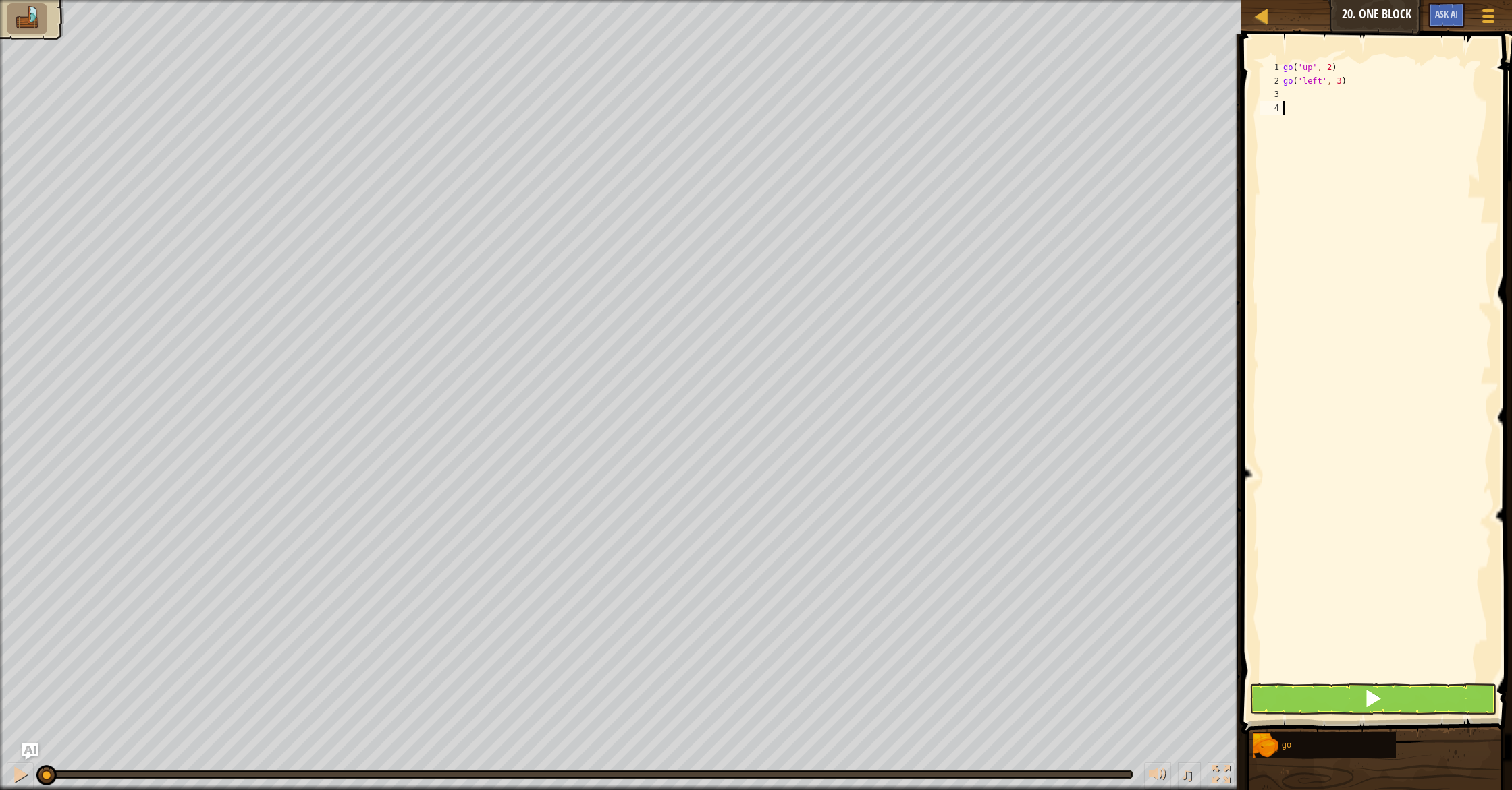
click at [1359, 99] on div "go ( 'up' , 2 ) go ( 'left' , 3 )" at bounding box center [1386, 384] width 211 height 648
type textarea "g"
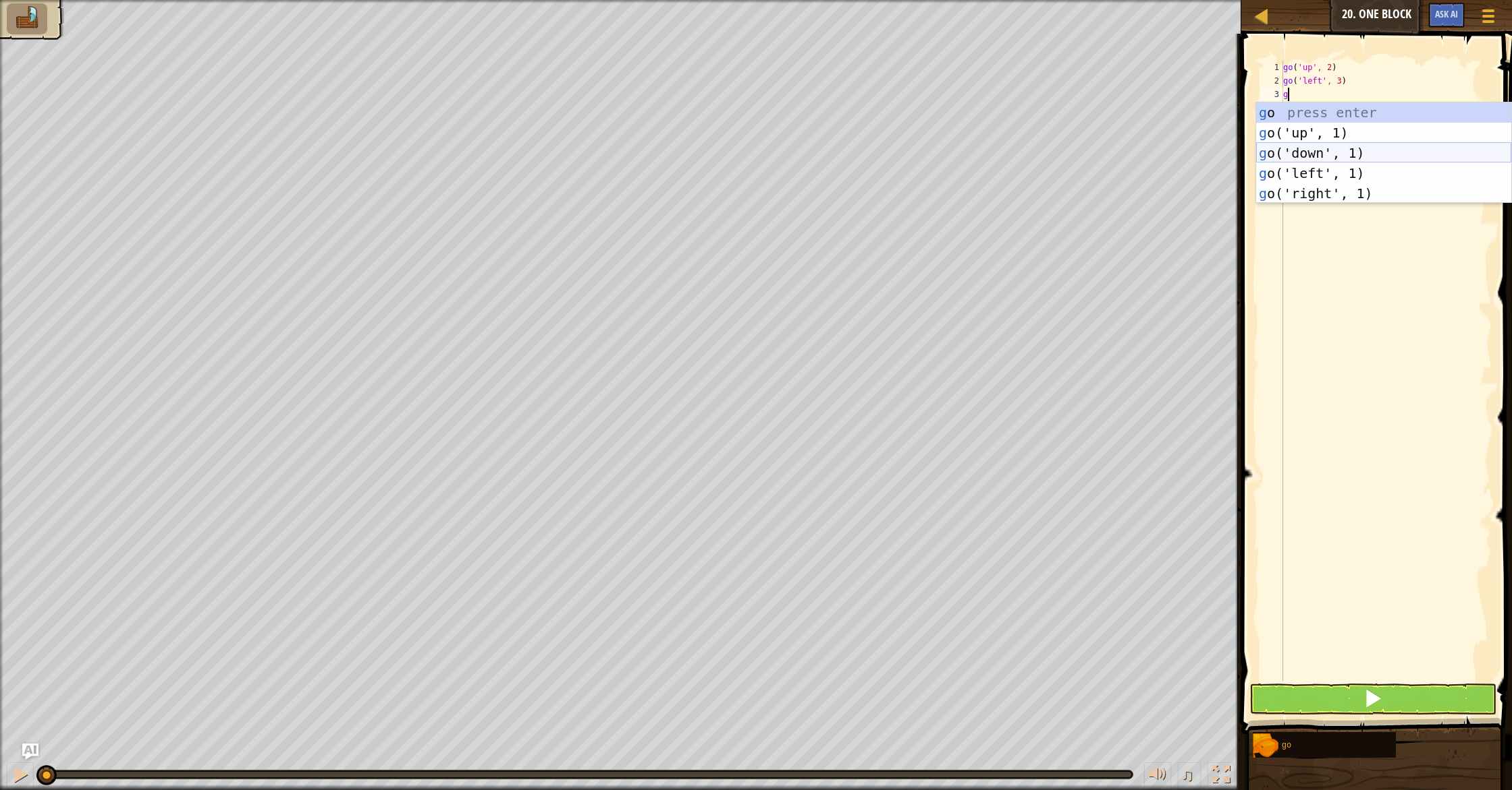
click at [1314, 147] on div "g o press enter g o('up', 1) press enter g o('down', 1) press enter g o('left',…" at bounding box center [1383, 173] width 255 height 141
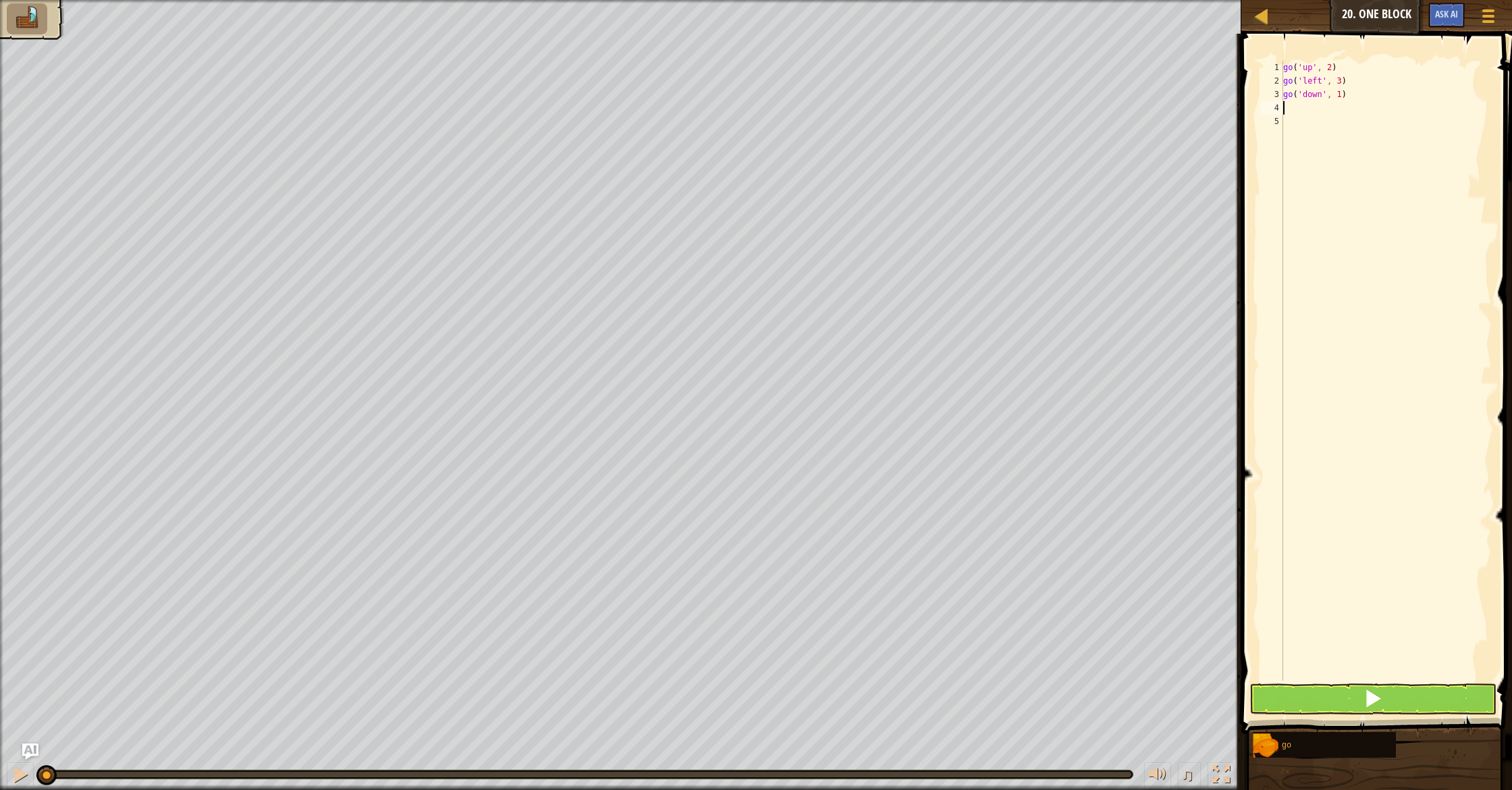
click at [1342, 98] on div "go ( 'up' , 2 ) go ( 'left' , 3 ) go ( 'down' , 1 )" at bounding box center [1386, 384] width 211 height 648
type textarea "go('down', 2)"
click at [1340, 106] on div "go ( 'up' , 2 ) go ( 'left' , 3 ) go ( 'down' , 2 )" at bounding box center [1386, 384] width 211 height 648
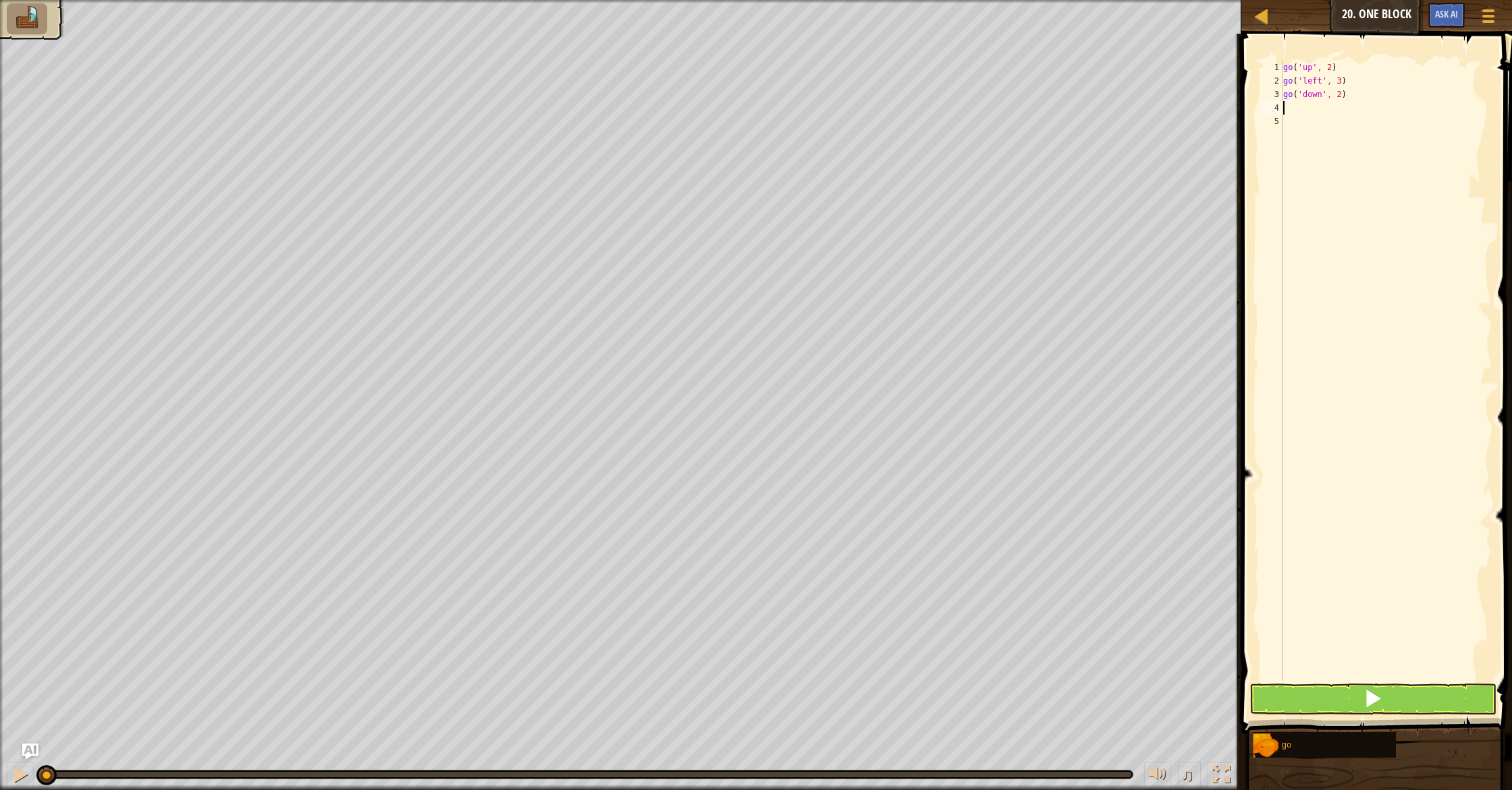
type textarea "g"
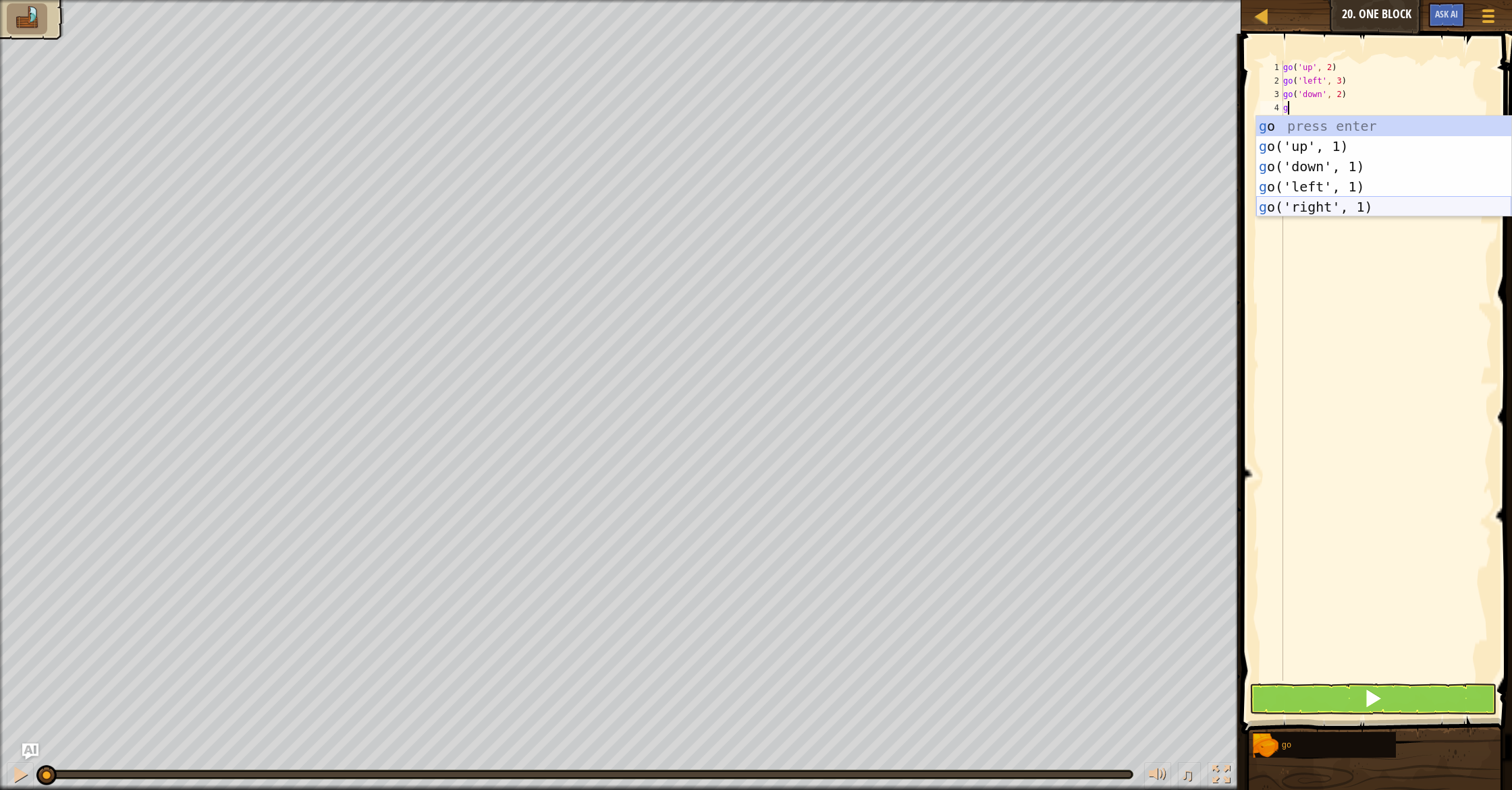
click at [1355, 204] on div "g o press enter g o('up', 1) press enter g o('down', 1) press enter g o('left',…" at bounding box center [1383, 186] width 255 height 141
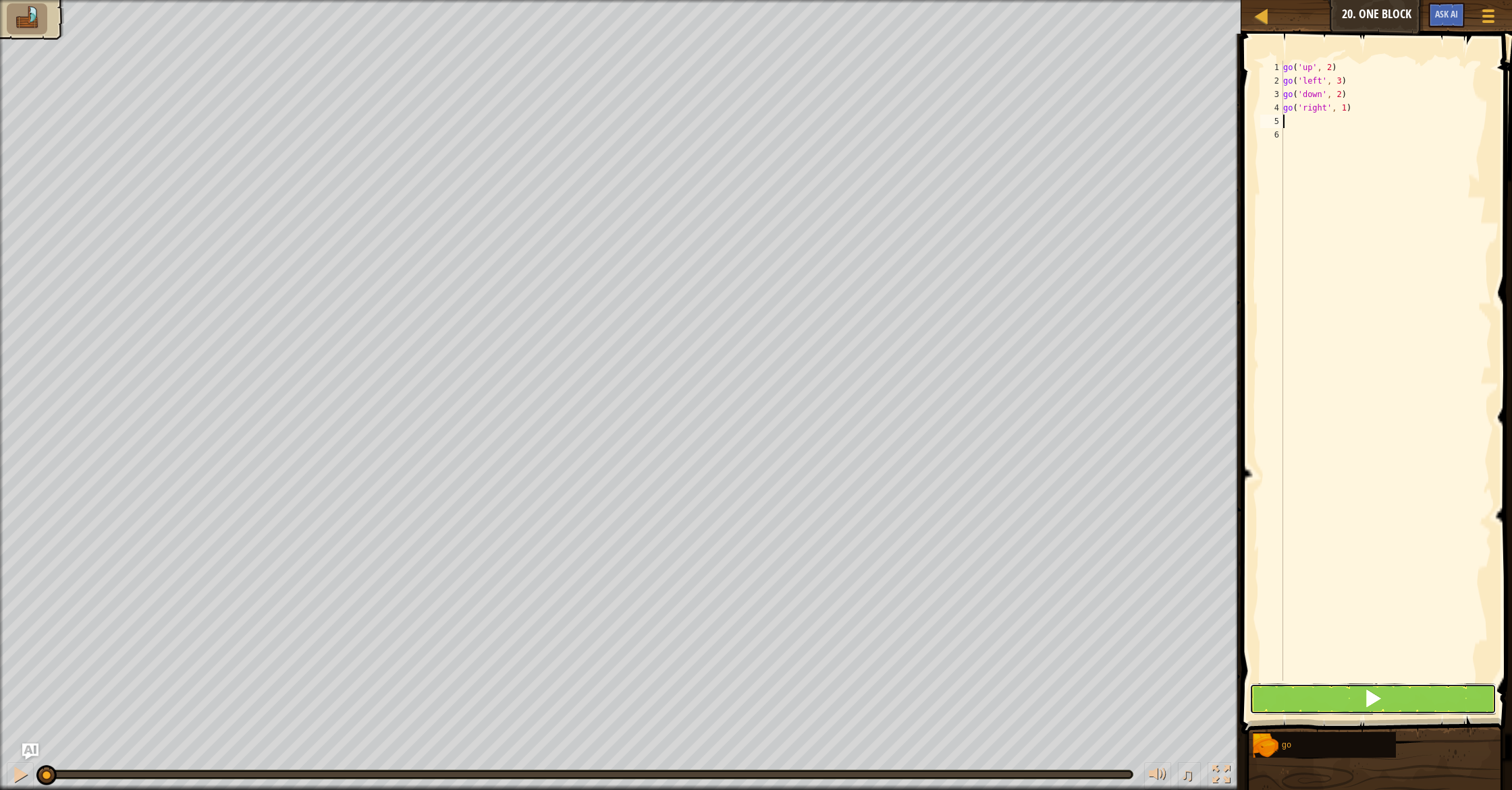
click at [1301, 700] on button at bounding box center [1372, 699] width 247 height 31
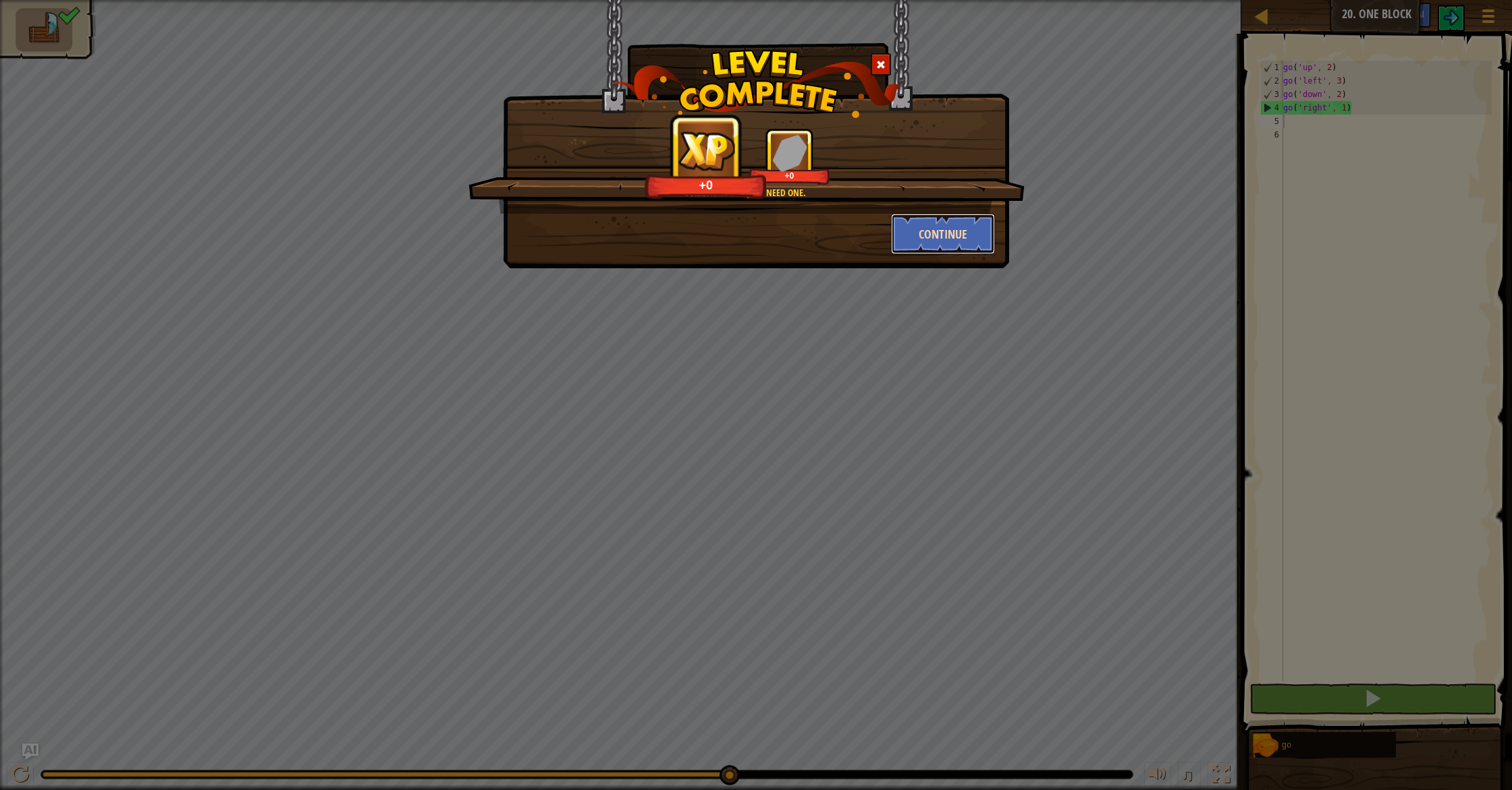
click at [943, 229] on button "Continue" at bounding box center [943, 234] width 105 height 41
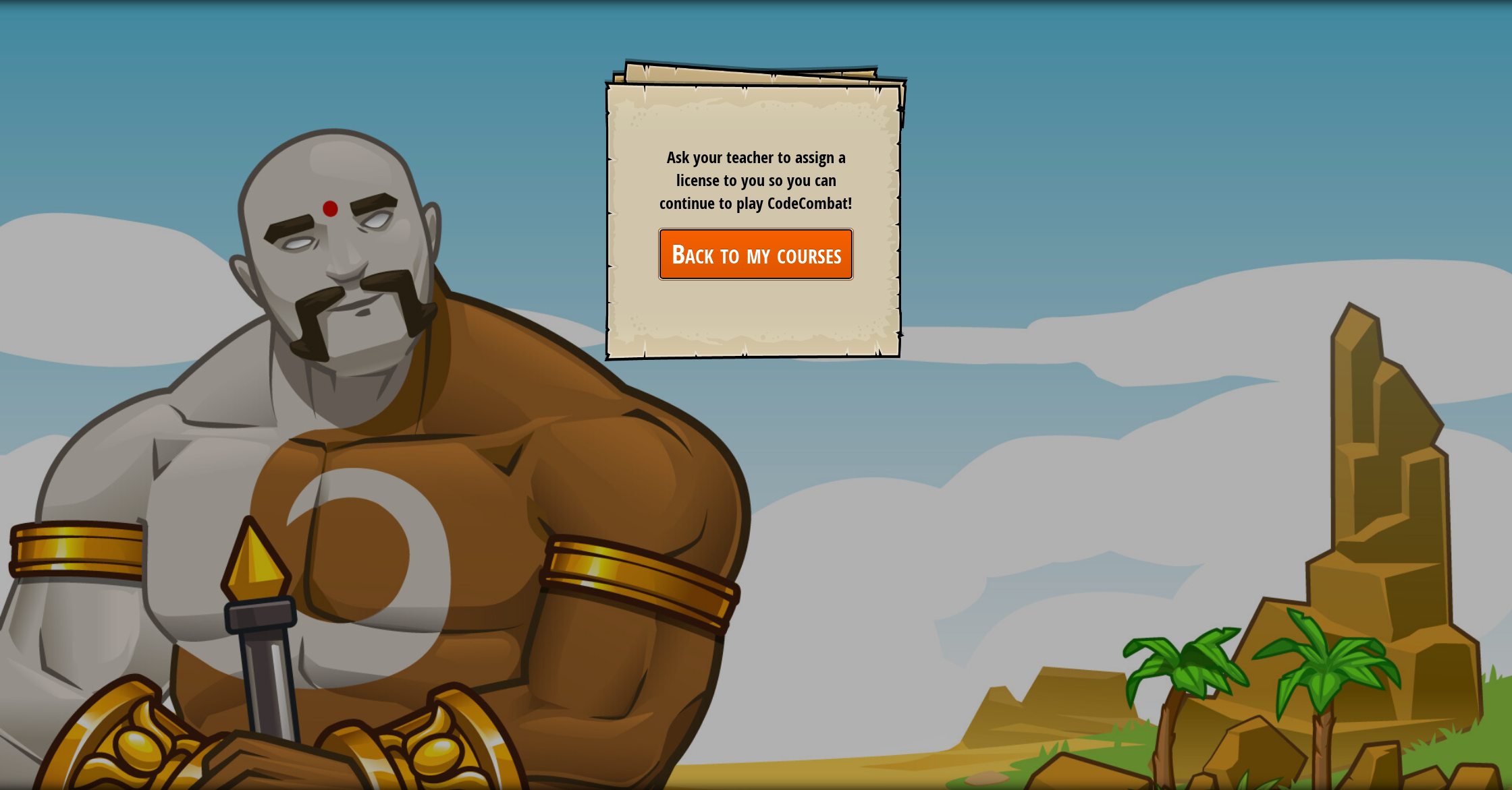
click at [760, 264] on link "Back to my courses" at bounding box center [756, 254] width 196 height 52
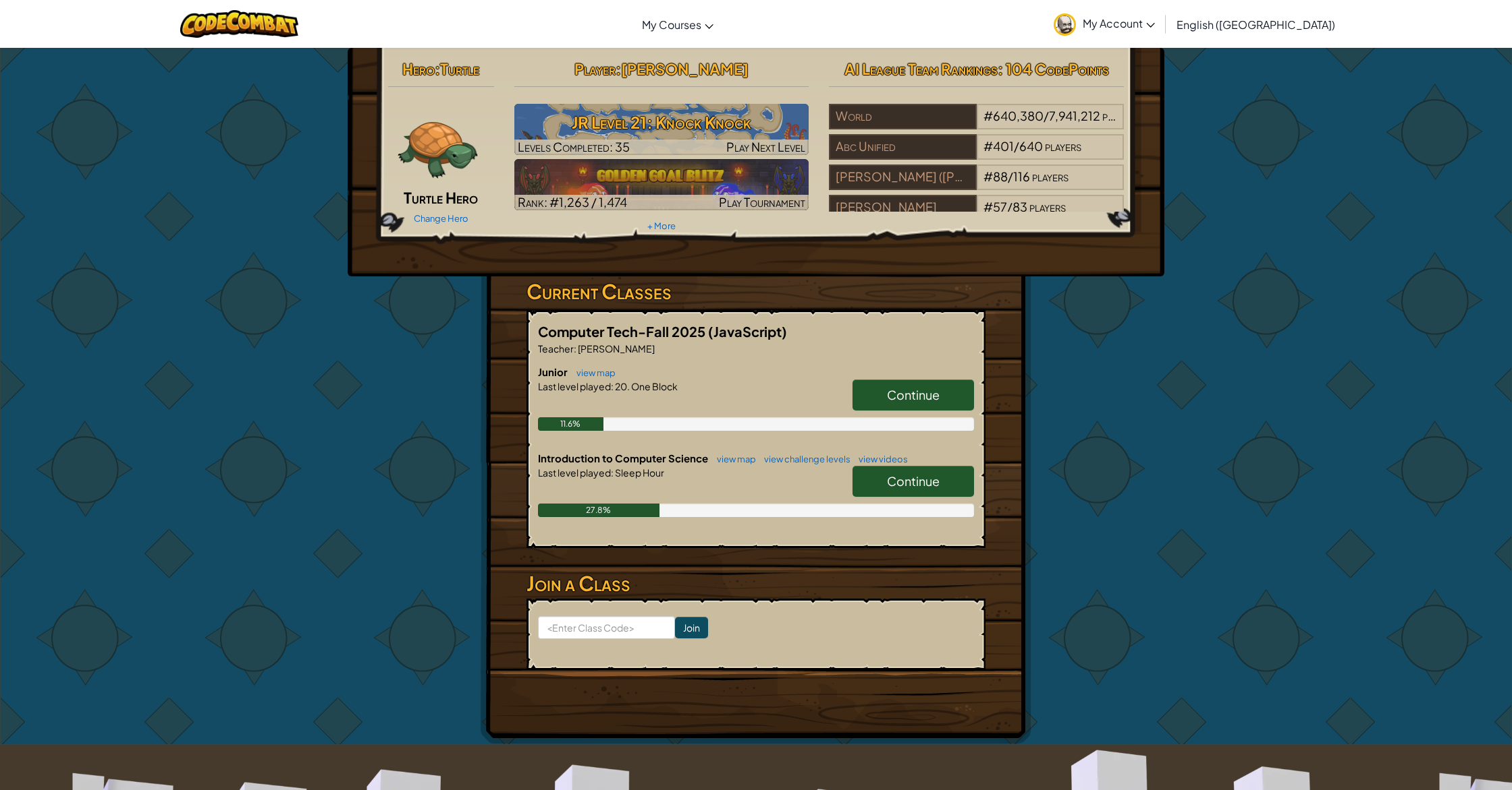
click at [893, 410] on div "Continue" at bounding box center [906, 398] width 135 height 37
click at [898, 399] on span "Continue" at bounding box center [913, 395] width 53 height 15
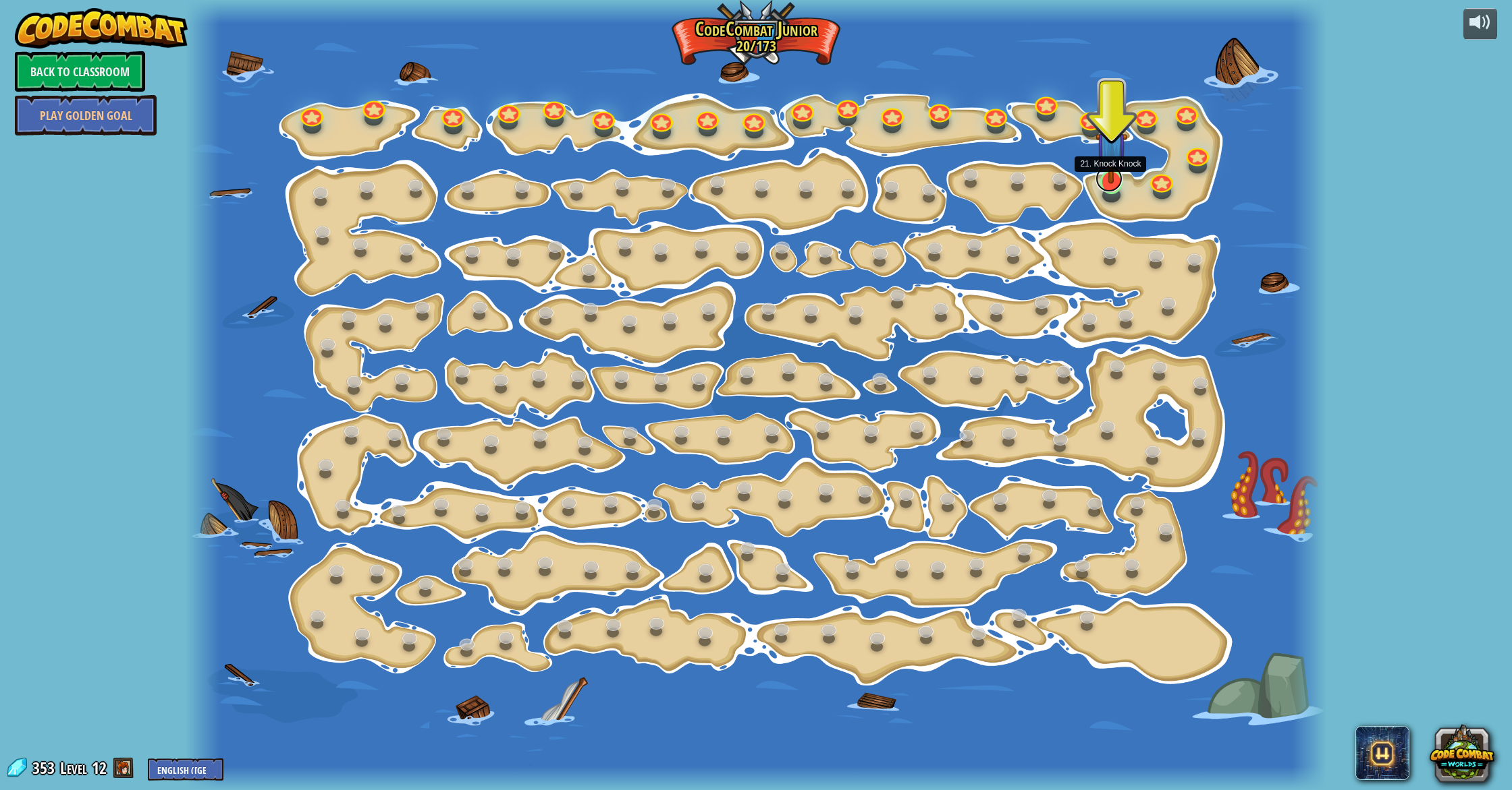
click at [1107, 190] on div at bounding box center [1111, 182] width 23 height 25
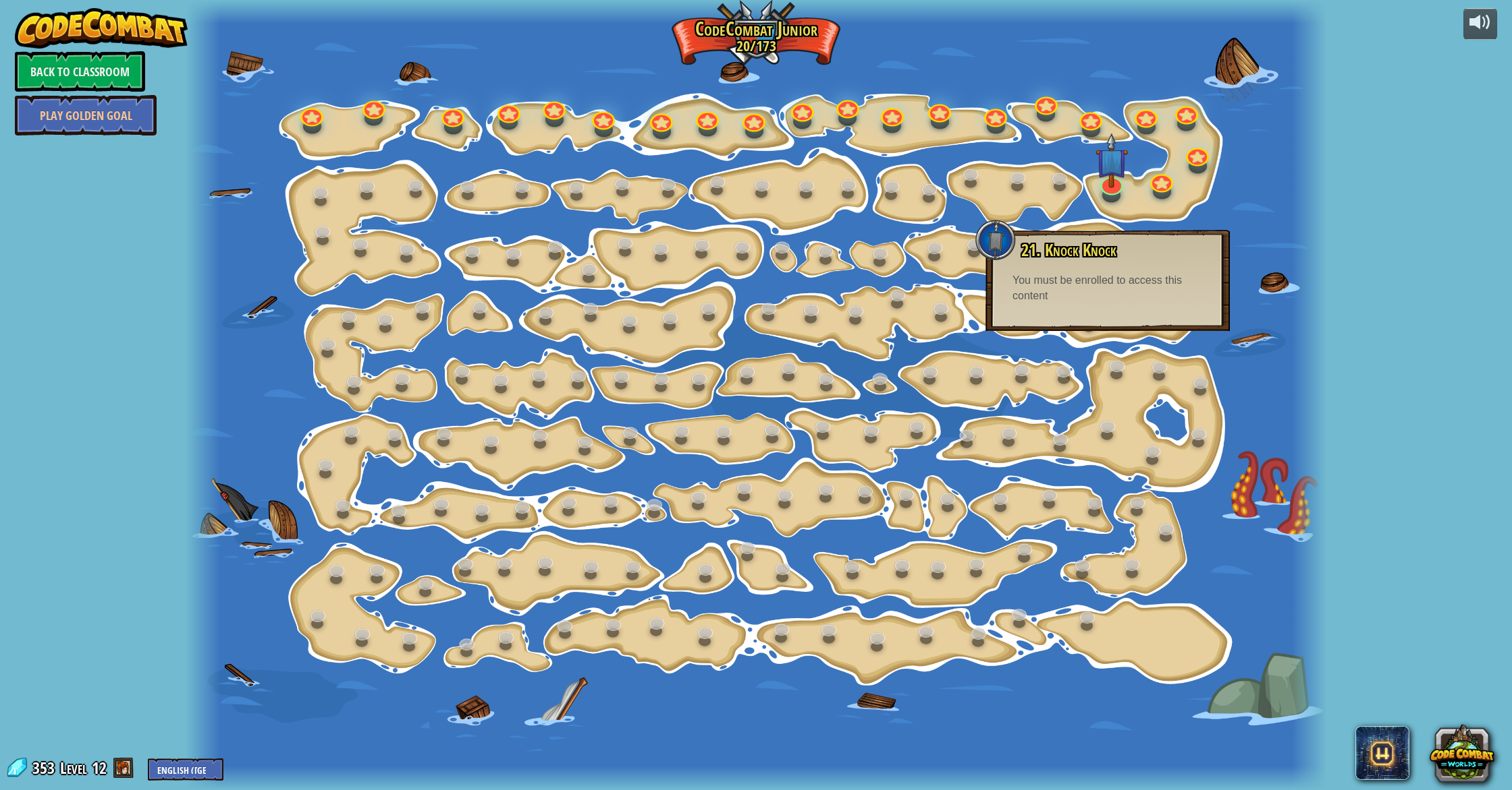
drag, startPoint x: 1242, startPoint y: 301, endPoint x: 1231, endPoint y: 307, distance: 12.5
click at [1239, 303] on div at bounding box center [756, 395] width 1140 height 790
